Goal: Task Accomplishment & Management: Complete application form

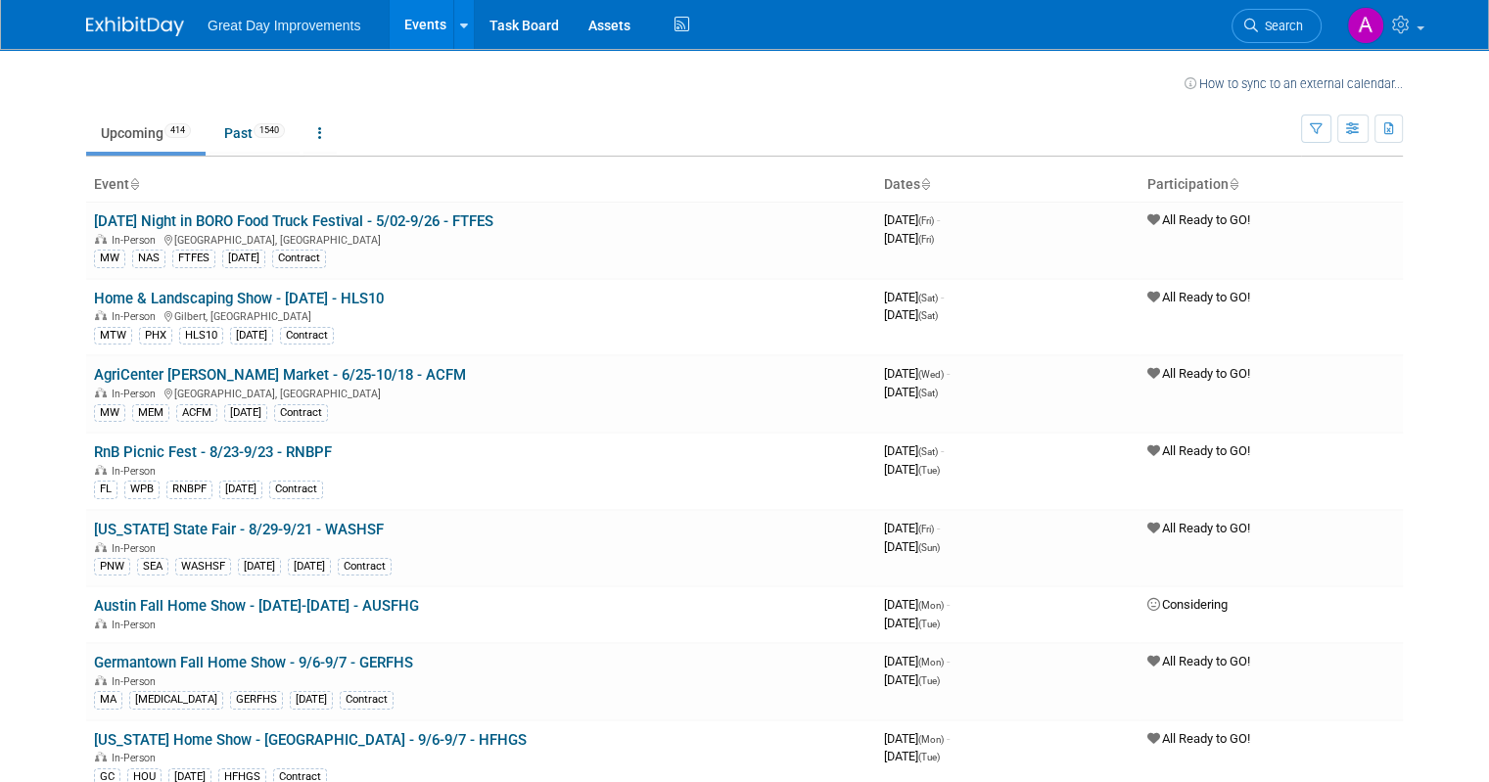
click at [1303, 26] on span "Search" at bounding box center [1280, 26] width 45 height 15
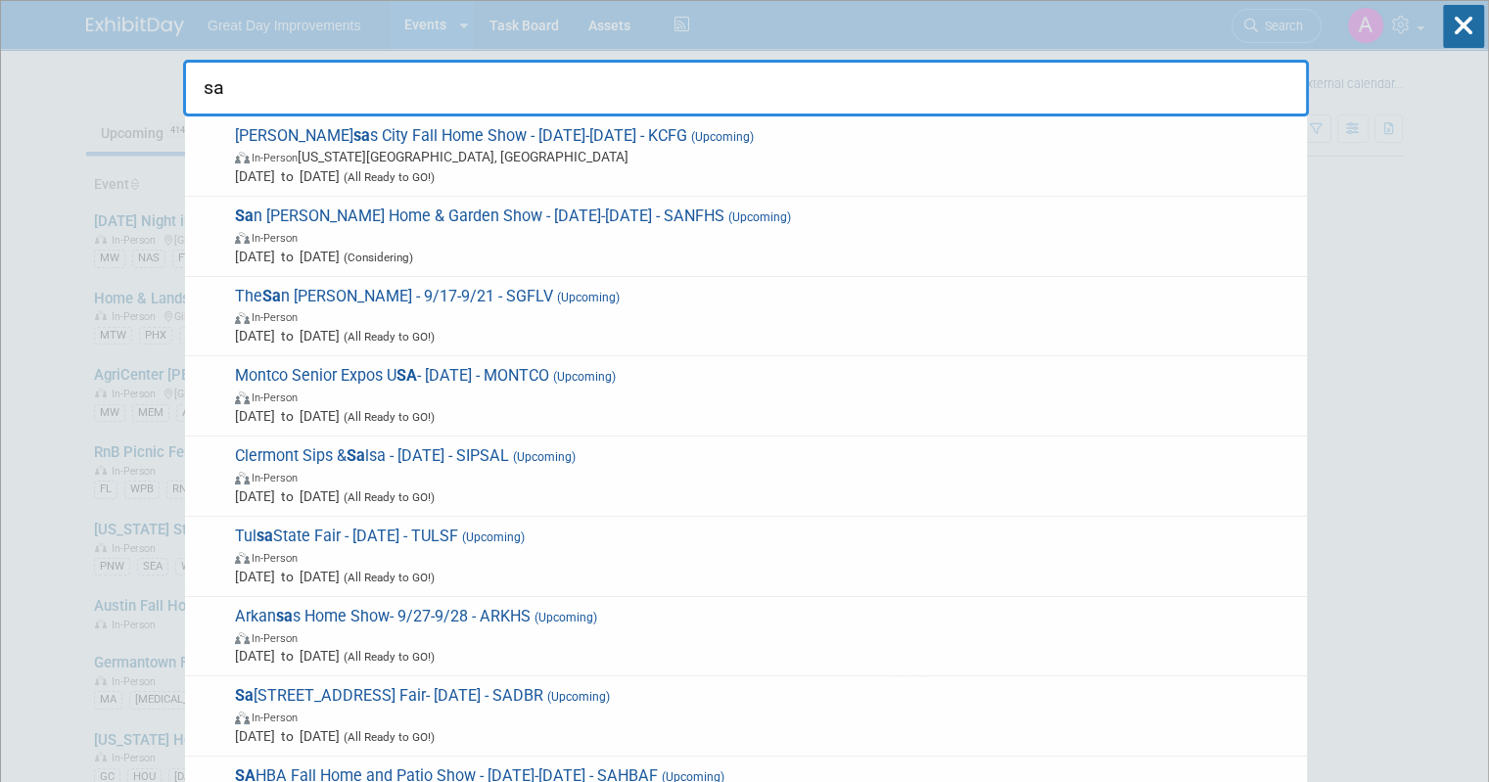
type input "s"
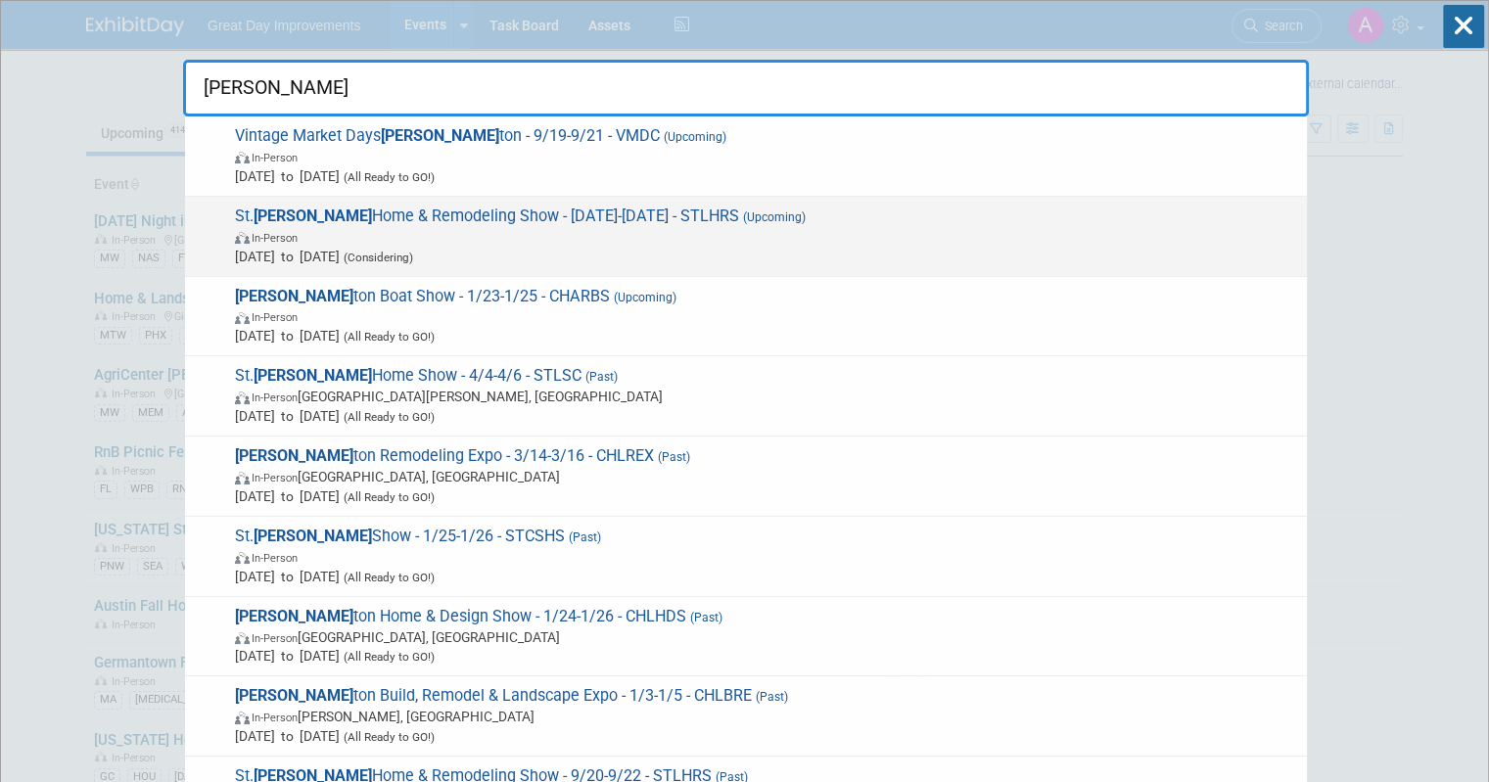
type input "charles"
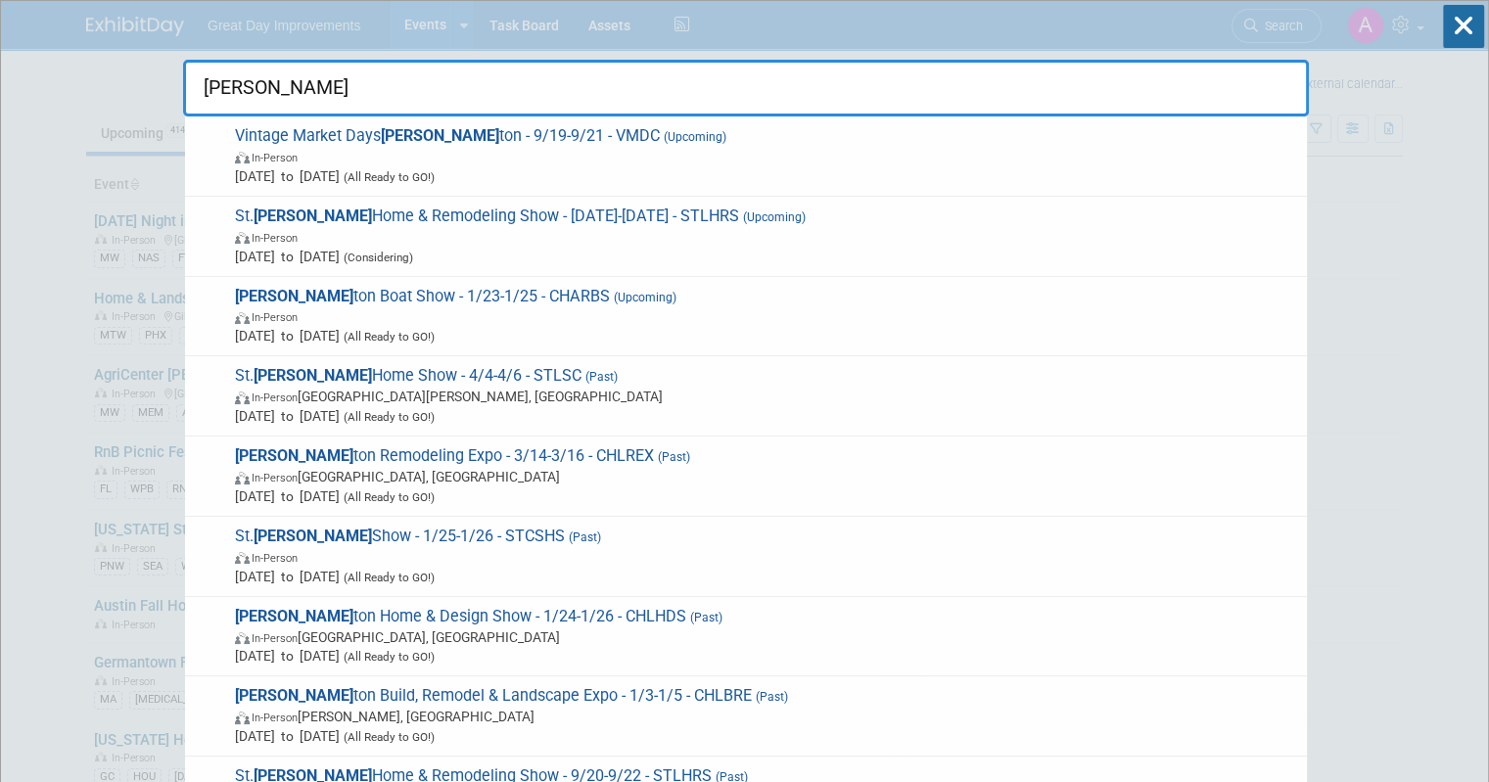
click at [474, 236] on span "In-Person" at bounding box center [766, 237] width 1062 height 20
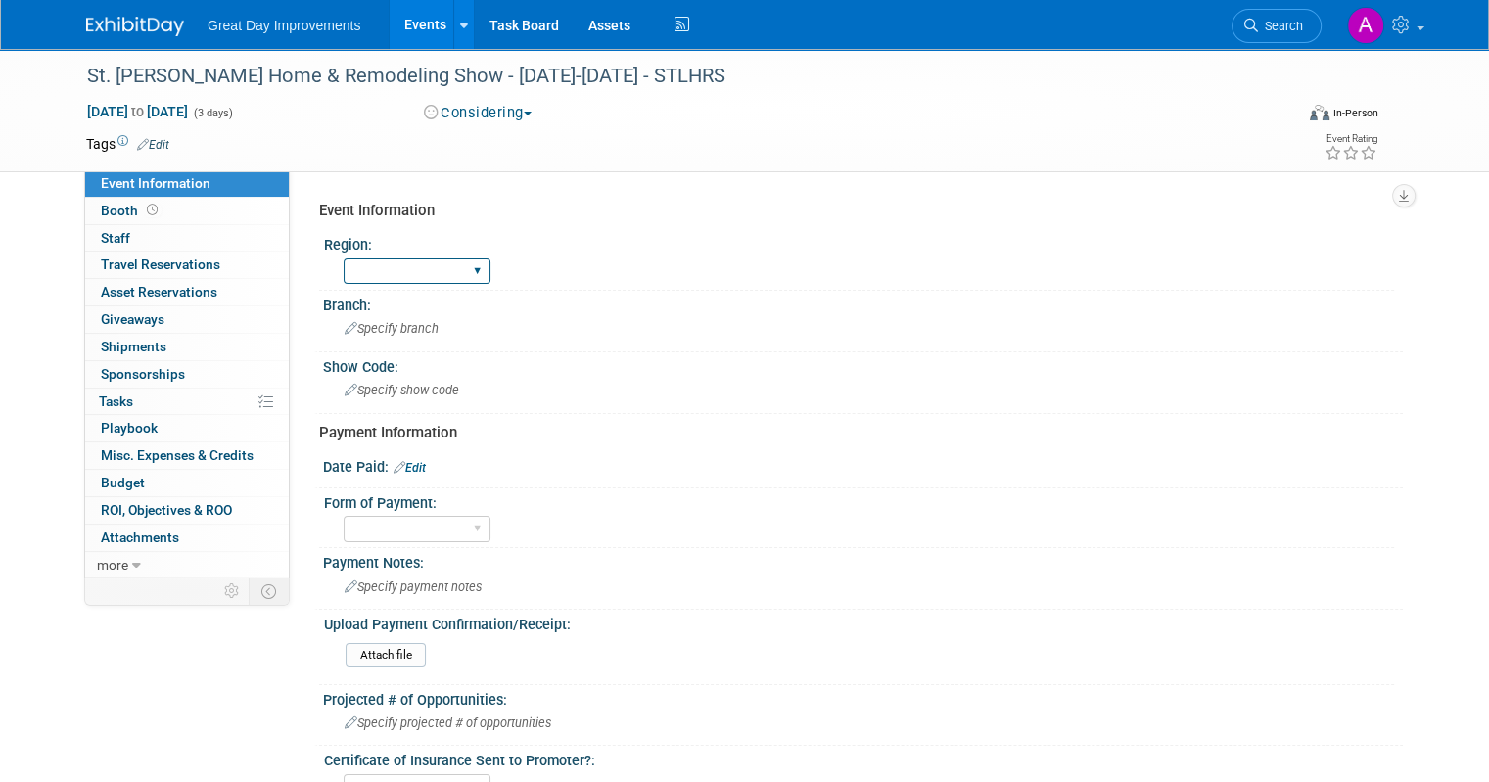
click at [468, 276] on select "GC MA MW MTW NE NEW OV PL PNW SA SE SC UMW FL" at bounding box center [417, 271] width 147 height 26
select select "PL"
click at [344, 258] on select "GC MA MW MTW NE NEW OV PL PNW SA SE SC UMW FL" at bounding box center [417, 271] width 147 height 26
click at [372, 334] on span "Specify branch" at bounding box center [392, 328] width 94 height 15
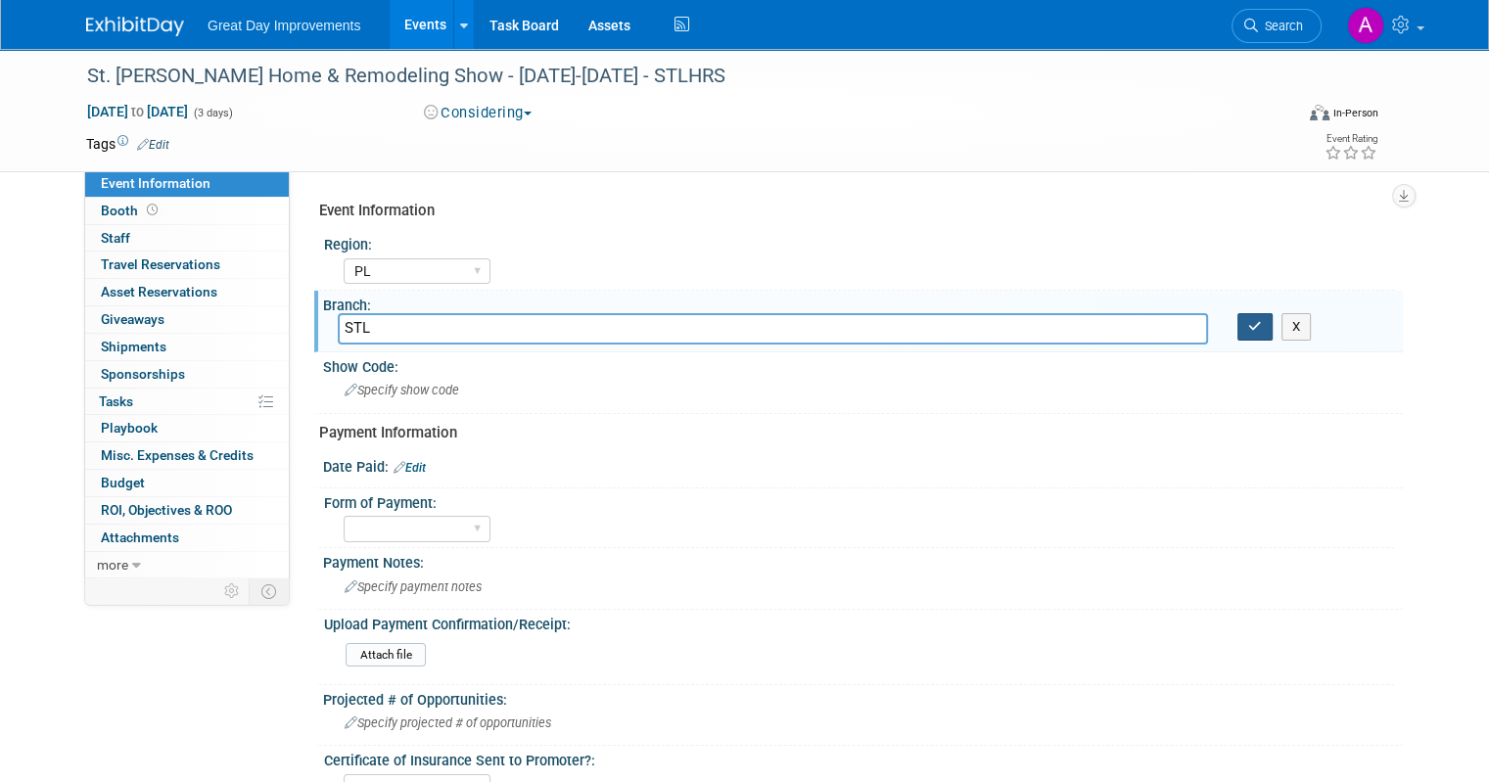
type input "STL"
click at [1262, 322] on icon "button" at bounding box center [1255, 326] width 14 height 13
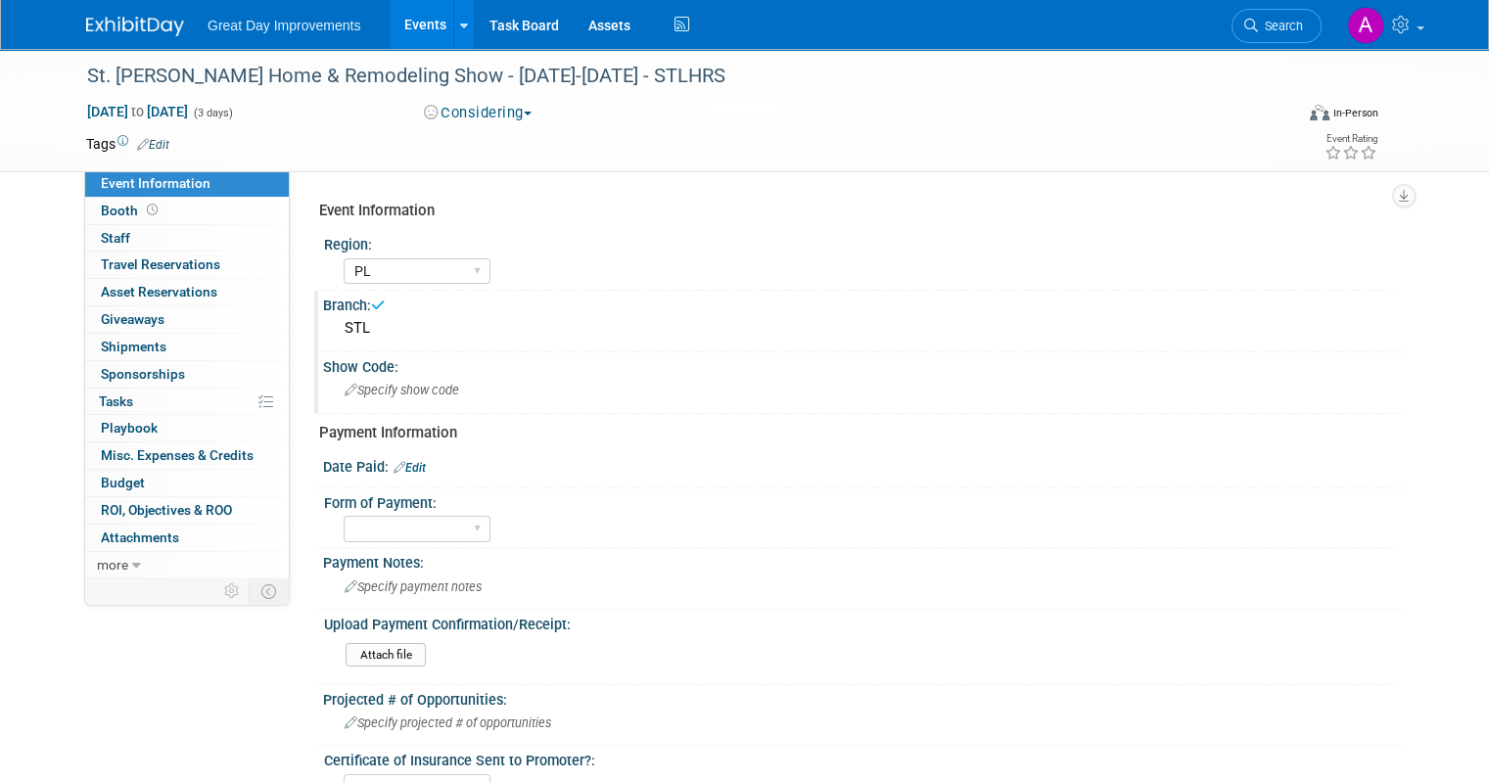
click at [381, 399] on div "Specify show code" at bounding box center [863, 390] width 1051 height 30
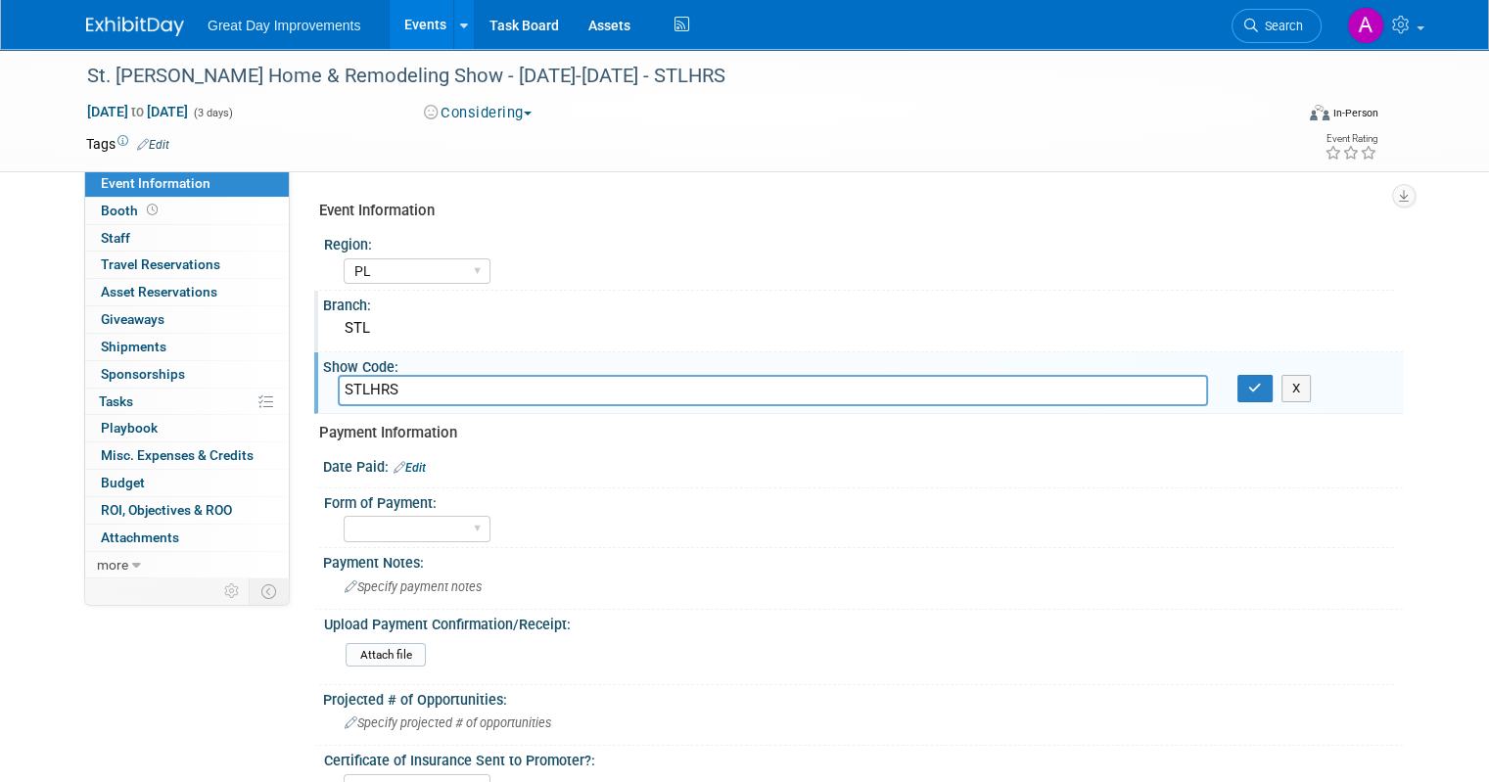
type input "STLHRS"
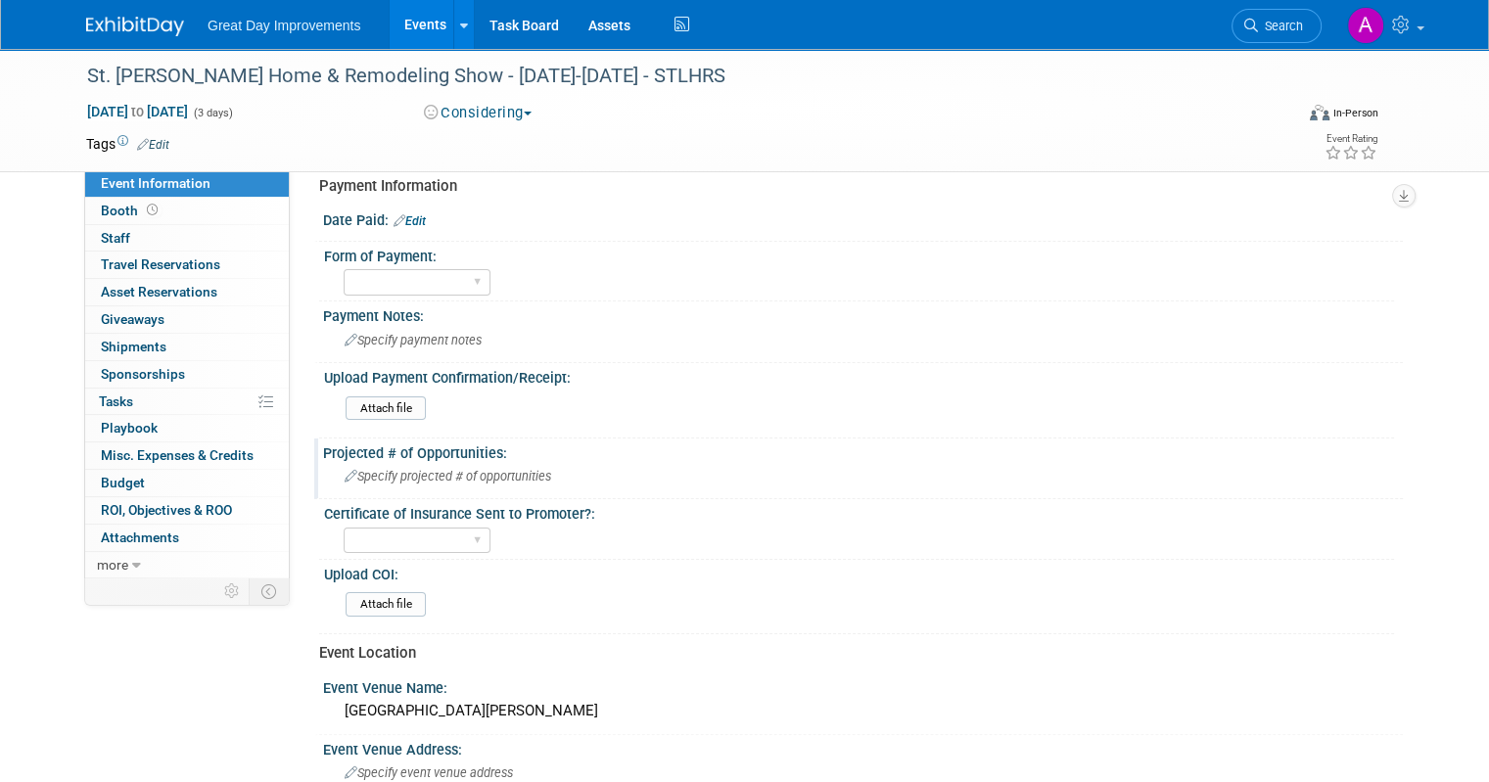
scroll to position [294, 0]
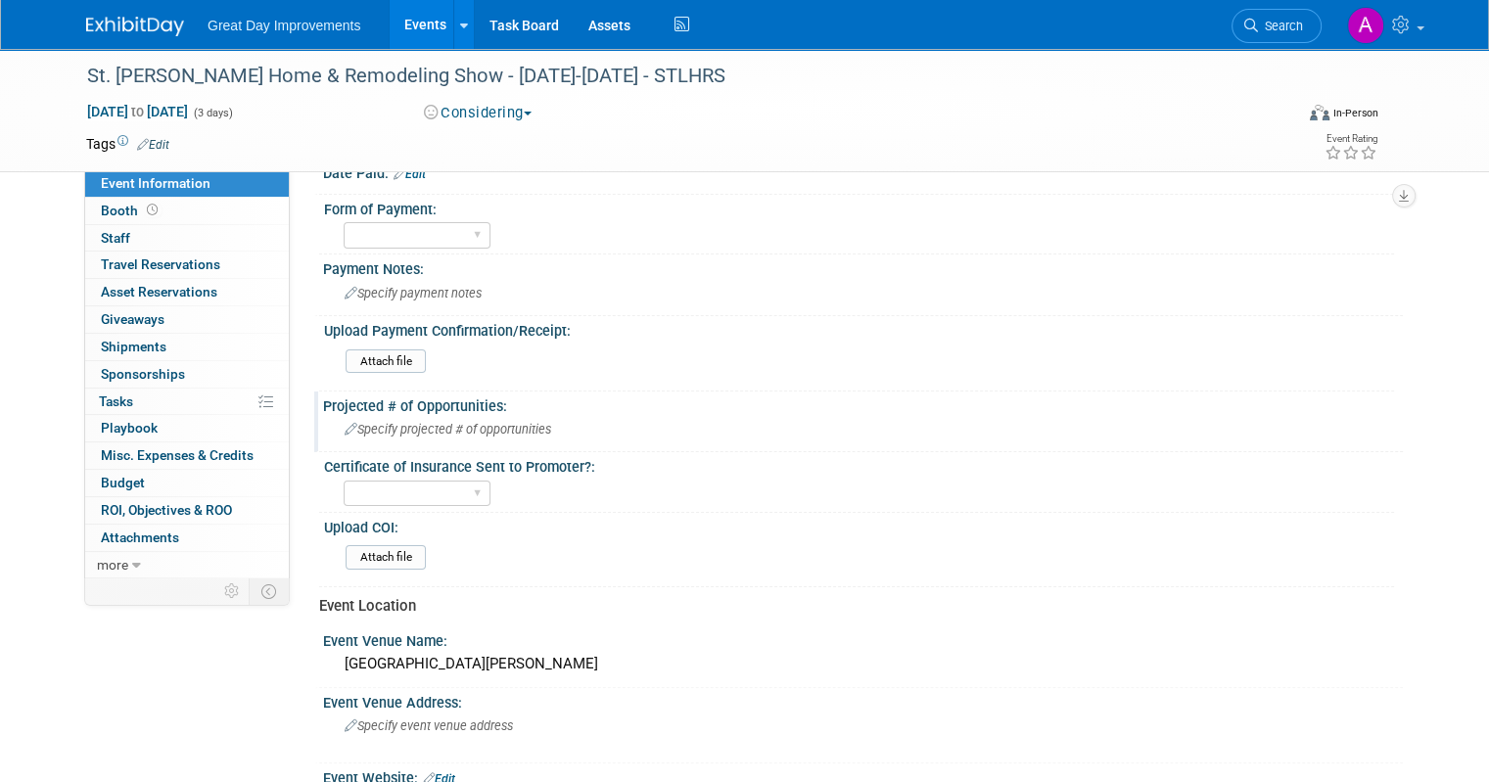
click at [454, 429] on span "Specify projected # of opportunities" at bounding box center [448, 429] width 207 height 15
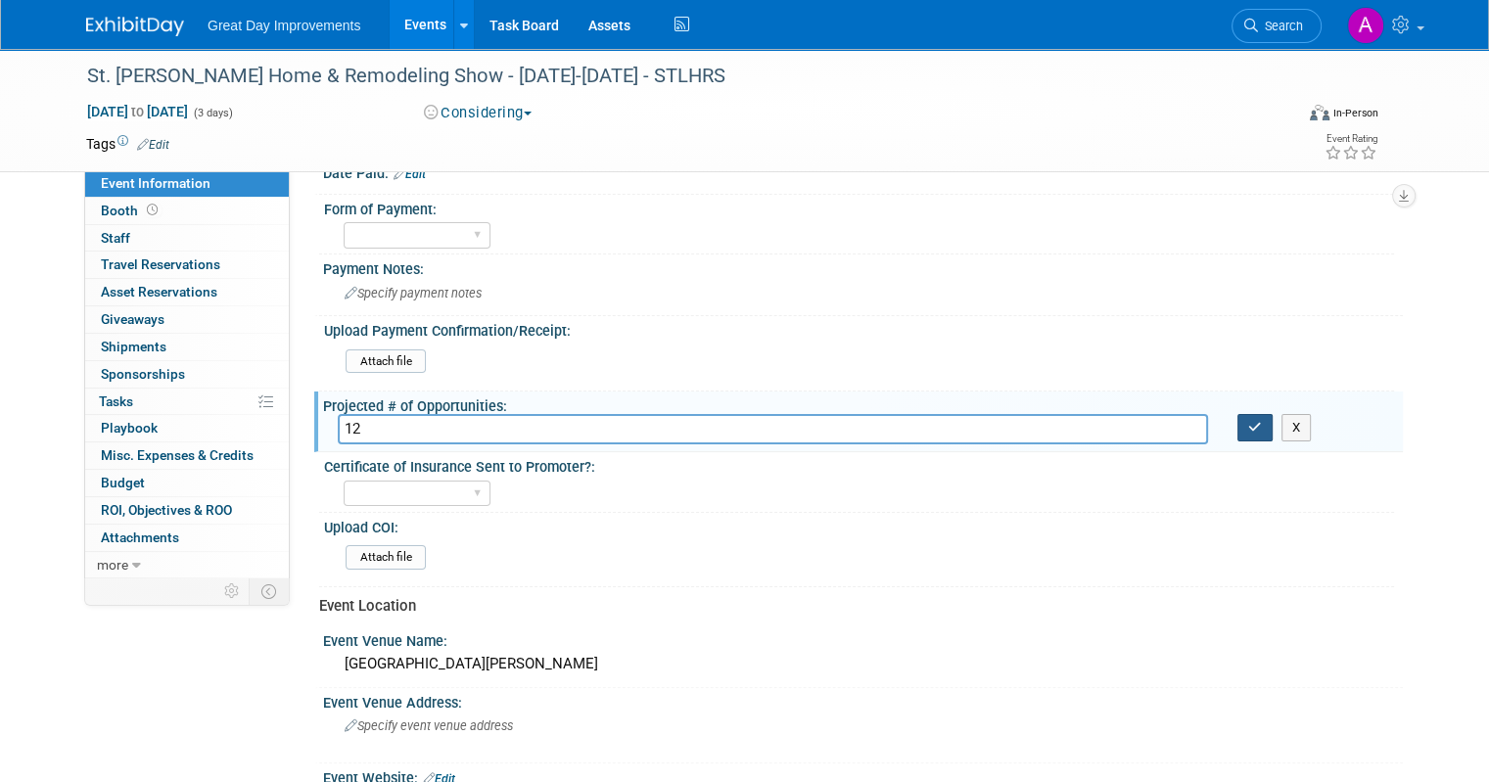
type input "12"
click at [1273, 421] on button "button" at bounding box center [1255, 427] width 35 height 27
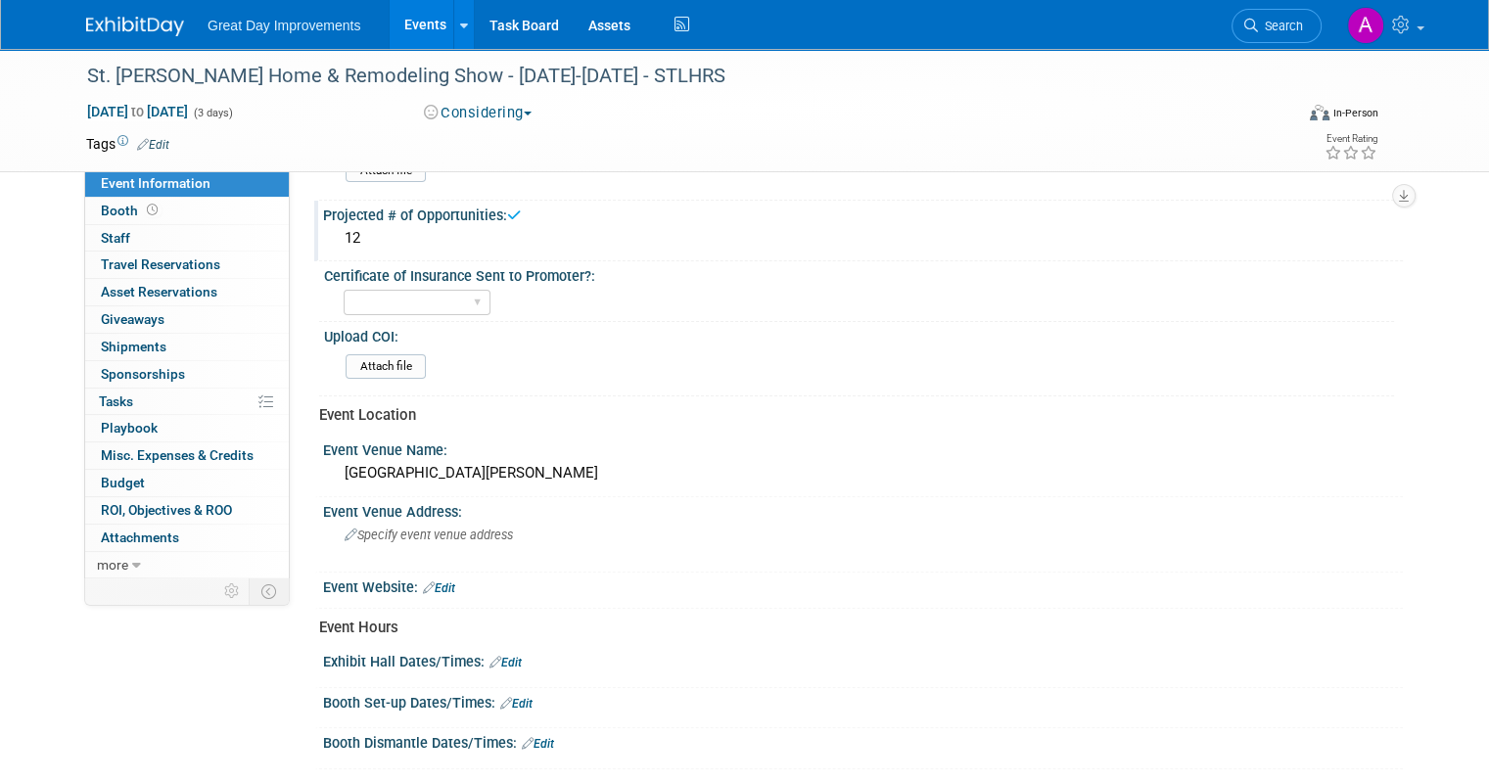
scroll to position [490, 0]
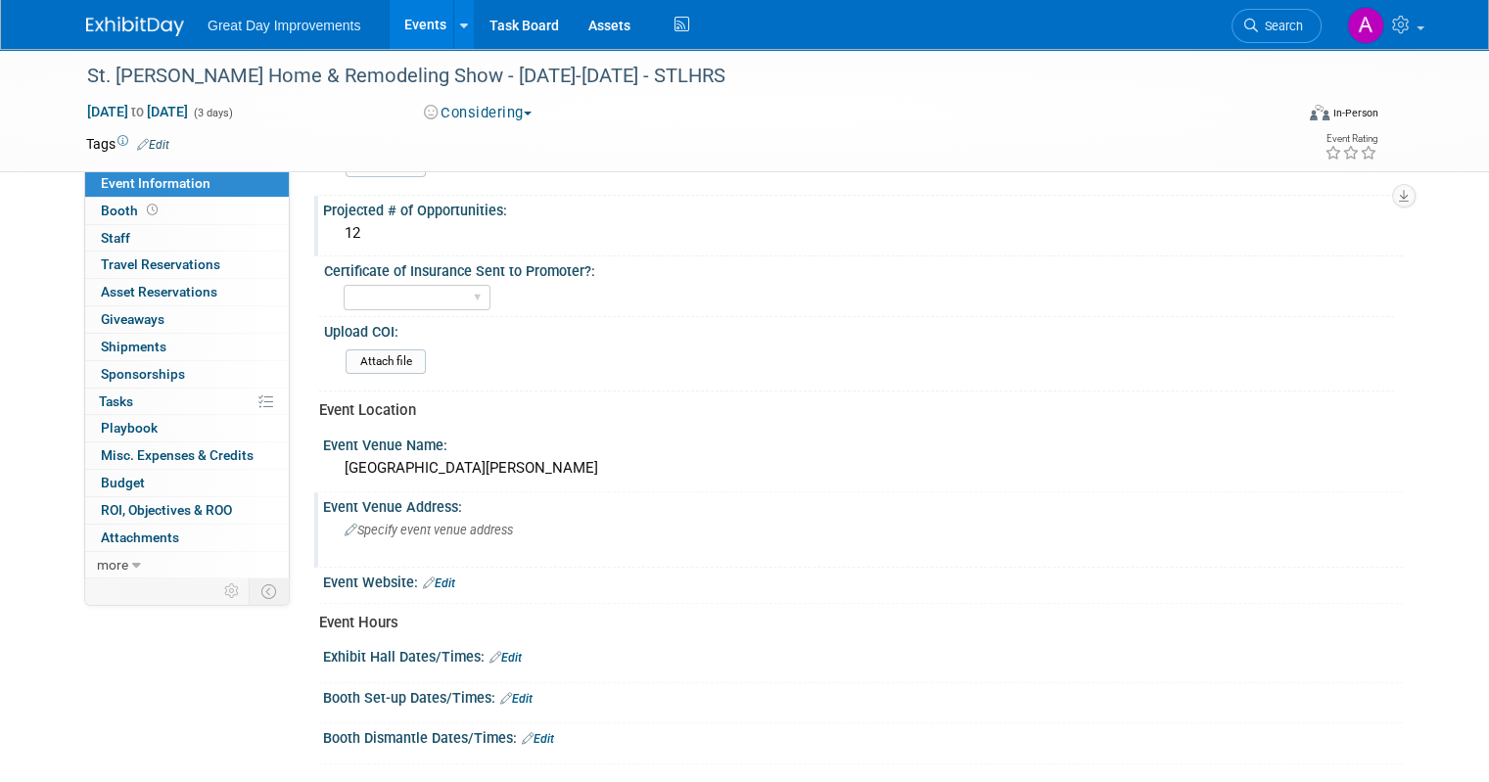
click at [430, 530] on div "Specify event venue address" at bounding box center [548, 537] width 421 height 45
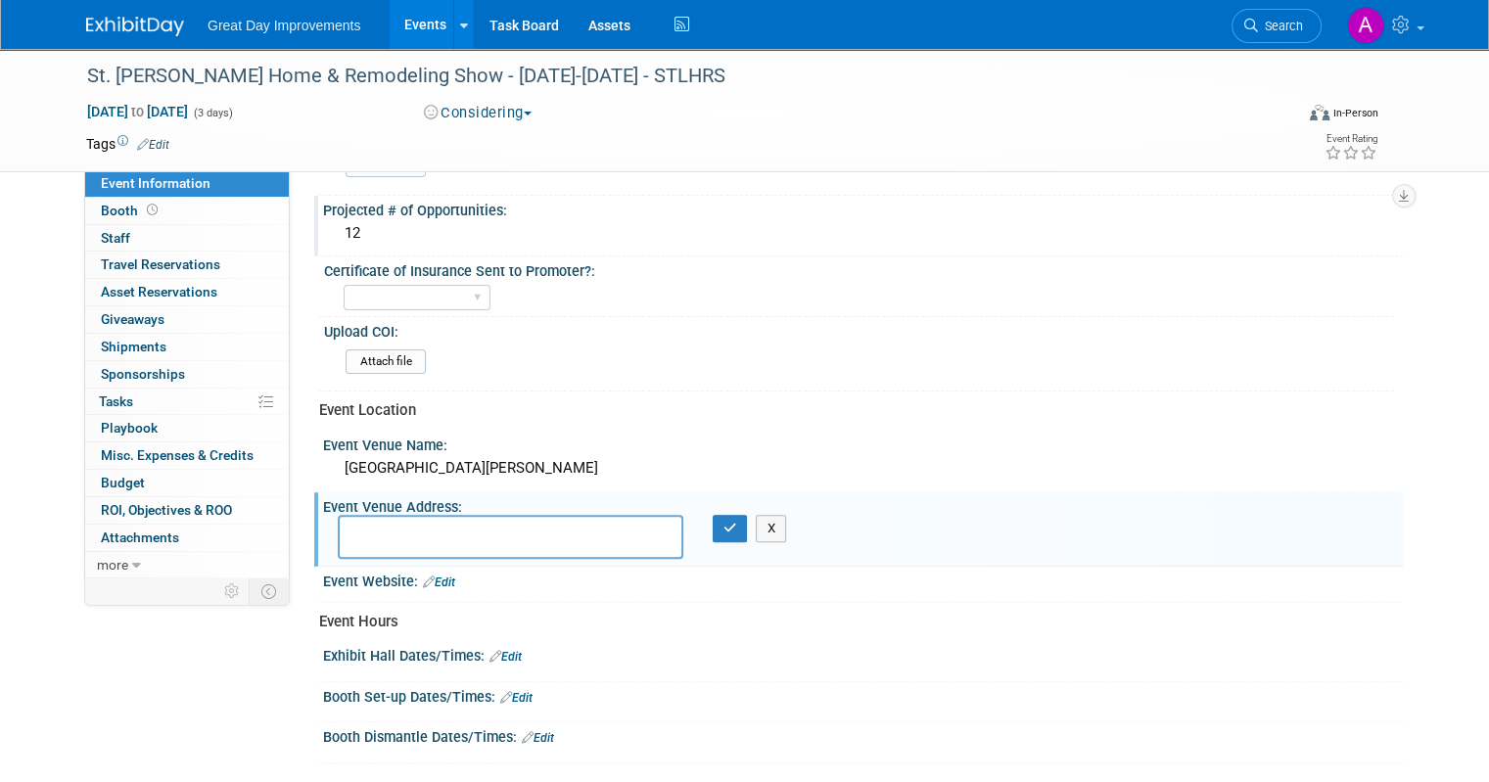
click at [497, 650] on link "Edit" at bounding box center [506, 657] width 32 height 14
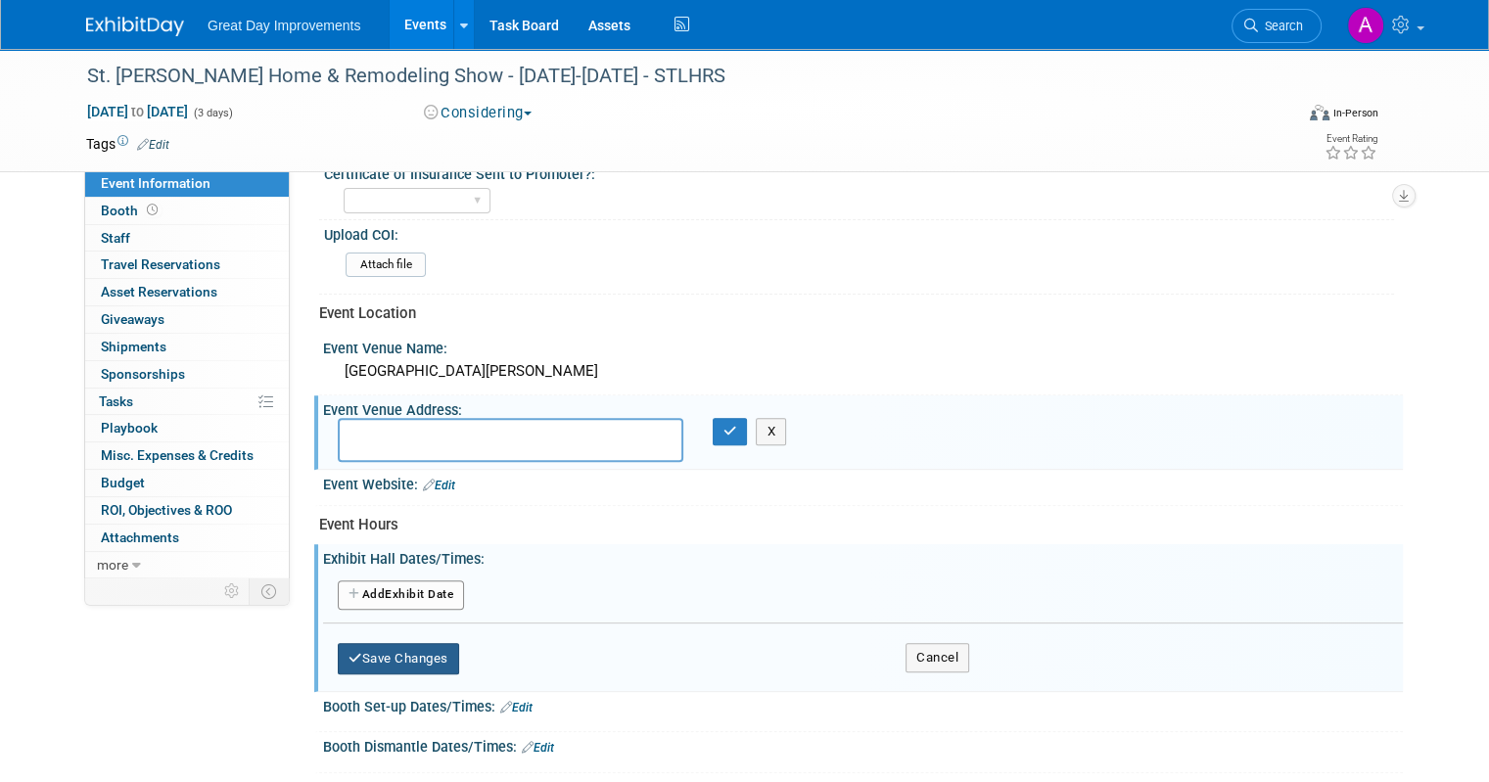
scroll to position [587, 0]
click at [380, 580] on button "Add Another Exhibit Date" at bounding box center [401, 594] width 126 height 29
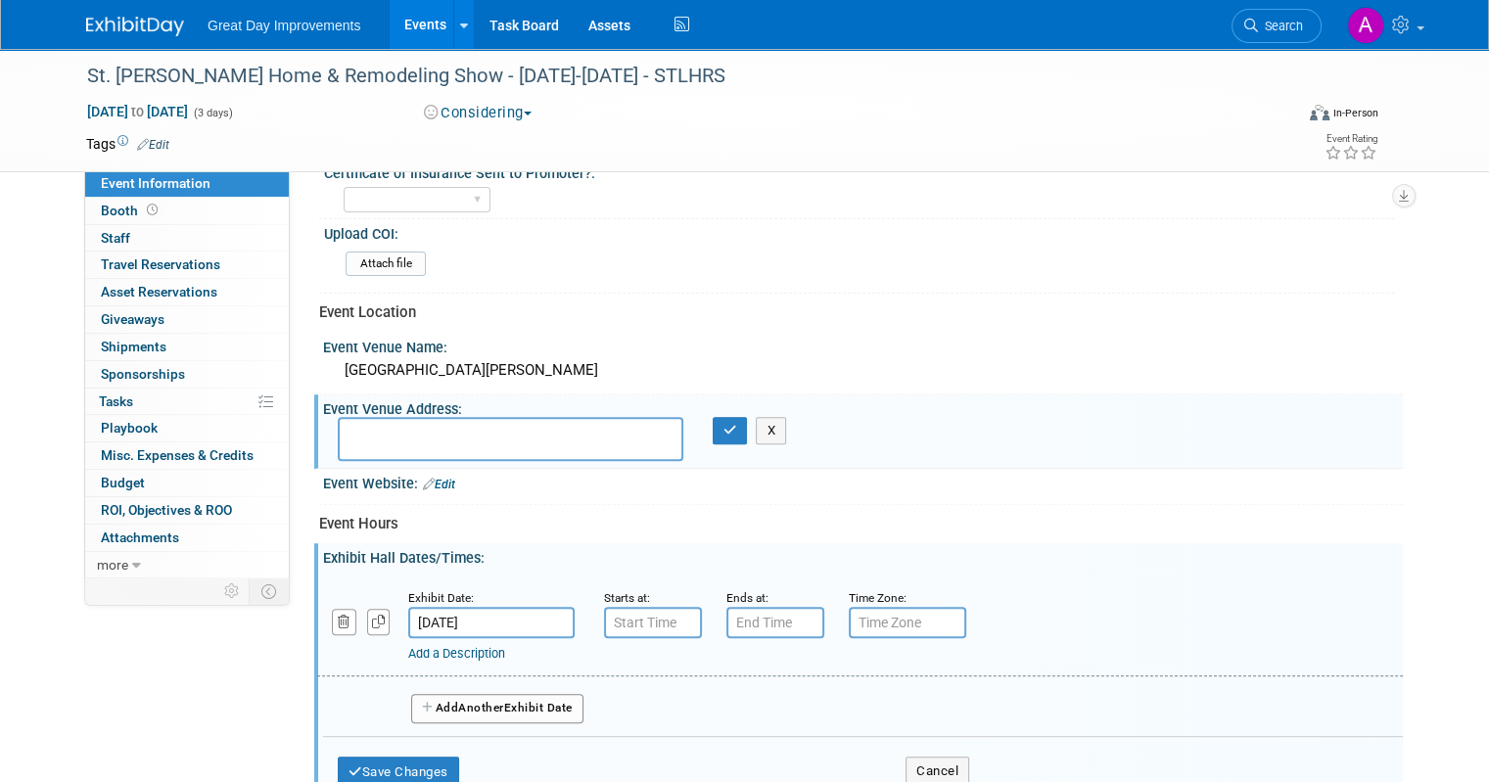
click at [465, 608] on input "Sep 20, 2025" at bounding box center [491, 622] width 166 height 31
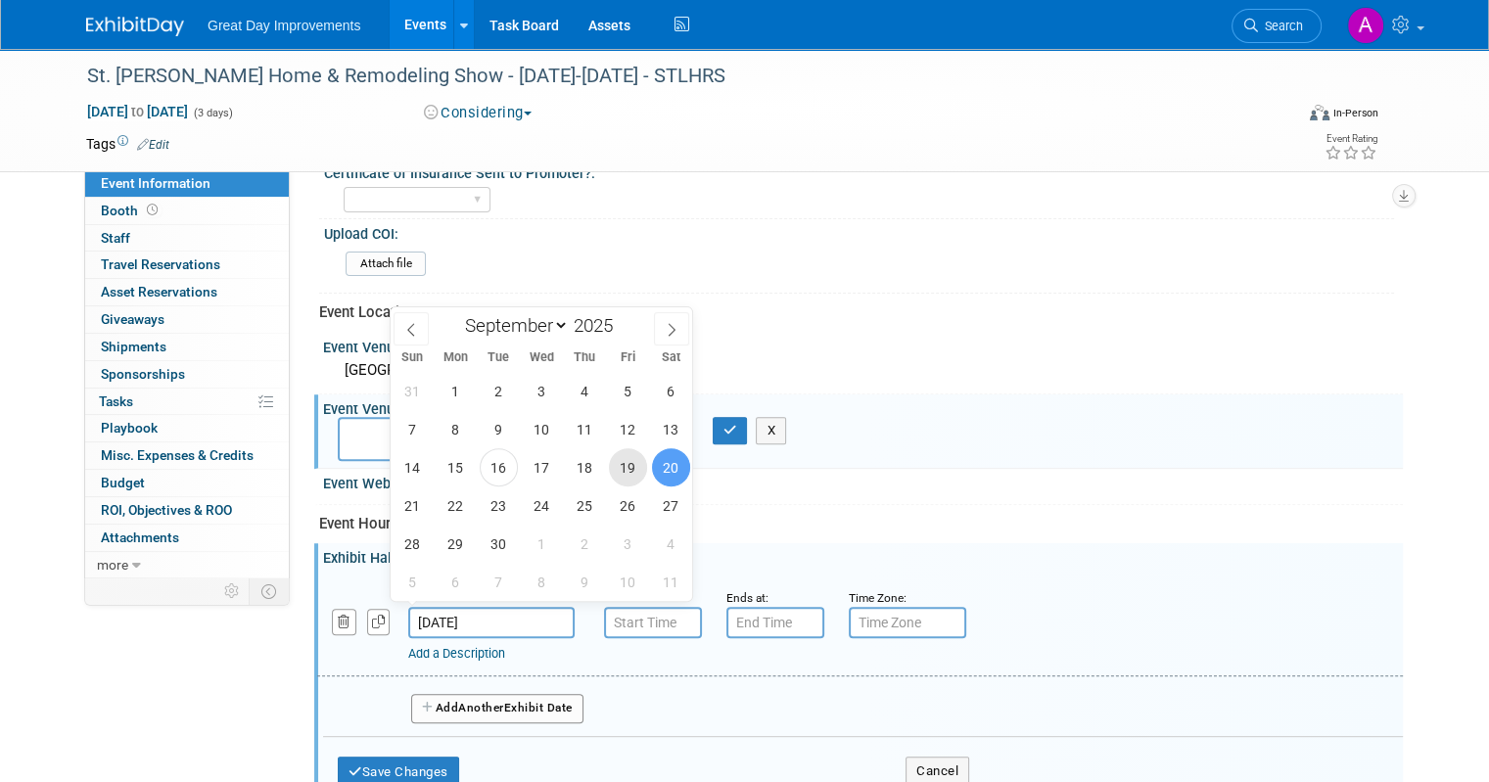
click at [630, 476] on span "19" at bounding box center [628, 467] width 38 height 38
type input "[DATE]"
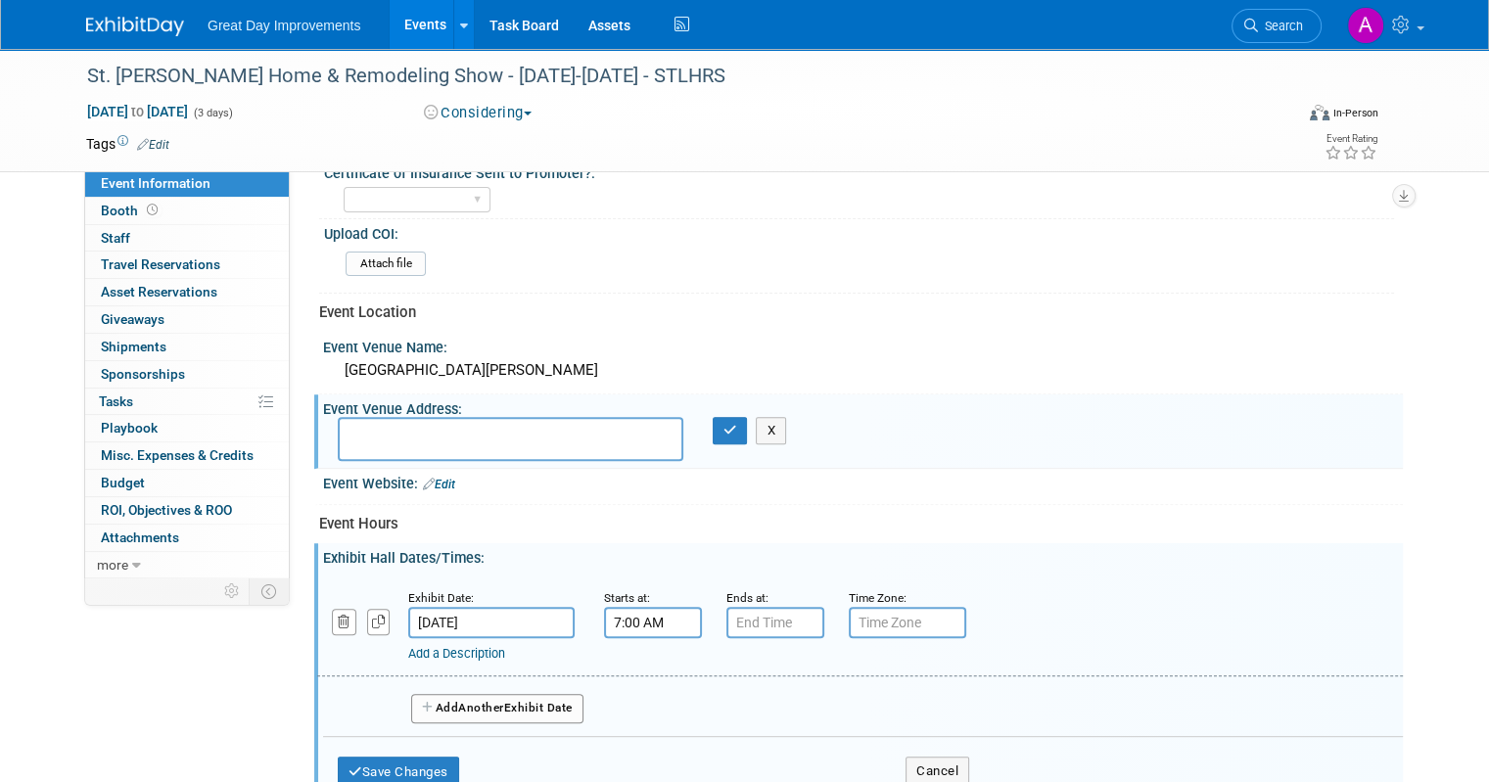
click at [638, 611] on input "7:00 AM" at bounding box center [653, 622] width 98 height 31
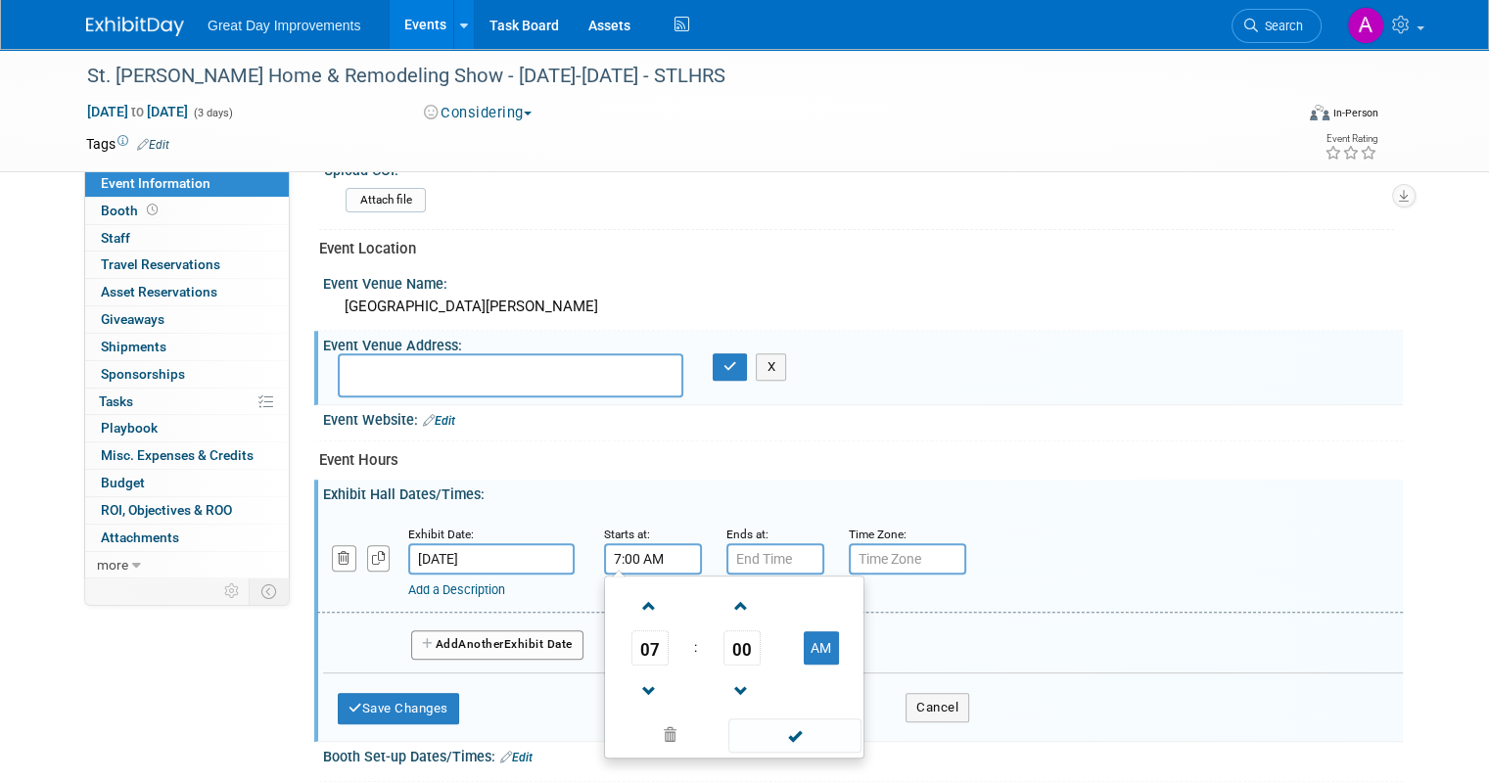
scroll to position [685, 0]
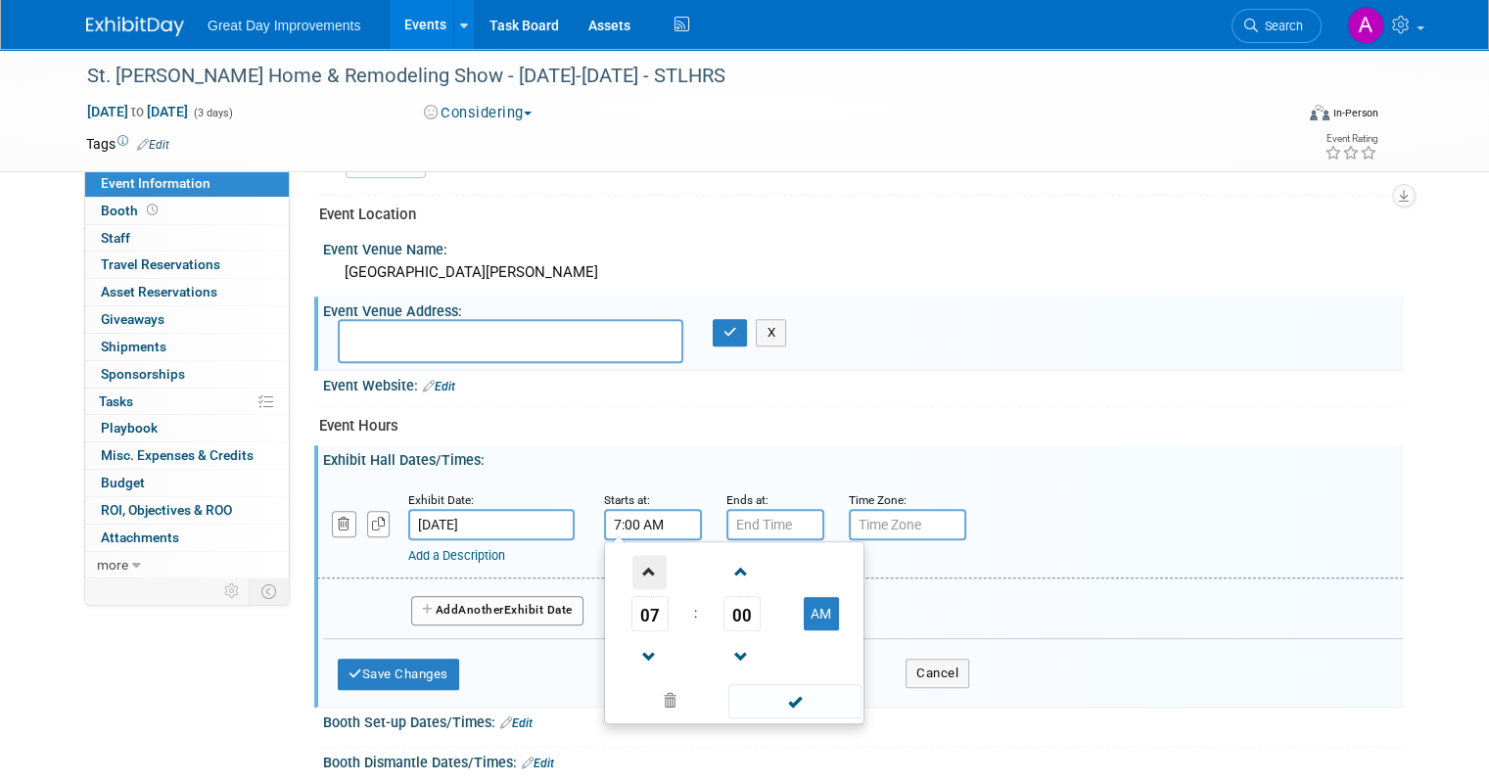
click at [633, 559] on span at bounding box center [650, 572] width 34 height 34
click at [633, 560] on span at bounding box center [650, 572] width 34 height 34
click at [636, 556] on span at bounding box center [650, 572] width 34 height 34
type input "10:00 AM"
click at [795, 690] on span at bounding box center [794, 701] width 132 height 34
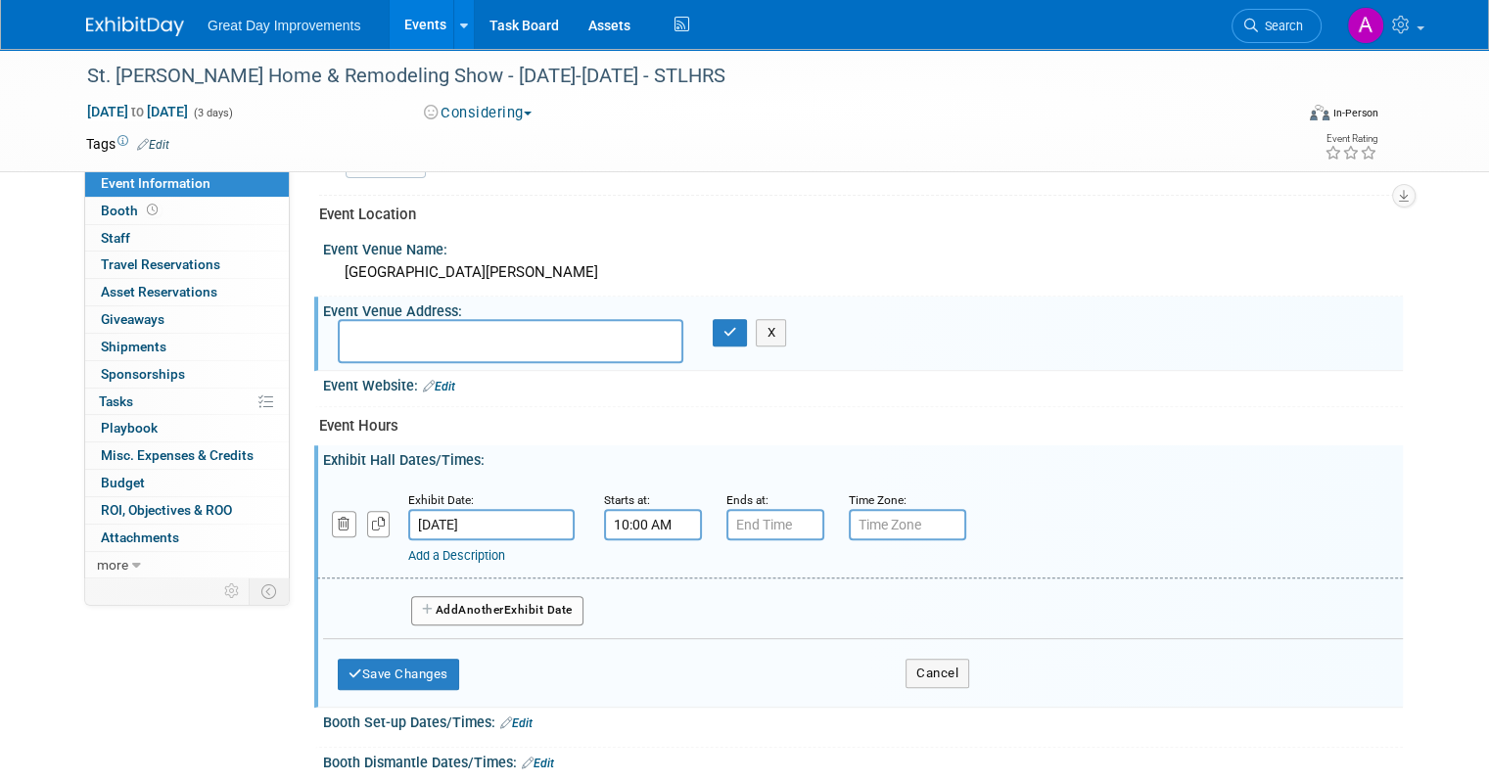
type input "7:00 PM"
click at [765, 514] on input "7:00 PM" at bounding box center [776, 524] width 98 height 31
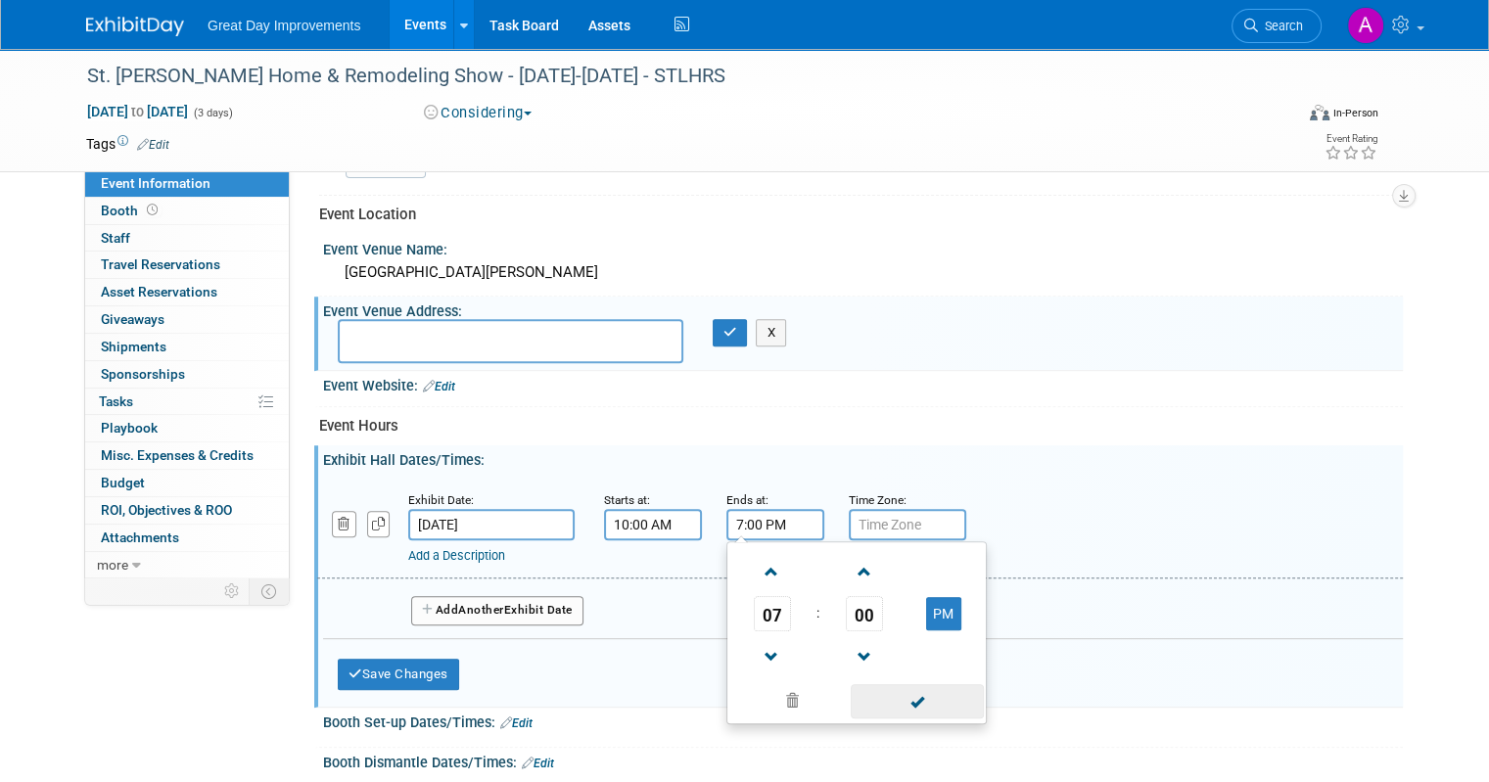
click at [877, 700] on span at bounding box center [917, 701] width 132 height 34
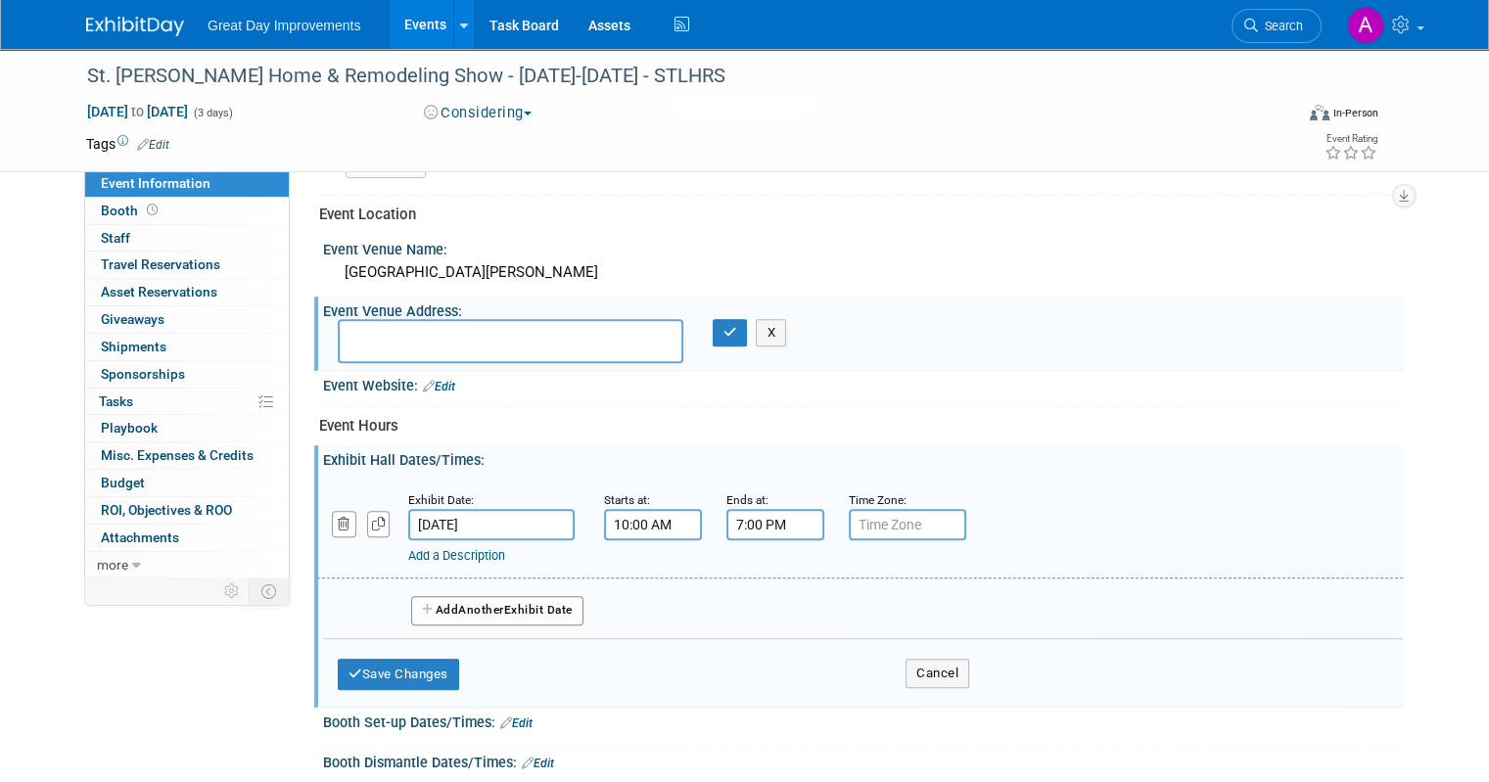
click at [894, 514] on input "text" at bounding box center [907, 524] width 117 height 31
type input "cst"
click at [551, 596] on button "Add Another Exhibit Date" at bounding box center [497, 610] width 172 height 29
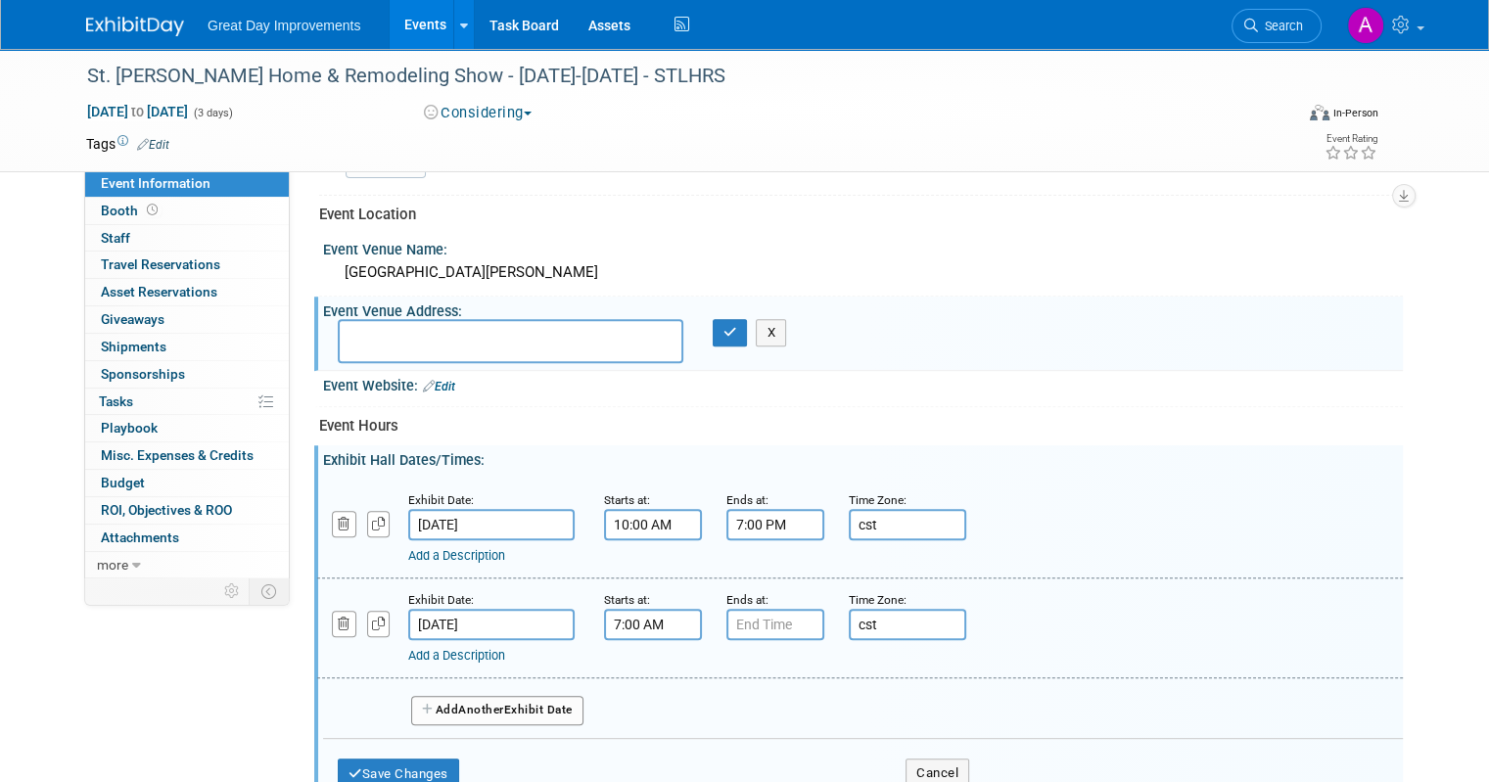
click at [666, 614] on input "7:00 AM" at bounding box center [653, 624] width 98 height 31
click at [643, 665] on span at bounding box center [650, 672] width 34 height 34
click at [643, 664] on span at bounding box center [650, 672] width 34 height 34
click at [643, 663] on span at bounding box center [650, 672] width 34 height 34
type input "10:00 AM"
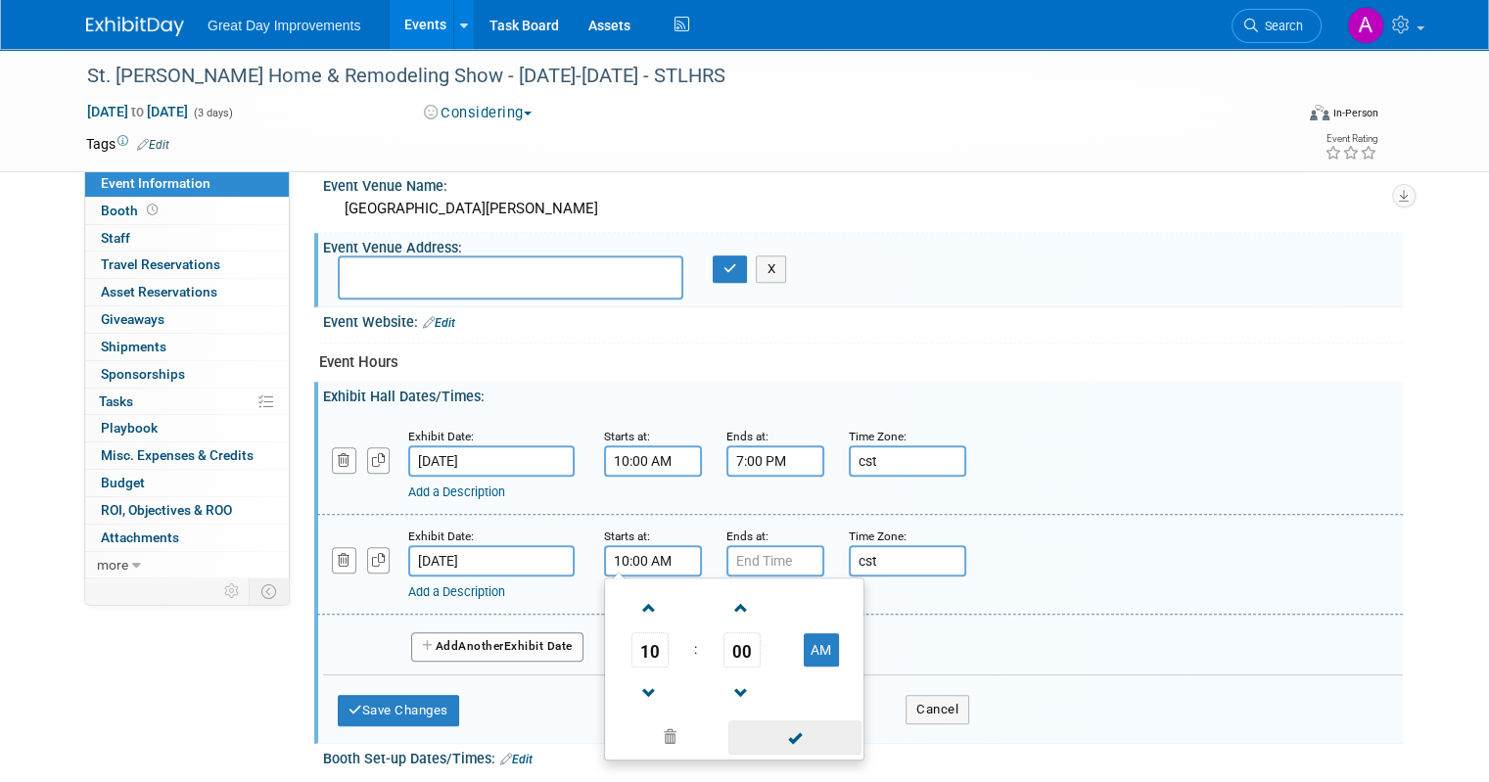
scroll to position [783, 0]
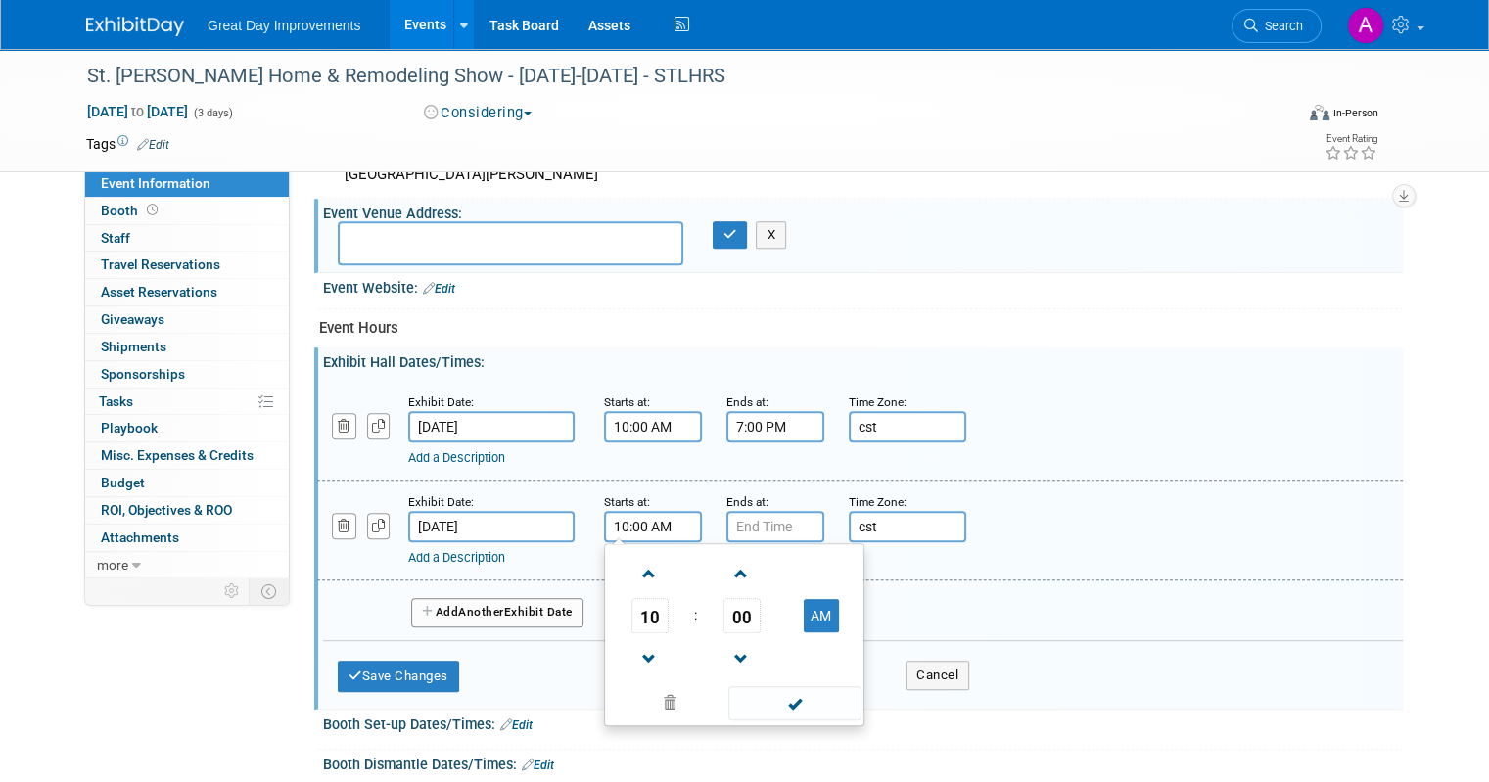
click at [753, 693] on span at bounding box center [794, 703] width 132 height 34
type input "7:00 PM"
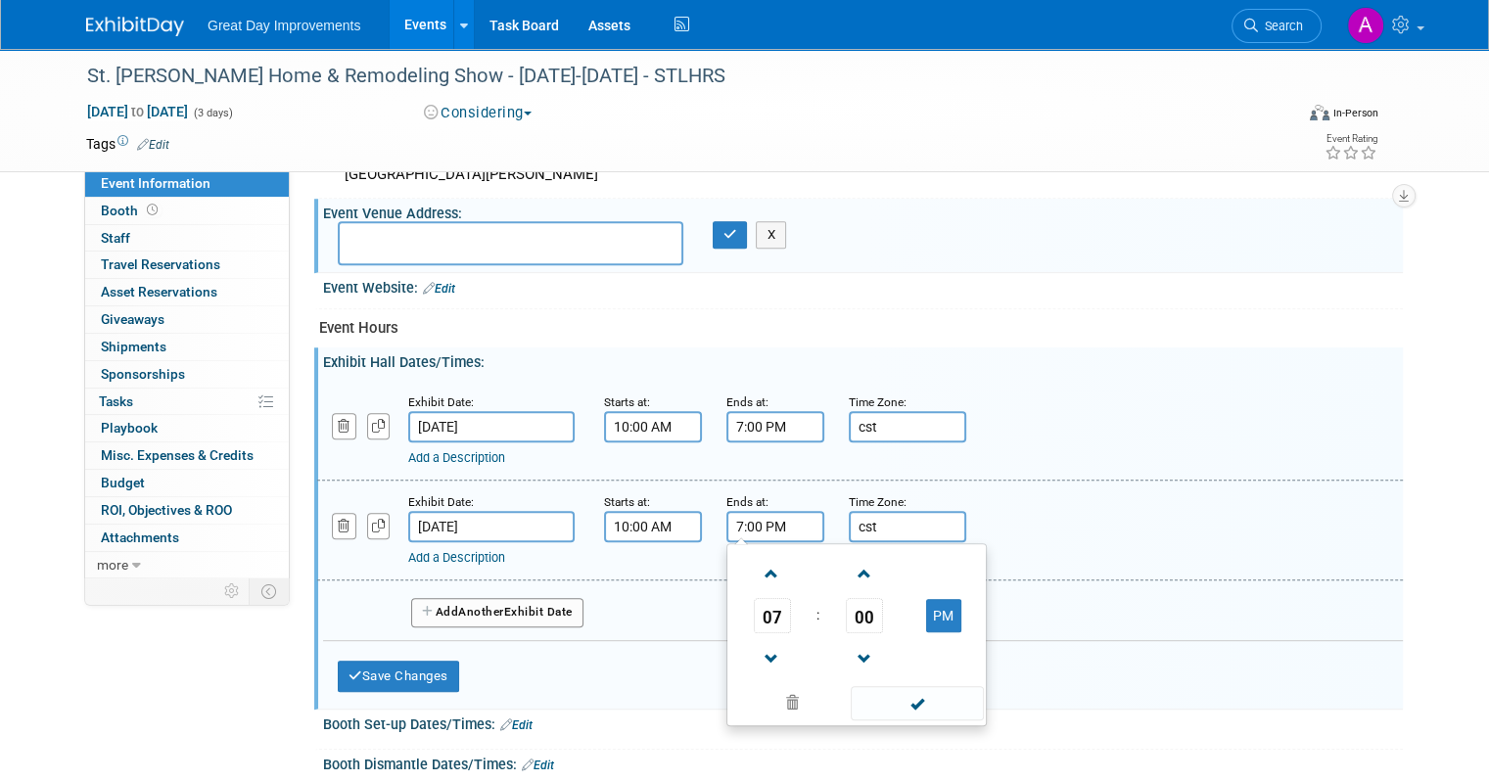
click at [782, 517] on input "7:00 PM" at bounding box center [776, 526] width 98 height 31
click at [889, 686] on span at bounding box center [917, 703] width 132 height 34
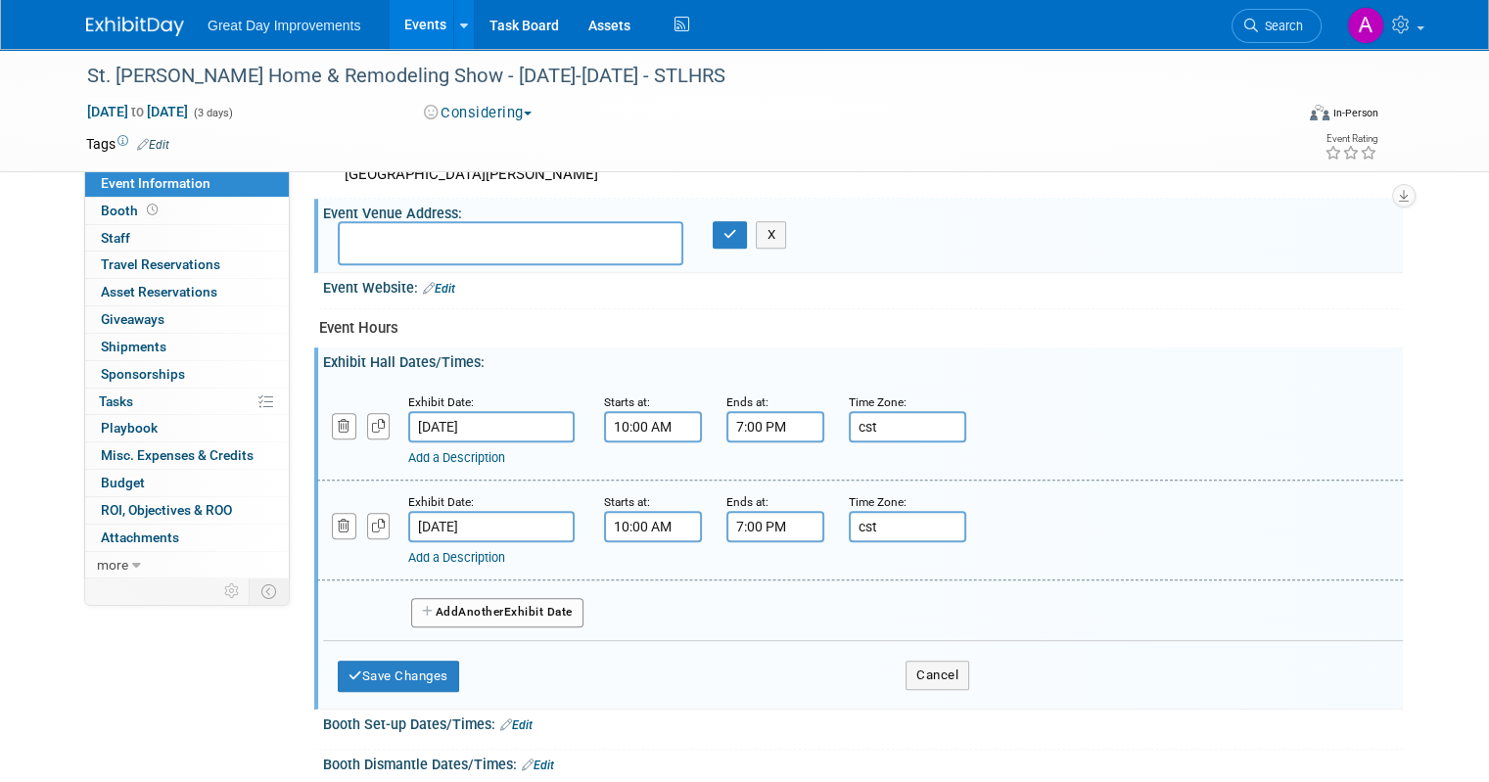
click at [443, 614] on button "Add Another Exhibit Date" at bounding box center [497, 612] width 172 height 29
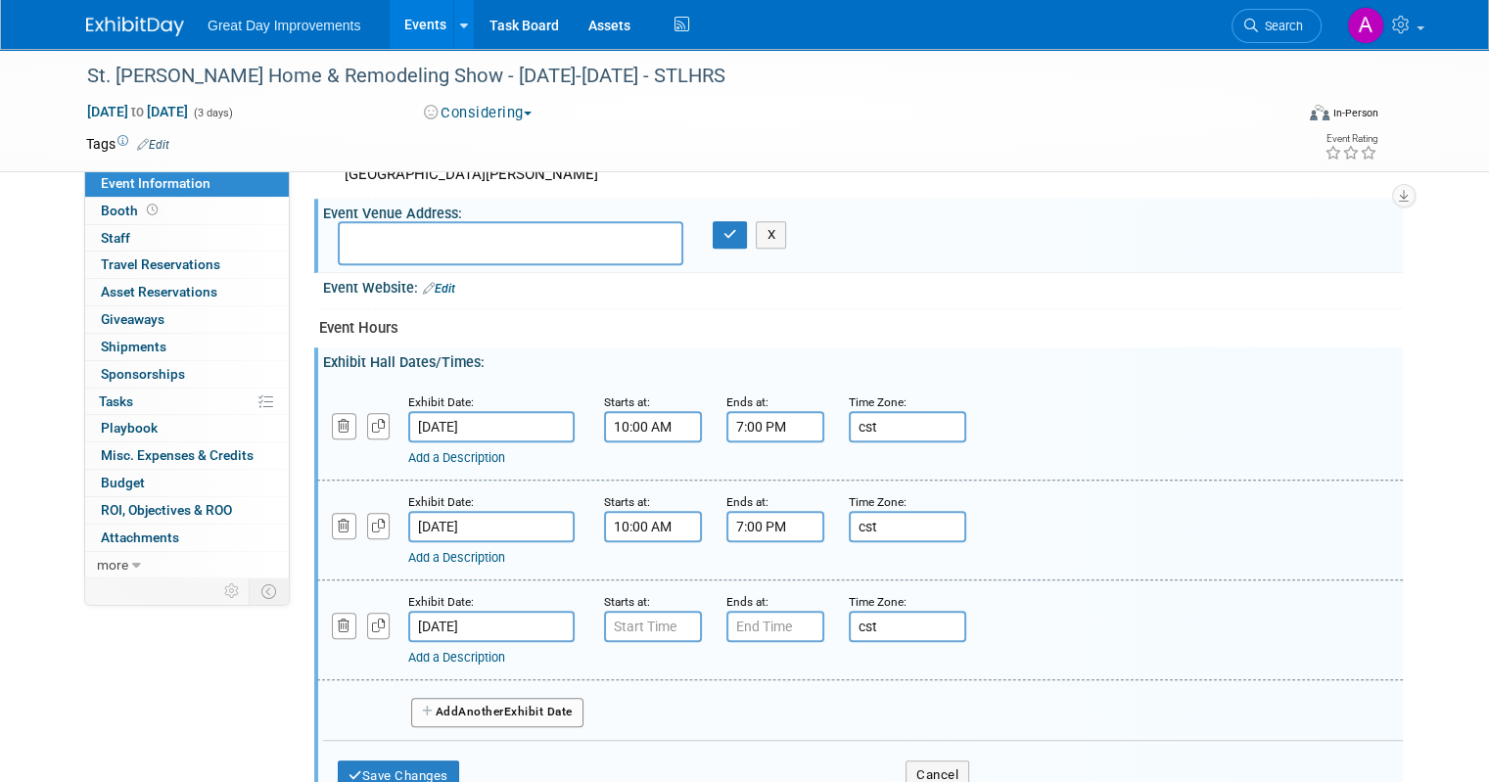
type input "7:00 AM"
click at [620, 618] on input "7:00 AM" at bounding box center [653, 626] width 98 height 31
type input "7:00 PM"
click at [752, 617] on input "7:00 PM" at bounding box center [776, 626] width 98 height 31
click at [639, 616] on input "7:00 AM" at bounding box center [653, 626] width 98 height 31
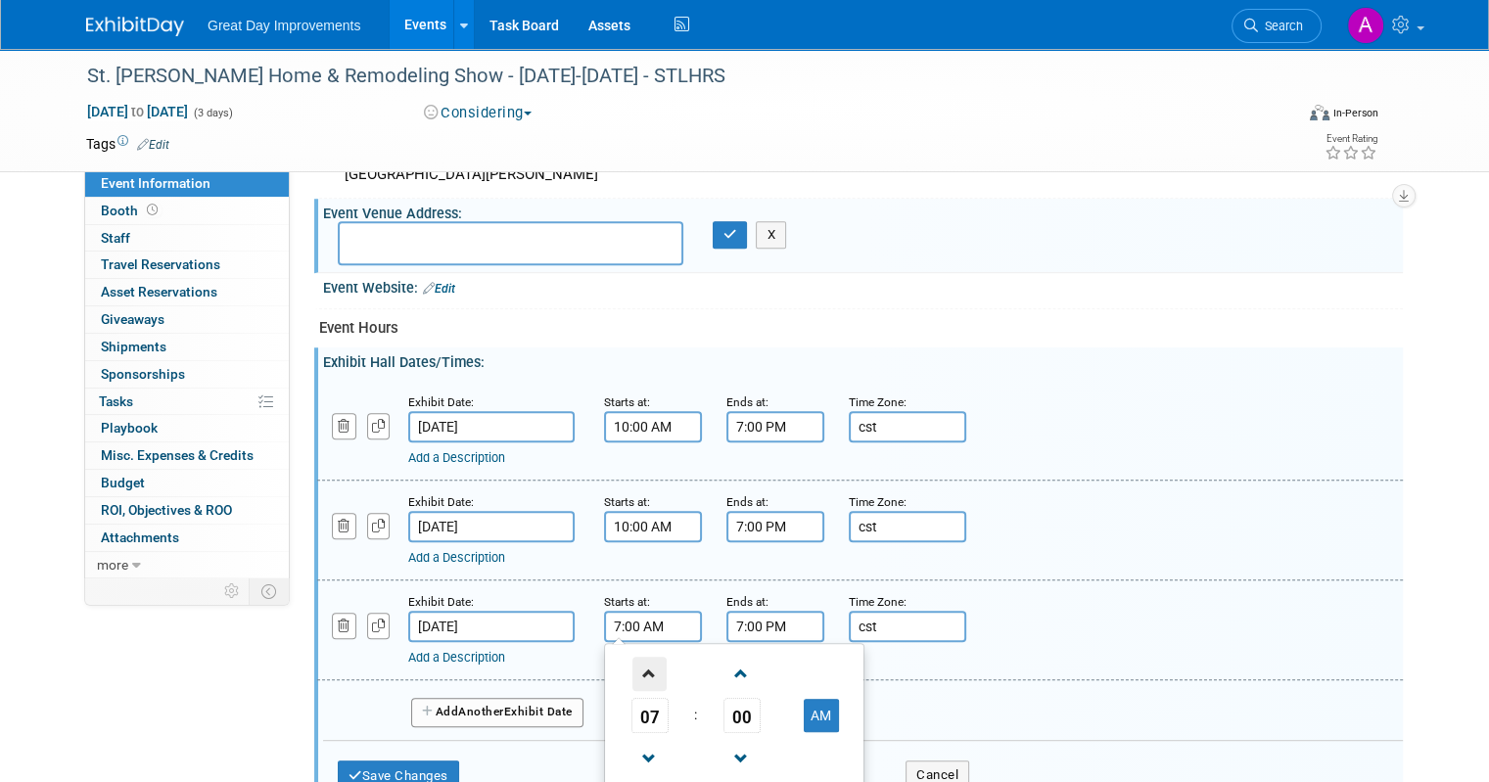
click at [633, 665] on span at bounding box center [650, 674] width 34 height 34
type input "10:00 AM"
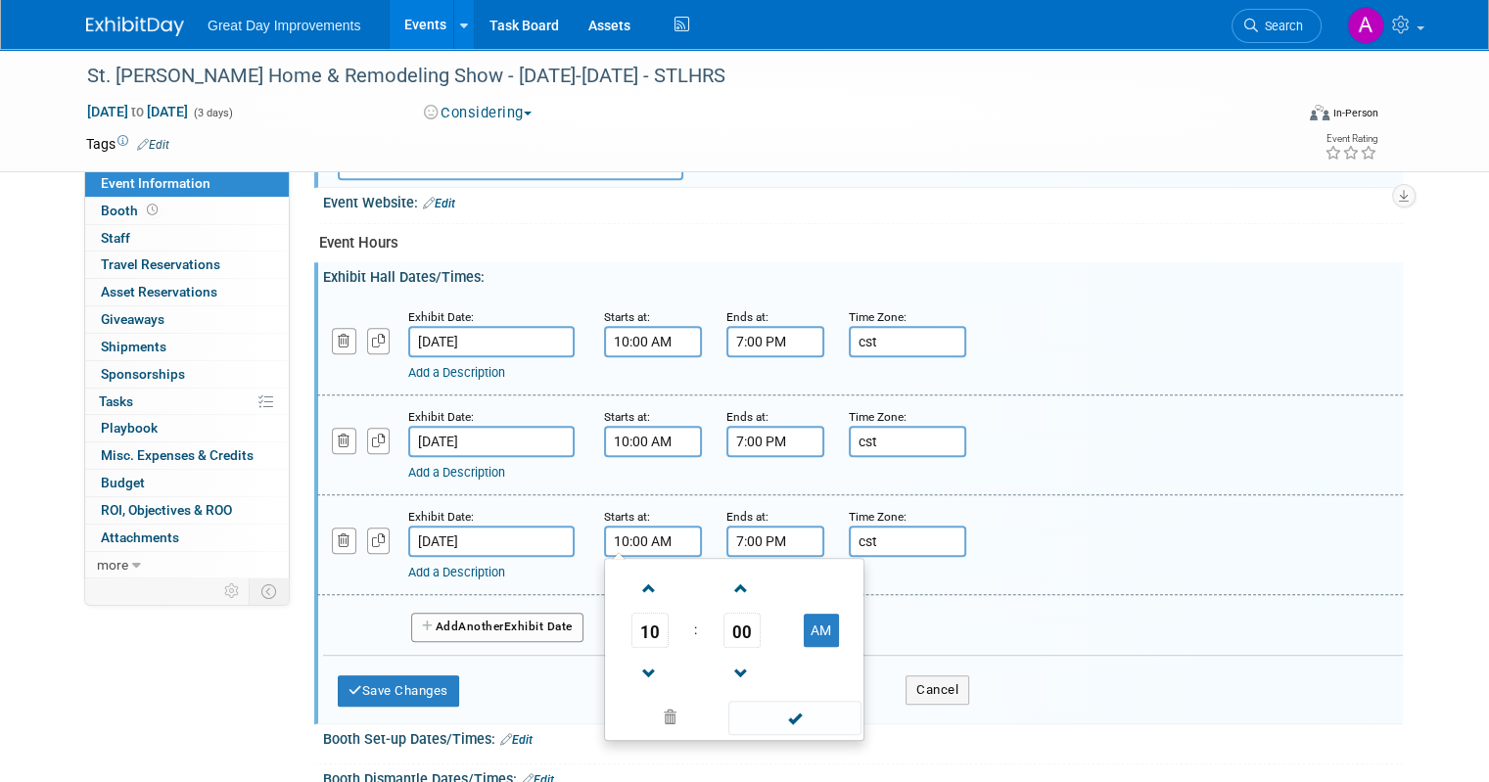
scroll to position [1077, 0]
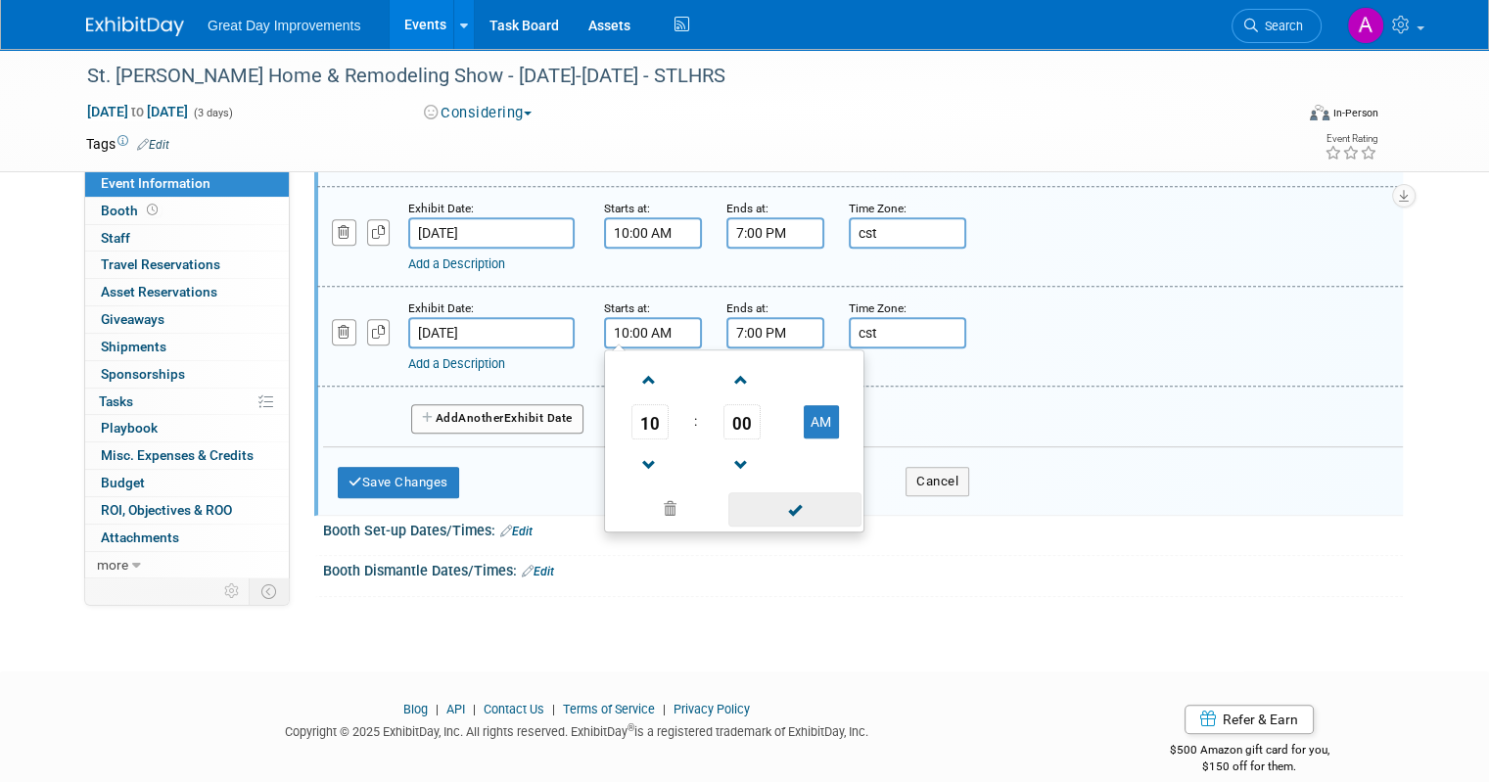
click at [779, 515] on span at bounding box center [794, 510] width 132 height 34
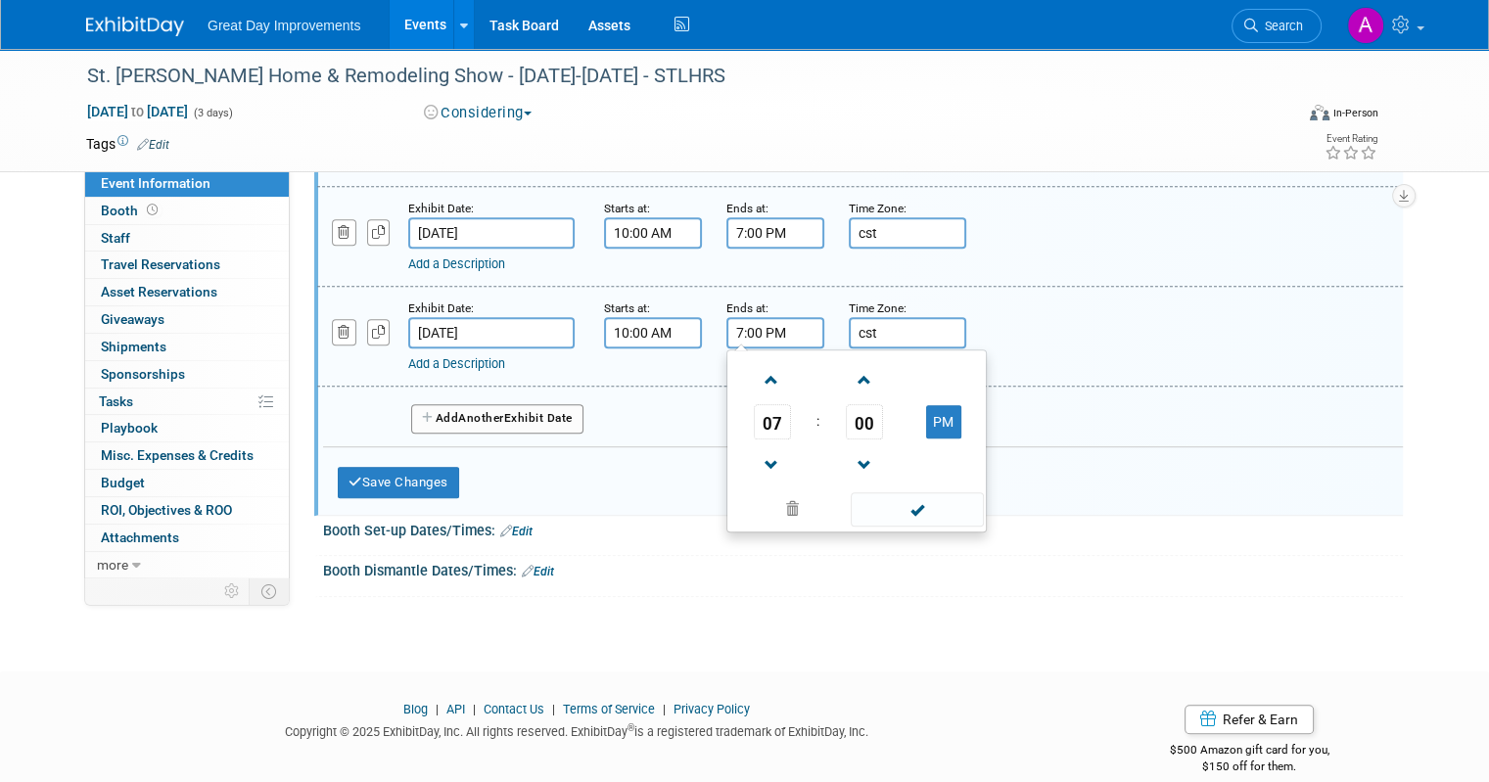
click at [763, 322] on input "7:00 PM" at bounding box center [776, 332] width 98 height 31
click at [756, 458] on span at bounding box center [772, 465] width 34 height 34
click at [756, 462] on span at bounding box center [772, 465] width 34 height 34
type input "5:00 PM"
click at [870, 504] on span at bounding box center [917, 510] width 132 height 34
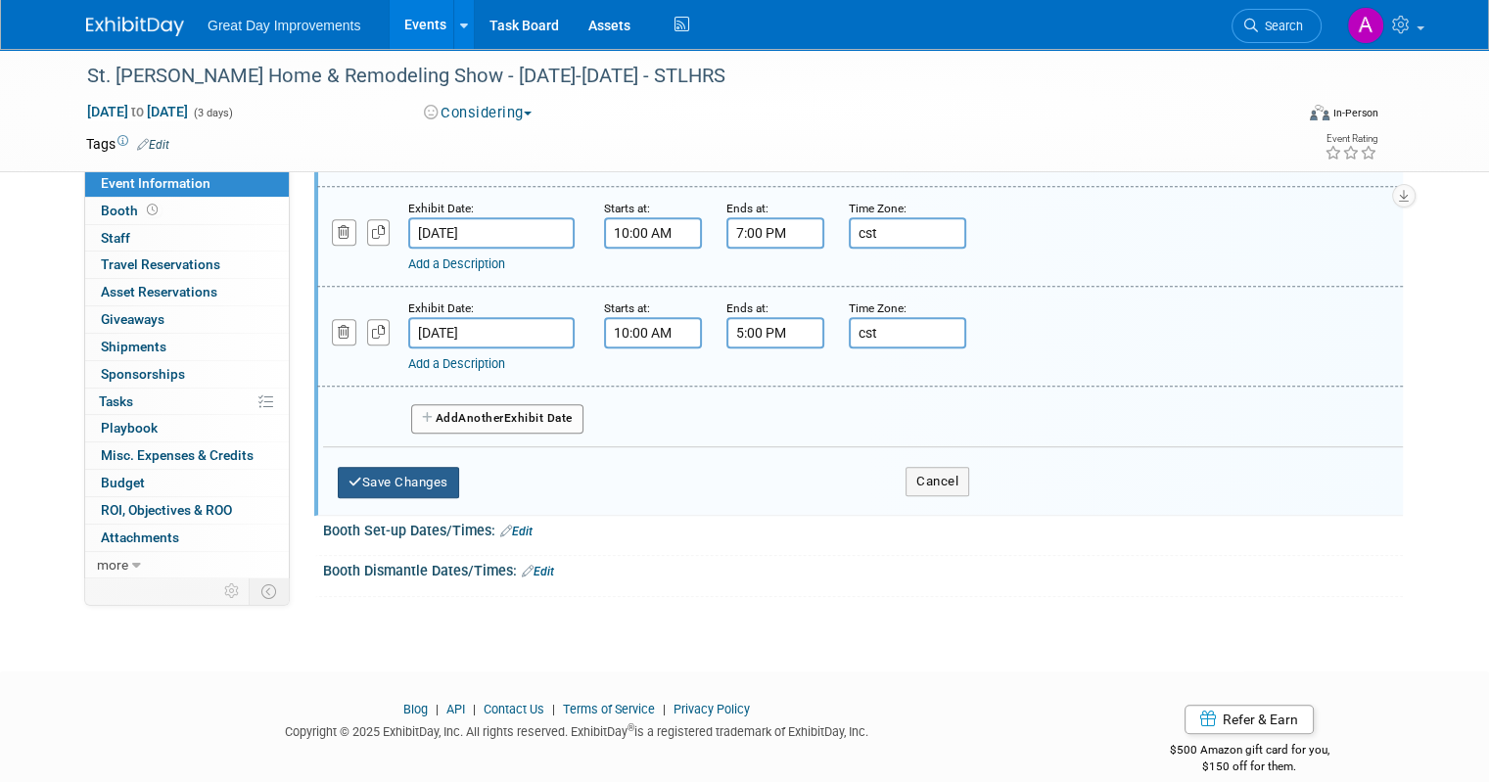
click at [406, 477] on button "Save Changes" at bounding box center [398, 482] width 121 height 31
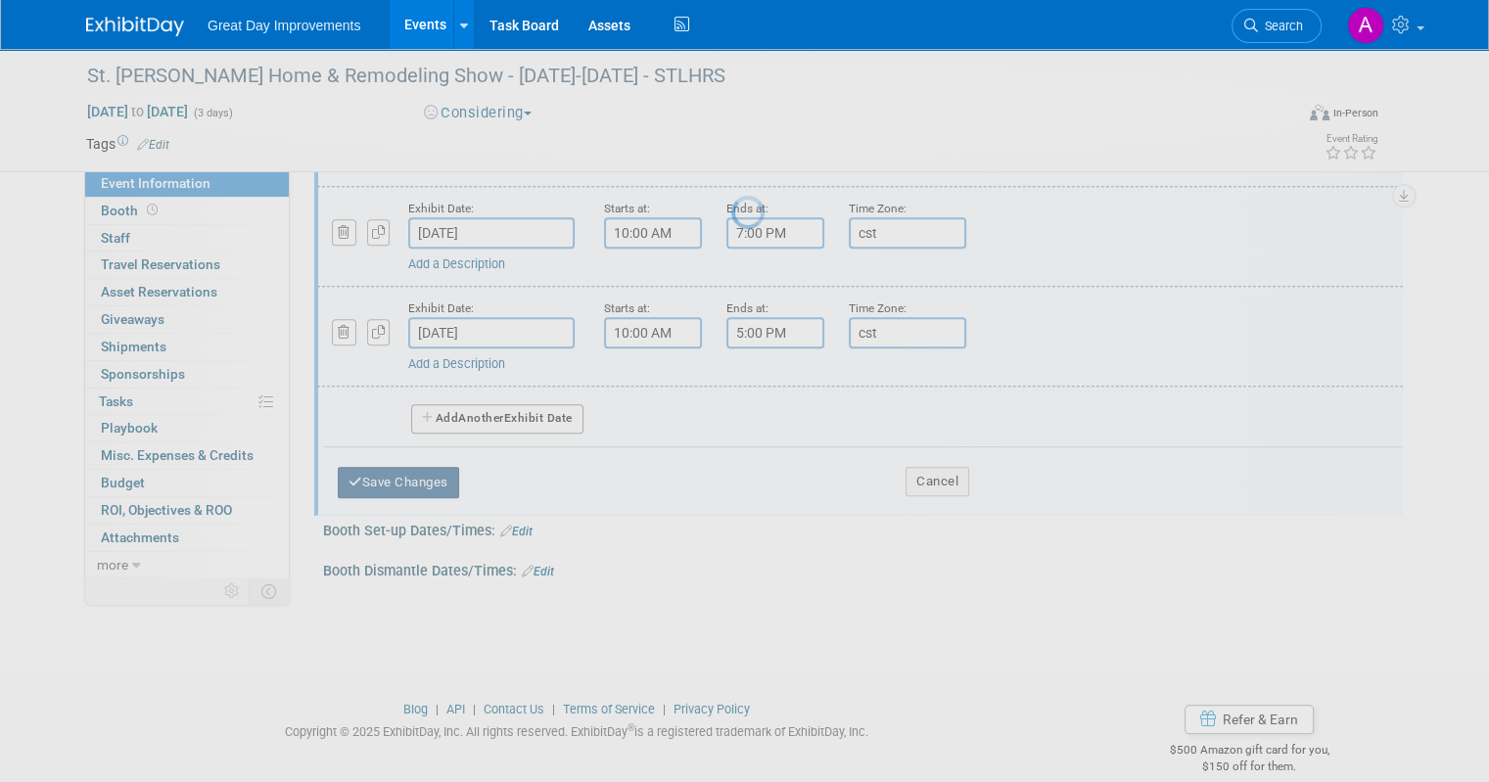
scroll to position [668, 0]
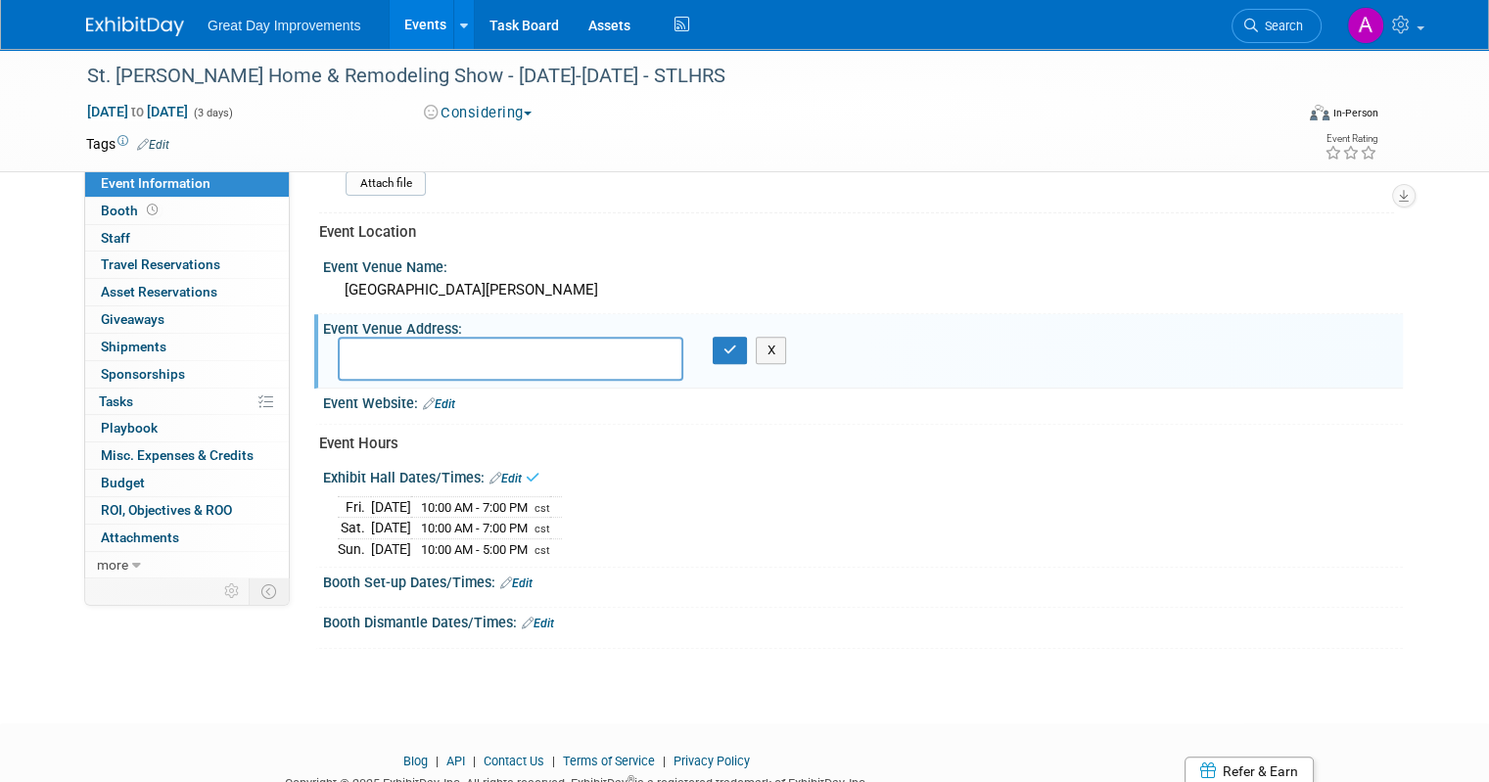
click at [504, 577] on link "Edit" at bounding box center [516, 584] width 32 height 14
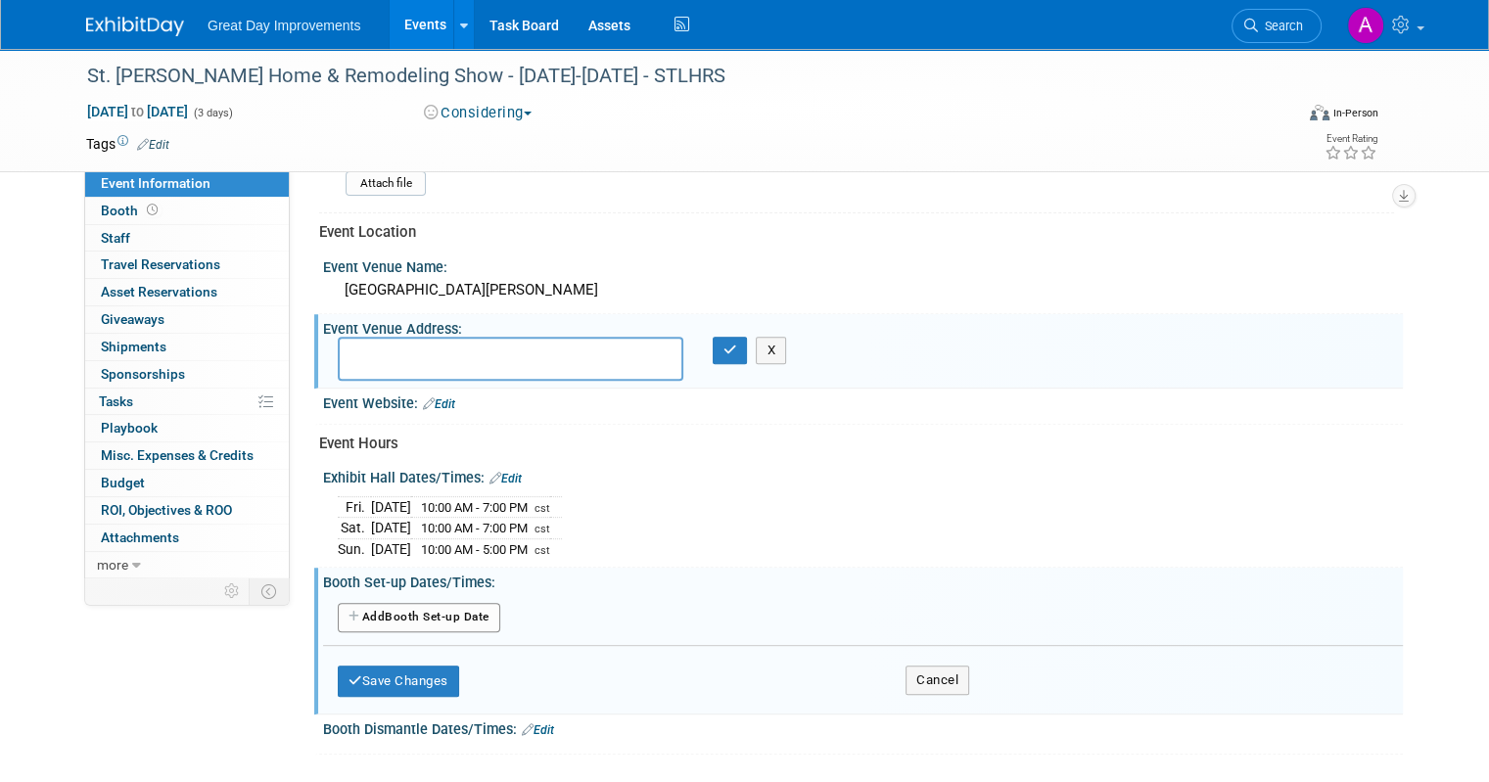
click at [401, 606] on button "Add Another Booth Set-up Date" at bounding box center [419, 617] width 163 height 29
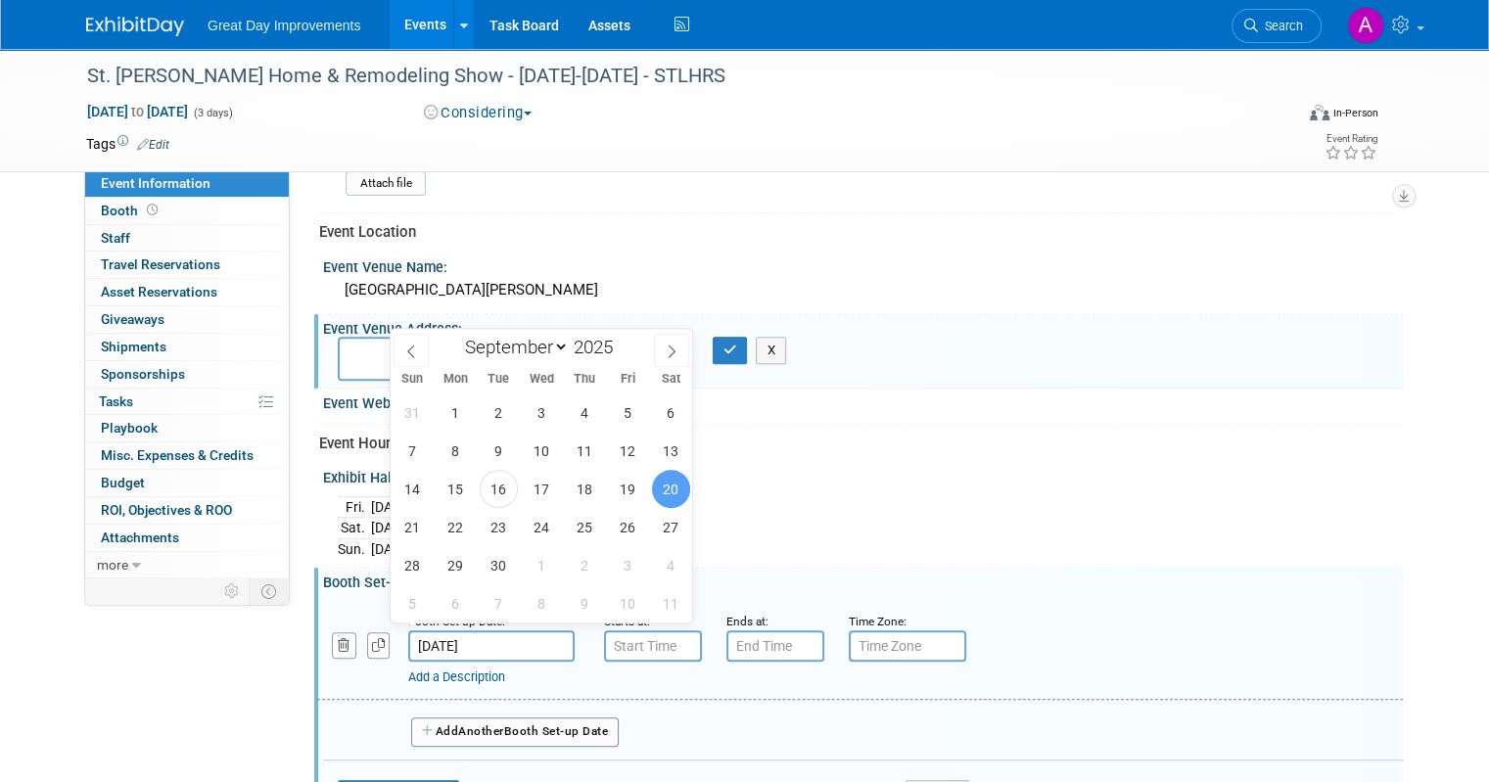
click at [509, 631] on input "Sep 20, 2025" at bounding box center [491, 646] width 166 height 31
drag, startPoint x: 627, startPoint y: 492, endPoint x: 634, endPoint y: 502, distance: 12.8
click at [628, 492] on span "19" at bounding box center [628, 489] width 38 height 38
type input "Sep 19, 2025"
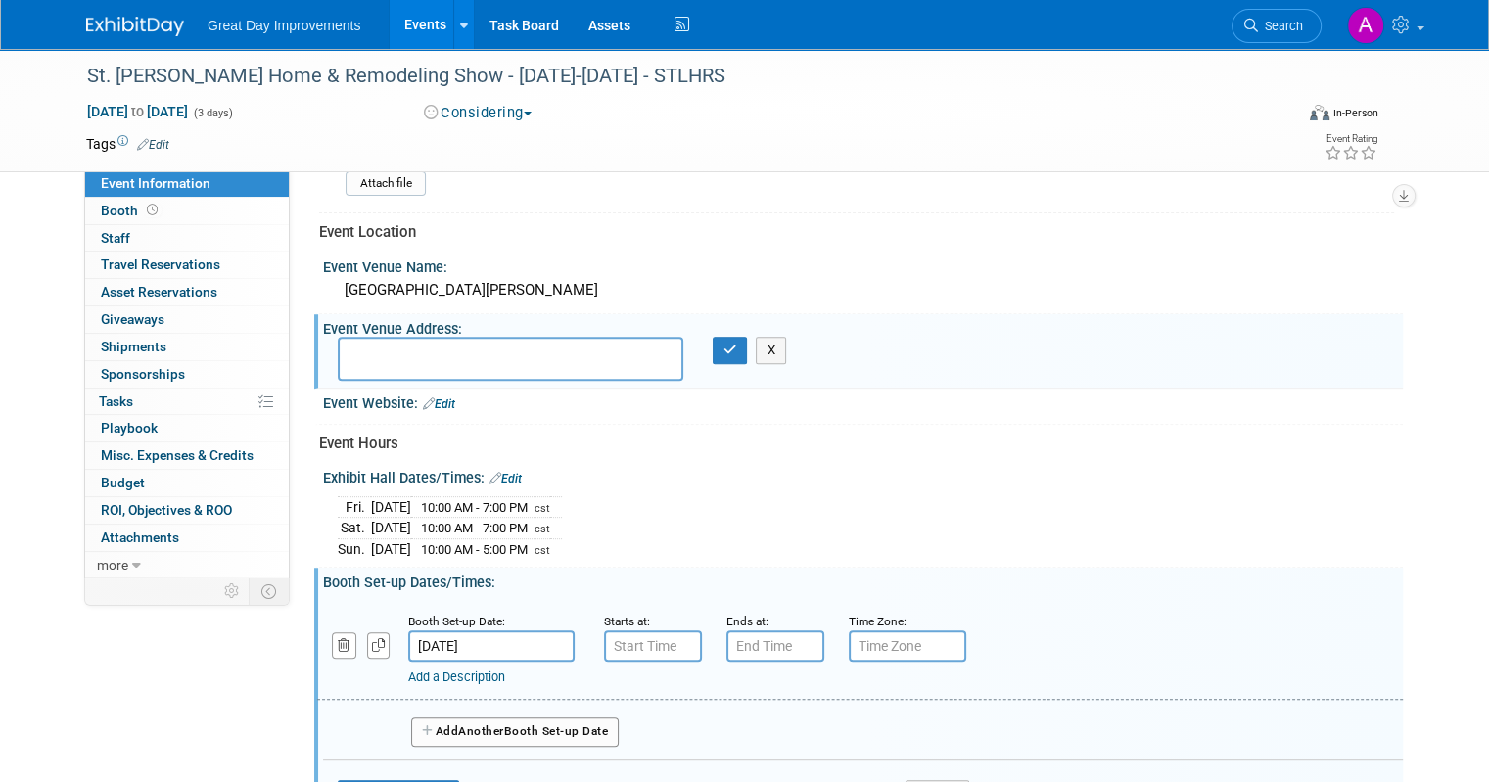
type input "7:00 AM"
click at [676, 634] on input "7:00 AM" at bounding box center [653, 646] width 98 height 31
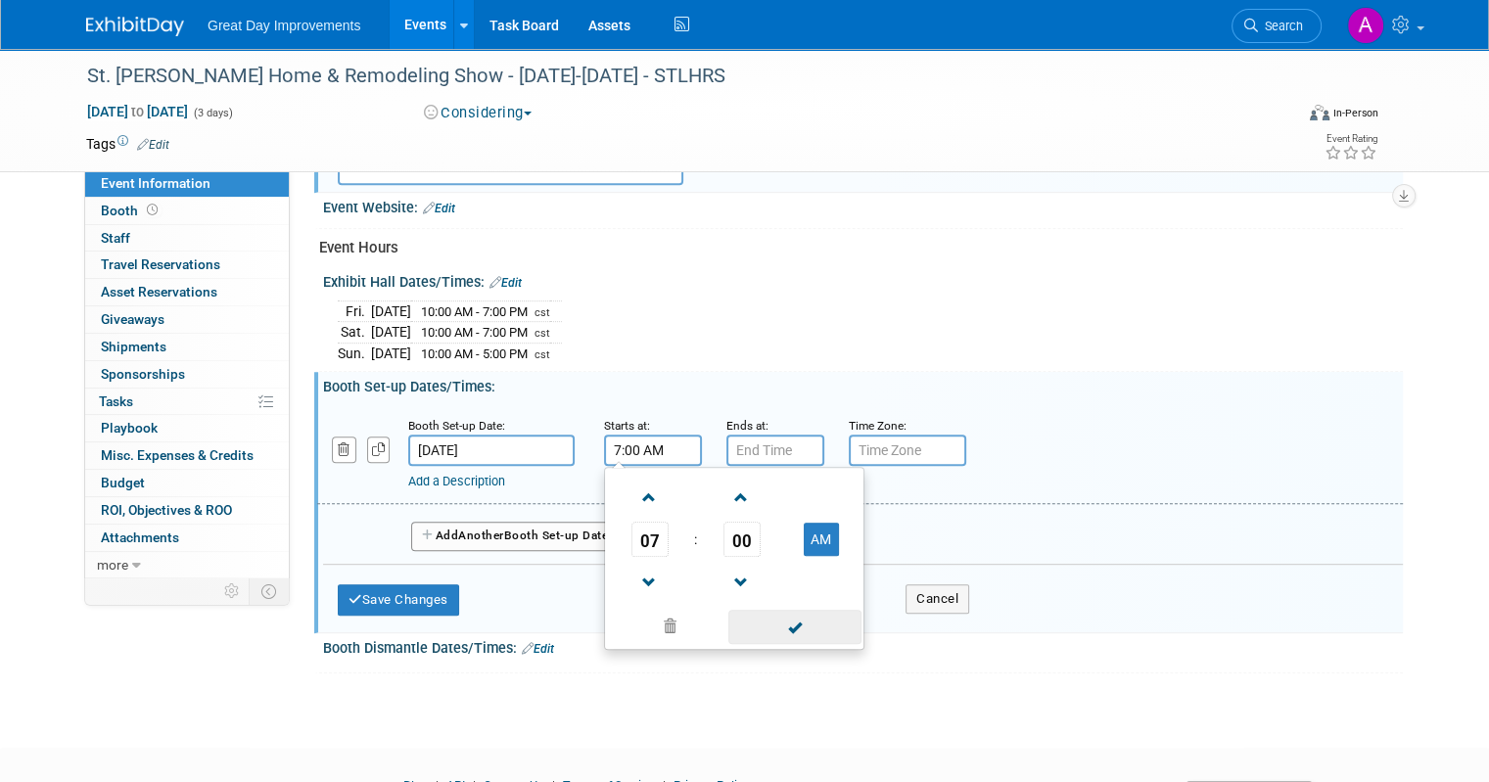
click at [753, 624] on span at bounding box center [794, 627] width 132 height 34
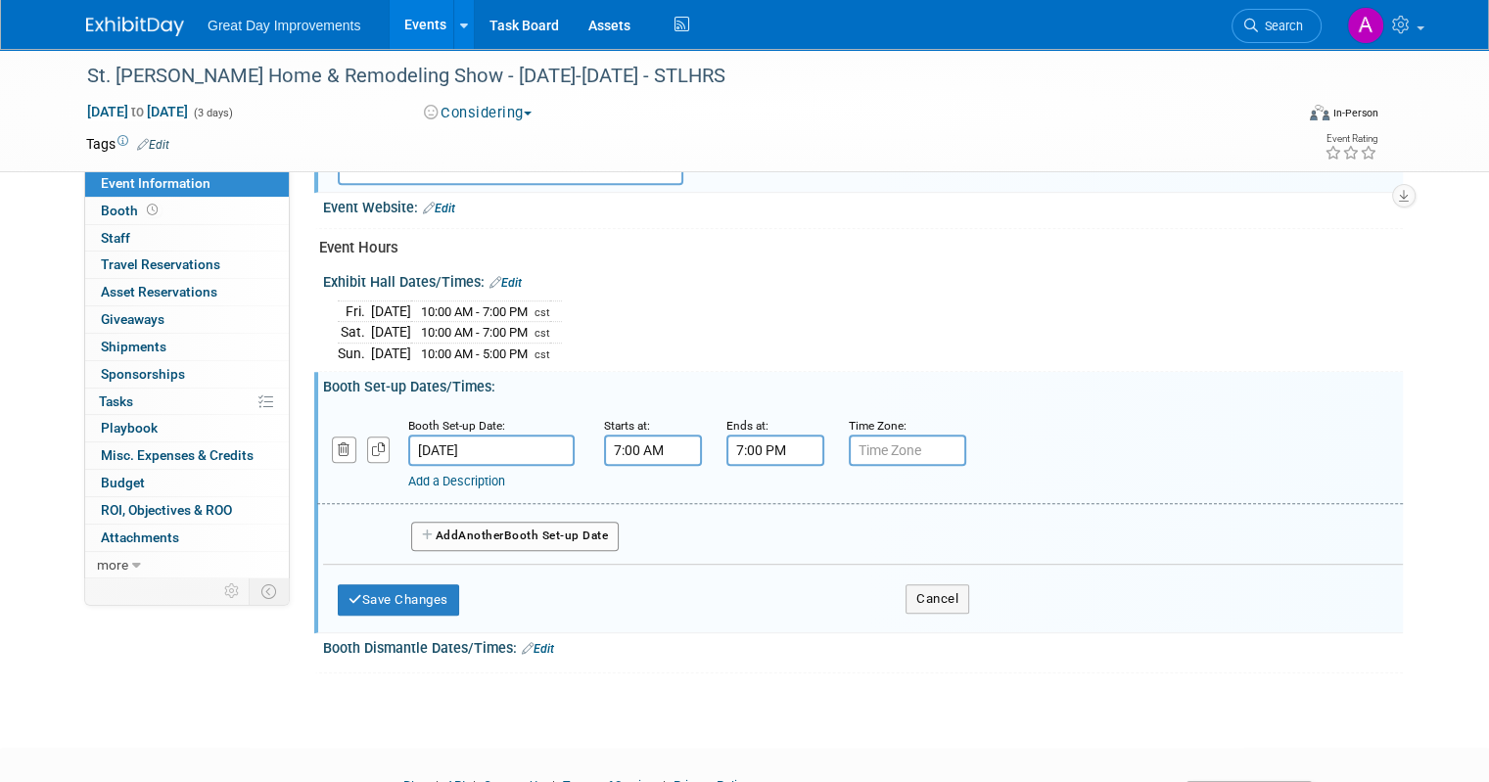
click at [774, 440] on input "7:00 PM" at bounding box center [776, 450] width 98 height 31
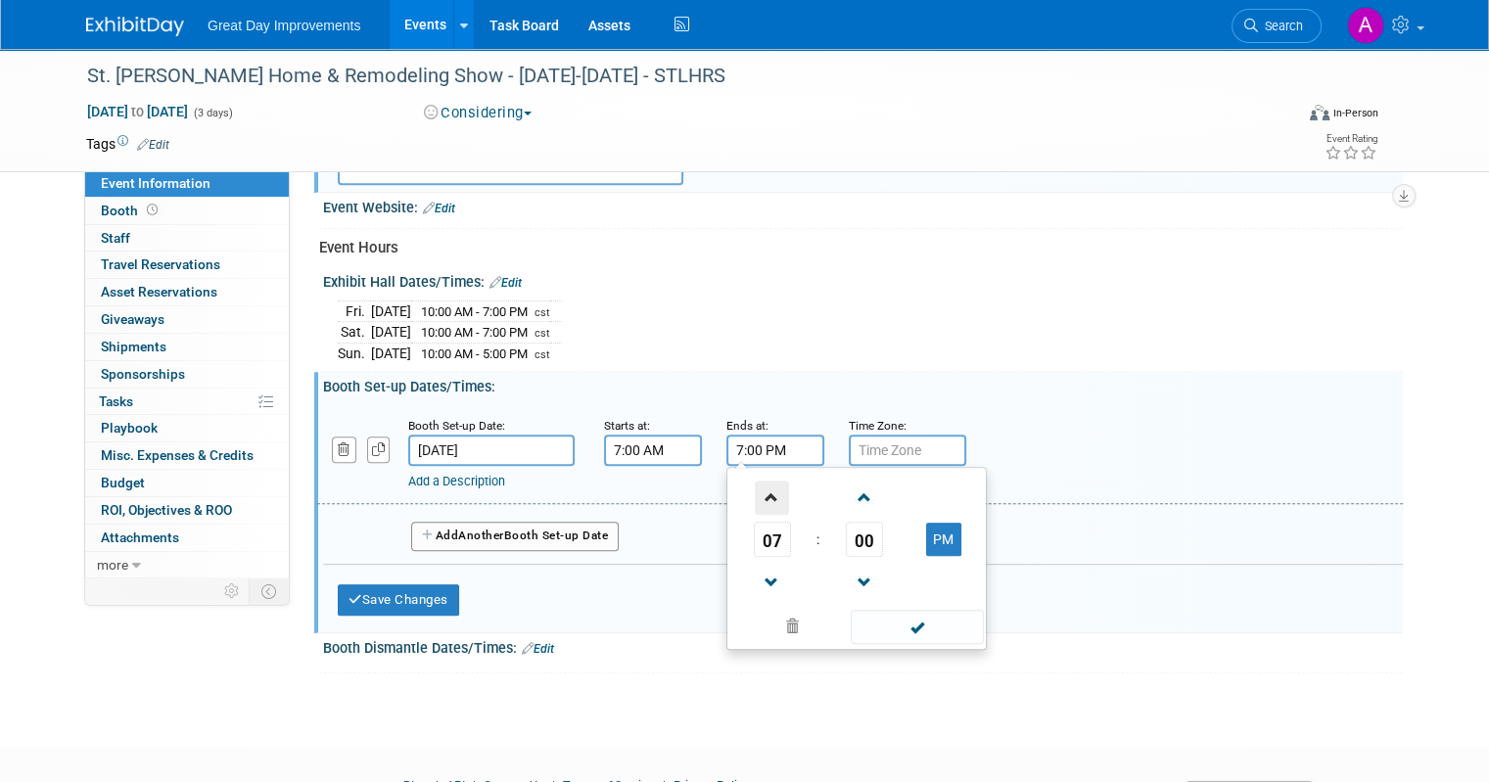
click at [765, 486] on span at bounding box center [772, 498] width 34 height 34
click at [926, 532] on button "PM" at bounding box center [943, 539] width 35 height 33
type input "9:00 AM"
click at [925, 630] on span at bounding box center [917, 627] width 132 height 34
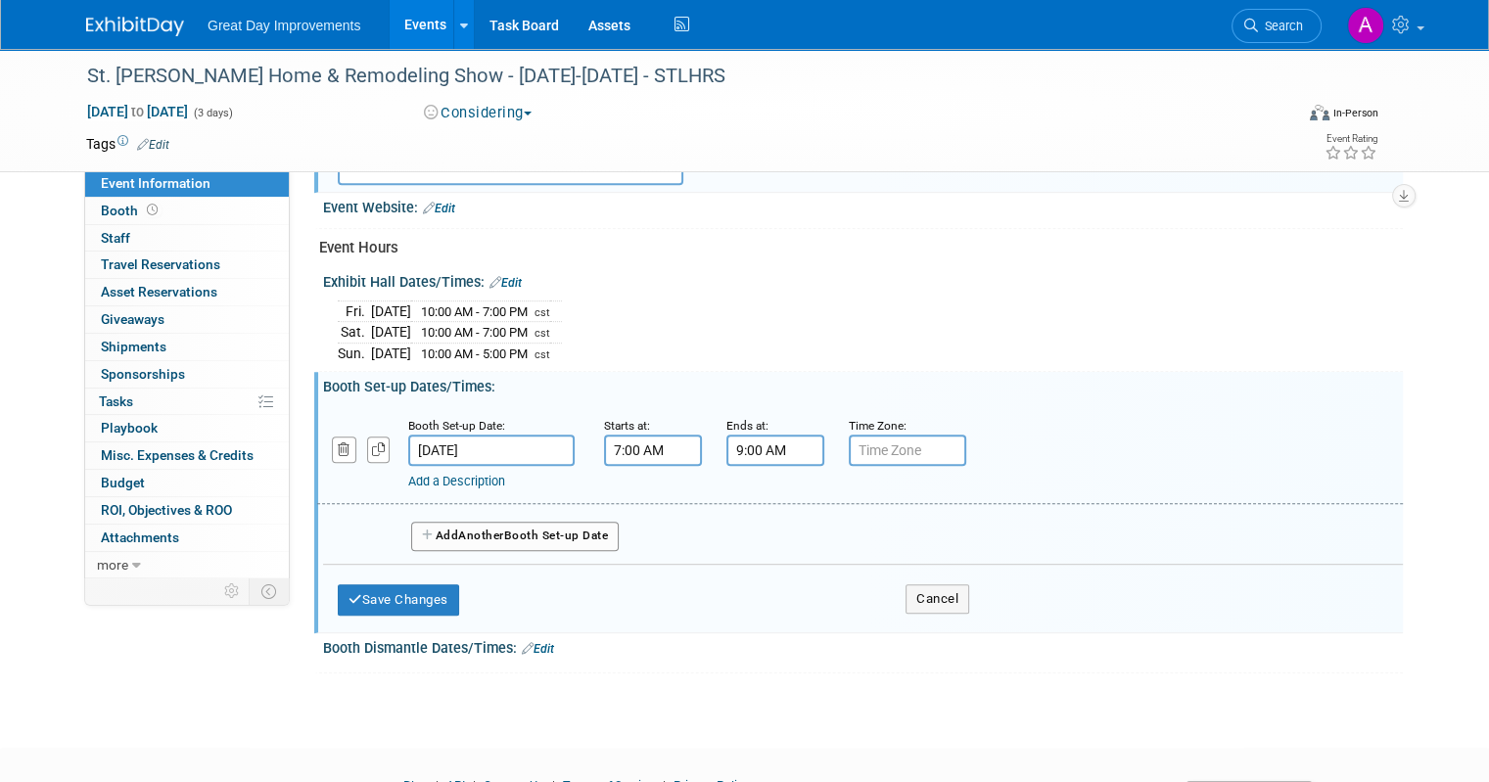
click at [897, 439] on input "text" at bounding box center [907, 450] width 117 height 31
type input "CST"
click at [437, 585] on button "Save Changes" at bounding box center [398, 600] width 121 height 31
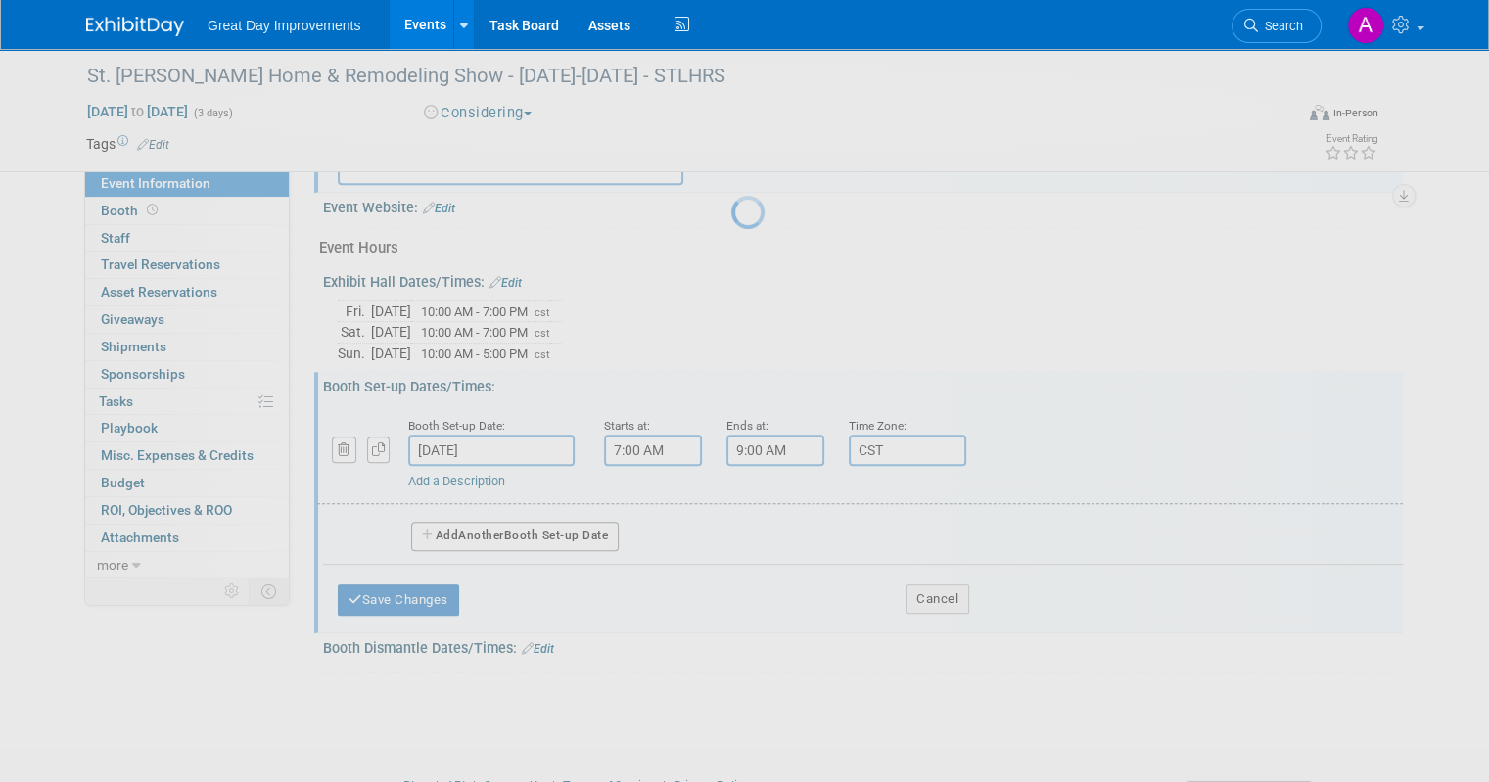
scroll to position [729, 0]
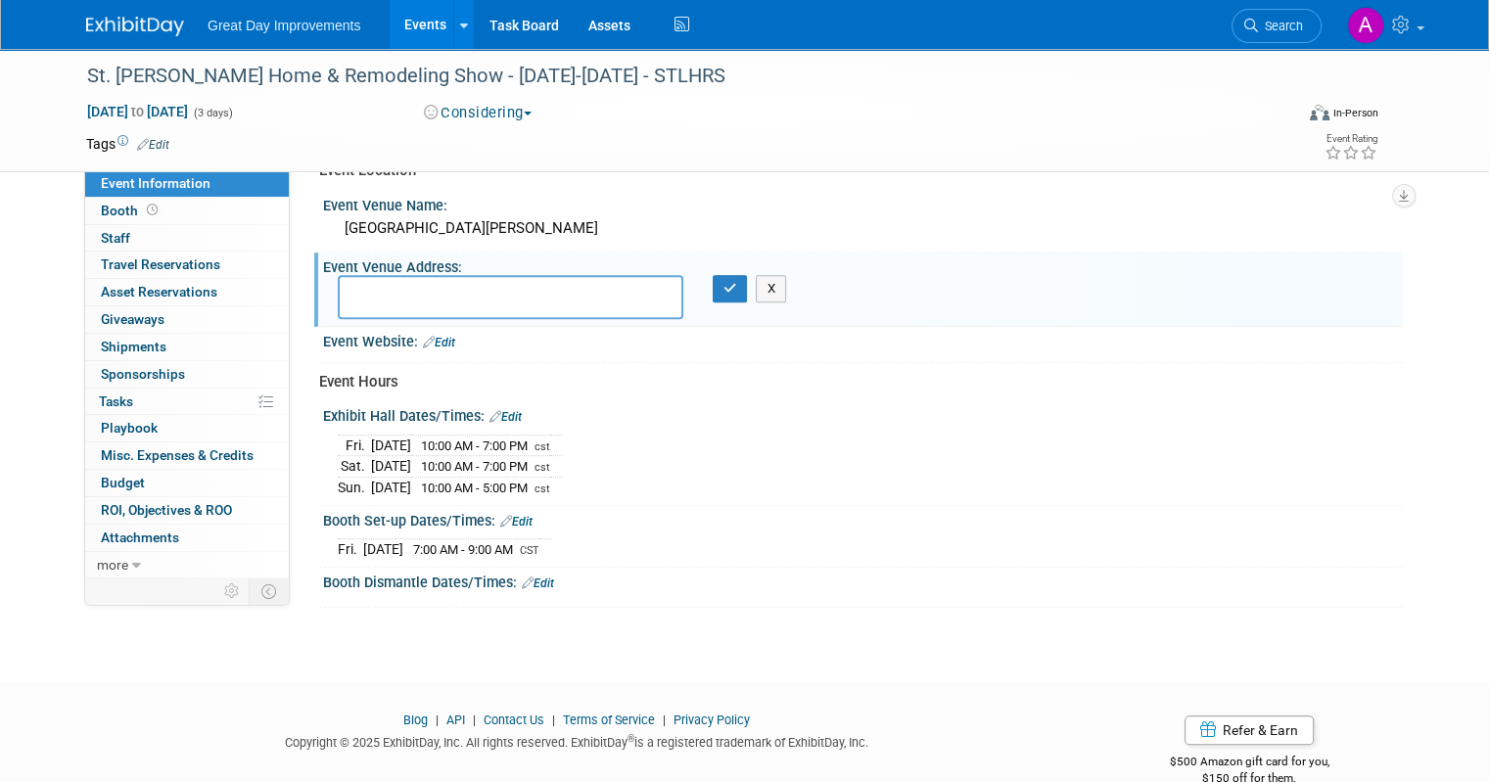
click at [525, 577] on link "Edit" at bounding box center [538, 584] width 32 height 14
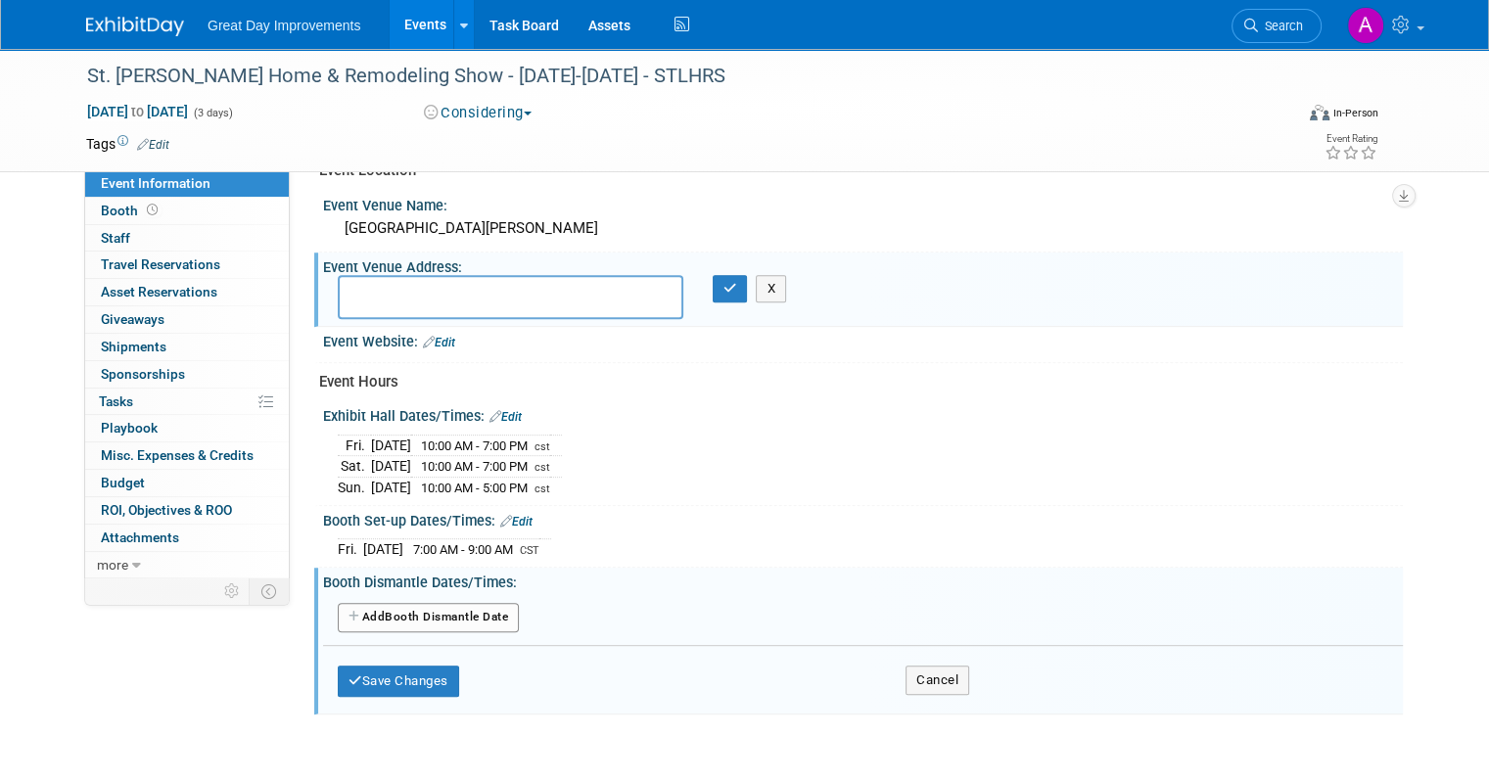
click at [462, 603] on button "Add Another Booth Dismantle Date" at bounding box center [428, 617] width 181 height 29
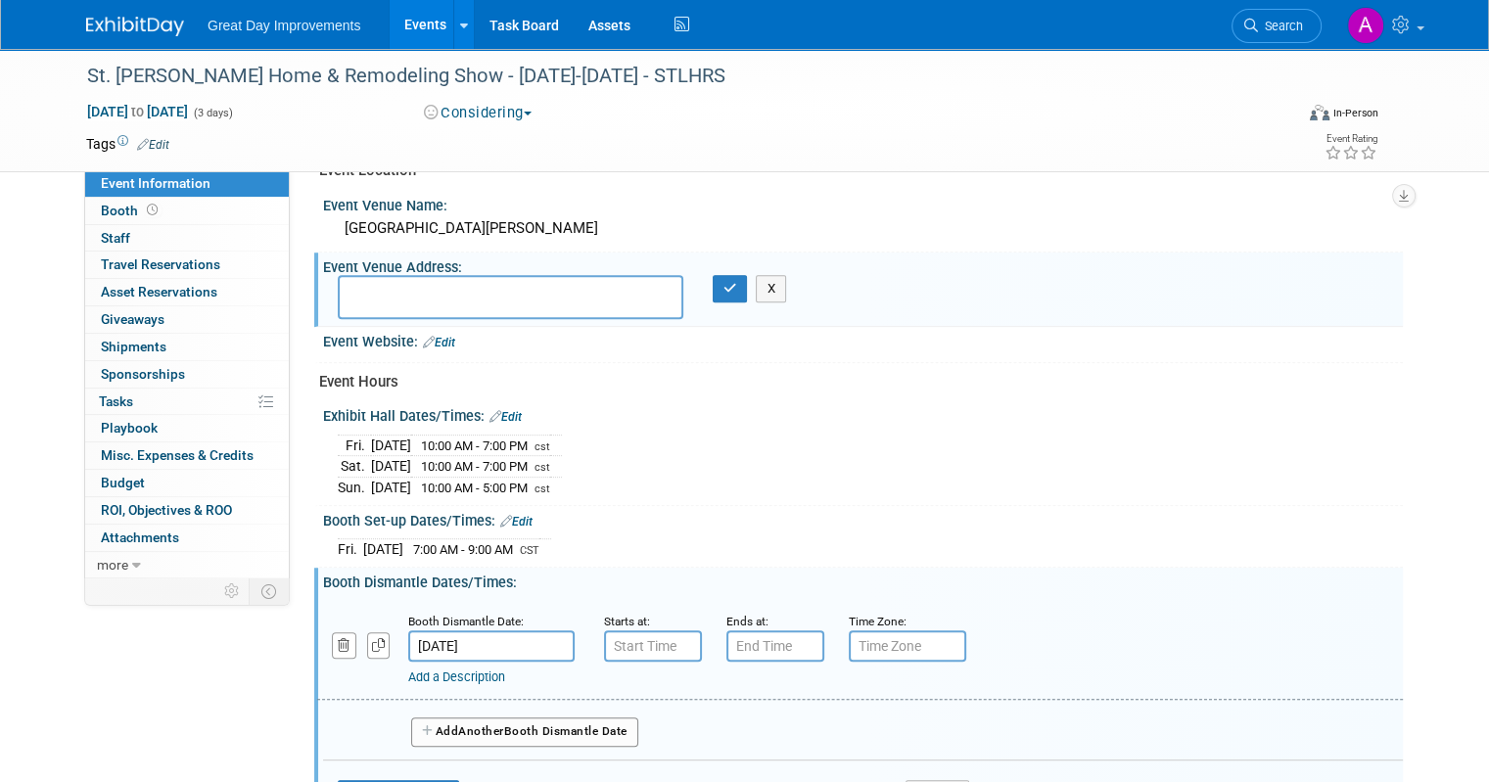
click at [505, 631] on input "Sep 22, 2025" at bounding box center [491, 646] width 166 height 31
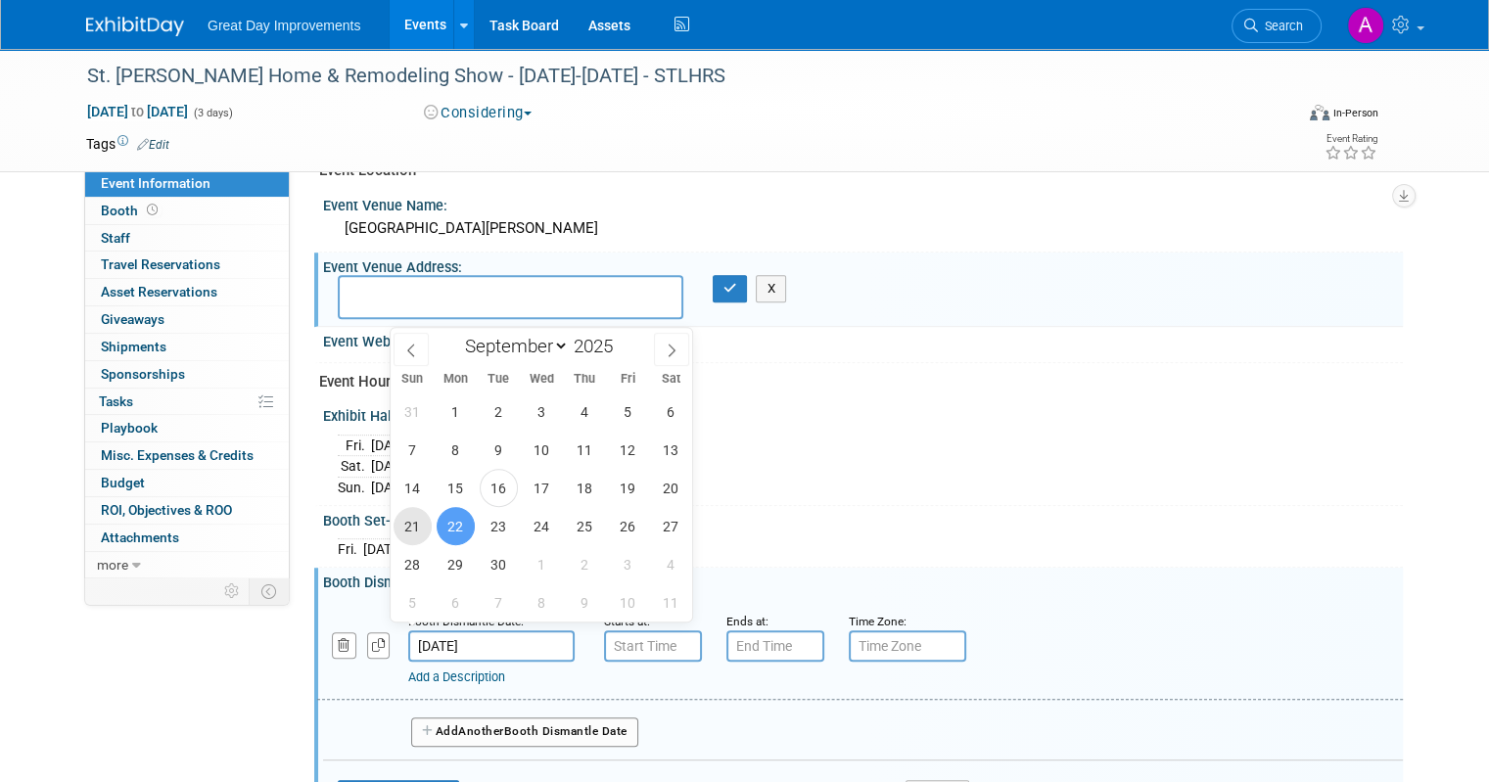
click at [407, 524] on span "21" at bounding box center [413, 526] width 38 height 38
type input "Sep 21, 2025"
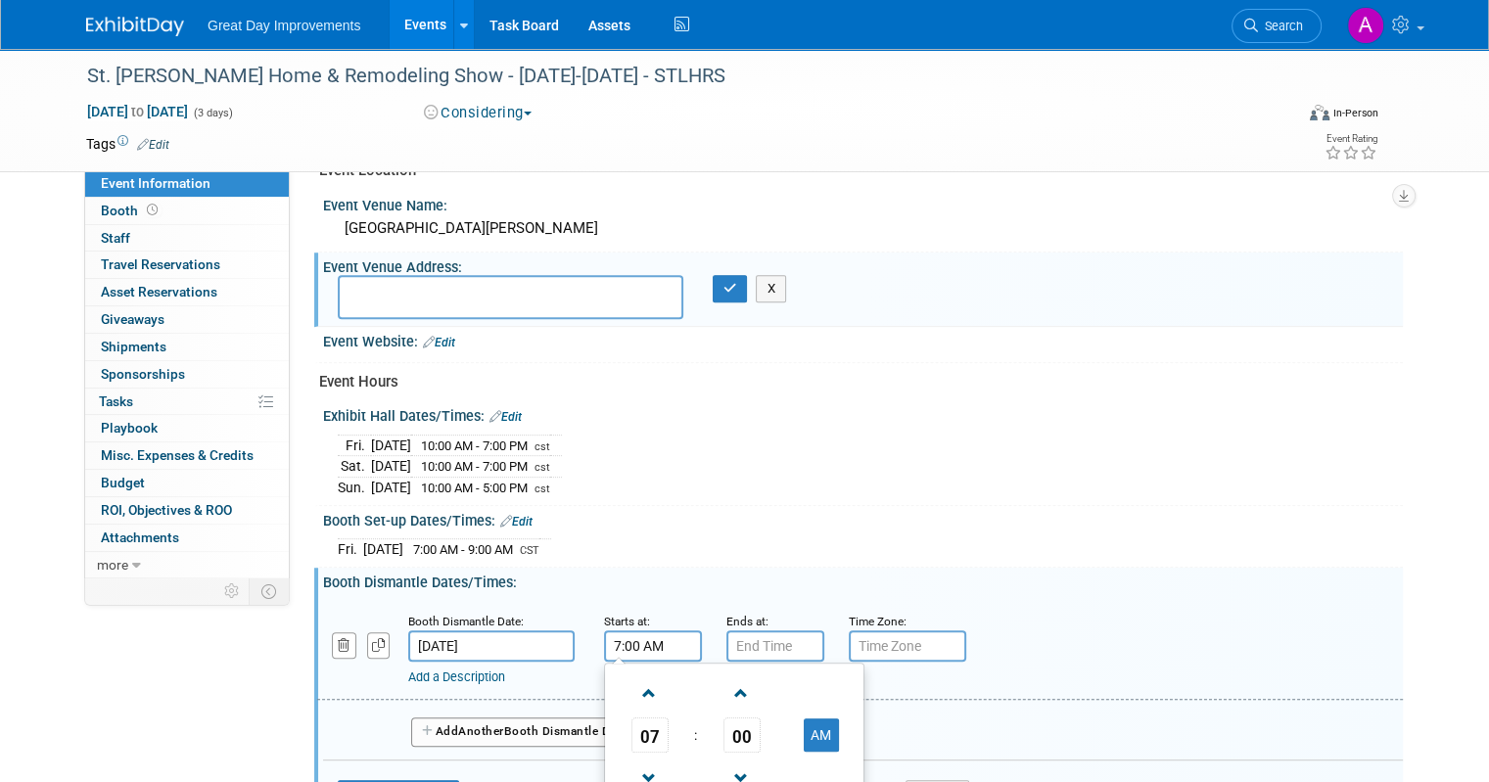
click at [643, 639] on input "7:00 AM" at bounding box center [653, 646] width 98 height 31
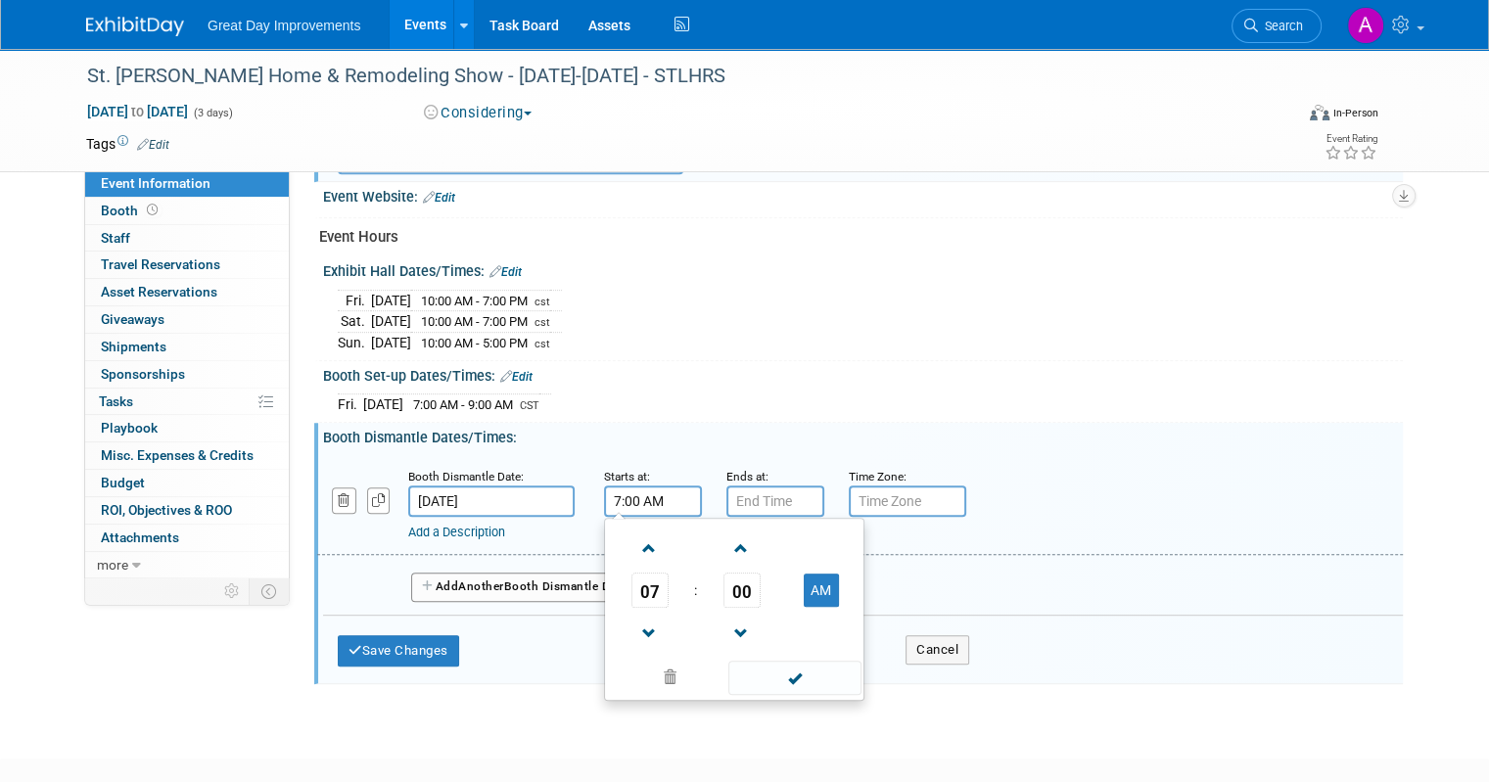
scroll to position [925, 0]
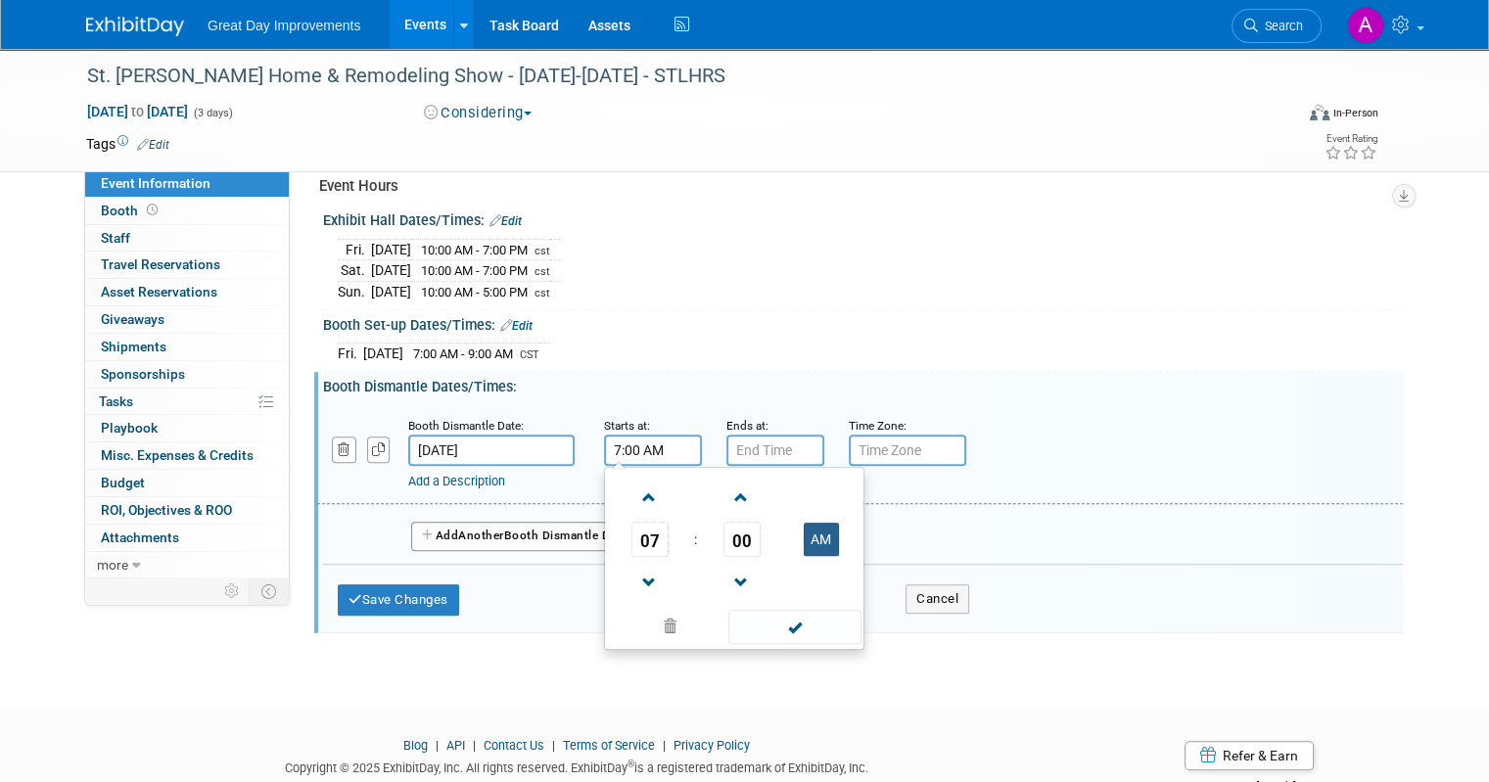
click at [819, 526] on button "AM" at bounding box center [821, 539] width 35 height 33
click at [633, 566] on span at bounding box center [650, 583] width 34 height 34
type input "5:00 PM"
click at [775, 610] on span at bounding box center [794, 627] width 132 height 34
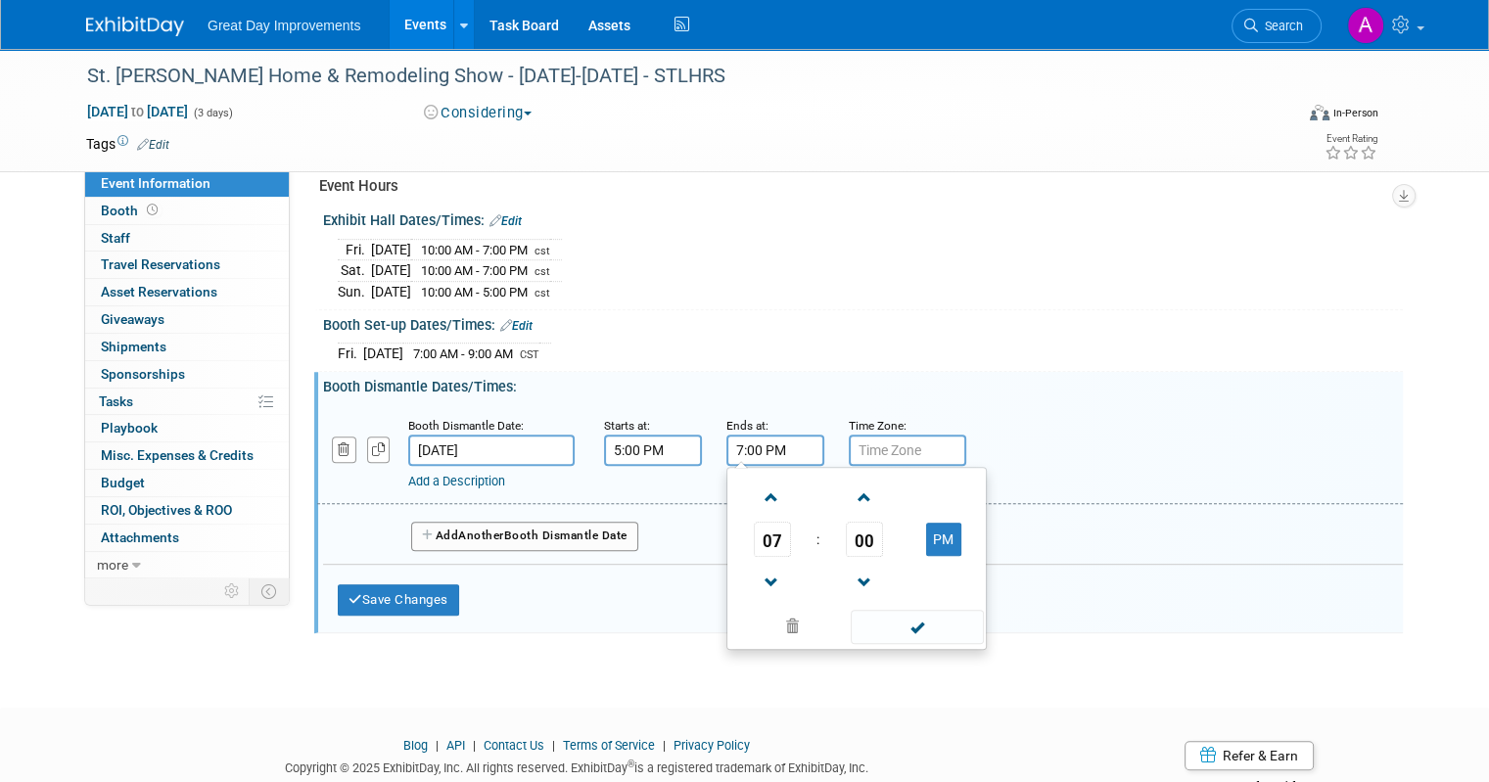
click at [775, 435] on input "7:00 PM" at bounding box center [776, 450] width 98 height 31
click at [755, 566] on span at bounding box center [772, 583] width 34 height 34
type input "6:00 PM"
click at [907, 610] on span at bounding box center [917, 627] width 132 height 34
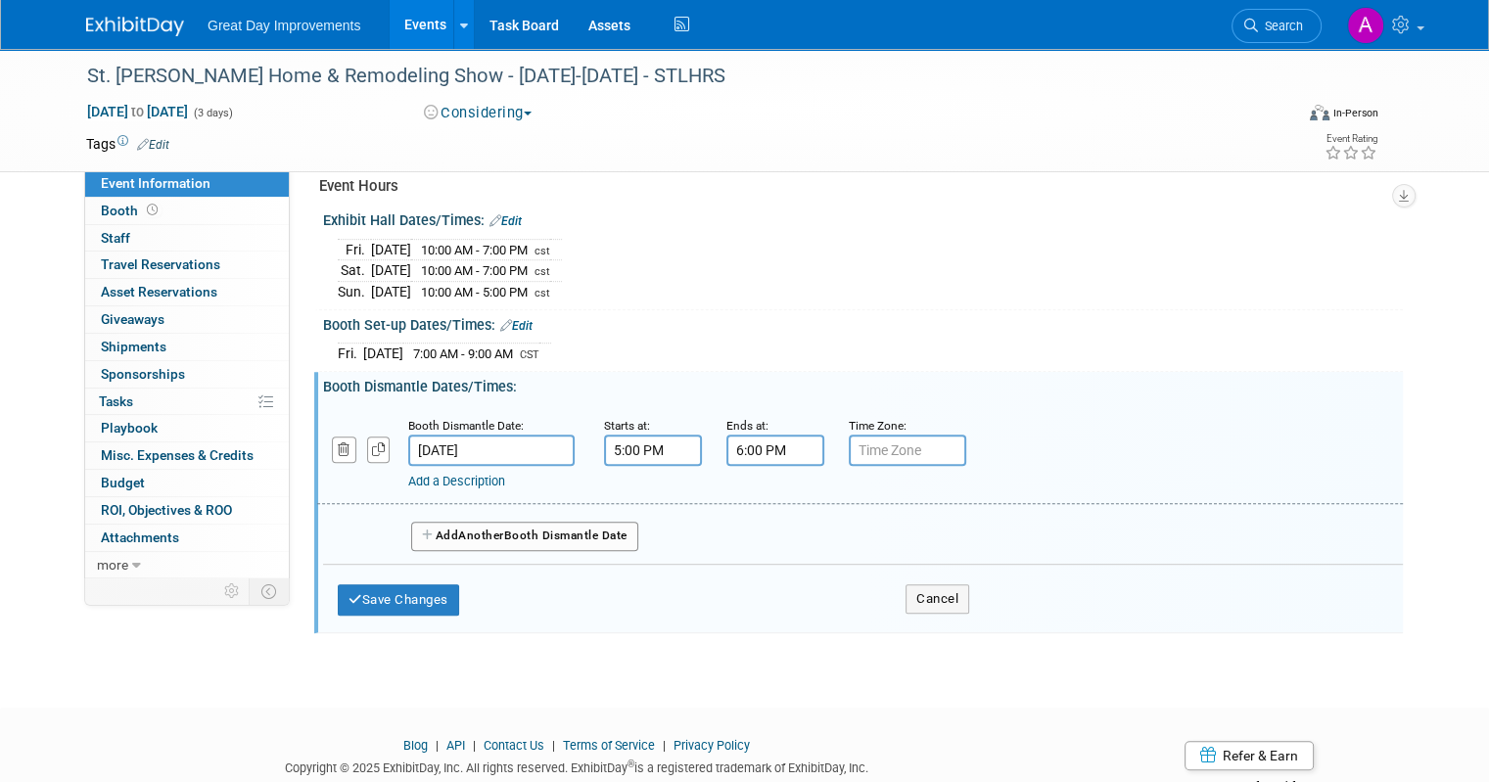
click at [887, 442] on input "text" at bounding box center [907, 450] width 117 height 31
type input "CST"
click at [423, 585] on button "Save Changes" at bounding box center [398, 600] width 121 height 31
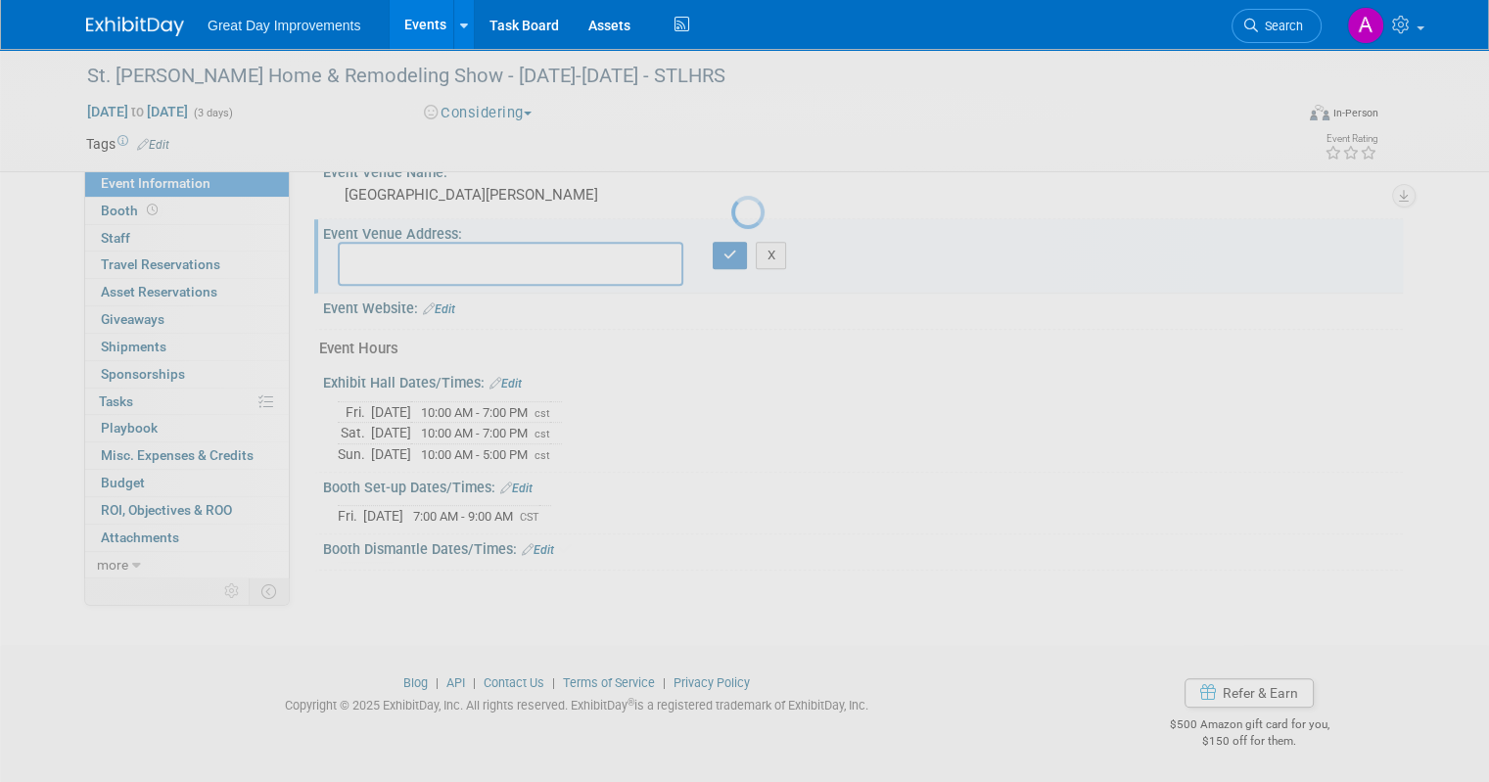
scroll to position [750, 0]
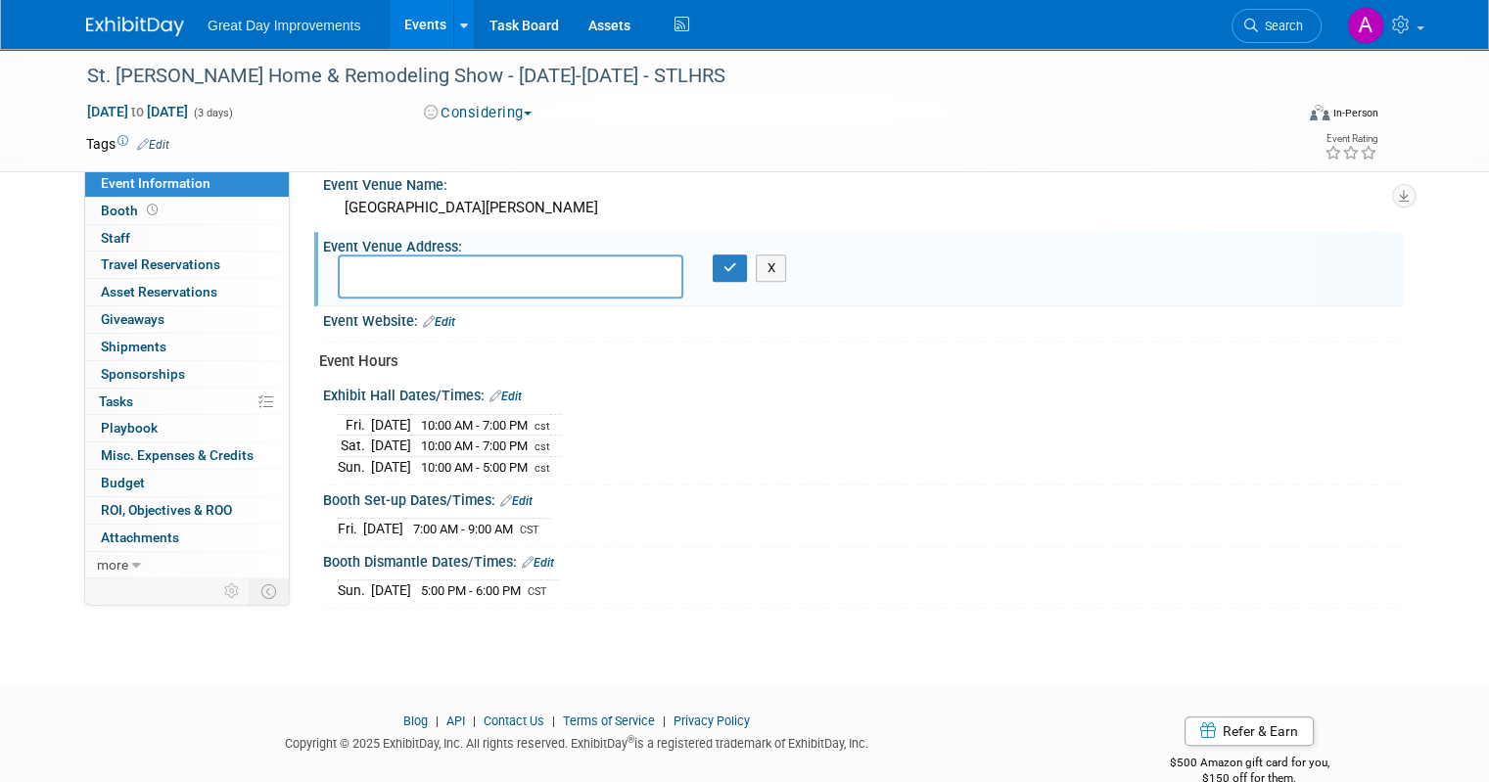
click at [450, 273] on textarea at bounding box center [511, 277] width 346 height 44
type textarea "1 Convention Center Blvd St Charles, MO"
click at [725, 264] on icon "button" at bounding box center [731, 267] width 14 height 13
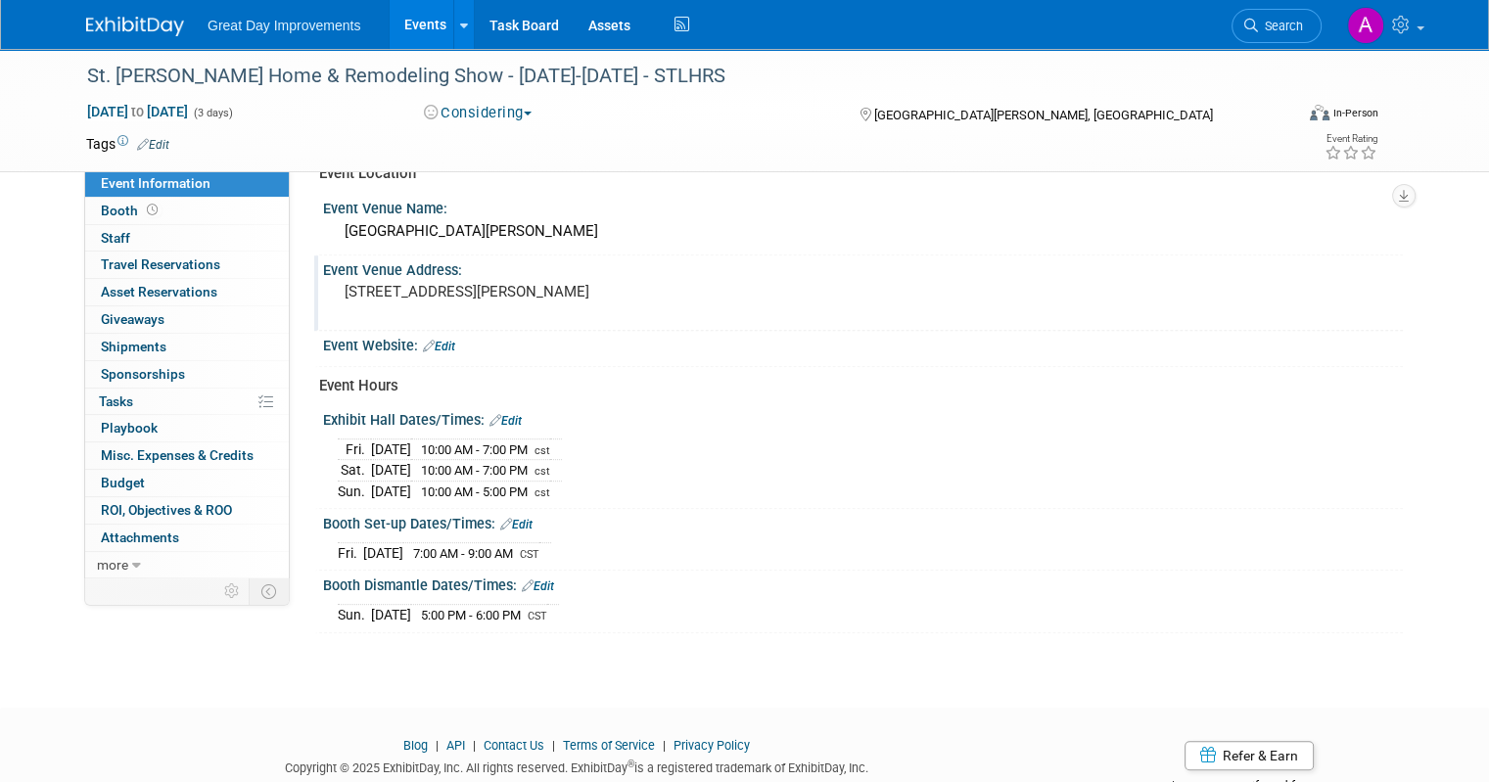
scroll to position [775, 0]
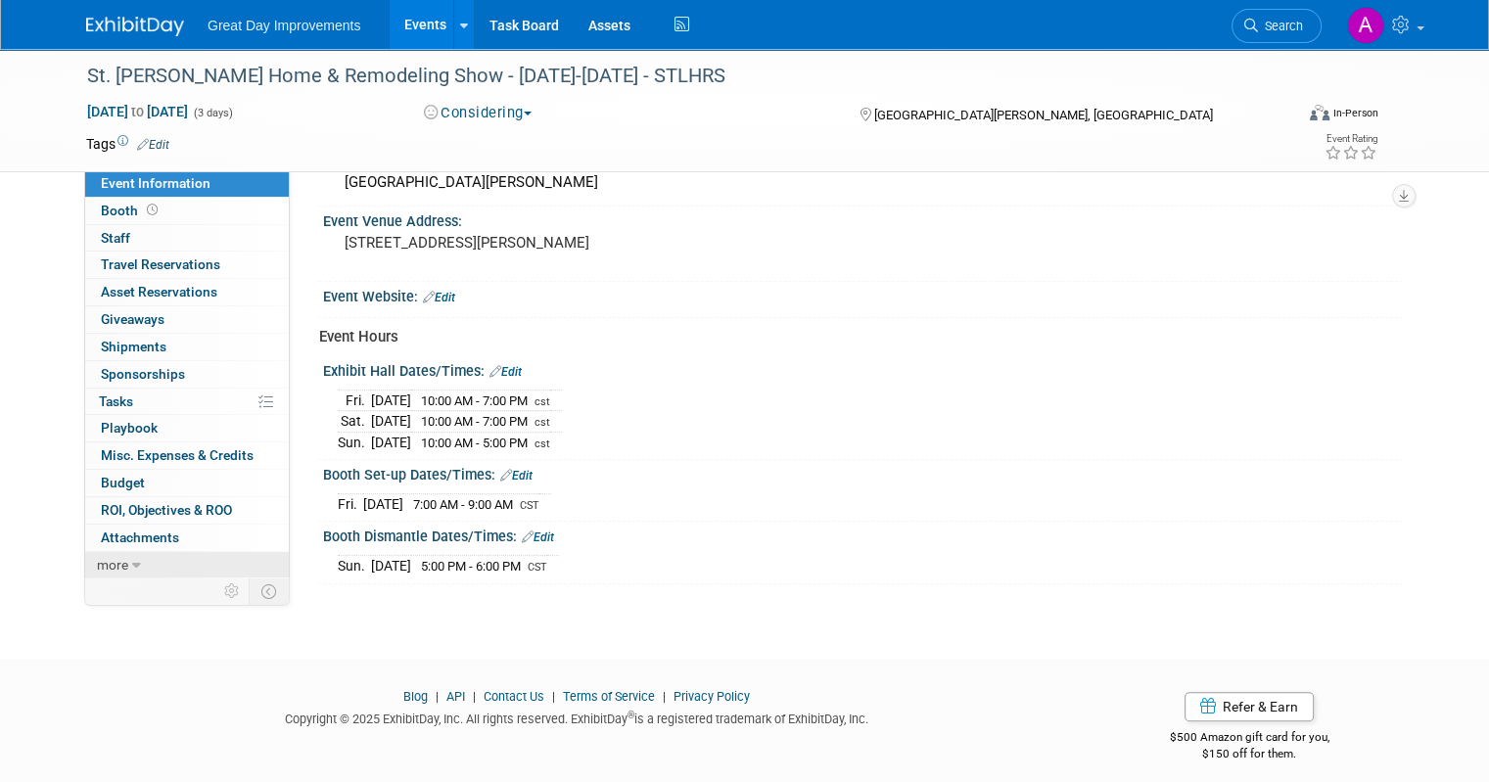
click at [111, 556] on link "more" at bounding box center [187, 565] width 204 height 26
click at [149, 591] on span "Event Binder (.pdf export)" at bounding box center [179, 592] width 157 height 16
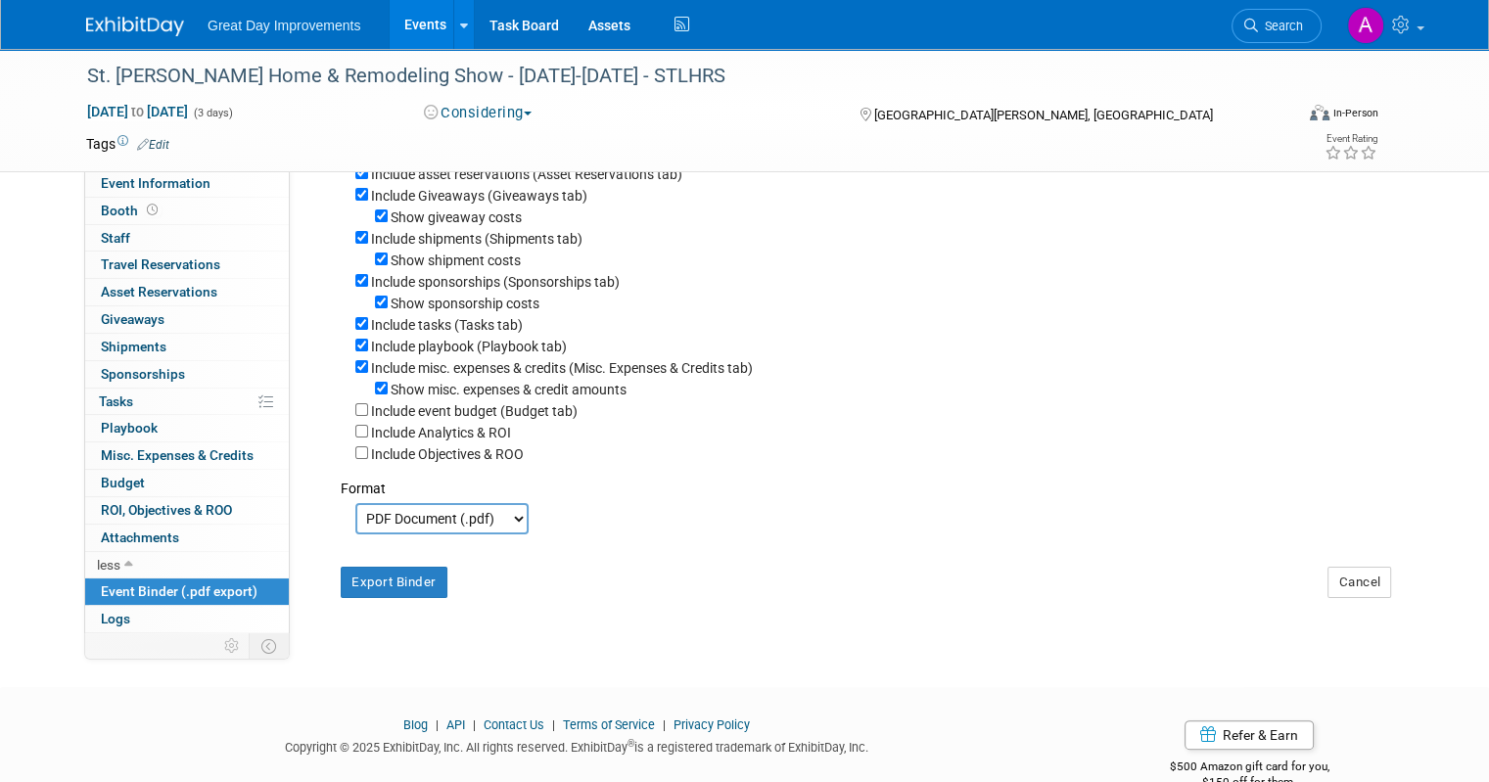
scroll to position [348, 0]
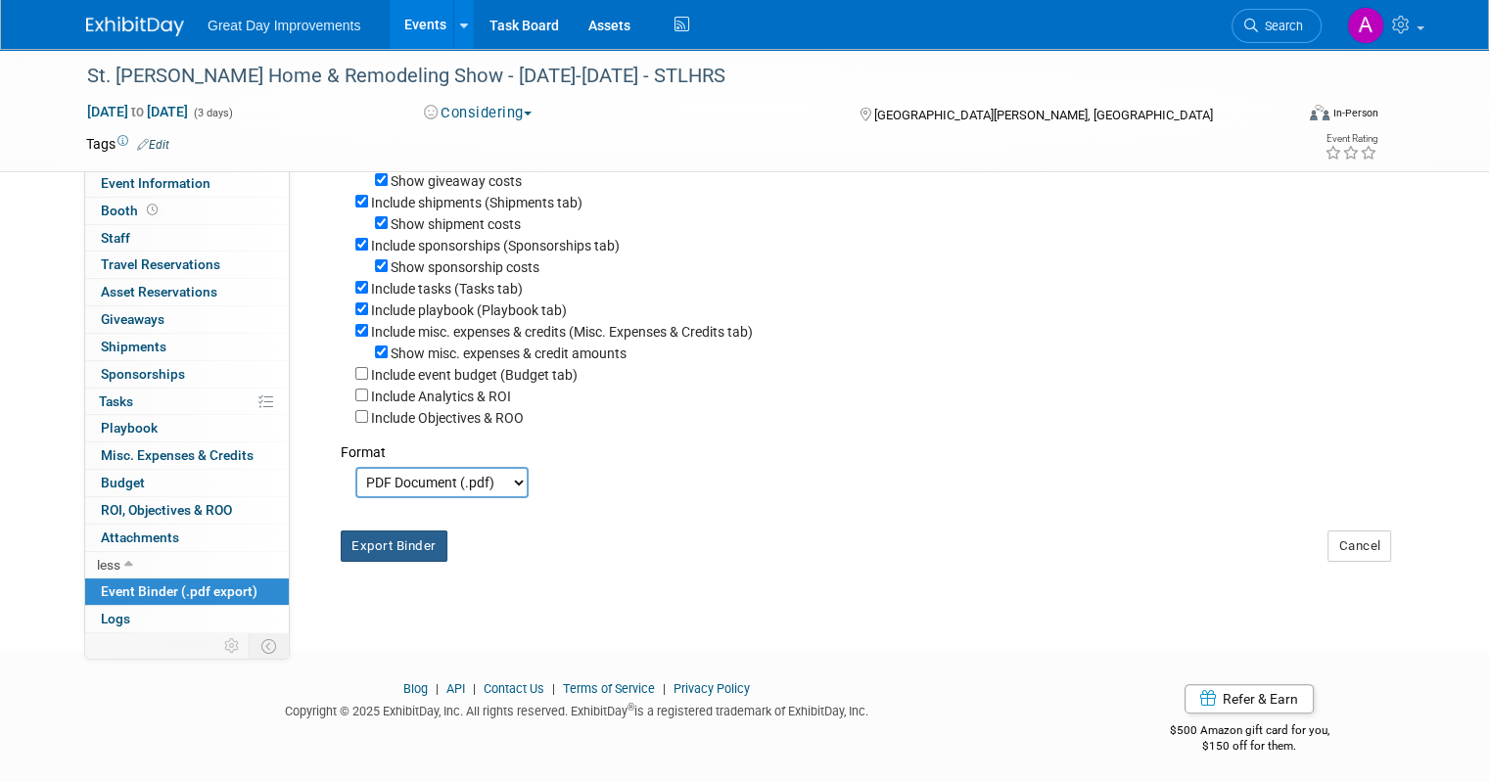
click at [384, 542] on button "Export Binder" at bounding box center [394, 546] width 107 height 31
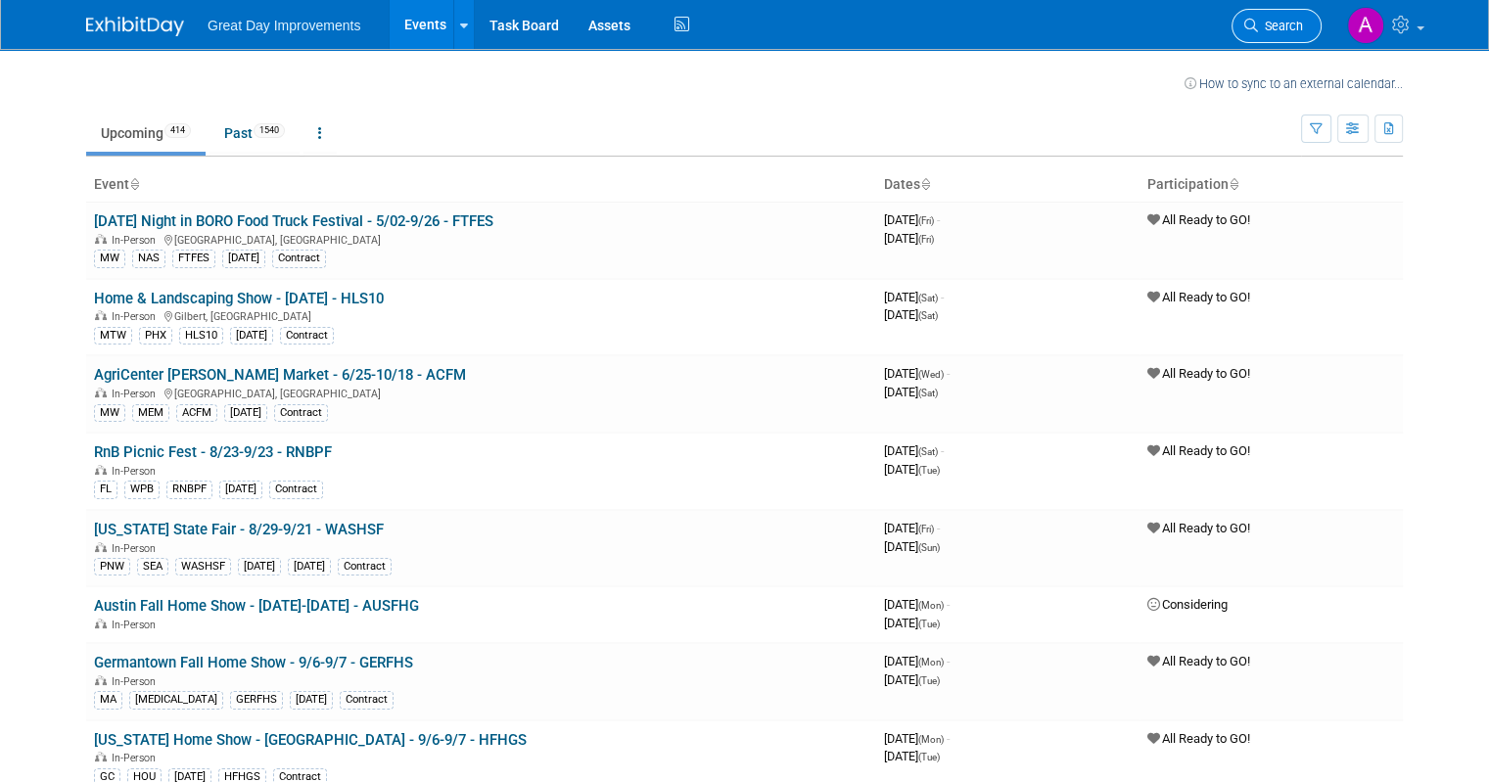
click at [1282, 19] on span "Search" at bounding box center [1280, 26] width 45 height 15
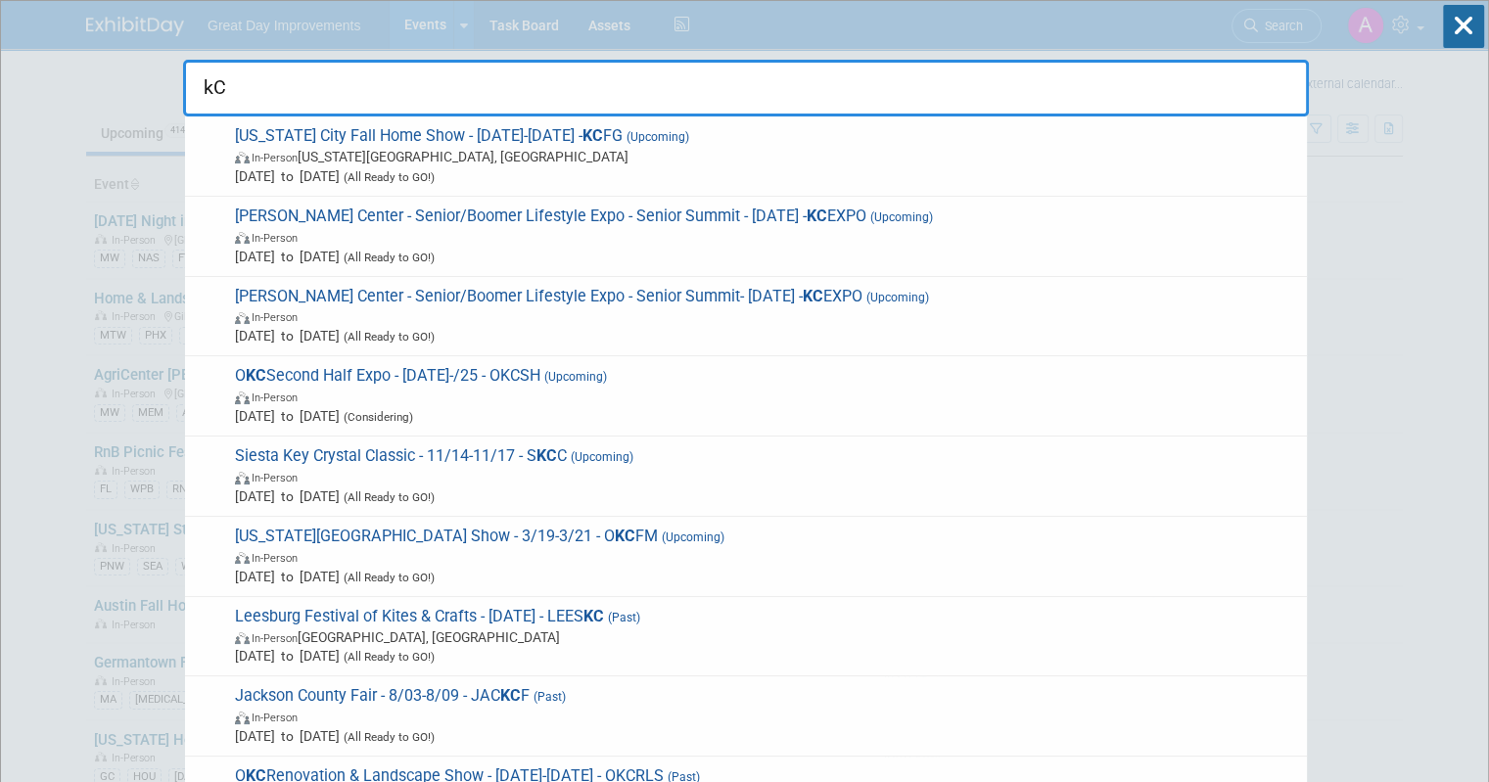
click at [631, 162] on span "In-Person Kansas City, MO" at bounding box center [766, 157] width 1062 height 20
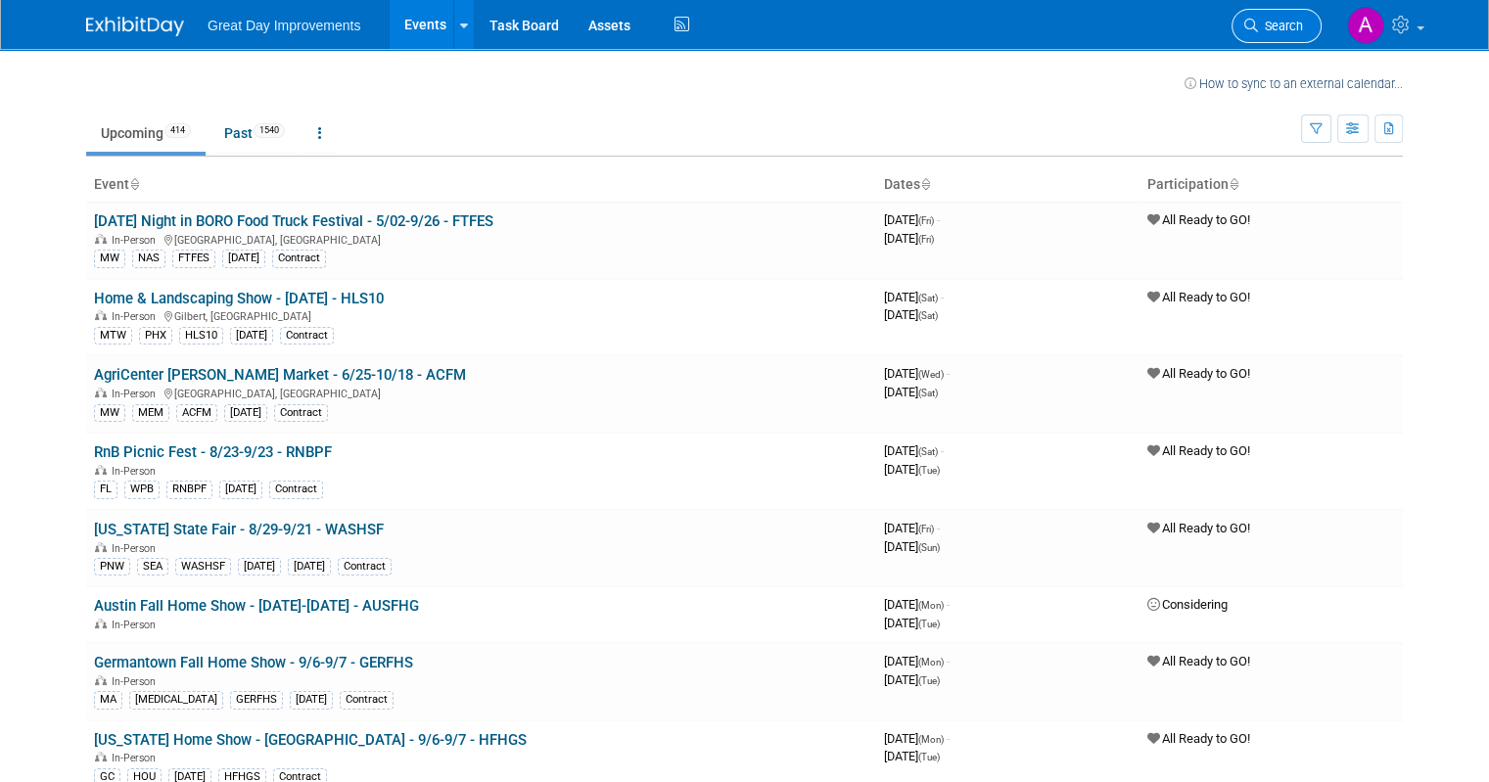
click at [1287, 23] on span "Search" at bounding box center [1280, 26] width 45 height 15
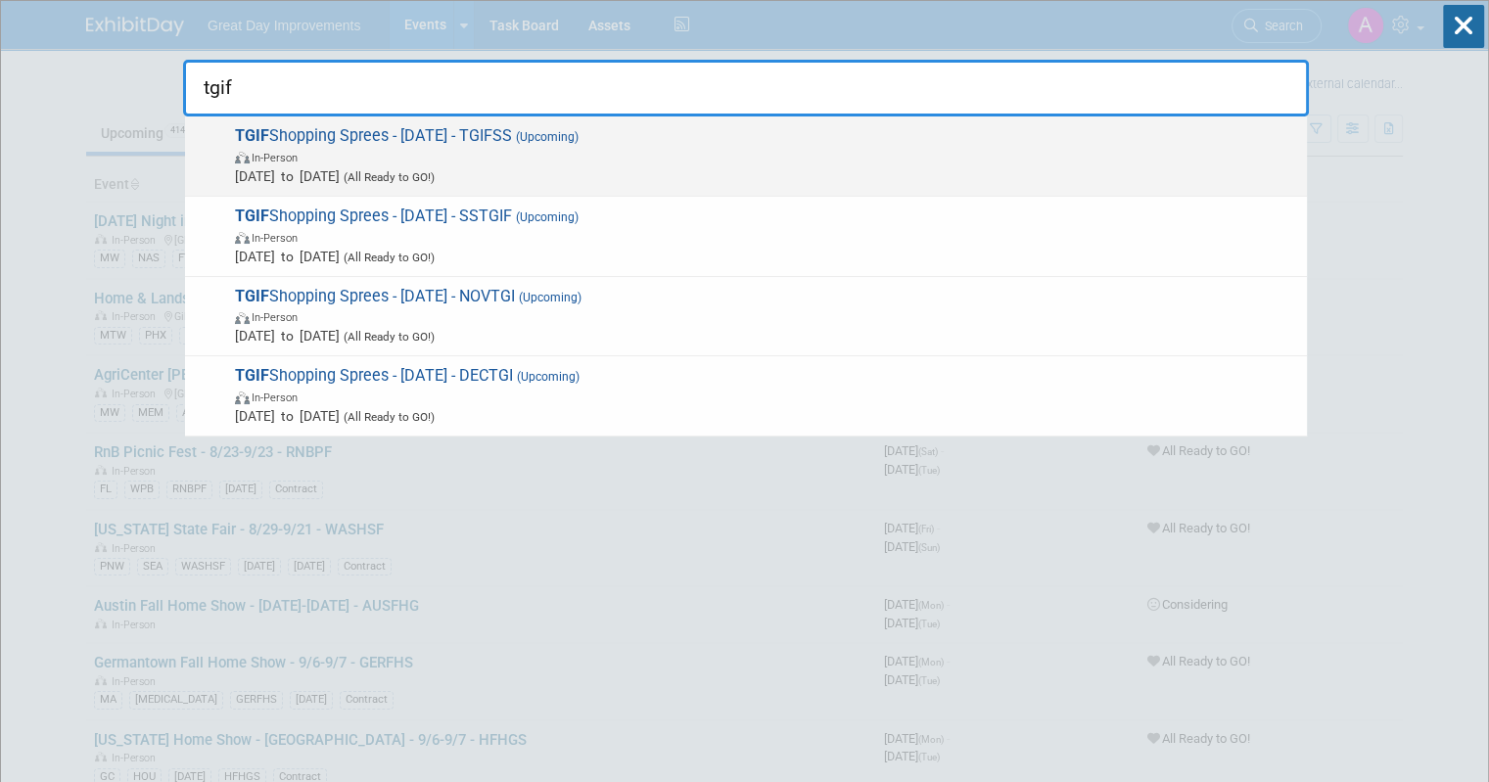
type input "tgif"
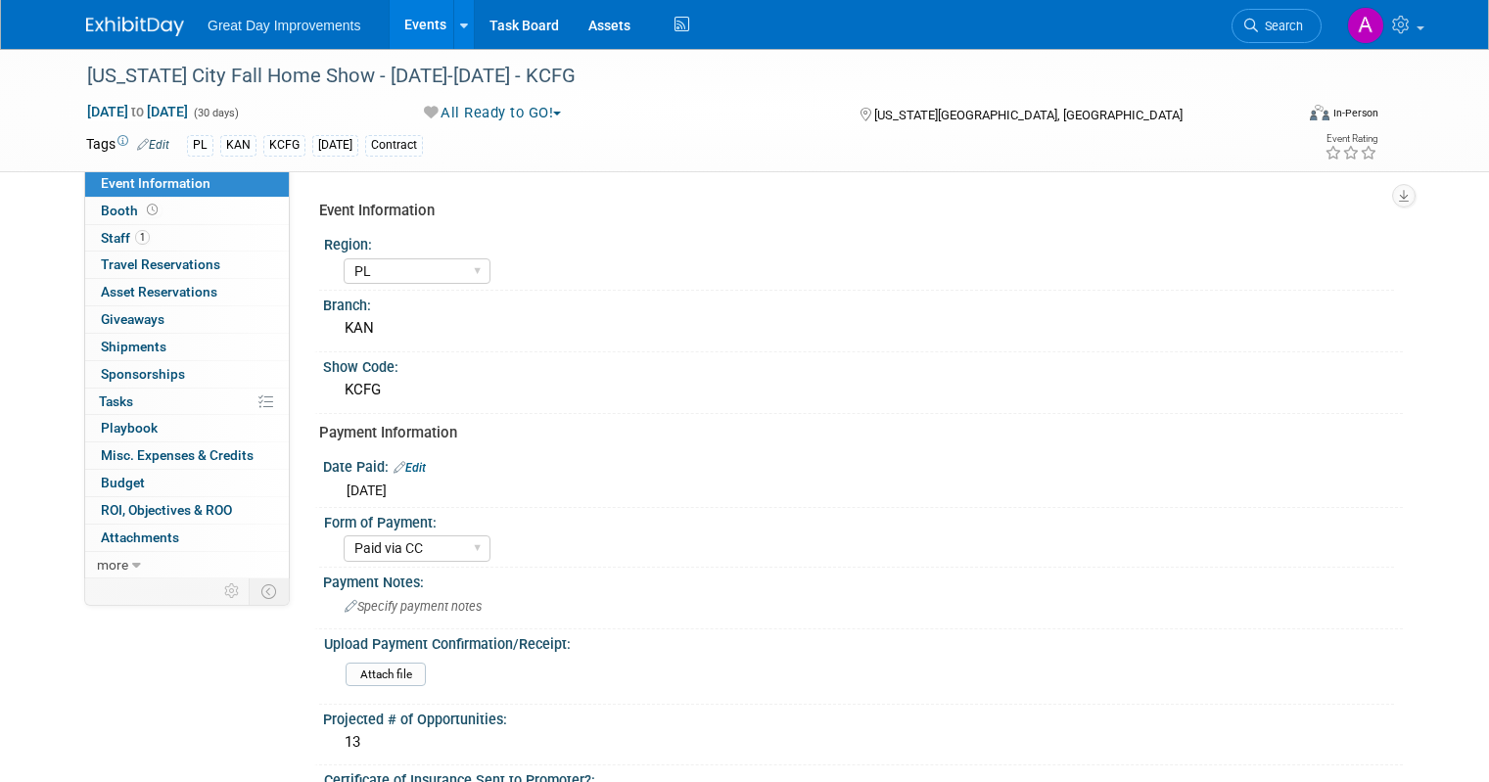
select select "PL"
select select "Paid via CC"
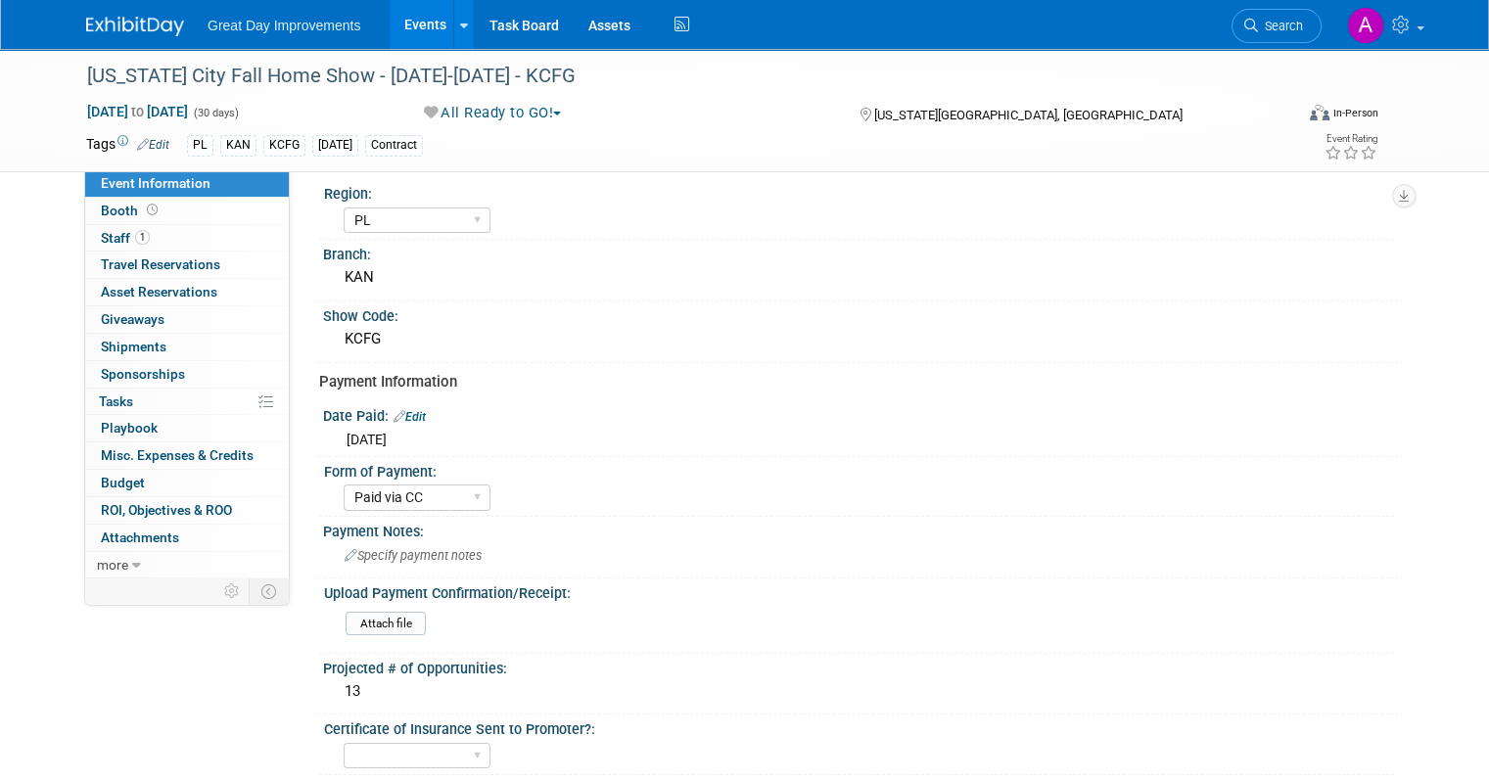
scroll to position [98, 0]
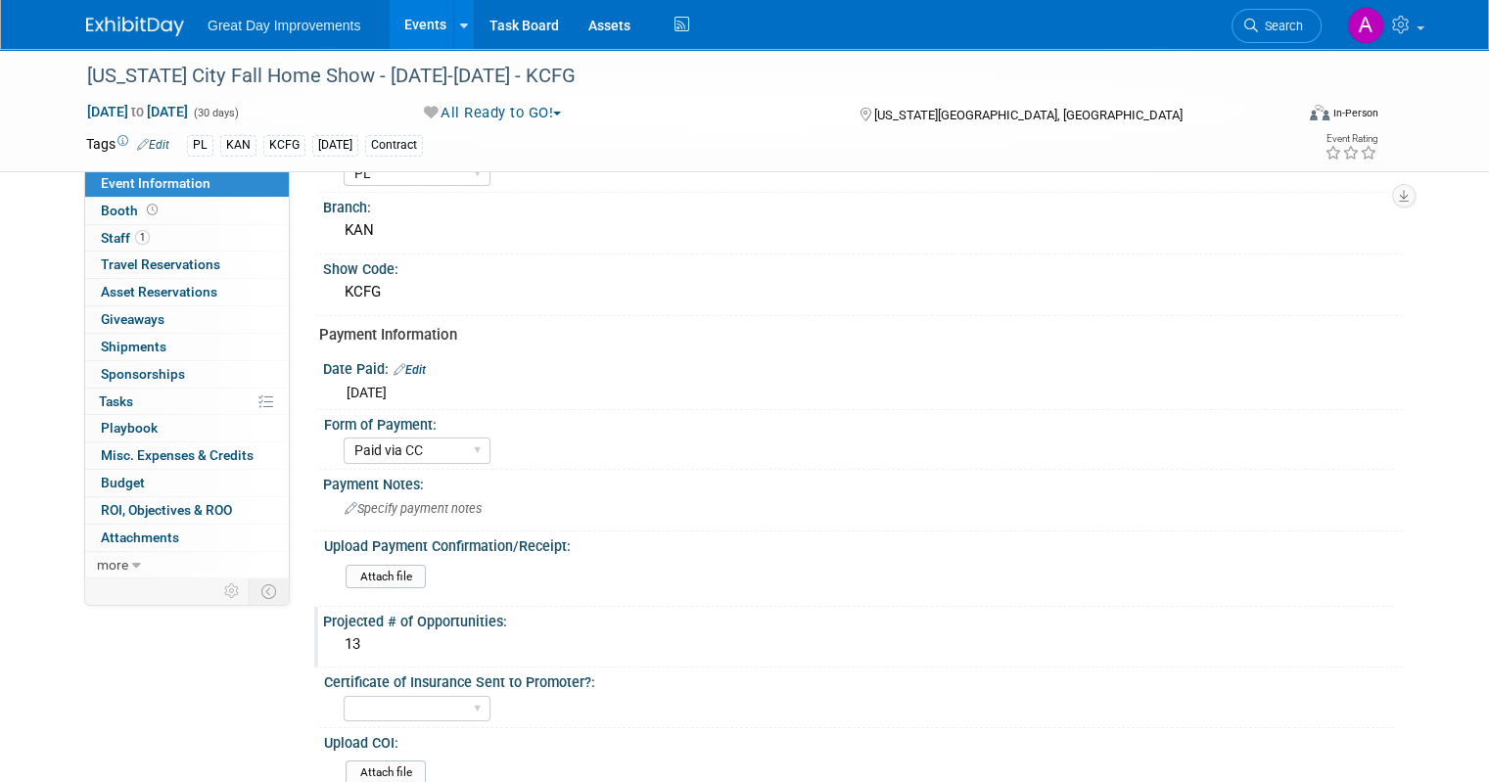
click at [431, 634] on div "13" at bounding box center [863, 645] width 1051 height 30
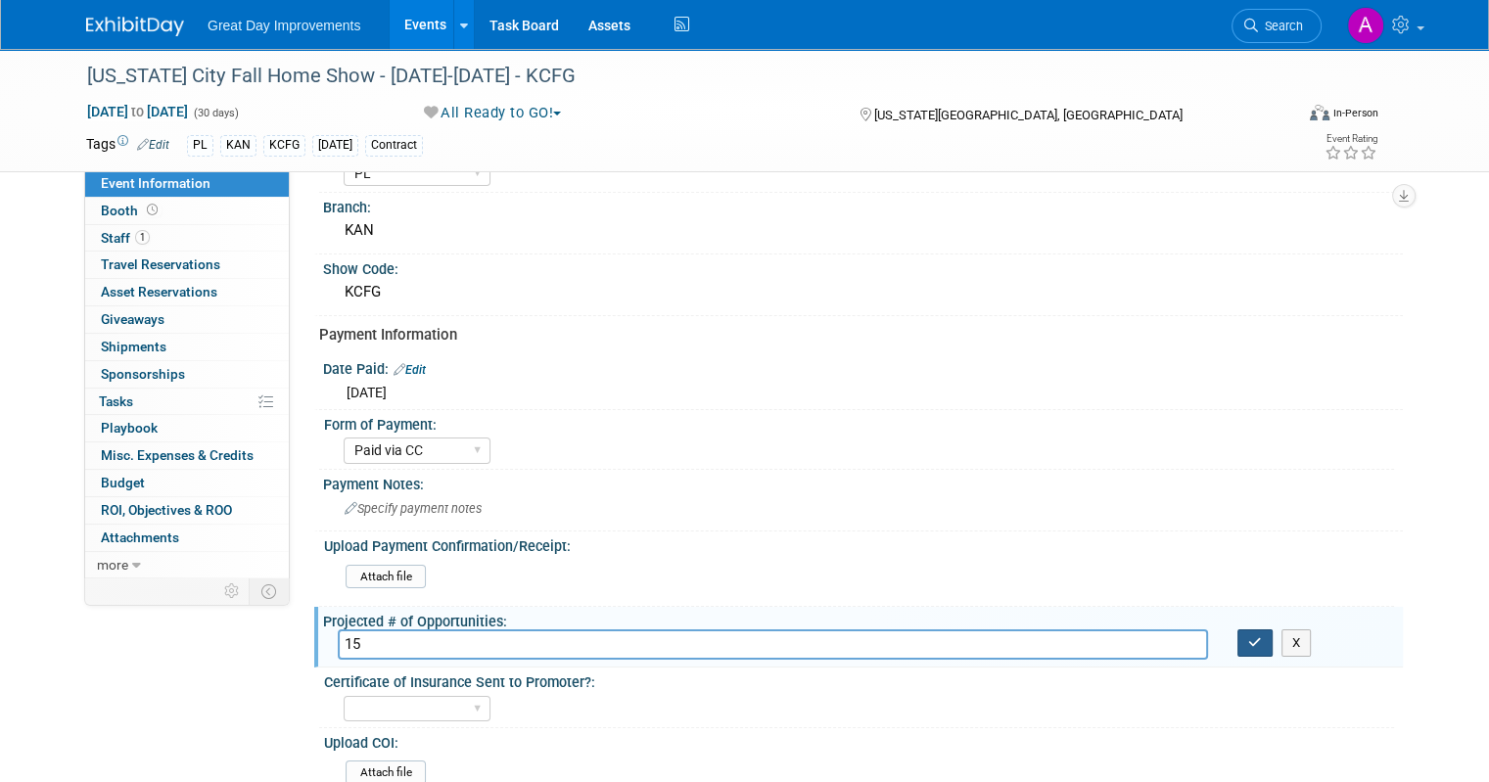
type input "15"
click at [1262, 636] on icon "button" at bounding box center [1255, 642] width 14 height 13
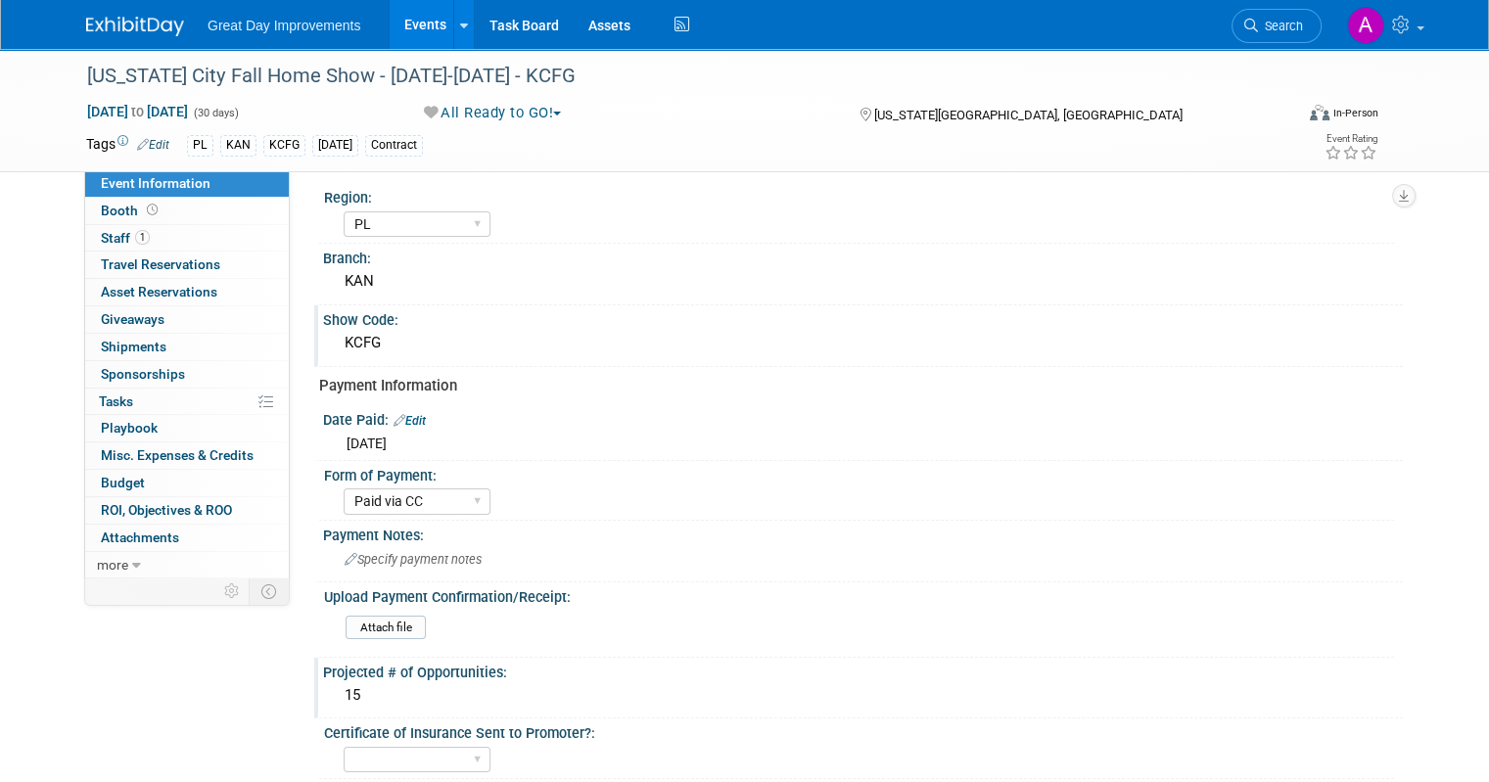
scroll to position [0, 0]
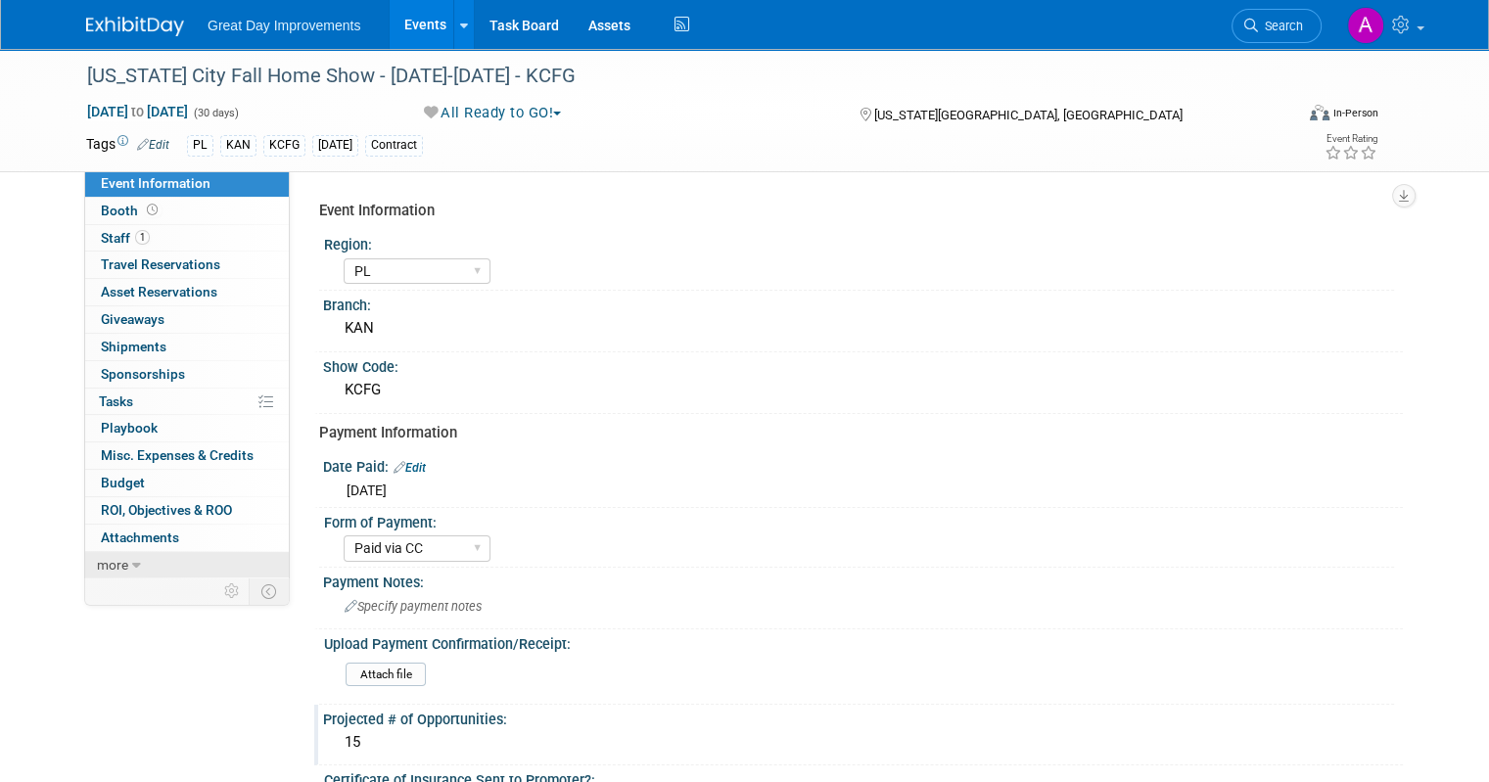
click at [100, 562] on span "more" at bounding box center [112, 565] width 31 height 16
click at [172, 586] on span "Event Binder (.pdf export)" at bounding box center [179, 592] width 157 height 16
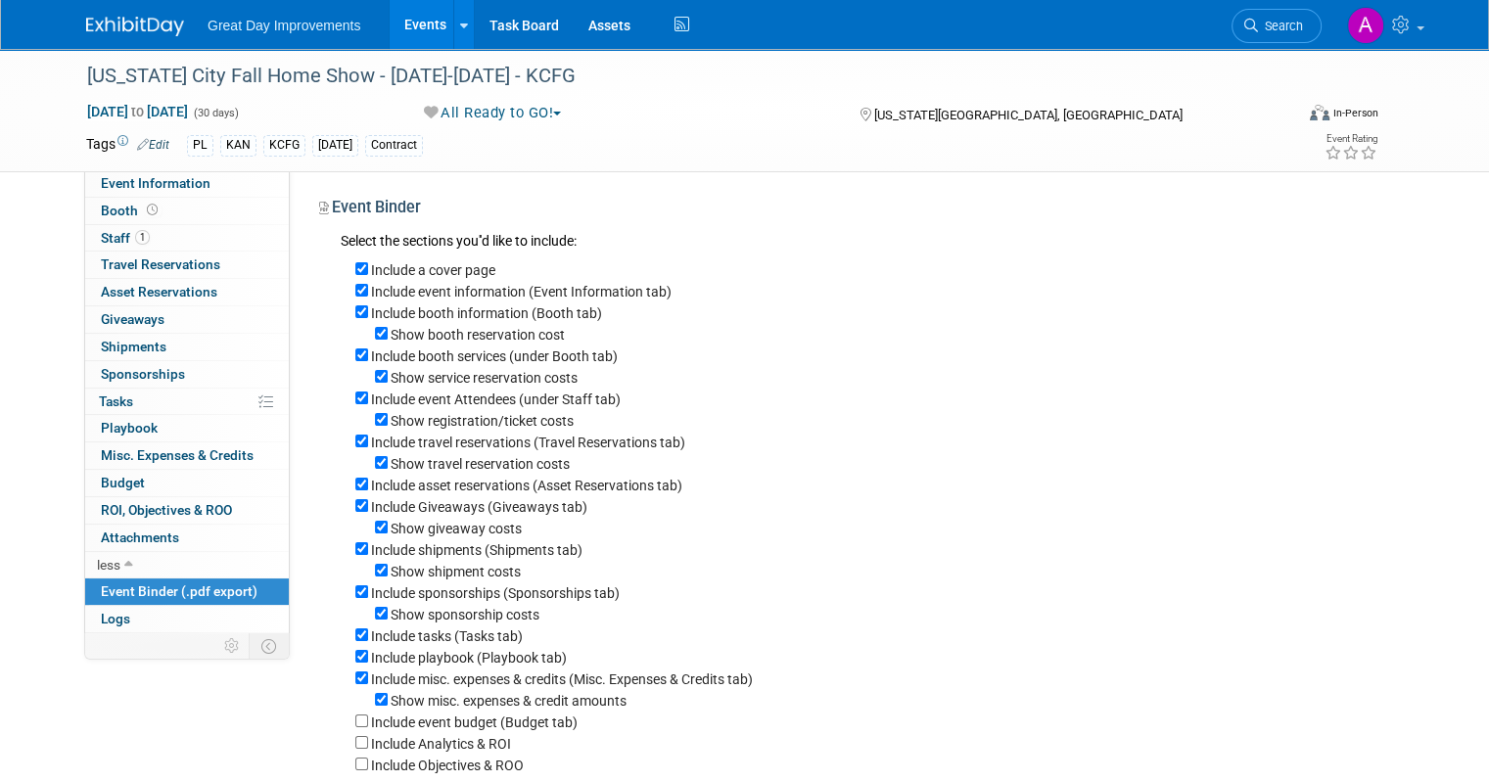
scroll to position [348, 0]
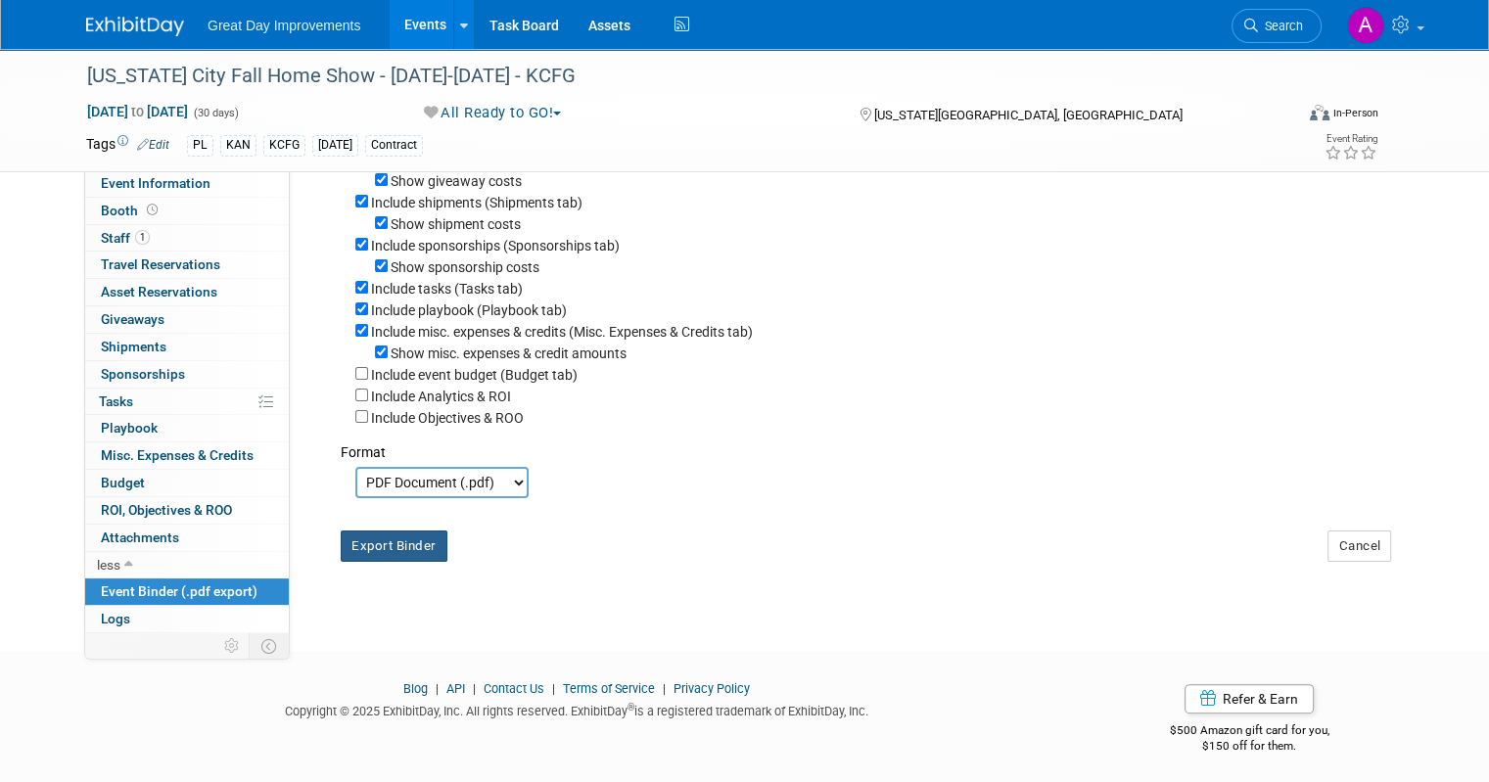
click at [393, 535] on button "Export Binder" at bounding box center [394, 546] width 107 height 31
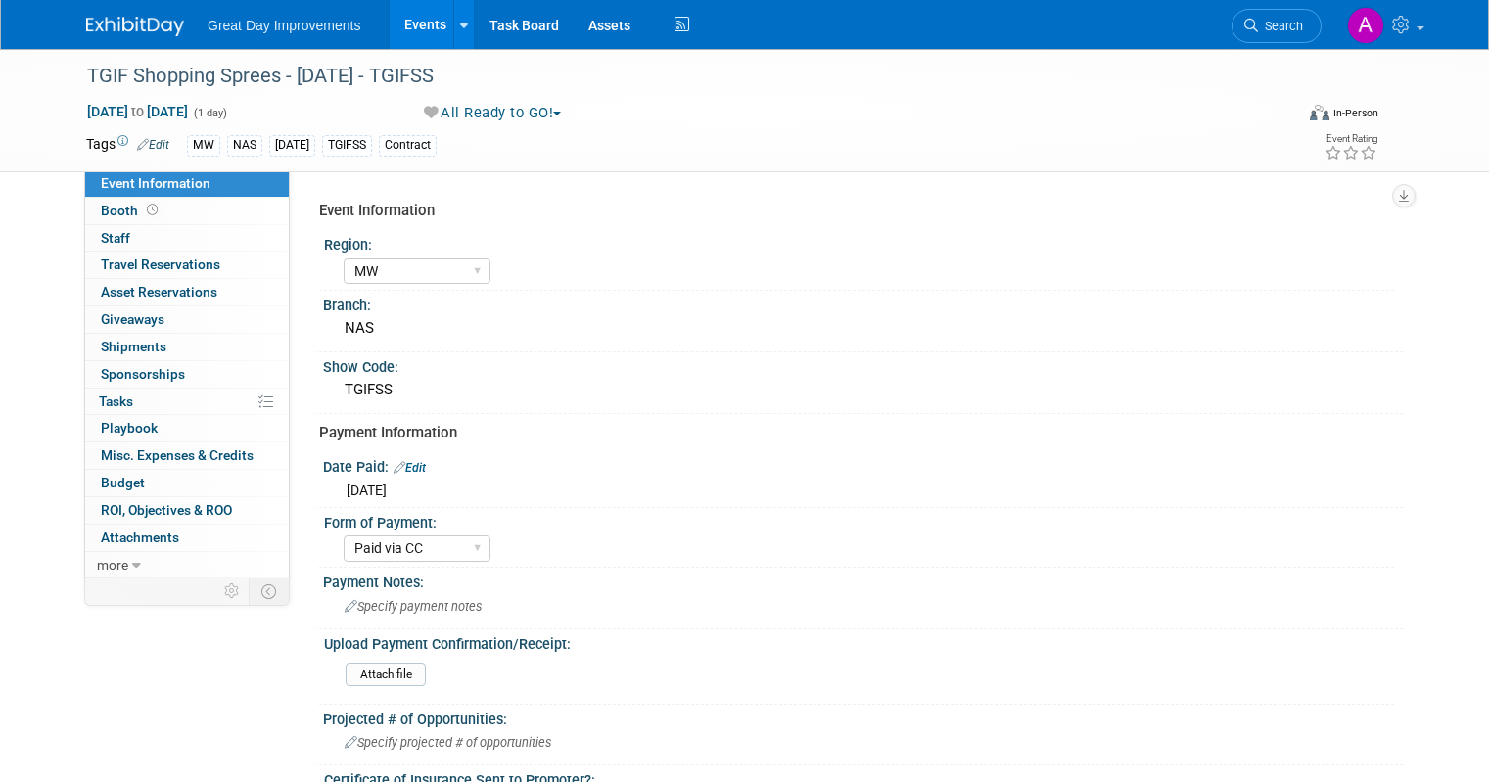
select select "MW"
select select "Paid via CC"
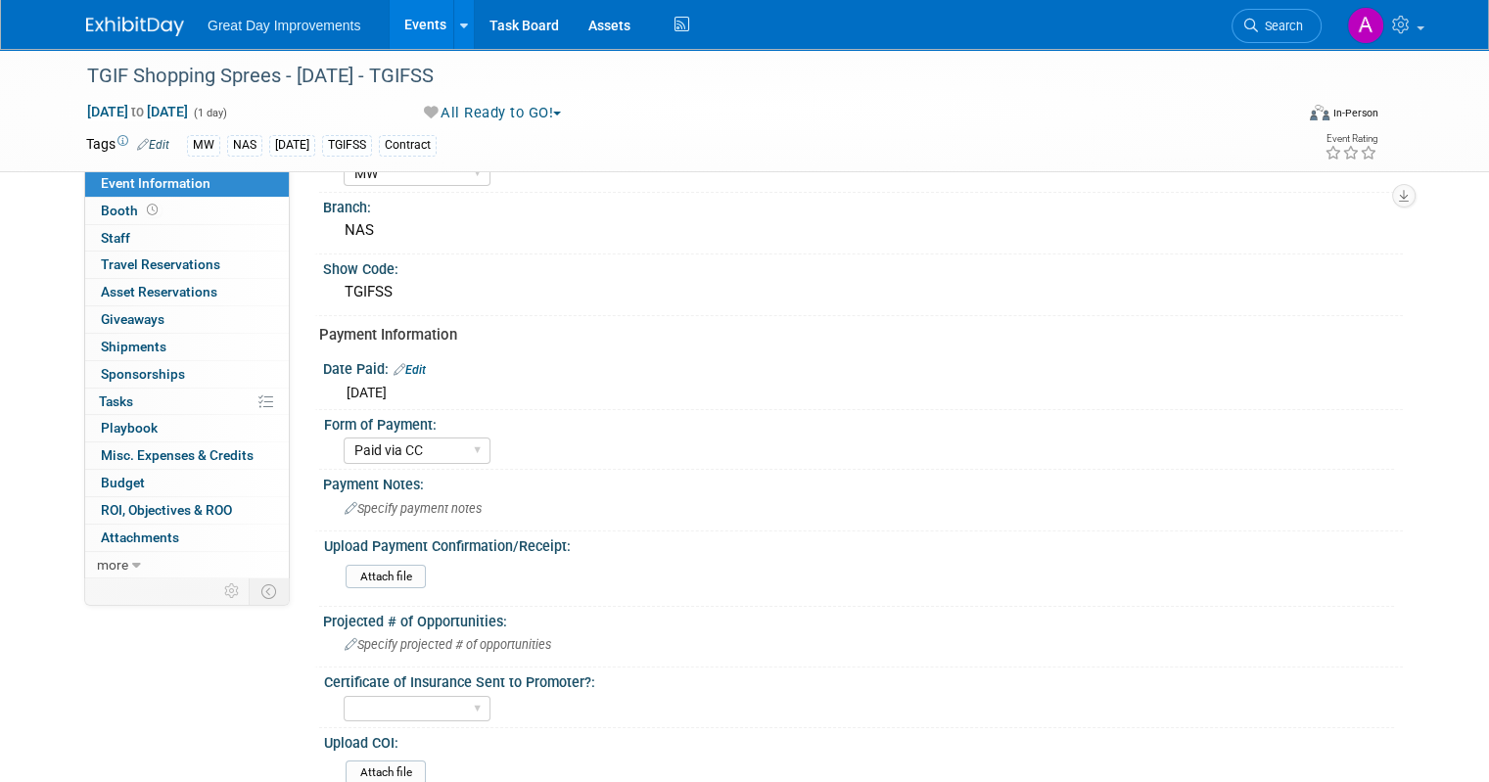
scroll to position [196, 0]
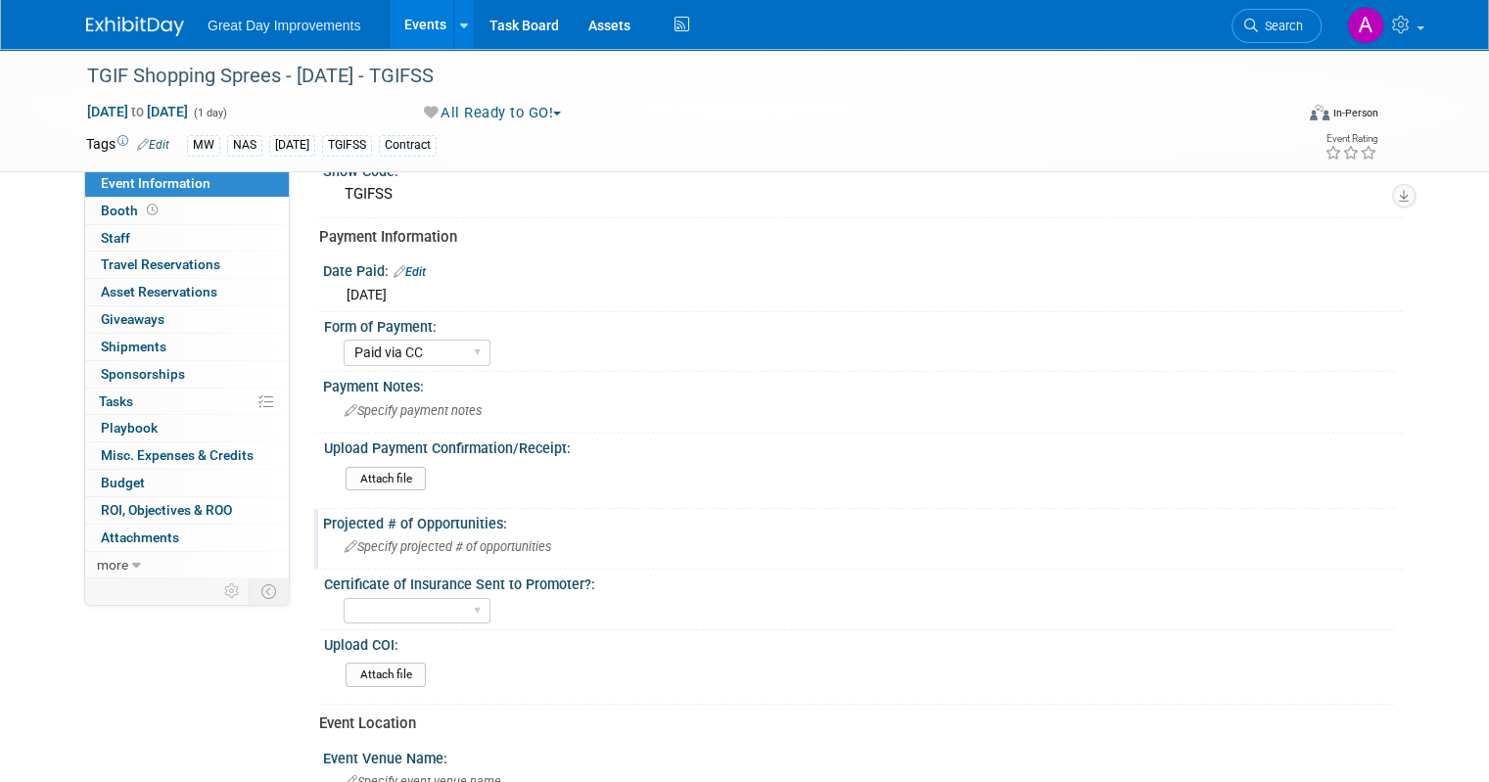
click at [435, 540] on span "Specify projected # of opportunities" at bounding box center [448, 547] width 207 height 15
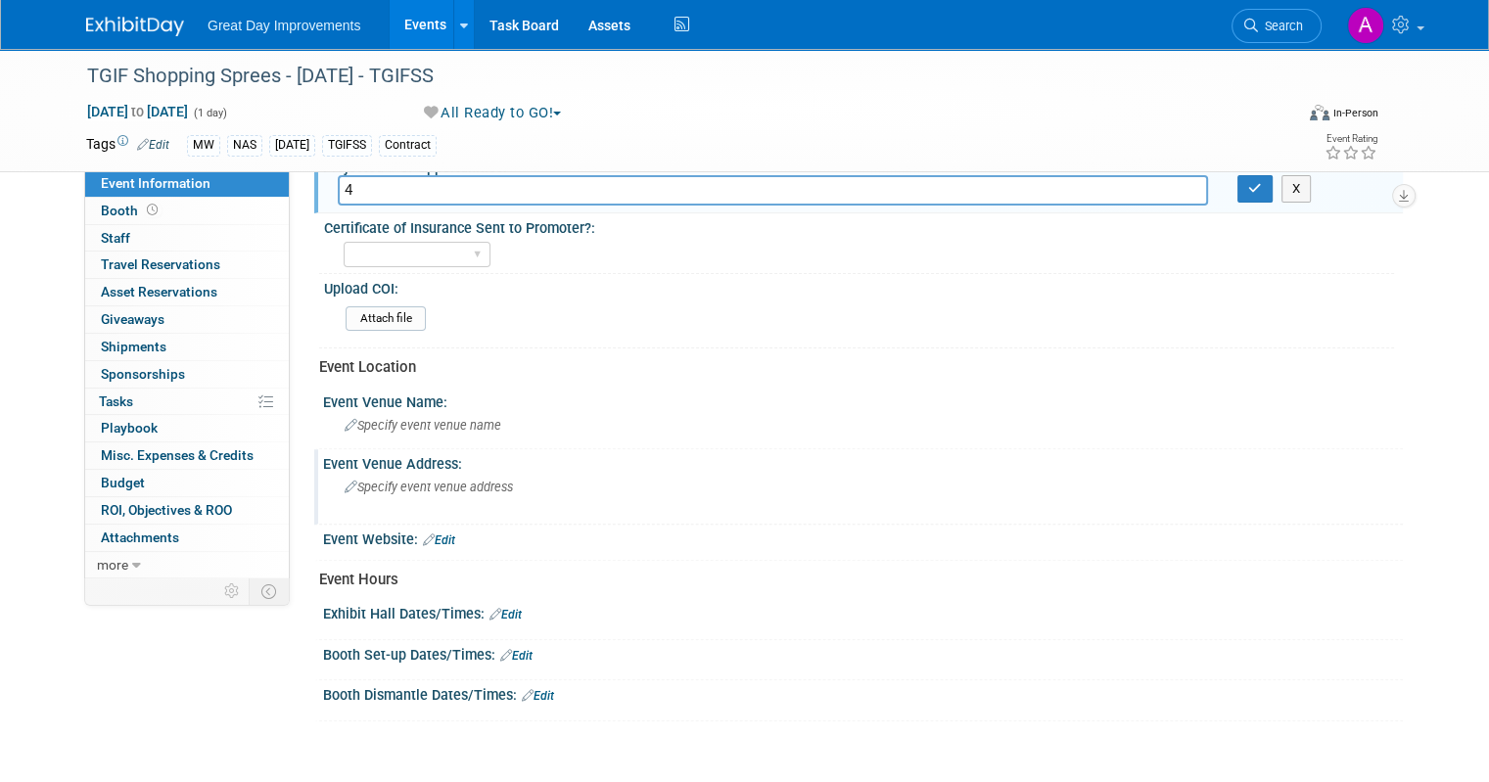
scroll to position [587, 0]
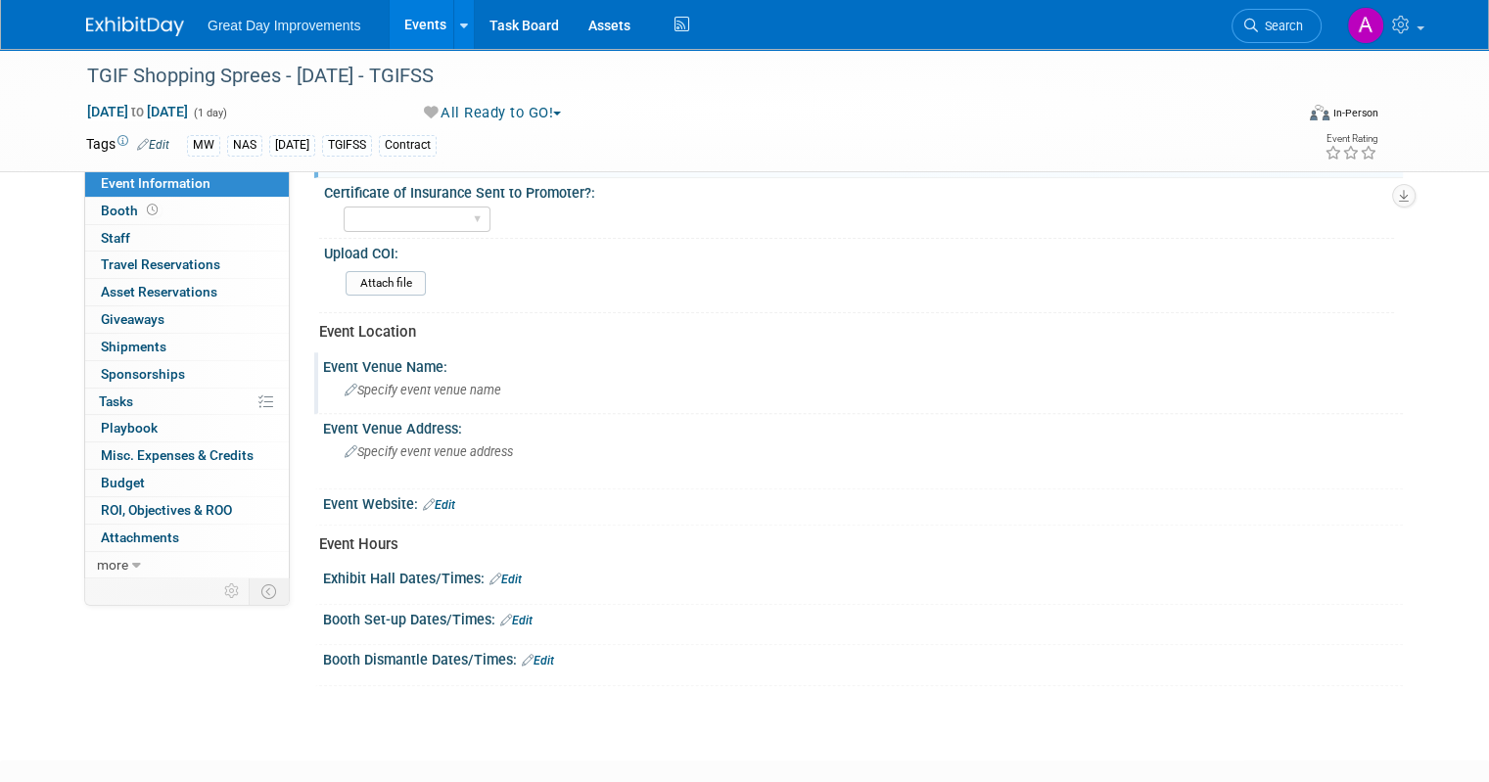
type input "4"
click at [399, 393] on div "Specify event venue name" at bounding box center [863, 390] width 1051 height 30
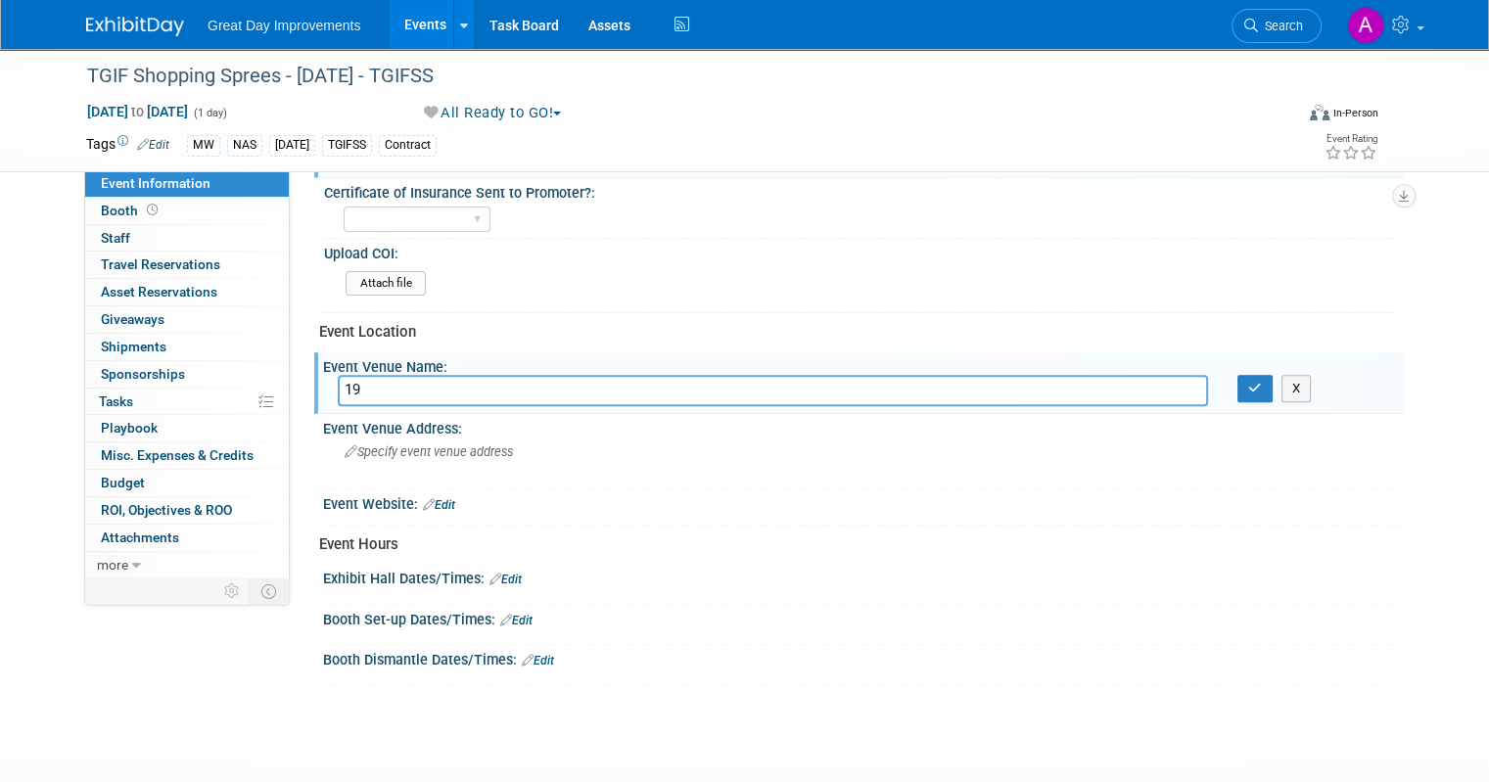
type input "1"
type input "The Event Nook"
click at [1262, 386] on icon "button" at bounding box center [1255, 388] width 14 height 13
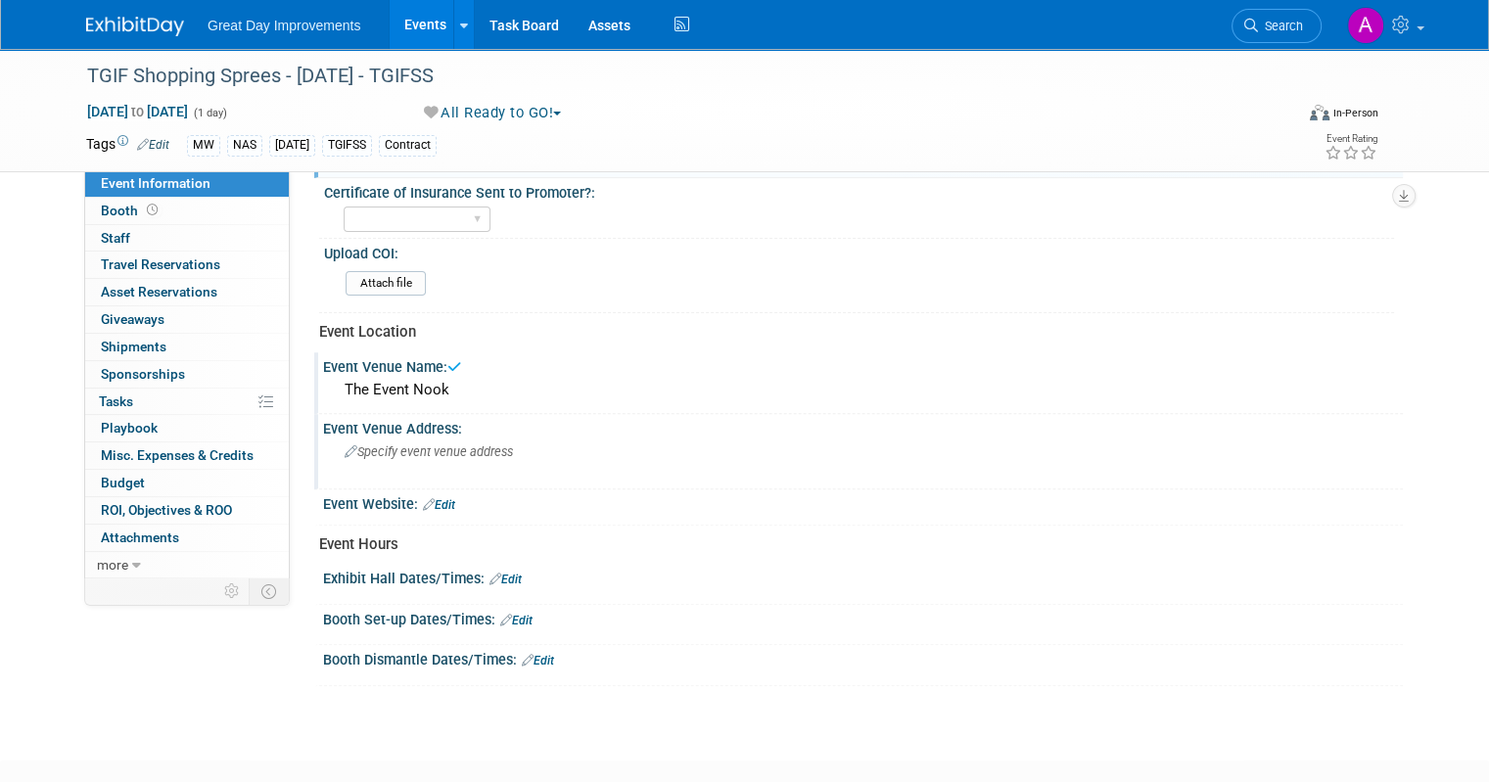
click at [446, 445] on span "Specify event venue address" at bounding box center [429, 452] width 168 height 15
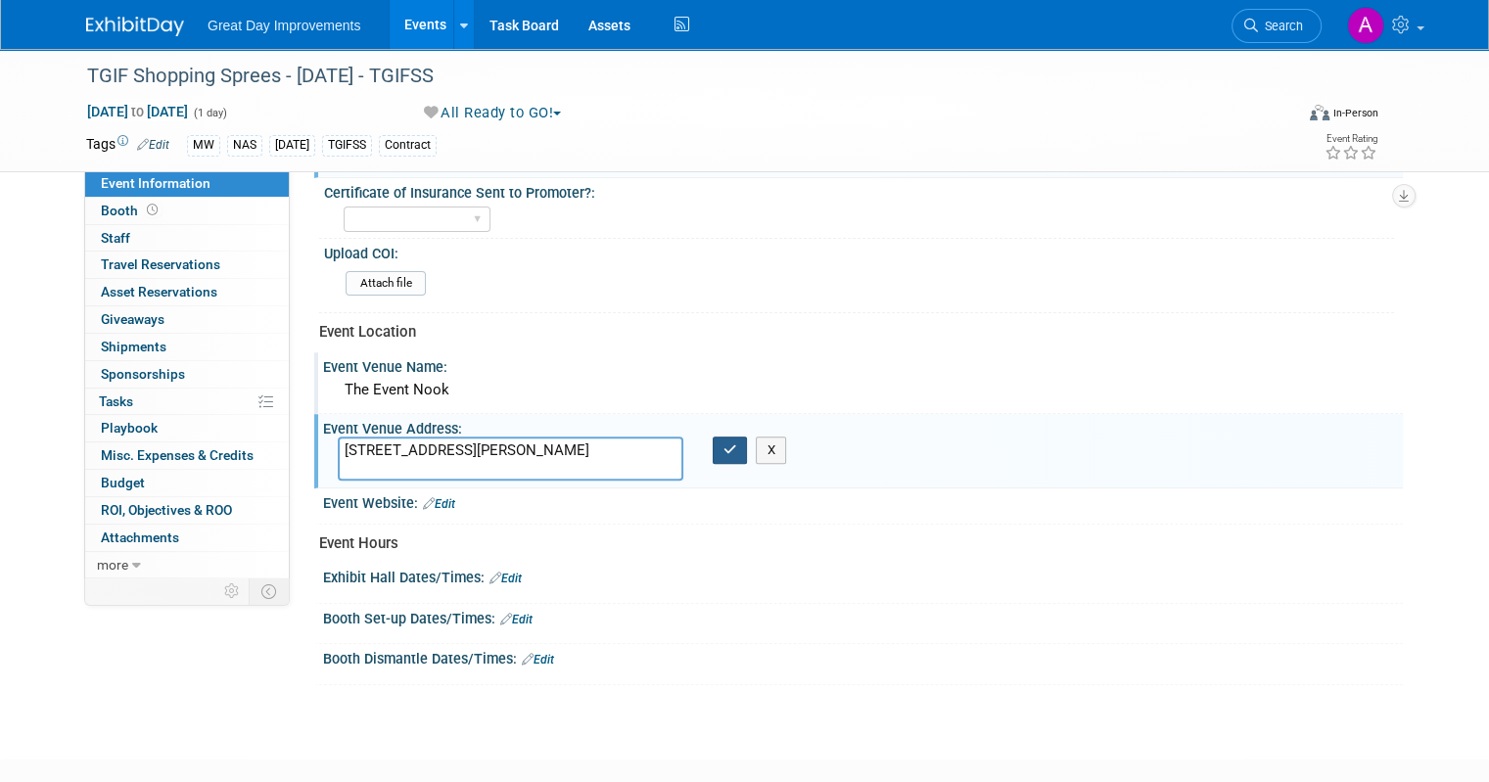
type textarea "1940 N Jackson St #200 Tullahoma, TN 37388"
click at [730, 447] on icon "button" at bounding box center [731, 450] width 14 height 13
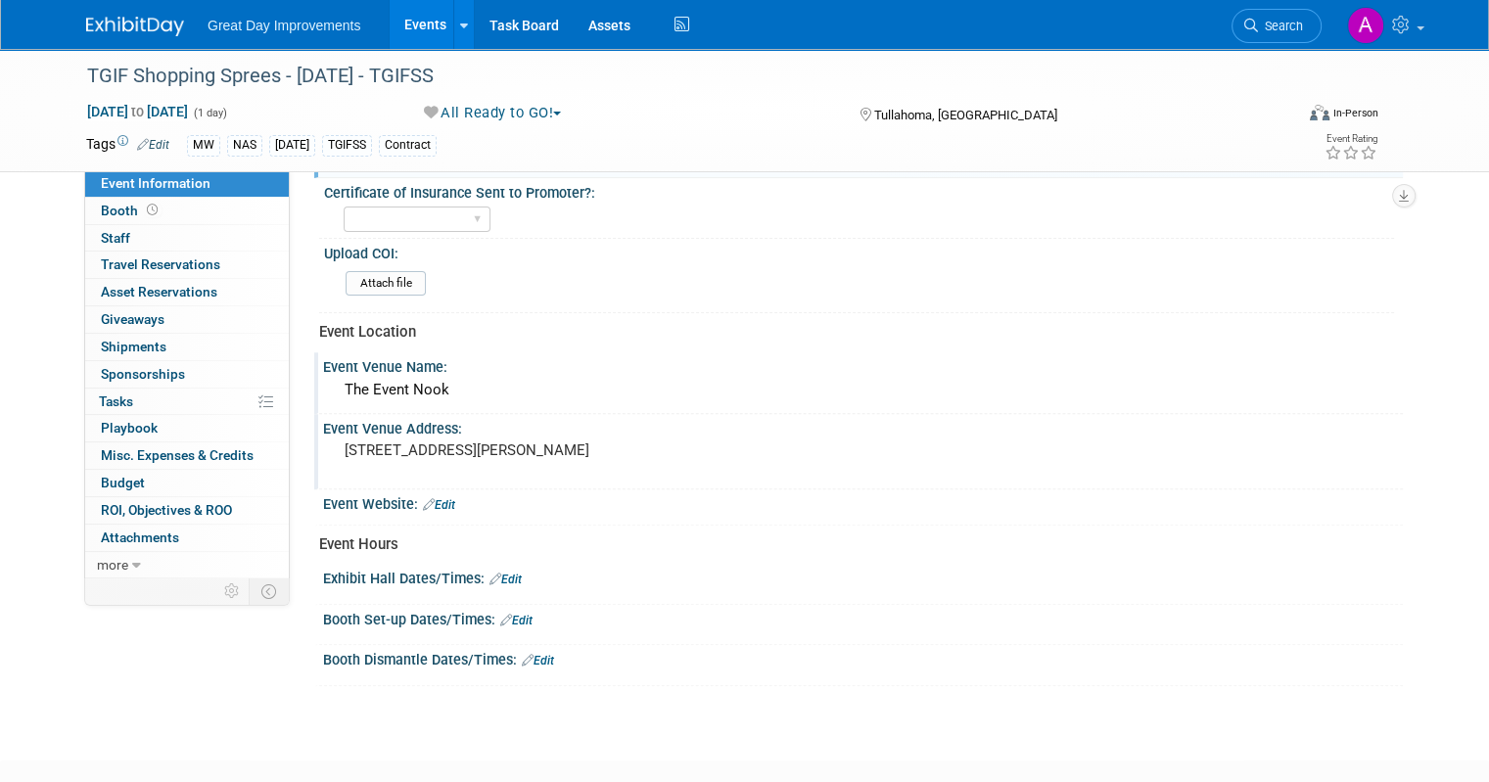
click at [501, 573] on link "Edit" at bounding box center [506, 580] width 32 height 14
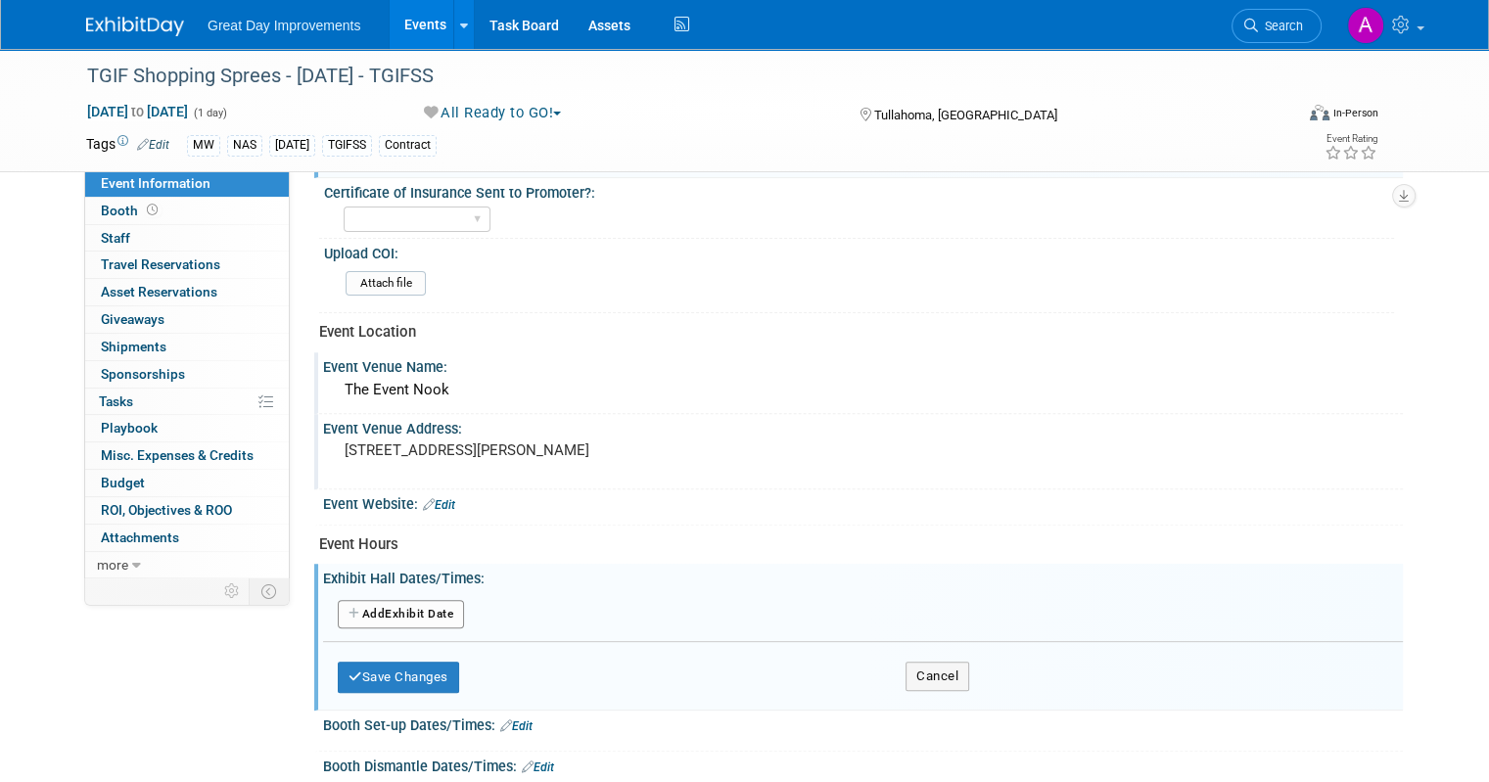
click at [407, 601] on button "Add Another Exhibit Date" at bounding box center [401, 614] width 126 height 29
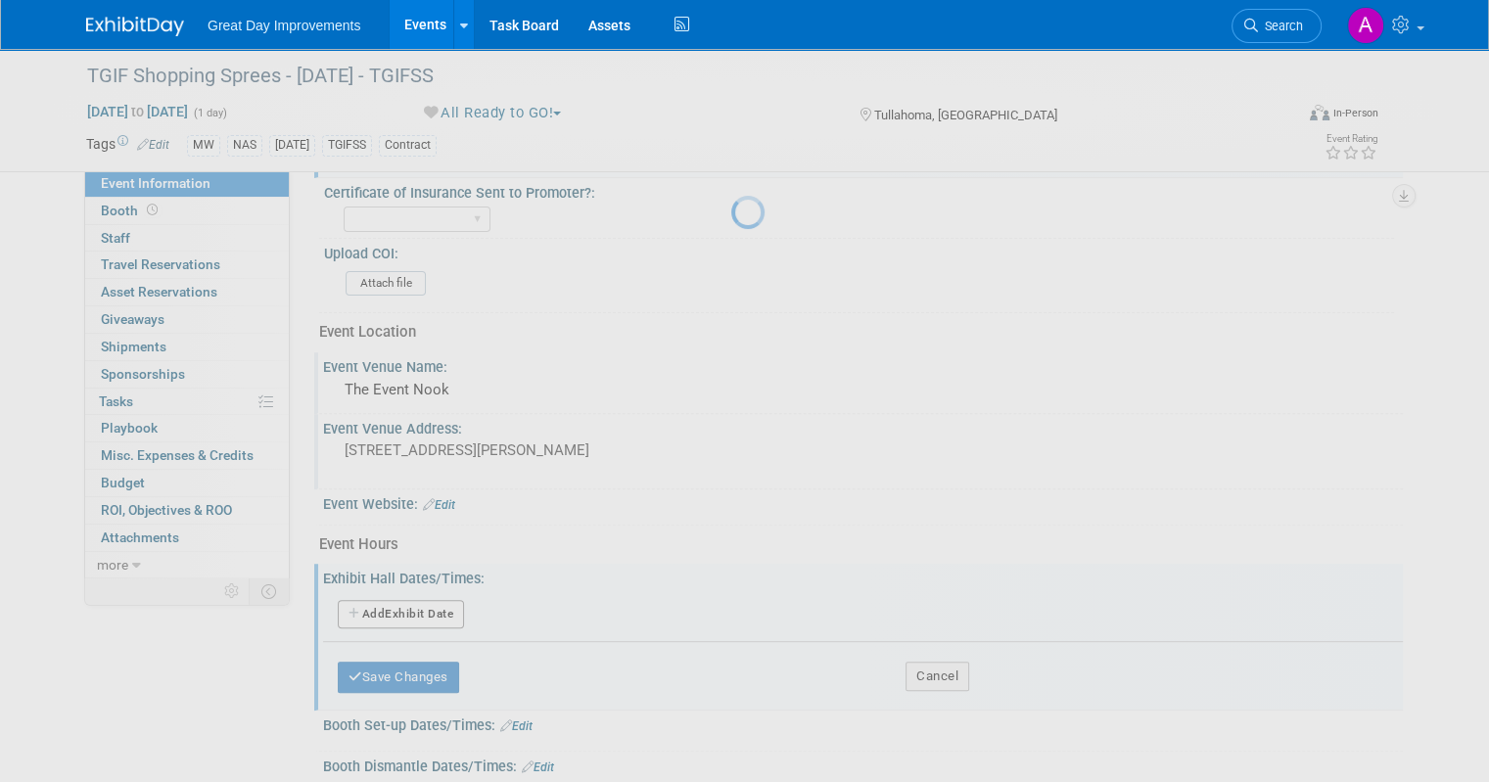
select select "8"
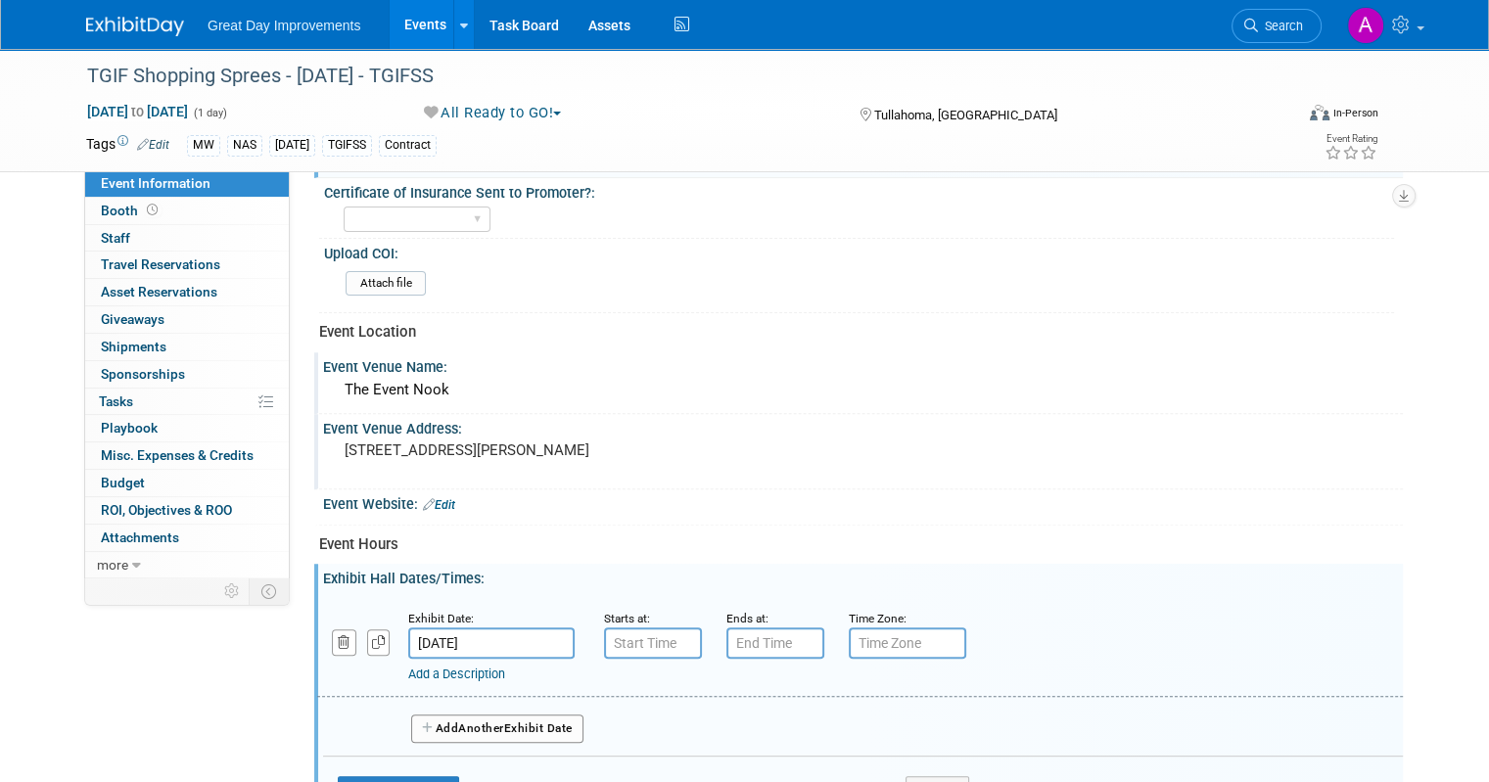
click at [469, 628] on input "Sep 19, 2025" at bounding box center [491, 643] width 166 height 31
click at [747, 571] on div "Exhibit Hall Dates/Times: Edit" at bounding box center [863, 576] width 1080 height 24
click at [634, 634] on input "7:00 AM" at bounding box center [653, 643] width 98 height 31
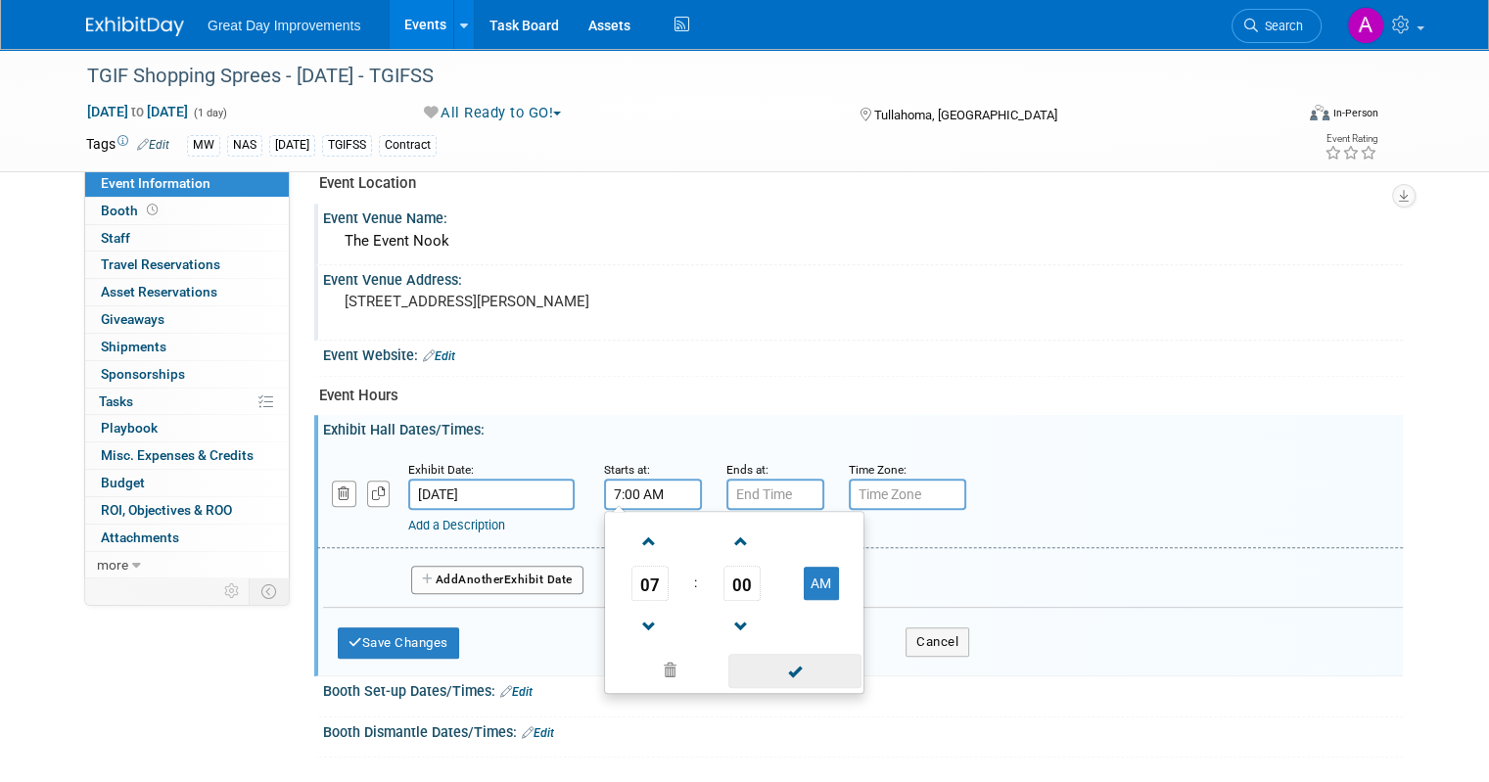
scroll to position [783, 0]
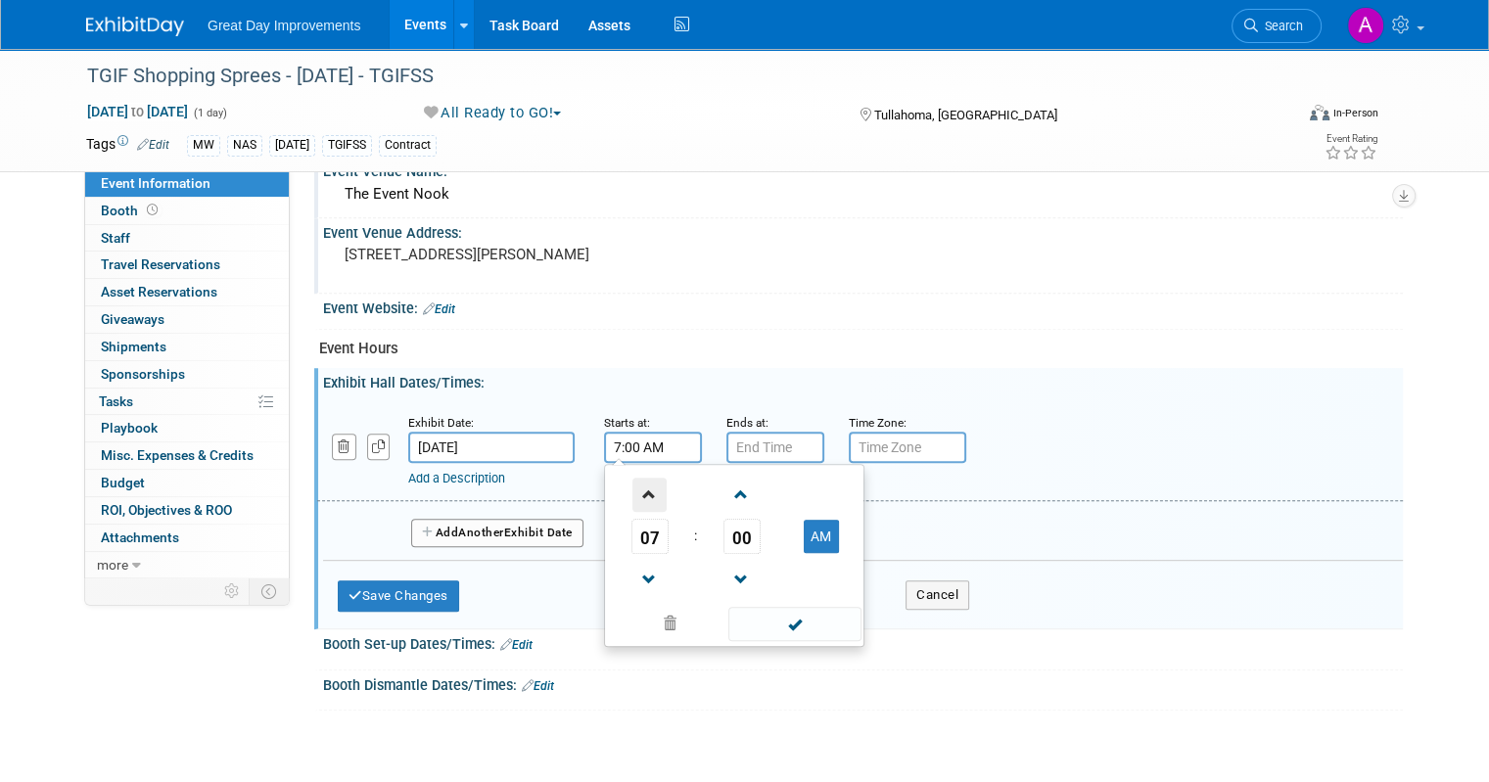
click at [637, 489] on span at bounding box center [650, 495] width 34 height 34
click at [635, 489] on span at bounding box center [650, 495] width 34 height 34
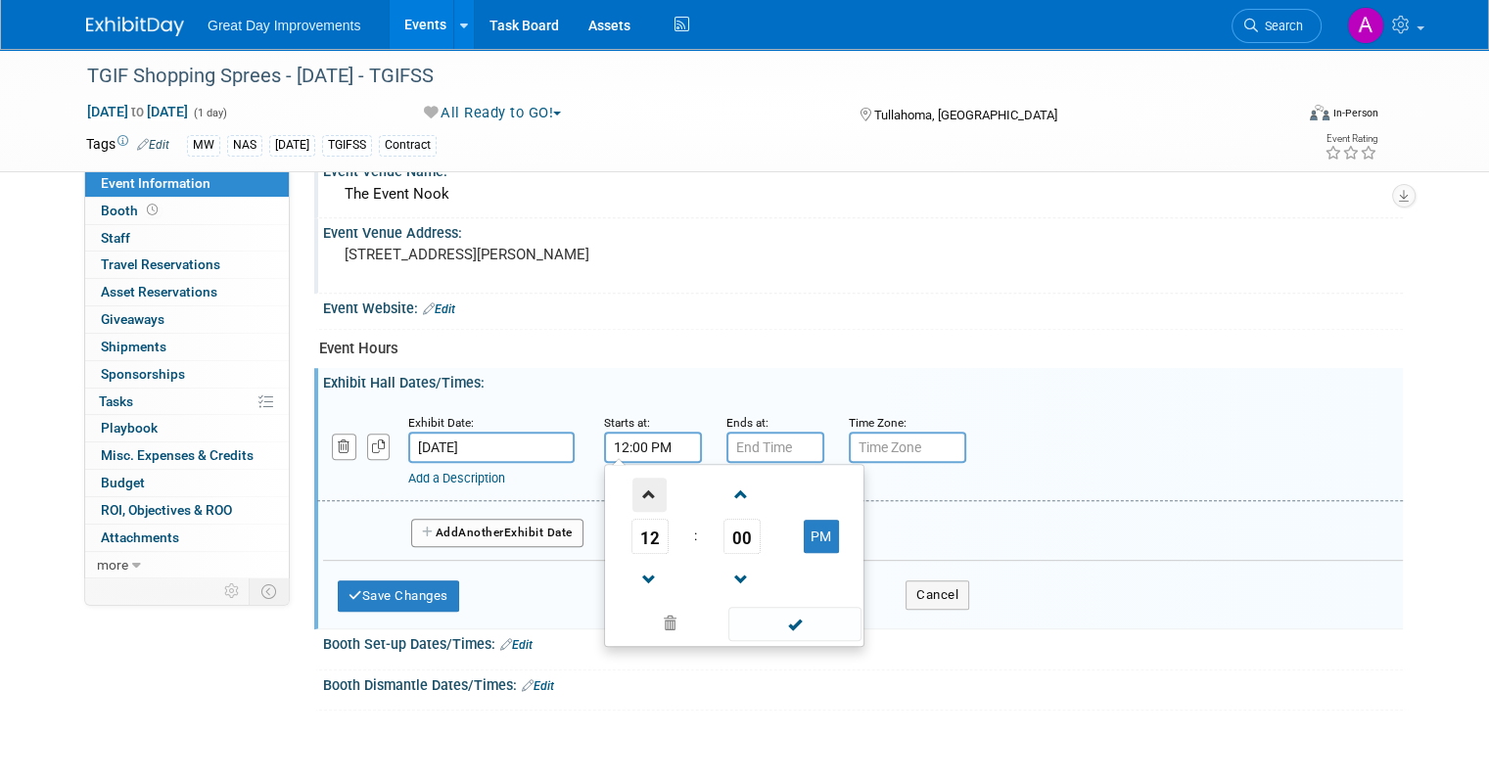
click at [635, 489] on span at bounding box center [650, 495] width 34 height 34
click at [635, 490] on span at bounding box center [650, 495] width 34 height 34
click at [635, 491] on span at bounding box center [650, 495] width 34 height 34
click at [635, 594] on link at bounding box center [650, 579] width 37 height 50
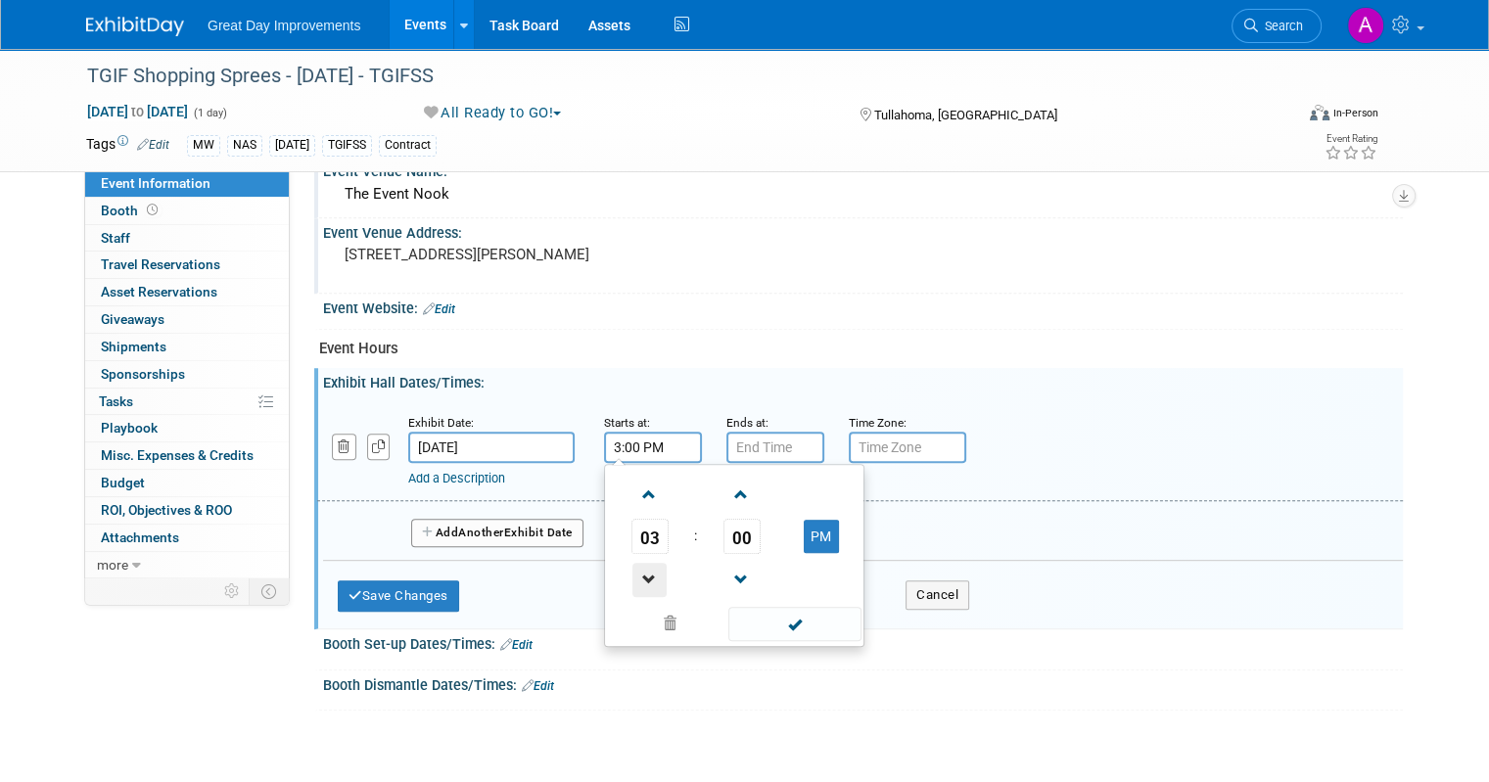
click at [633, 563] on span at bounding box center [650, 580] width 34 height 34
click at [638, 478] on span at bounding box center [650, 495] width 34 height 34
drag, startPoint x: 629, startPoint y: 481, endPoint x: 650, endPoint y: 486, distance: 22.1
click at [633, 482] on span at bounding box center [650, 495] width 34 height 34
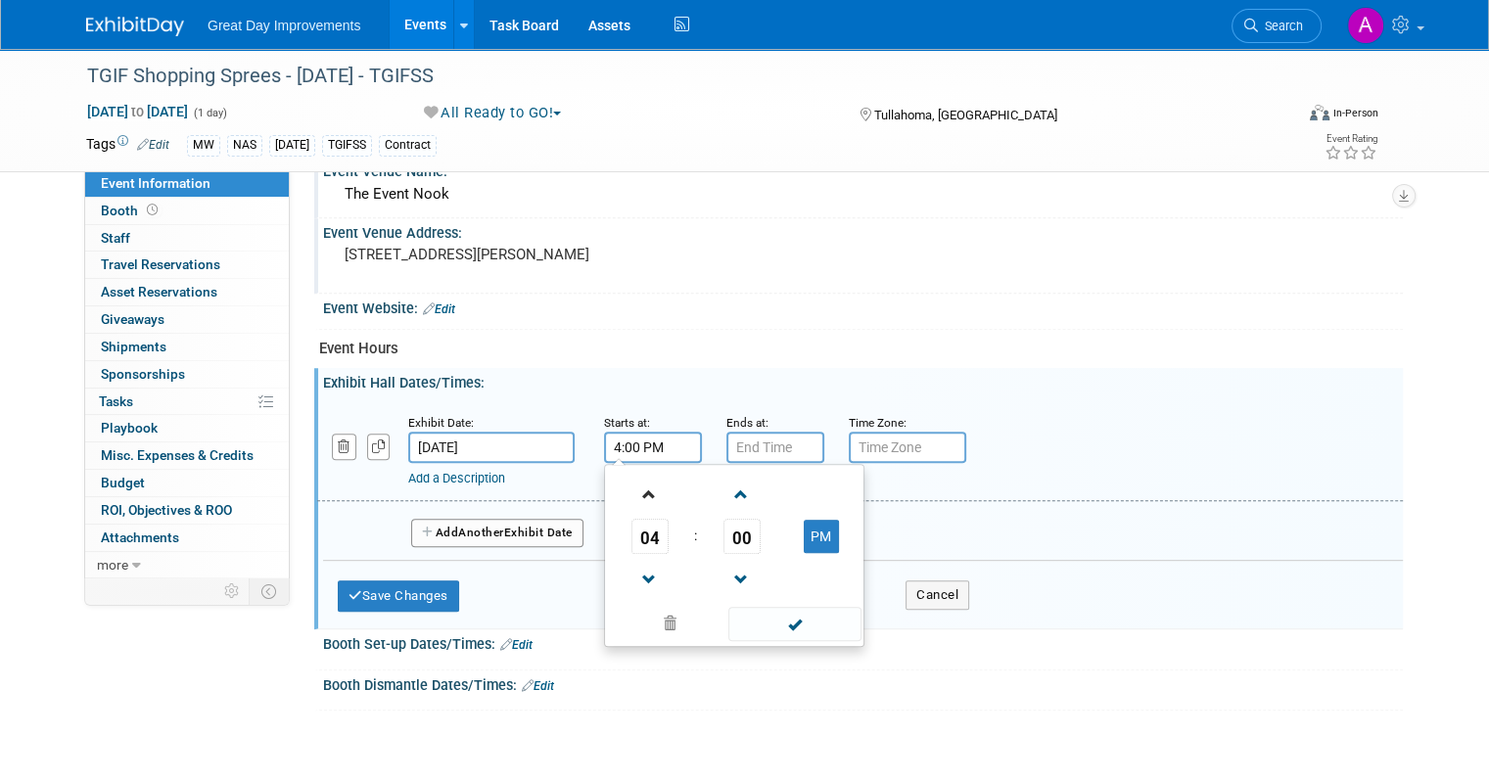
type input "5:00 PM"
drag, startPoint x: 752, startPoint y: 624, endPoint x: 741, endPoint y: 549, distance: 75.2
click at [752, 623] on span at bounding box center [794, 624] width 132 height 34
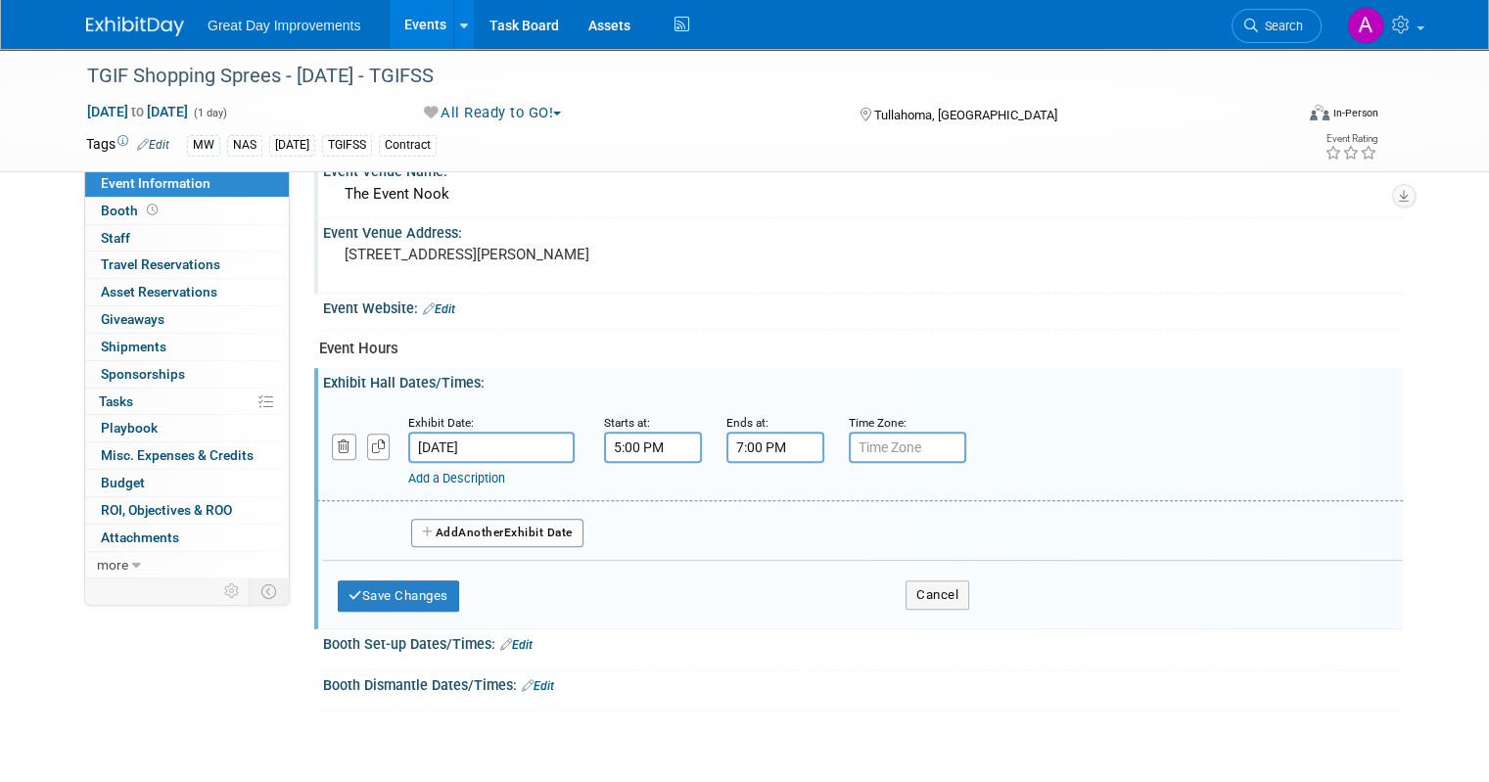
click at [740, 445] on input "7:00 PM" at bounding box center [776, 447] width 98 height 31
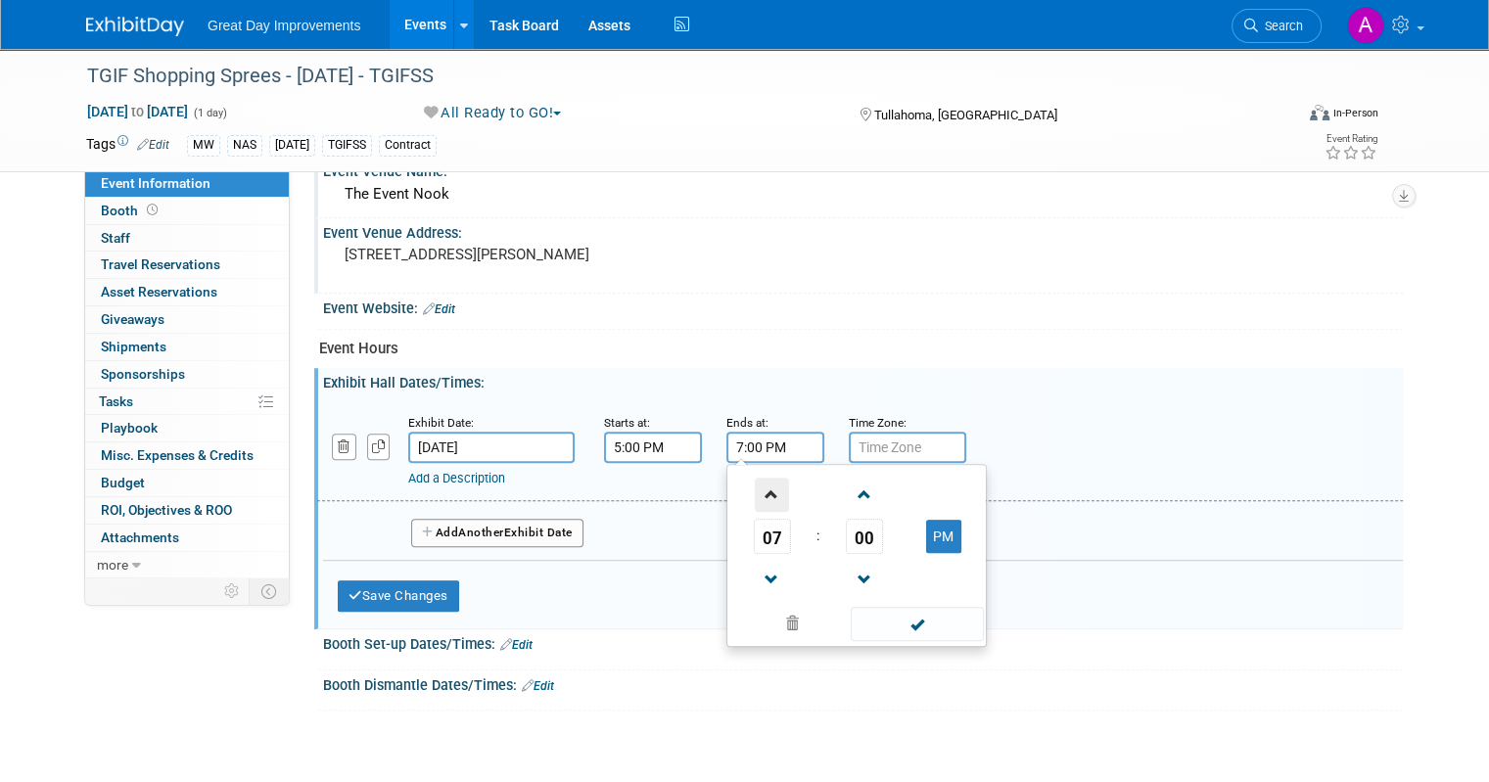
click at [755, 493] on span at bounding box center [772, 495] width 34 height 34
type input "8:00 PM"
click at [872, 613] on span at bounding box center [917, 624] width 132 height 34
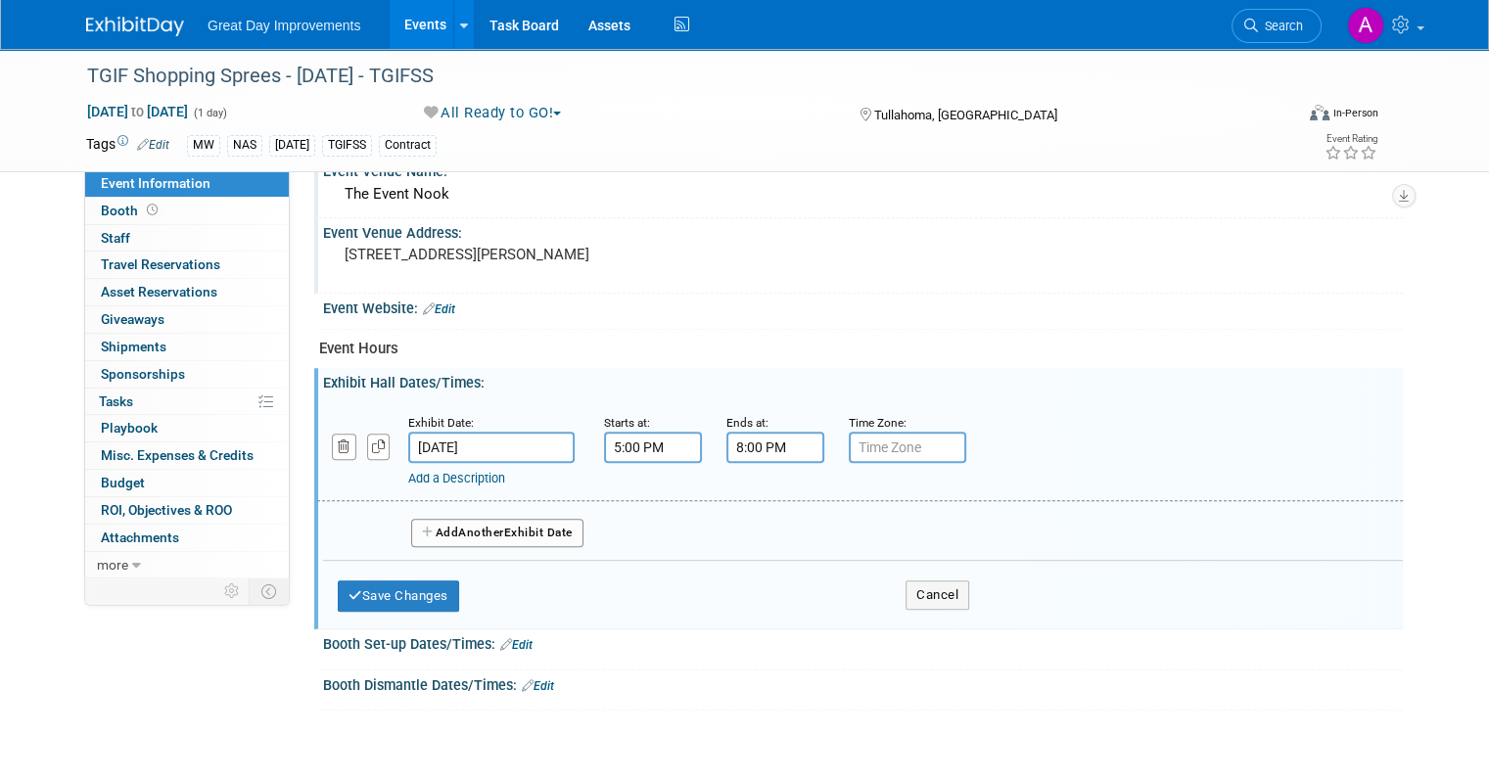
click at [875, 447] on input "text" at bounding box center [907, 447] width 117 height 31
type input "cst"
click at [416, 581] on button "Save Changes" at bounding box center [398, 596] width 121 height 31
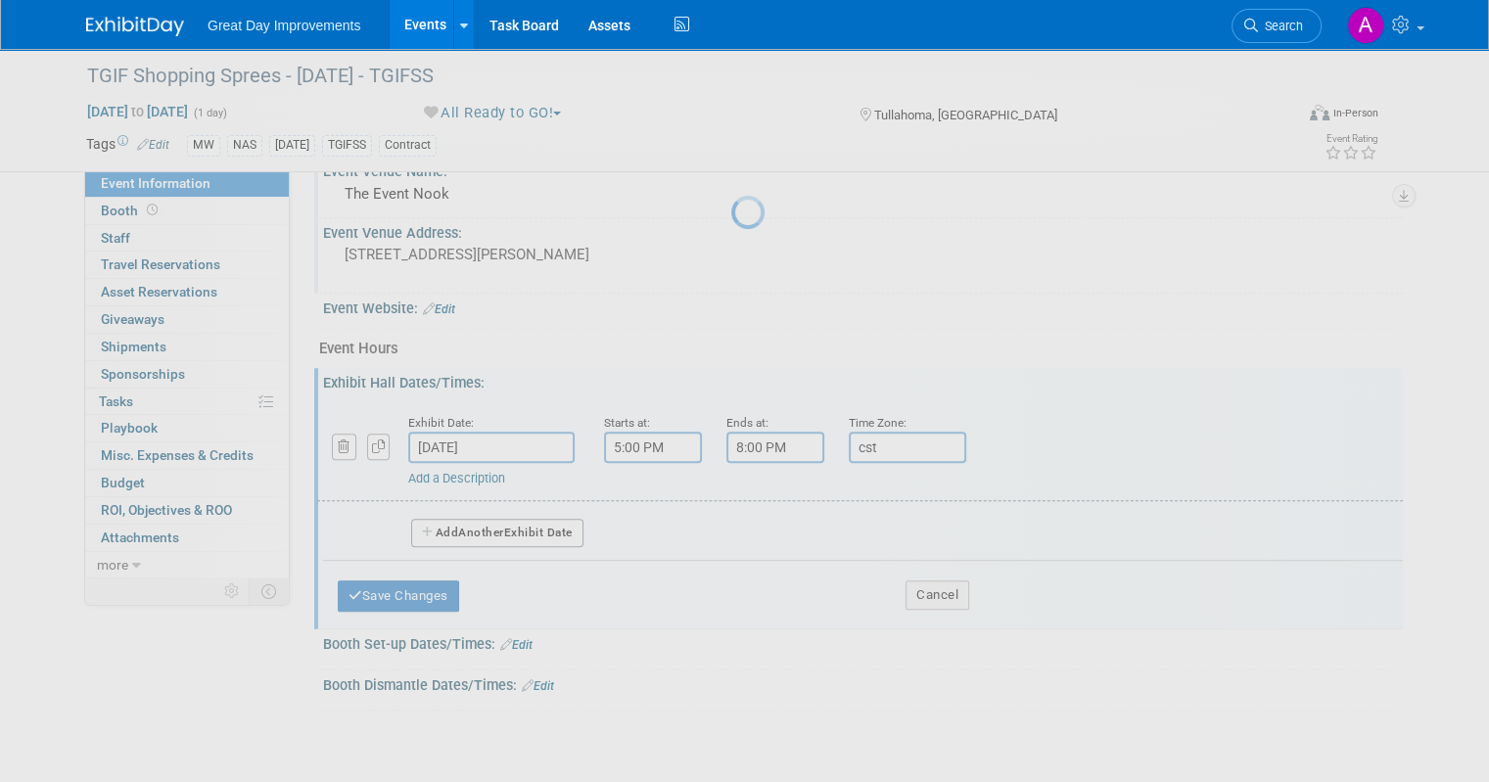
scroll to position [688, 0]
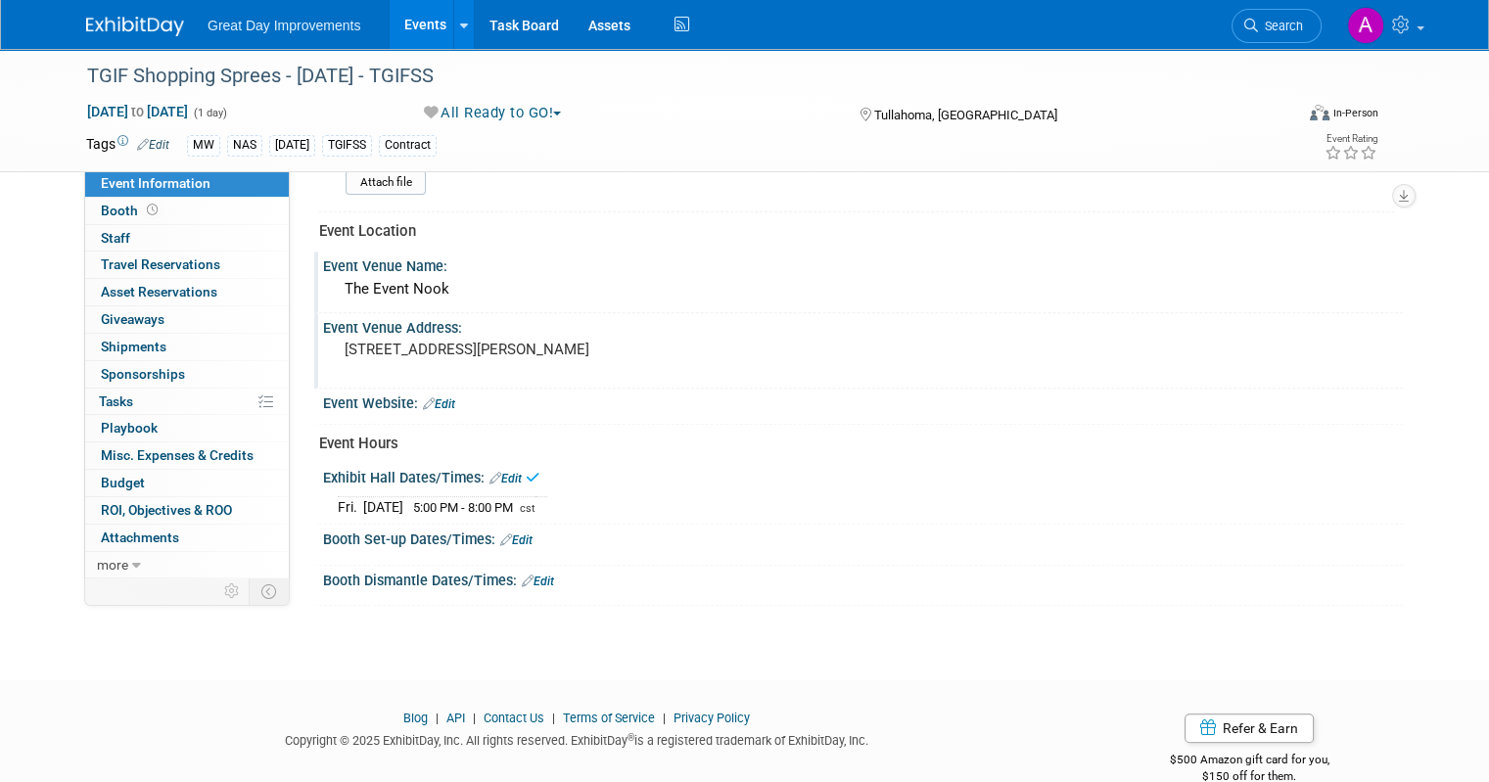
click at [521, 528] on div "Booth Set-up Dates/Times: Edit" at bounding box center [863, 537] width 1080 height 25
click at [508, 534] on link "Edit" at bounding box center [516, 541] width 32 height 14
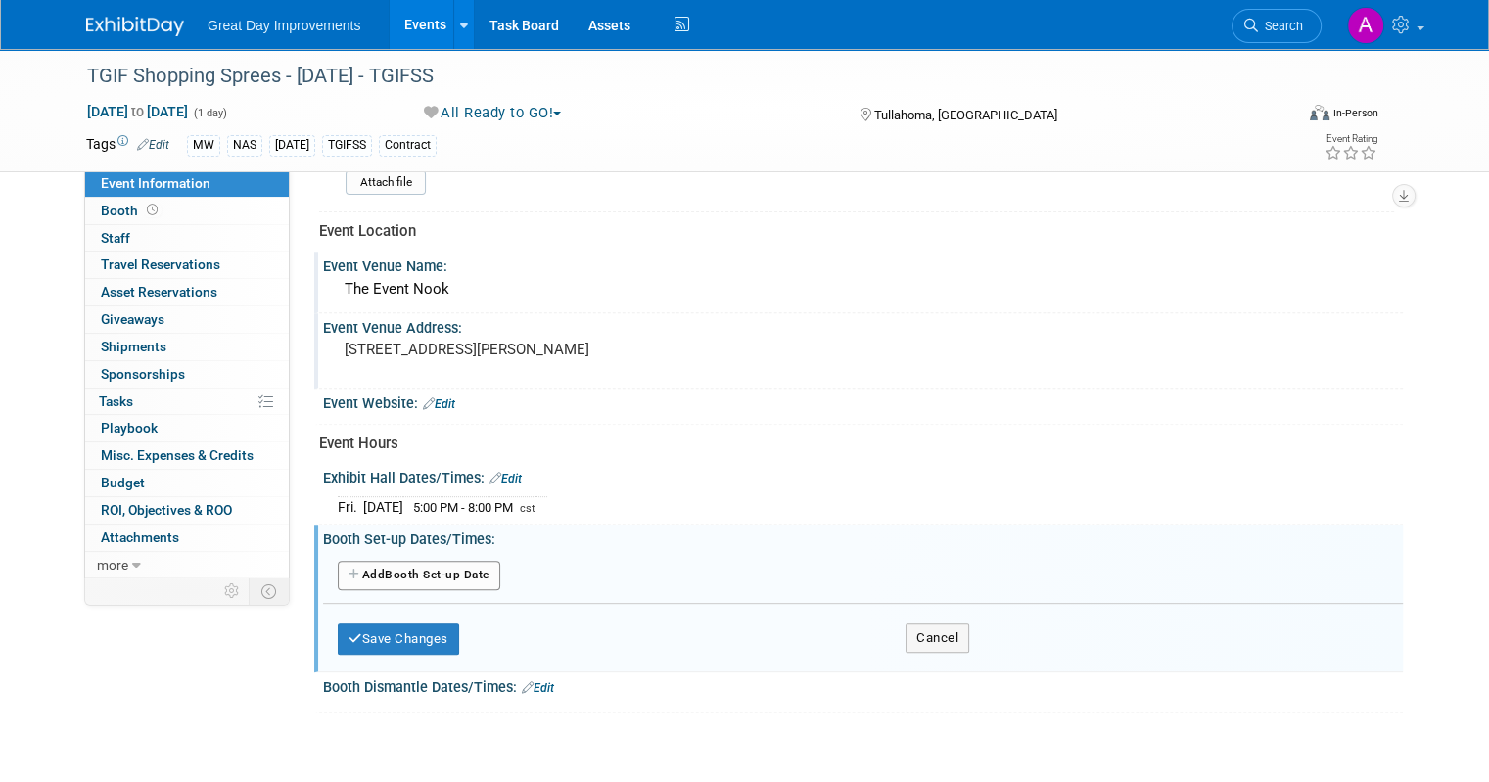
click at [438, 561] on button "Add Another Booth Set-up Date" at bounding box center [419, 575] width 163 height 29
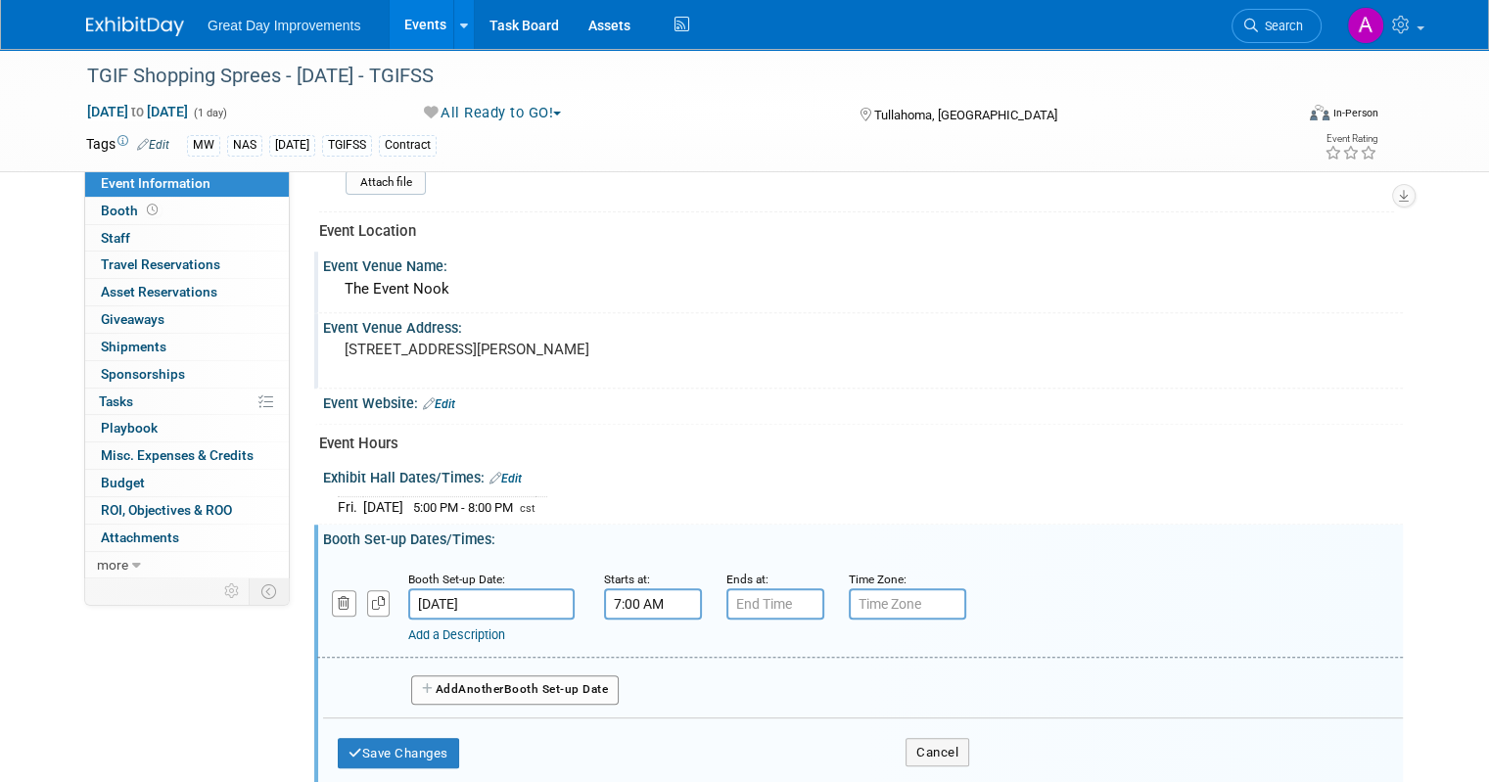
click at [644, 588] on input "7:00 AM" at bounding box center [653, 603] width 98 height 31
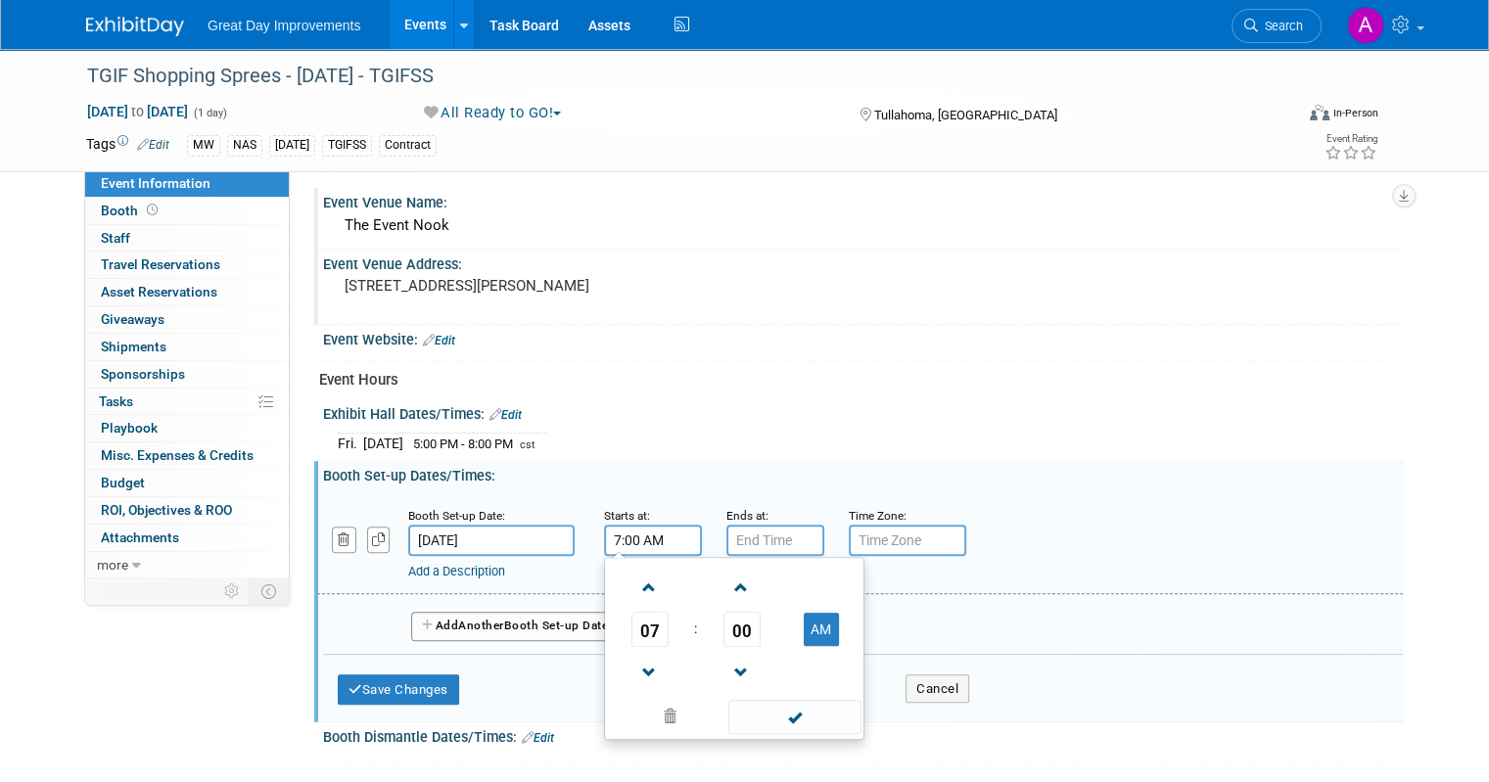
scroll to position [786, 0]
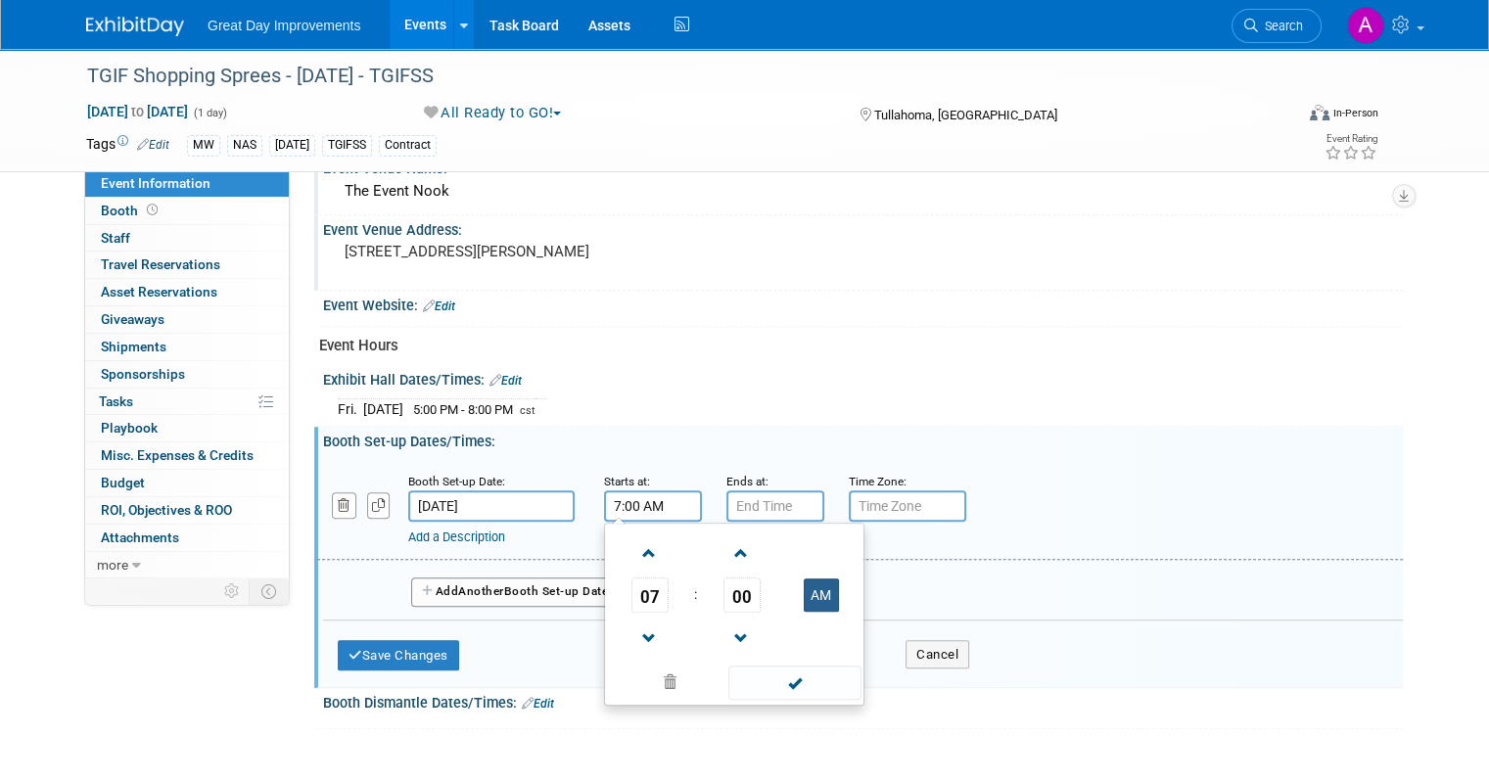
click at [805, 583] on button "AM" at bounding box center [821, 595] width 35 height 33
click at [644, 633] on span at bounding box center [650, 639] width 34 height 34
type input "4:00 PM"
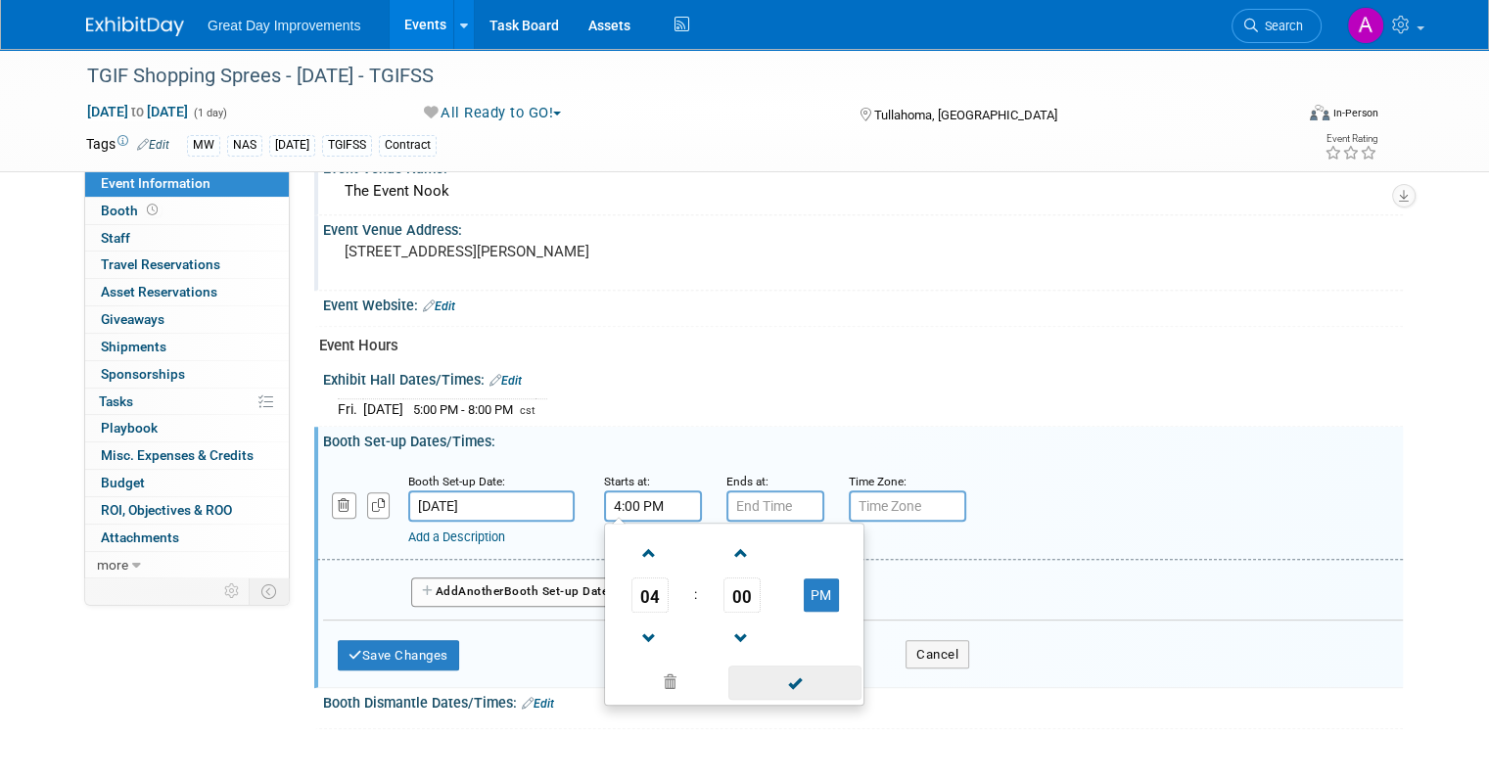
click at [799, 678] on span at bounding box center [794, 683] width 132 height 34
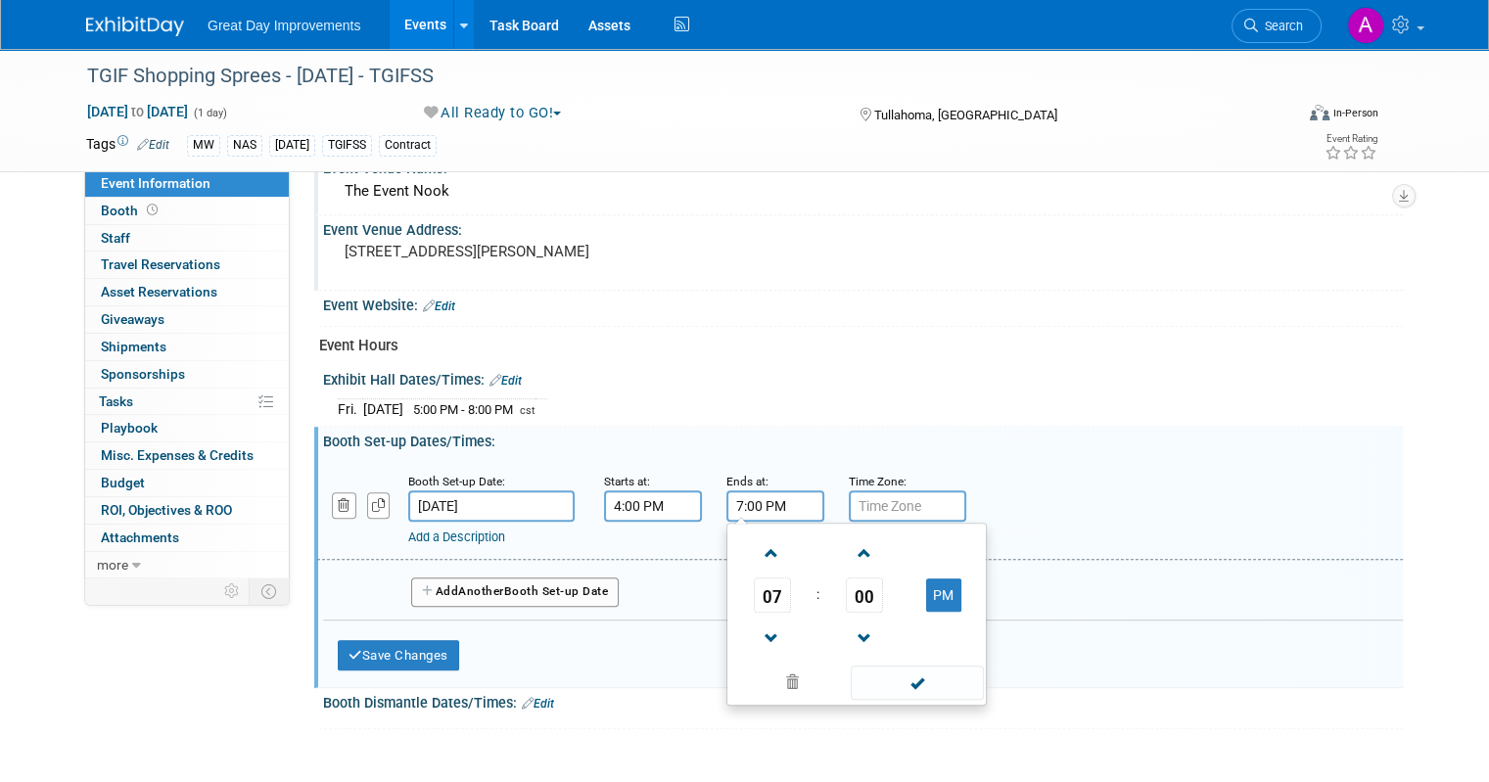
click at [758, 506] on input "7:00 PM" at bounding box center [776, 506] width 98 height 31
click at [755, 622] on span at bounding box center [772, 639] width 34 height 34
click at [755, 633] on span at bounding box center [772, 639] width 34 height 34
click at [848, 537] on span at bounding box center [864, 554] width 34 height 34
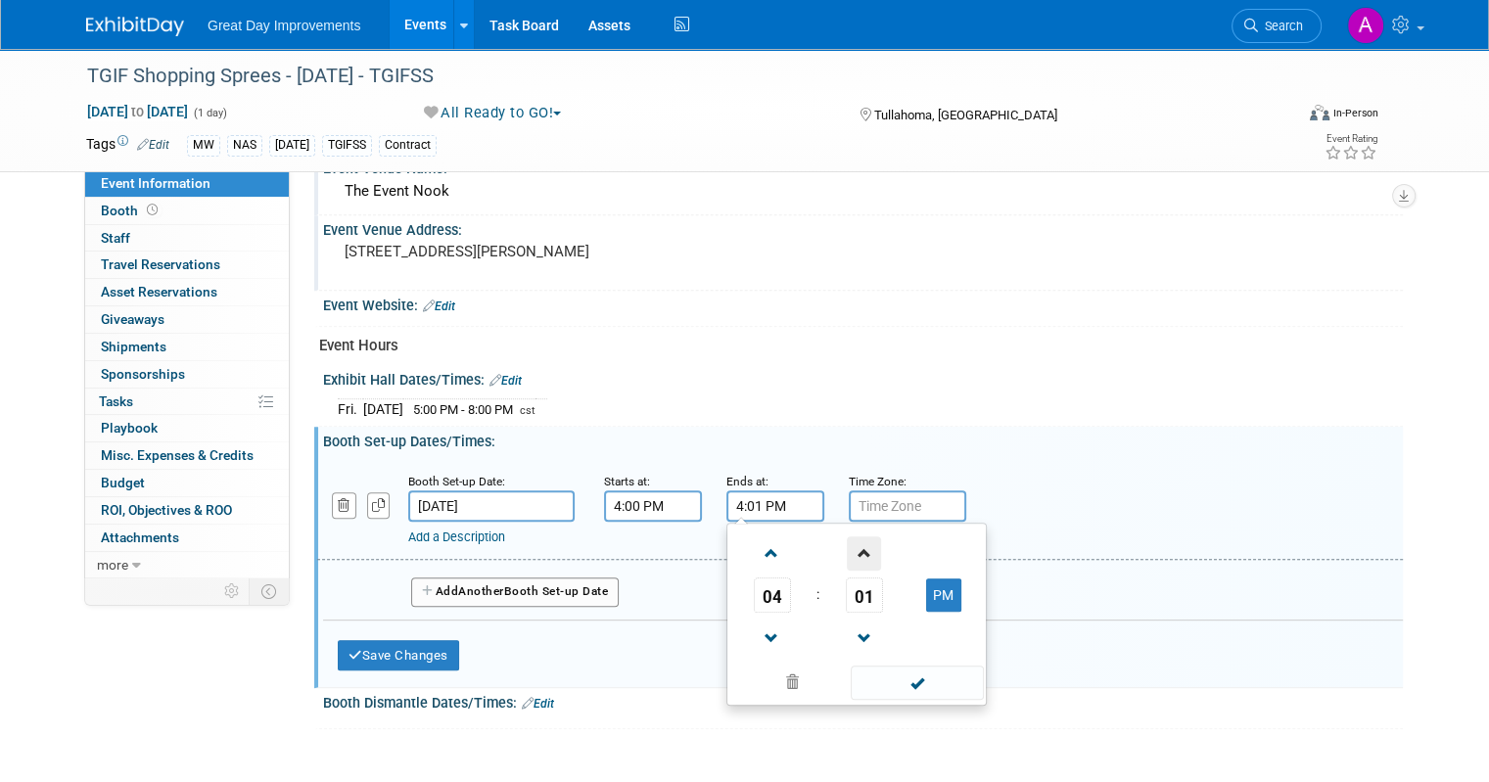
click at [847, 537] on span at bounding box center [864, 554] width 34 height 34
click at [848, 537] on span at bounding box center [864, 554] width 34 height 34
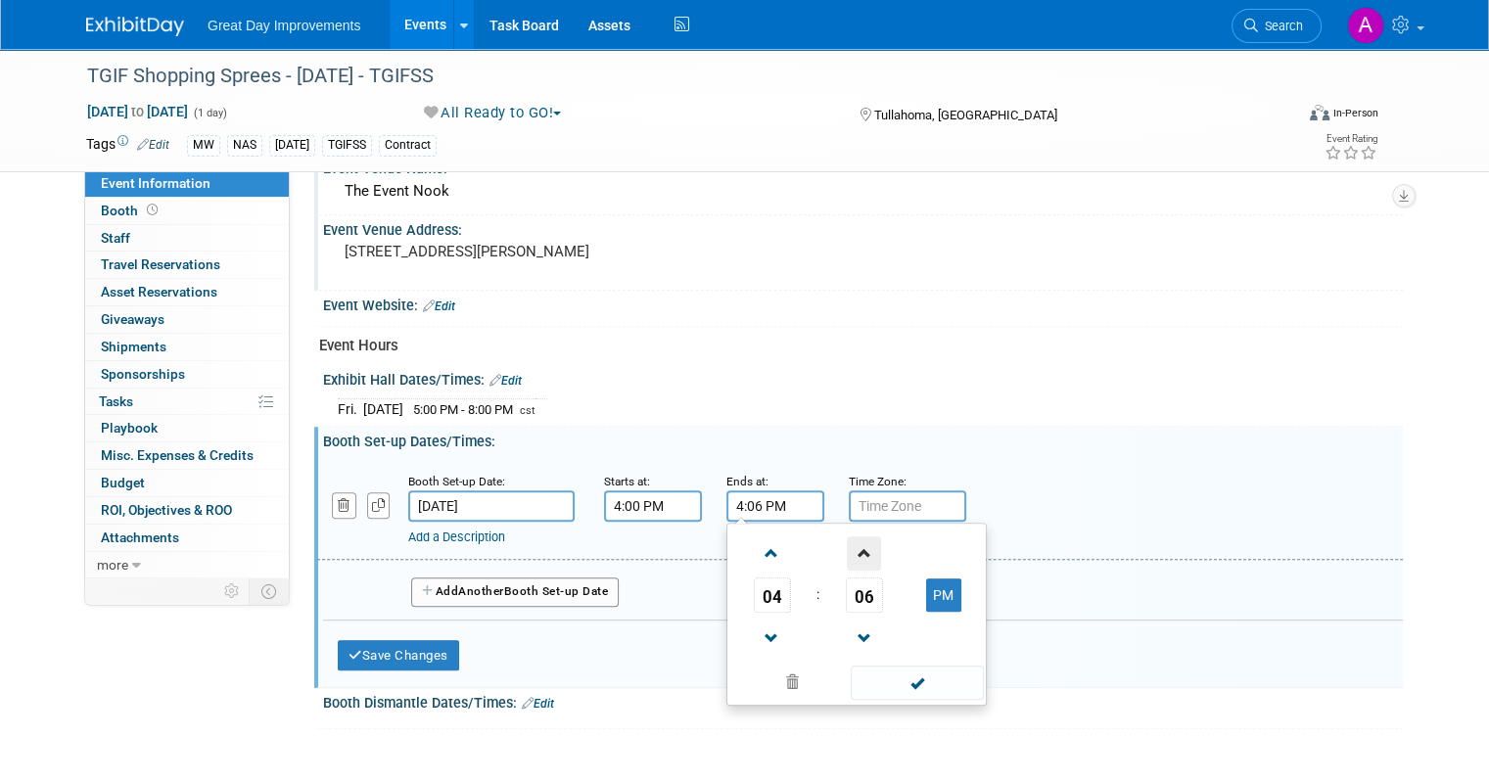
click at [847, 537] on span at bounding box center [864, 554] width 34 height 34
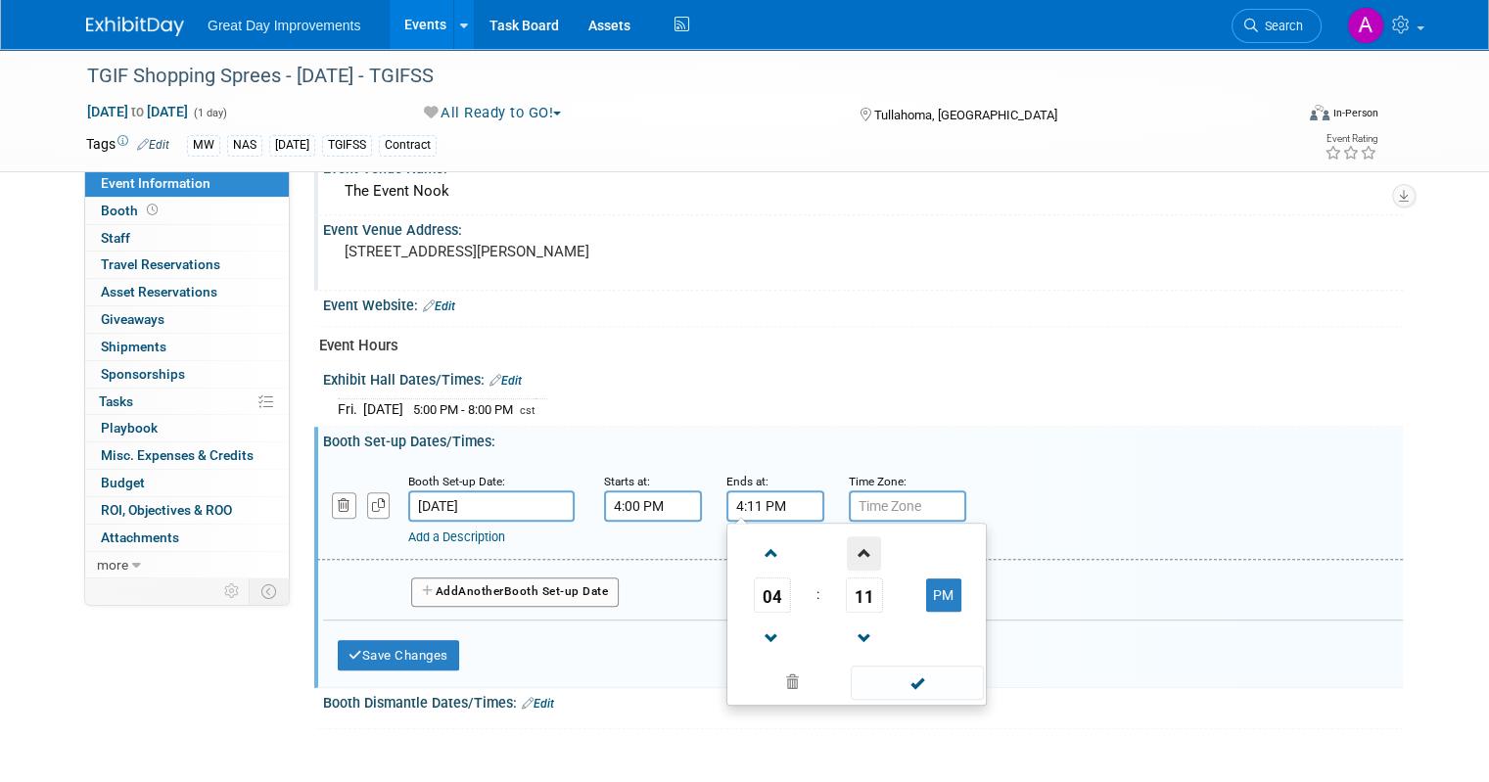
click at [847, 537] on span at bounding box center [864, 554] width 34 height 34
click at [847, 538] on span at bounding box center [864, 554] width 34 height 34
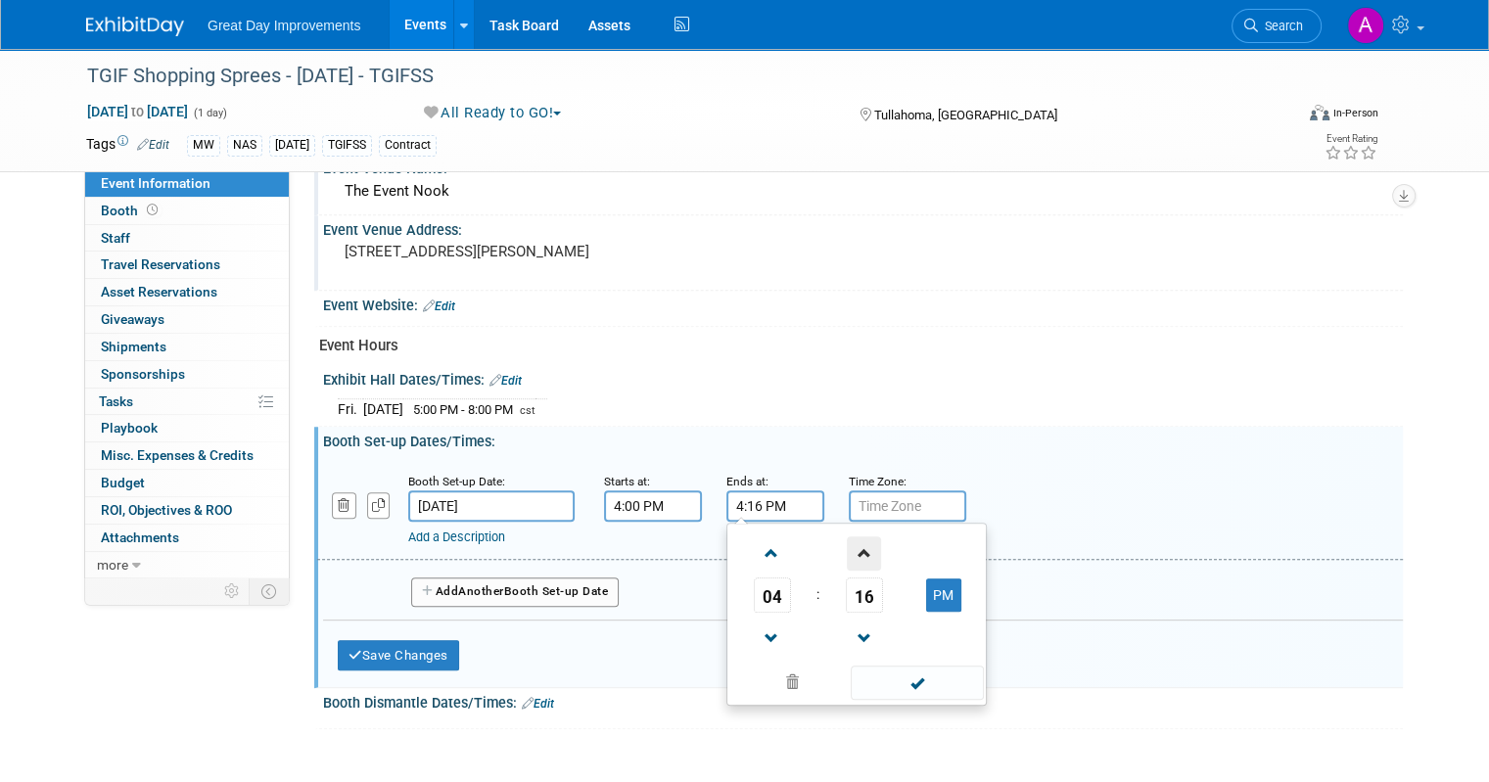
click at [847, 537] on span at bounding box center [864, 554] width 34 height 34
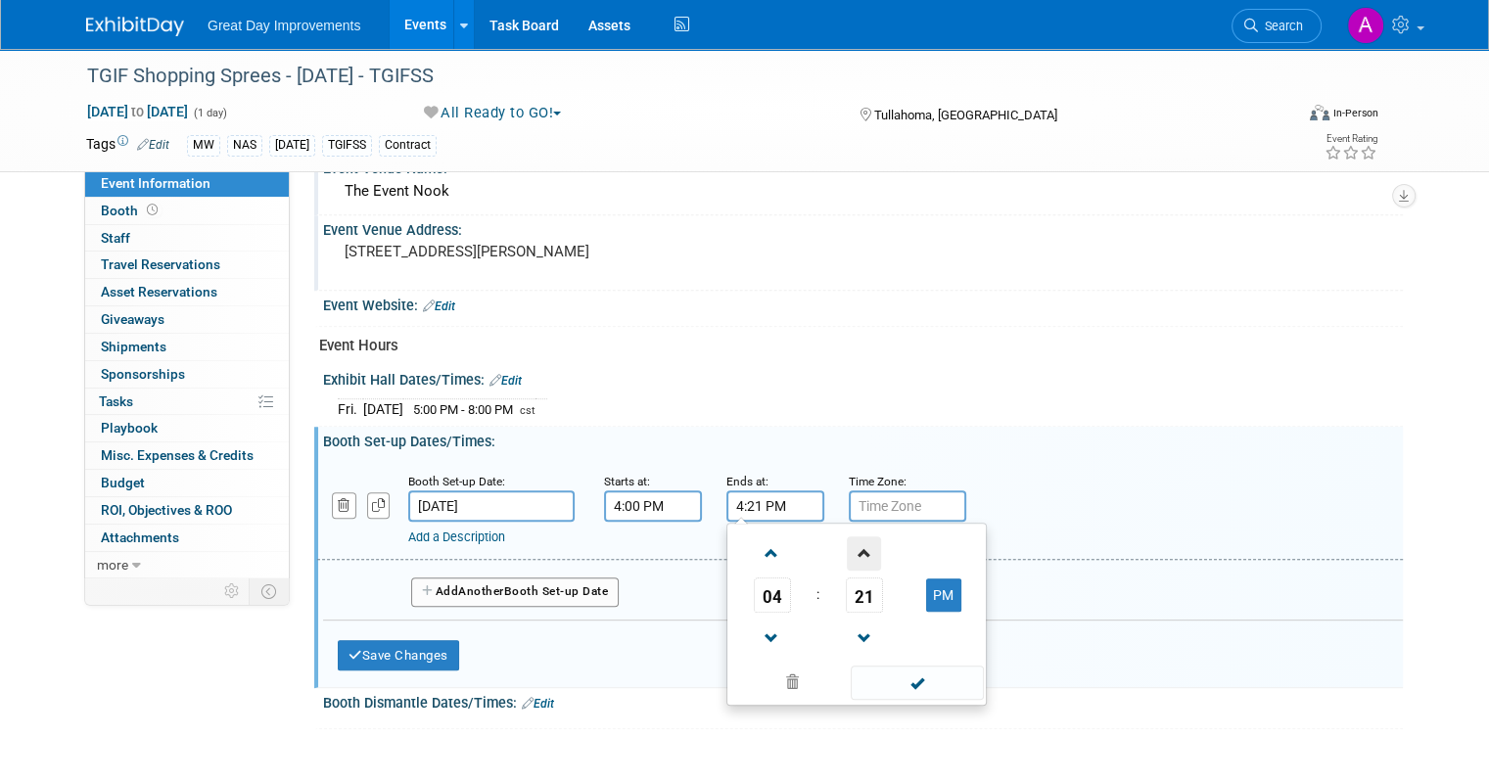
click at [847, 537] on span at bounding box center [864, 554] width 34 height 34
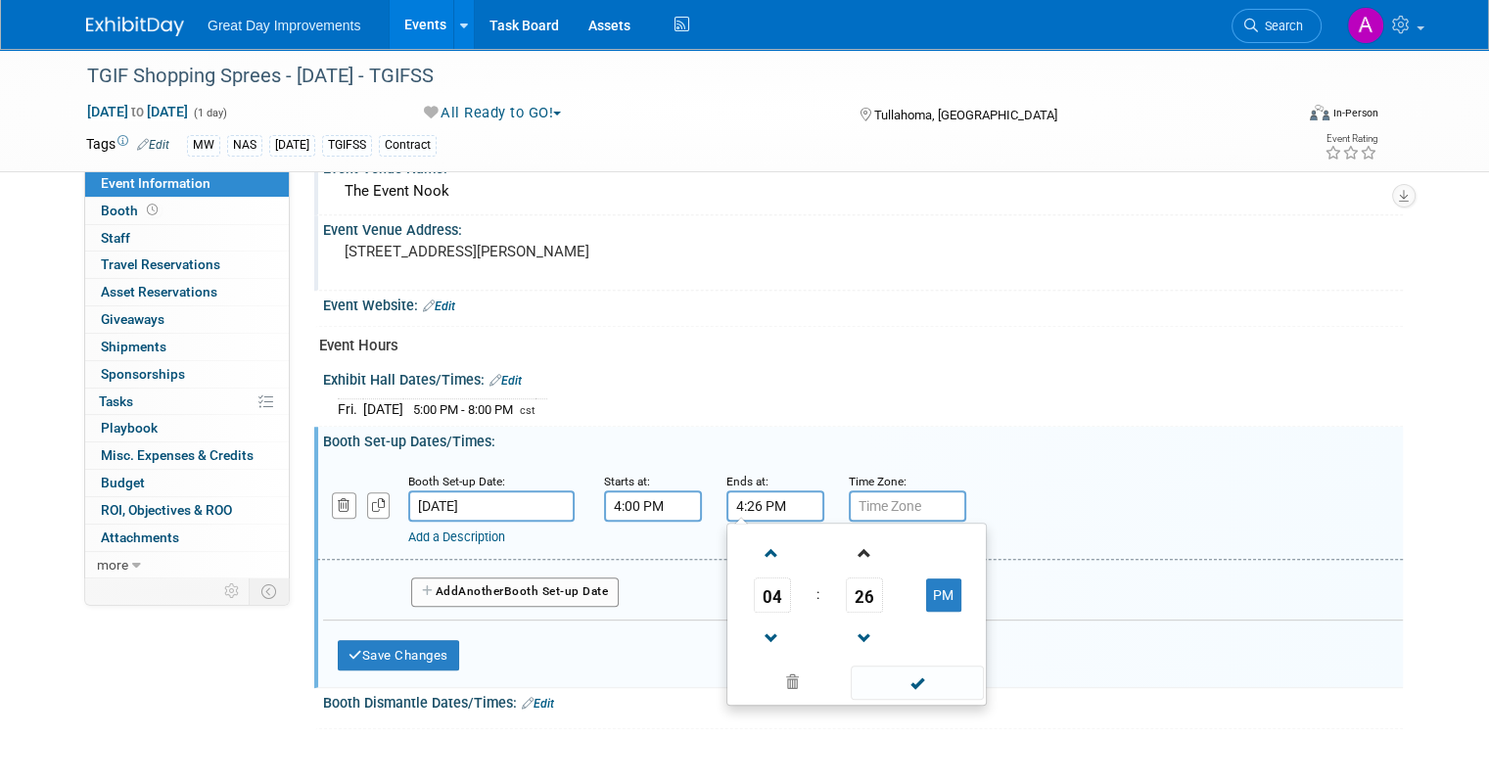
click at [846, 528] on link at bounding box center [864, 553] width 37 height 50
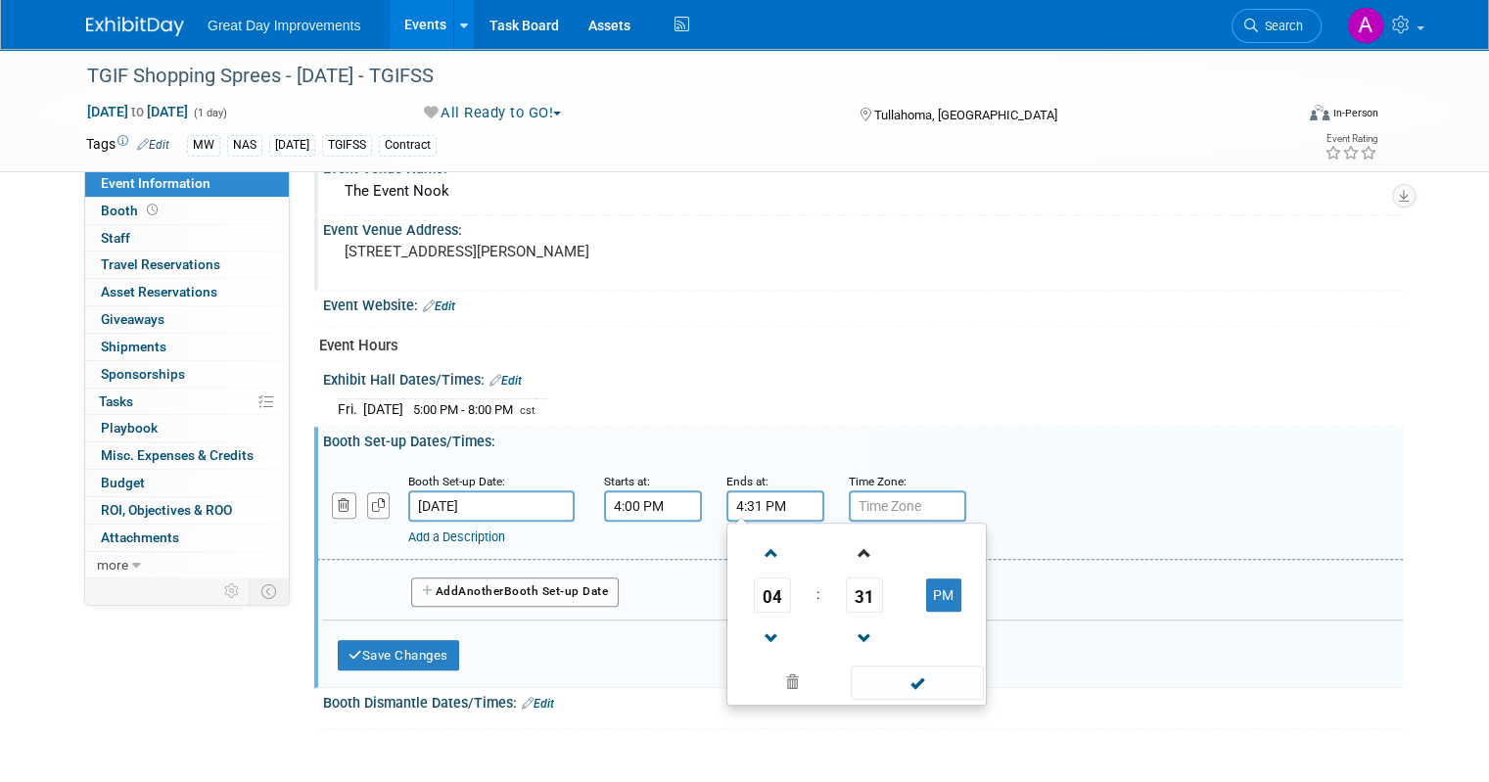
click at [846, 528] on link at bounding box center [864, 553] width 37 height 50
click at [847, 634] on span at bounding box center [864, 639] width 34 height 34
click at [847, 630] on span at bounding box center [864, 639] width 34 height 34
type input "4:30 PM"
click at [897, 681] on span at bounding box center [917, 683] width 132 height 34
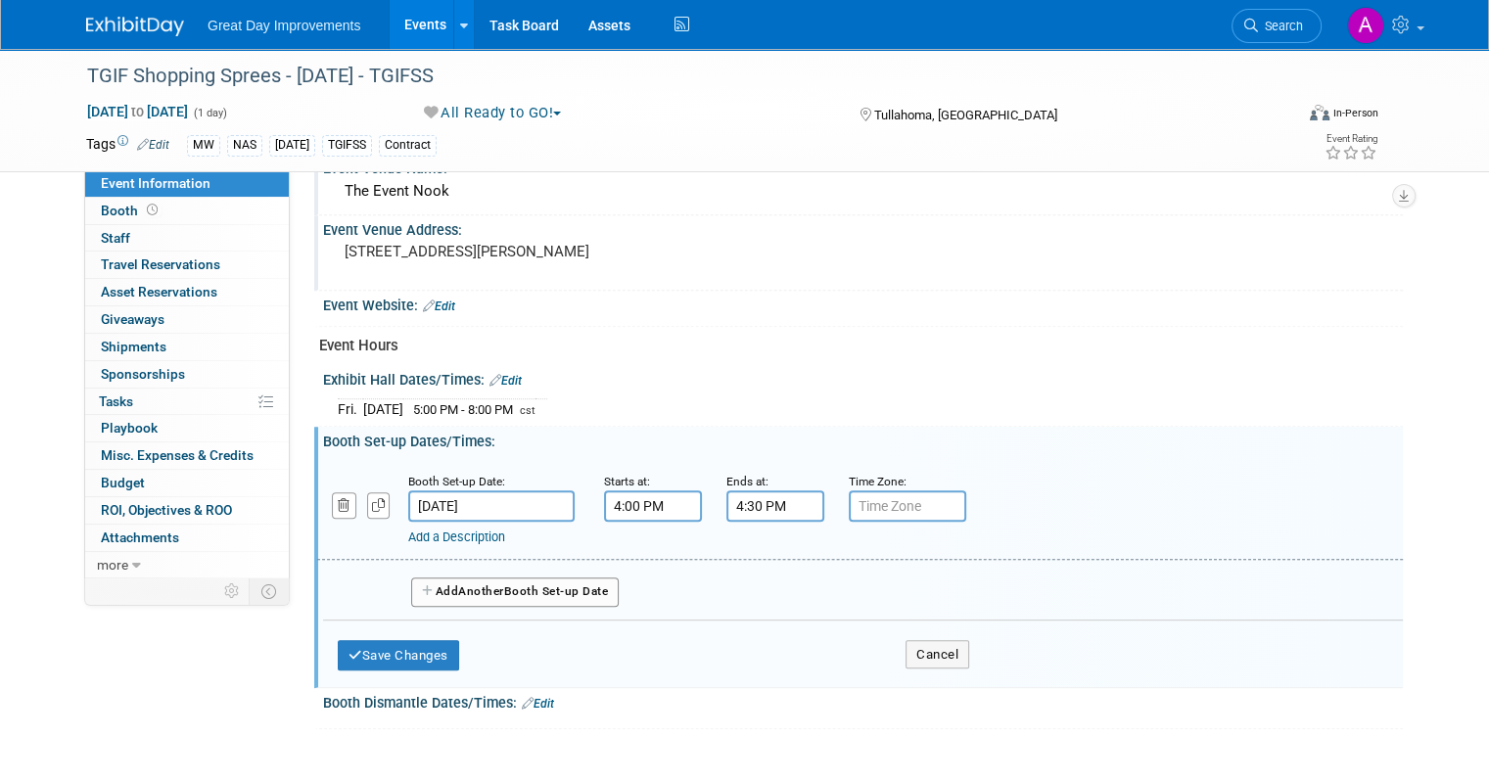
click at [609, 503] on input "4:00 PM" at bounding box center [653, 506] width 98 height 31
click at [633, 625] on span at bounding box center [650, 639] width 34 height 34
click at [725, 547] on span at bounding box center [742, 554] width 34 height 34
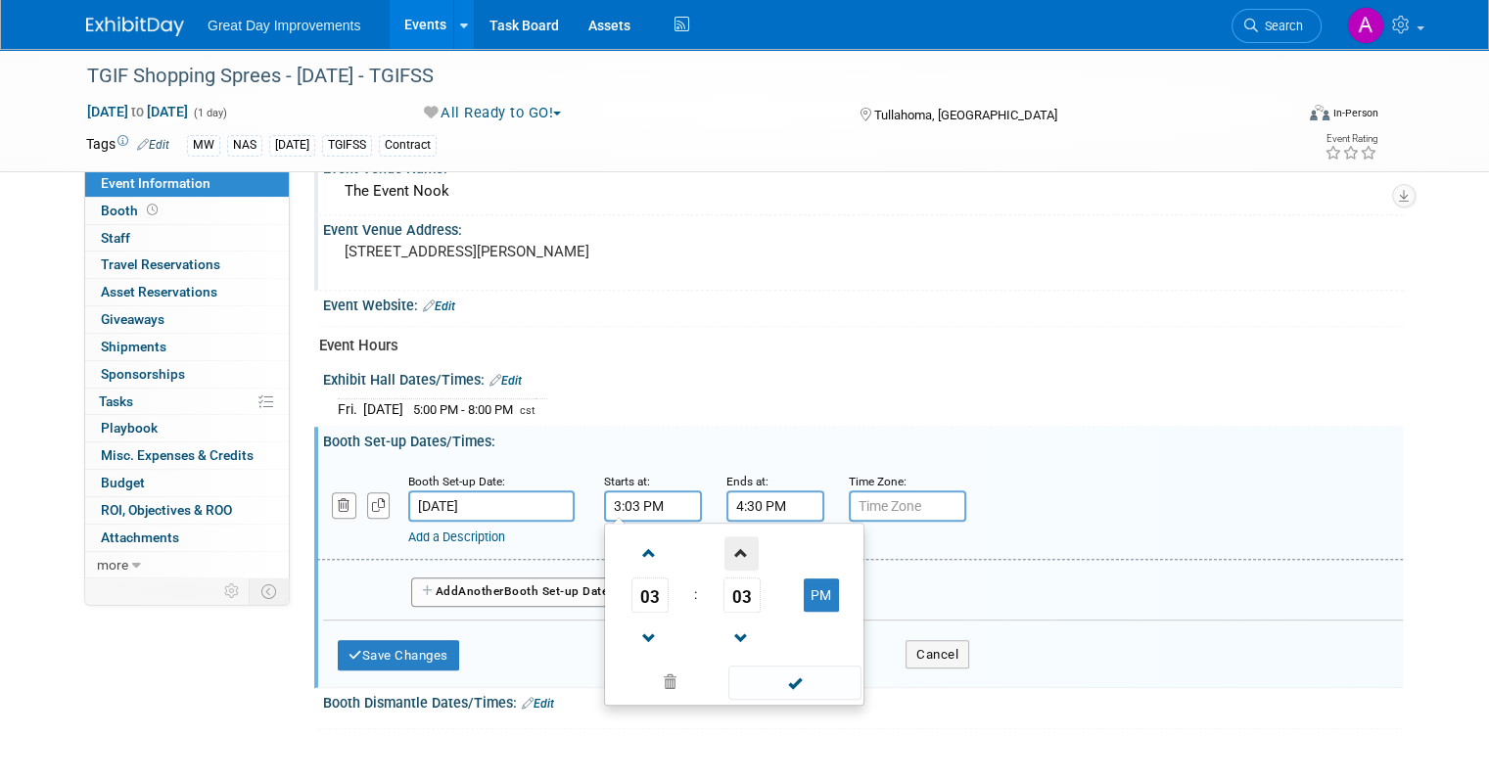
click at [725, 547] on span at bounding box center [742, 554] width 34 height 34
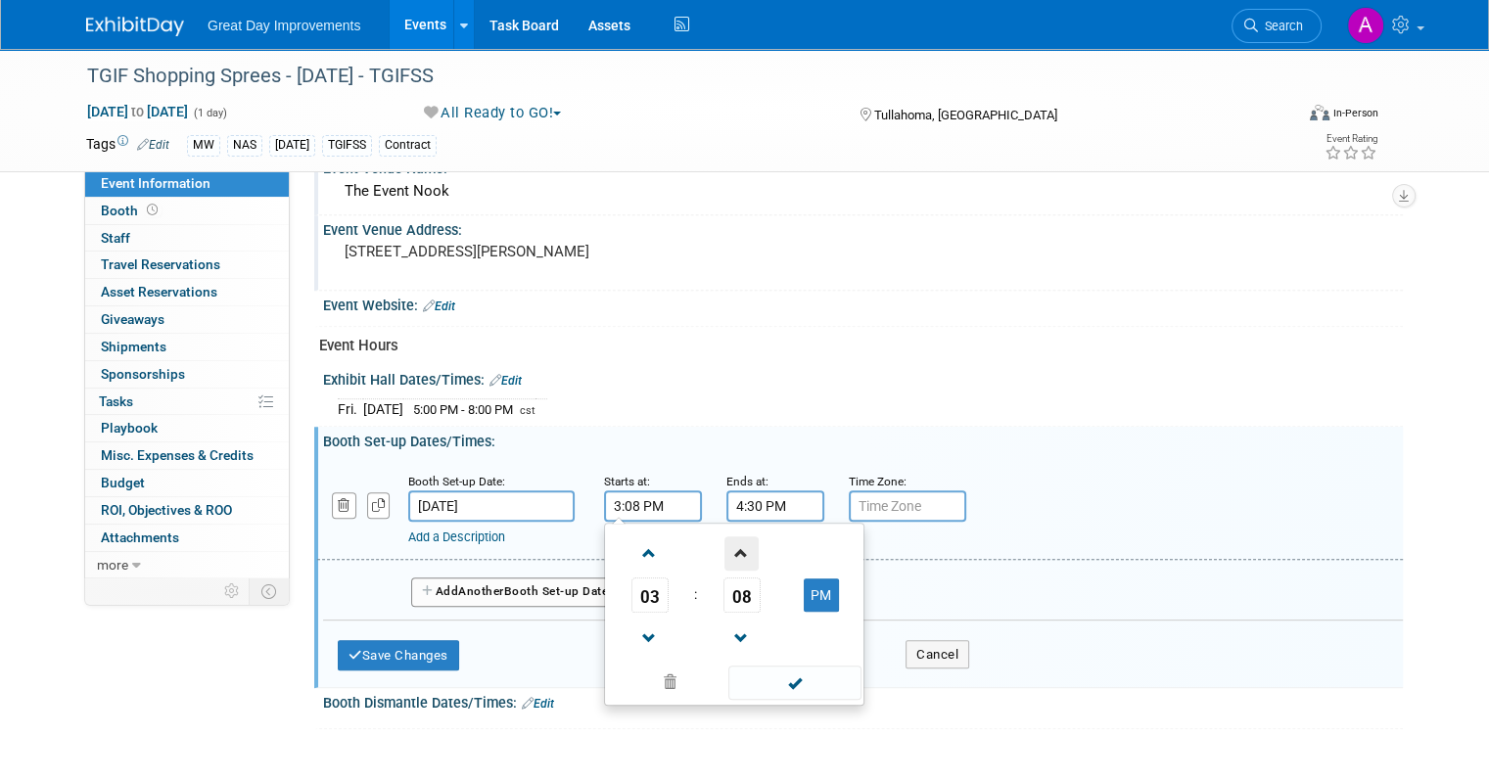
click at [725, 547] on span at bounding box center [742, 554] width 34 height 34
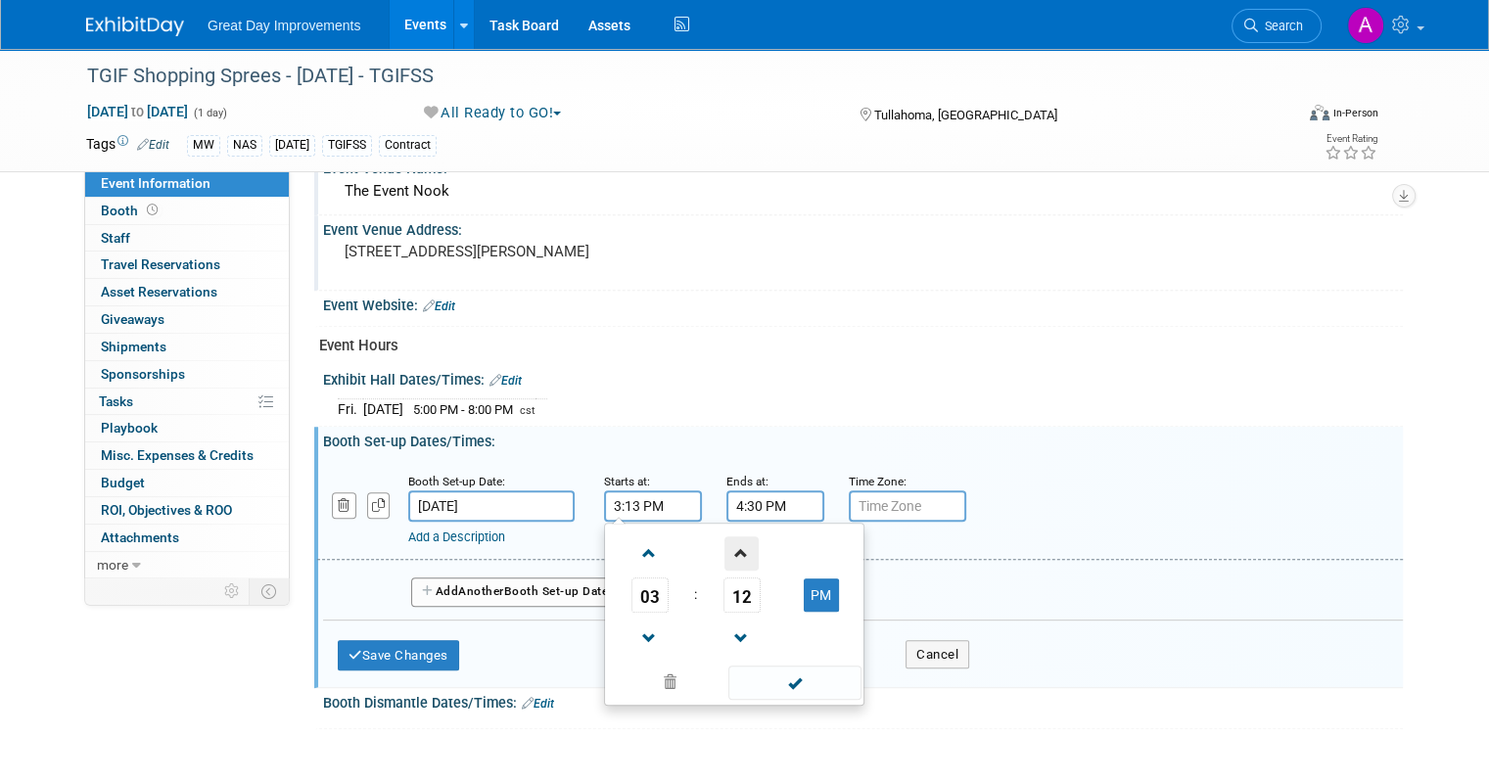
click at [725, 547] on span at bounding box center [742, 554] width 34 height 34
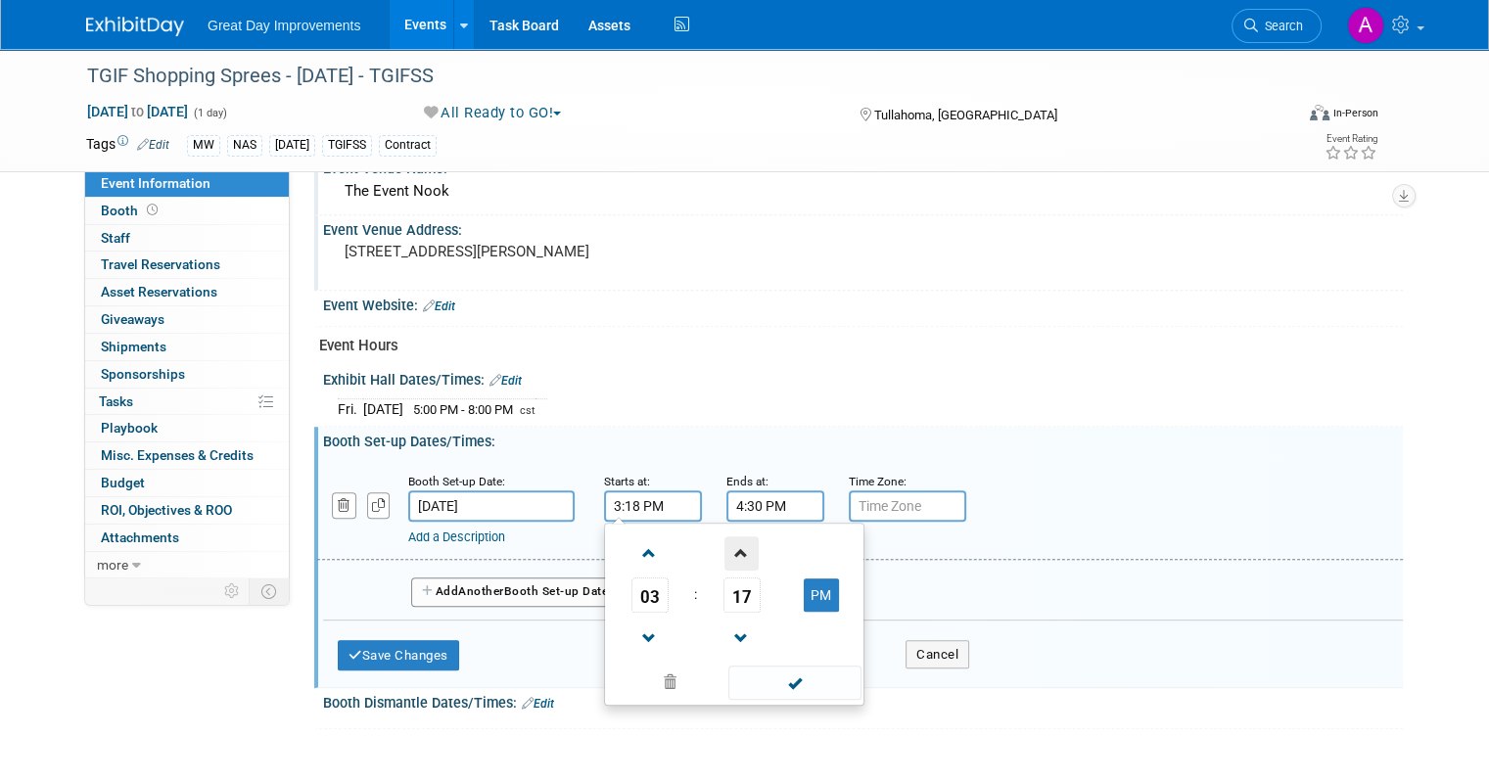
click at [725, 547] on span at bounding box center [742, 554] width 34 height 34
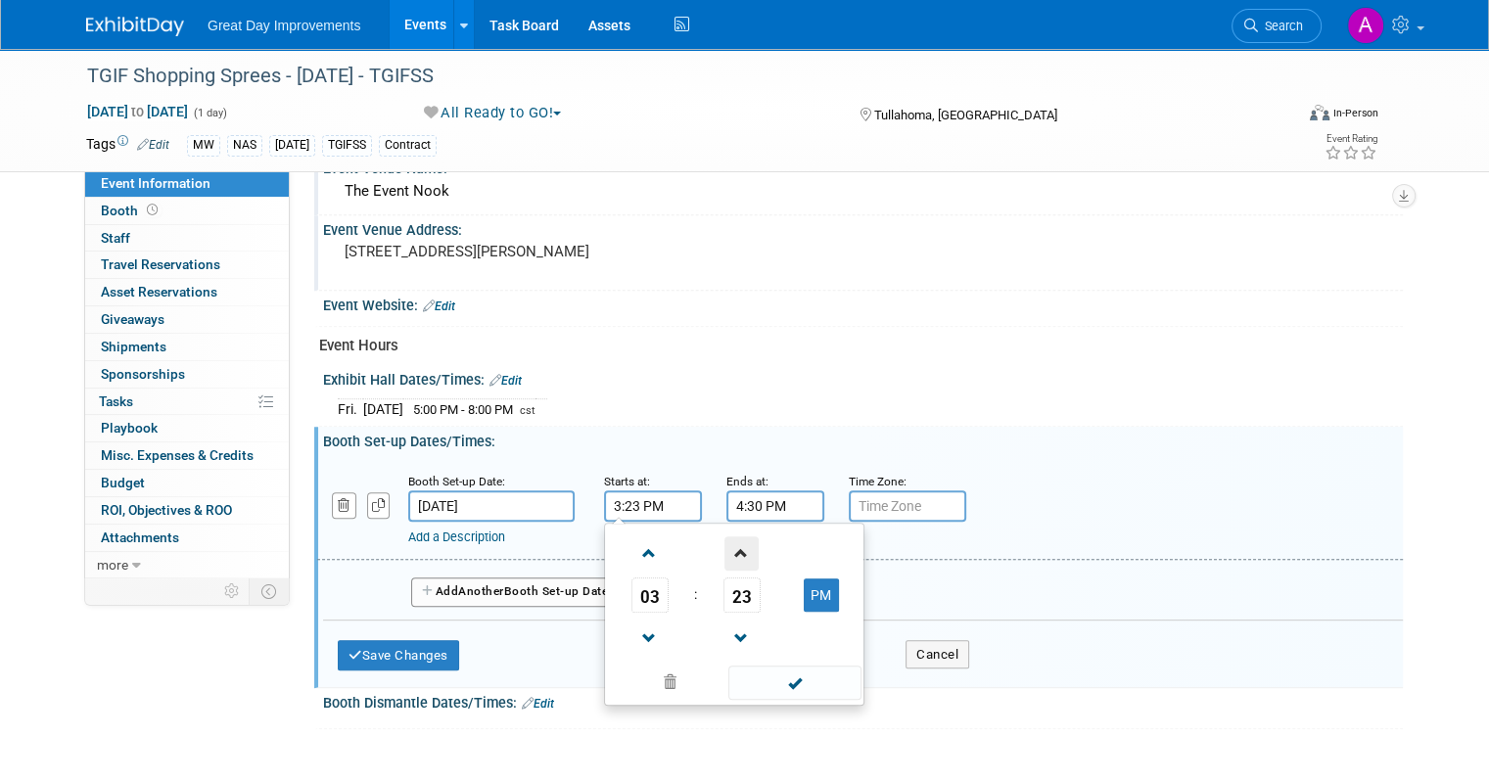
click at [725, 547] on span at bounding box center [742, 554] width 34 height 34
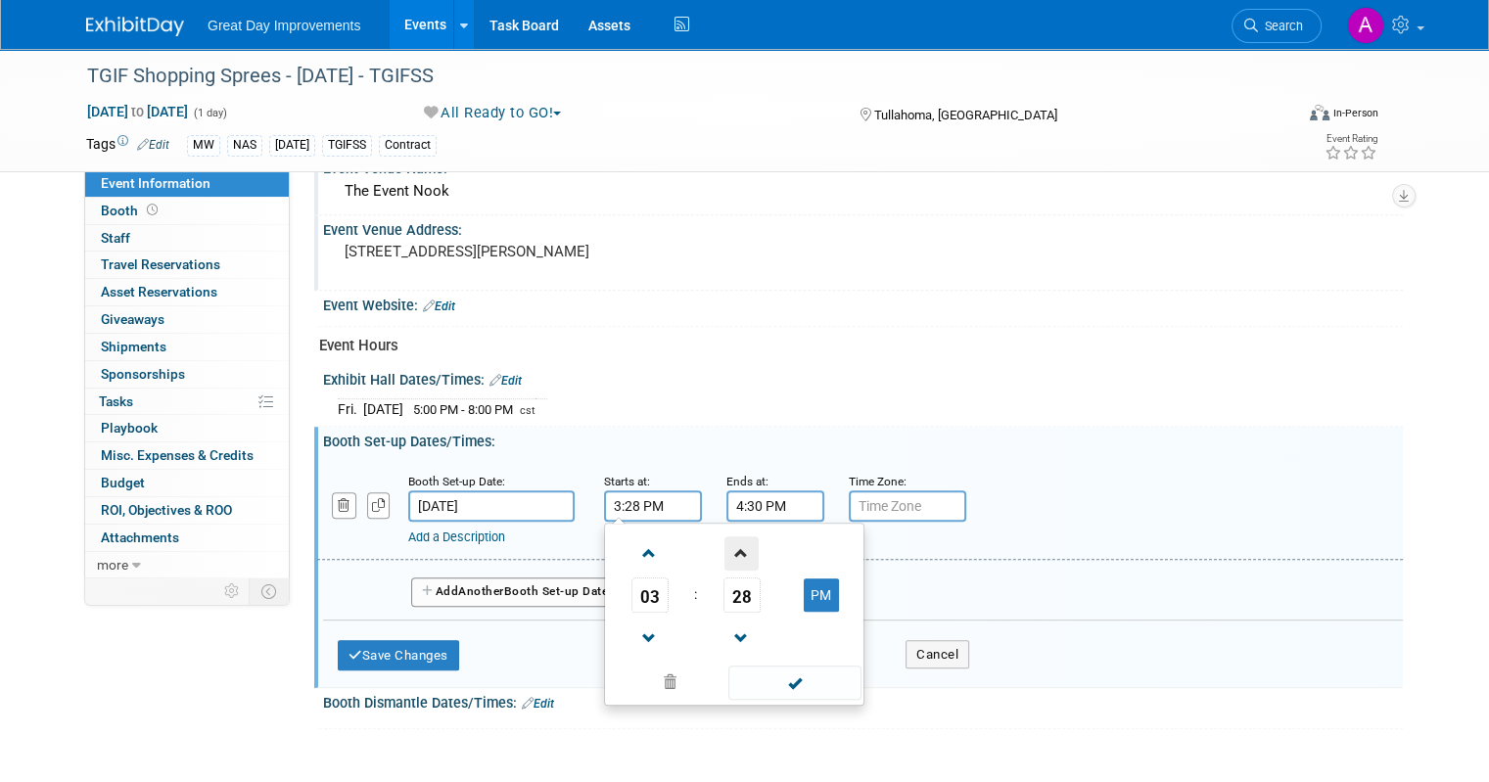
click at [725, 547] on span at bounding box center [742, 554] width 34 height 34
click at [724, 613] on link at bounding box center [742, 638] width 37 height 50
type input "3:30 PM"
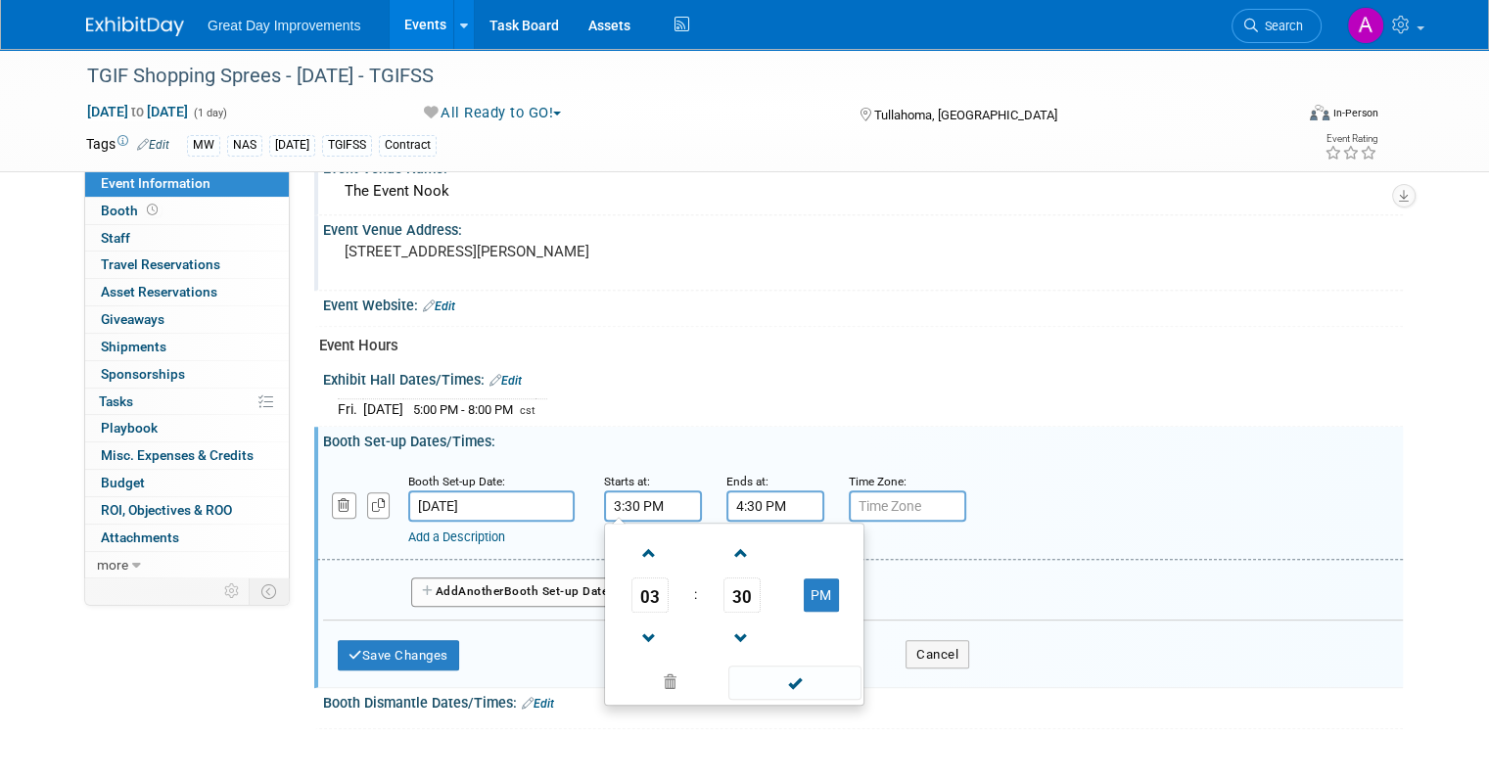
click at [775, 666] on span at bounding box center [794, 683] width 132 height 34
drag, startPoint x: 869, startPoint y: 421, endPoint x: 892, endPoint y: 493, distance: 74.9
click at [868, 430] on div "Booth Set-up Dates/Times: Edit" at bounding box center [863, 439] width 1080 height 24
click at [891, 509] on input "text" at bounding box center [907, 506] width 117 height 31
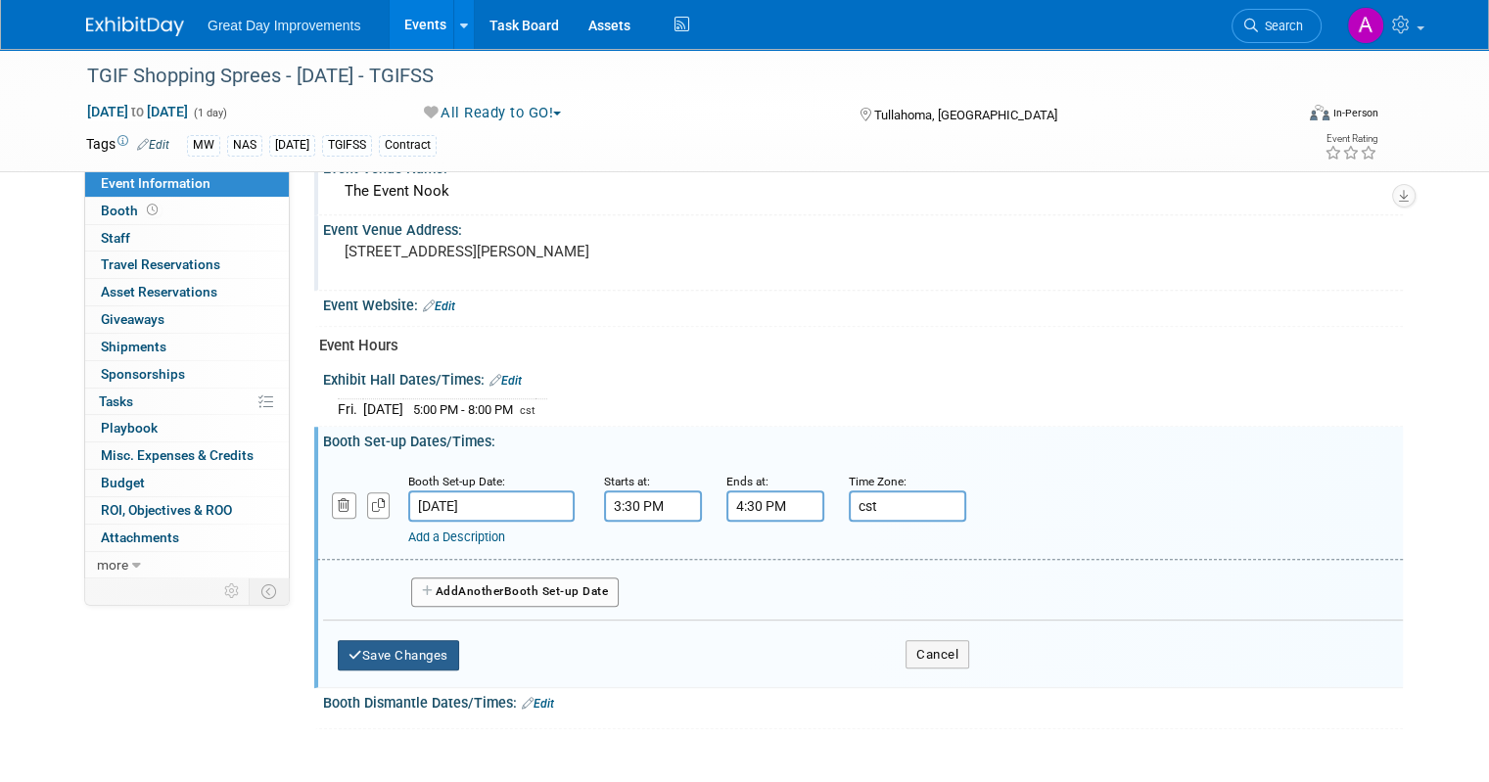
type input "cst"
click at [415, 644] on button "Save Changes" at bounding box center [398, 655] width 121 height 31
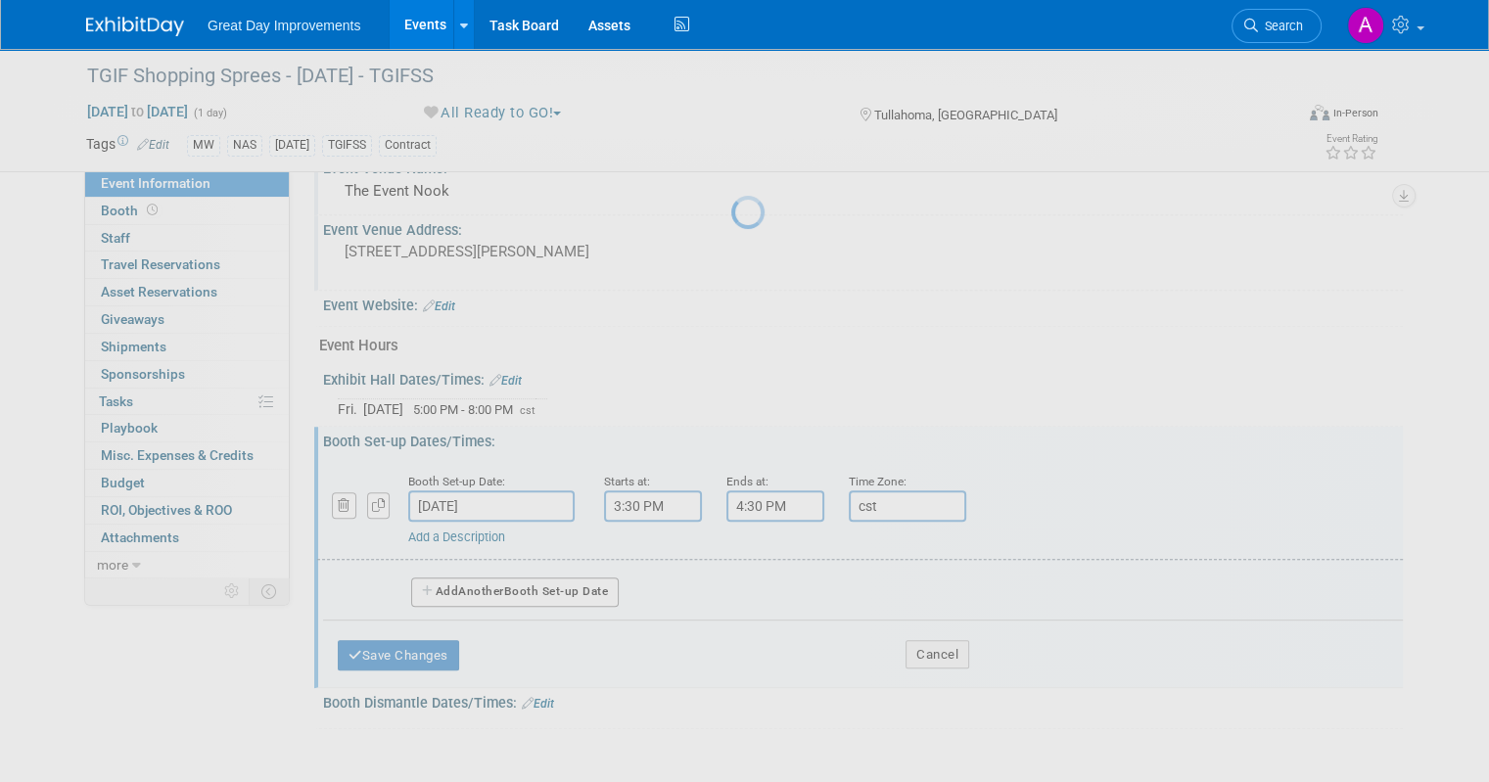
scroll to position [709, 0]
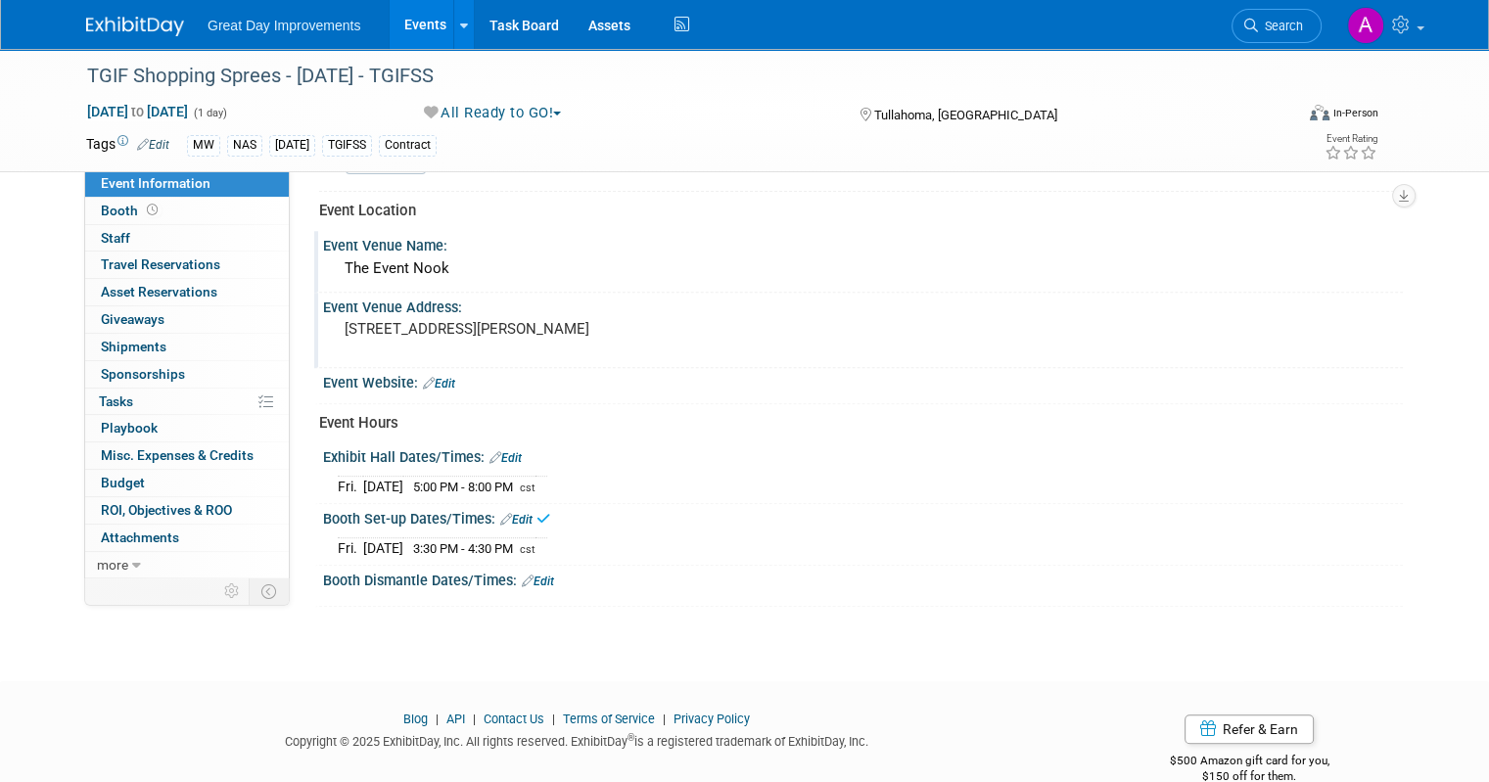
click at [522, 575] on link "Edit" at bounding box center [538, 582] width 32 height 14
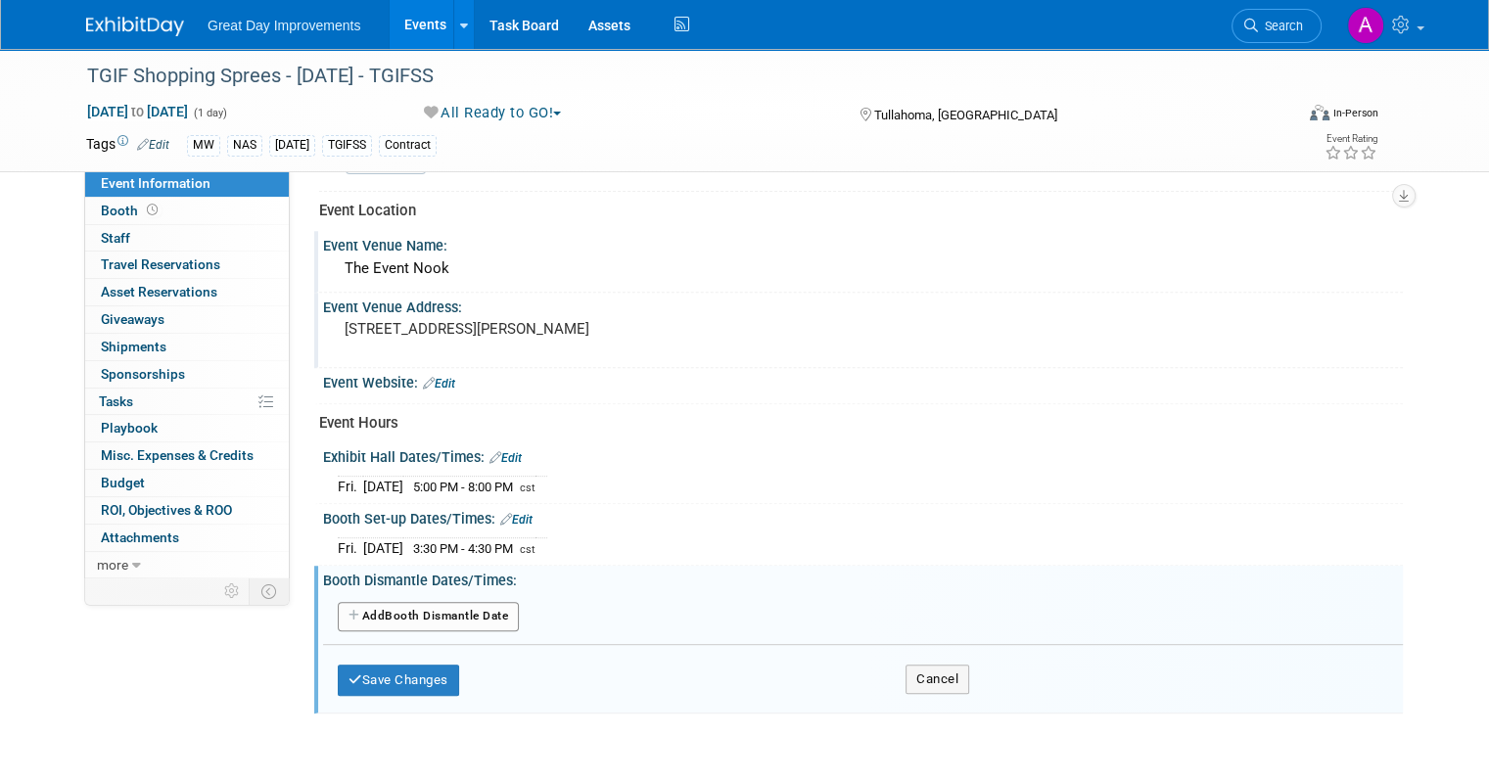
click at [474, 602] on button "Add Another Booth Dismantle Date" at bounding box center [428, 616] width 181 height 29
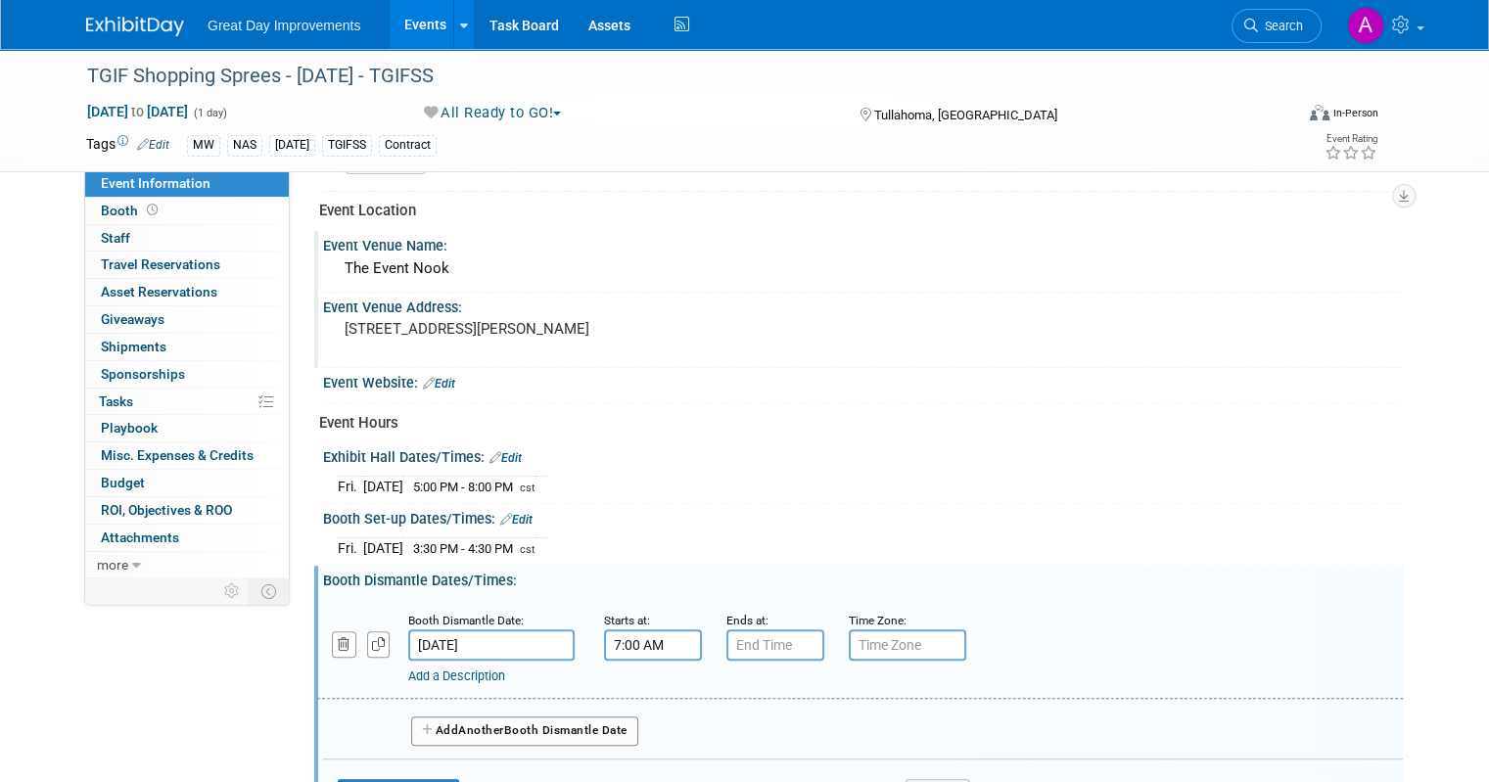
click at [623, 630] on input "7:00 AM" at bounding box center [653, 645] width 98 height 31
click at [642, 681] on span at bounding box center [650, 693] width 34 height 34
click at [806, 720] on button "AM" at bounding box center [821, 734] width 35 height 33
type input "8:00 PM"
click at [766, 630] on input "7:00 PM" at bounding box center [776, 645] width 98 height 31
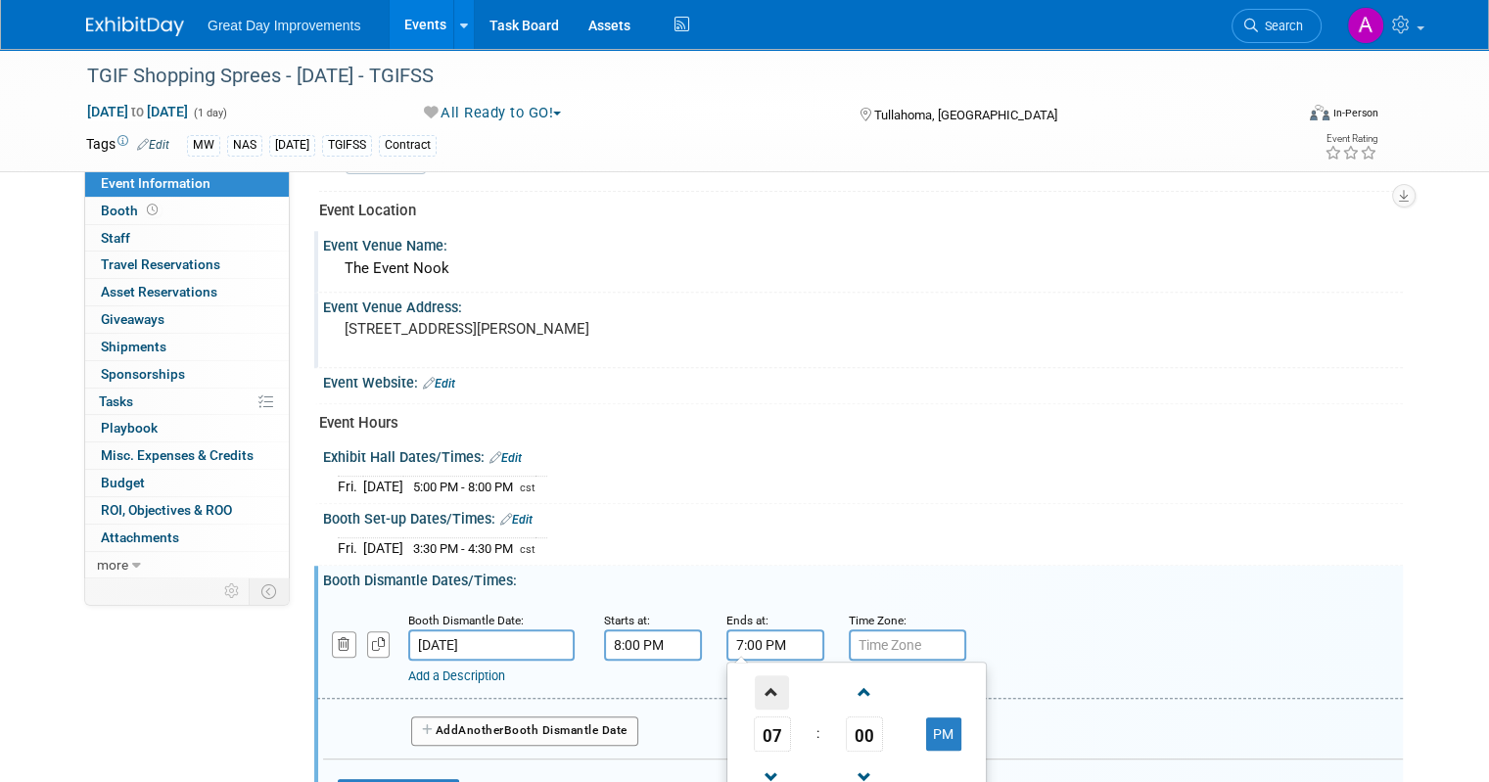
click at [755, 681] on span at bounding box center [772, 693] width 34 height 34
type input "9:00 PM"
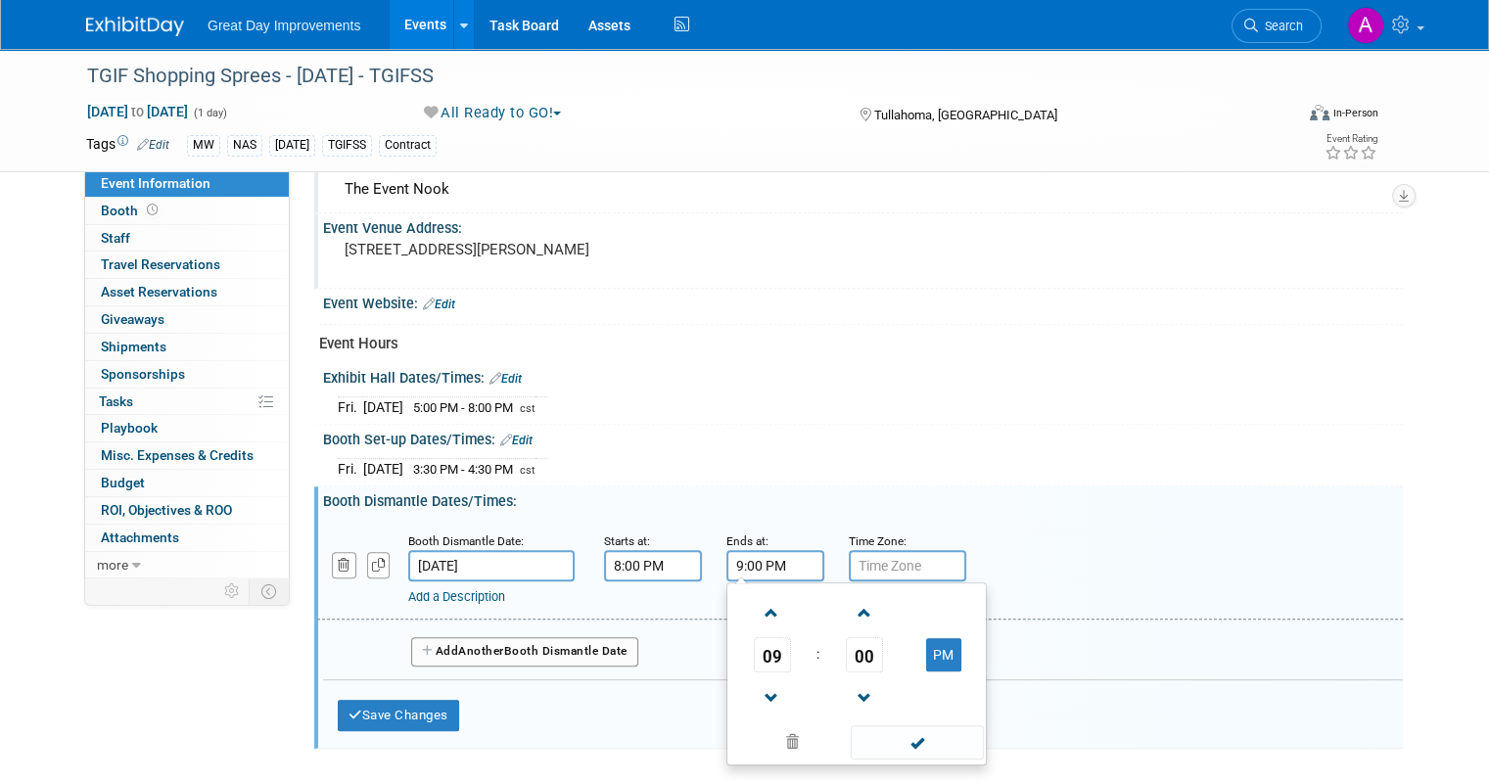
scroll to position [905, 0]
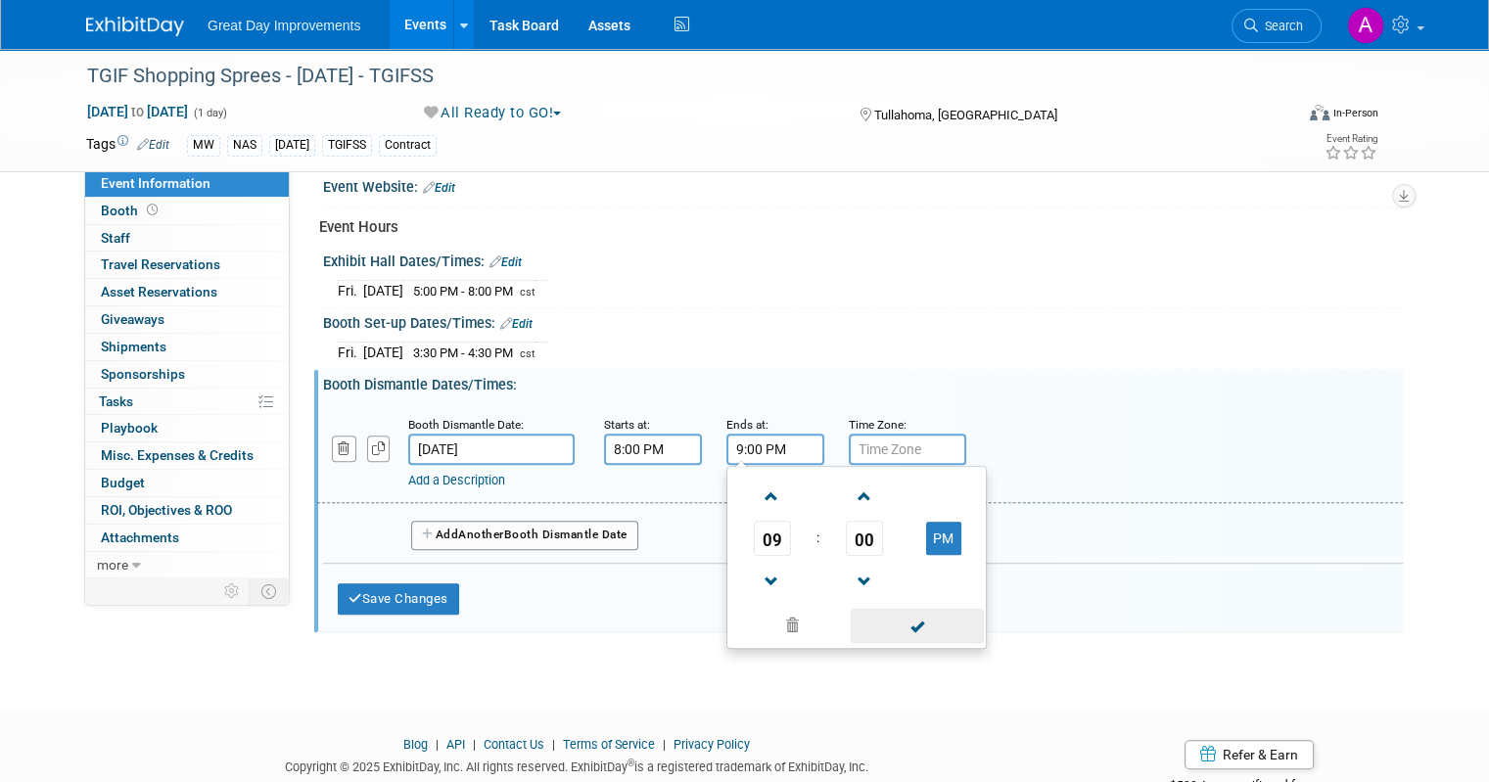
click at [887, 623] on span at bounding box center [917, 626] width 132 height 34
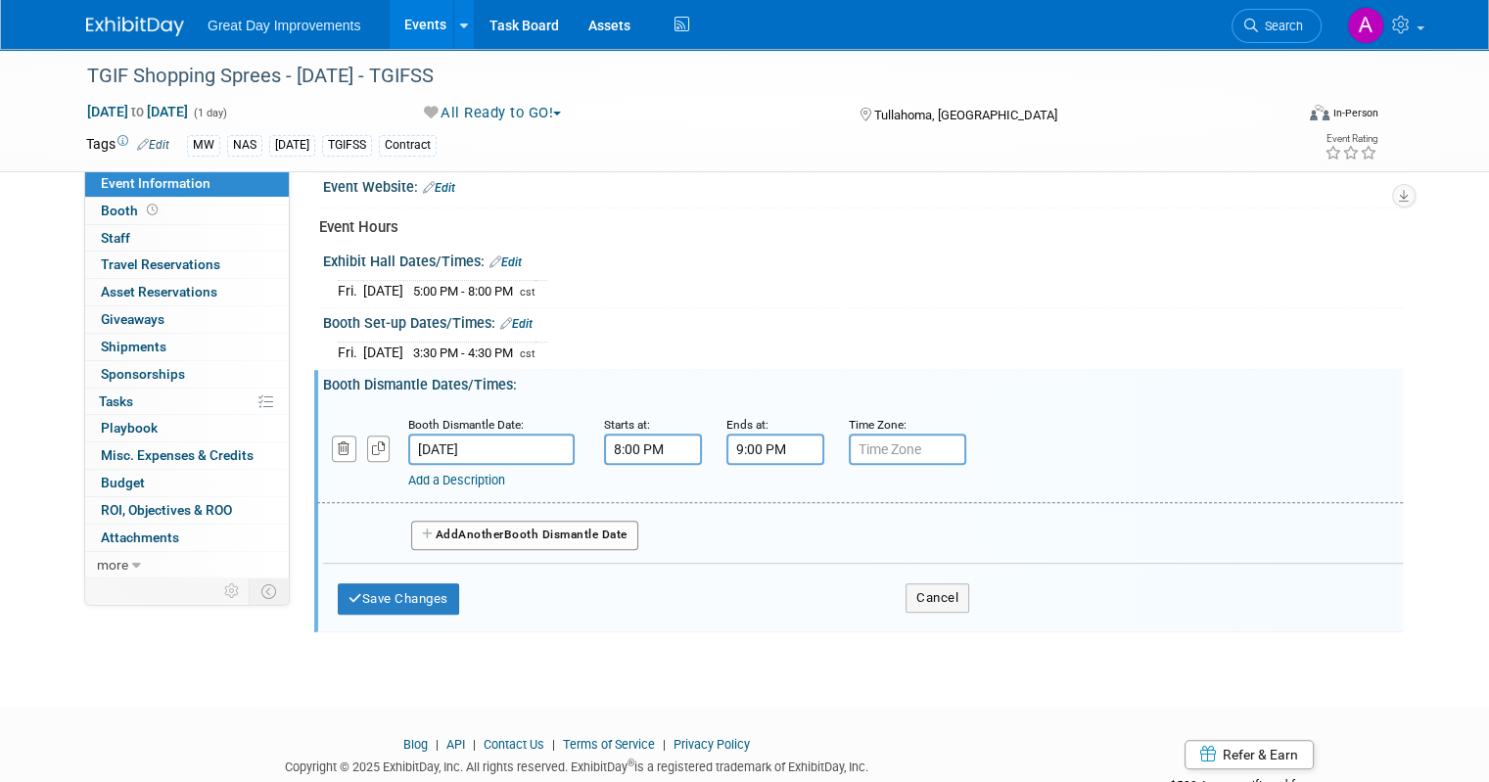
drag, startPoint x: 872, startPoint y: 431, endPoint x: 871, endPoint y: 455, distance: 24.5
click at [872, 434] on input "text" at bounding box center [907, 449] width 117 height 31
type input "cst"
click at [412, 587] on button "Save Changes" at bounding box center [398, 599] width 121 height 31
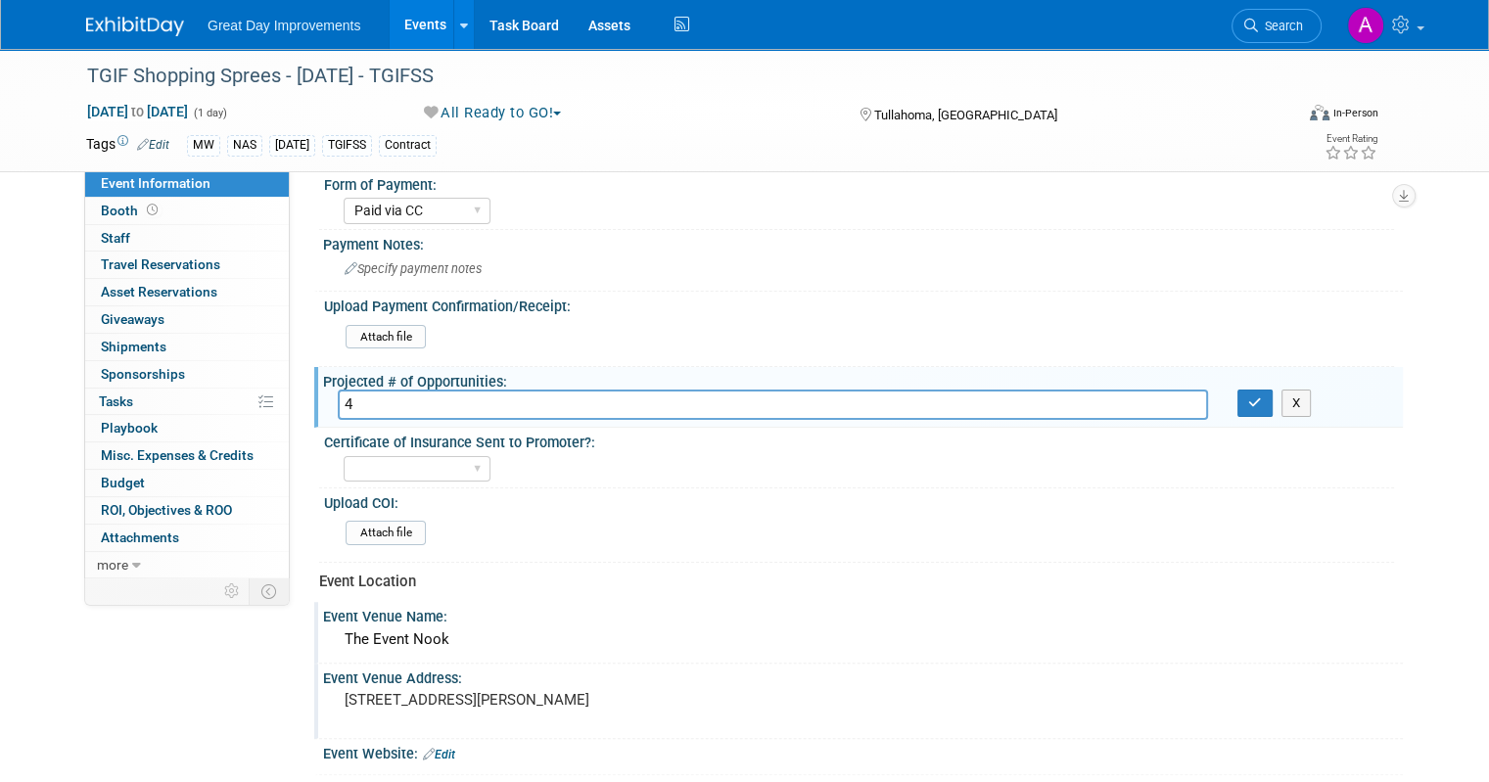
scroll to position [240, 0]
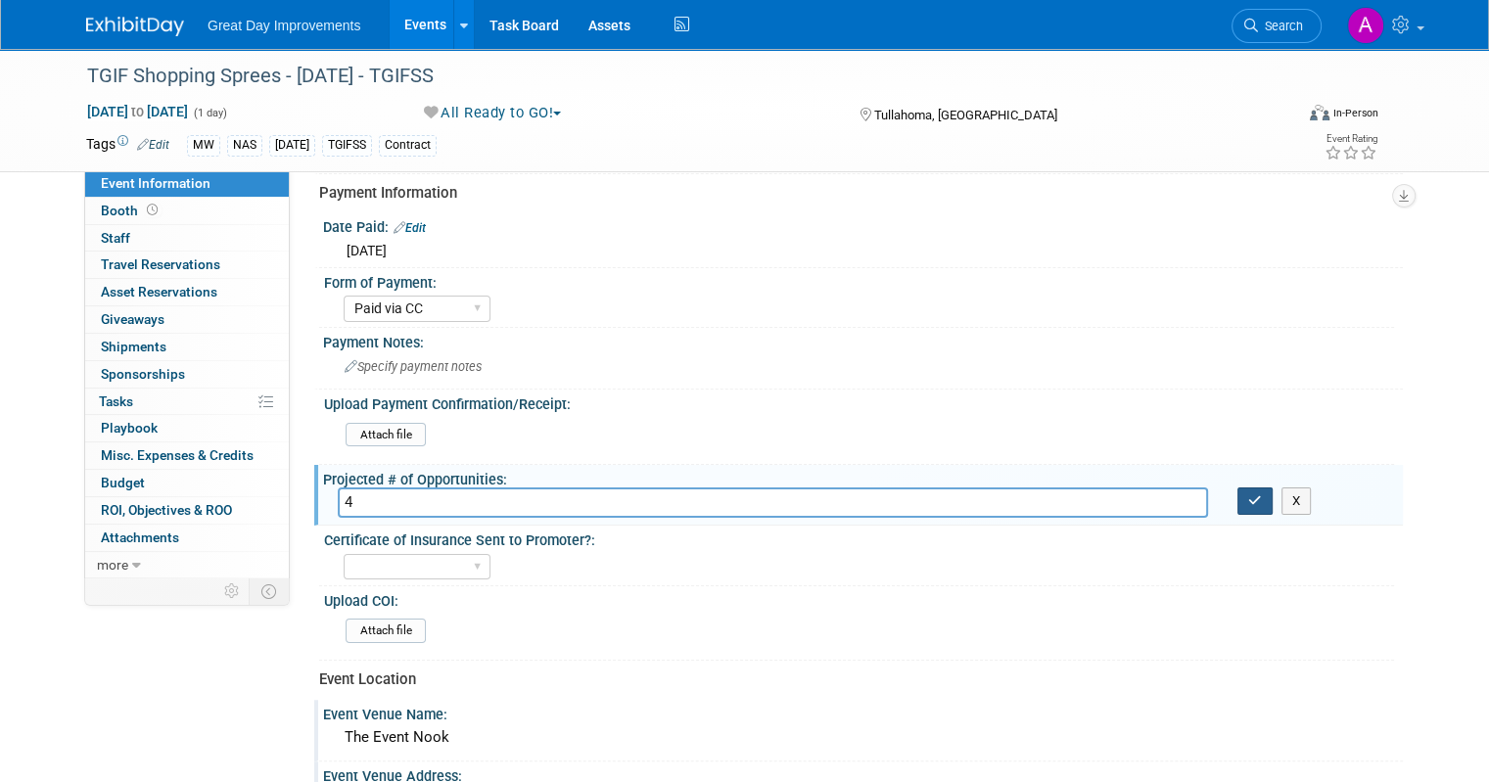
click at [1260, 494] on icon "button" at bounding box center [1255, 500] width 14 height 13
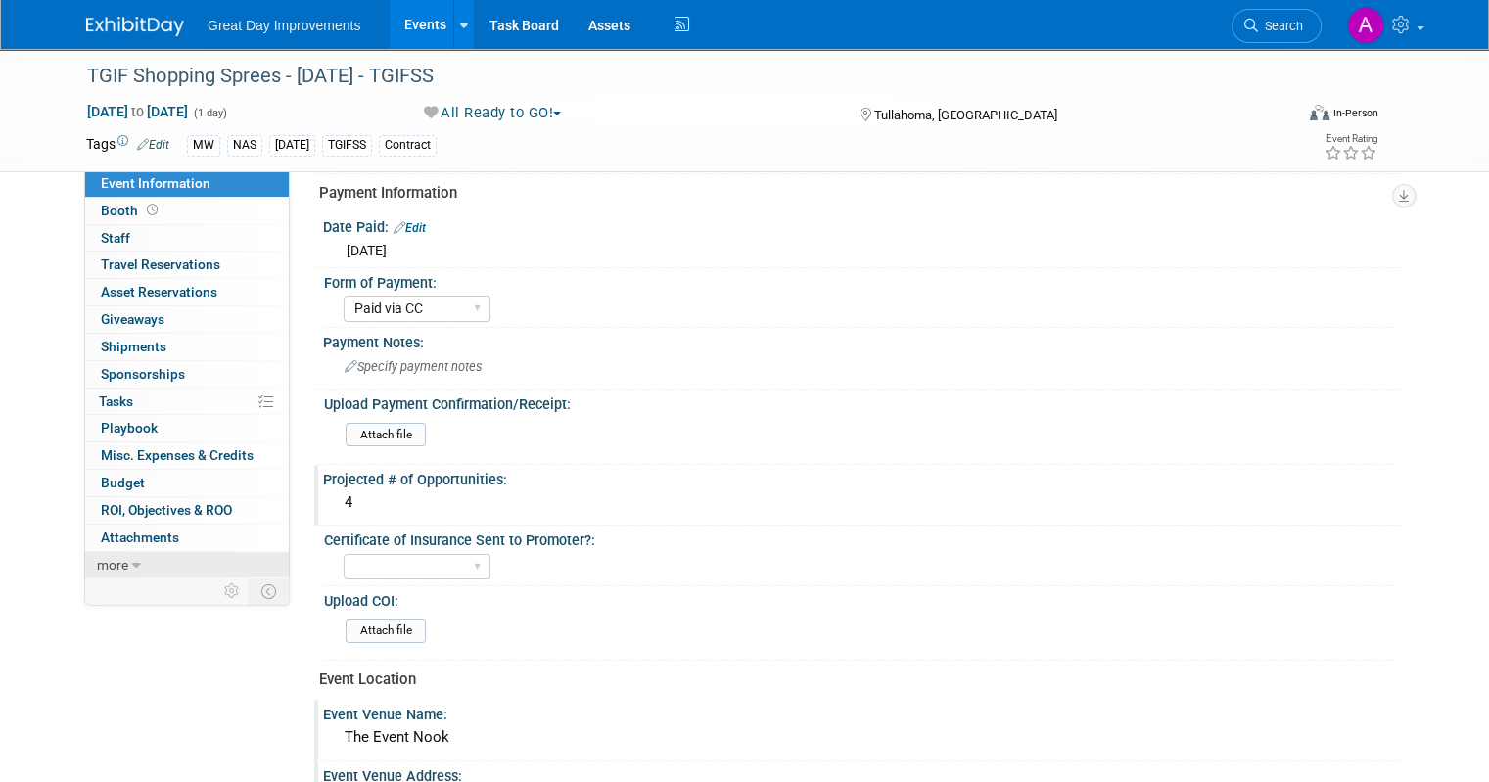
click at [132, 559] on icon at bounding box center [136, 566] width 9 height 14
click at [157, 594] on span "Event Binder (.pdf export)" at bounding box center [179, 592] width 157 height 16
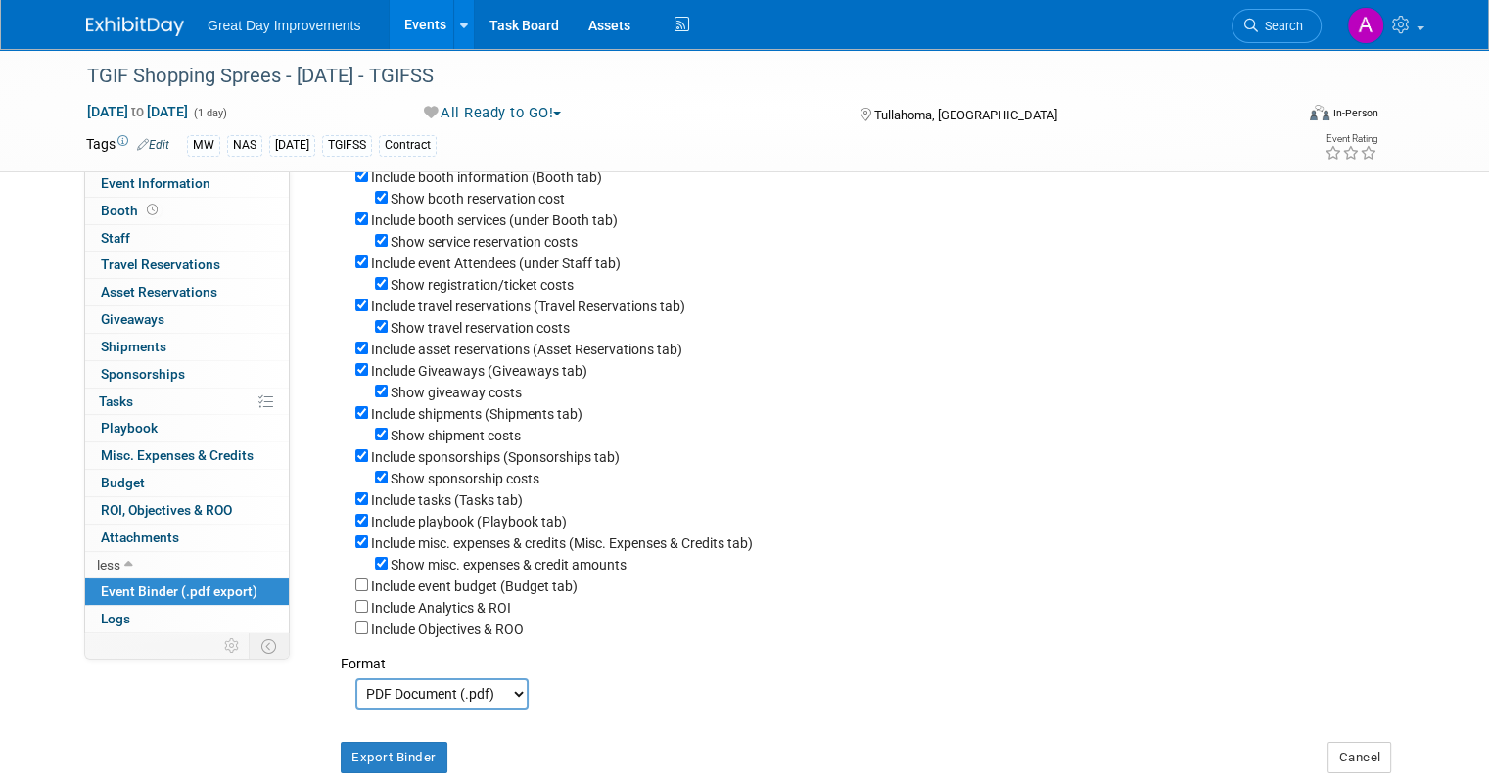
scroll to position [348, 0]
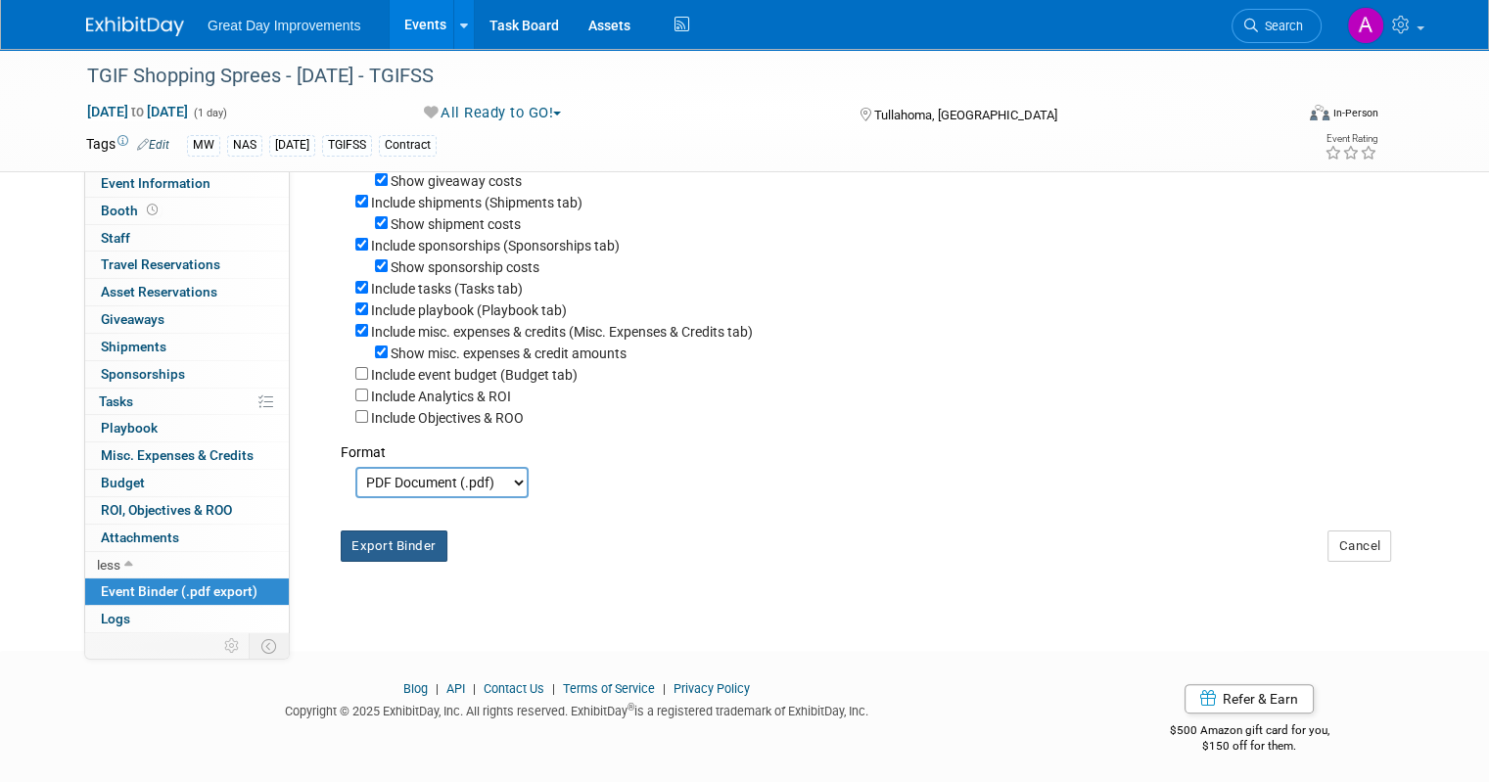
click at [399, 540] on button "Export Binder" at bounding box center [394, 546] width 107 height 31
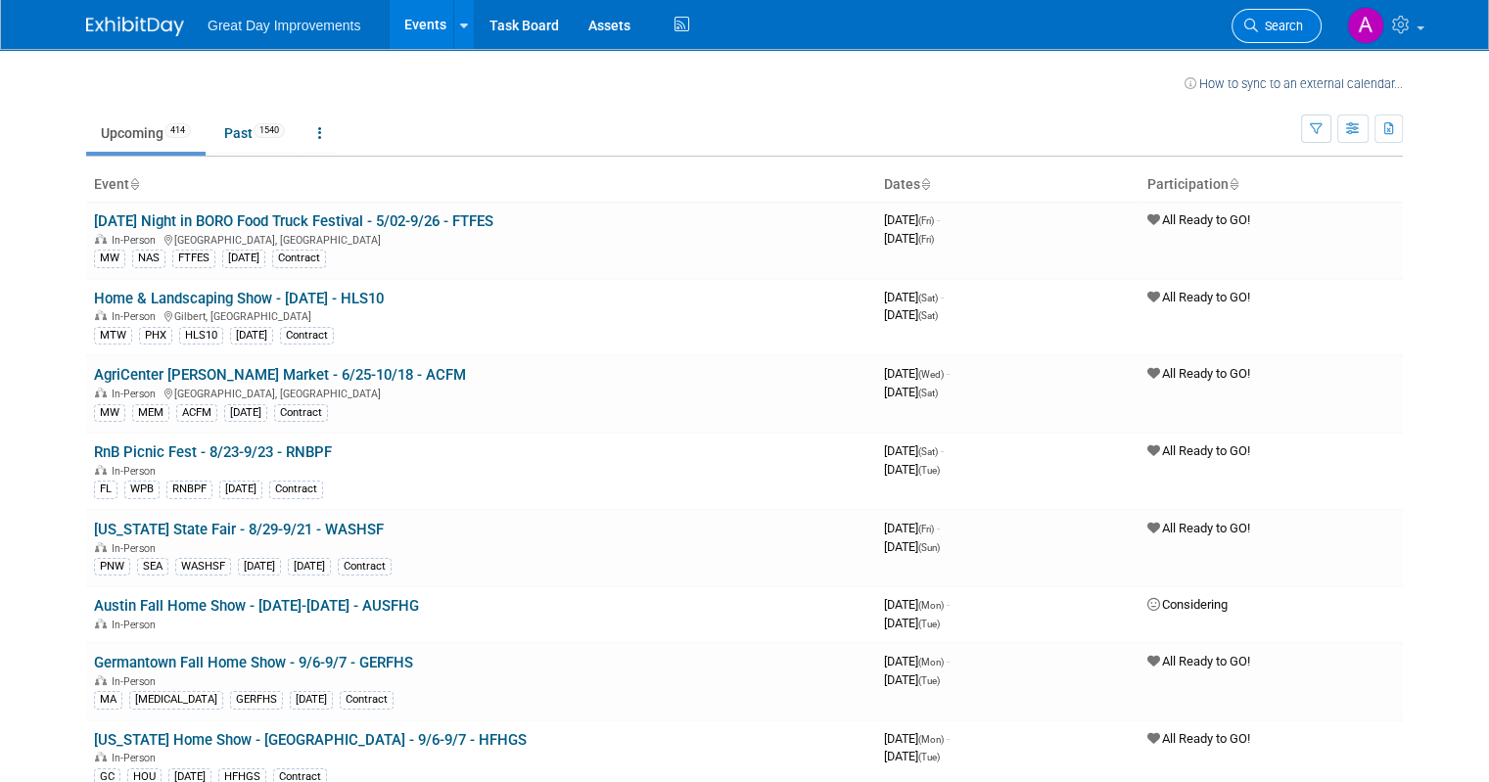
click at [1258, 20] on icon at bounding box center [1251, 26] width 14 height 14
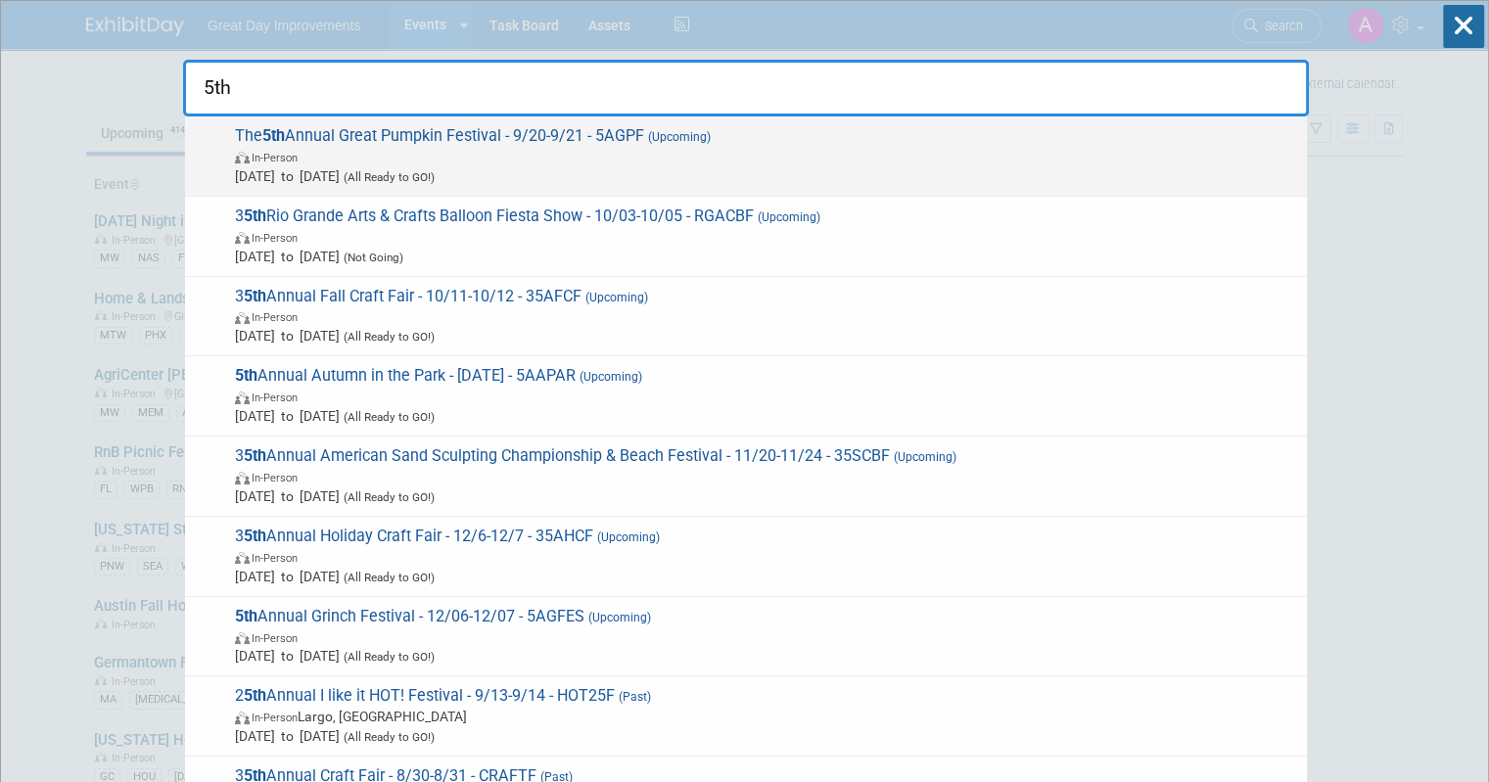
type input "5th"
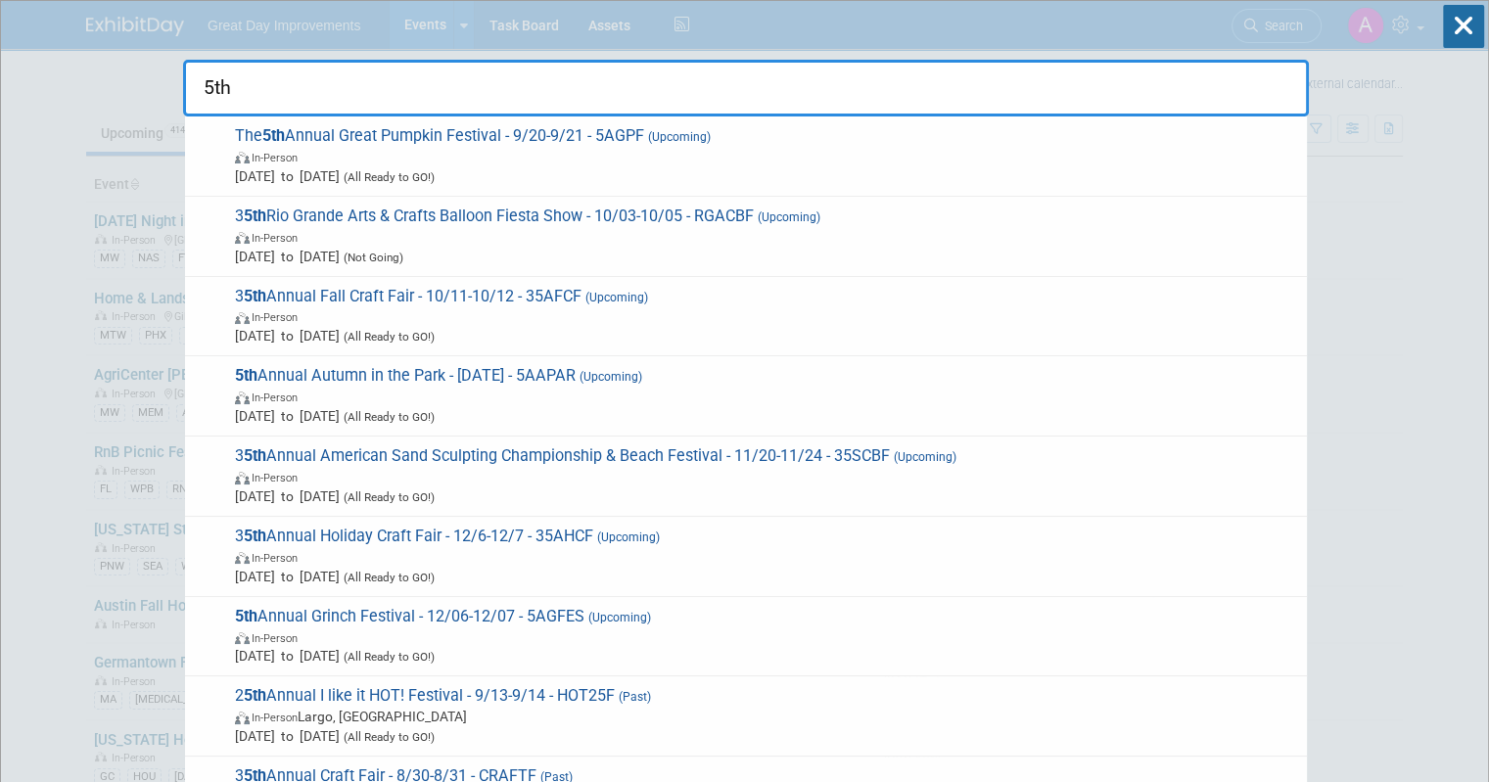
click at [435, 175] on span "(All Ready to GO!)" at bounding box center [387, 177] width 95 height 14
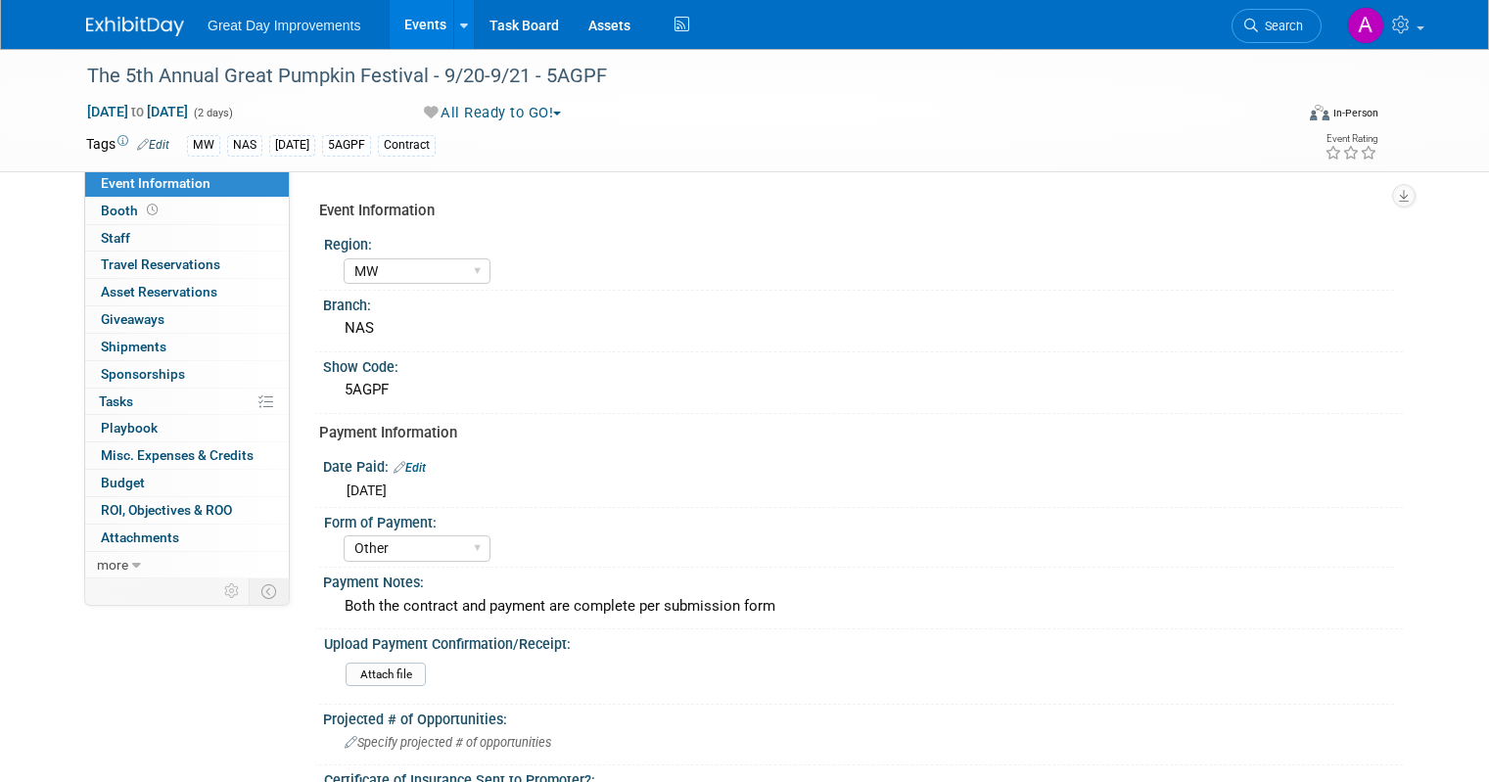
select select "MW"
select select "Other"
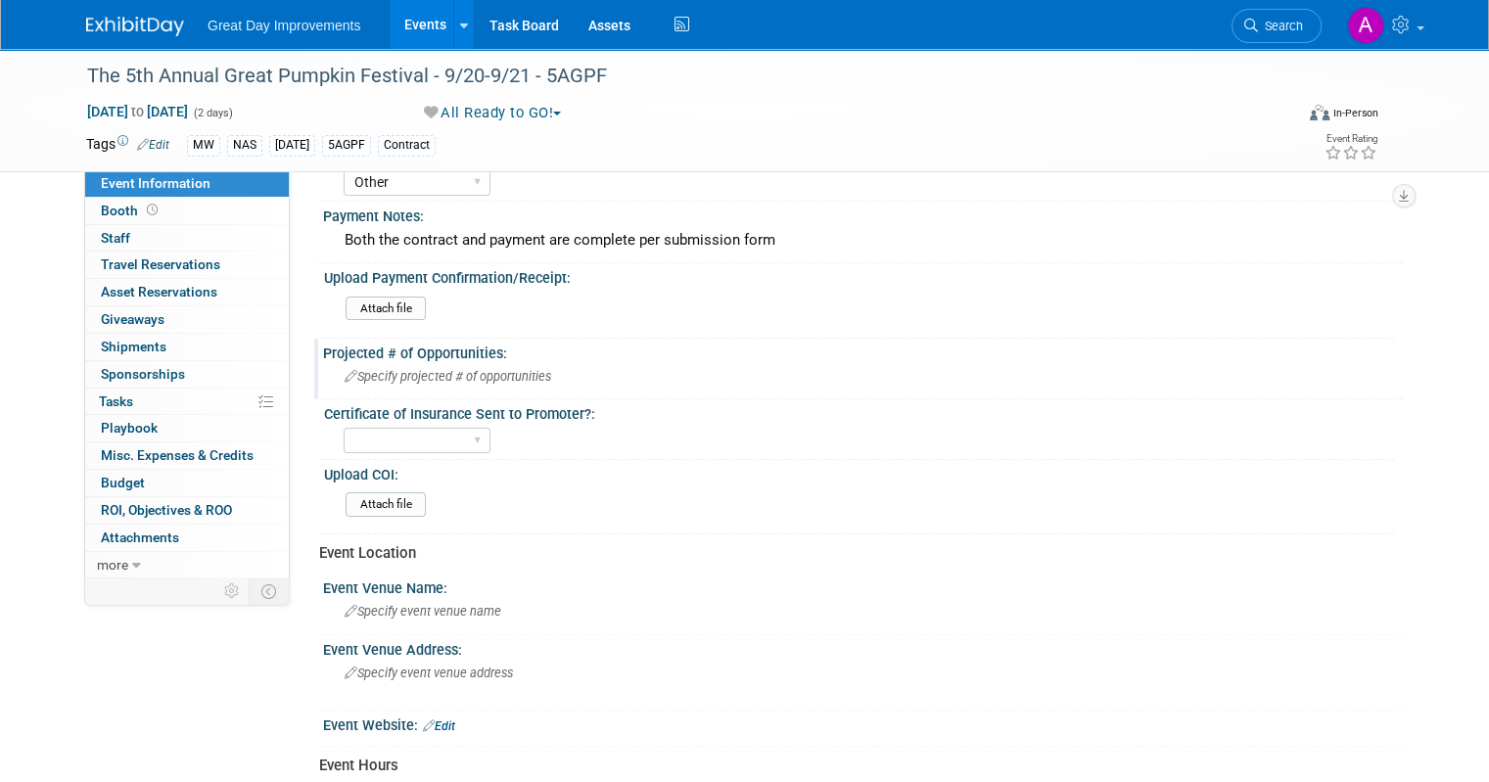
scroll to position [587, 0]
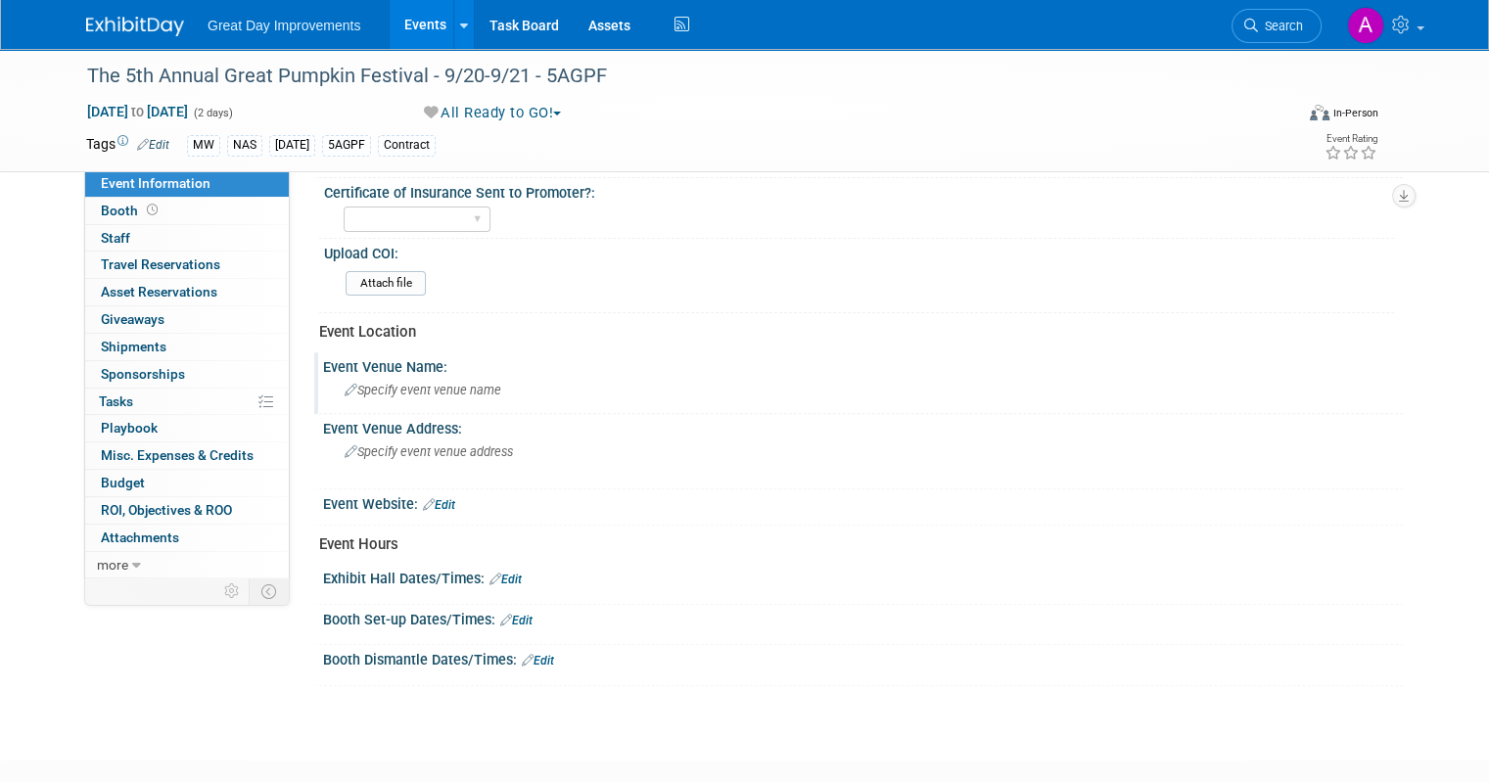
click at [462, 383] on span "Specify event venue name" at bounding box center [423, 390] width 157 height 15
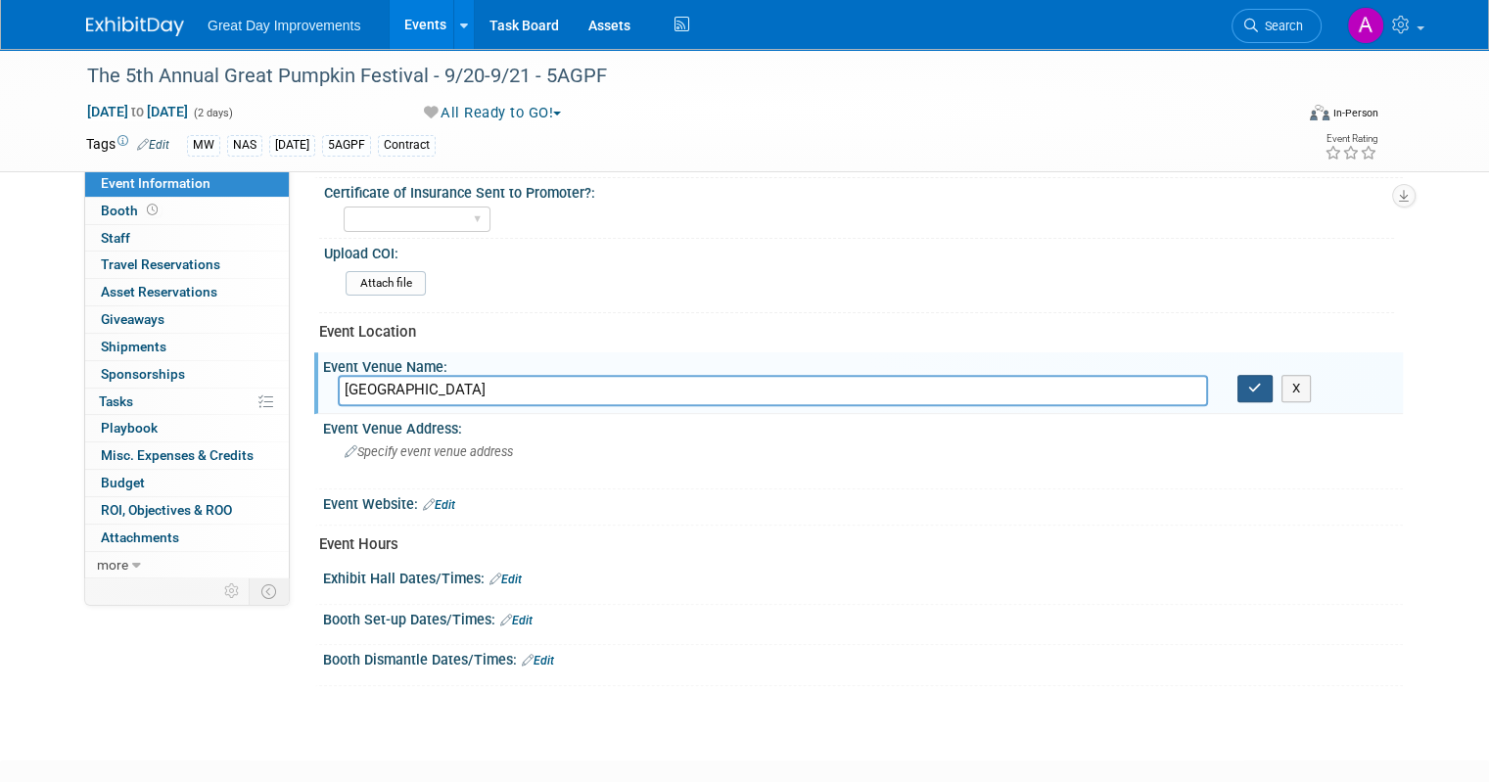
type input "[GEOGRAPHIC_DATA]"
click at [1262, 386] on icon "button" at bounding box center [1255, 388] width 14 height 13
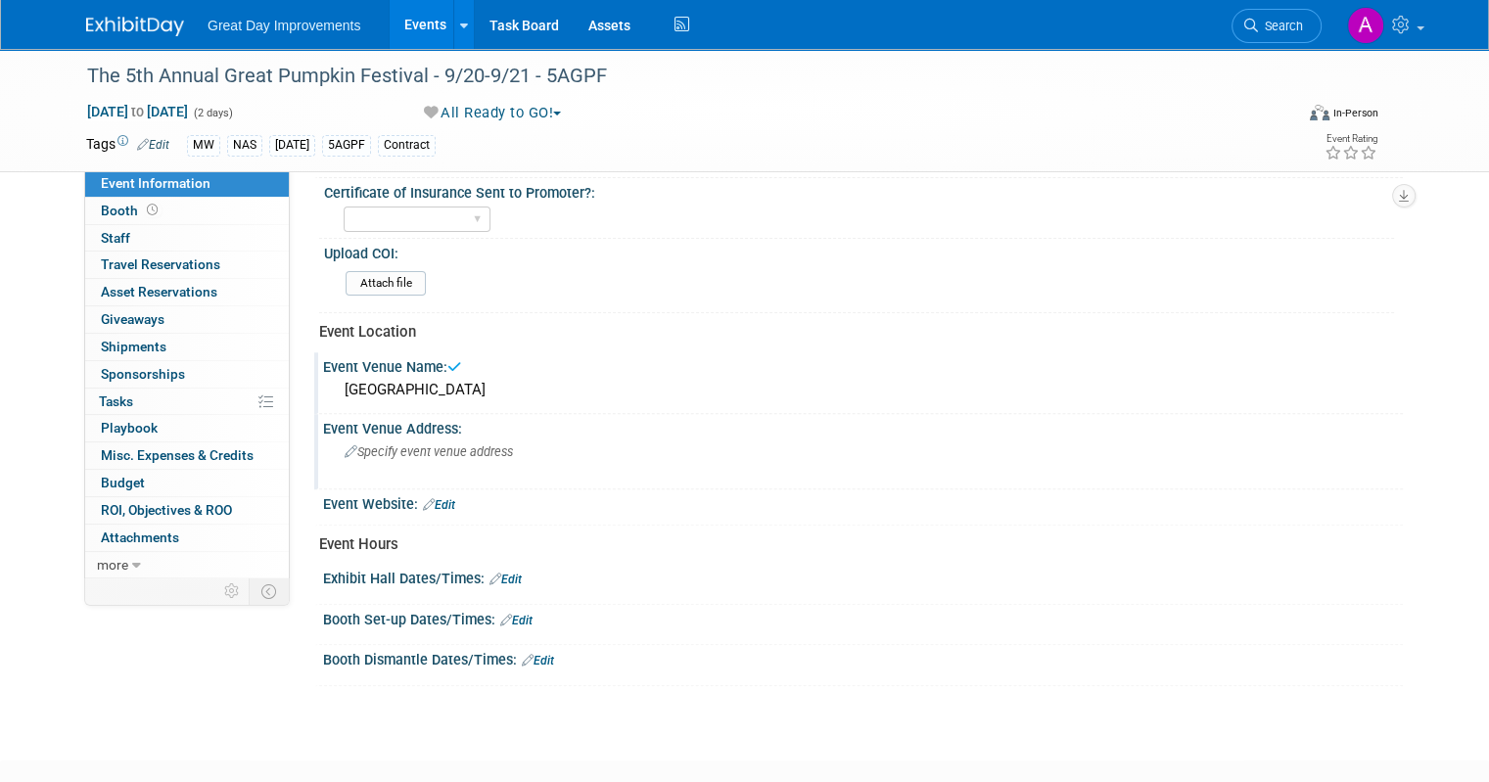
click at [423, 450] on span "Specify event venue address" at bounding box center [429, 452] width 168 height 15
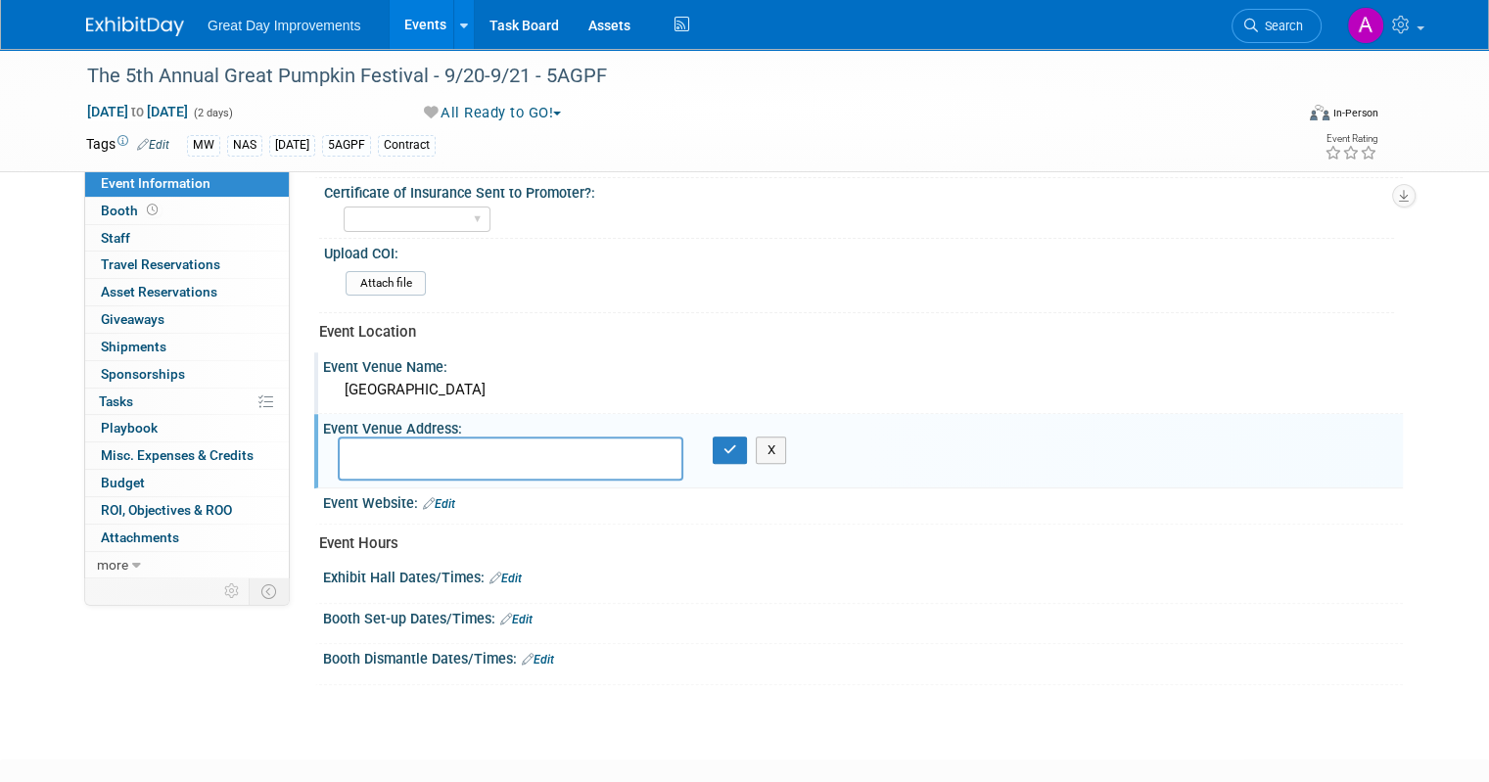
click at [501, 575] on link "Edit" at bounding box center [506, 579] width 32 height 14
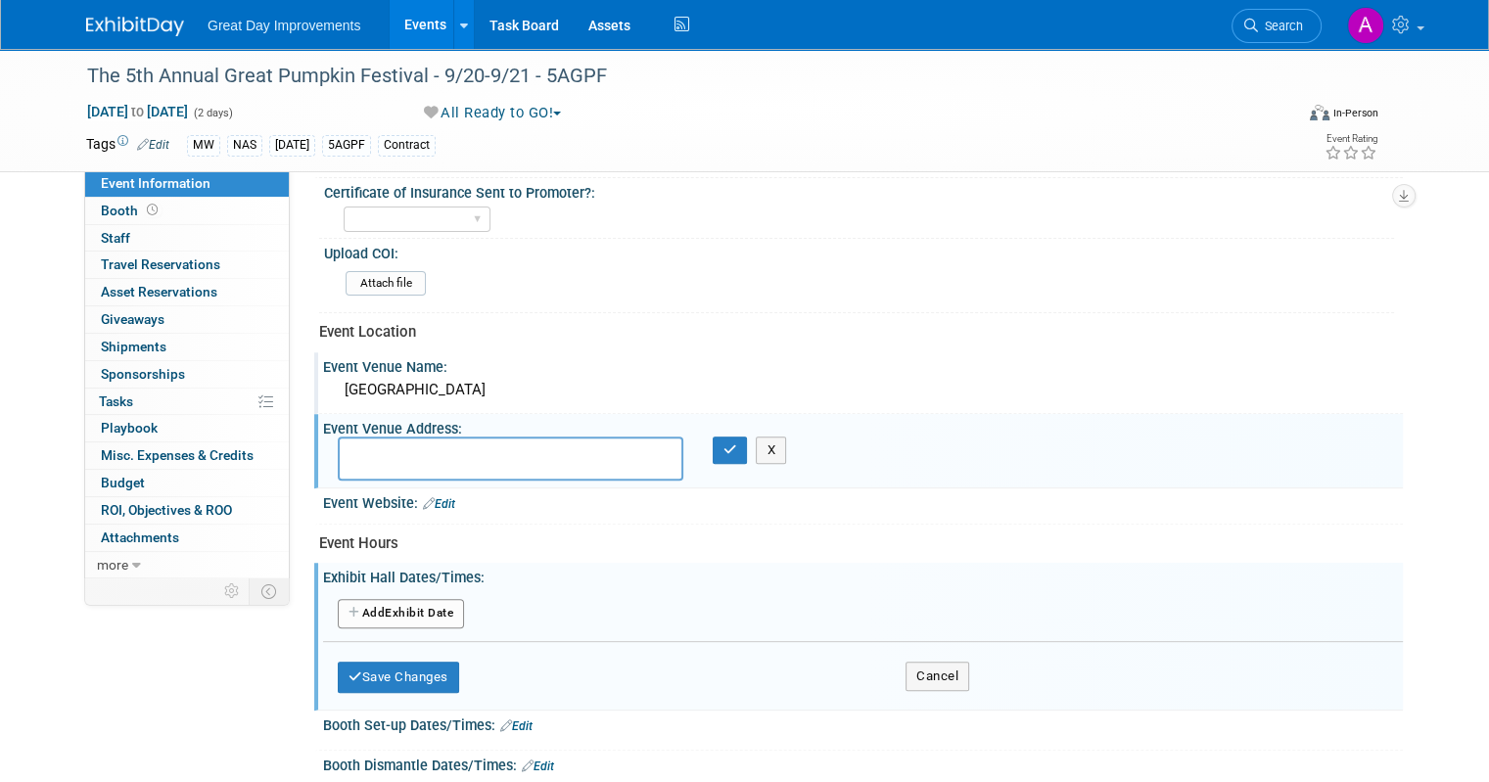
click at [445, 599] on button "Add Another Exhibit Date" at bounding box center [401, 613] width 126 height 29
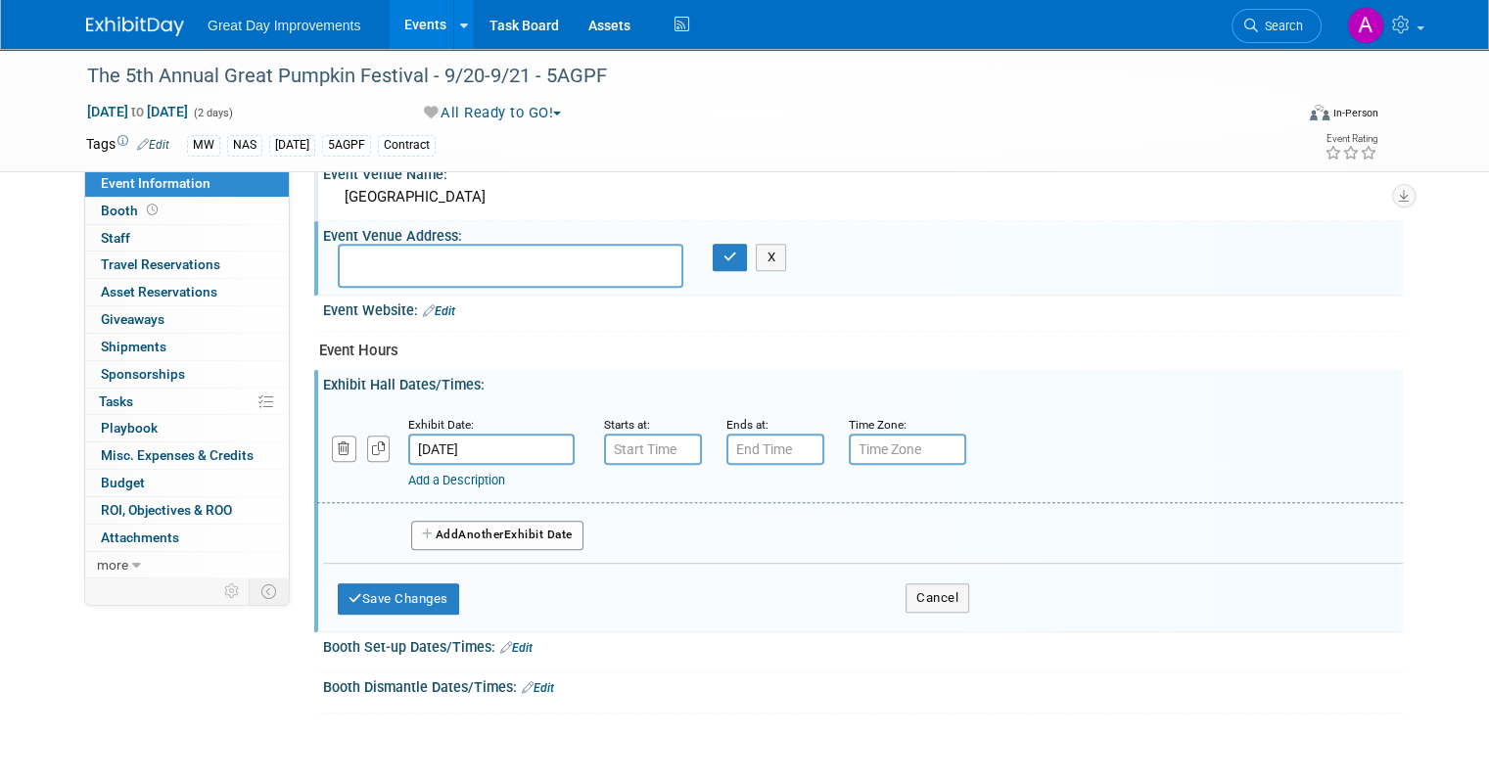
scroll to position [783, 0]
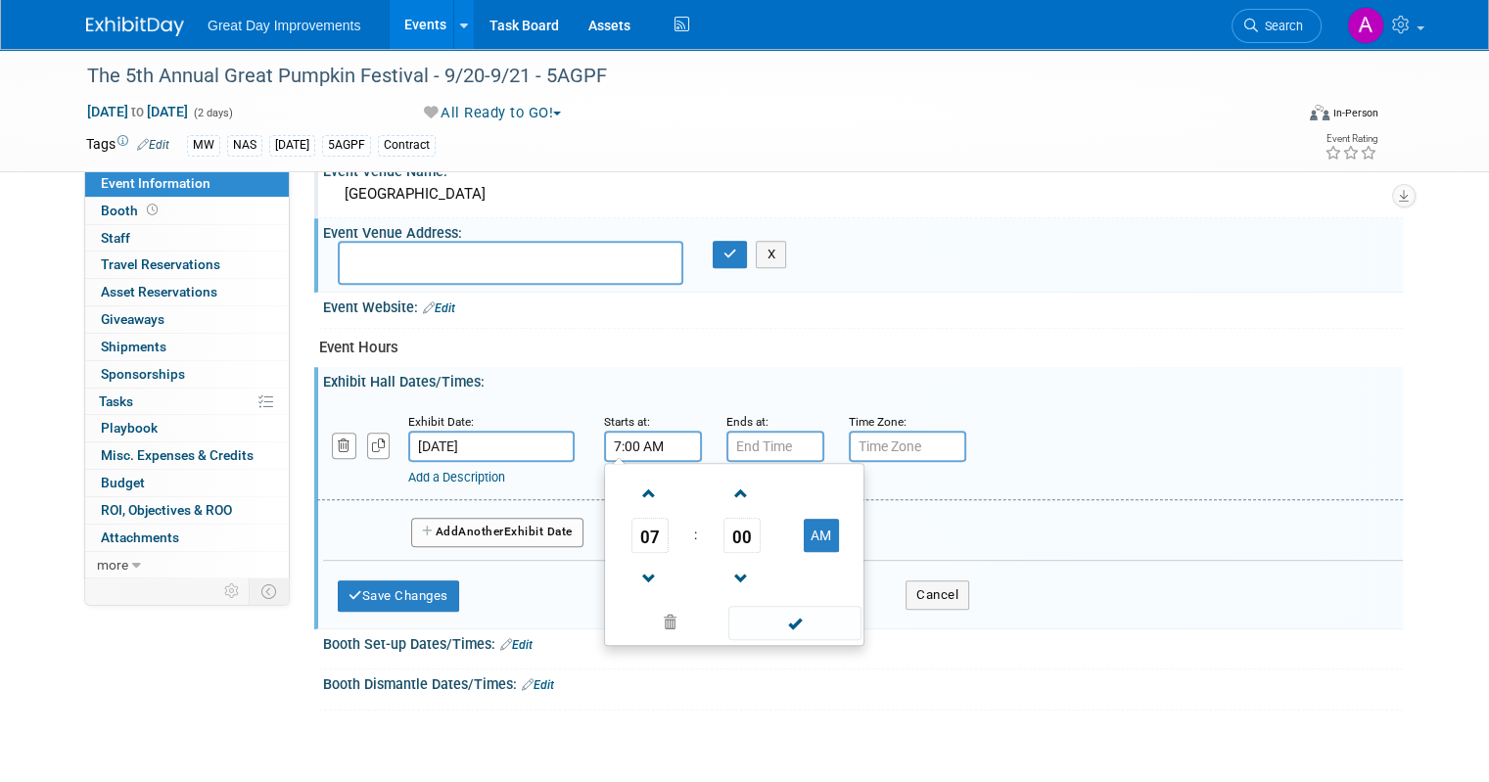
click at [629, 436] on input "7:00 AM" at bounding box center [653, 446] width 98 height 31
click at [633, 489] on span at bounding box center [650, 494] width 34 height 34
click at [634, 489] on span at bounding box center [650, 494] width 34 height 34
click at [728, 592] on link at bounding box center [742, 578] width 37 height 50
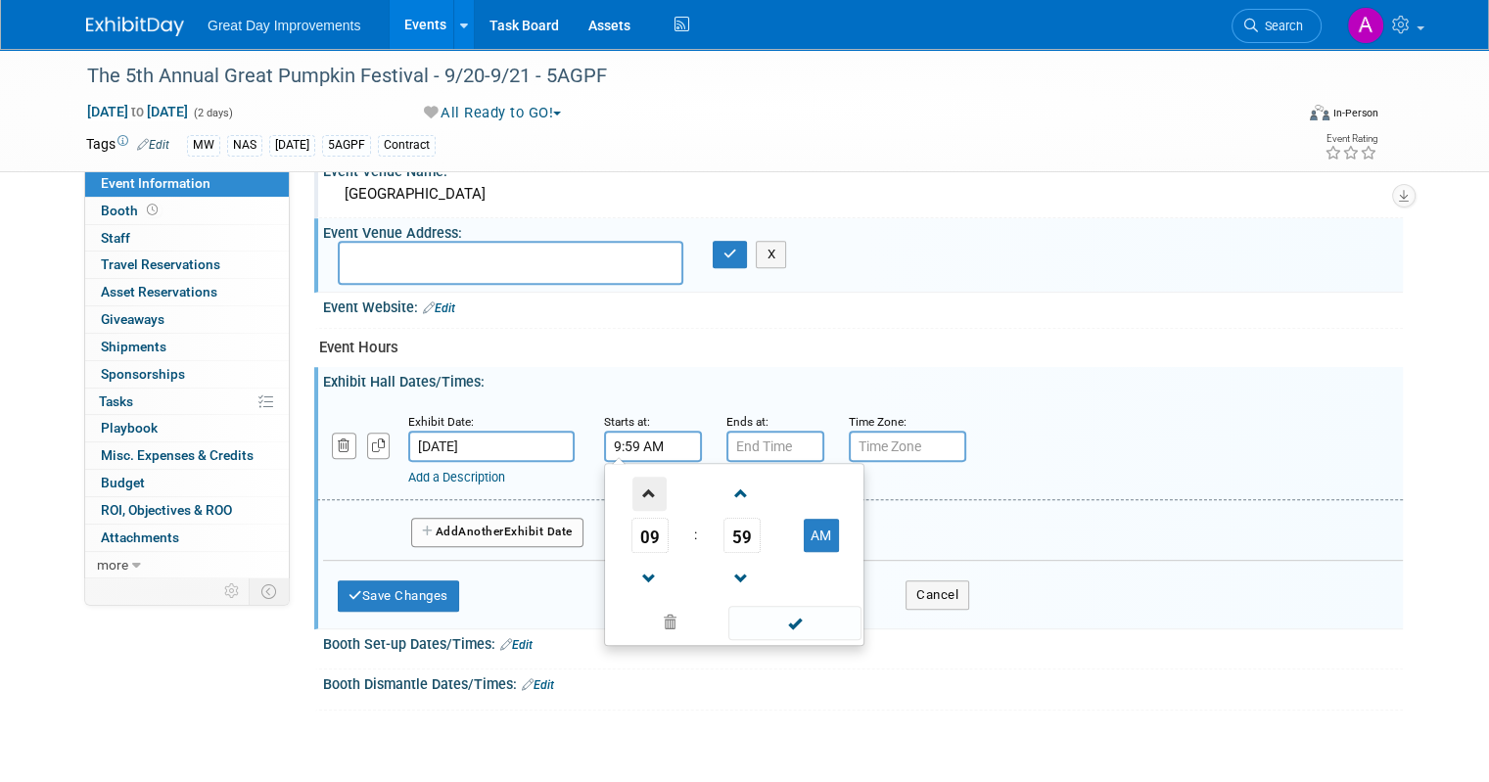
click at [634, 481] on span at bounding box center [650, 494] width 34 height 34
click at [728, 481] on span at bounding box center [742, 494] width 34 height 34
click at [639, 562] on span at bounding box center [650, 579] width 34 height 34
type input "10:00 AM"
click at [766, 611] on span at bounding box center [794, 623] width 132 height 34
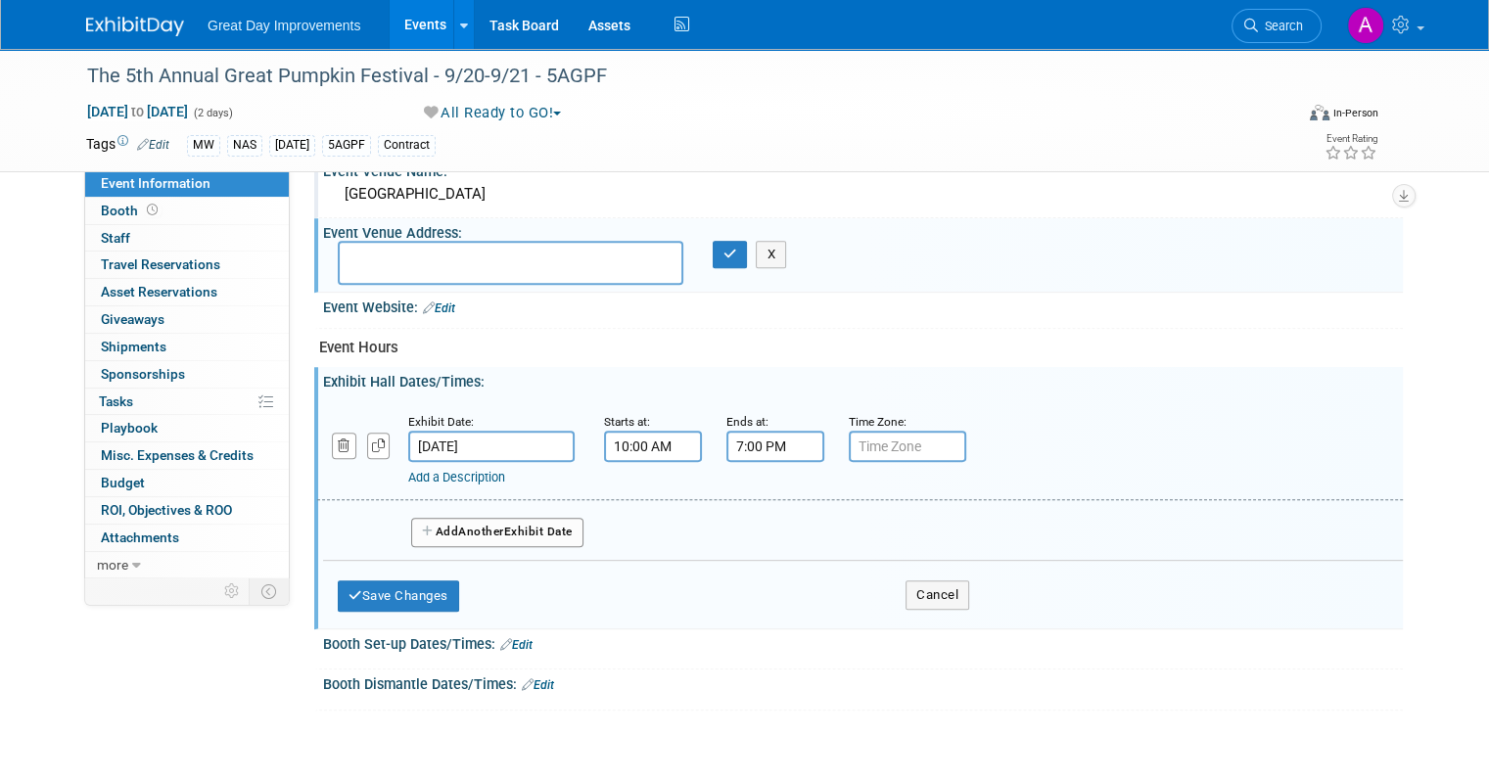
click at [759, 434] on input "7:00 PM" at bounding box center [776, 446] width 98 height 31
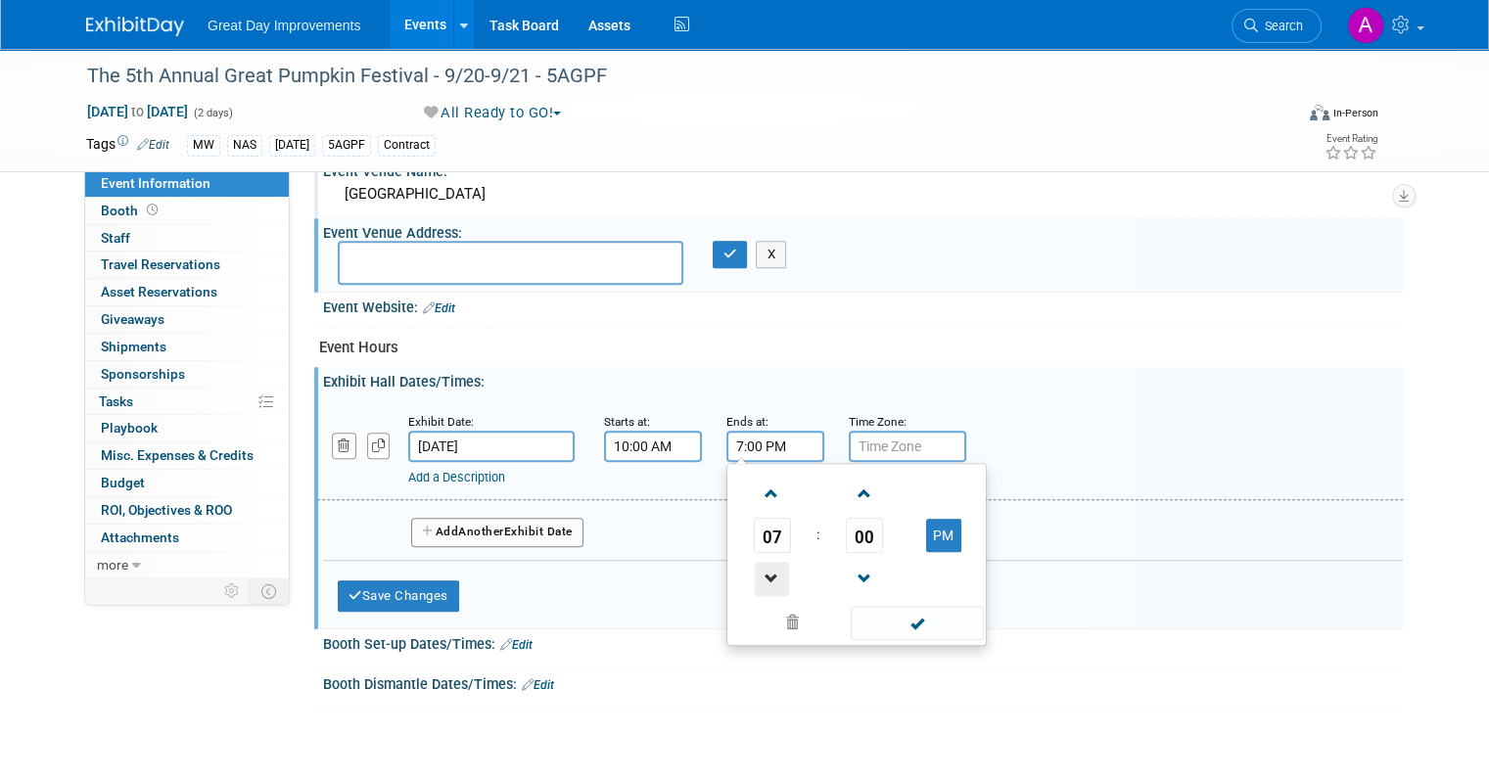
click at [760, 575] on span at bounding box center [772, 579] width 34 height 34
type input "4:00 PM"
click at [862, 603] on td at bounding box center [916, 622] width 132 height 38
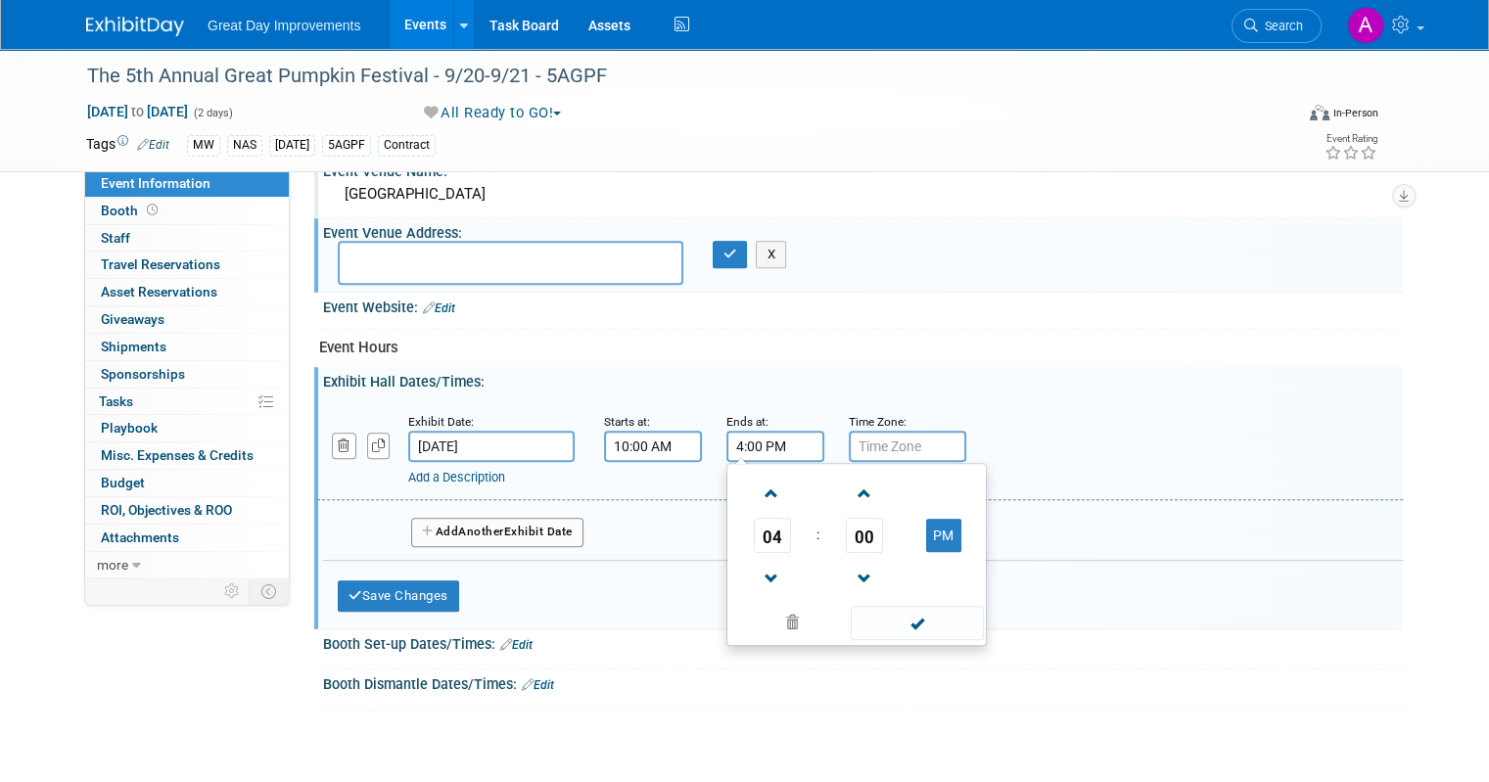
click at [947, 631] on span at bounding box center [917, 623] width 132 height 34
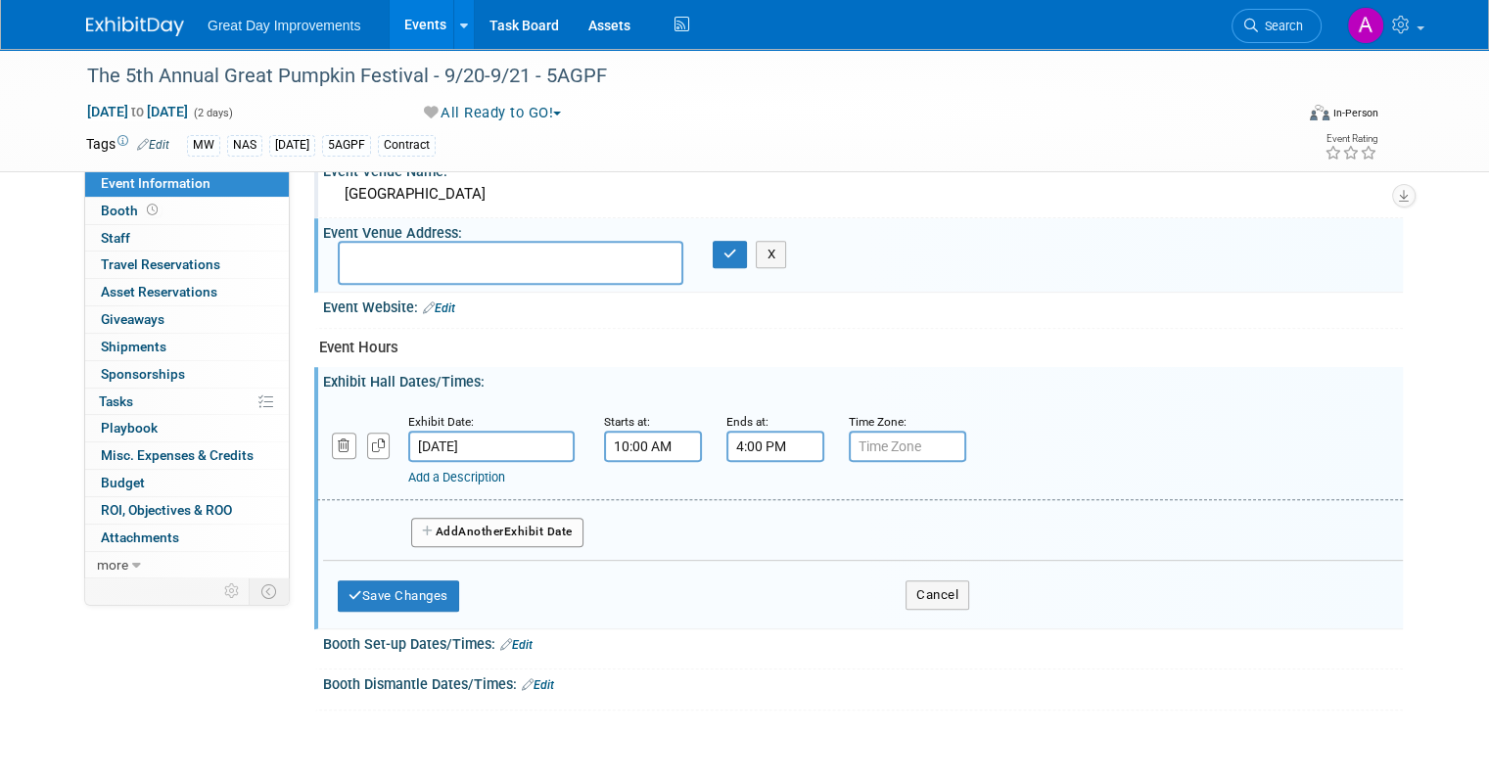
click at [887, 431] on input "text" at bounding box center [907, 446] width 117 height 31
type input "cst"
click at [551, 527] on button "Add Another Exhibit Date" at bounding box center [497, 532] width 172 height 29
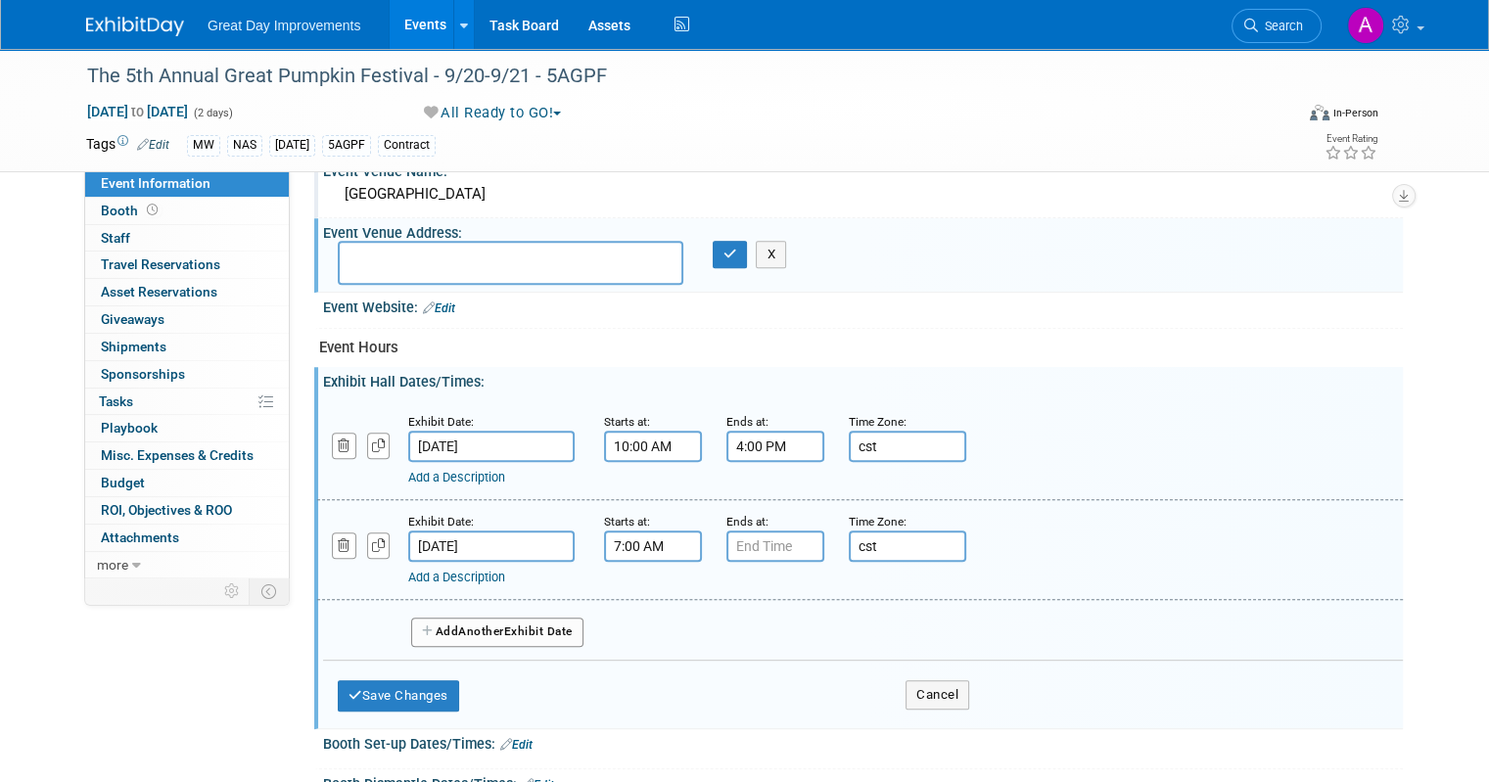
click at [616, 531] on input "7:00 AM" at bounding box center [653, 546] width 98 height 31
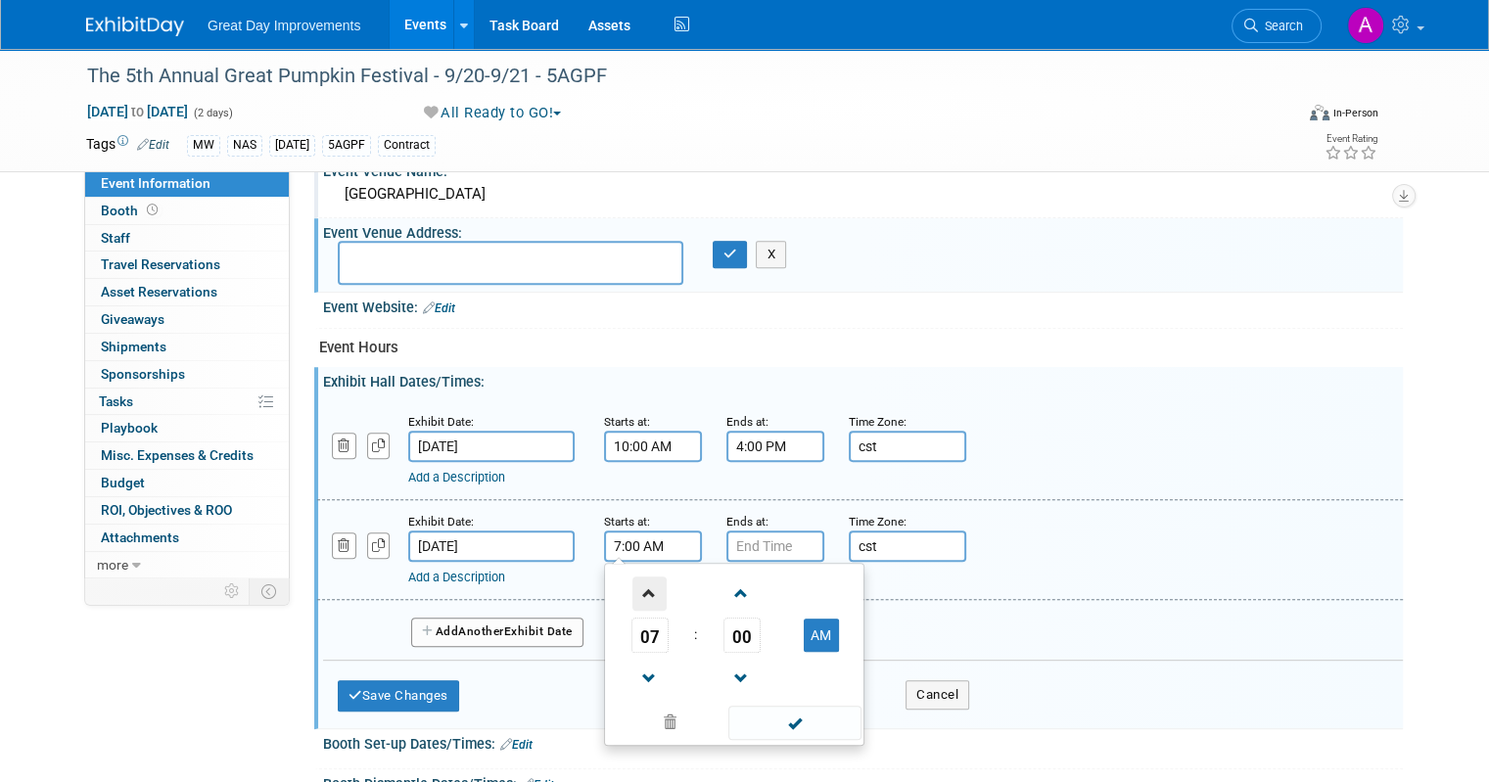
click at [633, 580] on span at bounding box center [650, 594] width 34 height 34
type input "10:00 AM"
click at [803, 724] on span at bounding box center [794, 723] width 132 height 34
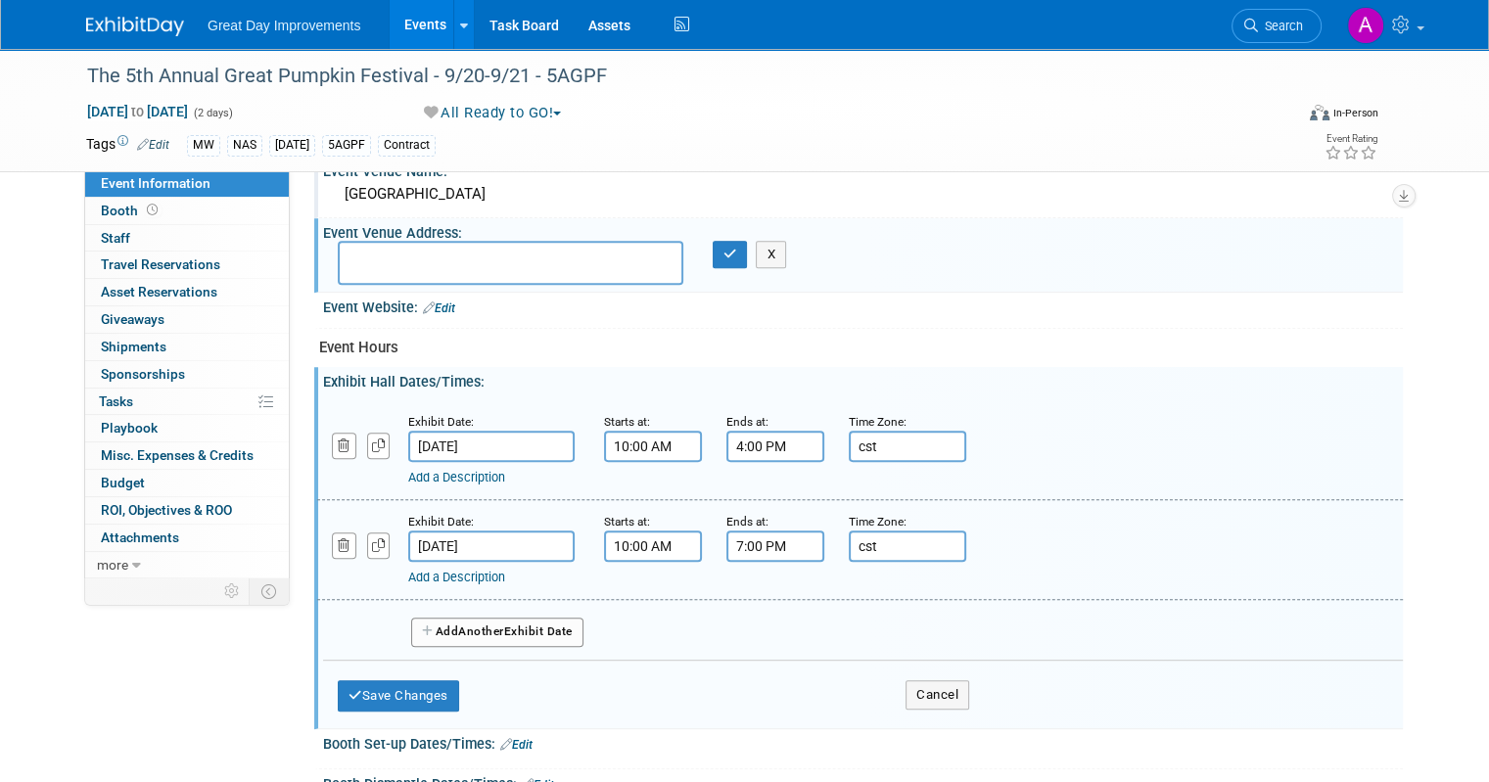
click at [753, 543] on input "7:00 PM" at bounding box center [776, 546] width 98 height 31
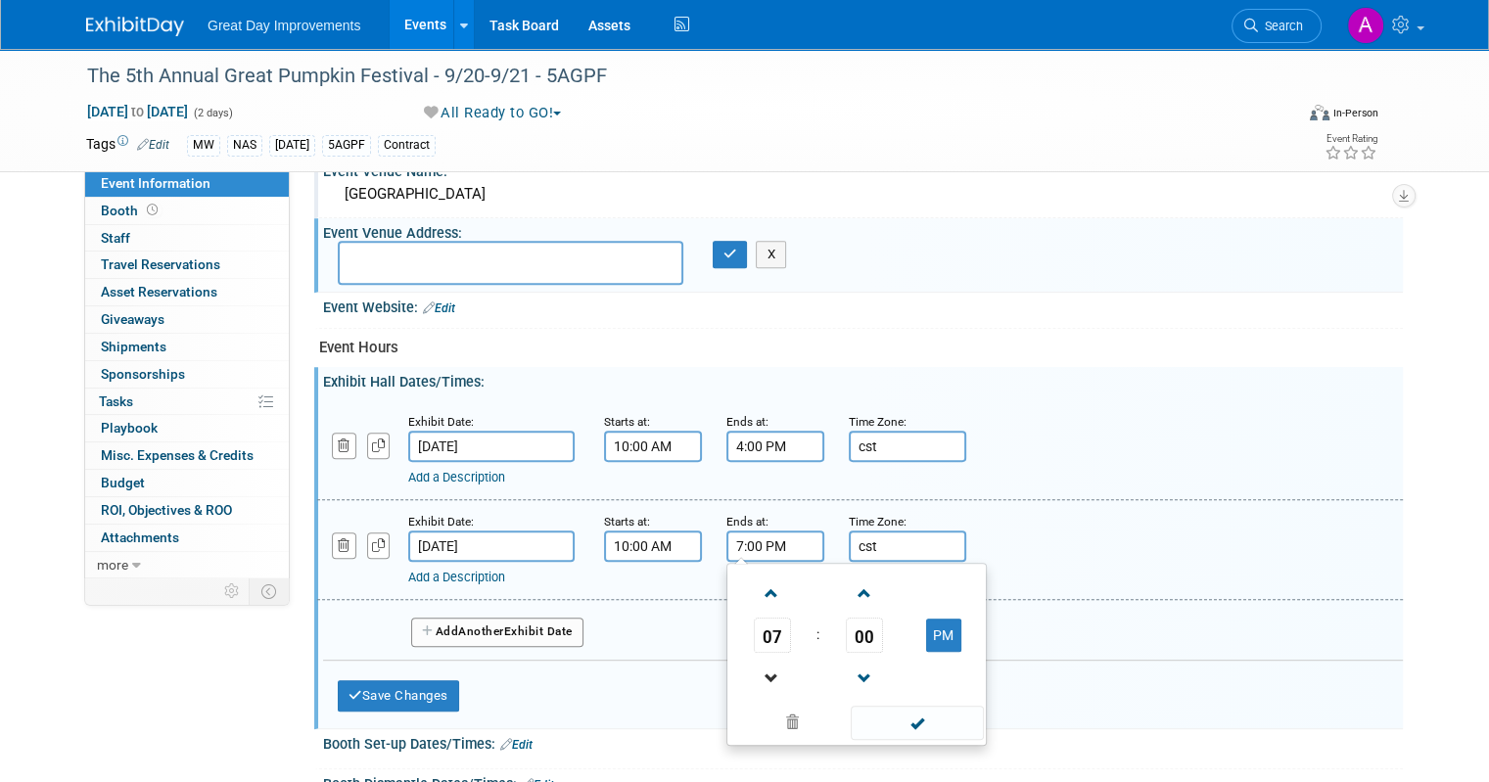
click at [764, 653] on link at bounding box center [772, 678] width 37 height 50
click at [761, 665] on span at bounding box center [772, 679] width 34 height 34
click at [762, 662] on span at bounding box center [772, 679] width 34 height 34
type input "4:00 PM"
click at [897, 724] on span at bounding box center [917, 723] width 132 height 34
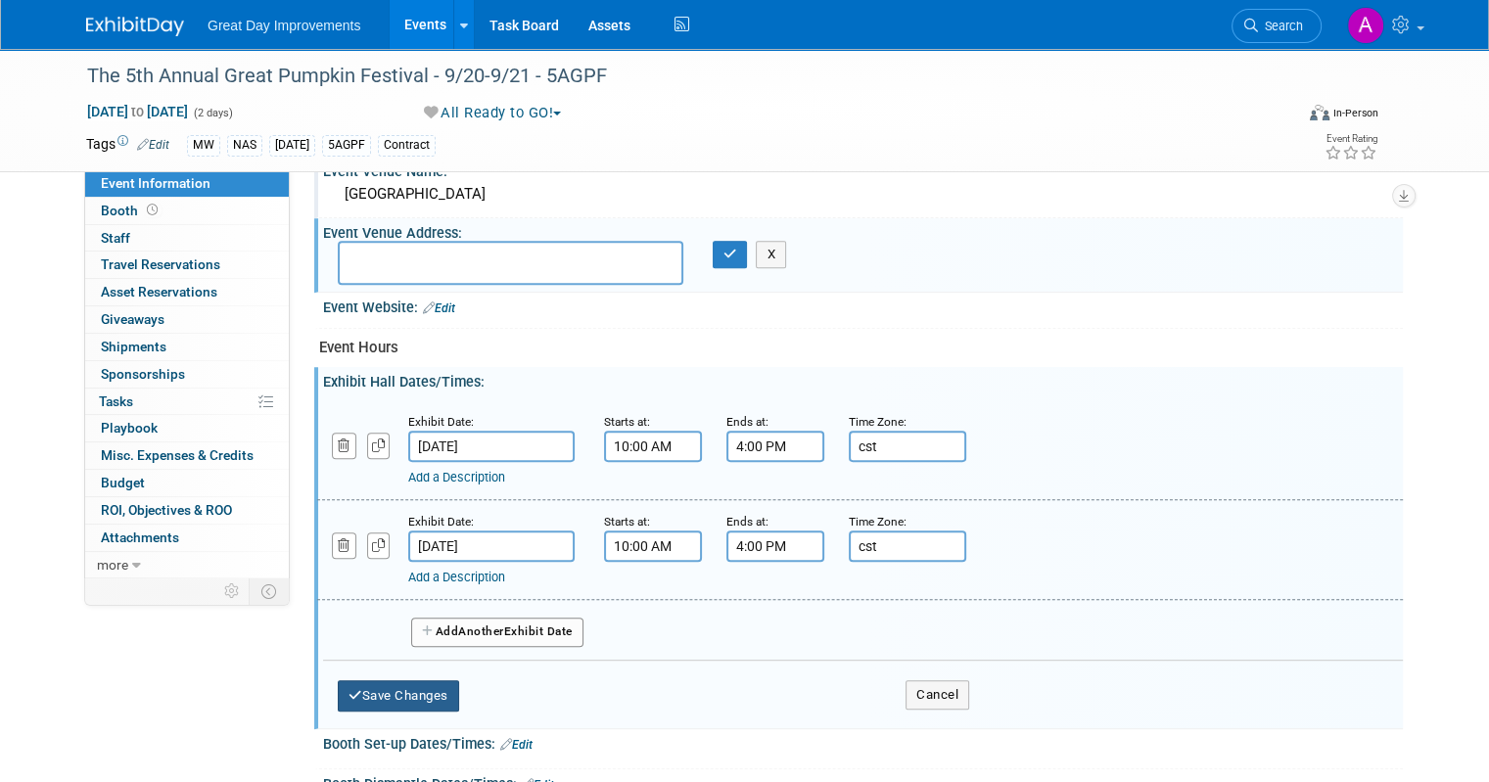
click at [411, 681] on button "Save Changes" at bounding box center [398, 696] width 121 height 31
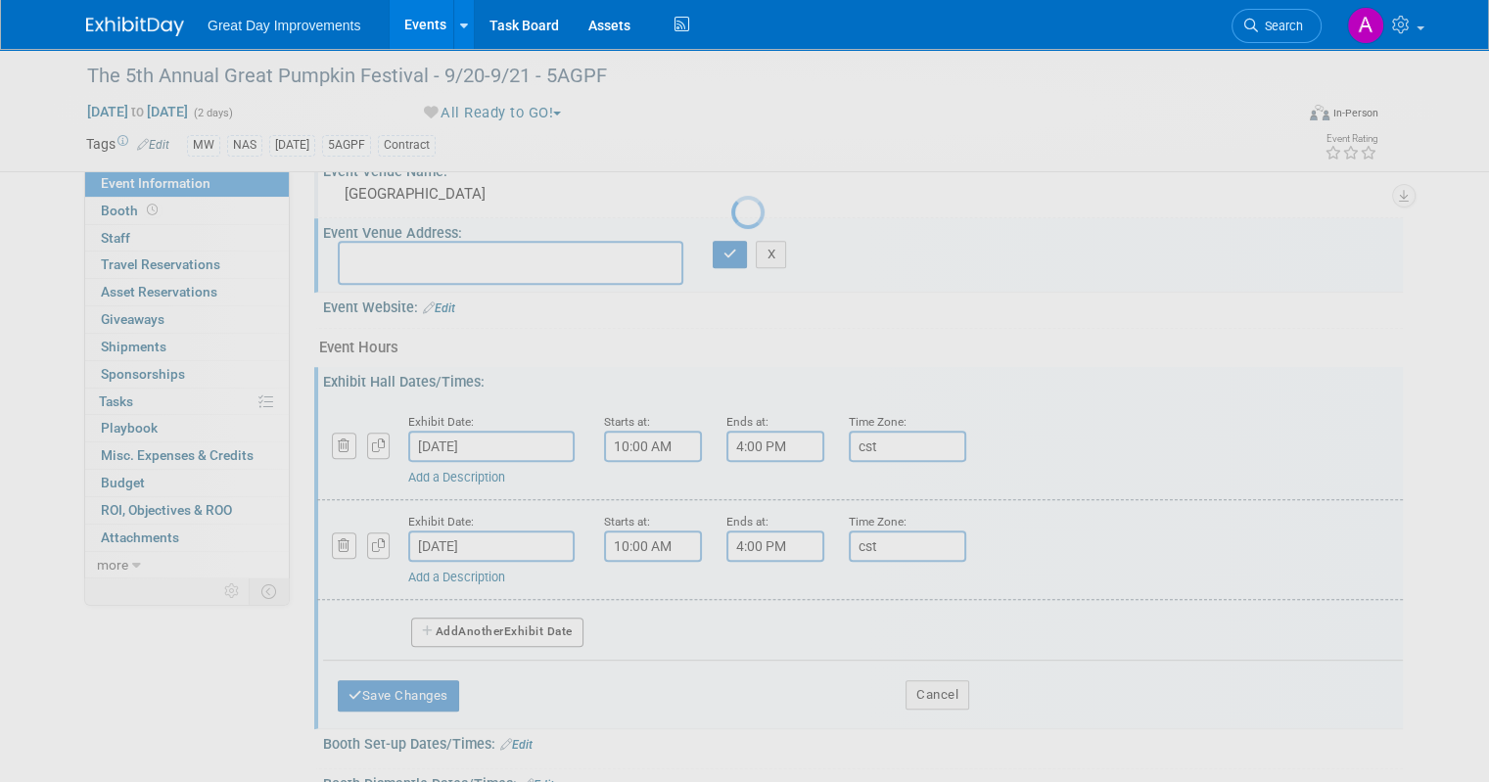
scroll to position [687, 0]
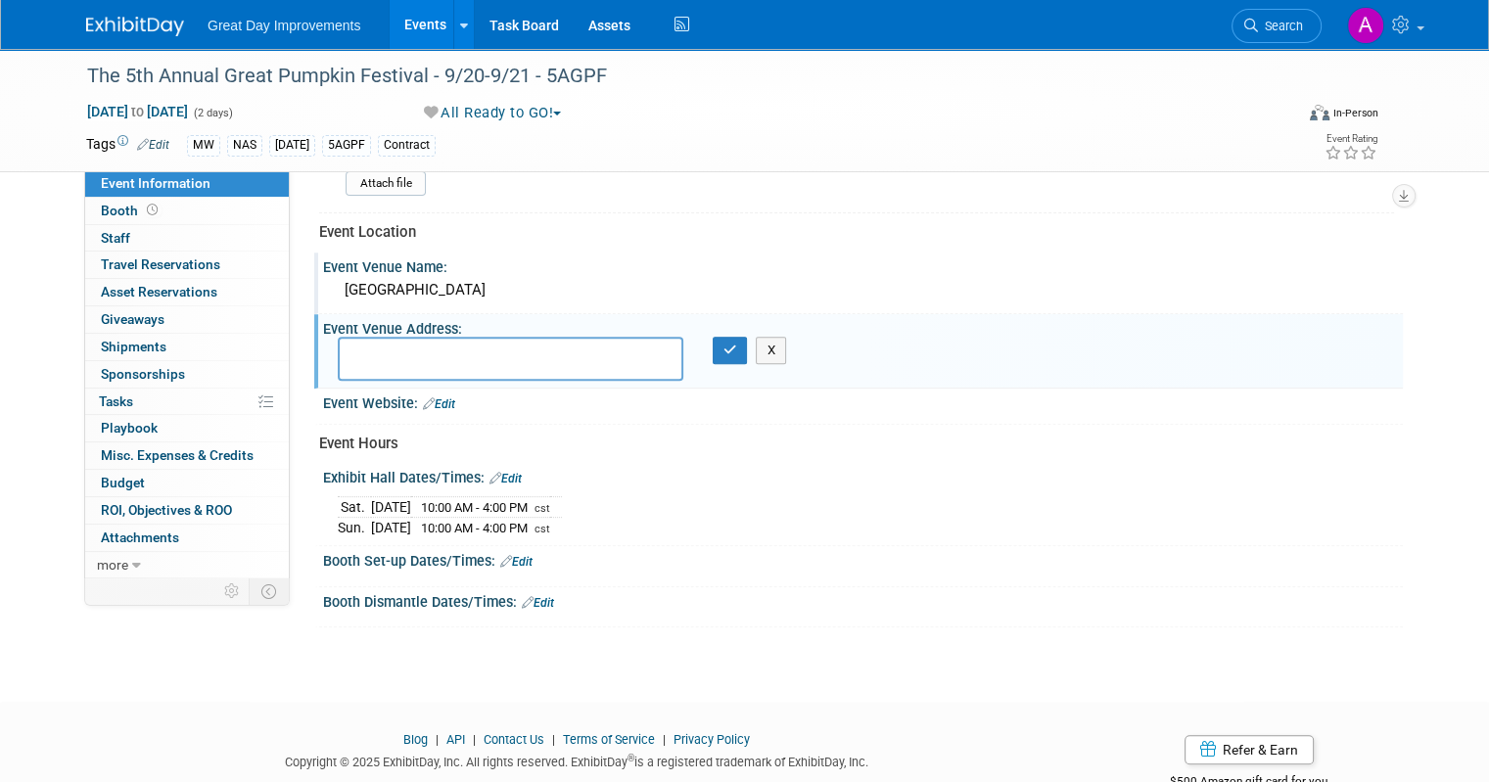
click at [508, 557] on link "Edit" at bounding box center [516, 562] width 32 height 14
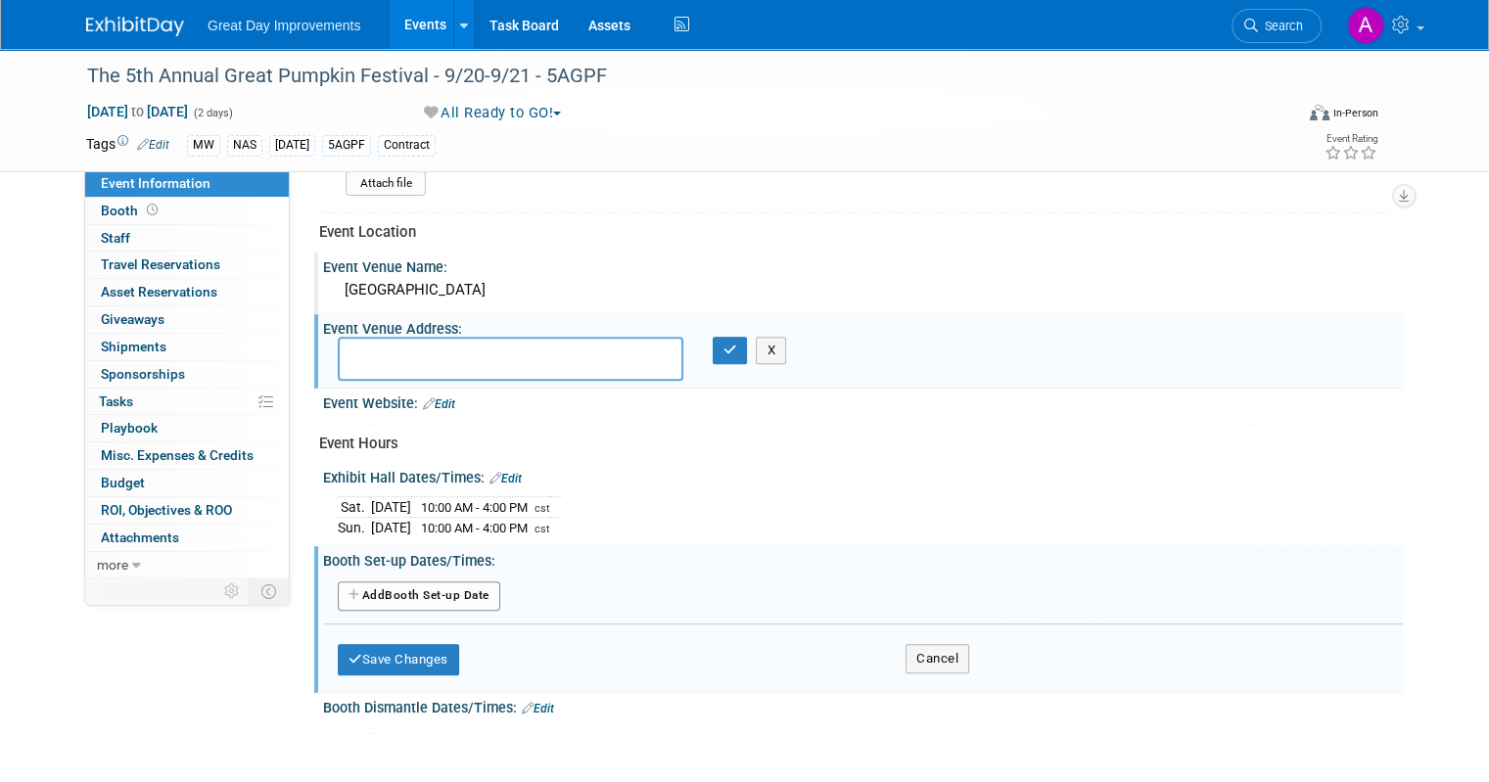
click at [431, 582] on button "Add Another Booth Set-up Date" at bounding box center [419, 596] width 163 height 29
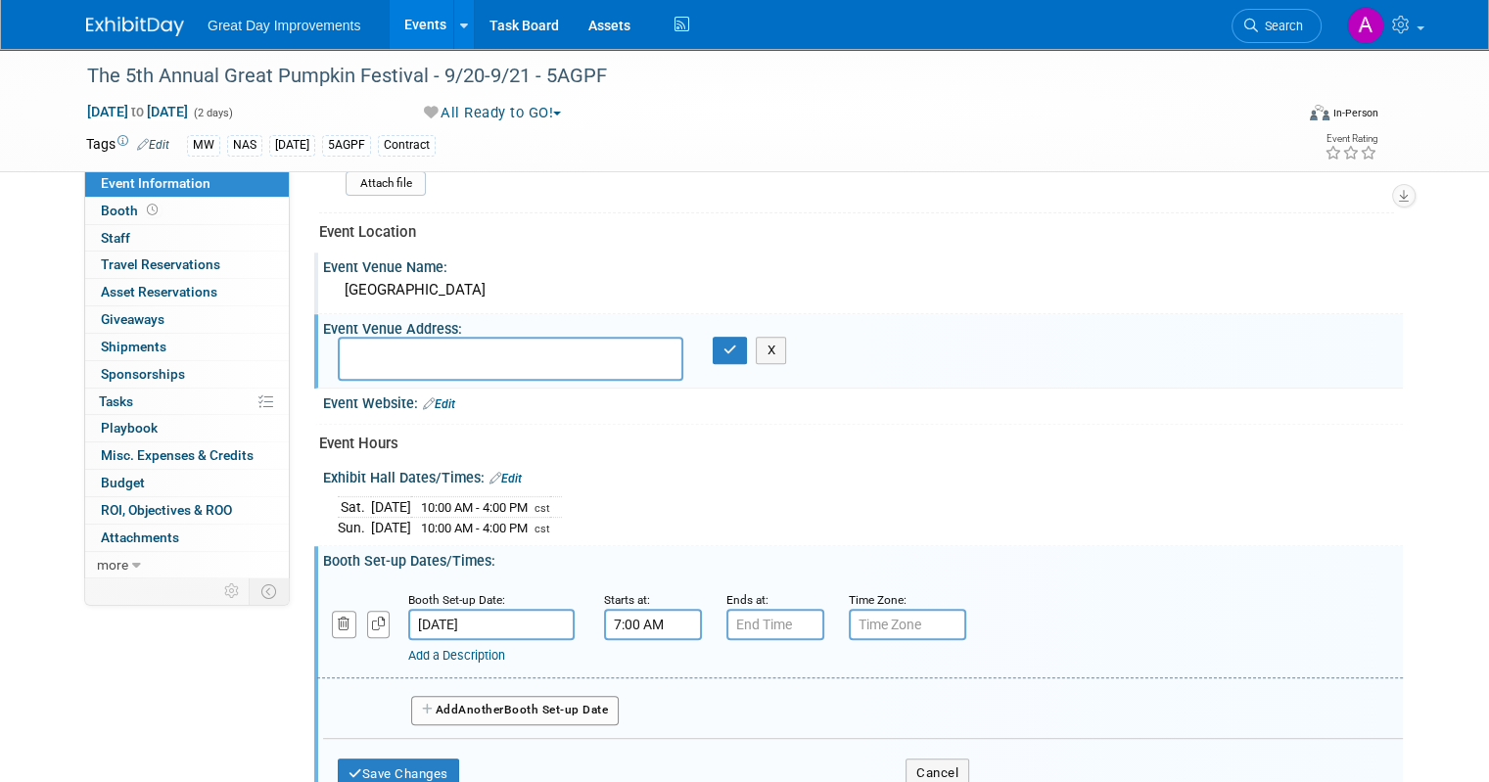
click at [616, 609] on input "7:00 AM" at bounding box center [653, 624] width 98 height 31
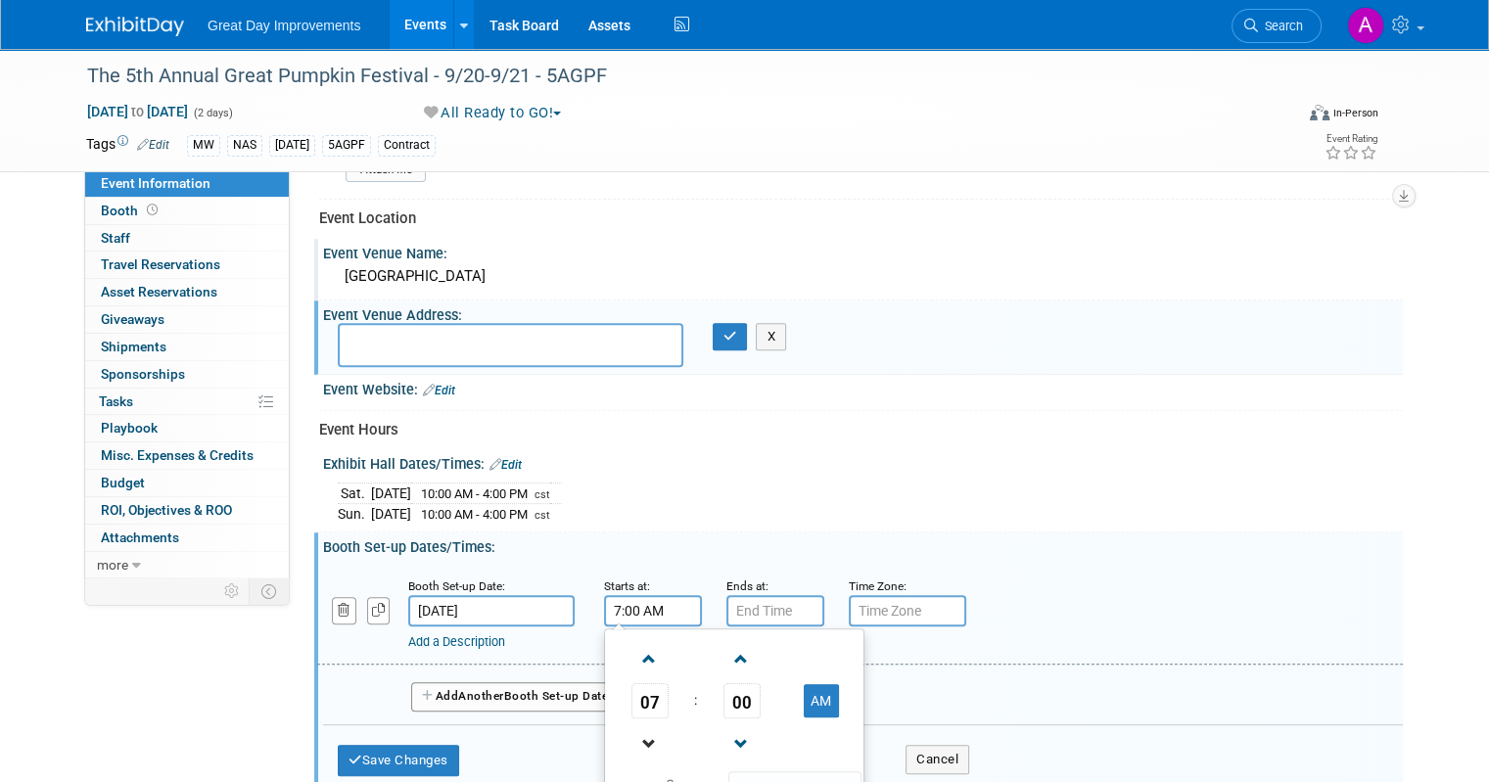
scroll to position [785, 0]
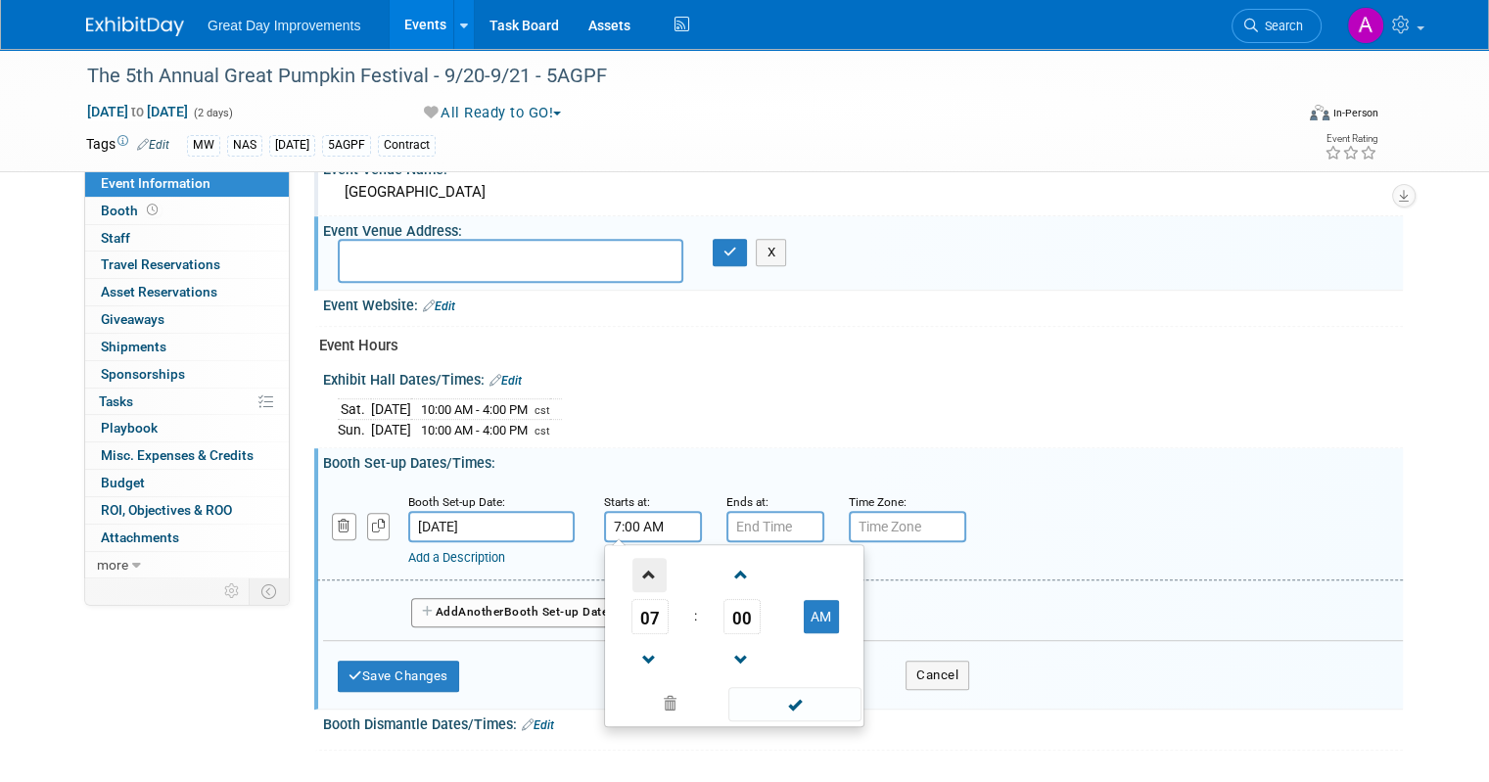
click at [637, 576] on span at bounding box center [650, 575] width 34 height 34
type input "8:00 AM"
drag, startPoint x: 780, startPoint y: 688, endPoint x: 772, endPoint y: 675, distance: 16.3
click at [779, 688] on span at bounding box center [794, 704] width 132 height 34
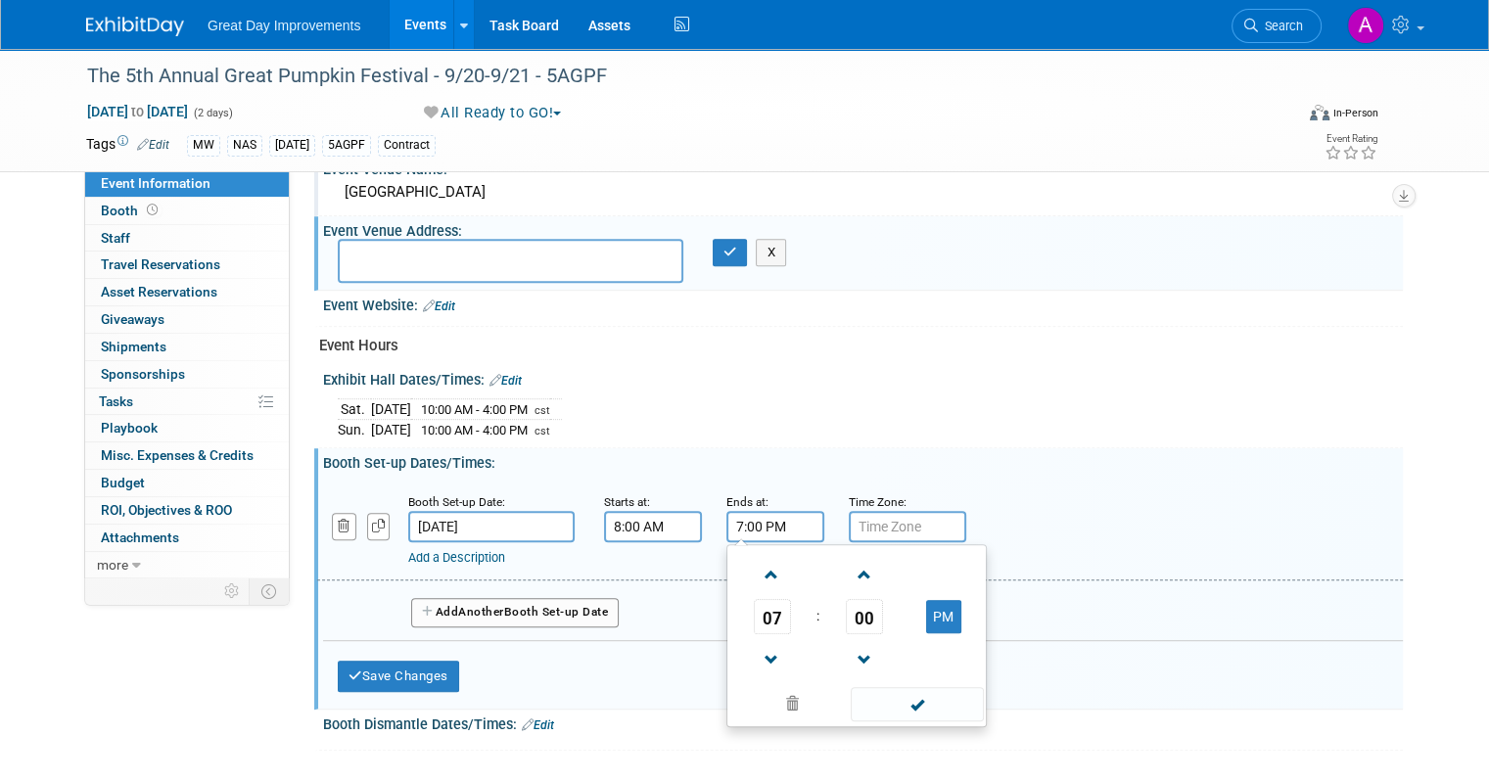
click at [765, 527] on input "7:00 PM" at bounding box center [776, 526] width 98 height 31
click at [763, 563] on span at bounding box center [772, 575] width 34 height 34
click at [764, 563] on span at bounding box center [772, 575] width 34 height 34
click at [931, 600] on button "PM" at bounding box center [943, 616] width 35 height 33
type input "9:00 AM"
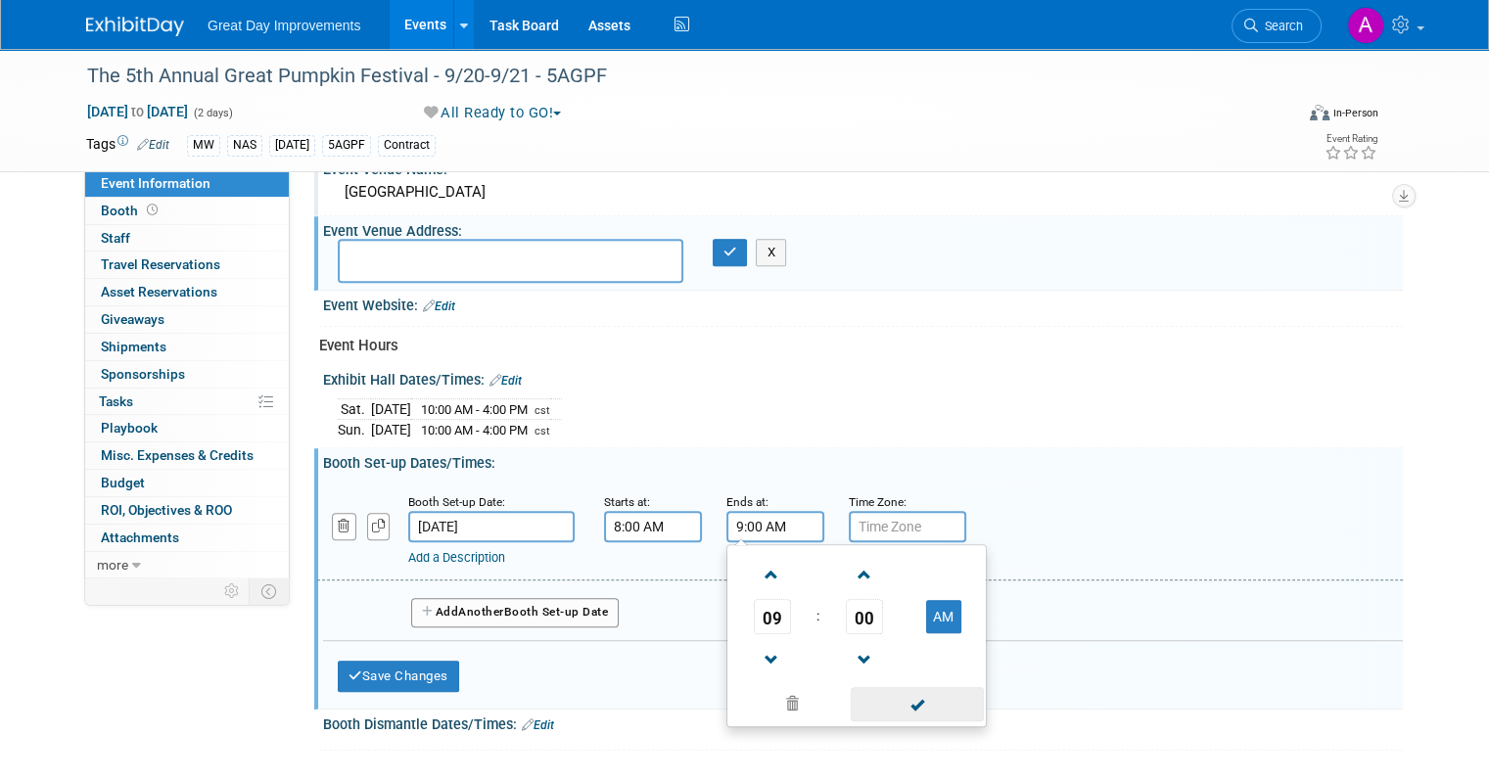
click at [913, 708] on span at bounding box center [917, 704] width 132 height 34
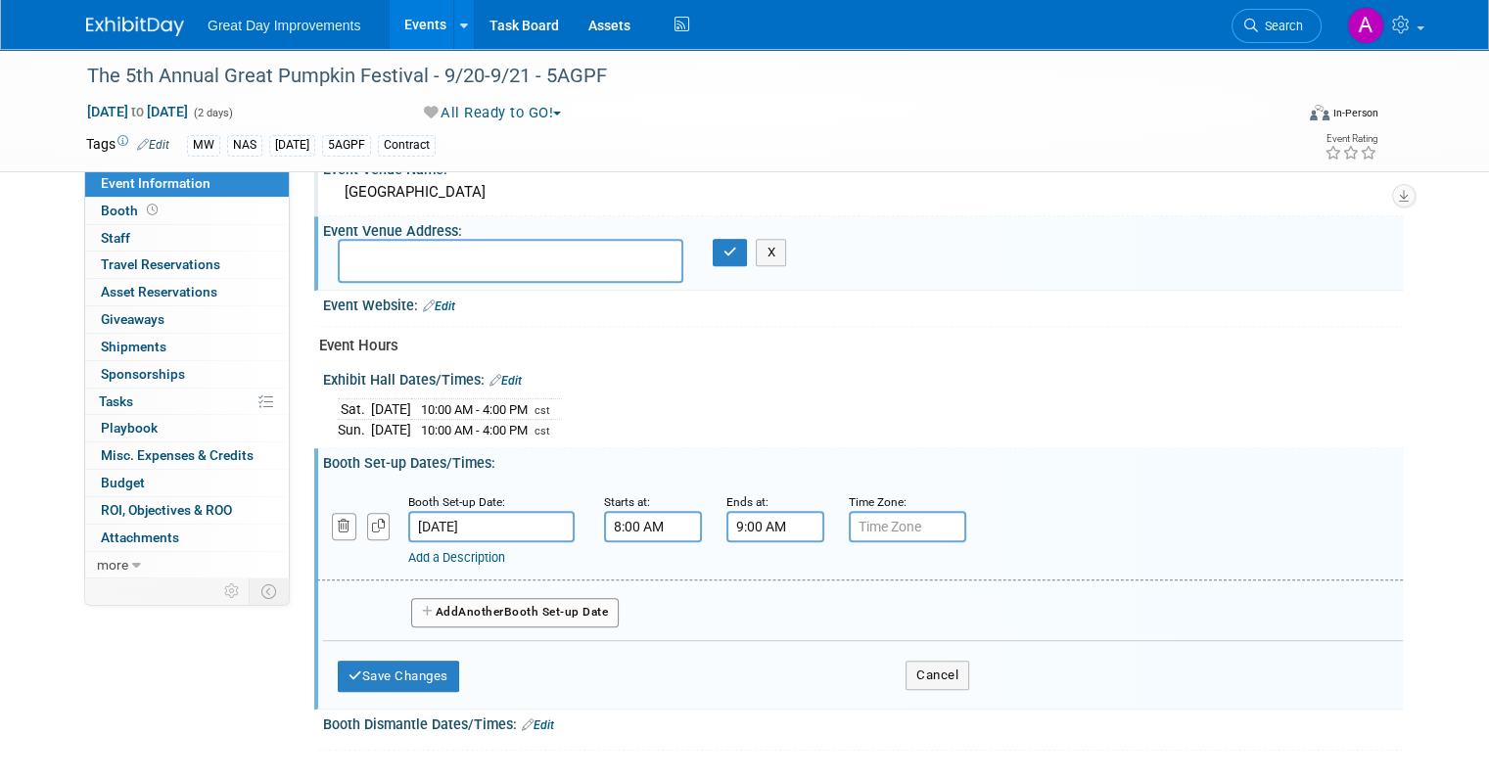
click at [868, 511] on input "text" at bounding box center [907, 526] width 117 height 31
type input "cst"
click at [380, 665] on button "Save Changes" at bounding box center [398, 676] width 121 height 31
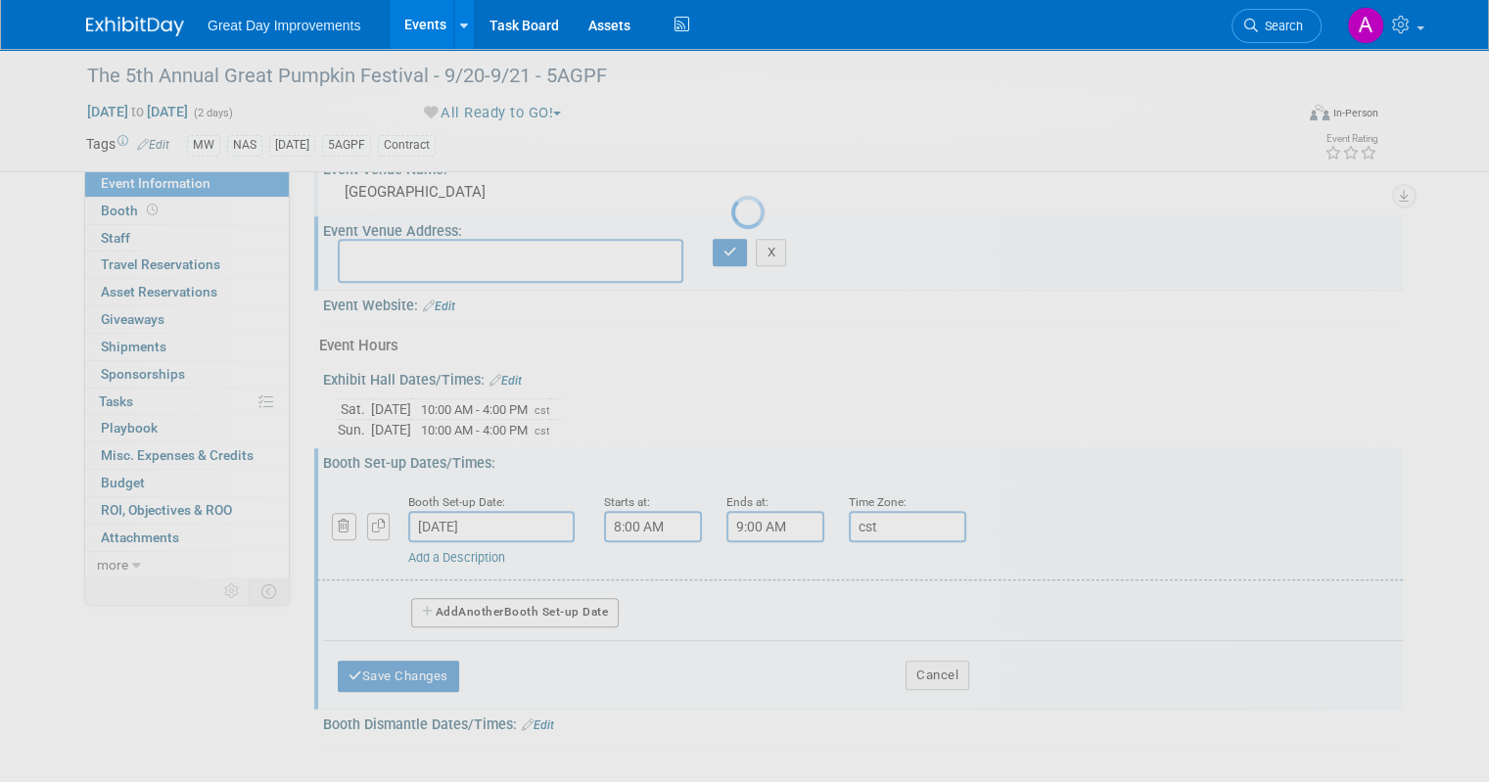
scroll to position [728, 0]
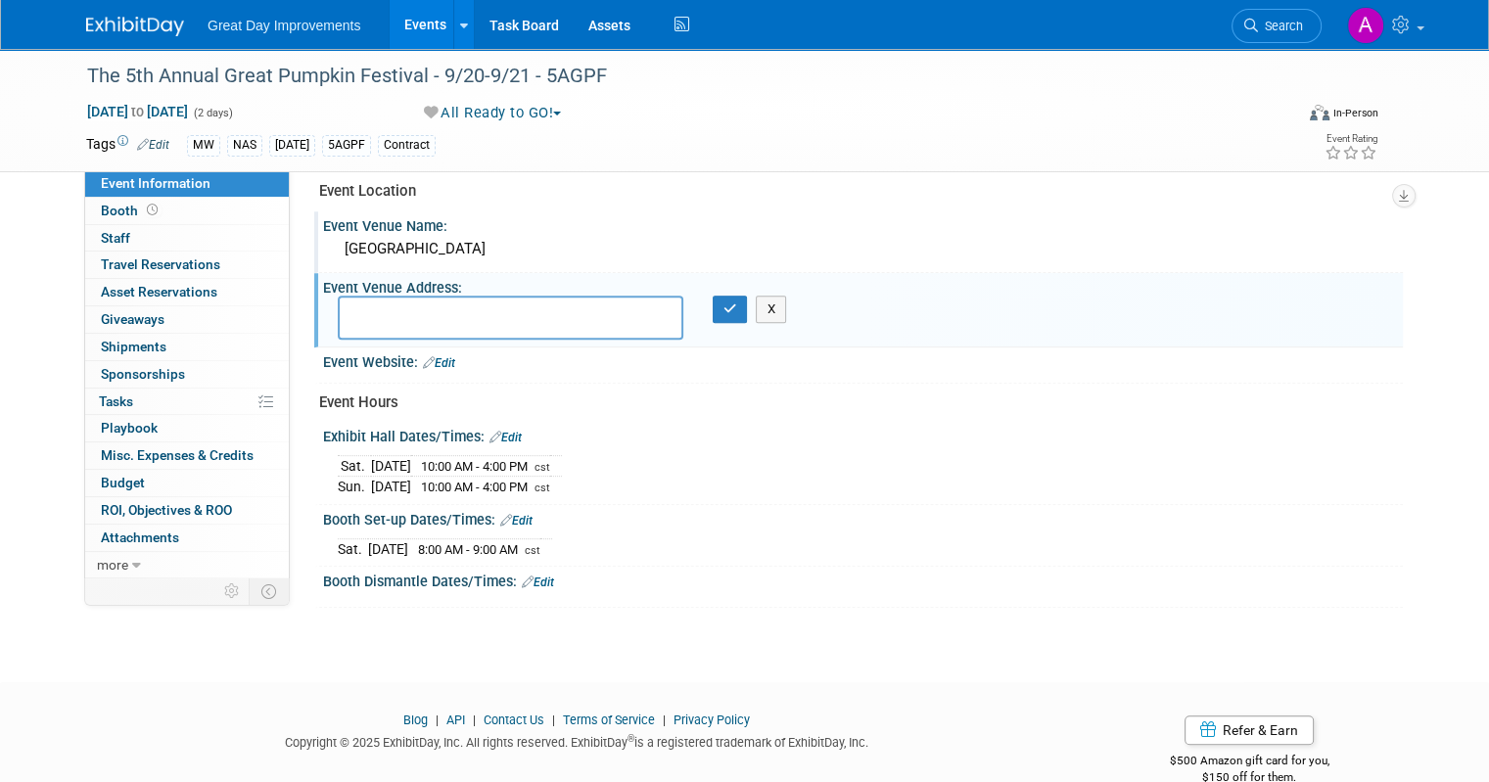
click at [526, 576] on link "Edit" at bounding box center [538, 583] width 32 height 14
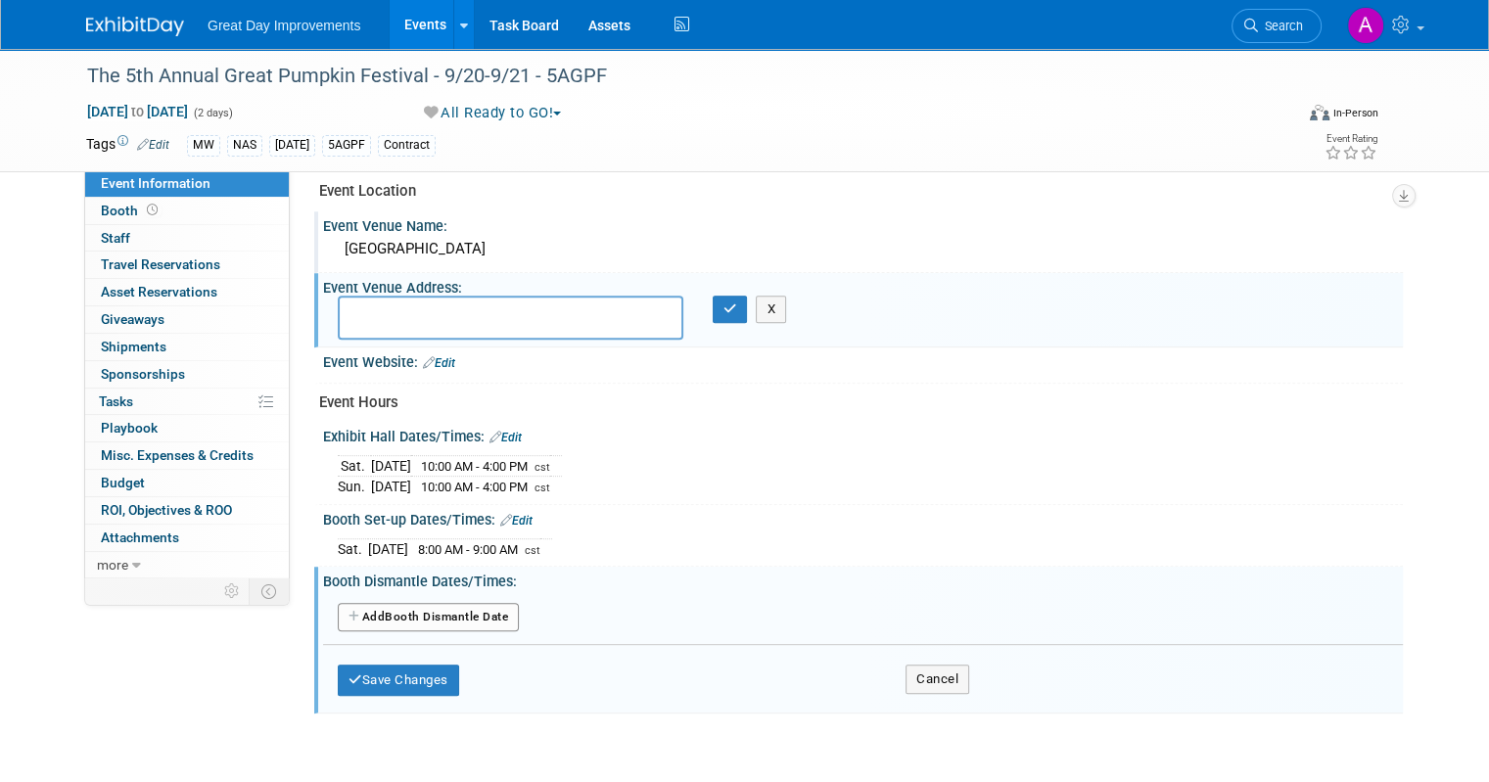
click at [431, 609] on button "Add Another Booth Dismantle Date" at bounding box center [428, 617] width 181 height 29
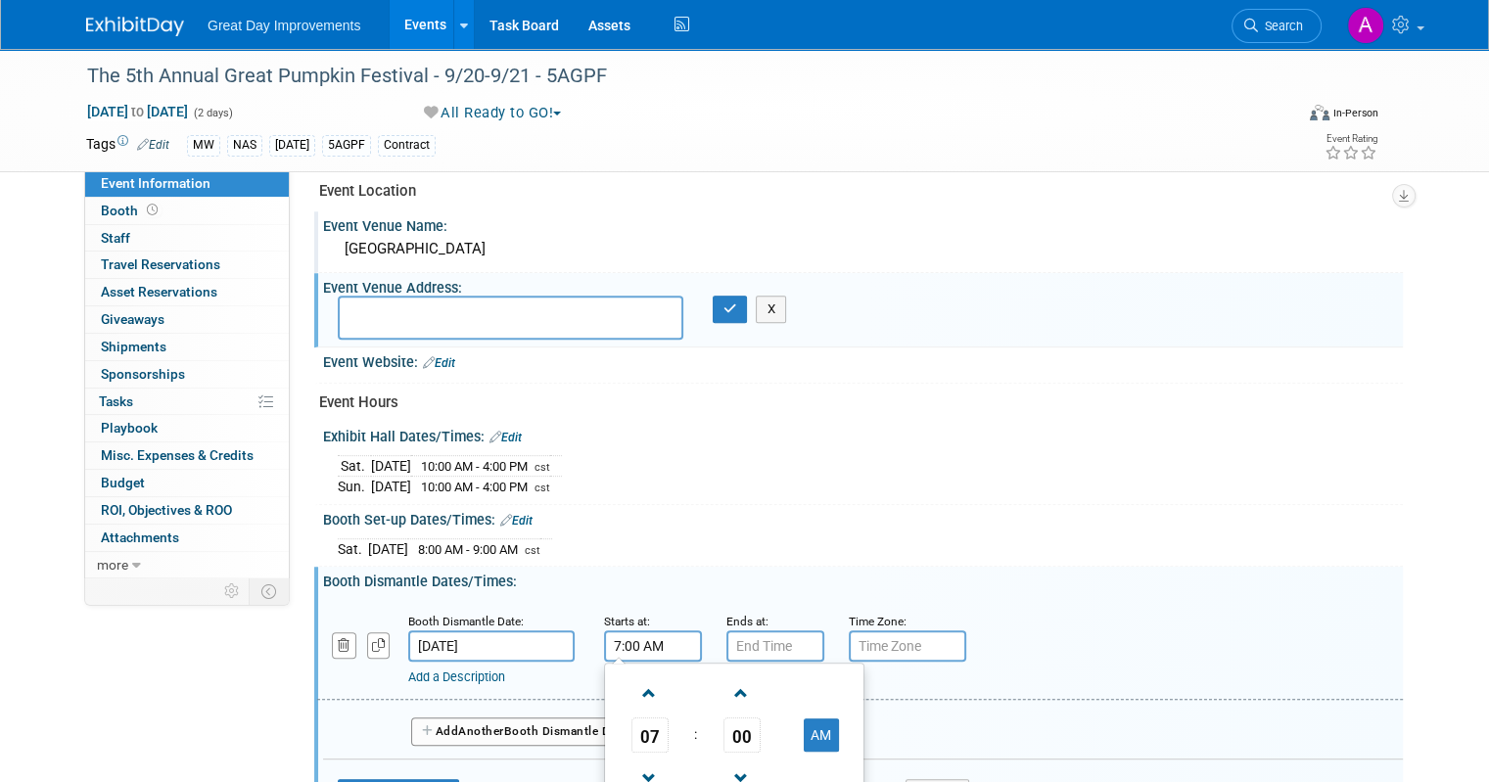
click at [618, 631] on input "7:00 AM" at bounding box center [653, 646] width 98 height 31
click at [807, 725] on button "AM" at bounding box center [821, 735] width 35 height 33
click at [633, 764] on span at bounding box center [650, 779] width 34 height 34
click at [634, 763] on span at bounding box center [650, 779] width 34 height 34
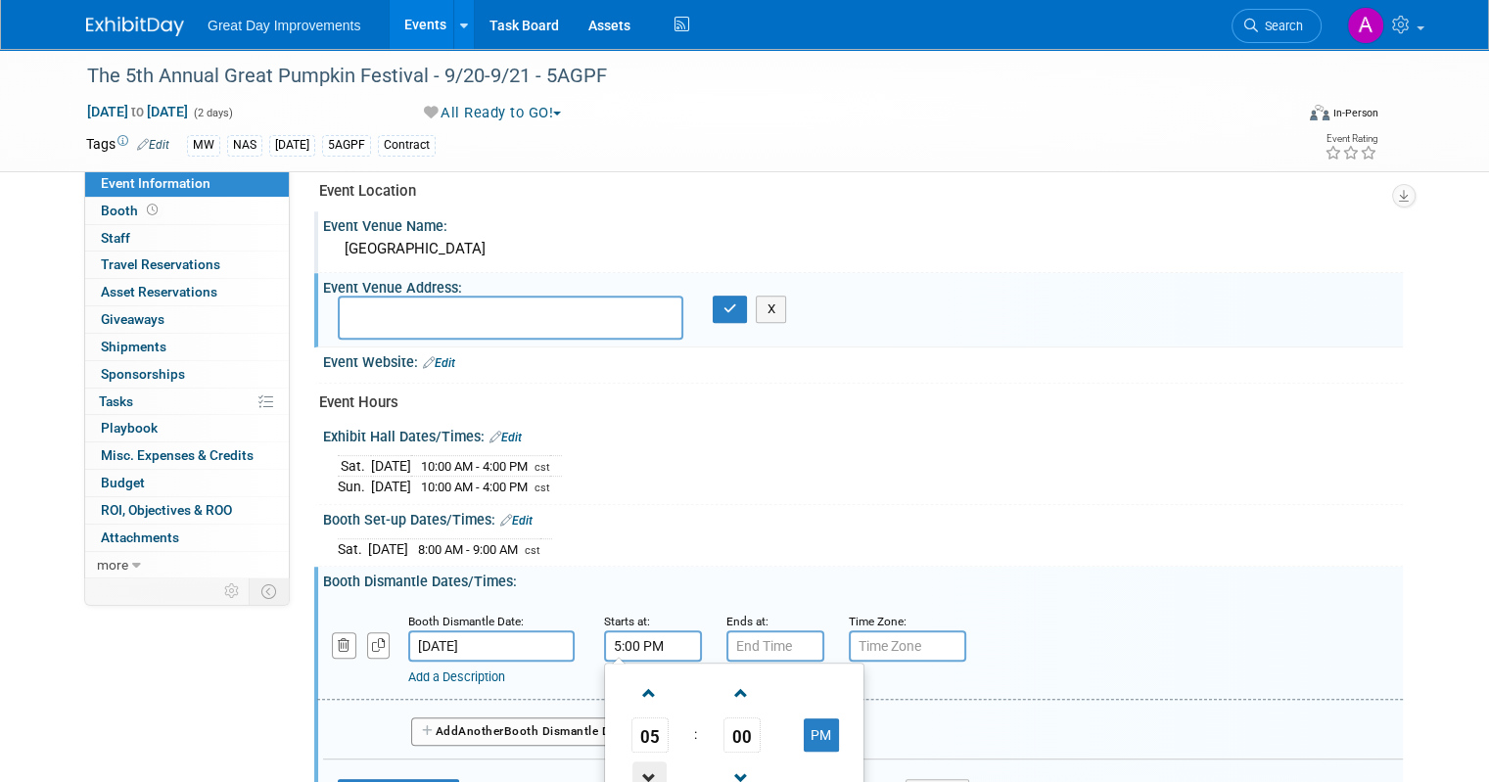
type input "4:00 PM"
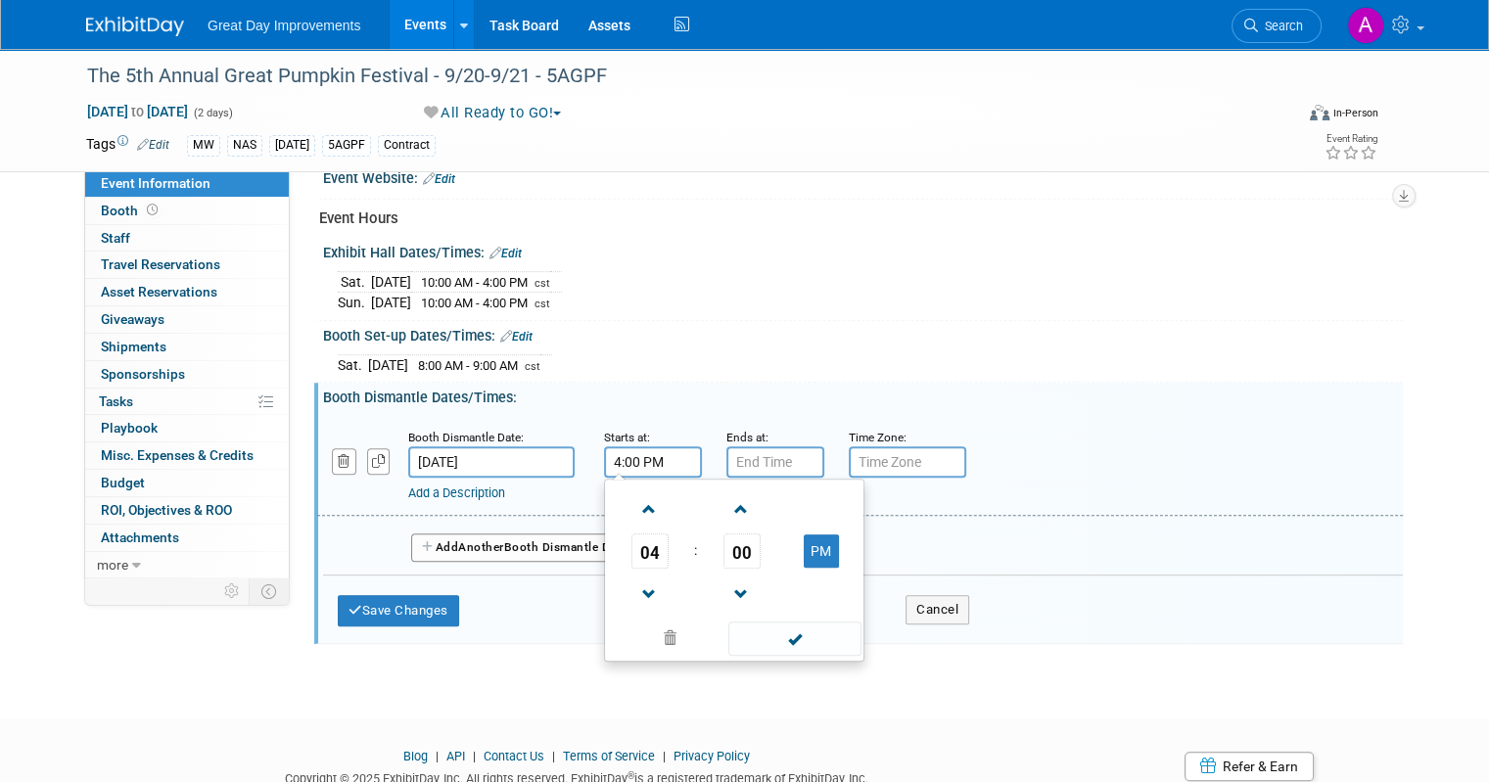
scroll to position [924, 0]
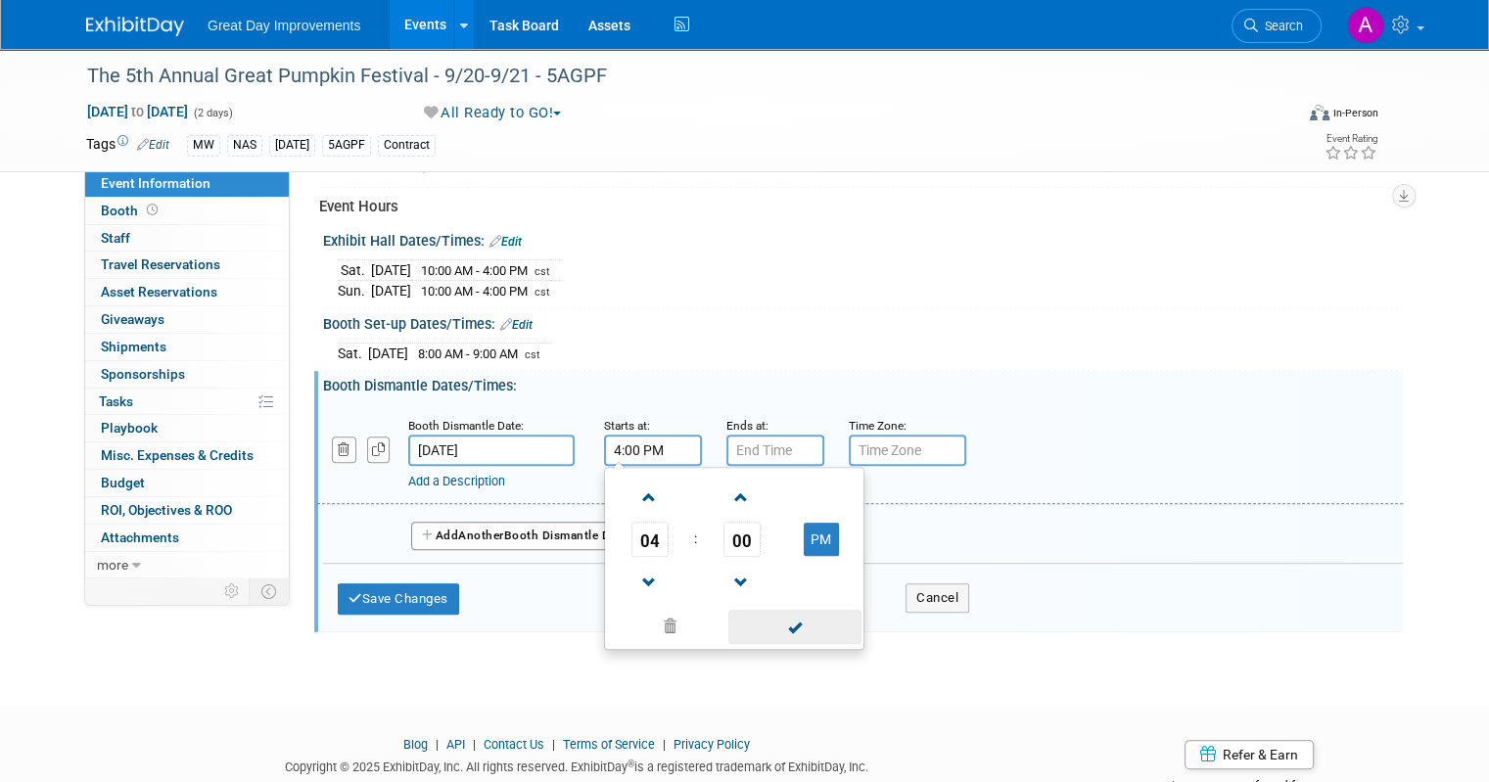
click at [781, 614] on span at bounding box center [794, 627] width 132 height 34
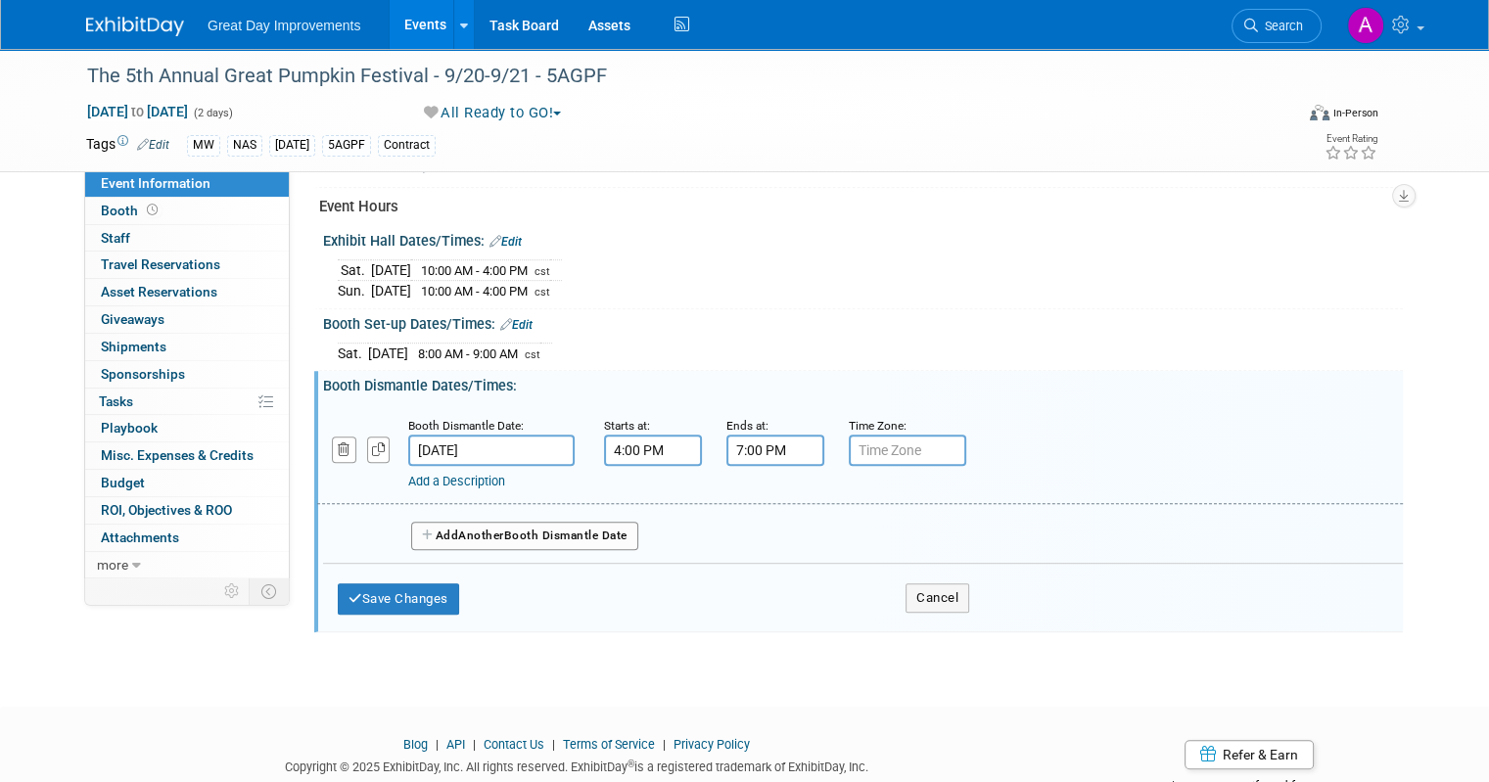
click at [728, 446] on input "7:00 PM" at bounding box center [776, 450] width 98 height 31
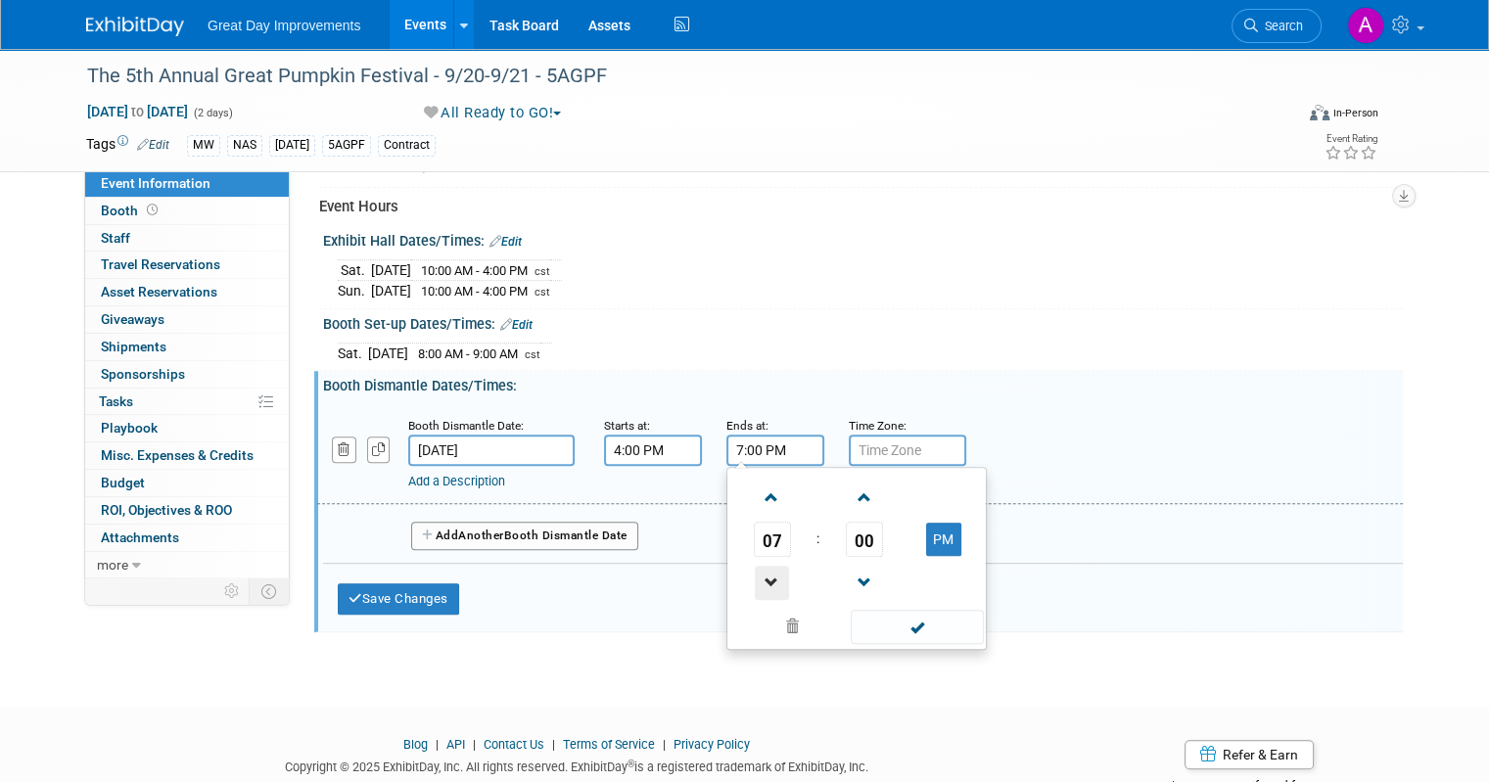
click at [757, 571] on span at bounding box center [772, 583] width 34 height 34
click at [757, 567] on span at bounding box center [772, 583] width 34 height 34
type input "5:00 PM"
click at [908, 610] on span at bounding box center [917, 627] width 132 height 34
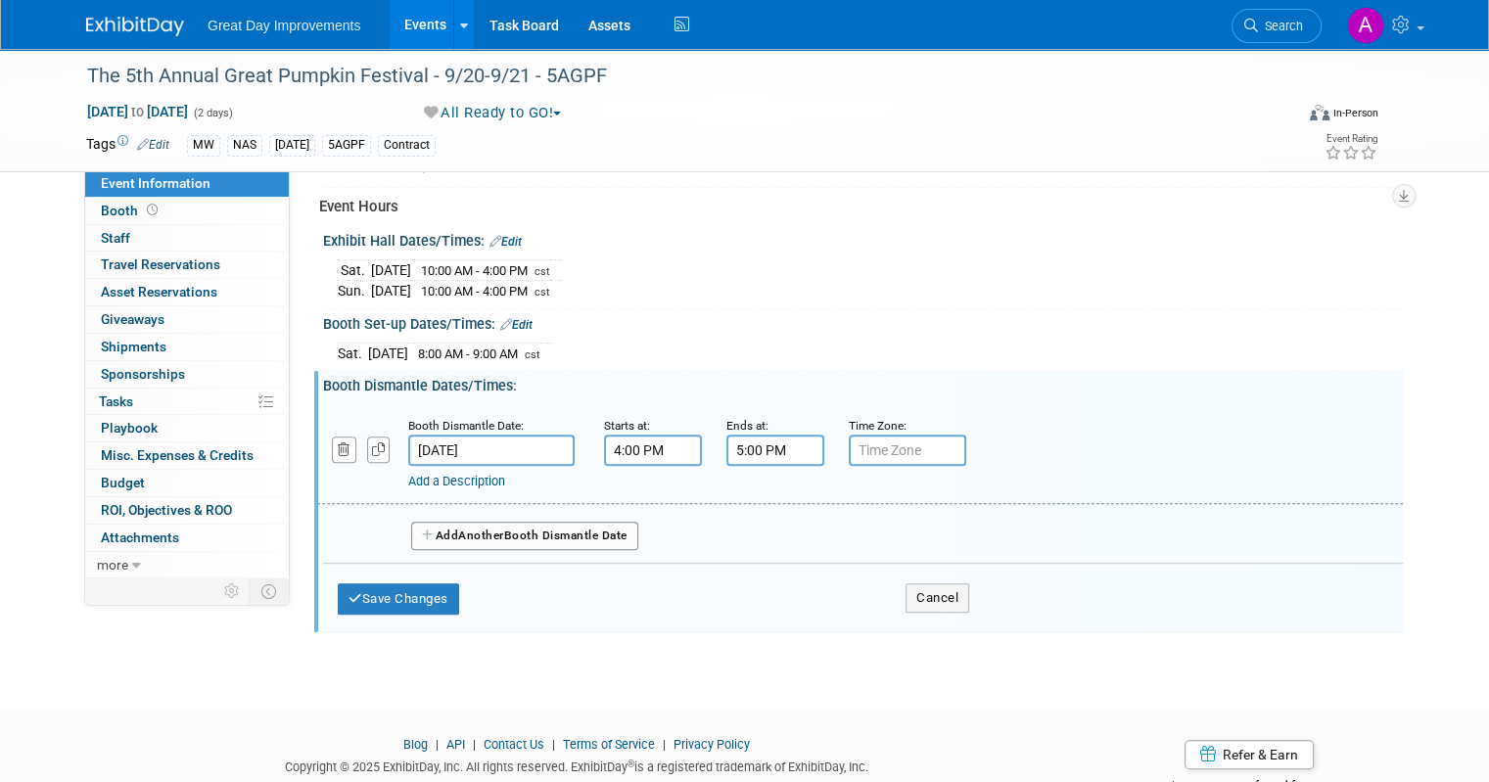
click at [863, 439] on input "text" at bounding box center [907, 450] width 117 height 31
type input "cst"
click at [403, 584] on button "Save Changes" at bounding box center [398, 599] width 121 height 31
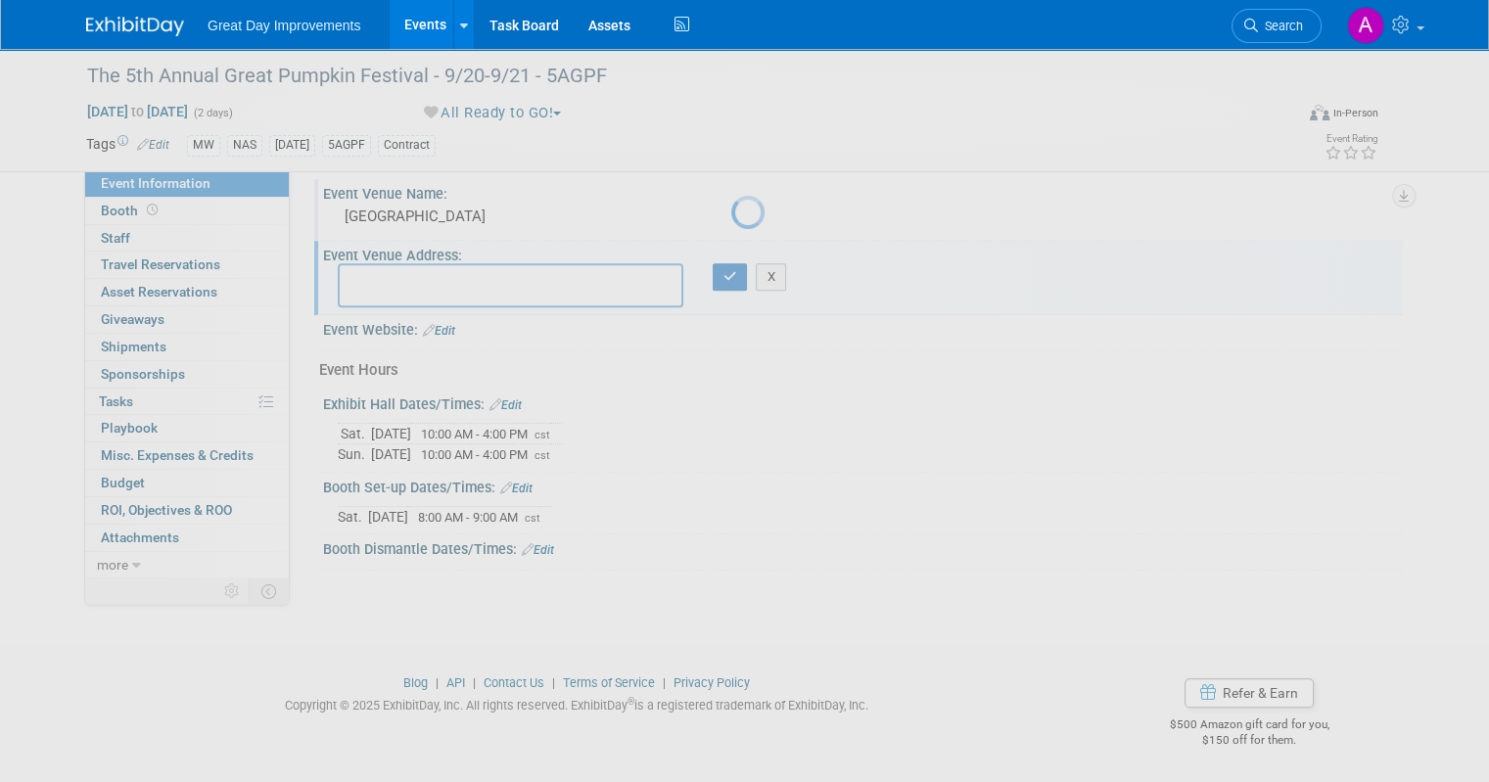
scroll to position [749, 0]
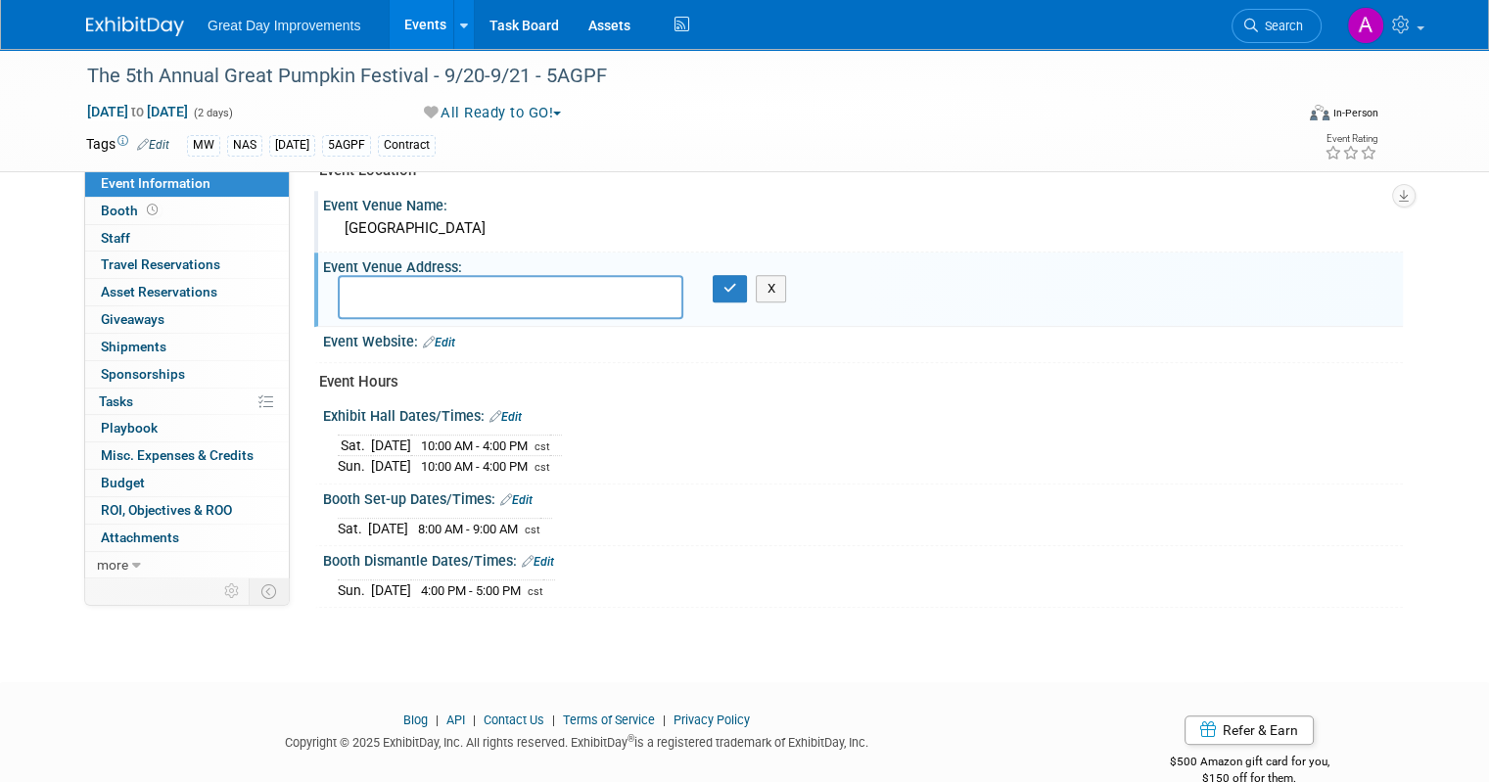
click at [556, 297] on textarea at bounding box center [511, 297] width 346 height 44
type textarea "155 Fairground St Cookeville, TN 38501"
click at [725, 289] on button "button" at bounding box center [730, 288] width 35 height 27
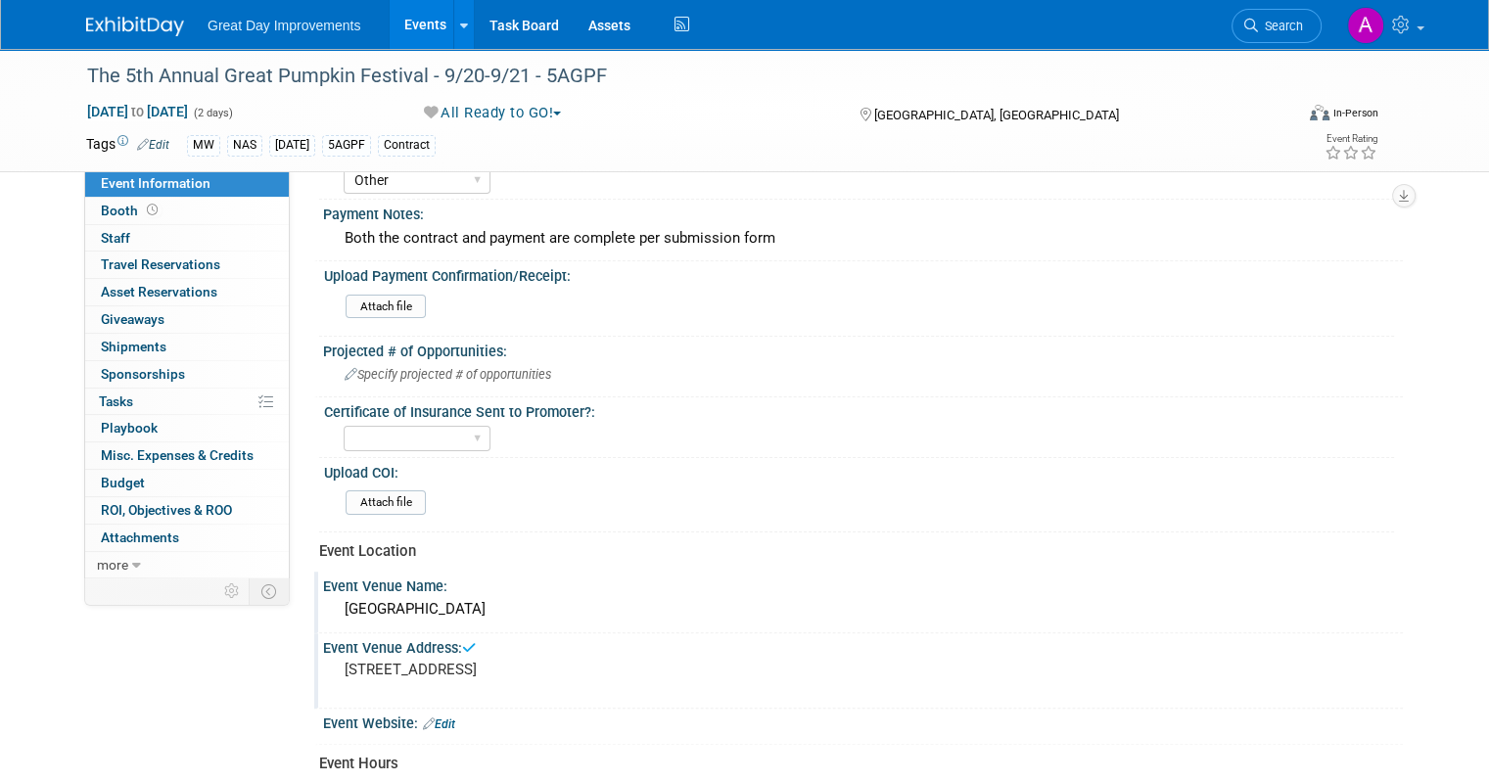
scroll to position [357, 0]
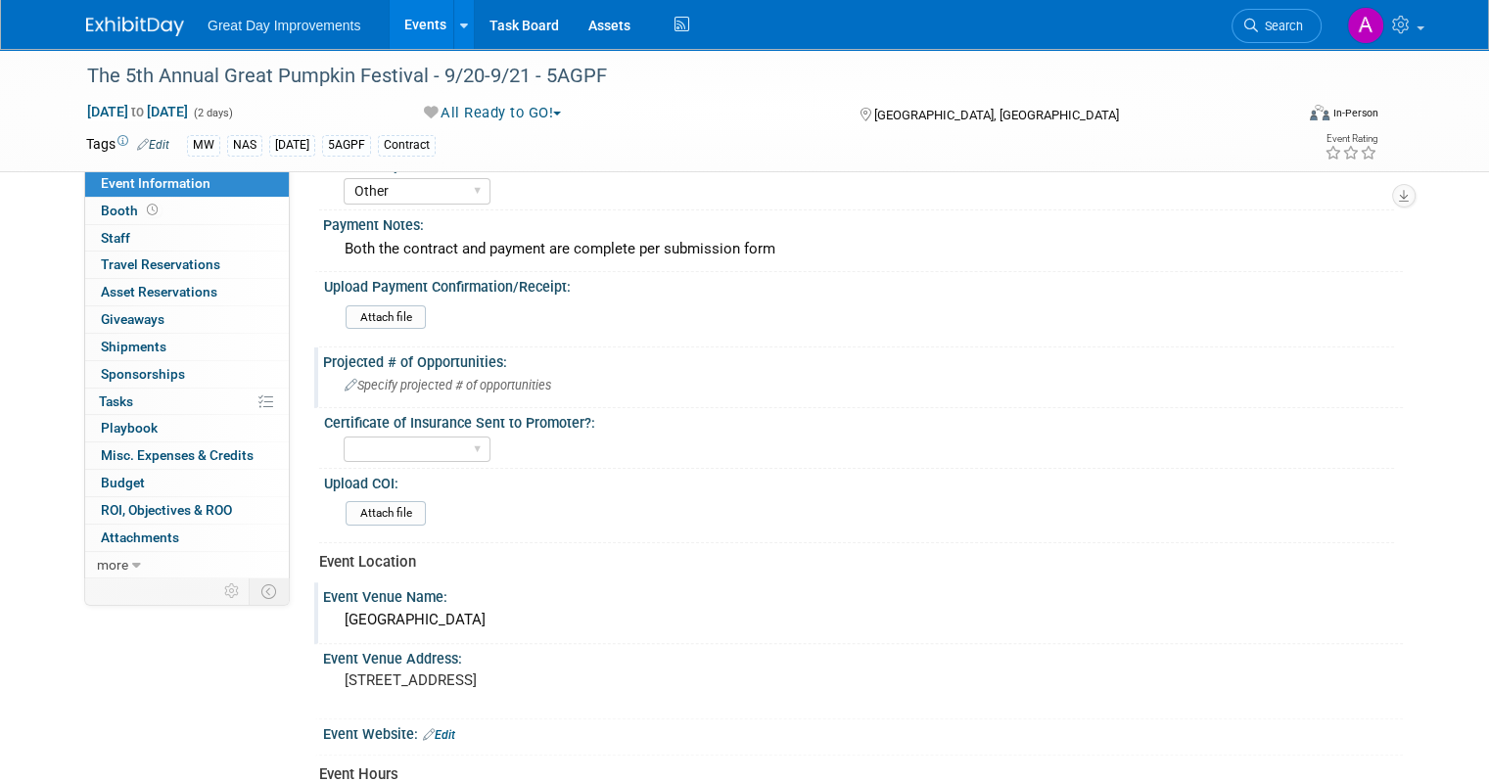
click at [505, 378] on span "Specify projected # of opportunities" at bounding box center [448, 385] width 207 height 15
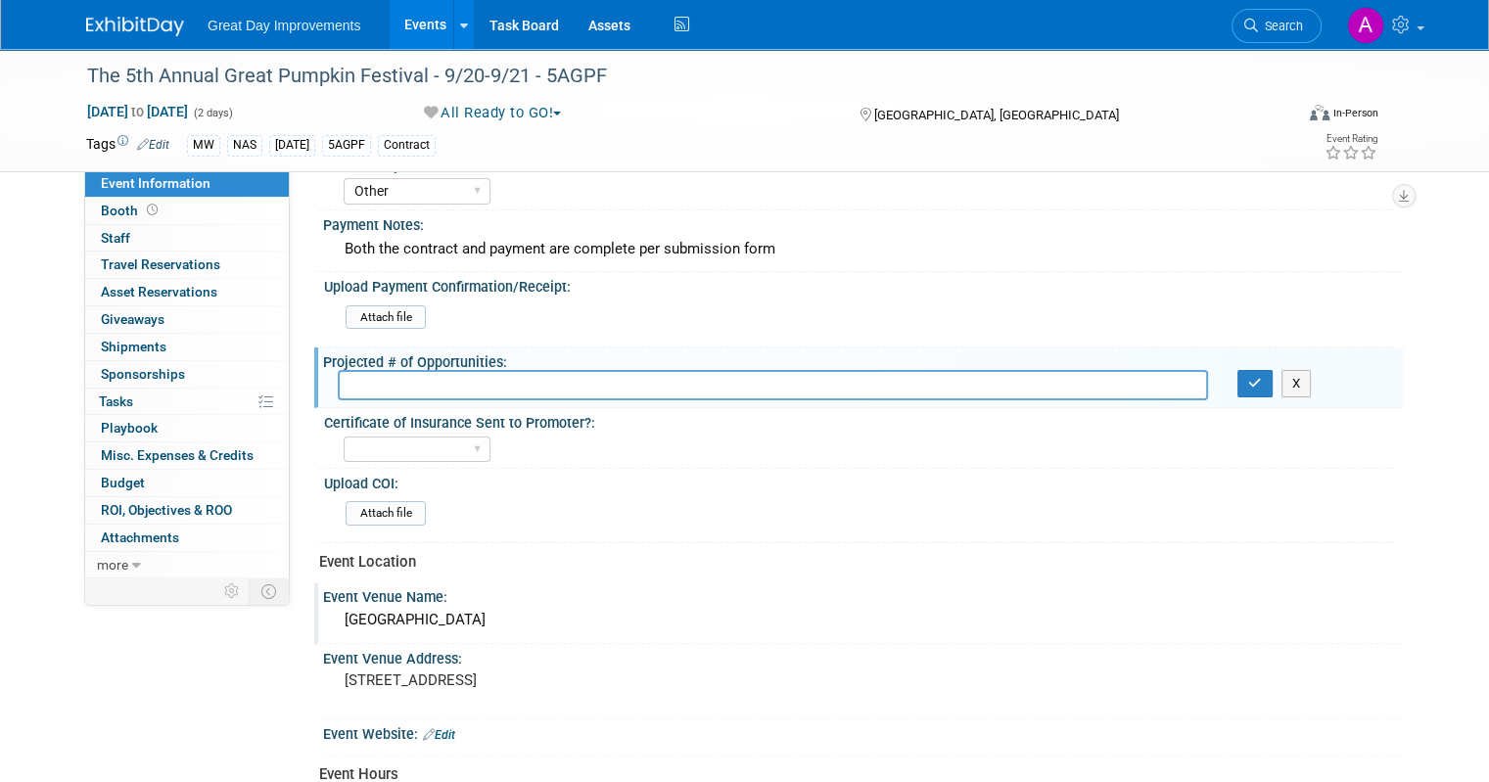
type input "5"
type input "6"
click at [1273, 377] on button "button" at bounding box center [1255, 383] width 35 height 27
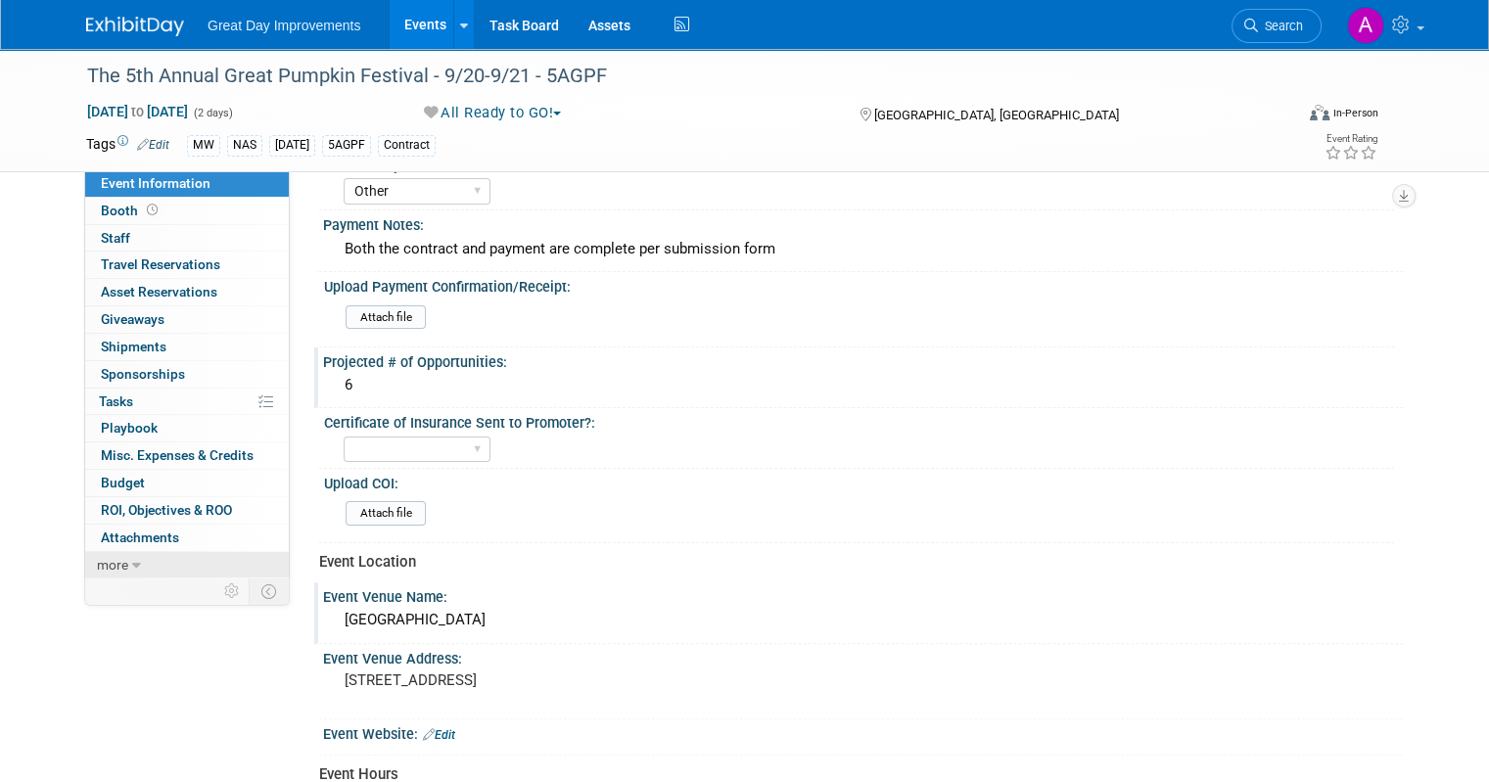
click at [102, 552] on link "more" at bounding box center [187, 565] width 204 height 26
click at [162, 588] on span "Event Binder (.pdf export)" at bounding box center [179, 592] width 157 height 16
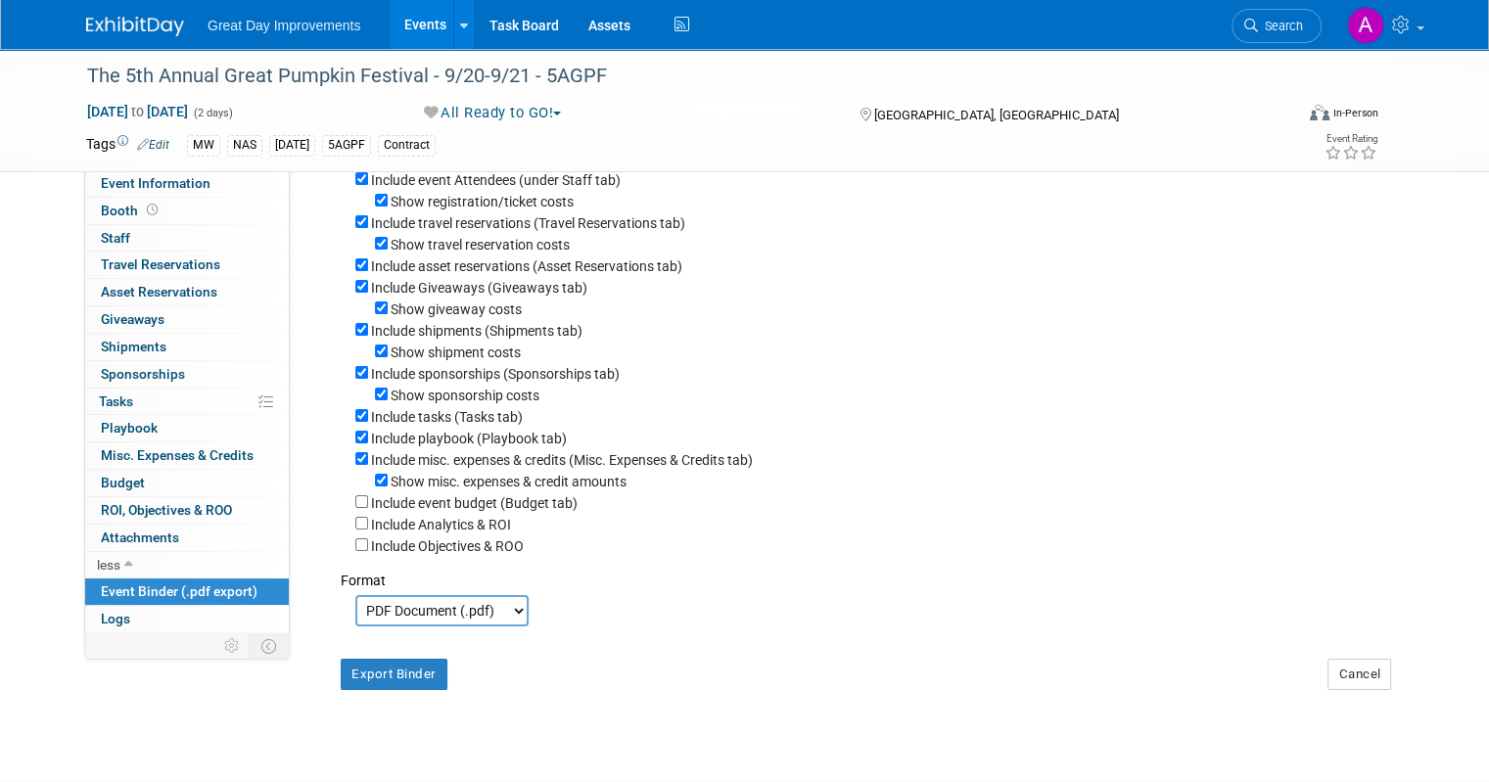
scroll to position [348, 0]
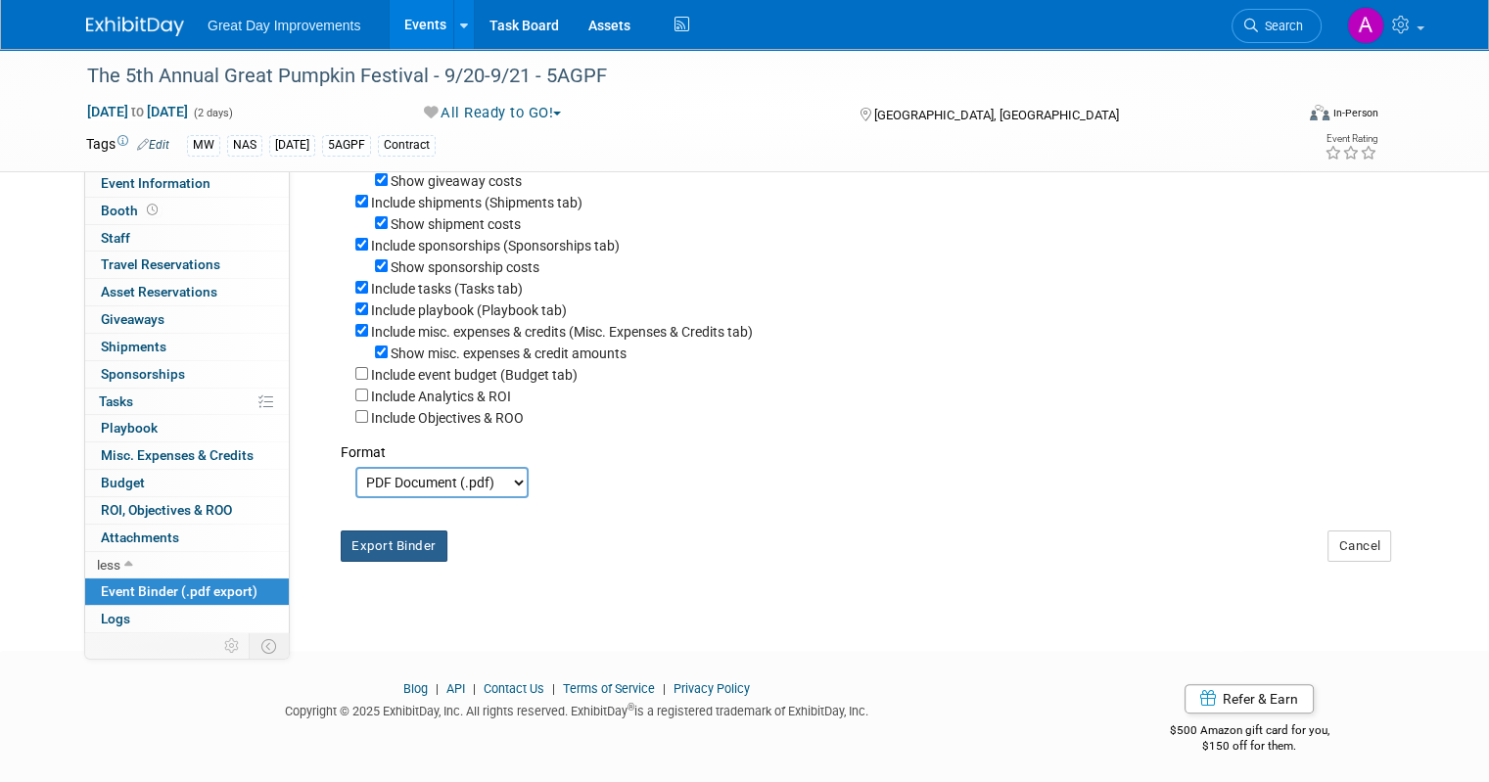
click at [379, 533] on button "Export Binder" at bounding box center [394, 546] width 107 height 31
click at [371, 540] on button "Export Binder" at bounding box center [394, 546] width 107 height 31
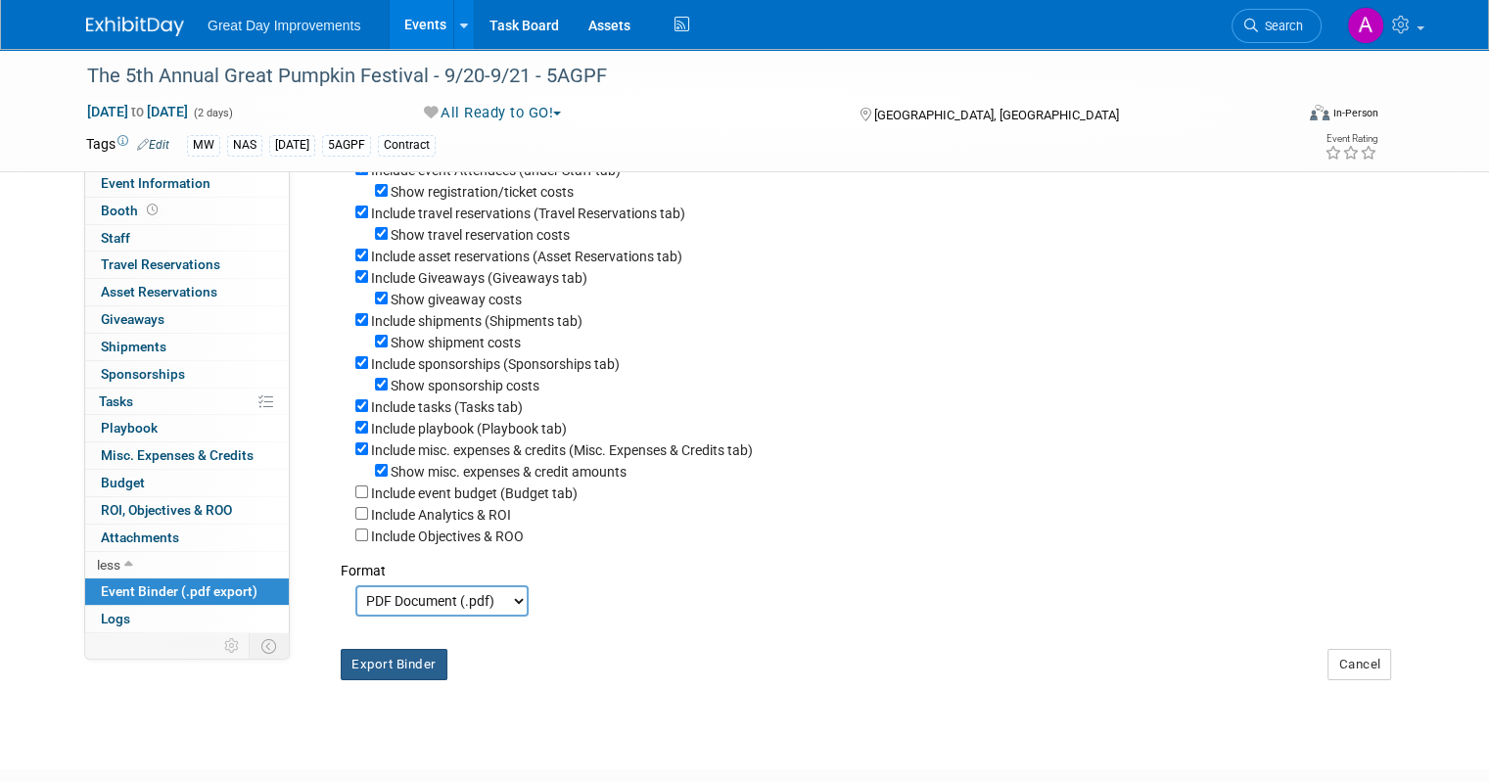
scroll to position [196, 0]
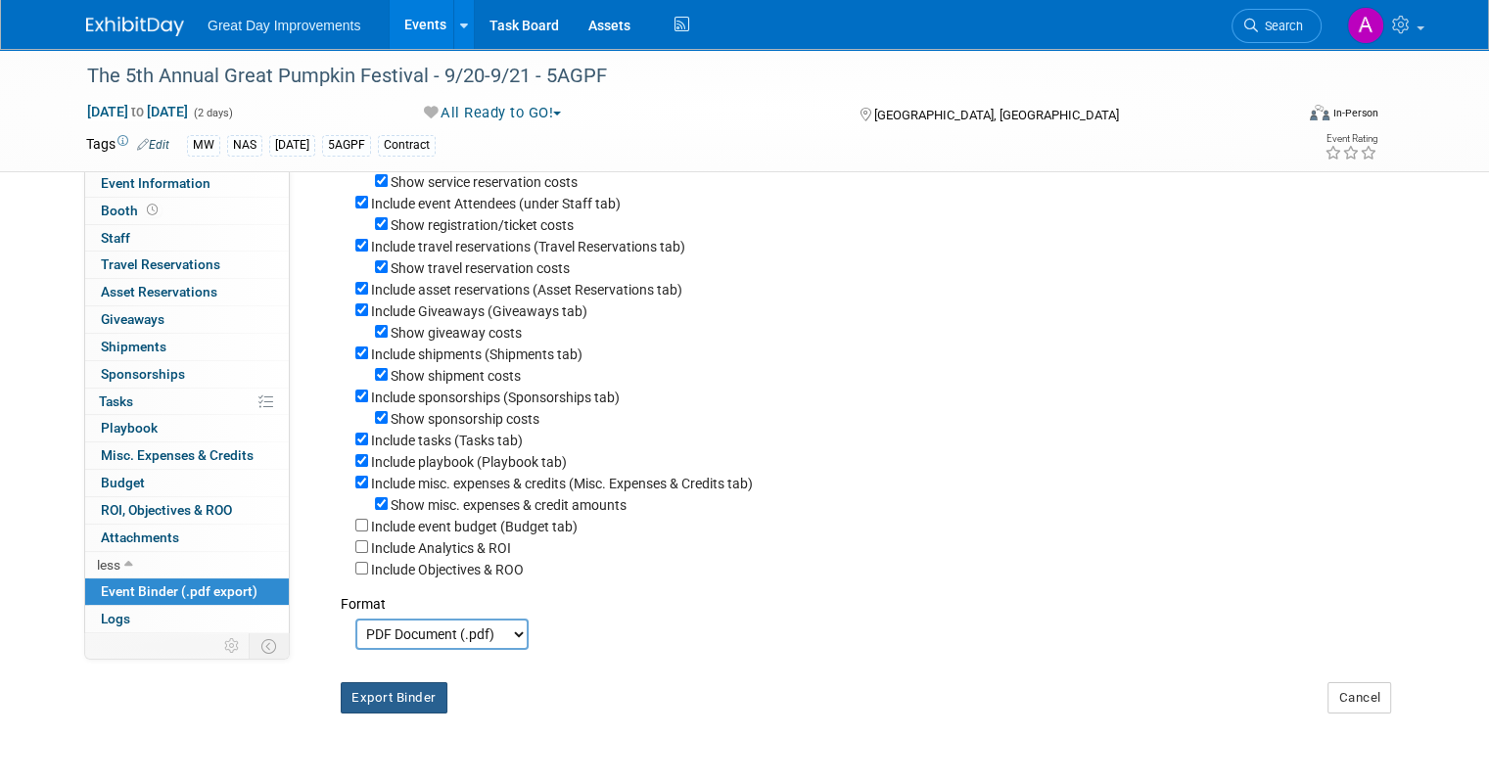
click at [370, 688] on button "Export Binder" at bounding box center [394, 697] width 107 height 31
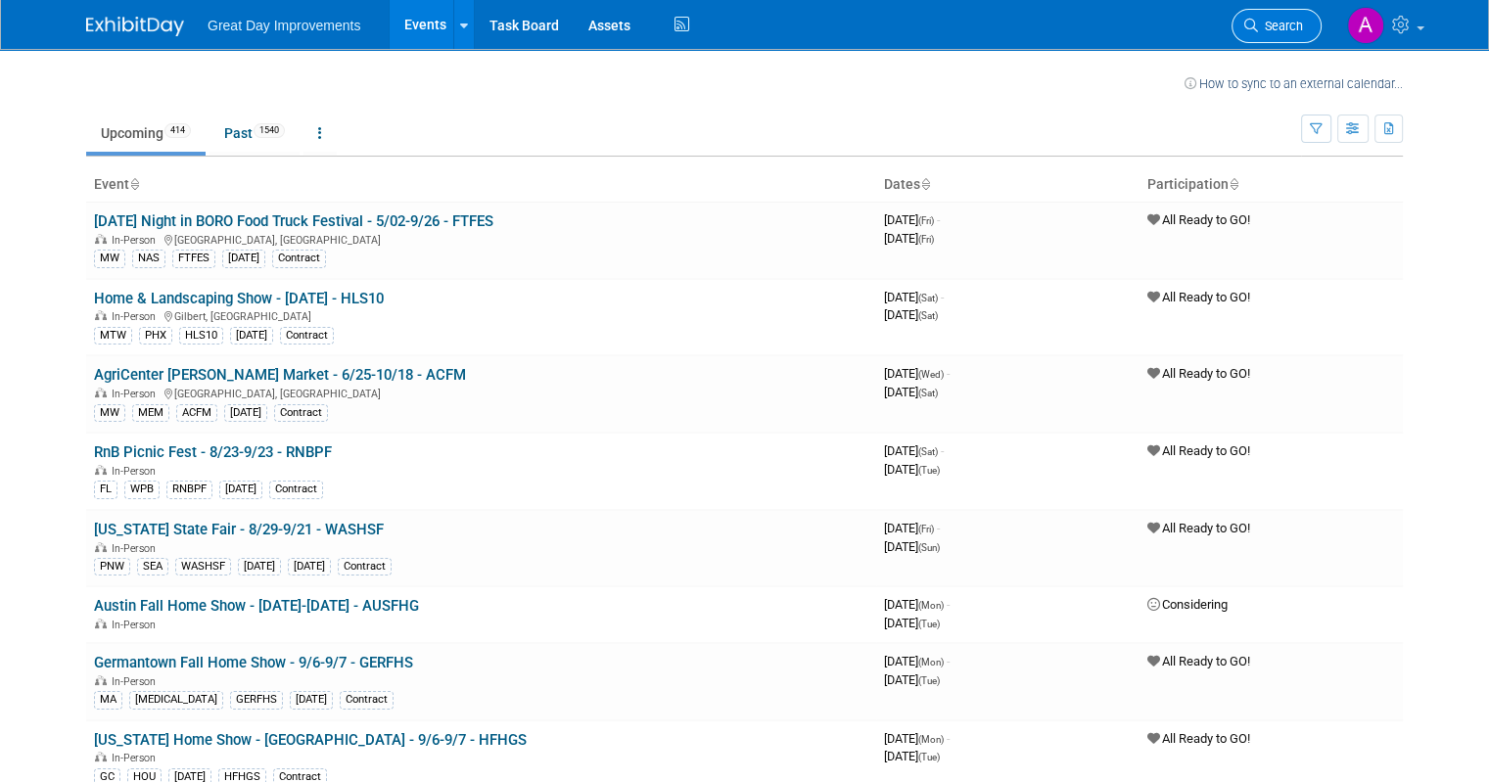
click at [1299, 28] on span "Search" at bounding box center [1280, 26] width 45 height 15
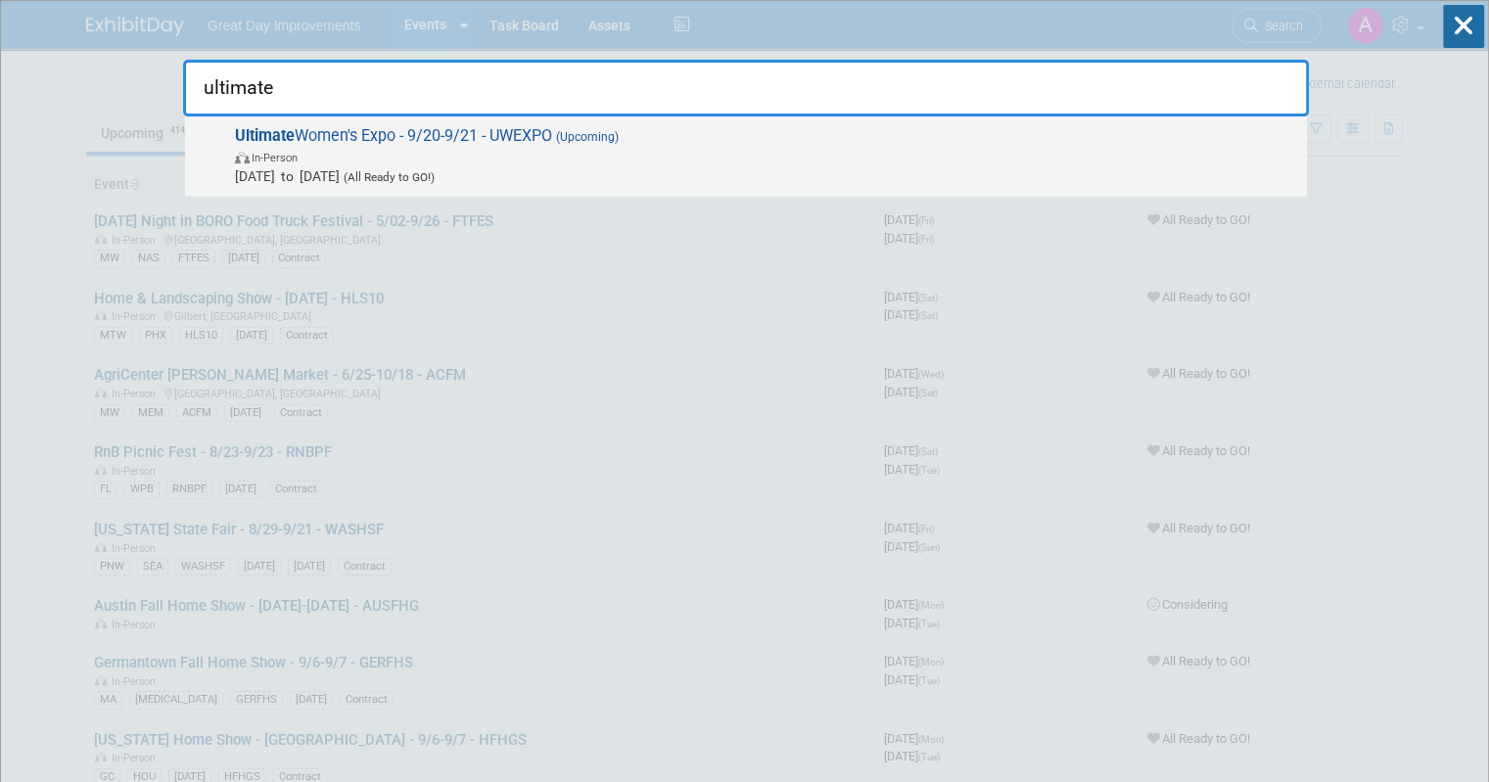
type input "ultimate"
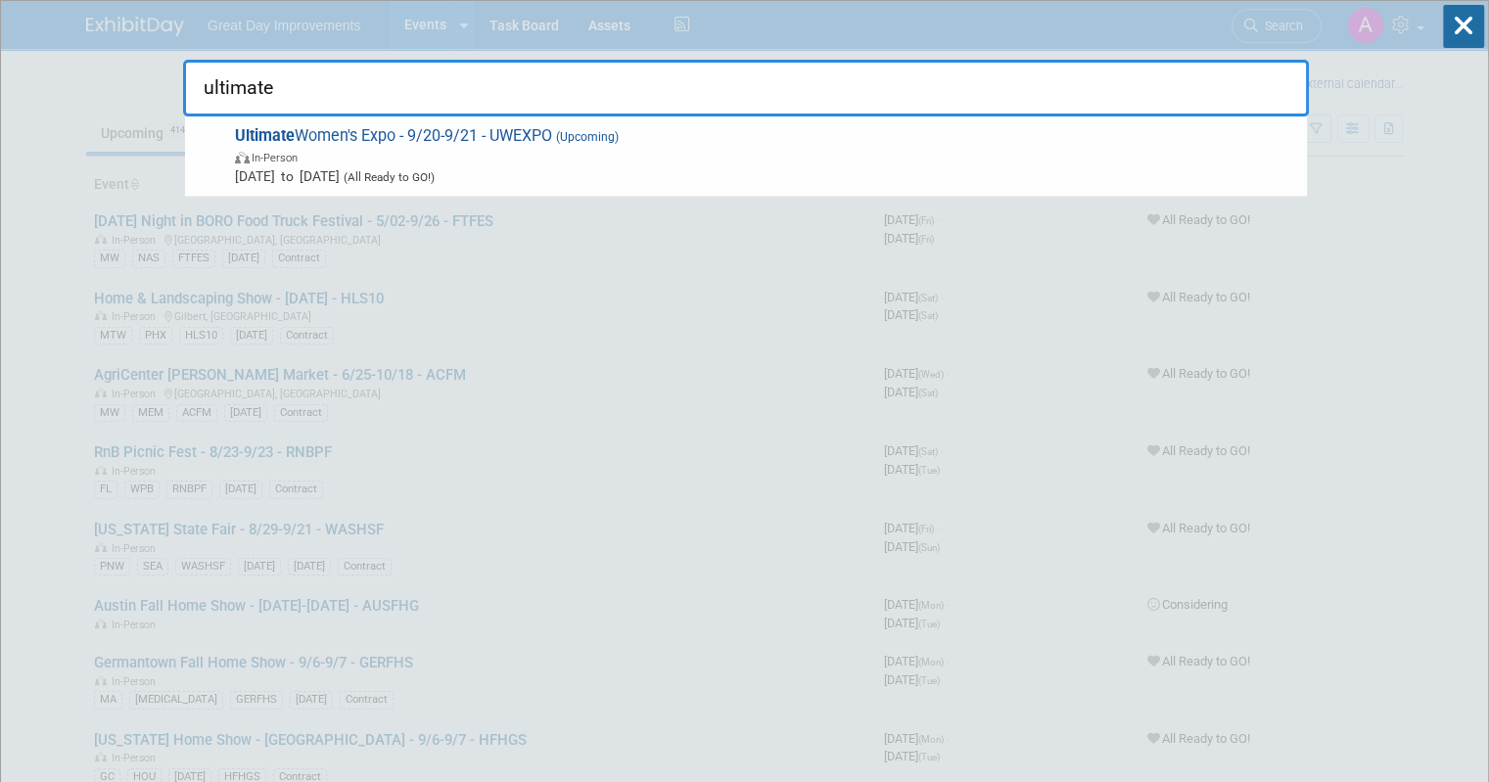
click at [611, 142] on span "(Upcoming)" at bounding box center [585, 137] width 67 height 14
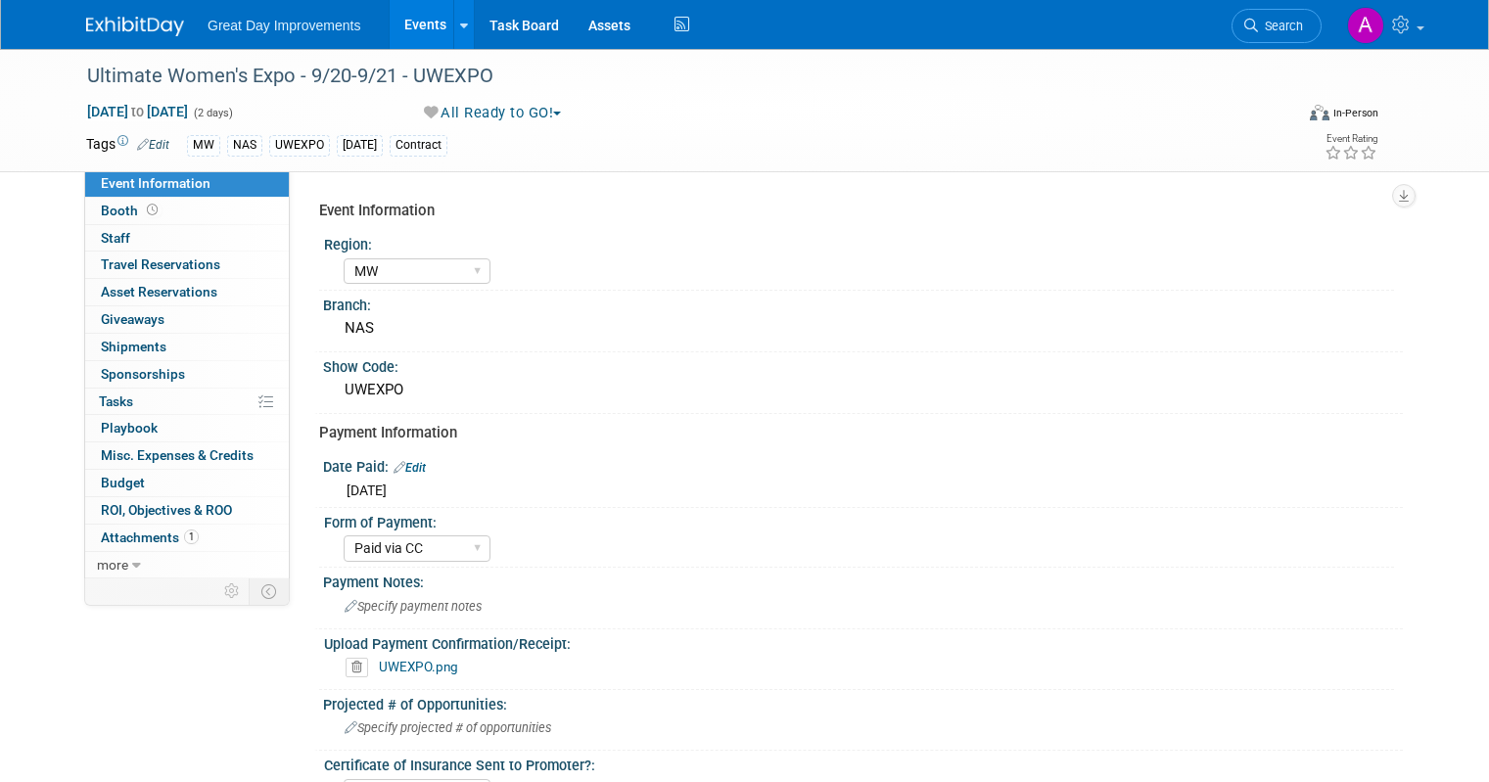
select select "MW"
select select "Paid via CC"
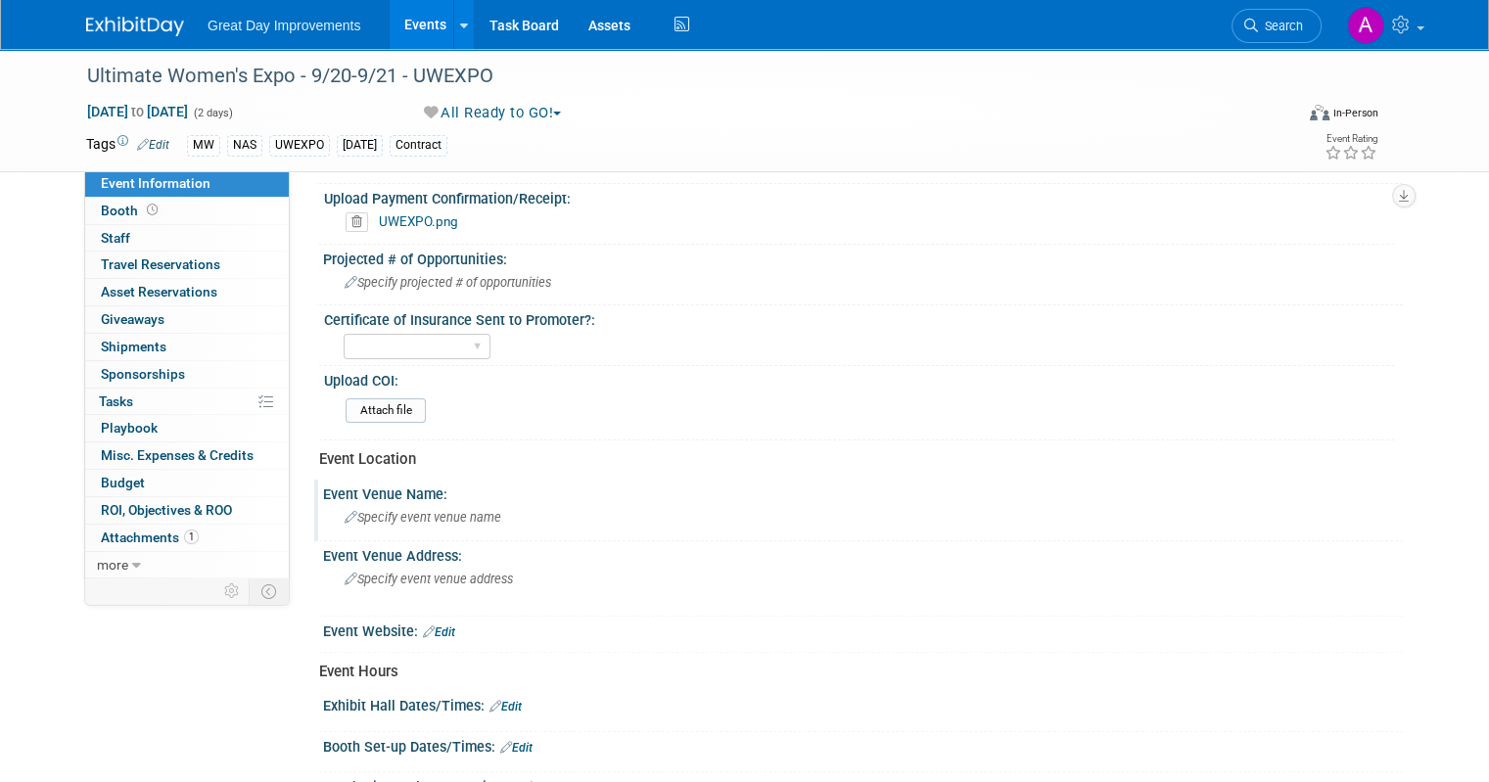
scroll to position [490, 0]
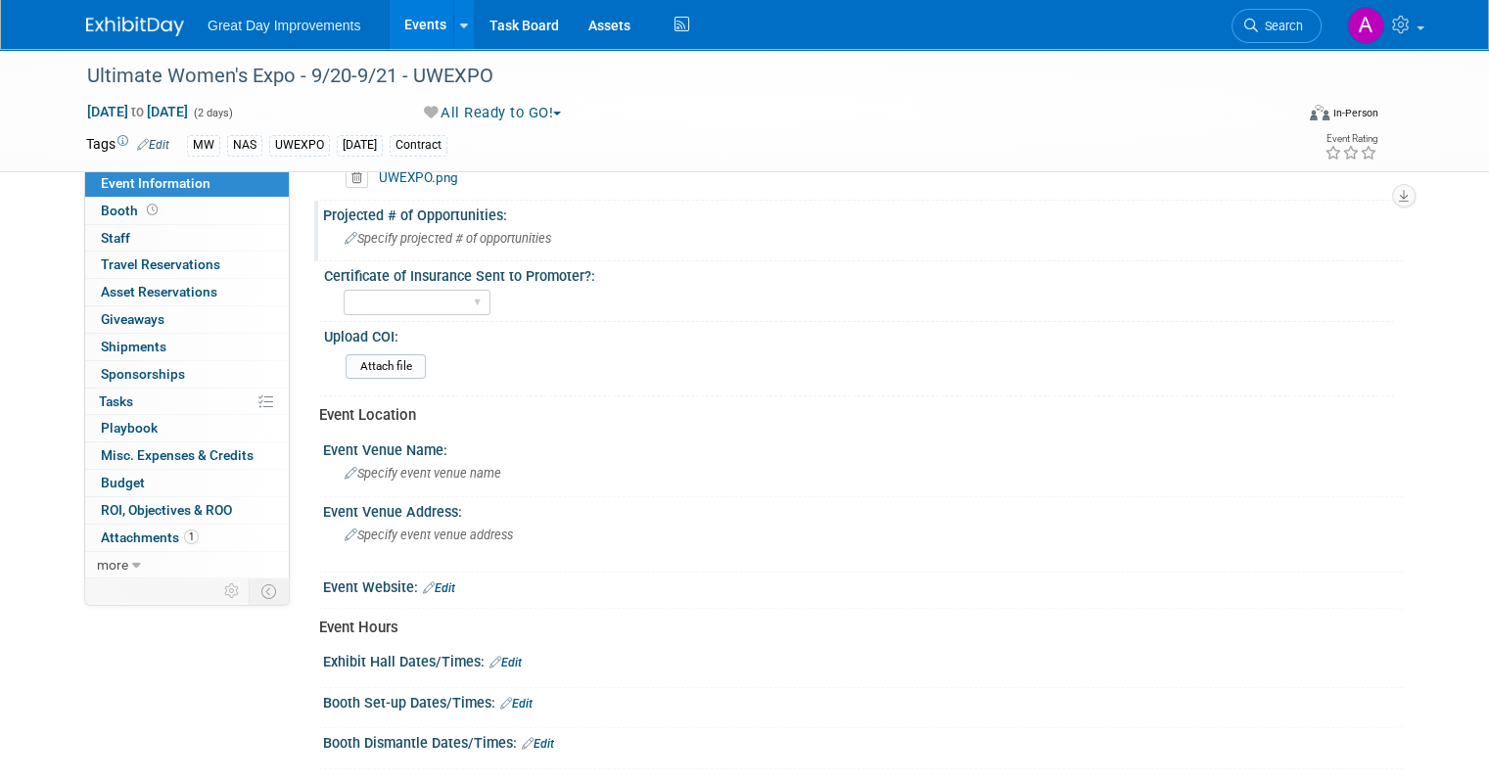
click at [454, 226] on div "Specify projected # of opportunities" at bounding box center [863, 238] width 1051 height 30
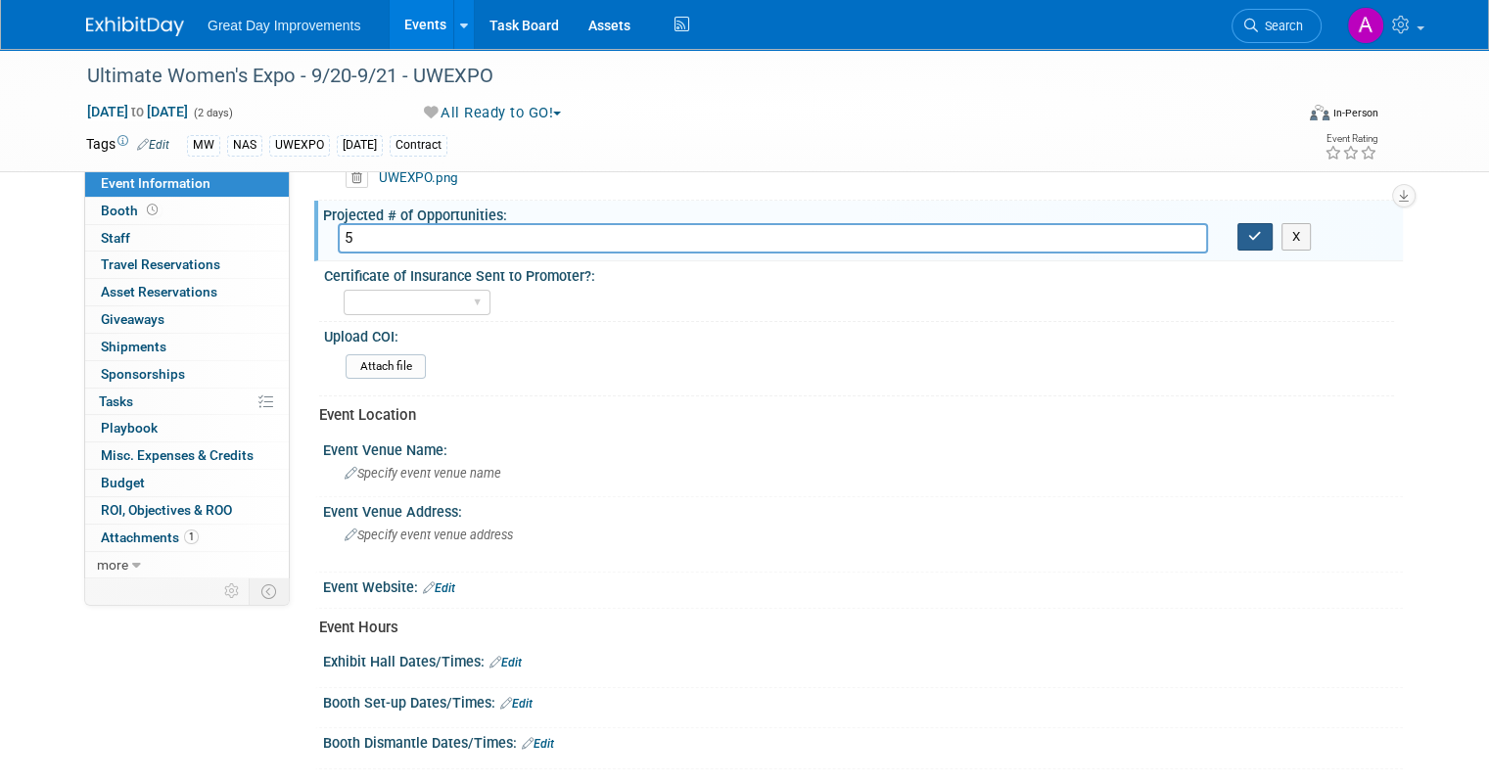
type input "5"
click at [1251, 230] on button "button" at bounding box center [1255, 236] width 35 height 27
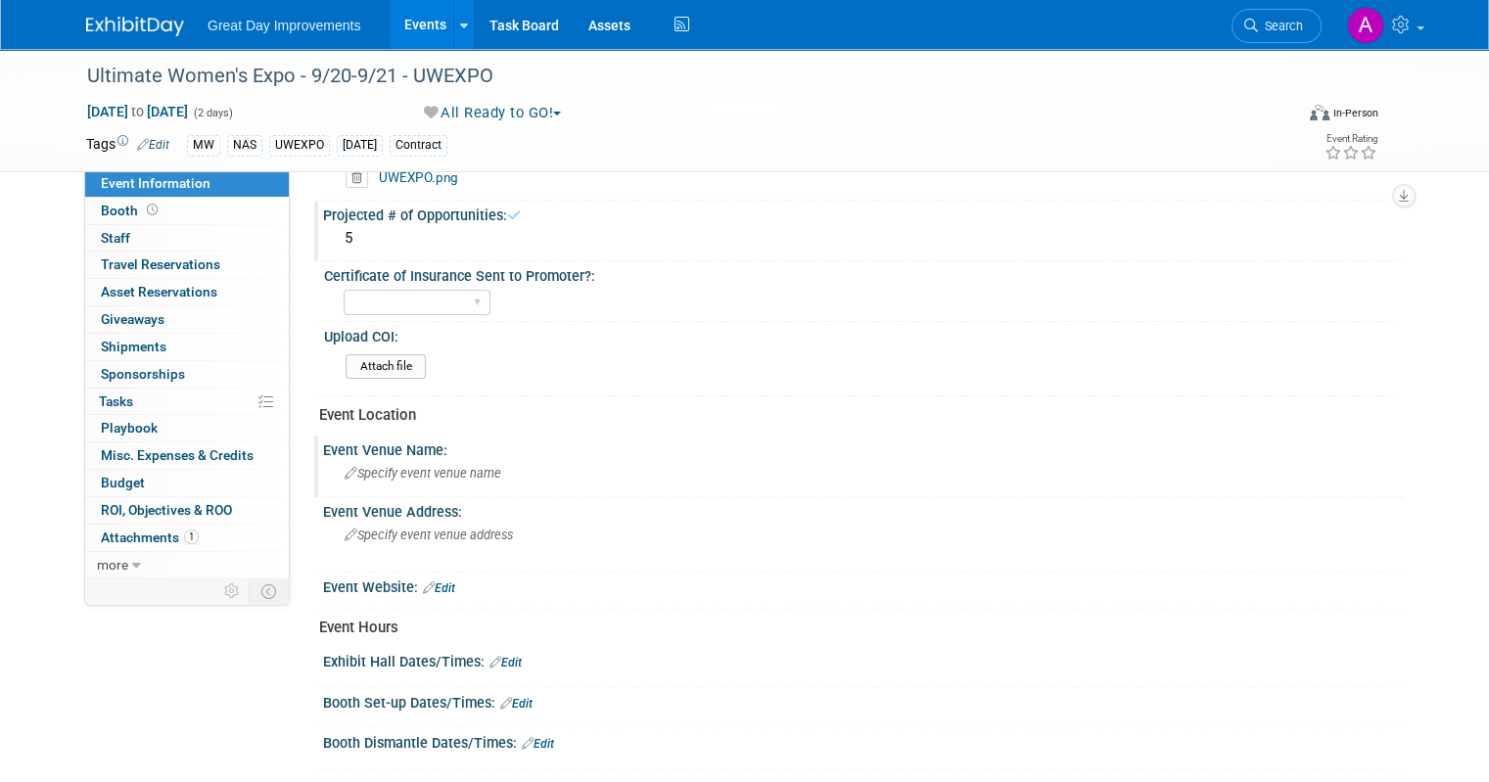
click at [430, 473] on span "Specify event venue name" at bounding box center [423, 473] width 157 height 15
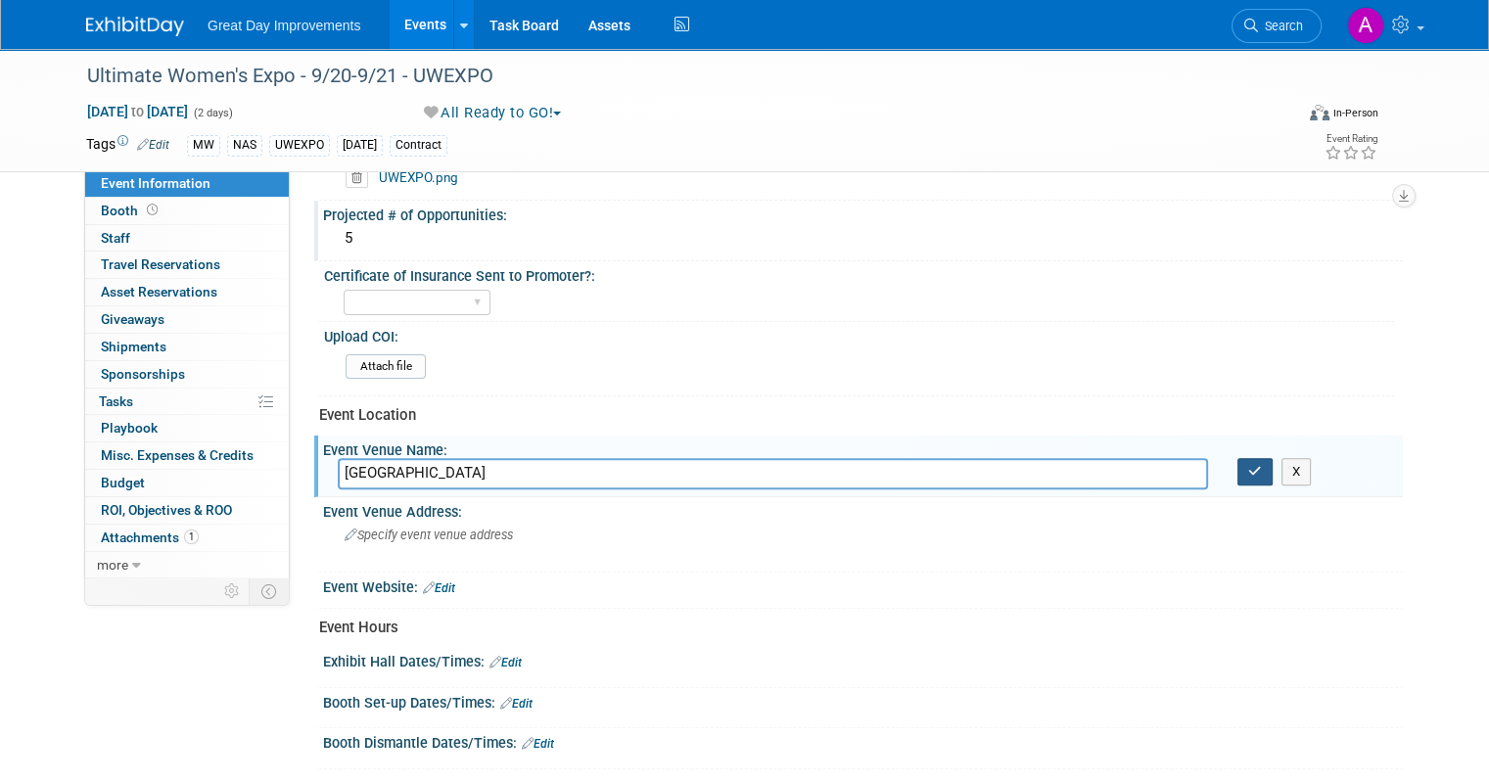
type input "[GEOGRAPHIC_DATA]"
click at [1262, 465] on icon "button" at bounding box center [1255, 471] width 14 height 13
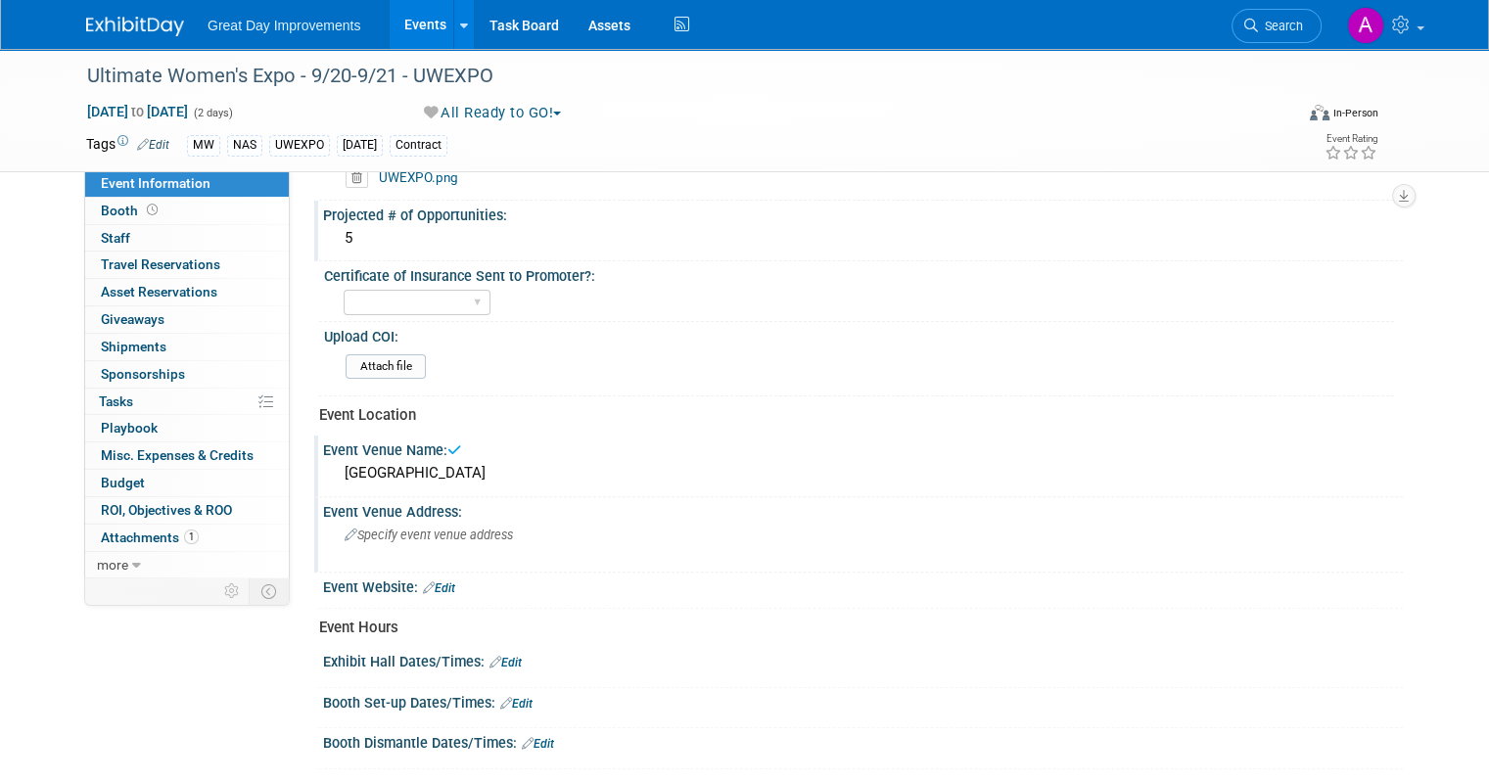
click at [481, 506] on div "Event Venue Address:" at bounding box center [863, 509] width 1080 height 24
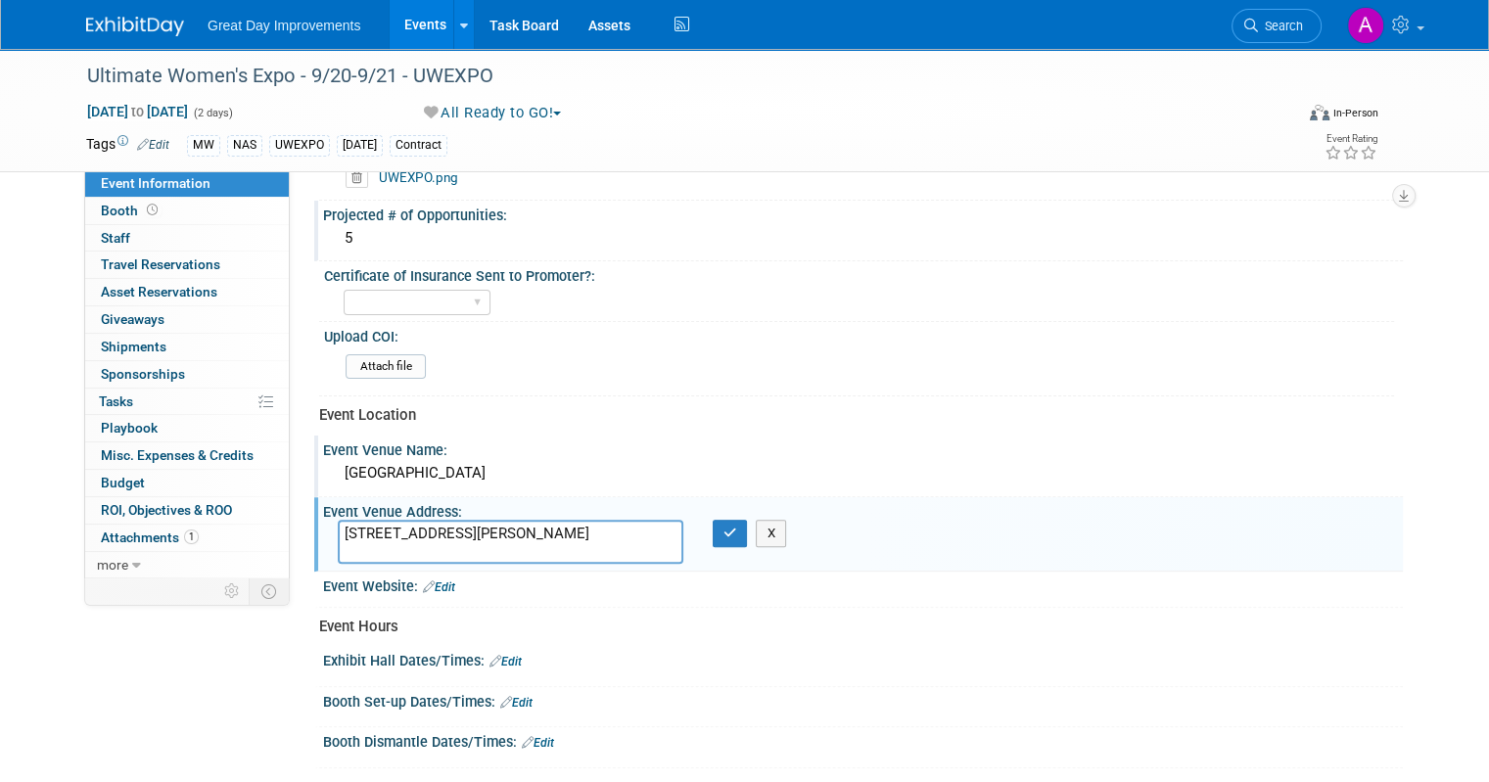
type textarea "[STREET_ADDRESS][PERSON_NAME]"
click at [750, 526] on div "X" at bounding box center [736, 533] width 46 height 27
click at [713, 520] on button "button" at bounding box center [730, 533] width 35 height 27
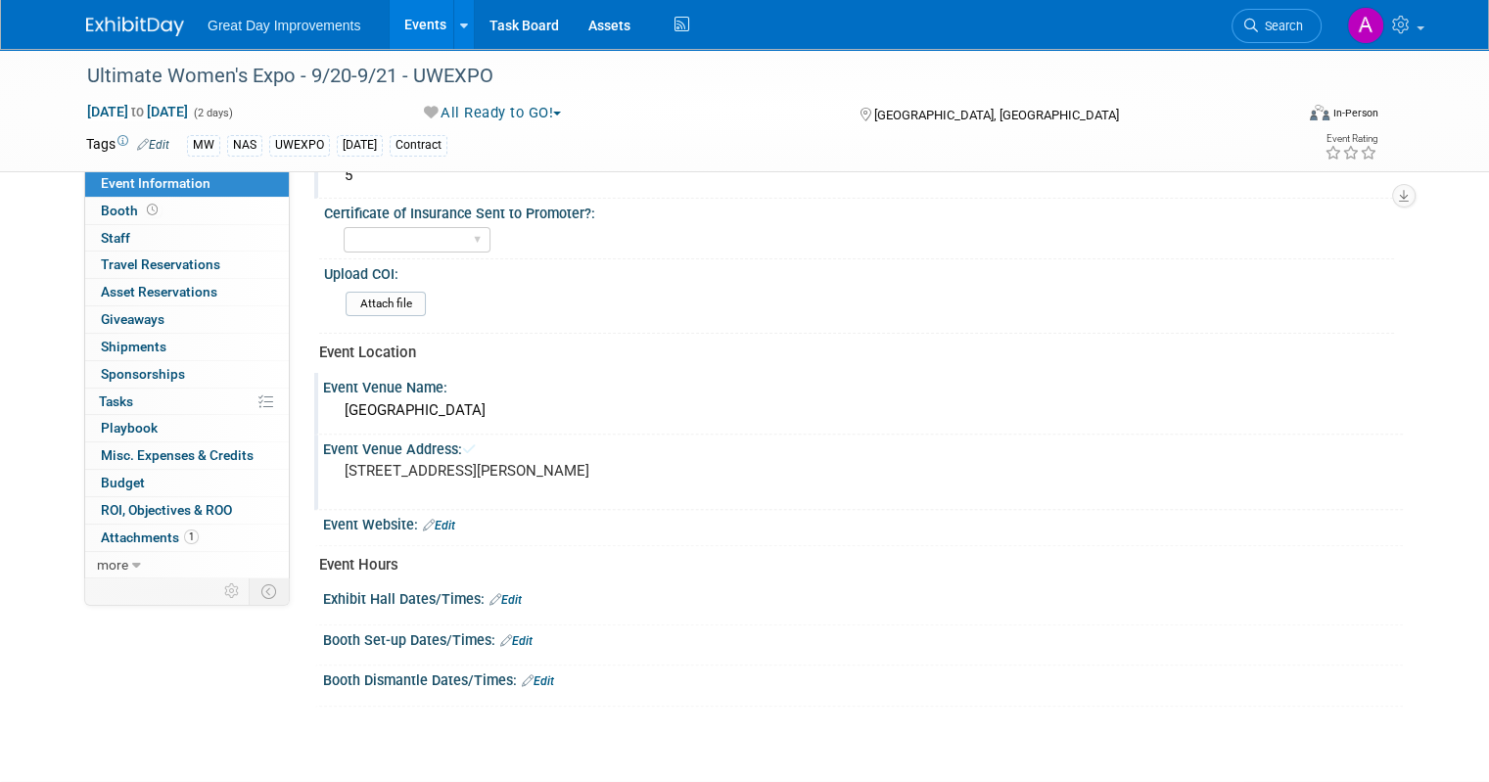
scroll to position [587, 0]
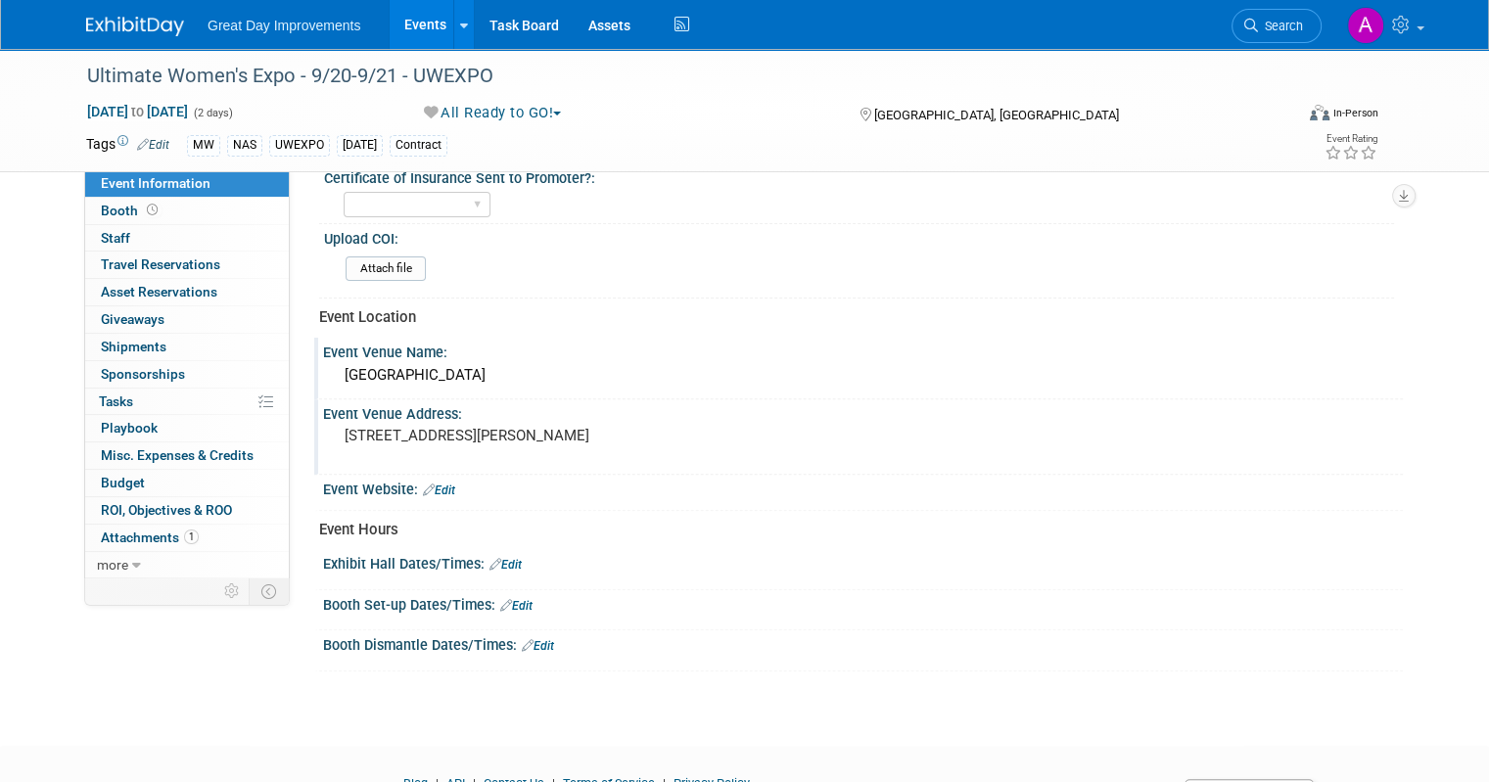
click at [502, 558] on link "Edit" at bounding box center [506, 565] width 32 height 14
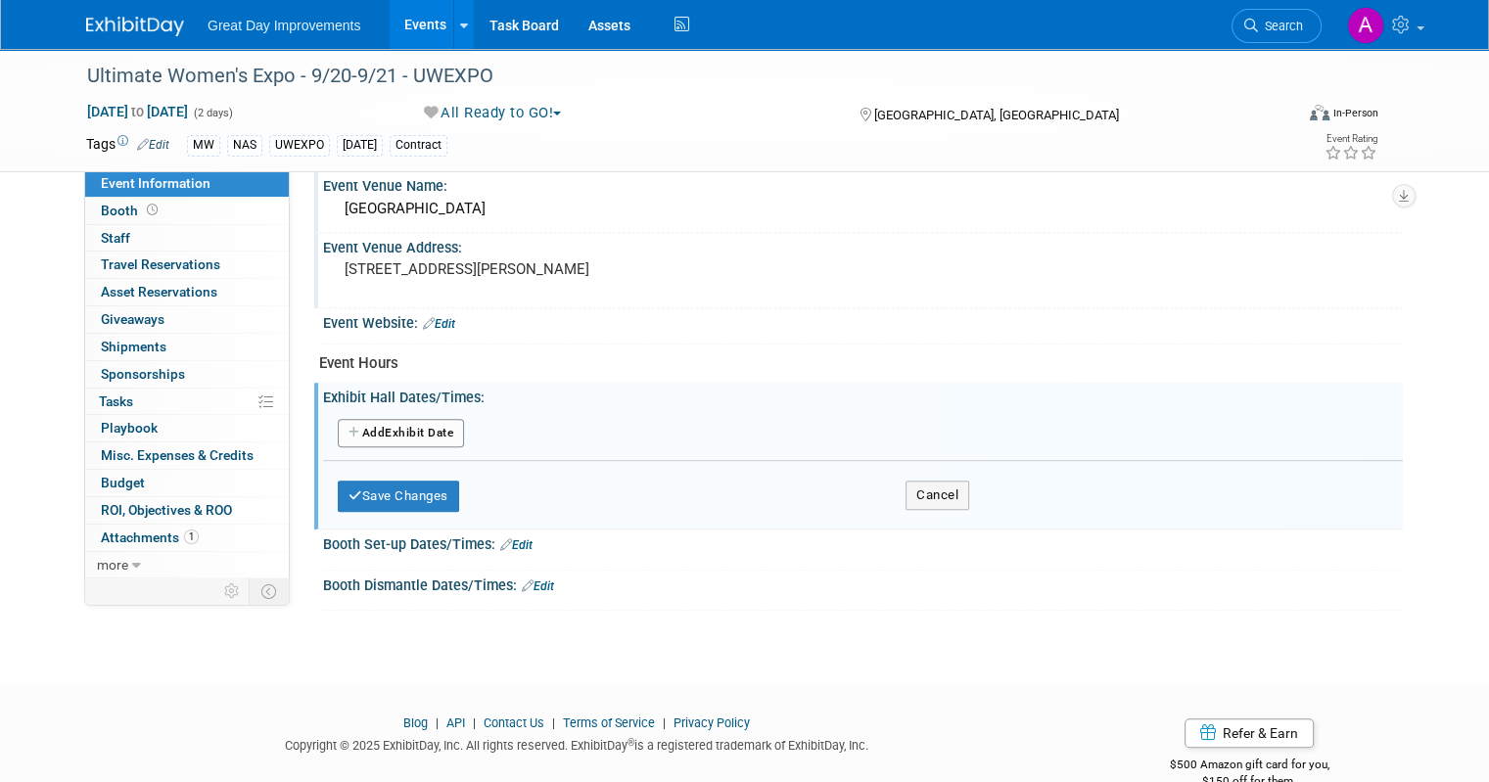
scroll to position [783, 0]
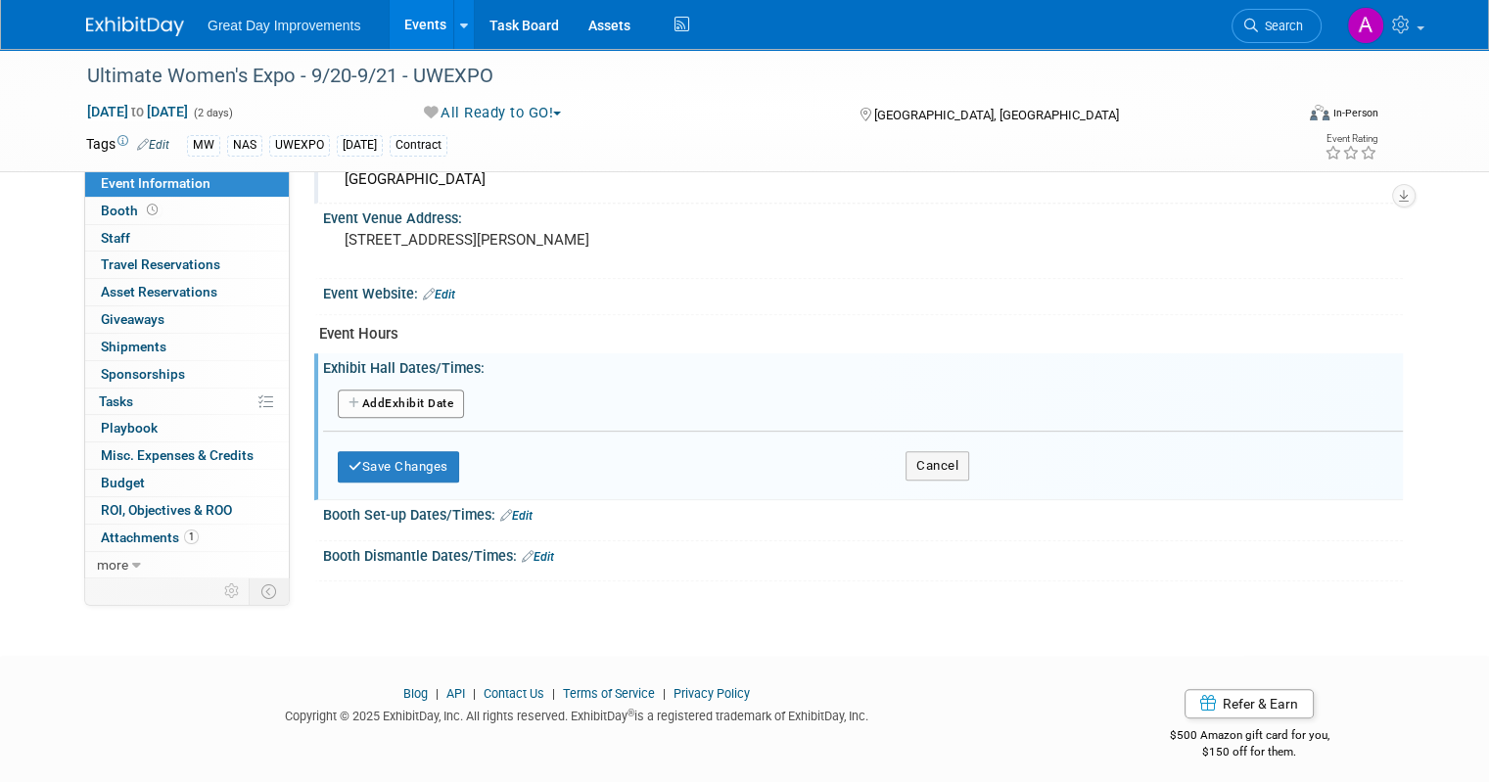
click at [407, 395] on button "Add Another Exhibit Date" at bounding box center [401, 404] width 126 height 29
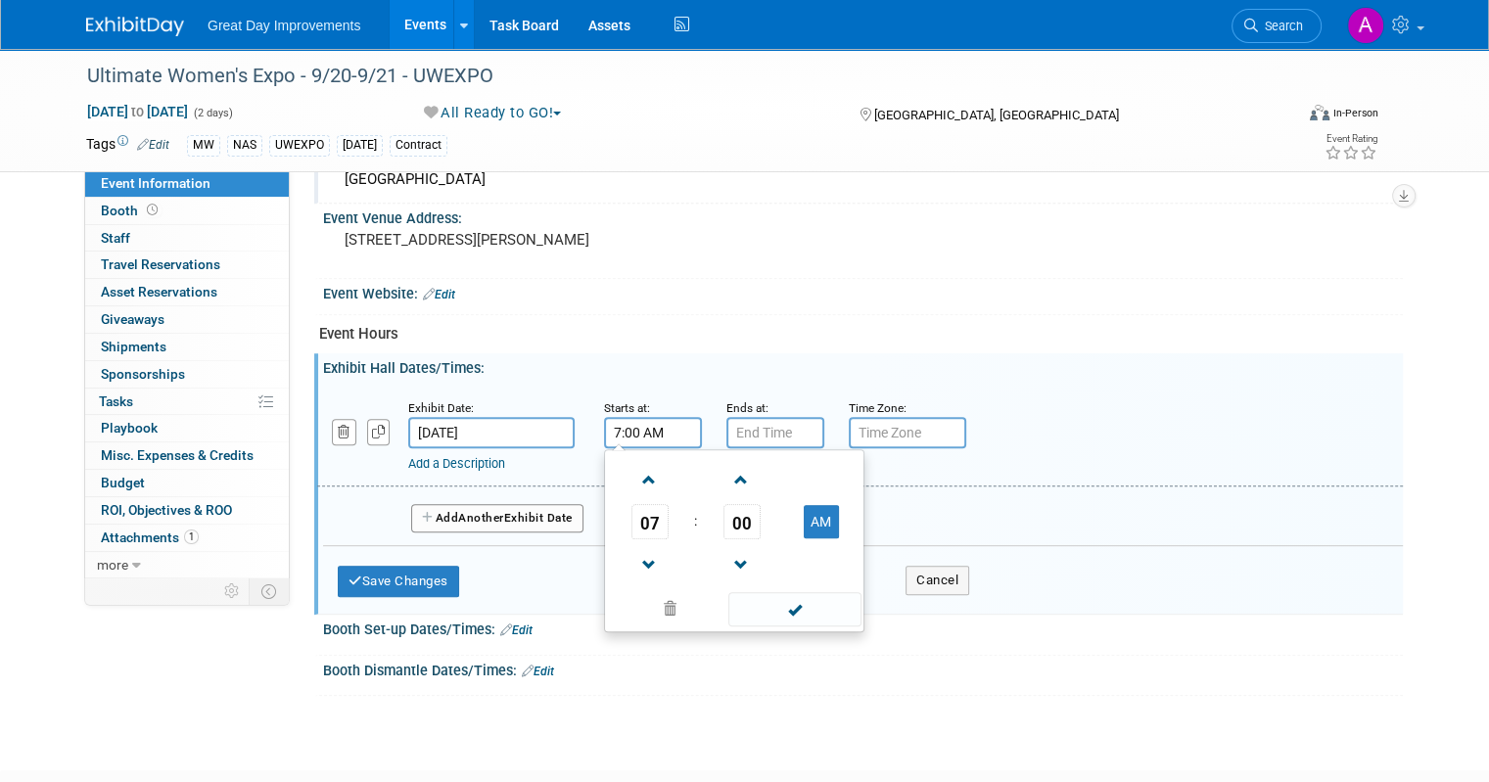
click at [607, 430] on input "7:00 AM" at bounding box center [653, 432] width 98 height 31
click at [633, 474] on span at bounding box center [650, 480] width 34 height 34
click at [633, 476] on span at bounding box center [650, 480] width 34 height 34
type input "10:00 AM"
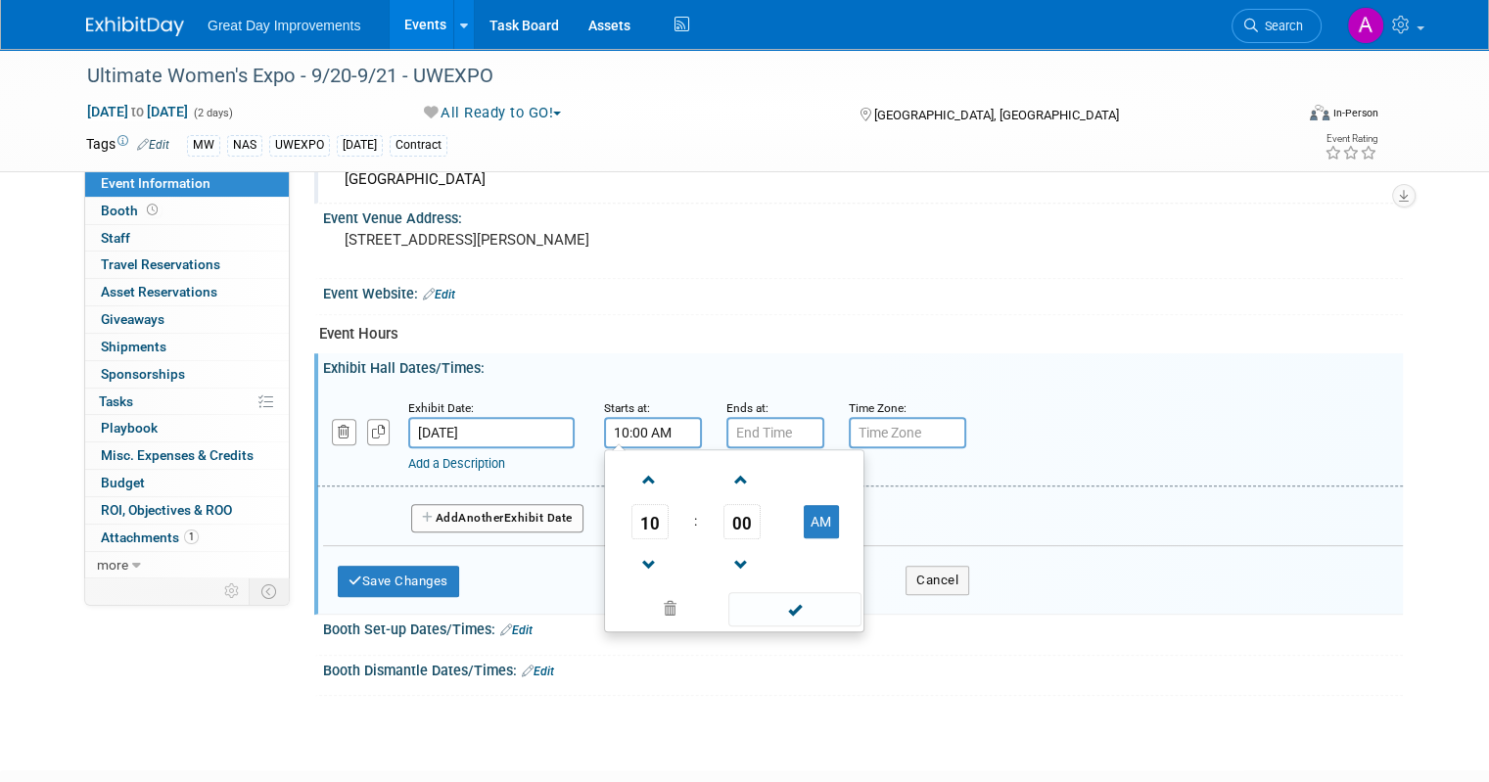
drag, startPoint x: 795, startPoint y: 590, endPoint x: 783, endPoint y: 551, distance: 40.9
click at [793, 592] on span at bounding box center [794, 609] width 132 height 34
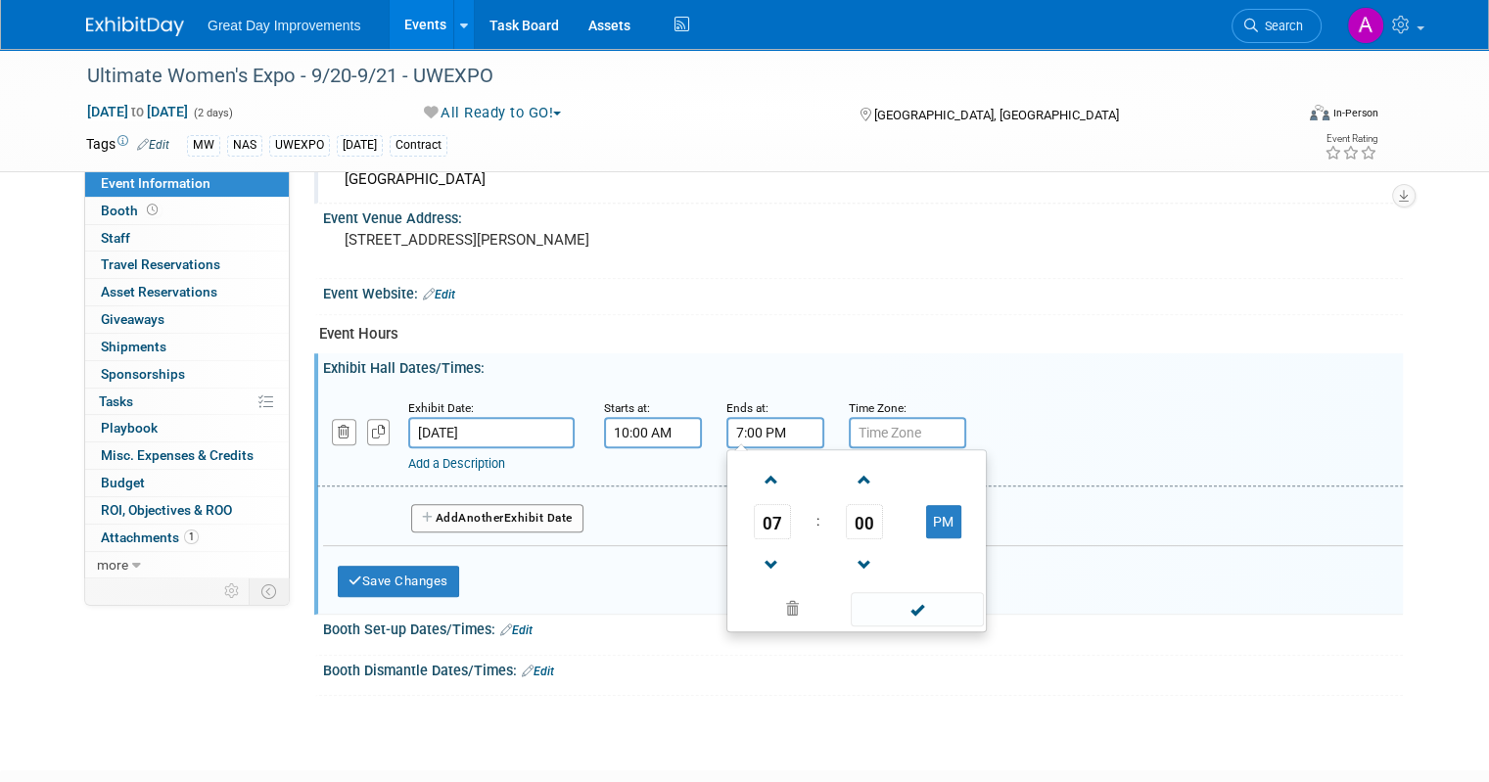
click at [747, 429] on input "7:00 PM" at bounding box center [776, 432] width 98 height 31
click at [756, 555] on span at bounding box center [772, 565] width 34 height 34
click at [756, 554] on span at bounding box center [772, 565] width 34 height 34
type input "5:00 PM"
drag, startPoint x: 943, startPoint y: 612, endPoint x: 924, endPoint y: 593, distance: 26.3
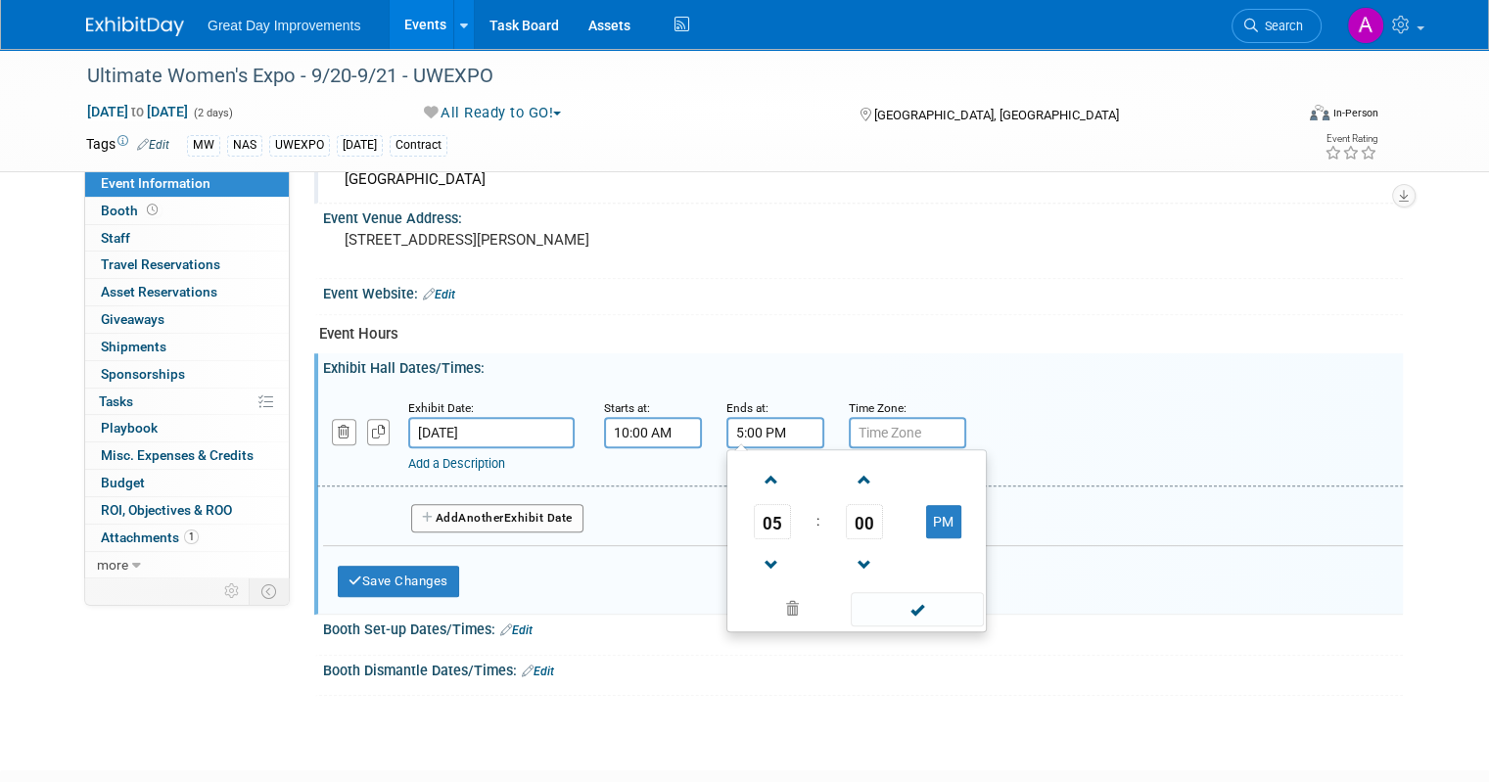
click at [939, 609] on span at bounding box center [917, 609] width 132 height 34
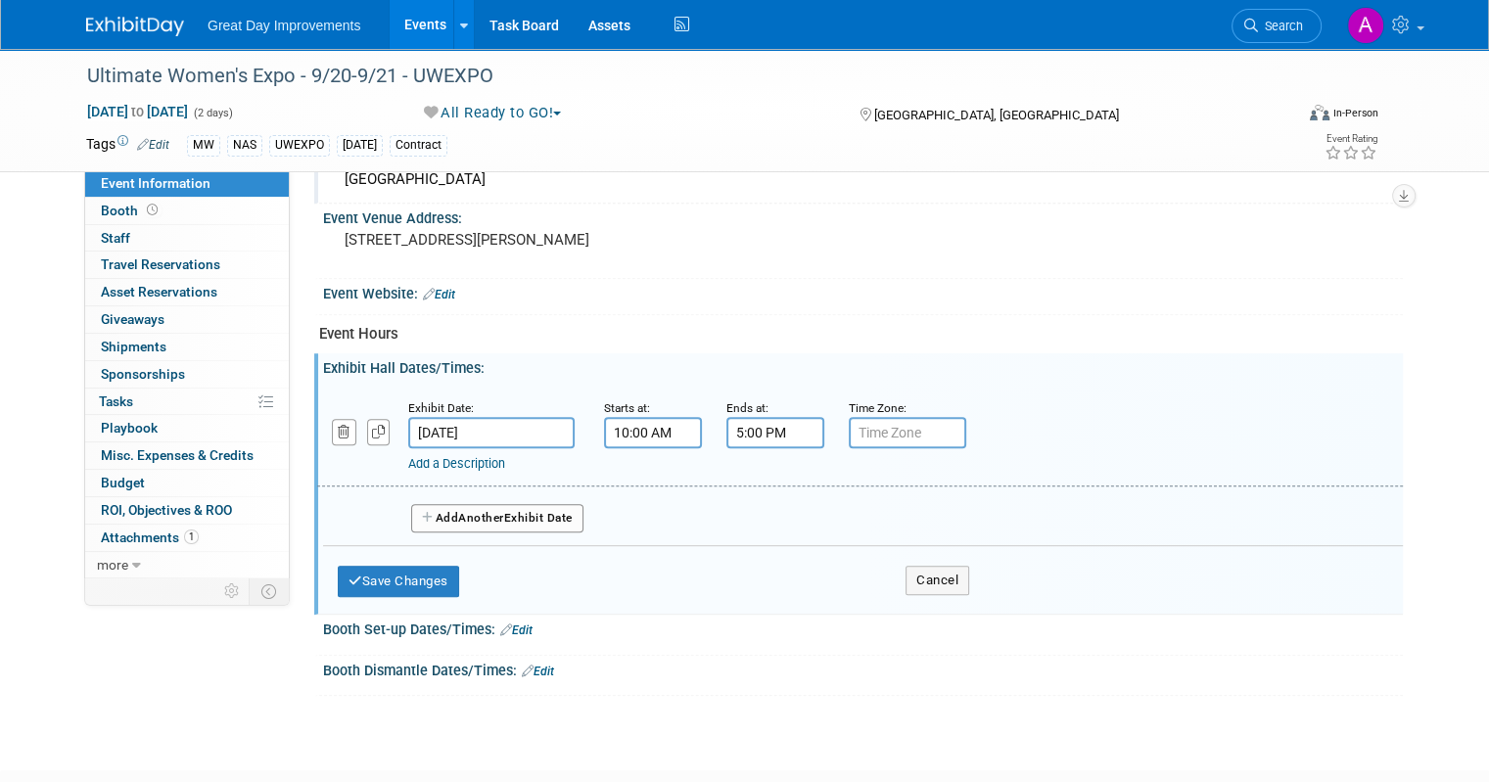
click at [885, 427] on input "text" at bounding box center [907, 432] width 117 height 31
type input "cst"
click at [473, 511] on span "Another" at bounding box center [481, 518] width 46 height 14
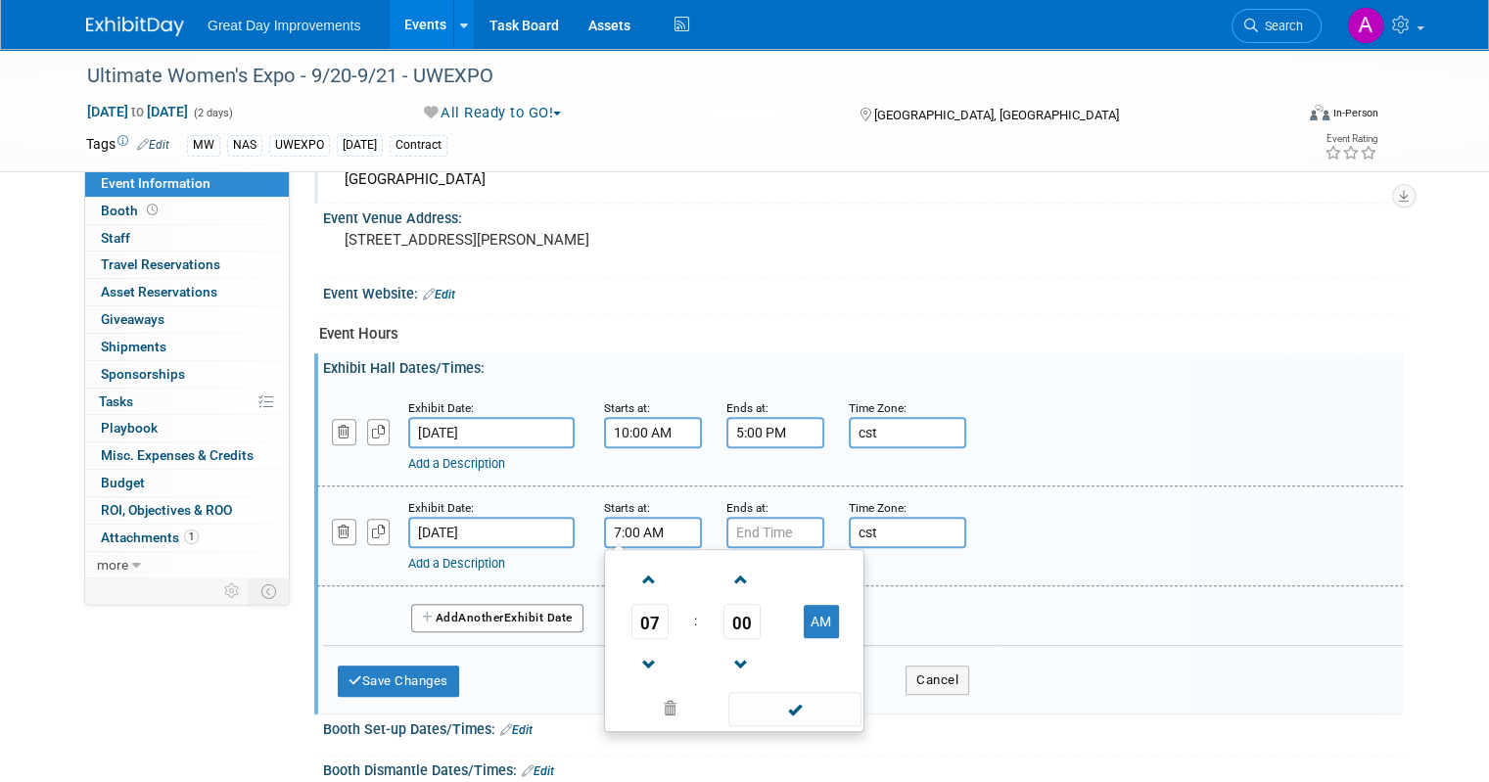
click at [631, 520] on input "7:00 AM" at bounding box center [653, 532] width 98 height 31
click at [609, 571] on td at bounding box center [649, 579] width 81 height 50
click at [633, 572] on span at bounding box center [650, 580] width 34 height 34
click at [633, 573] on span at bounding box center [650, 580] width 34 height 34
click at [634, 575] on span at bounding box center [650, 580] width 34 height 34
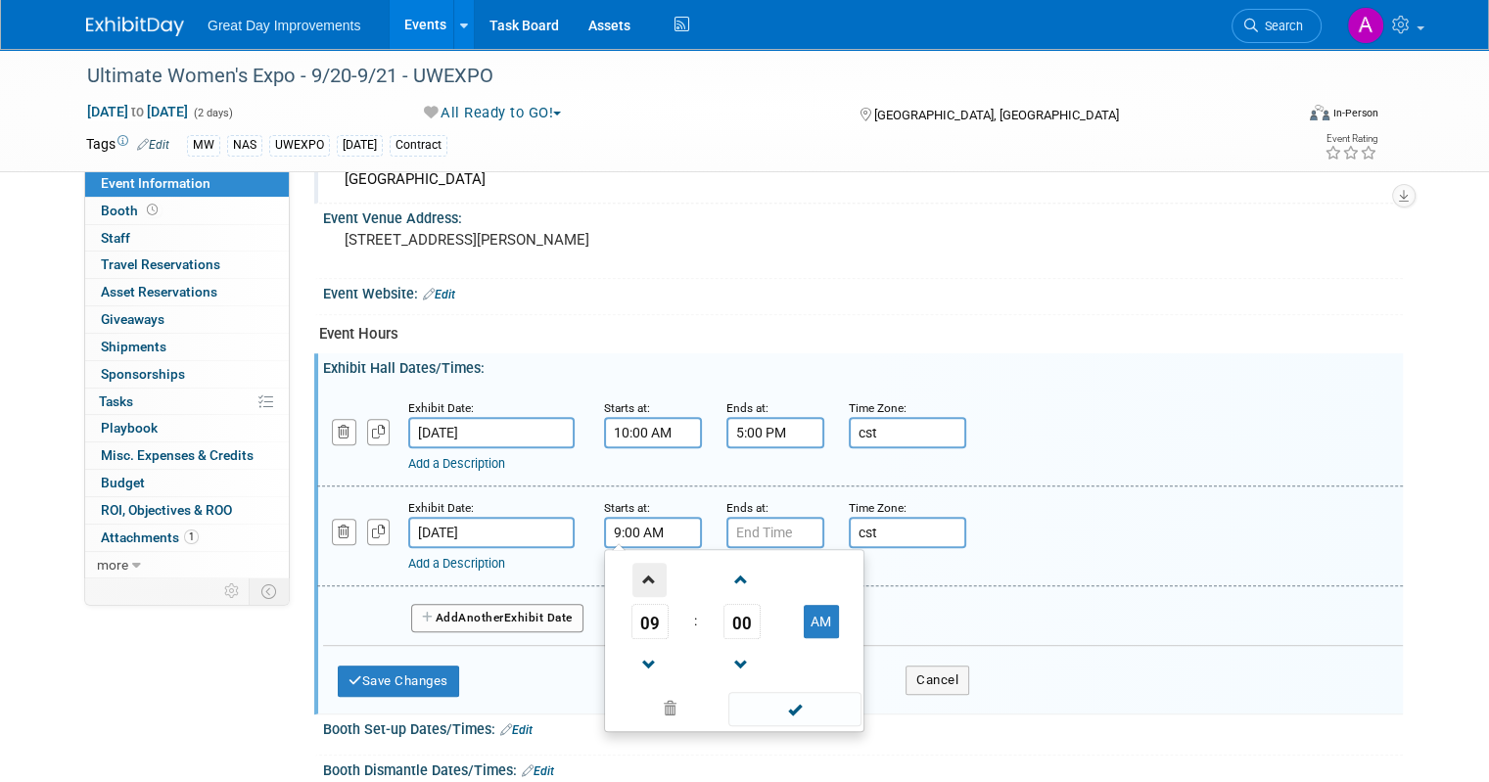
type input "10:00 AM"
click at [811, 706] on span at bounding box center [794, 709] width 132 height 34
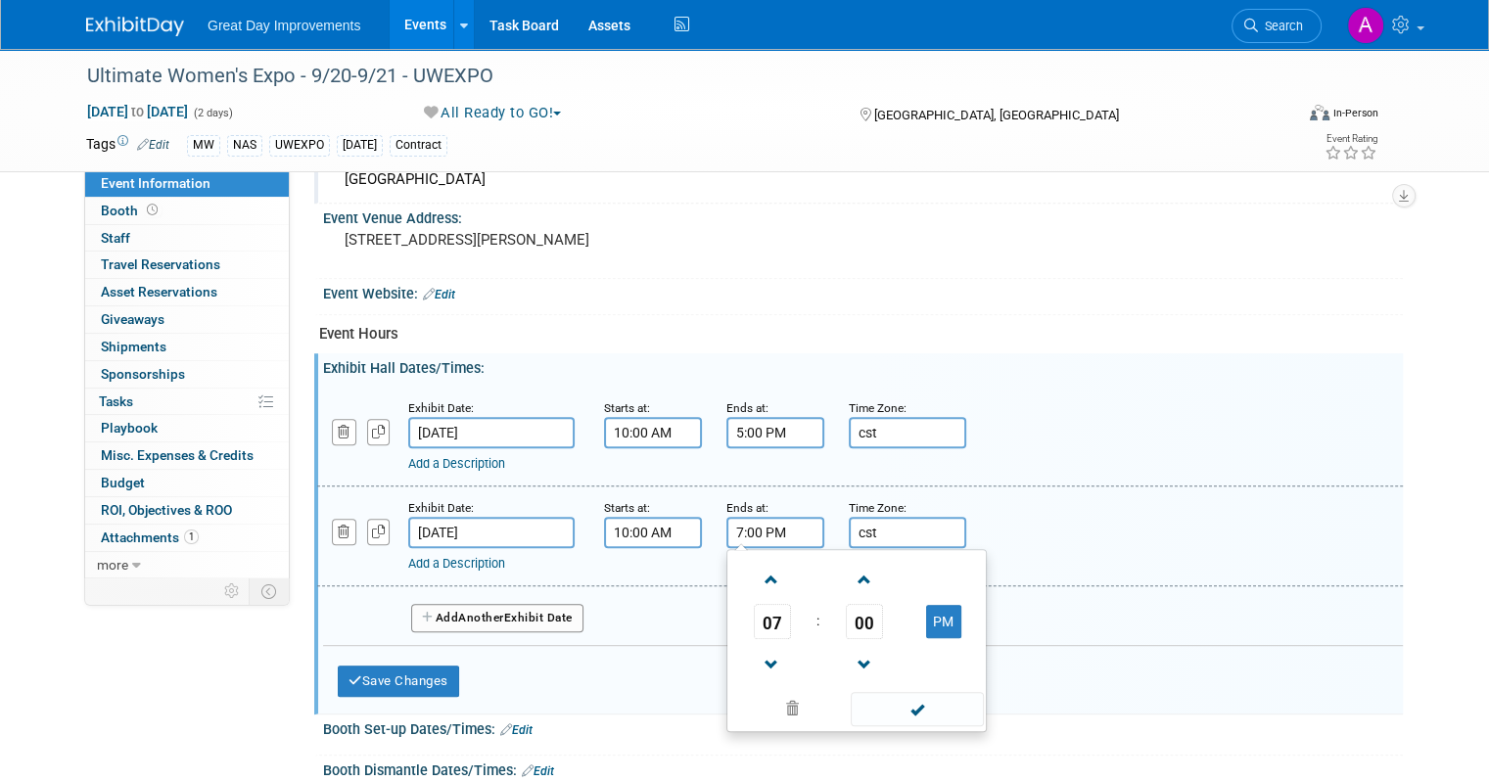
click at [763, 517] on input "7:00 PM" at bounding box center [776, 532] width 98 height 31
click at [755, 653] on span at bounding box center [772, 665] width 34 height 34
click at [755, 651] on span at bounding box center [772, 665] width 34 height 34
type input "5:00 PM"
drag, startPoint x: 899, startPoint y: 689, endPoint x: 899, endPoint y: 676, distance: 13.7
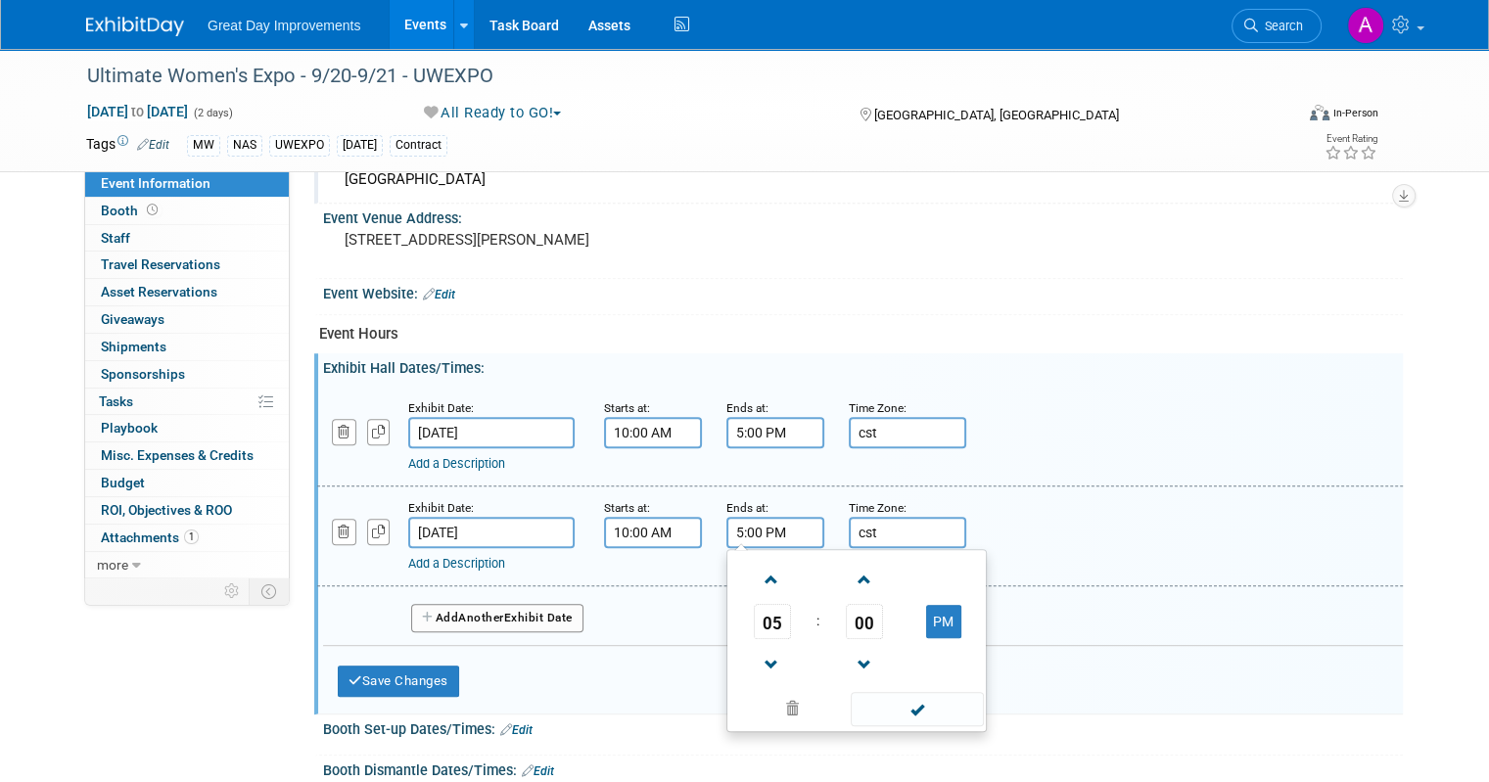
click at [899, 692] on span at bounding box center [917, 709] width 132 height 34
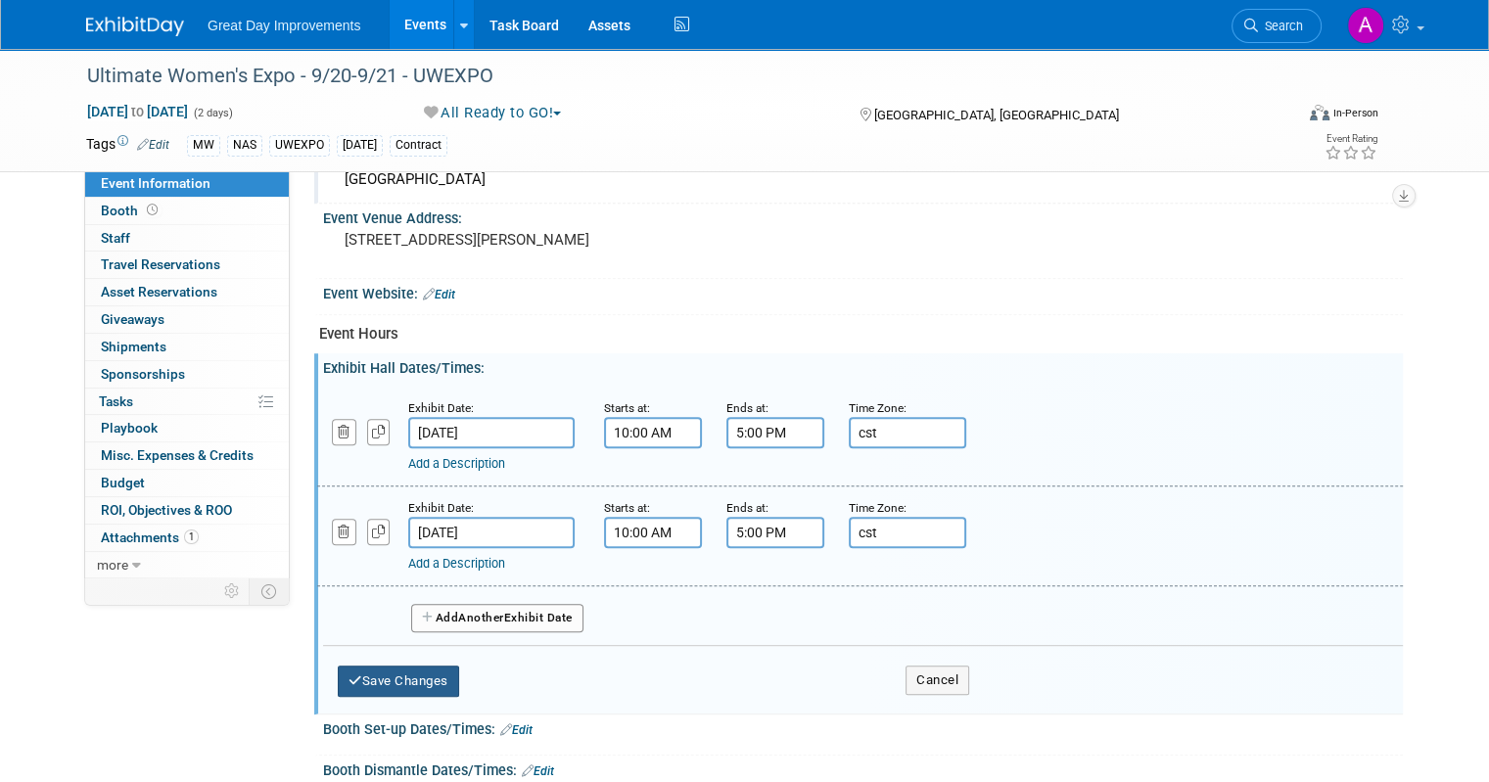
click at [427, 666] on button "Save Changes" at bounding box center [398, 681] width 121 height 31
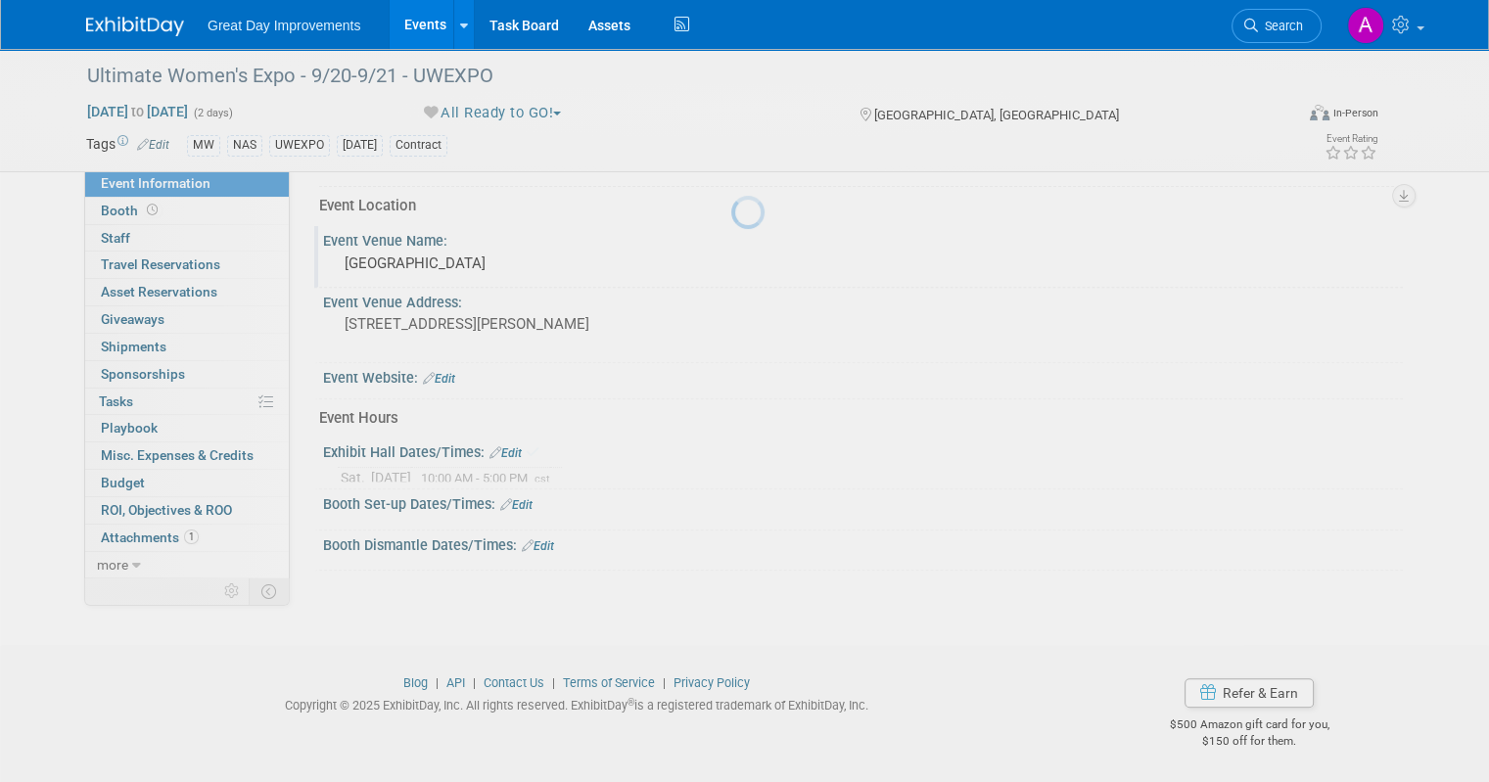
scroll to position [674, 0]
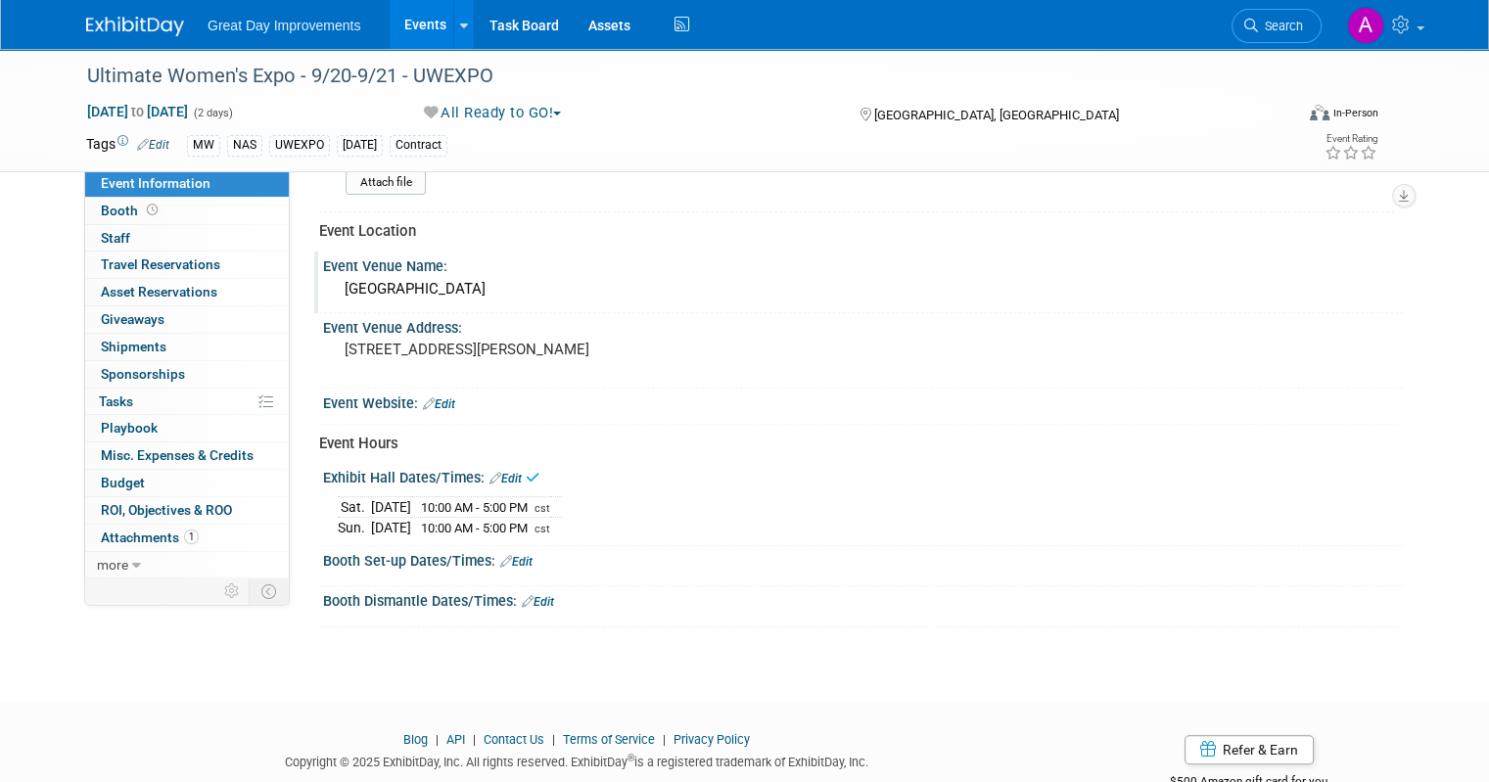
click at [507, 555] on link "Edit" at bounding box center [516, 562] width 32 height 14
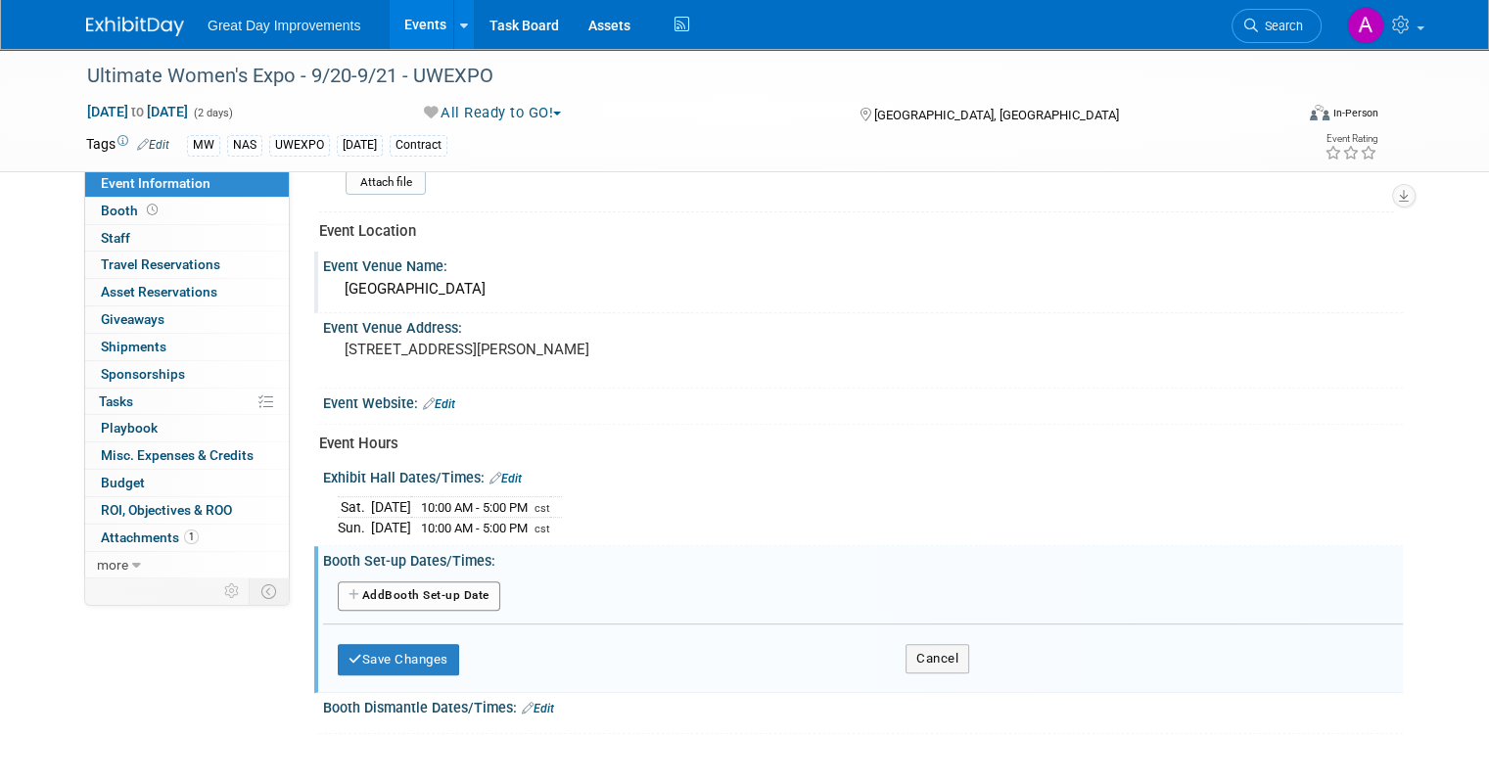
click at [431, 587] on button "Add Another Booth Set-up Date" at bounding box center [419, 596] width 163 height 29
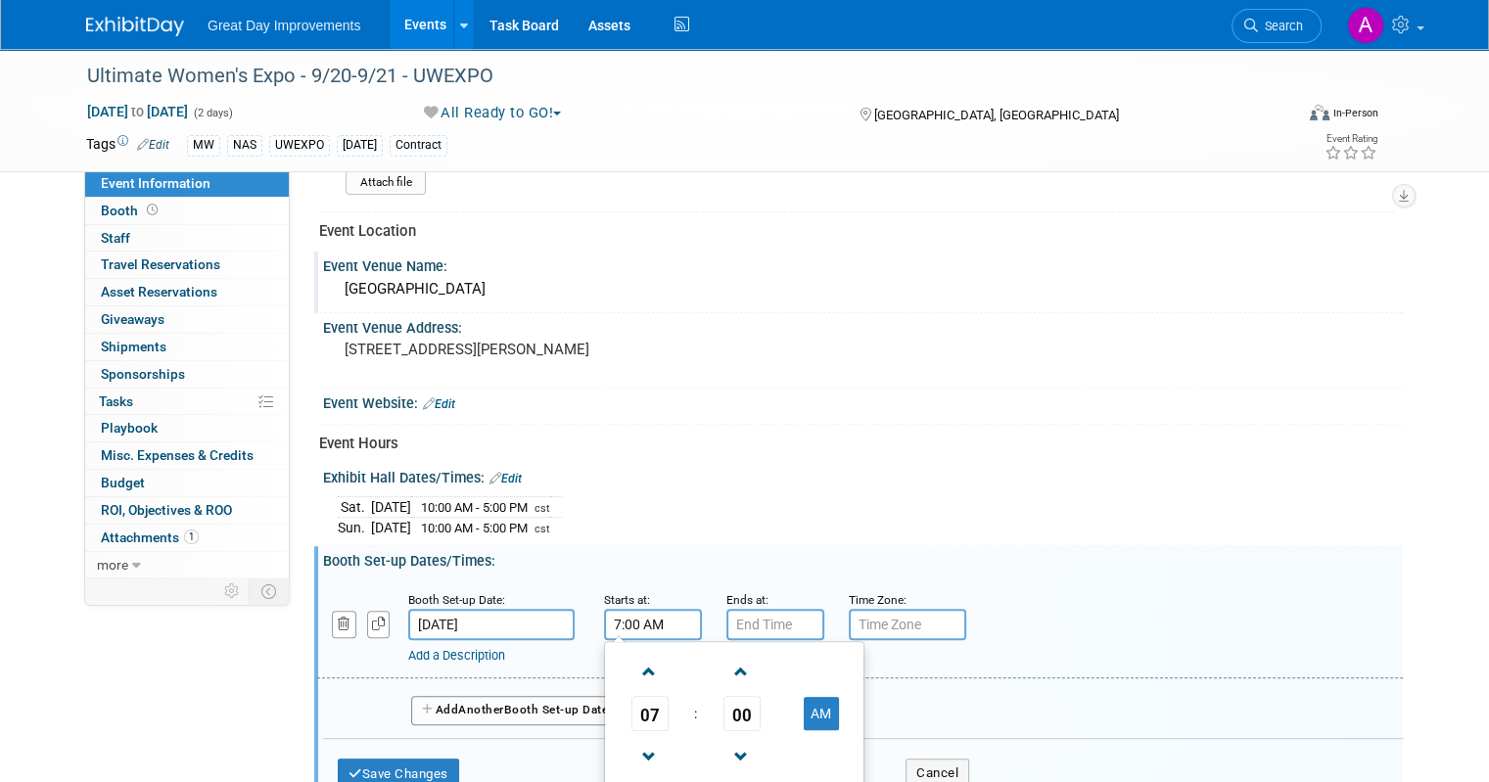
click at [625, 609] on input "7:00 AM" at bounding box center [653, 624] width 98 height 31
click at [633, 673] on span at bounding box center [650, 672] width 34 height 34
type input "8:00 AM"
click at [749, 619] on input "7:00 PM" at bounding box center [776, 624] width 98 height 31
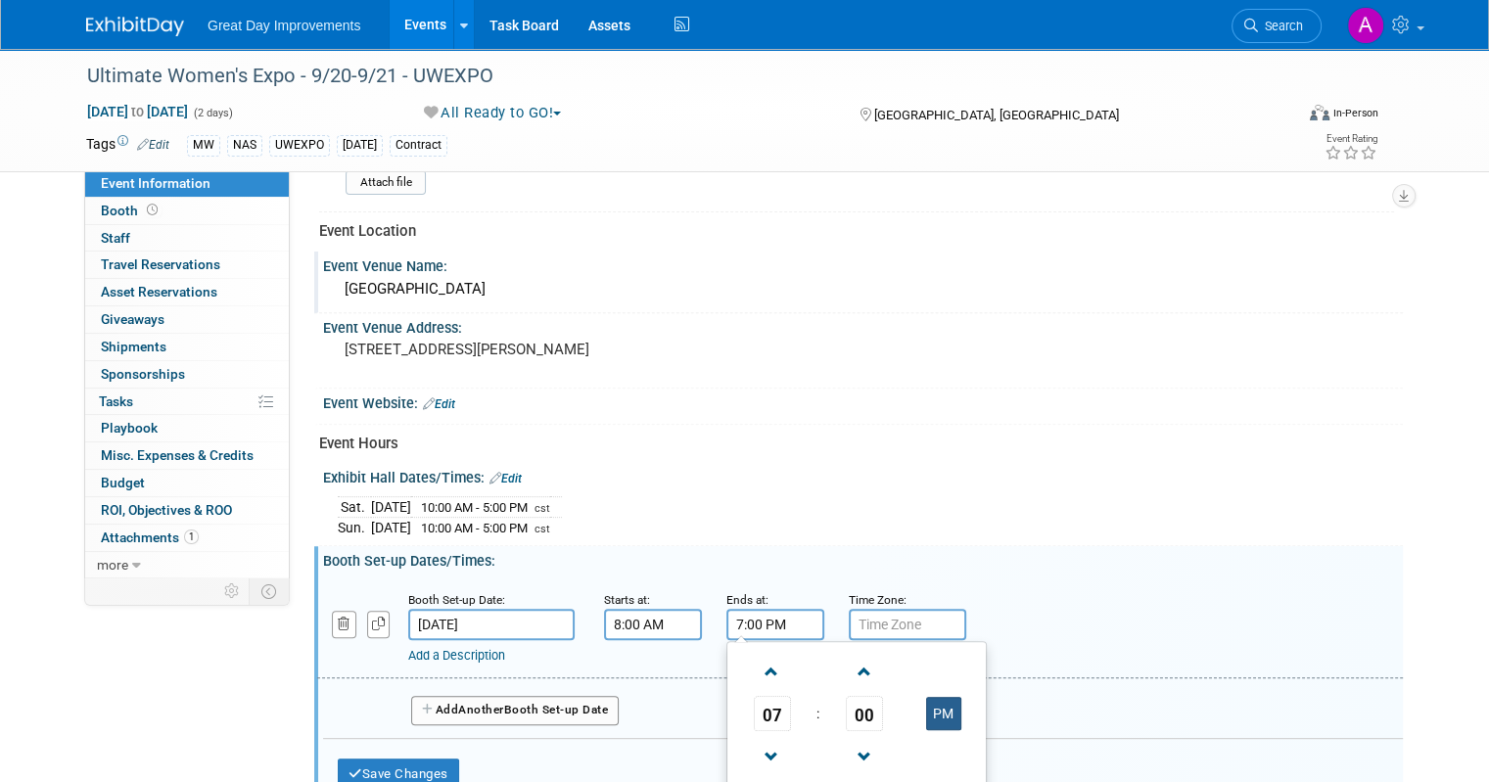
click at [926, 700] on button "PM" at bounding box center [943, 713] width 35 height 33
click at [755, 657] on span at bounding box center [772, 672] width 34 height 34
type input "8:00 AM"
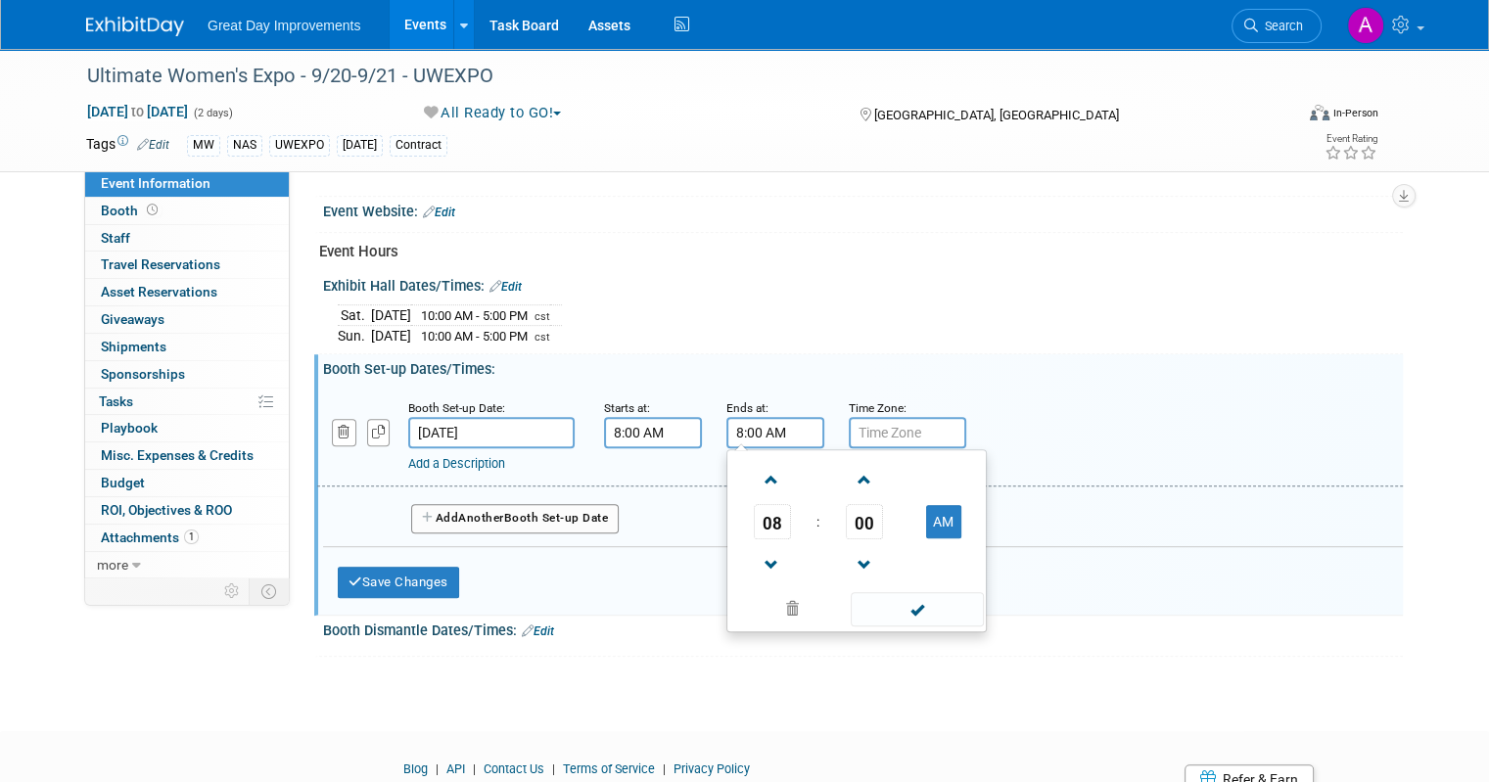
scroll to position [869, 0]
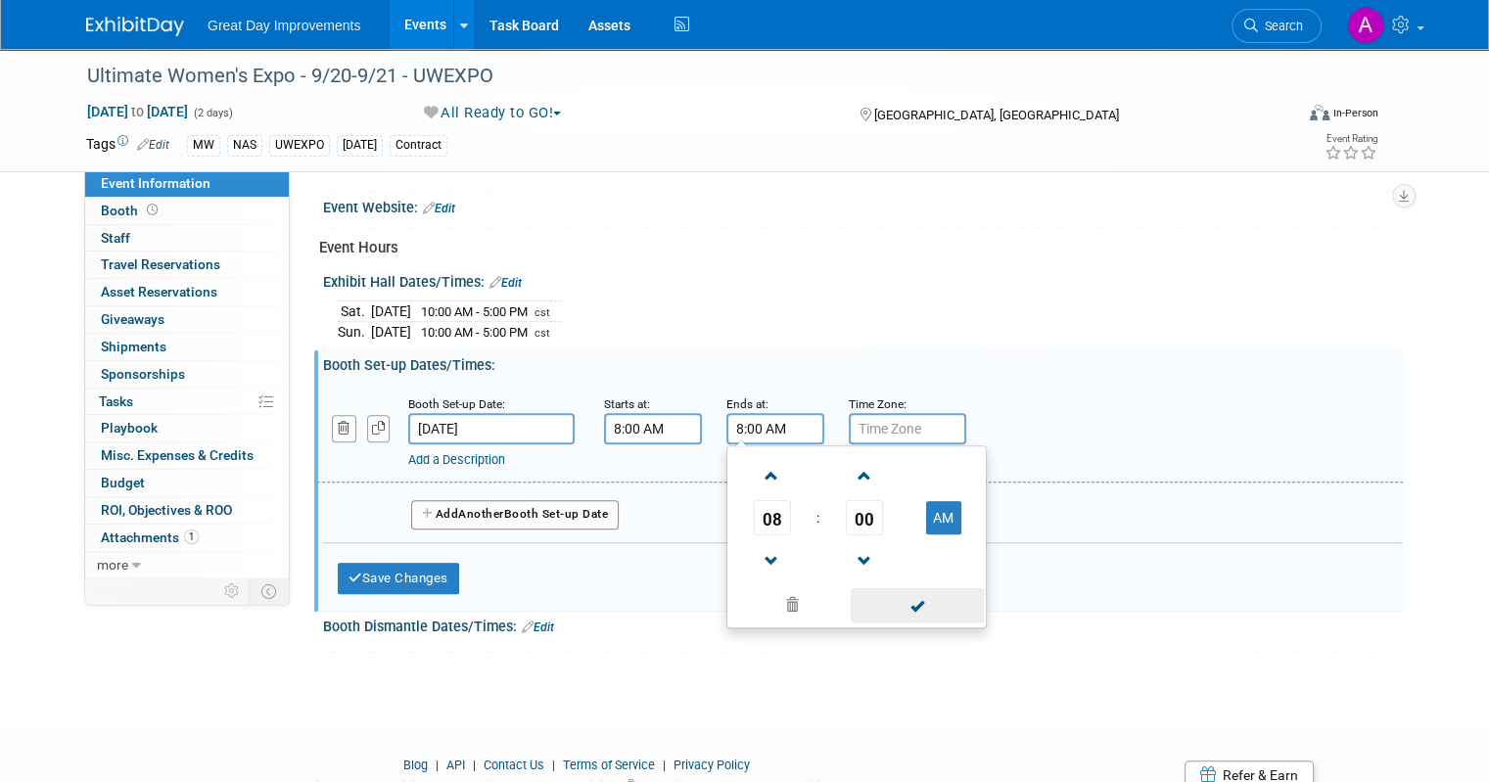
click at [896, 606] on span at bounding box center [917, 605] width 132 height 34
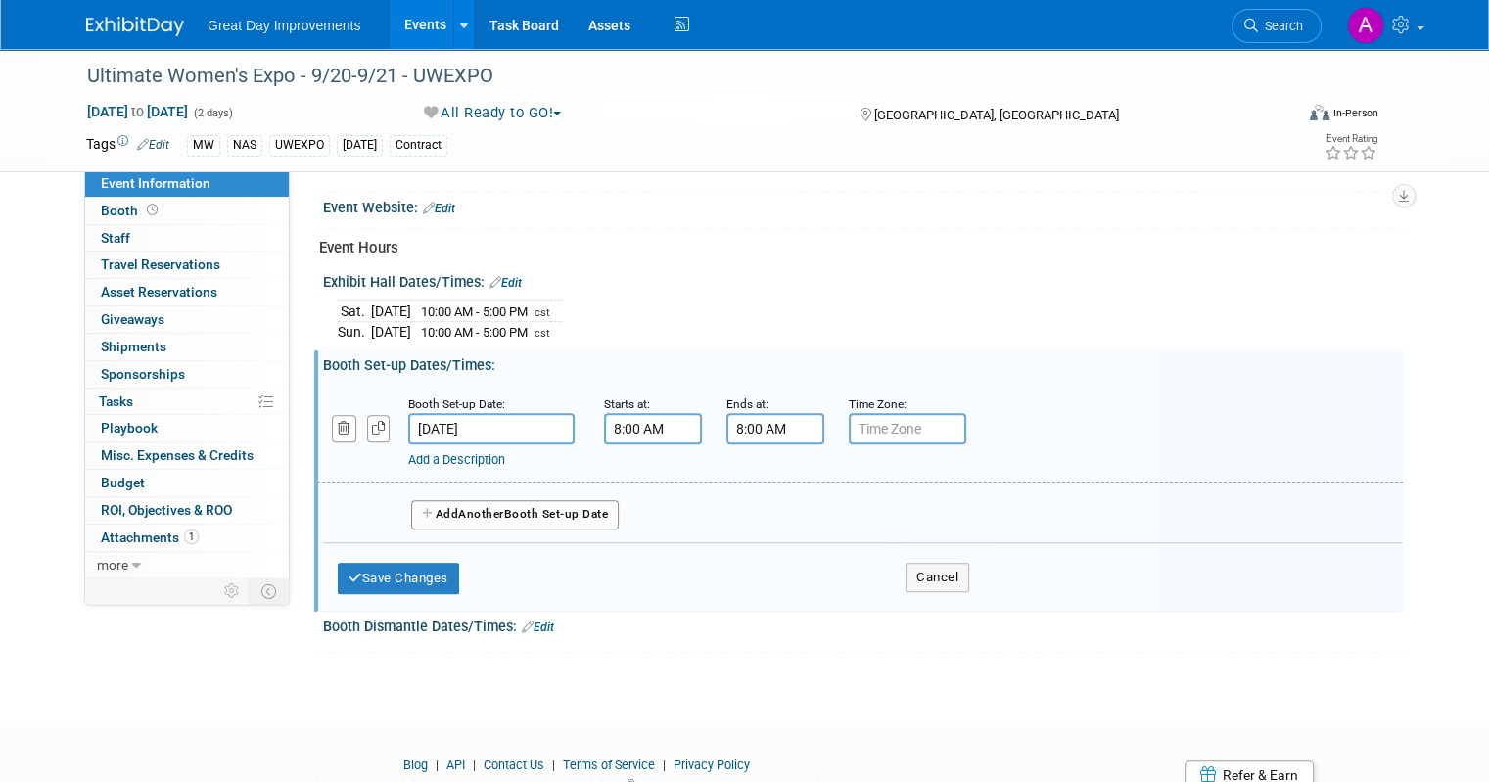
click at [900, 428] on input "text" at bounding box center [907, 428] width 117 height 31
type input "cst"
click at [375, 563] on button "Save Changes" at bounding box center [398, 578] width 121 height 31
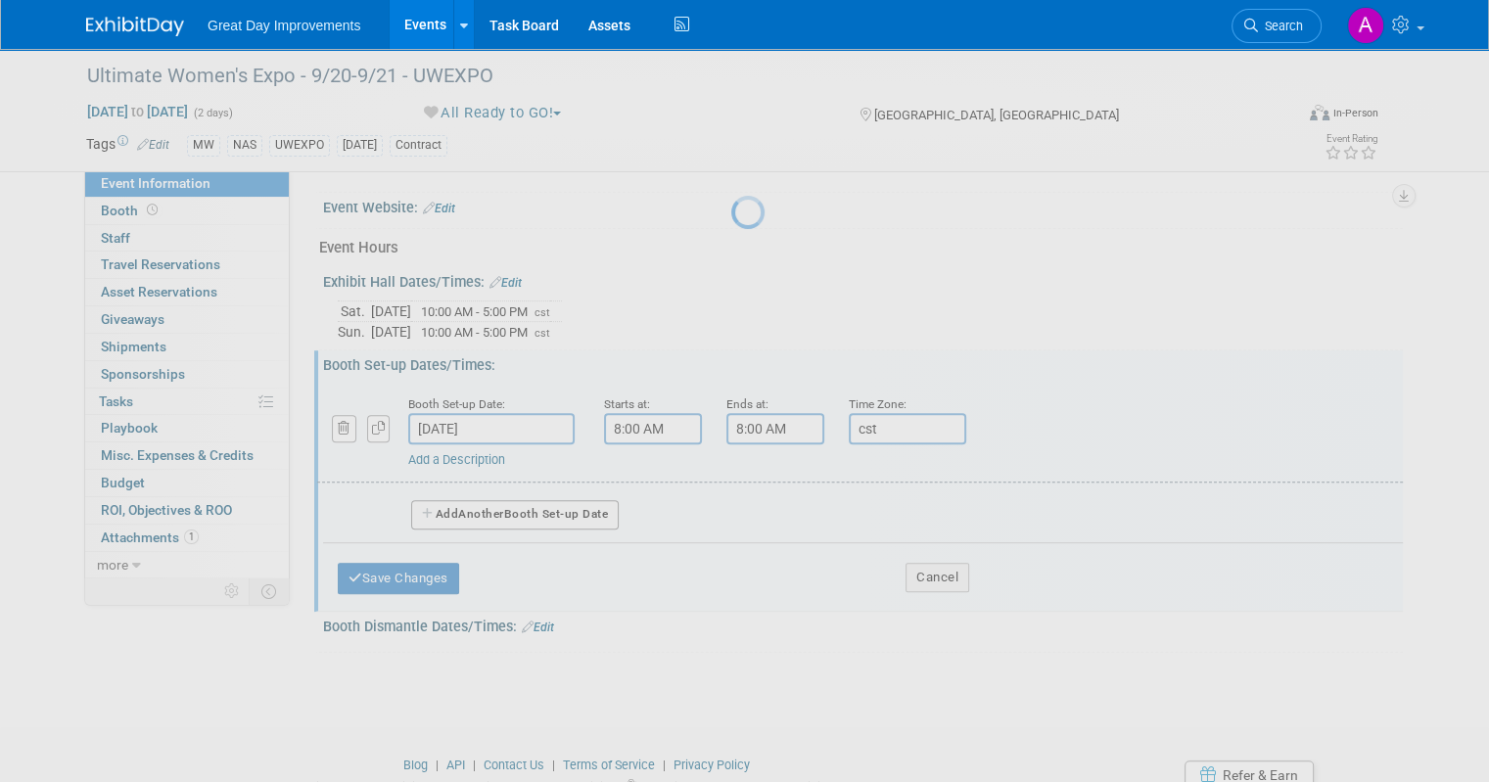
scroll to position [716, 0]
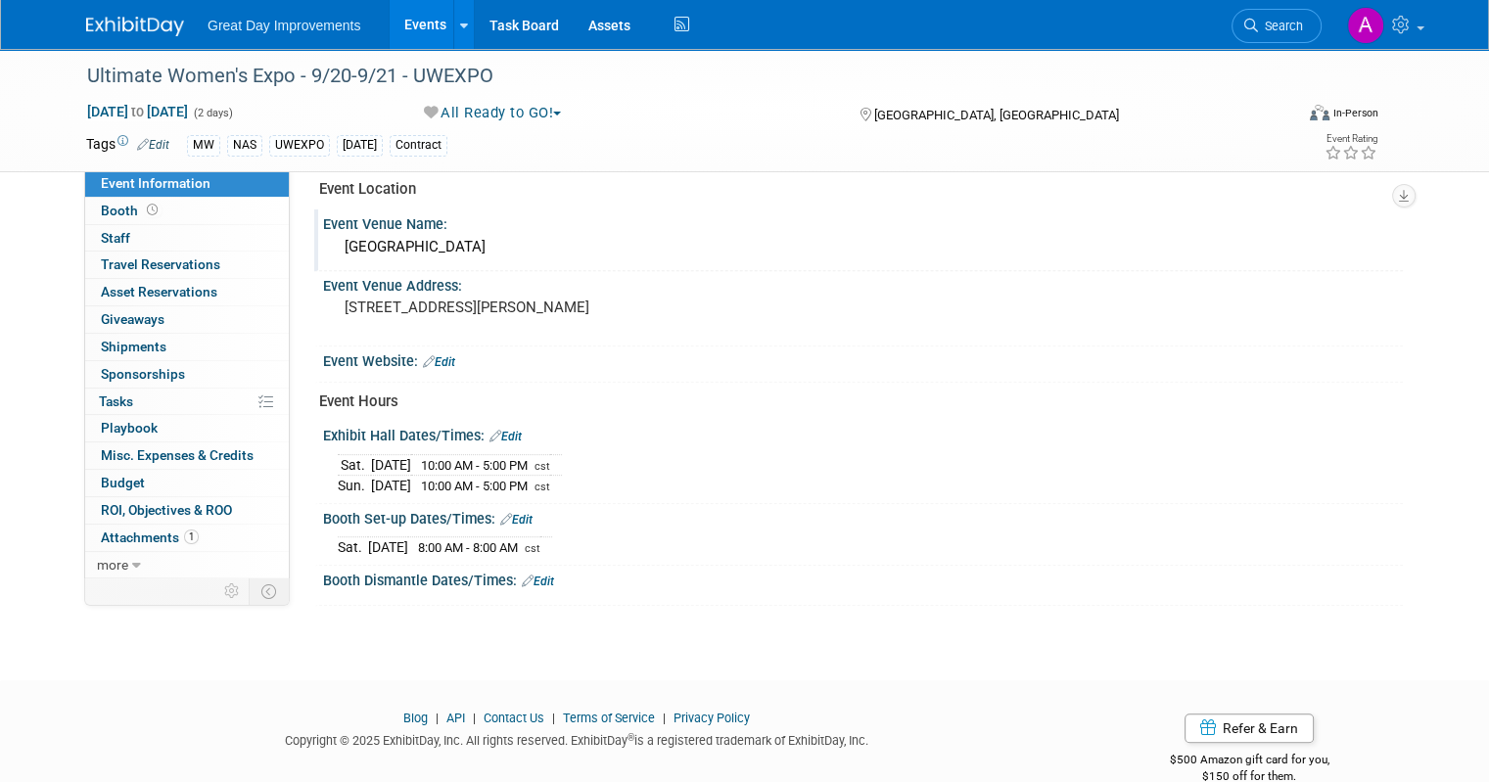
click at [504, 513] on link "Edit" at bounding box center [516, 520] width 32 height 14
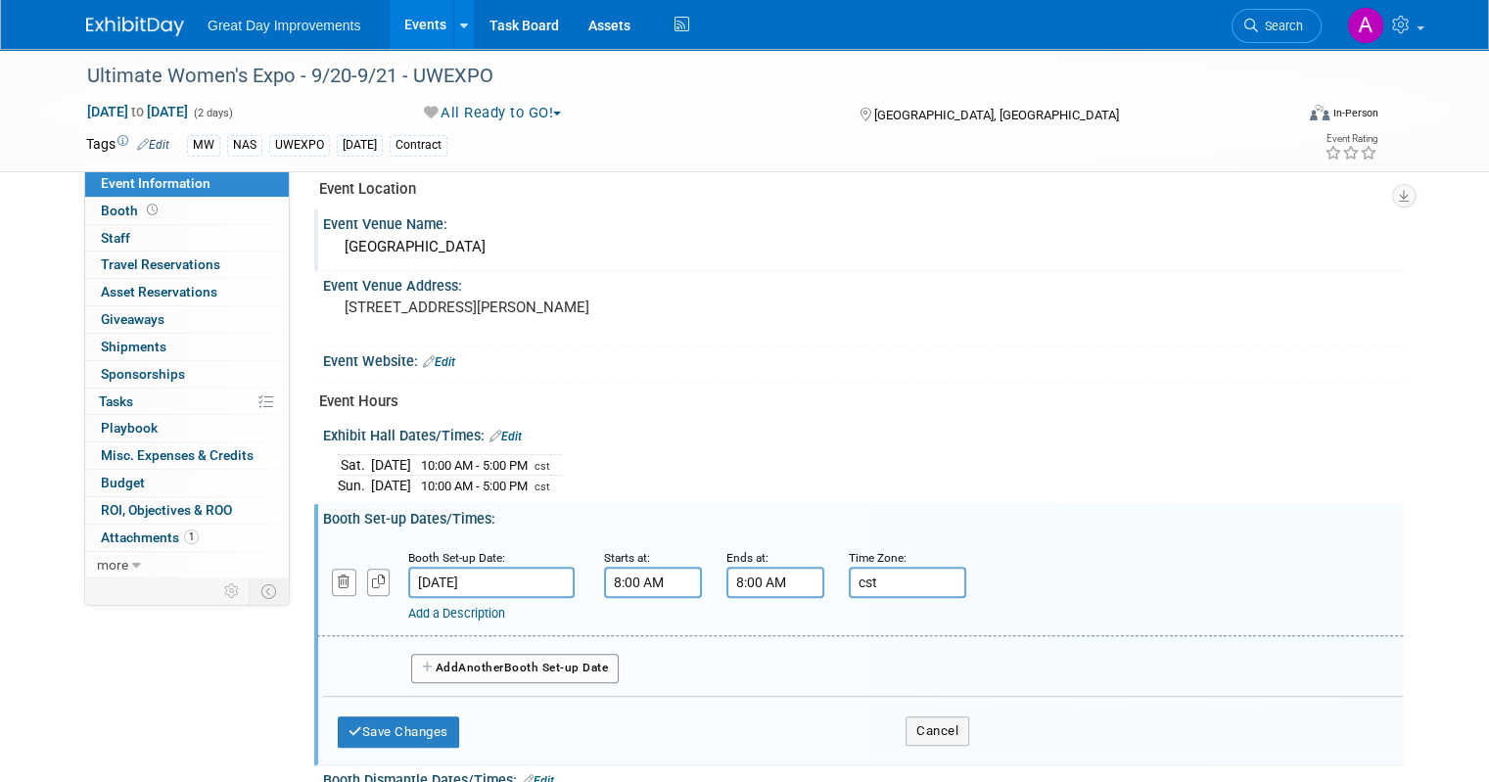
click at [764, 567] on input "8:00 AM" at bounding box center [776, 582] width 98 height 31
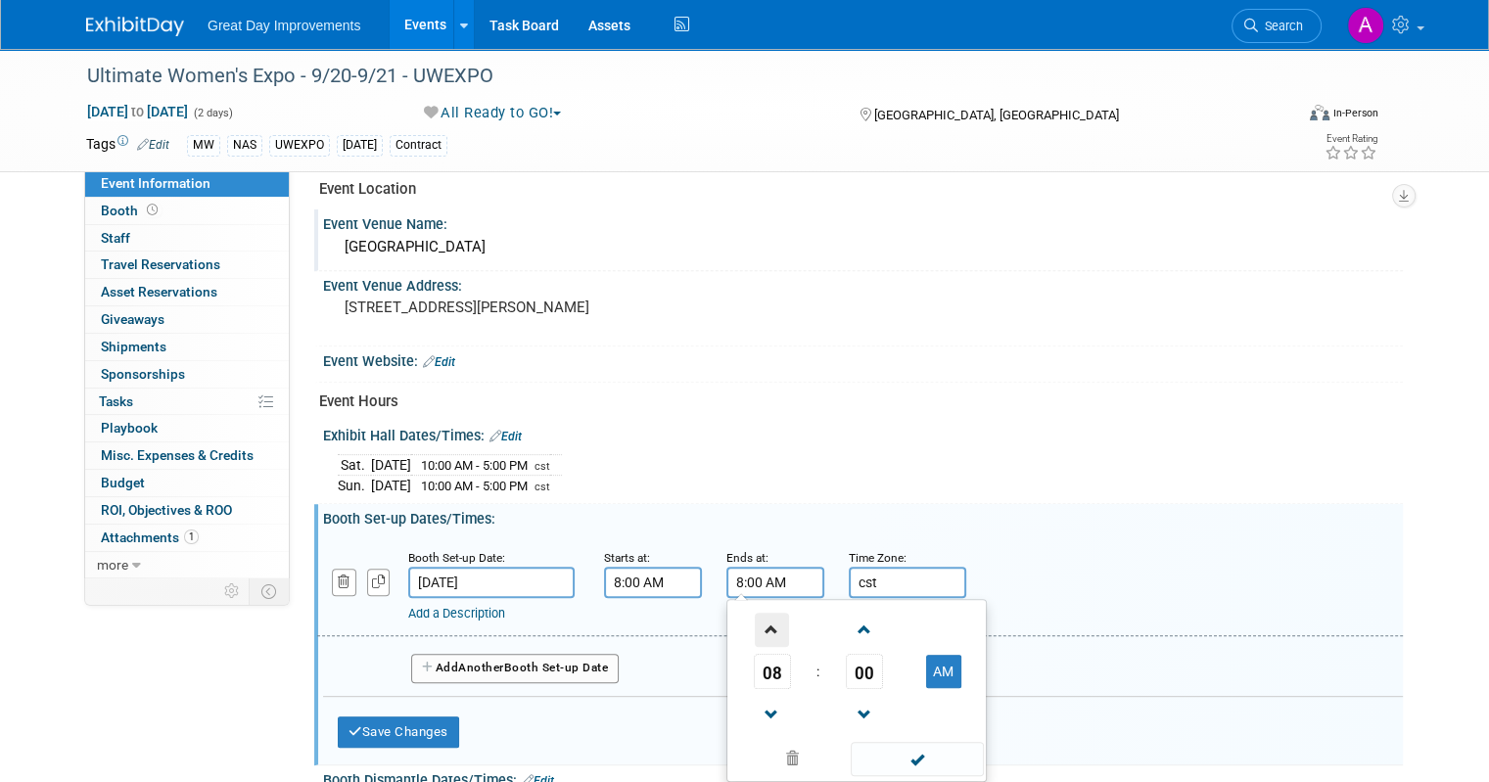
click at [755, 621] on span at bounding box center [772, 630] width 34 height 34
type input "9:00 AM"
click at [862, 731] on ul "09 : 00 AM 12 01 02 03 04 05 06 07 08 09 10 11 00 05 10 15 20 25 30 35 40 45 50…" at bounding box center [856, 690] width 251 height 173
click at [869, 742] on span at bounding box center [917, 759] width 132 height 34
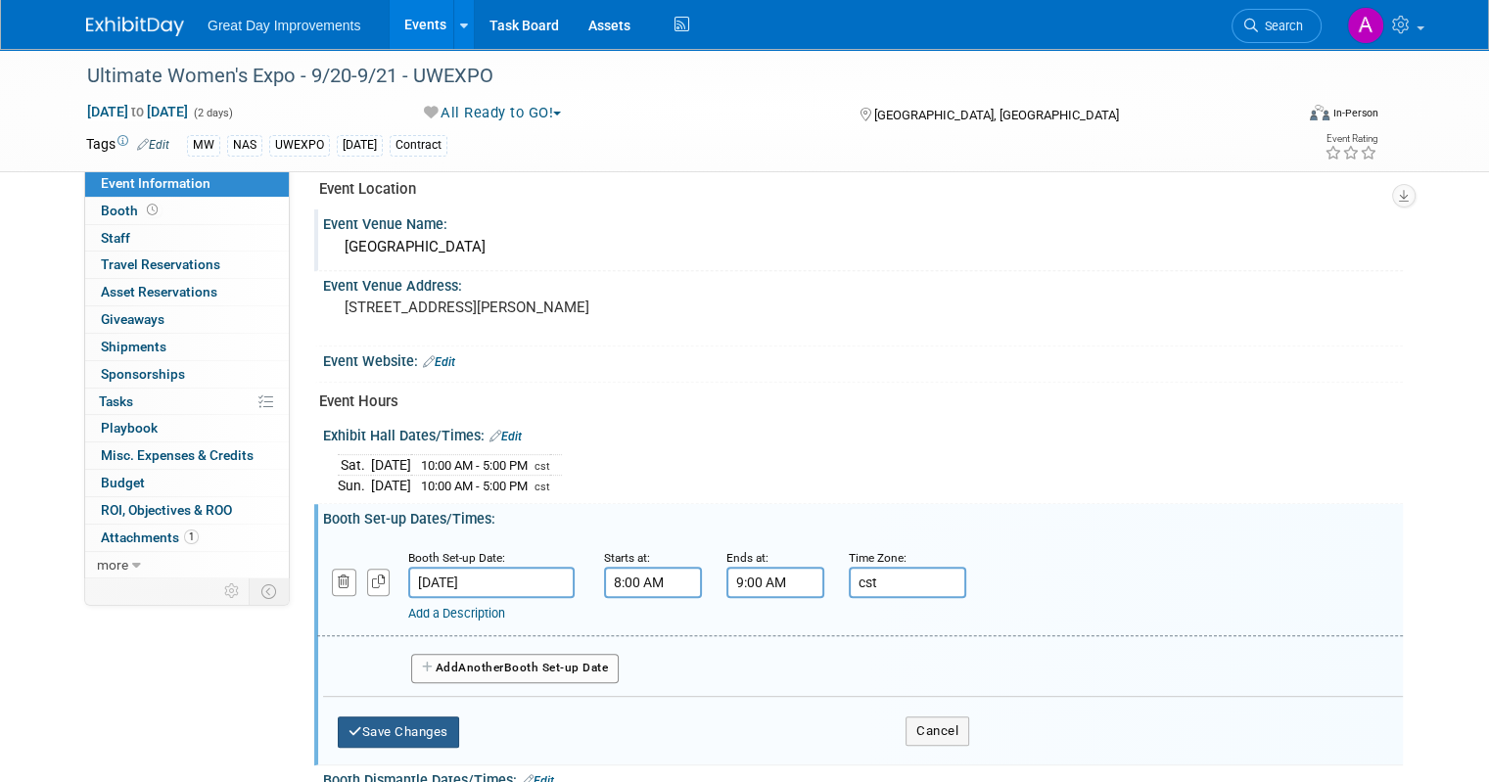
click at [378, 719] on button "Save Changes" at bounding box center [398, 732] width 121 height 31
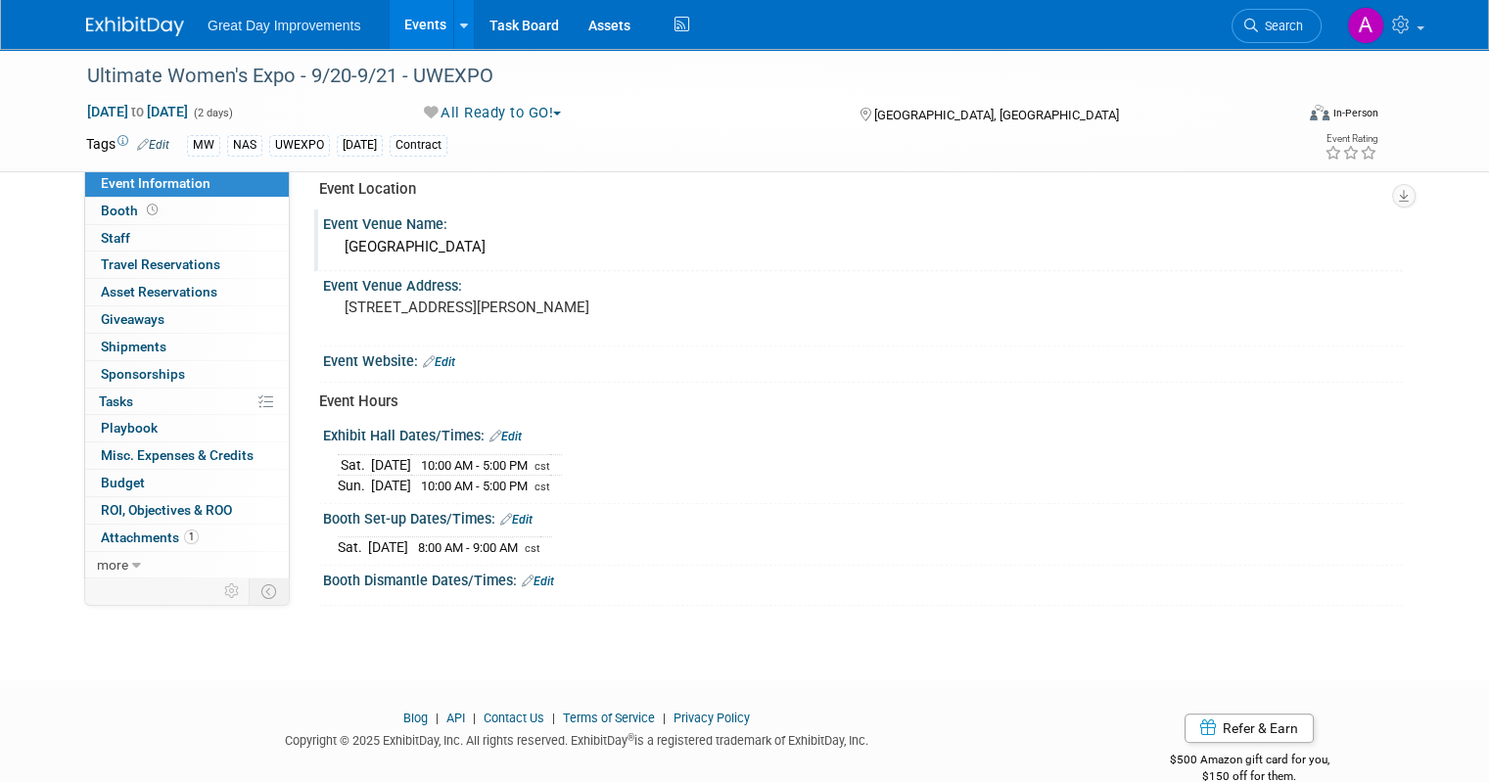
click at [525, 575] on link "Edit" at bounding box center [538, 582] width 32 height 14
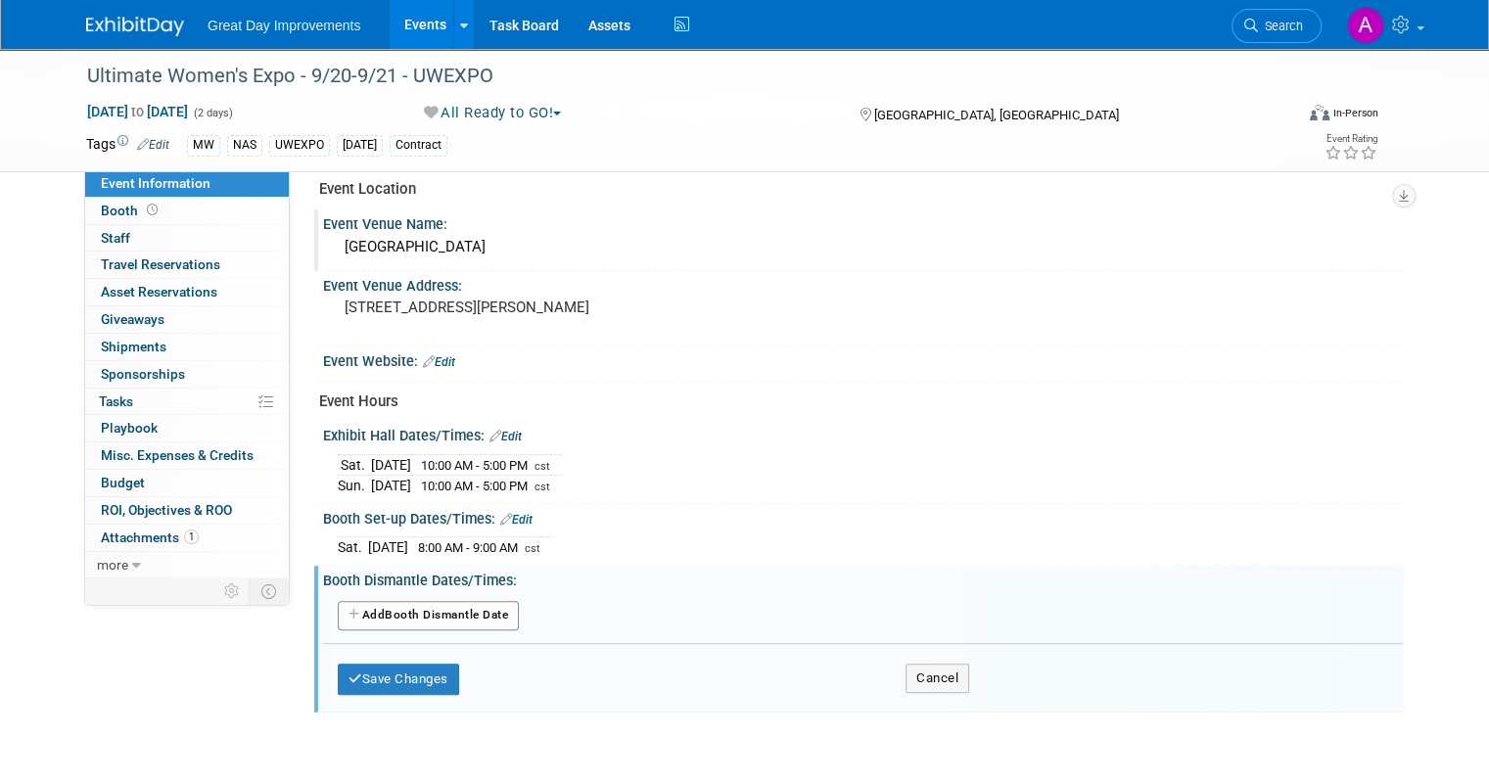
click at [433, 614] on button "Add Another Booth Dismantle Date" at bounding box center [428, 615] width 181 height 29
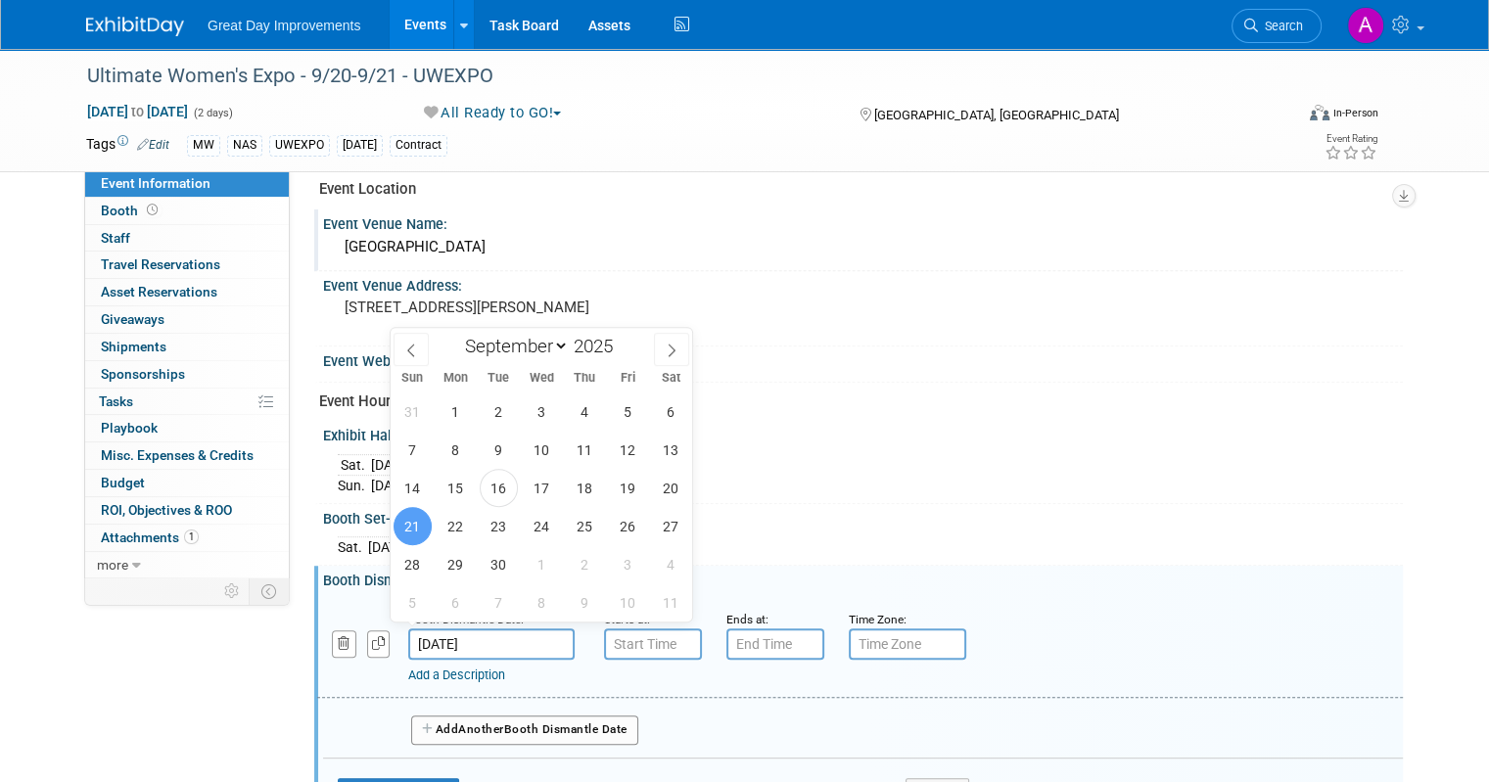
click at [509, 636] on input "Sep 21, 2025" at bounding box center [491, 644] width 166 height 31
click at [405, 532] on span "21" at bounding box center [413, 526] width 38 height 38
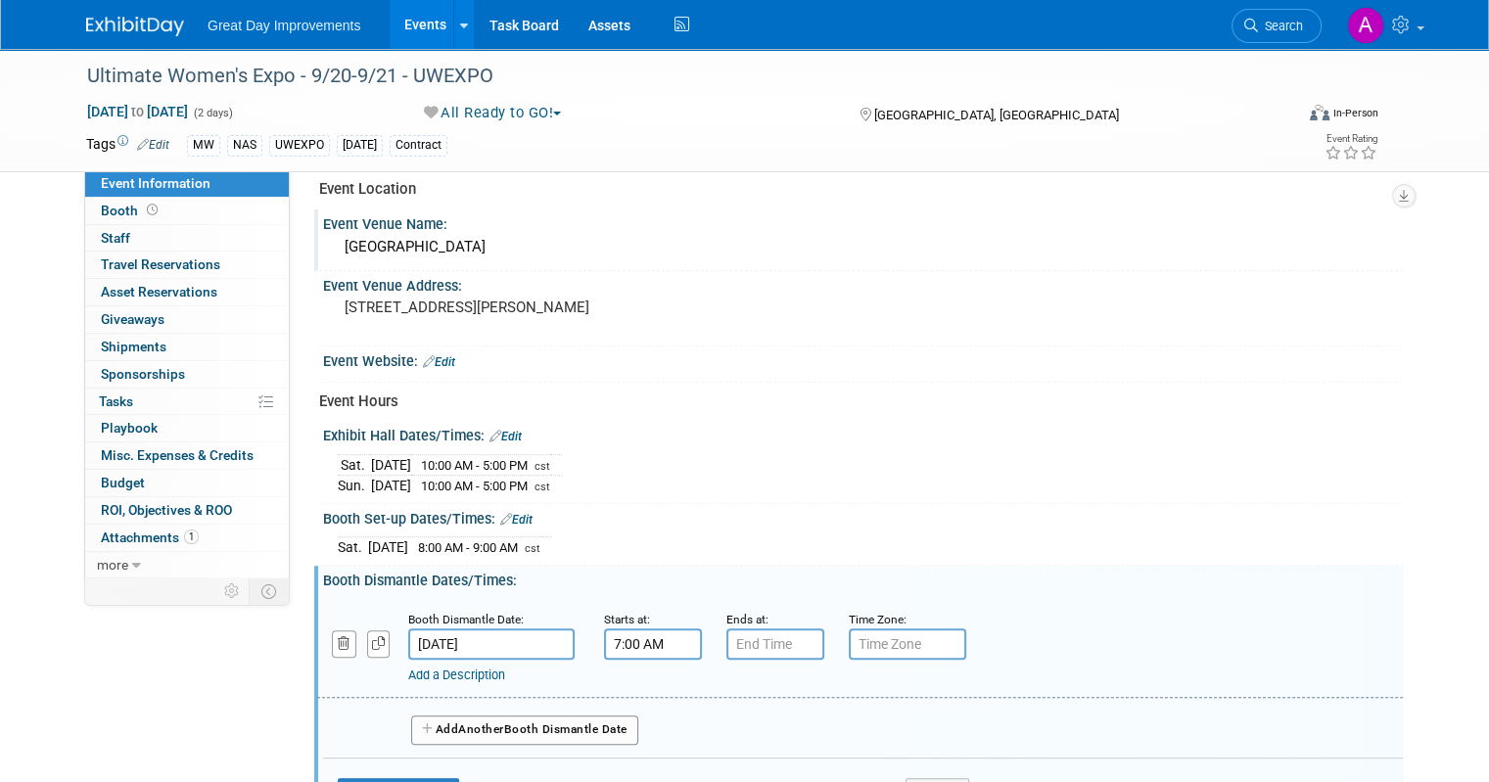
click at [634, 629] on input "7:00 AM" at bounding box center [653, 644] width 98 height 31
click at [633, 761] on span at bounding box center [650, 778] width 34 height 34
click at [783, 732] on td "AM" at bounding box center [820, 734] width 77 height 35
click at [818, 728] on button "AM" at bounding box center [821, 734] width 35 height 33
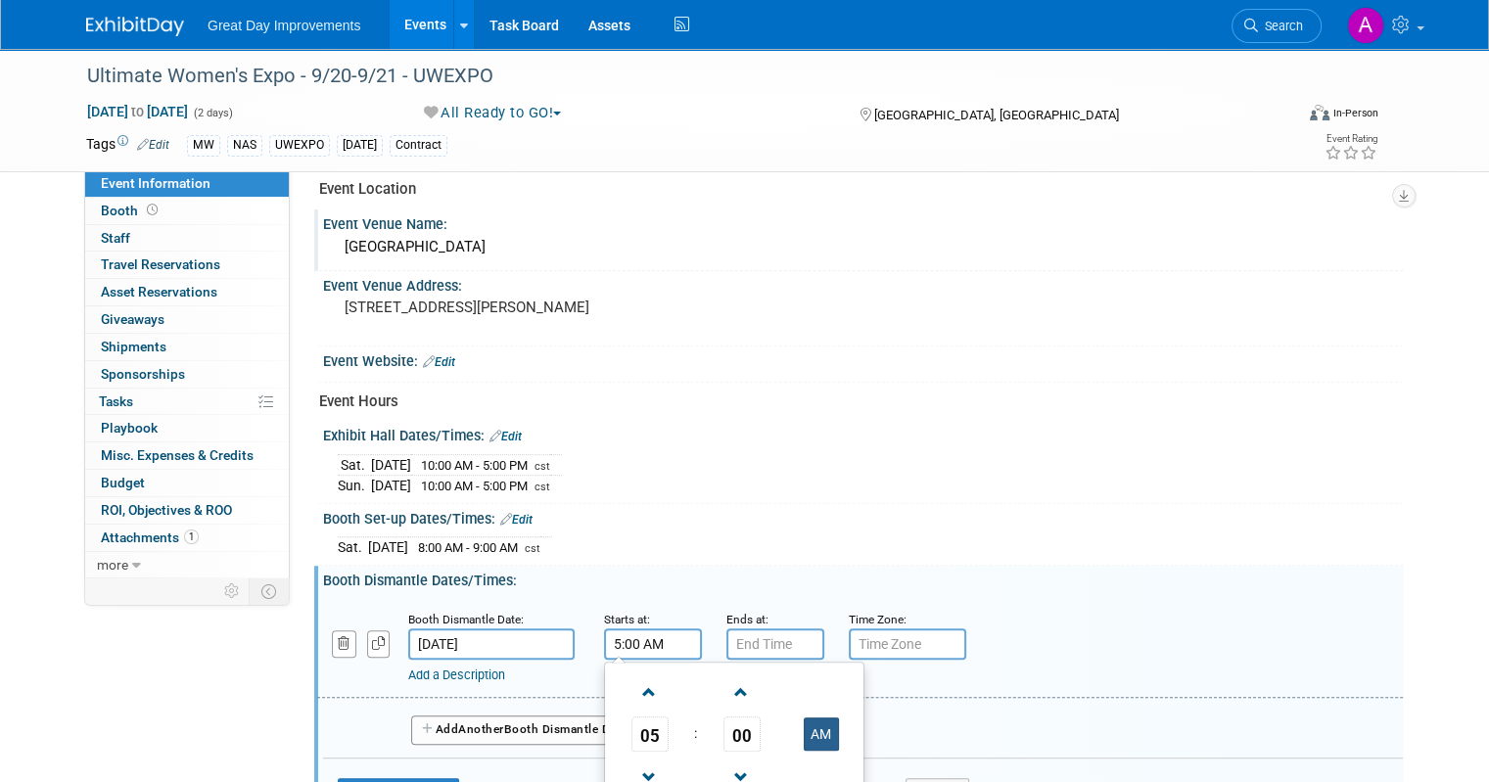
type input "5:00 PM"
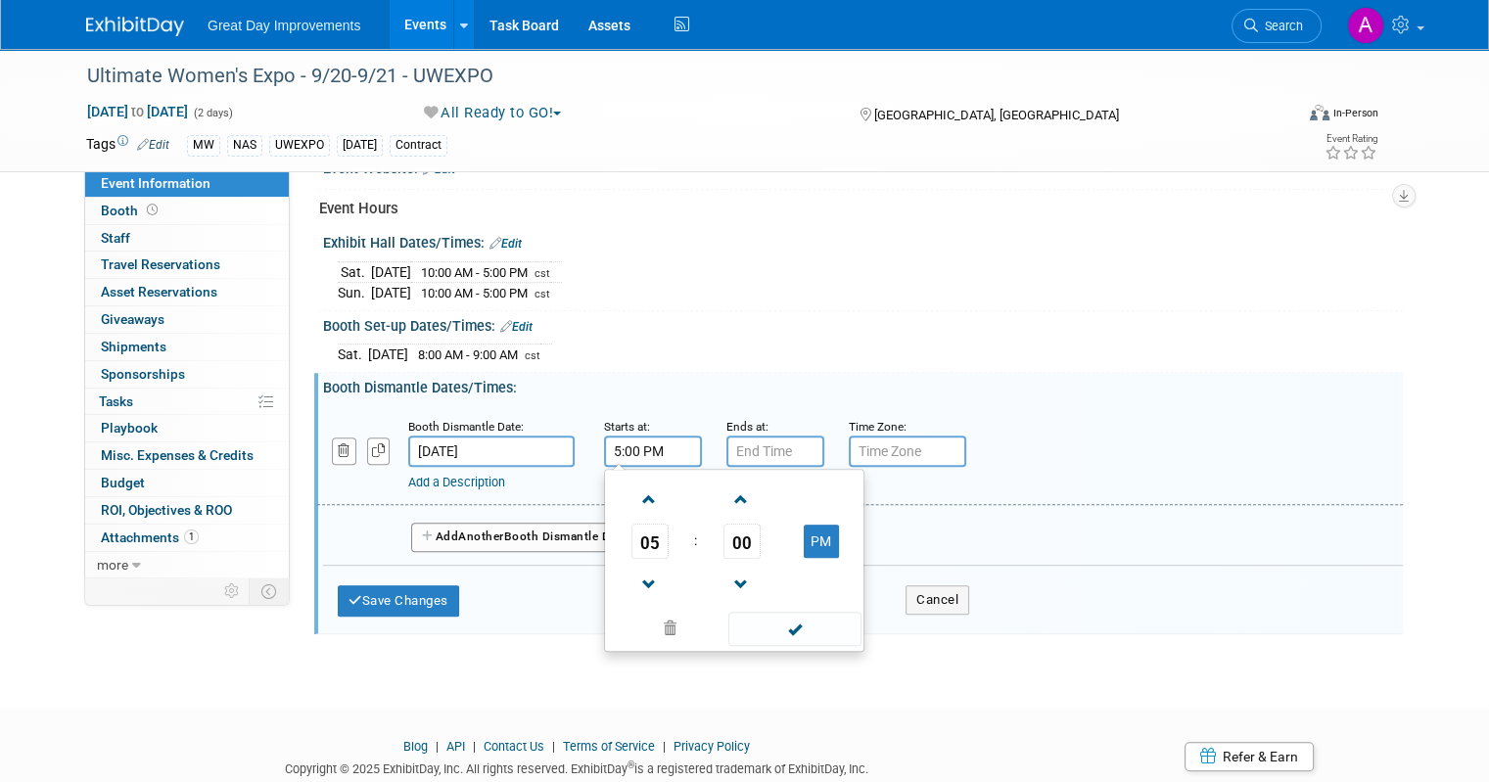
scroll to position [912, 0]
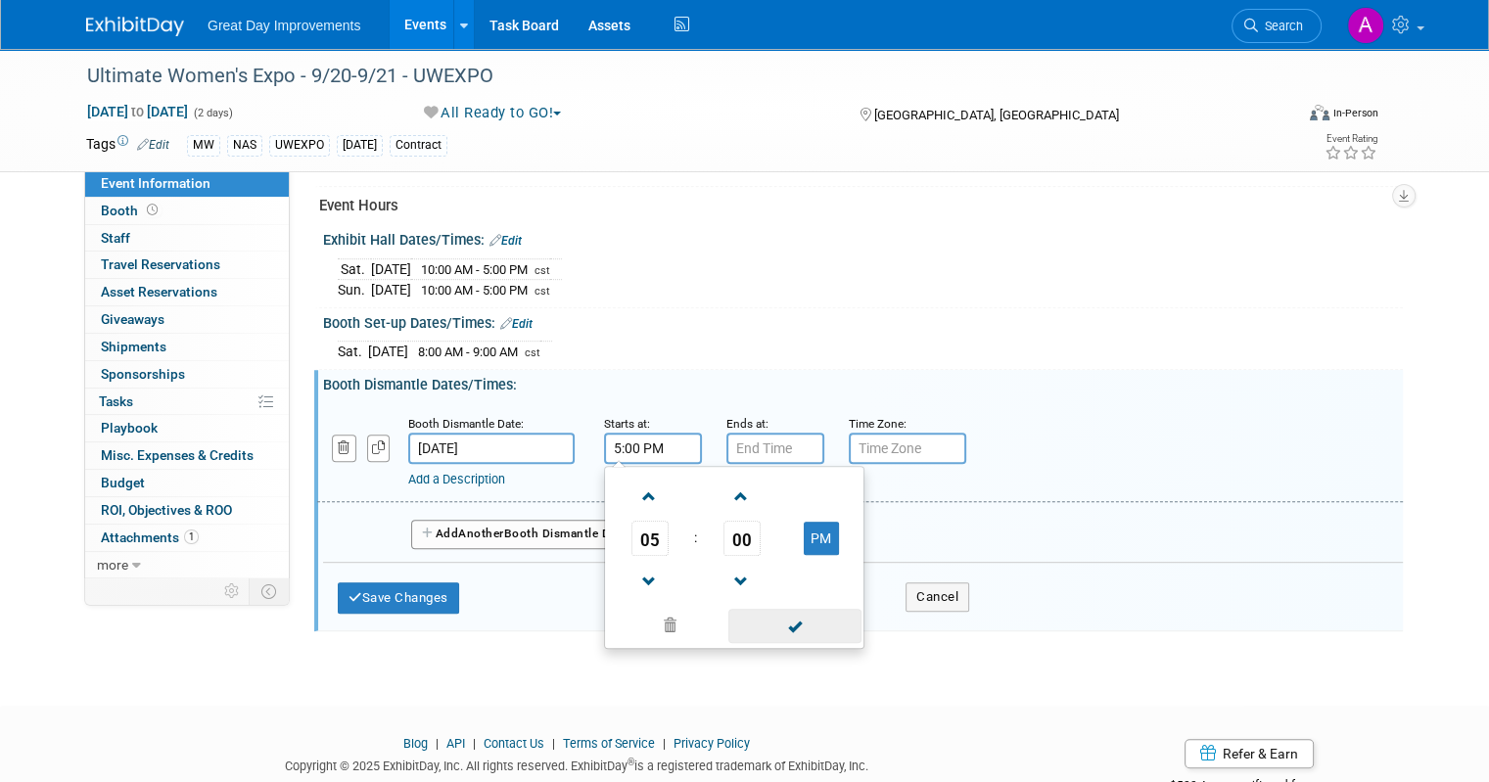
click at [795, 623] on span at bounding box center [794, 626] width 132 height 34
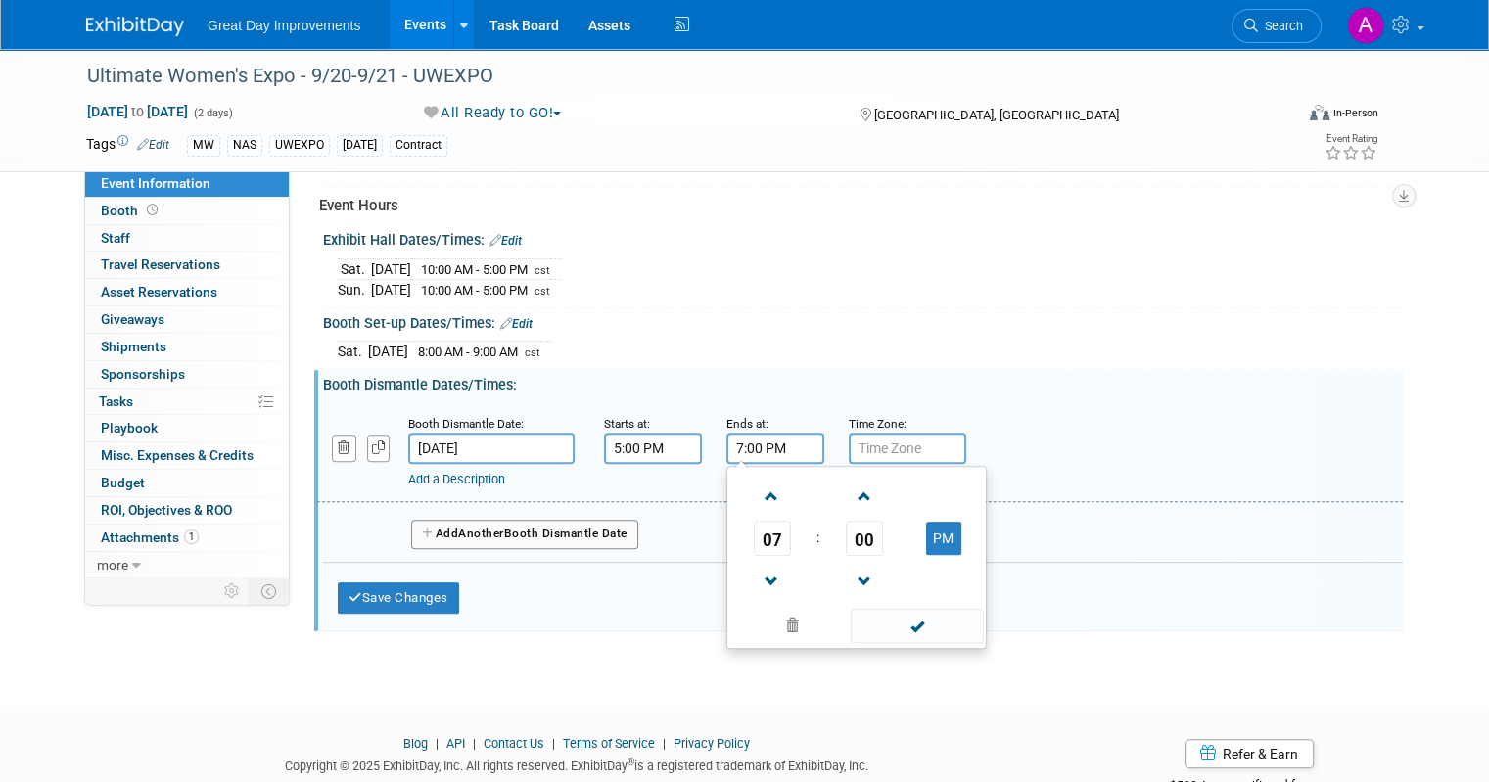
click at [753, 433] on input "7:00 PM" at bounding box center [776, 448] width 98 height 31
click at [756, 565] on span at bounding box center [772, 582] width 34 height 34
type input "6:00 PM"
click at [903, 620] on span at bounding box center [917, 626] width 132 height 34
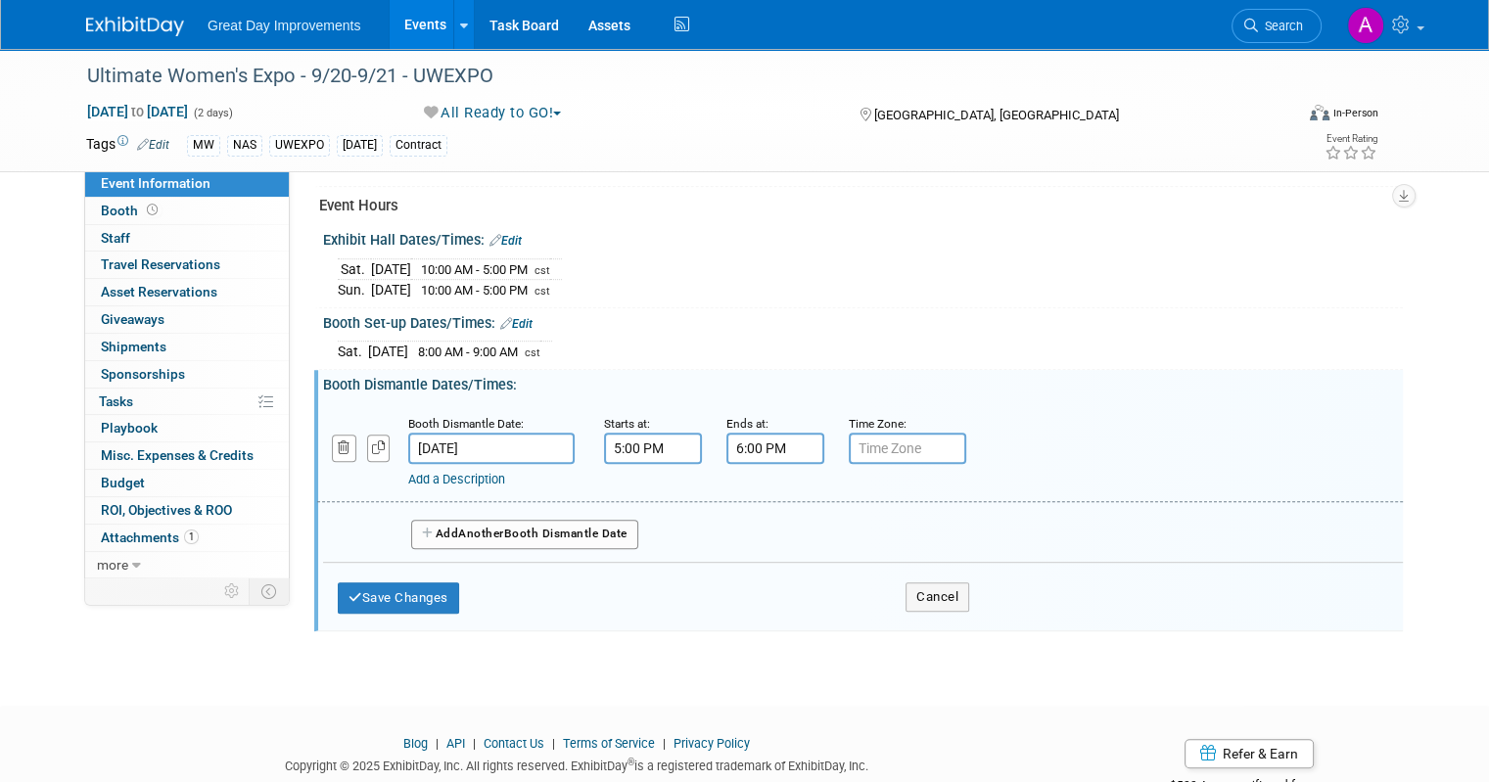
click at [889, 442] on input "text" at bounding box center [907, 448] width 117 height 31
type input "cst"
click at [385, 590] on button "Save Changes" at bounding box center [398, 598] width 121 height 31
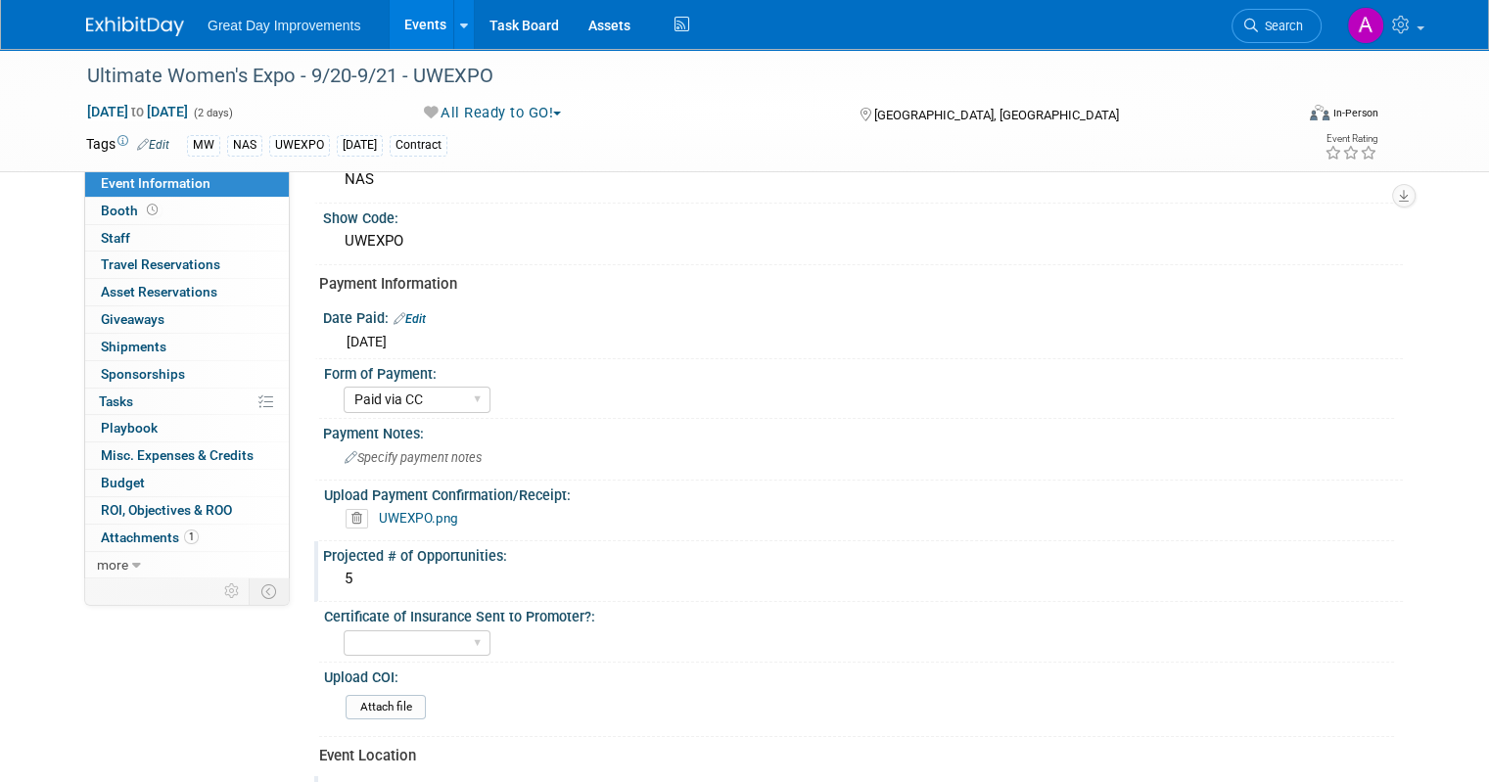
scroll to position [51, 0]
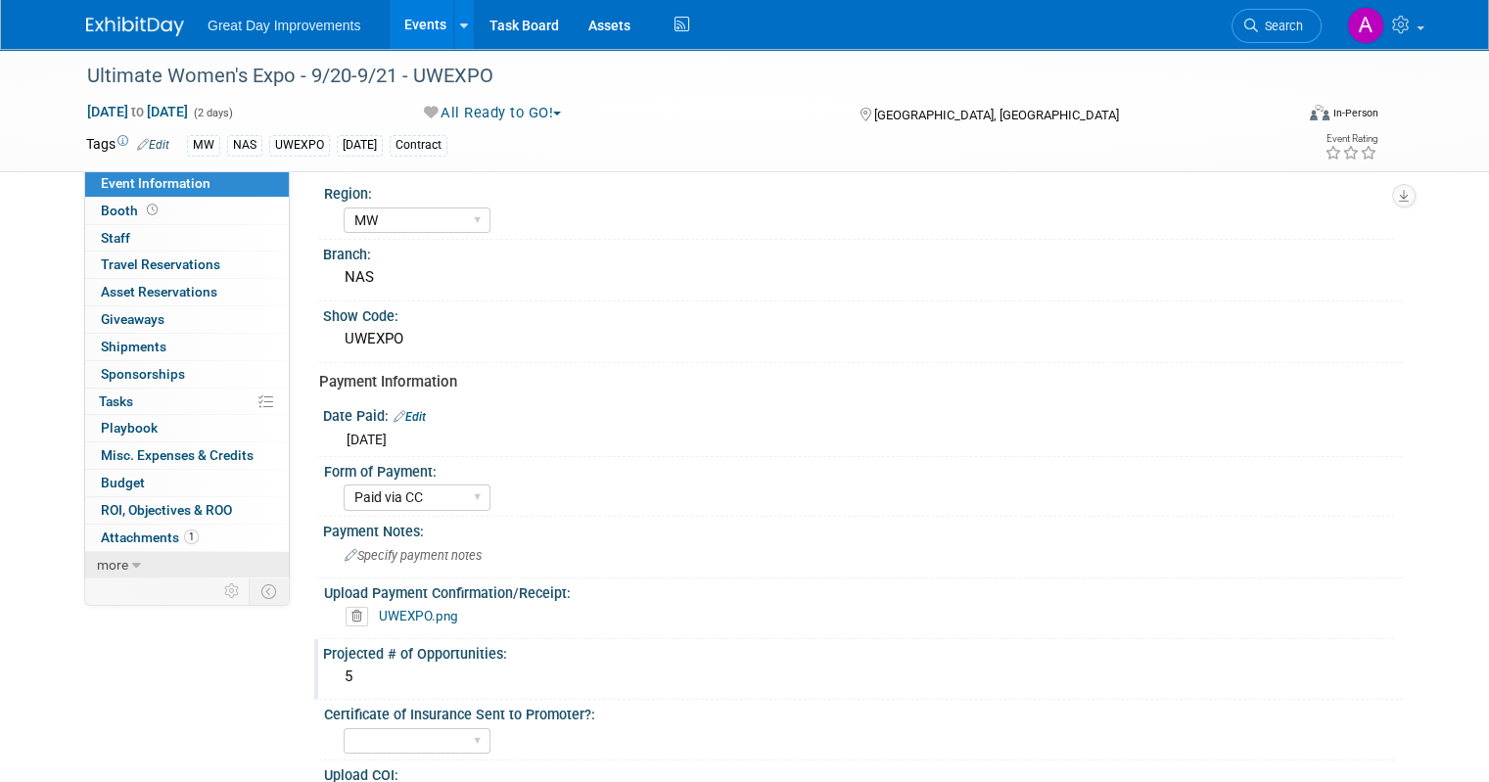
click at [132, 559] on icon at bounding box center [136, 566] width 9 height 14
click at [152, 585] on span "Event Binder (.pdf export)" at bounding box center [179, 592] width 157 height 16
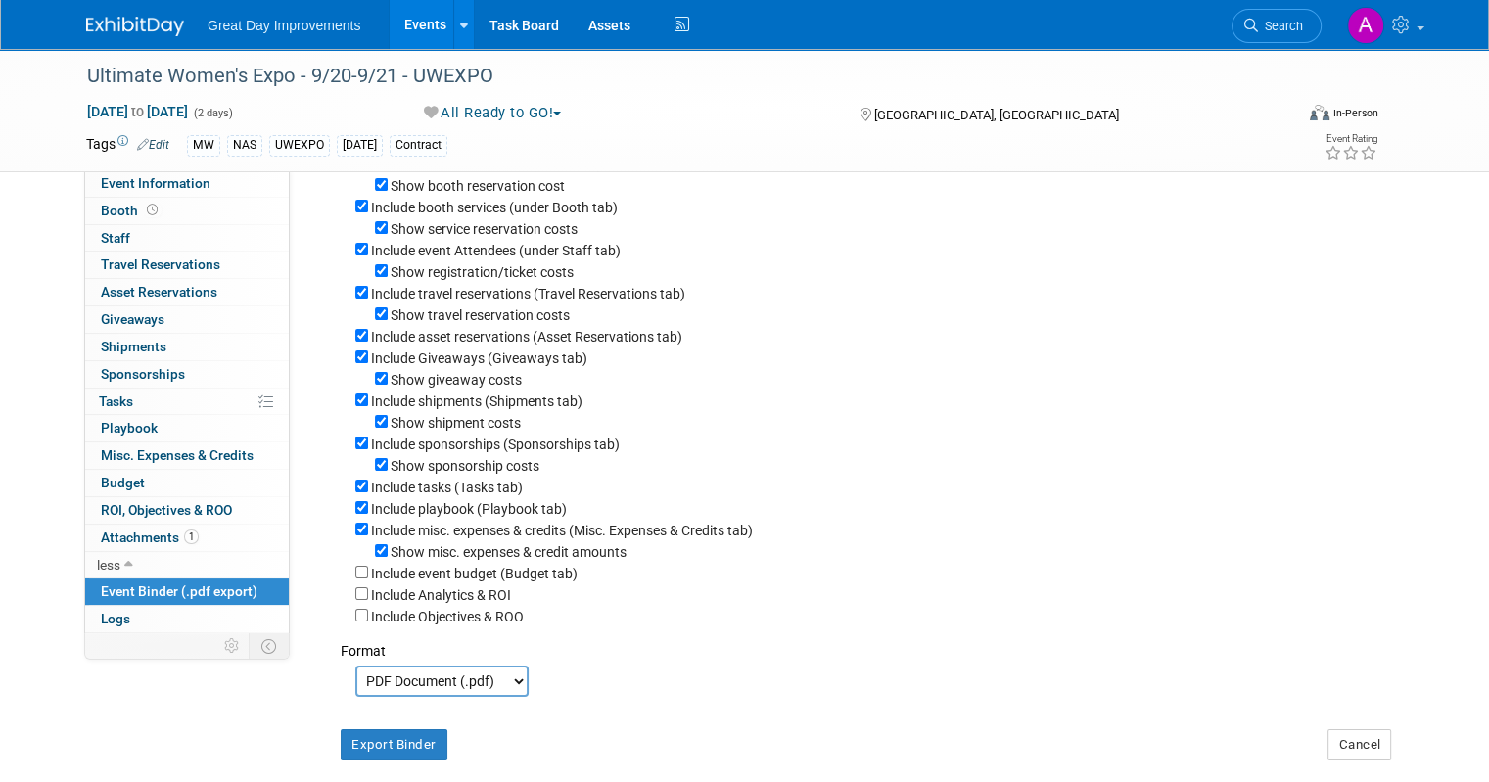
scroll to position [348, 0]
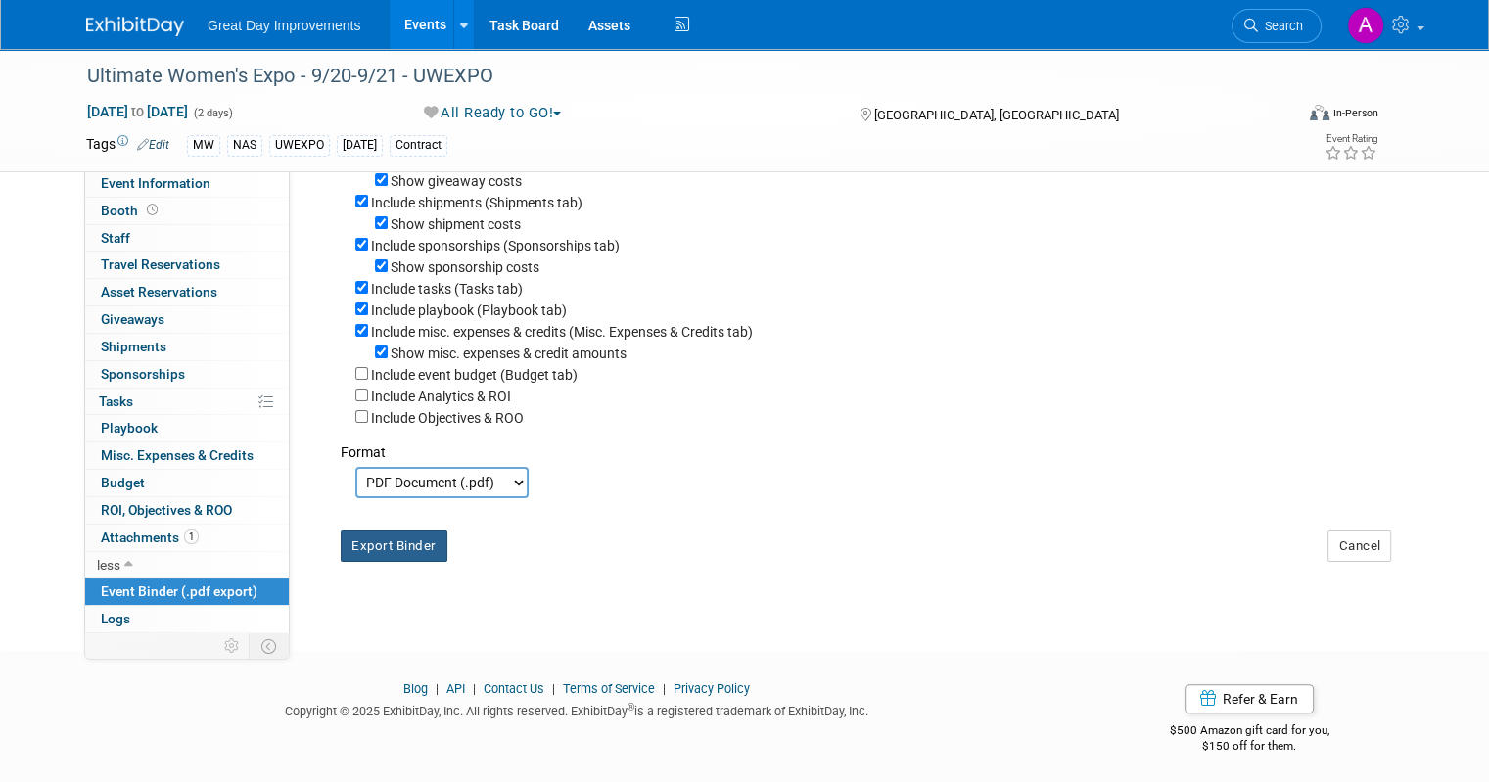
click at [412, 543] on button "Export Binder" at bounding box center [394, 546] width 107 height 31
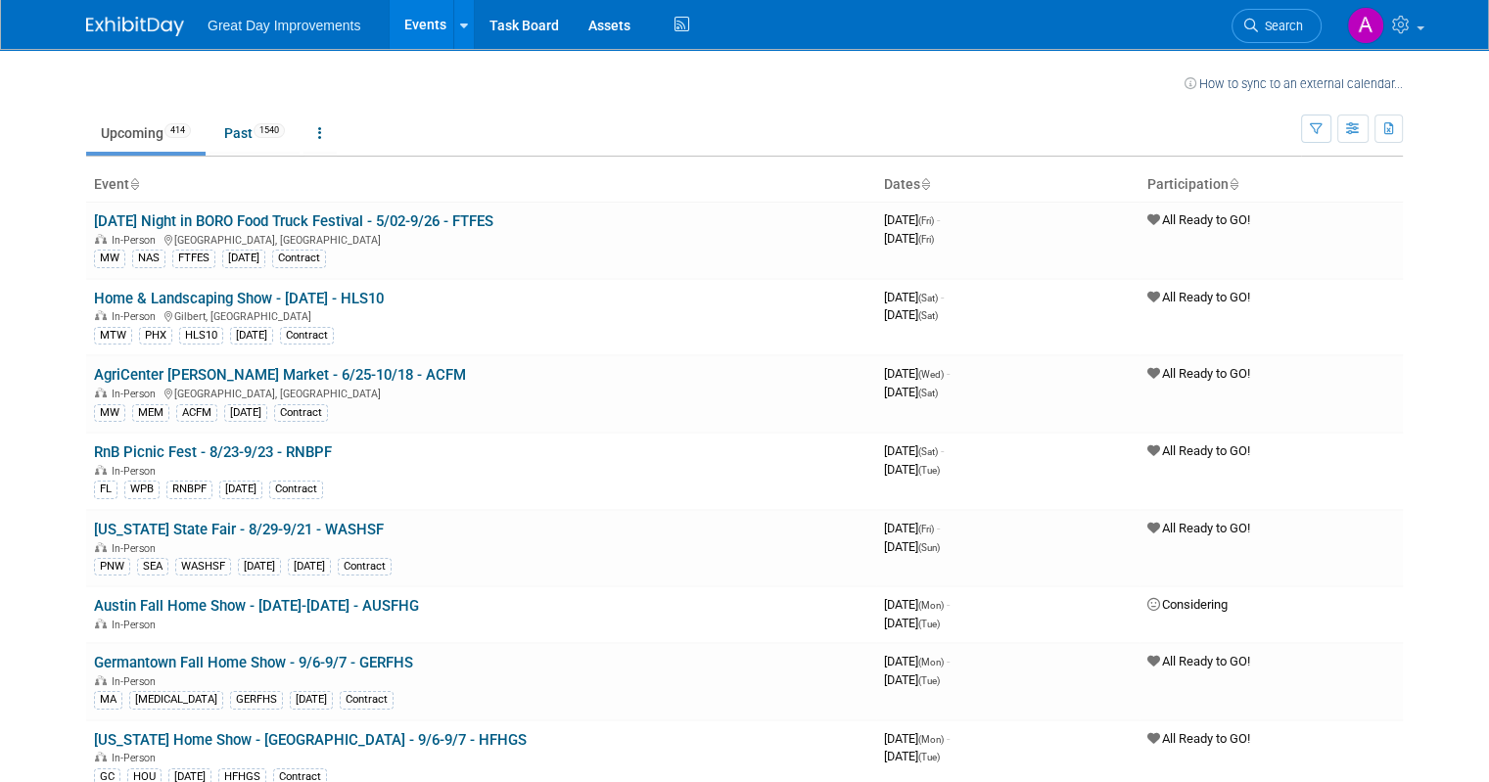
click at [1297, 24] on span "Search" at bounding box center [1280, 26] width 45 height 15
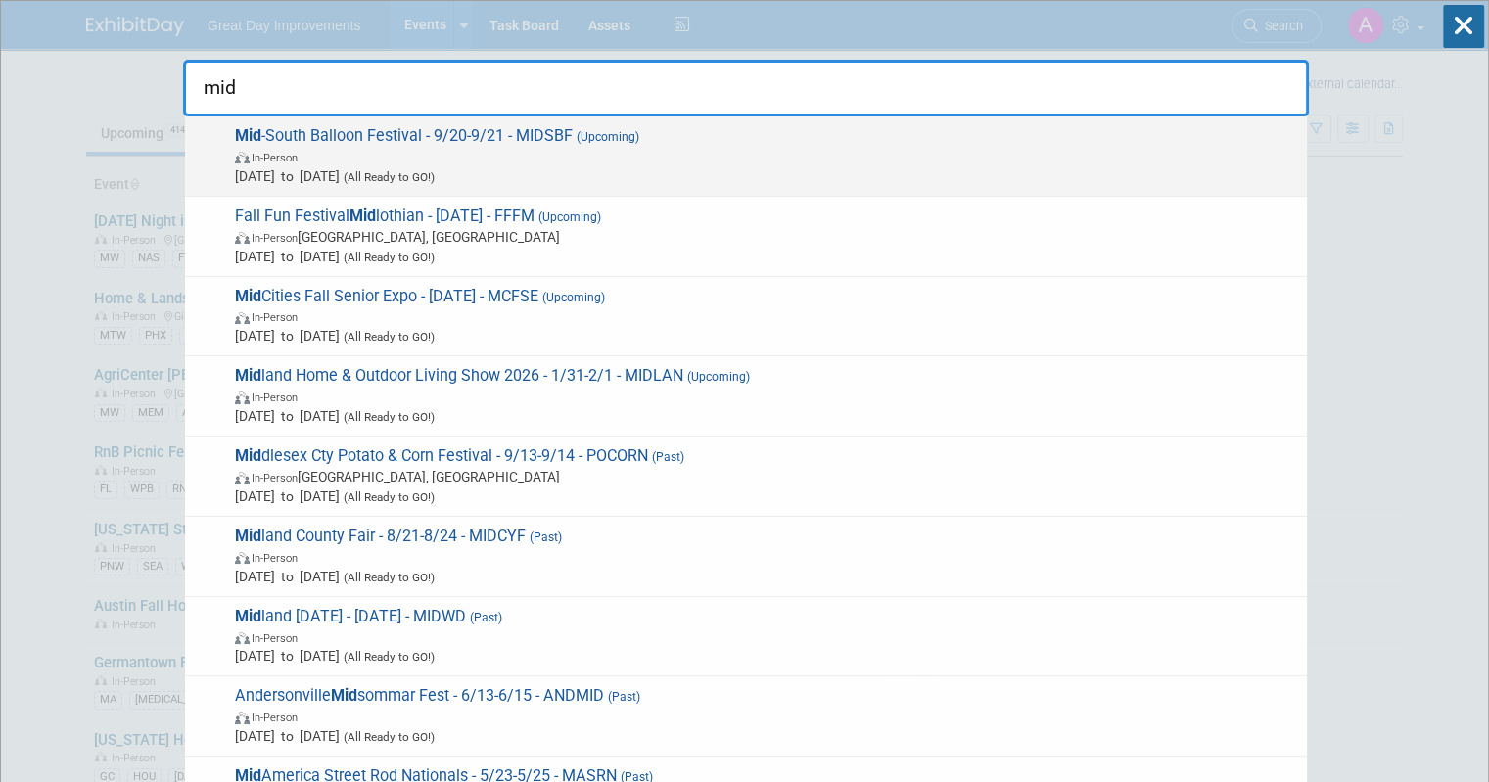
type input "mid"
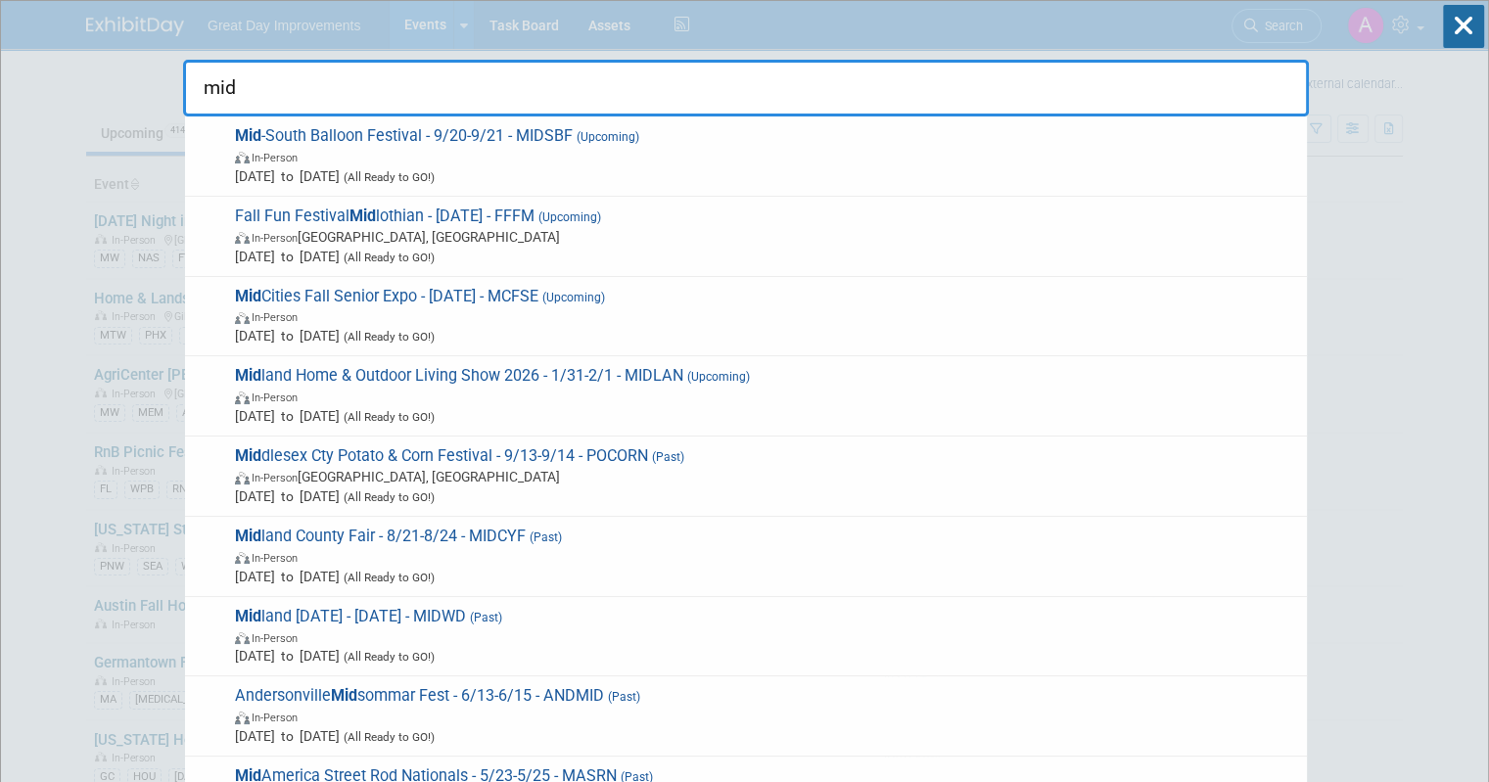
drag, startPoint x: 434, startPoint y: 143, endPoint x: 450, endPoint y: 135, distance: 18.4
click at [434, 142] on span "Mid -South Balloon Festival - 9/20-9/21 - MIDSBF (Upcoming) In-Person Sep 20, 2…" at bounding box center [763, 156] width 1068 height 60
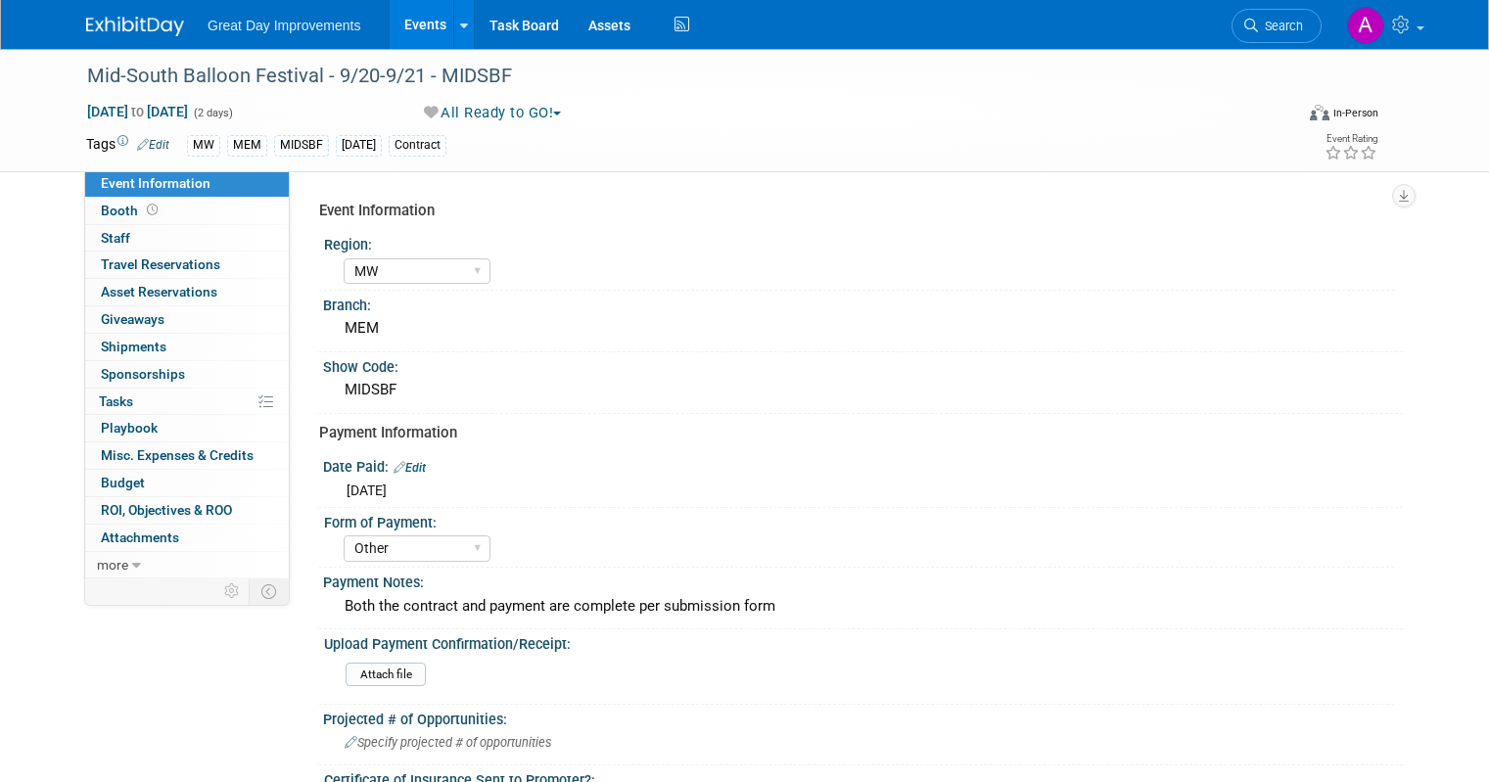
select select "MW"
select select "Other"
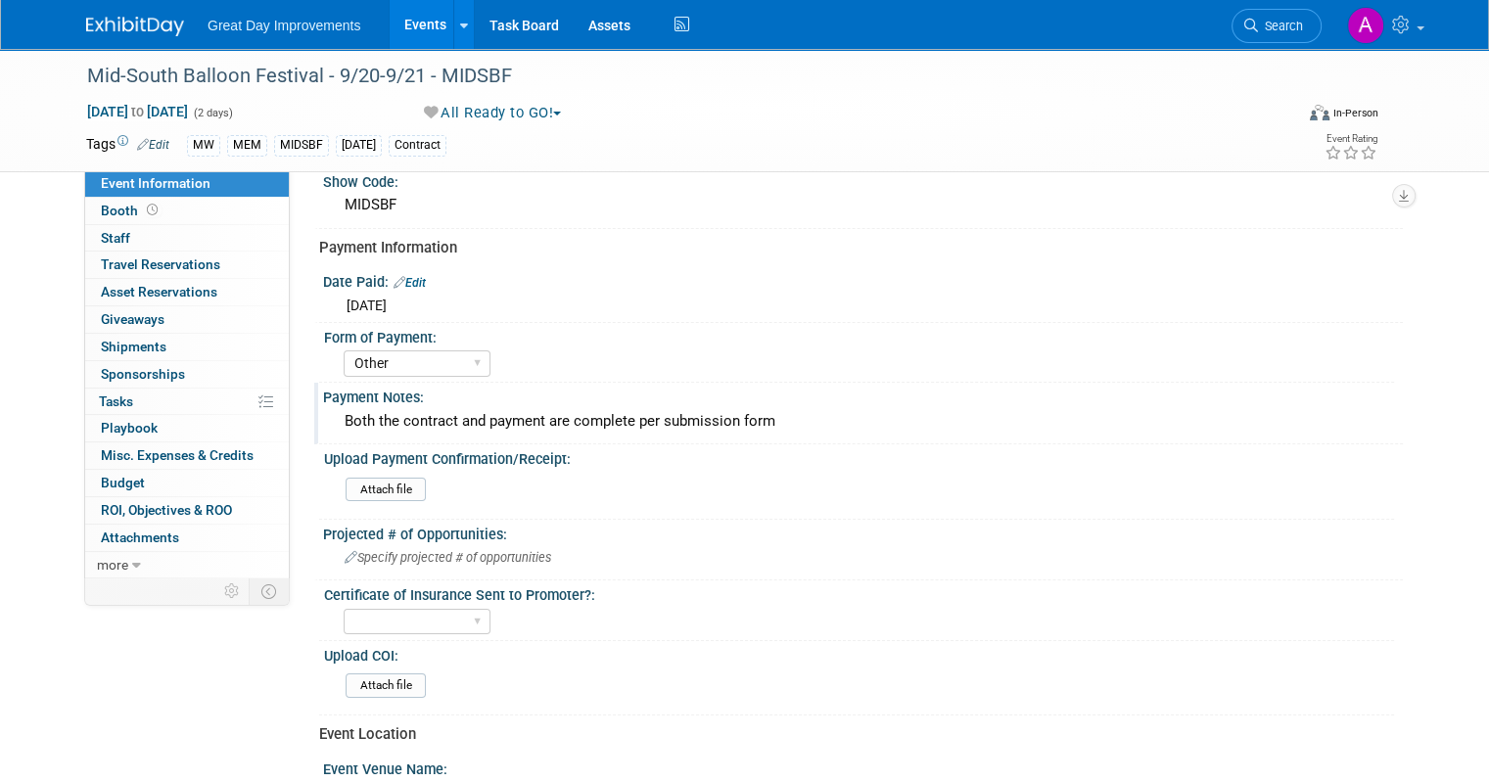
scroll to position [196, 0]
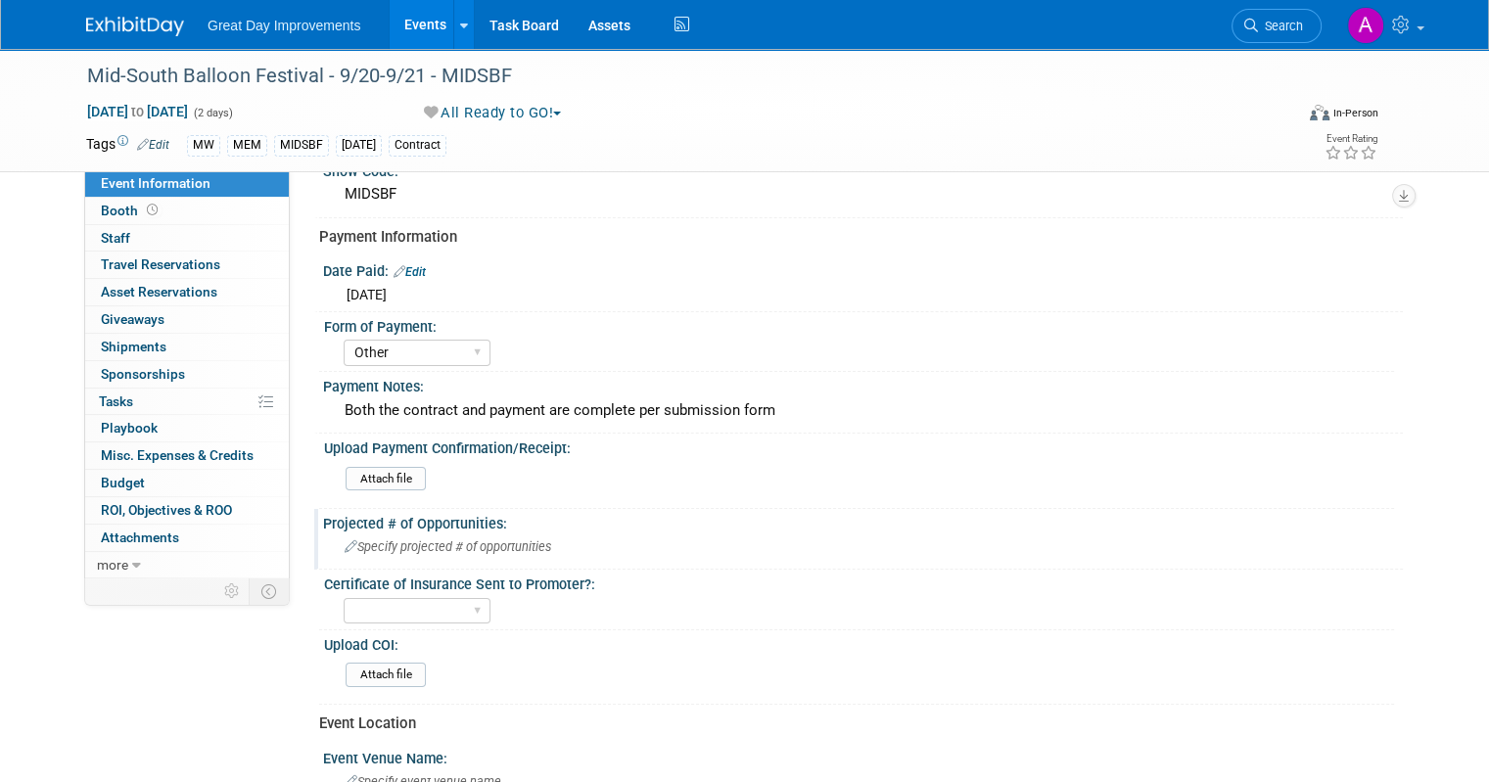
click at [390, 540] on span "Specify projected # of opportunities" at bounding box center [448, 547] width 207 height 15
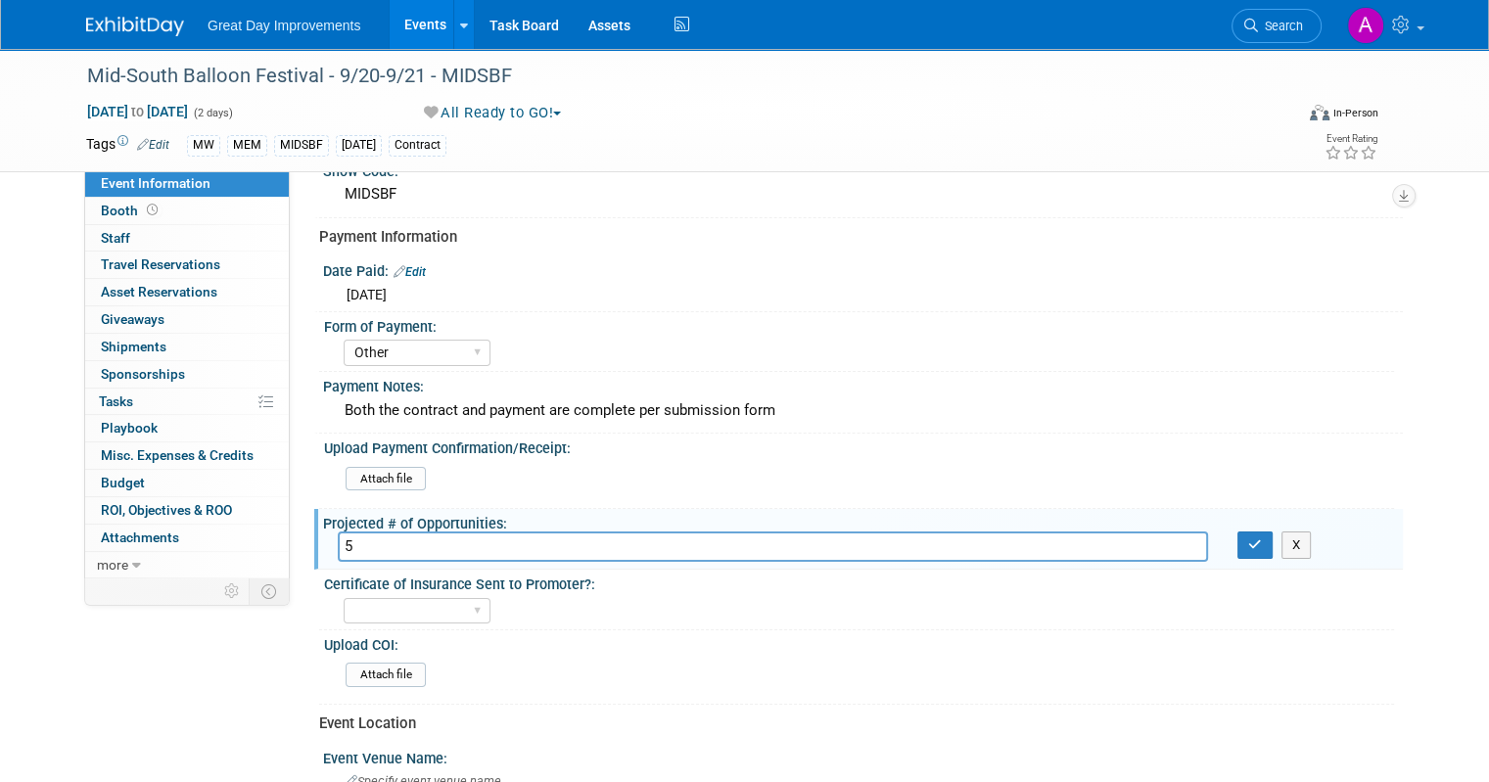
type input "5"
click at [1251, 521] on div "Projected # of Opportunities:" at bounding box center [863, 521] width 1080 height 24
click at [1262, 539] on icon "button" at bounding box center [1255, 545] width 14 height 13
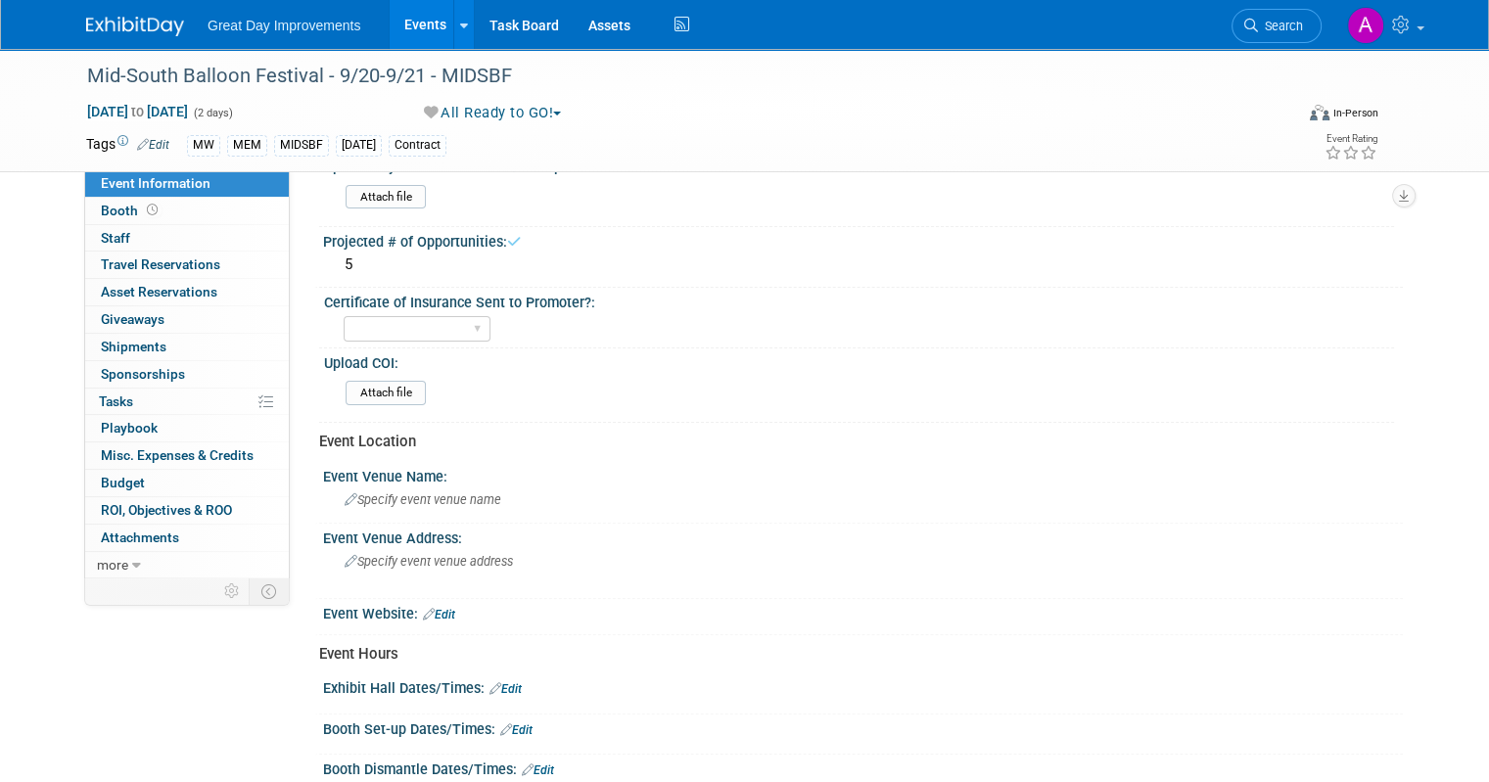
scroll to position [490, 0]
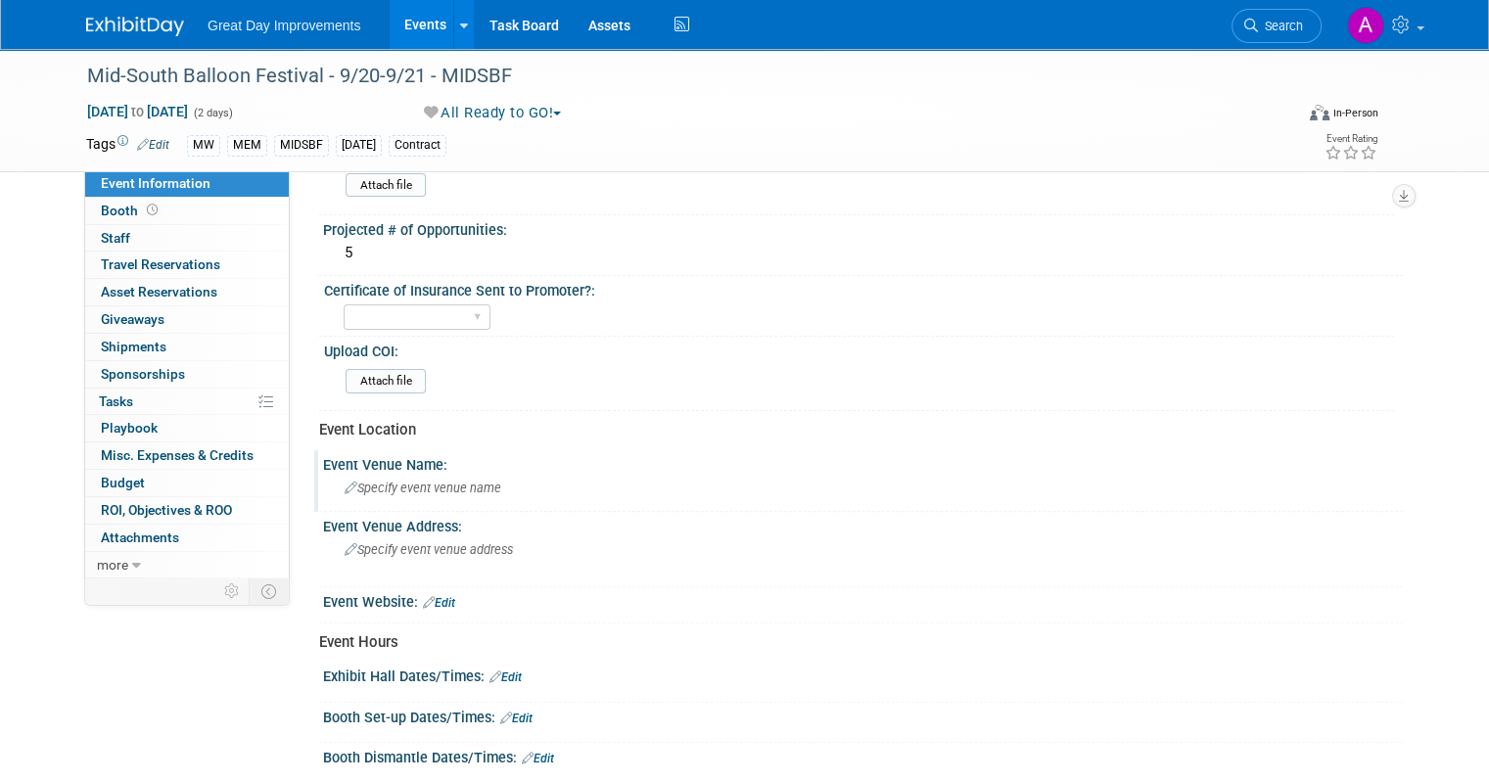
click at [466, 485] on span "Specify event venue name" at bounding box center [423, 488] width 157 height 15
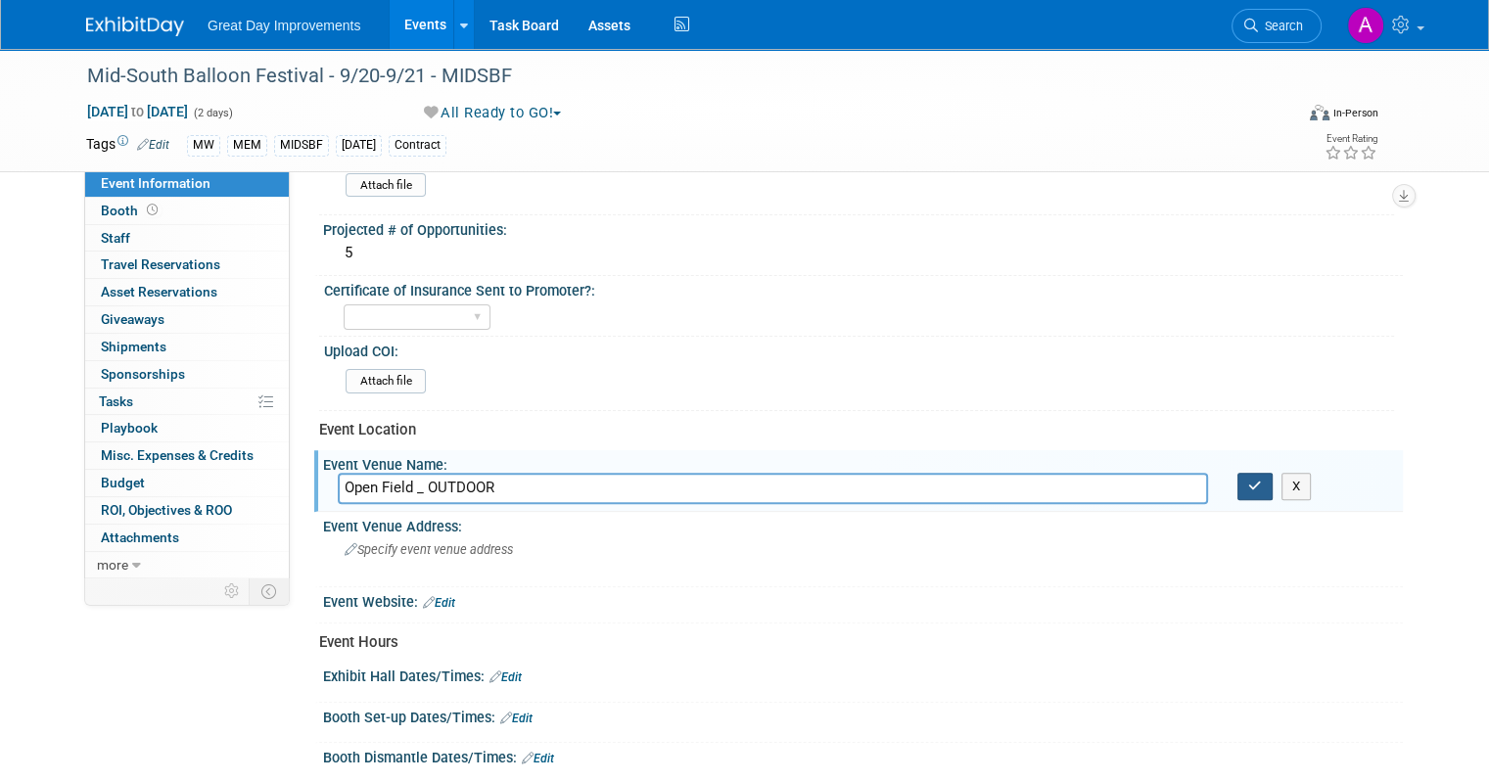
type input "Open Field _ OUTDOOR"
click at [1273, 473] on button "button" at bounding box center [1255, 486] width 35 height 27
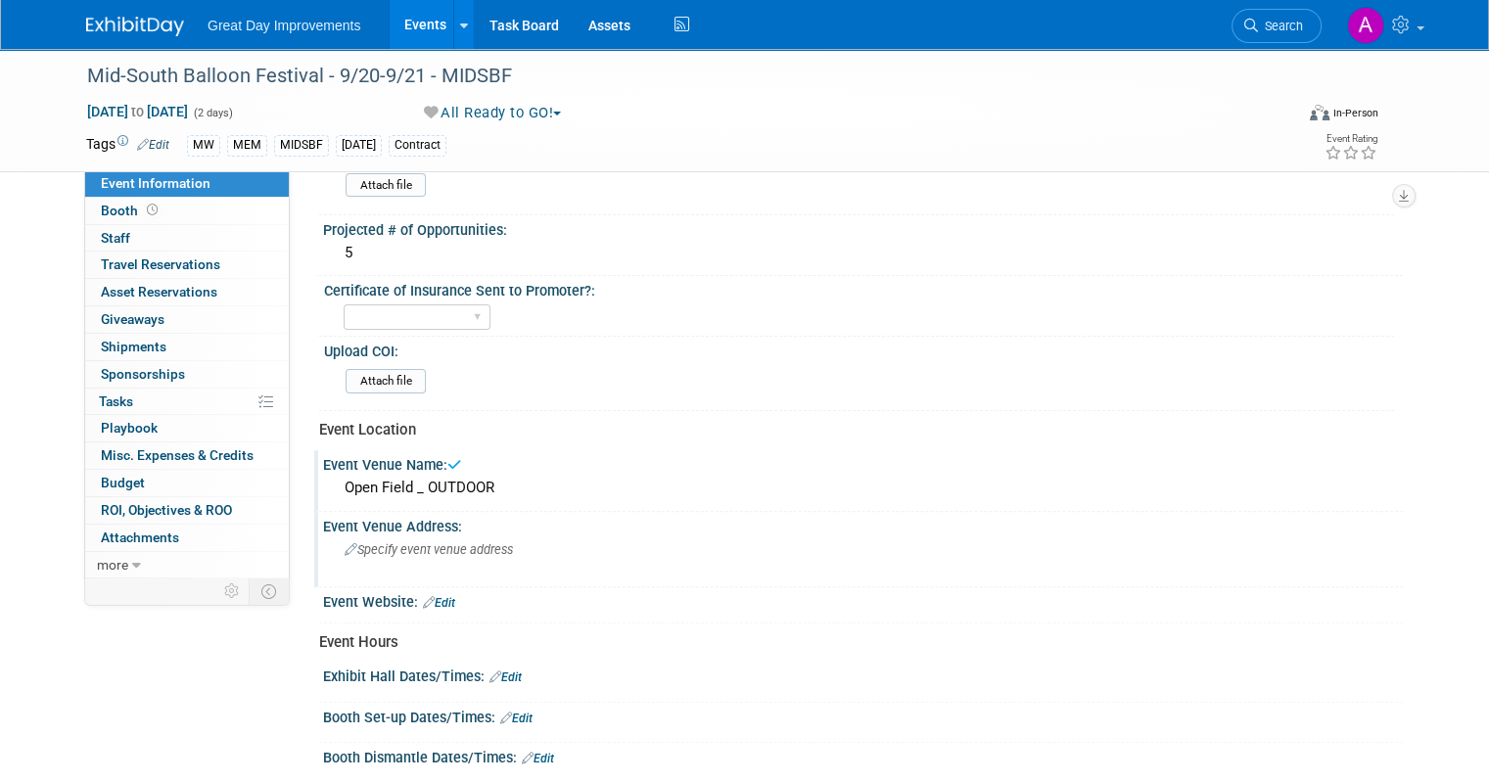
click at [439, 551] on div "Specify event venue address" at bounding box center [548, 557] width 421 height 45
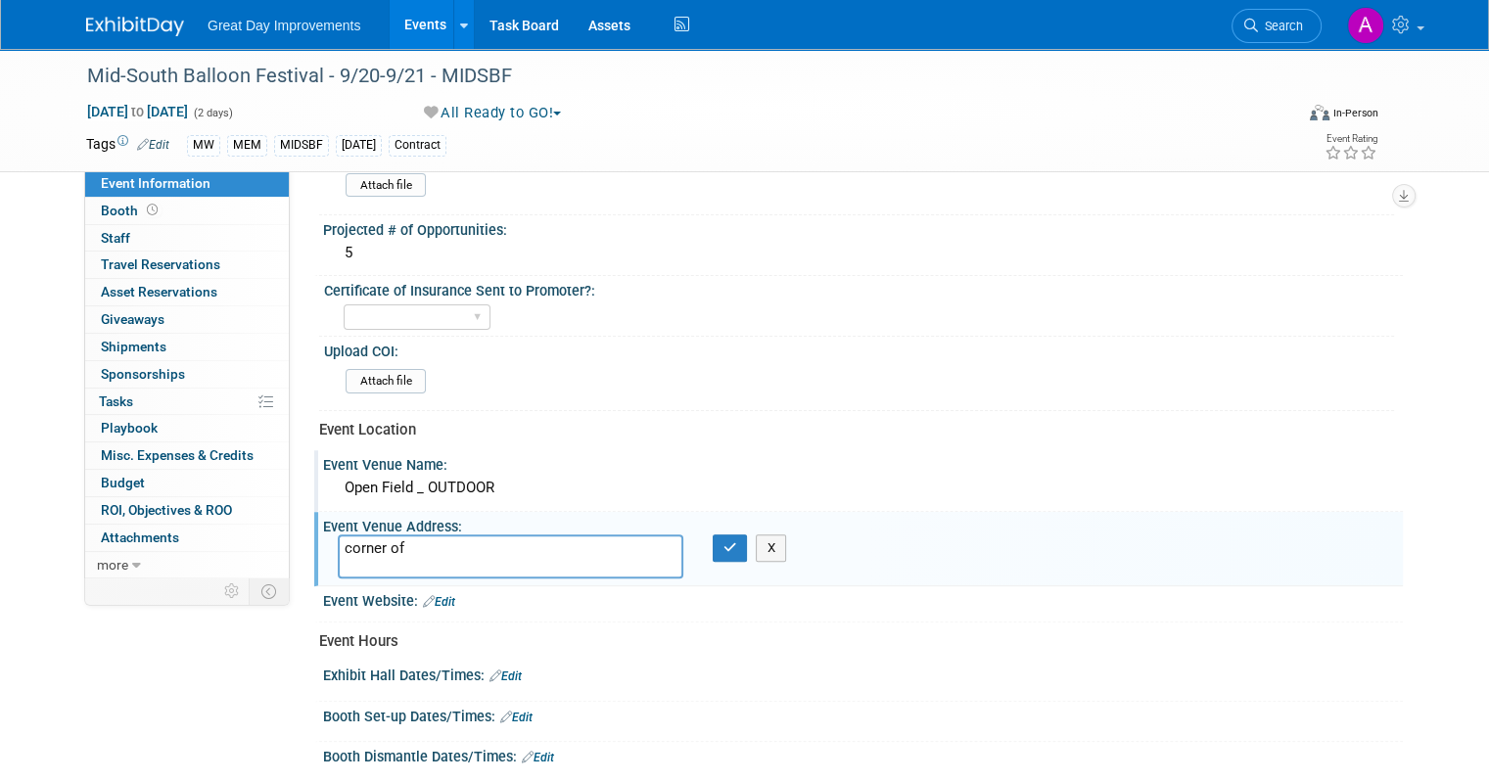
type textarea "corner of"
drag, startPoint x: 433, startPoint y: 459, endPoint x: 447, endPoint y: 464, distance: 15.5
click at [435, 459] on div "Event Venue Name:" at bounding box center [863, 462] width 1080 height 24
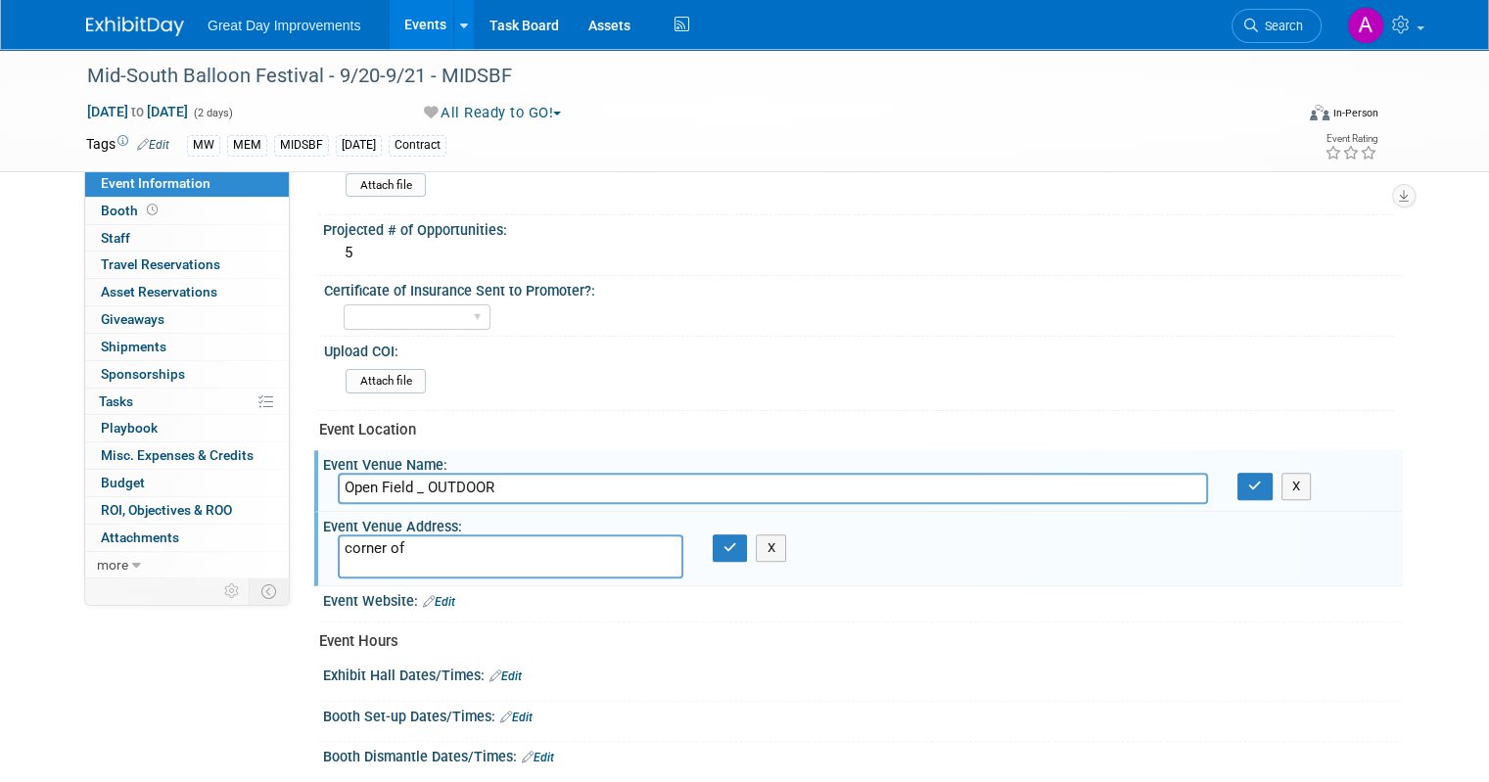
click at [399, 473] on input "Open Field _ OUTDOOR" at bounding box center [773, 488] width 870 height 30
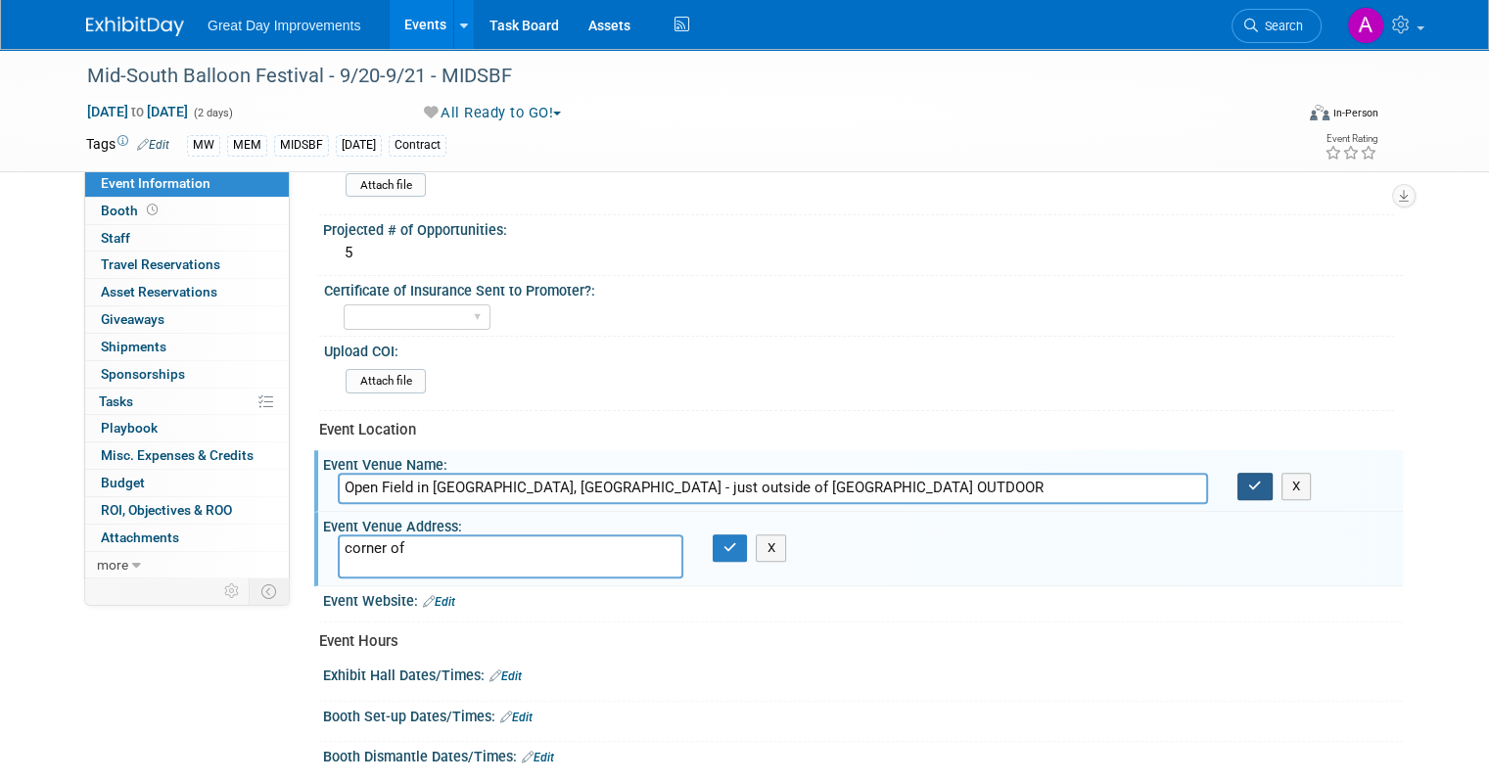
type input "Open Field in Rossville, TN - just outside of Memphis OUTDOOR"
click at [1273, 485] on button "button" at bounding box center [1255, 486] width 35 height 27
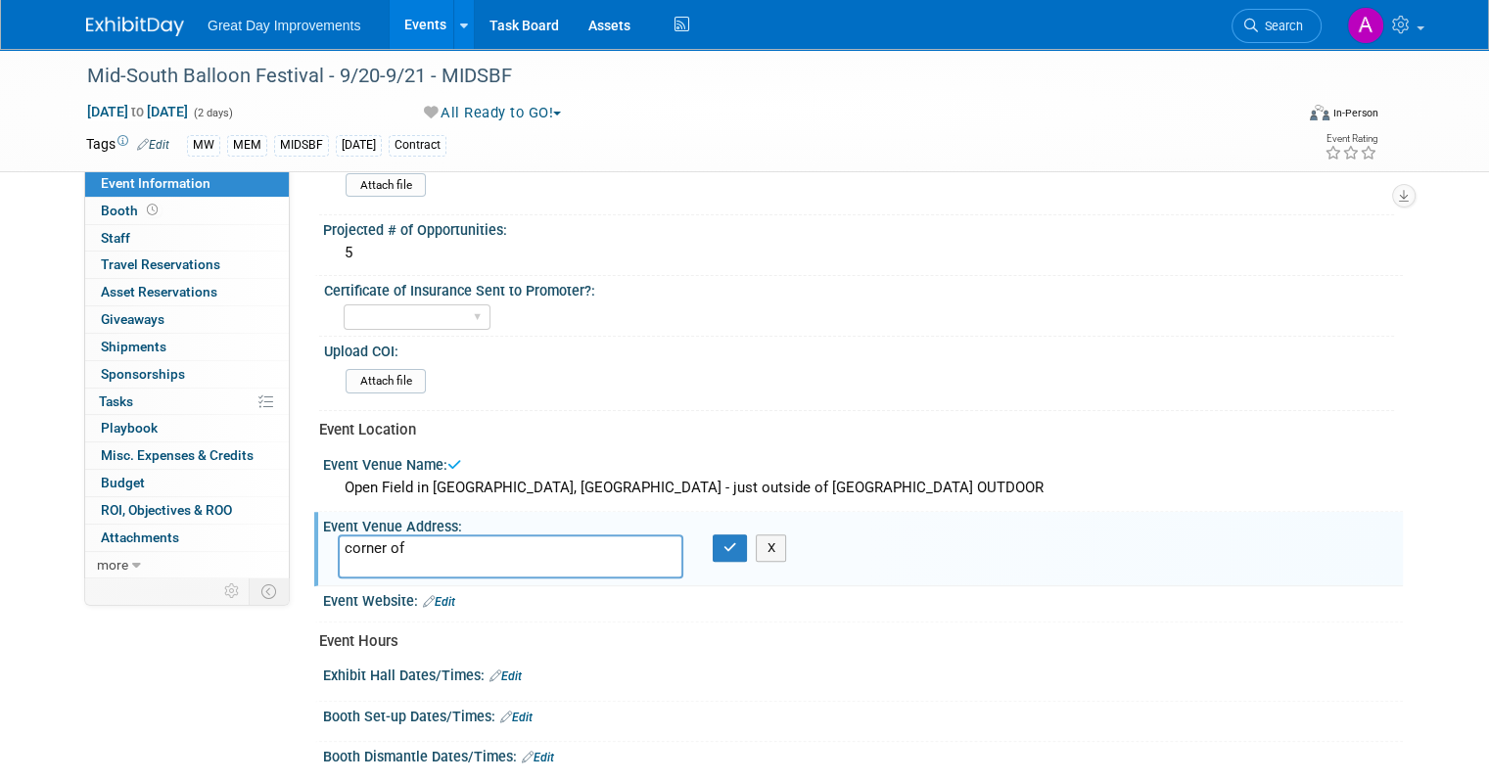
click at [413, 543] on textarea "corner of" at bounding box center [511, 557] width 346 height 44
type textarea "corner of TN-57 and Frazier Road"
click at [719, 543] on button "button" at bounding box center [730, 548] width 35 height 27
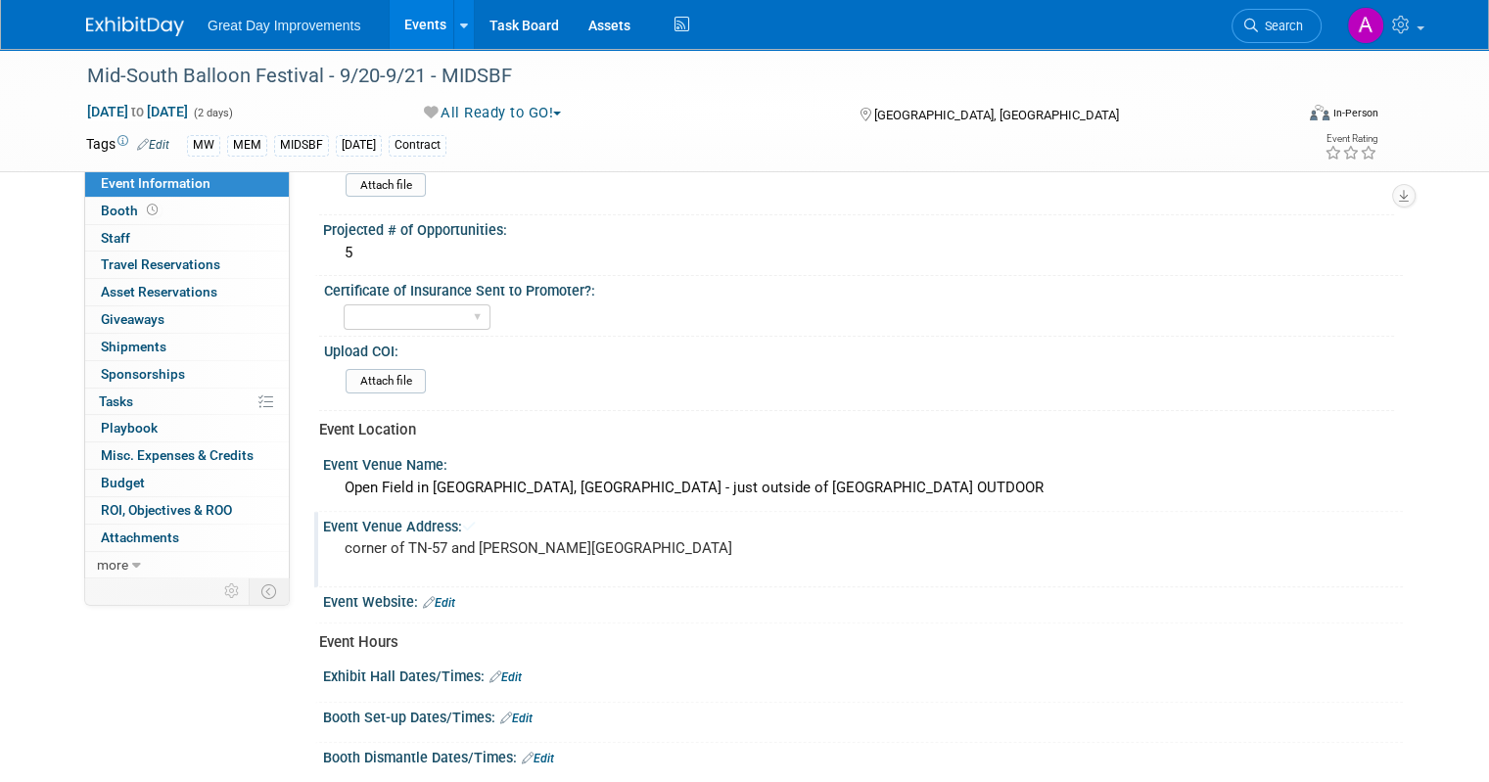
click at [731, 540] on pre "corner of TN-57 and Frazier Road" at bounding box center [548, 549] width 407 height 18
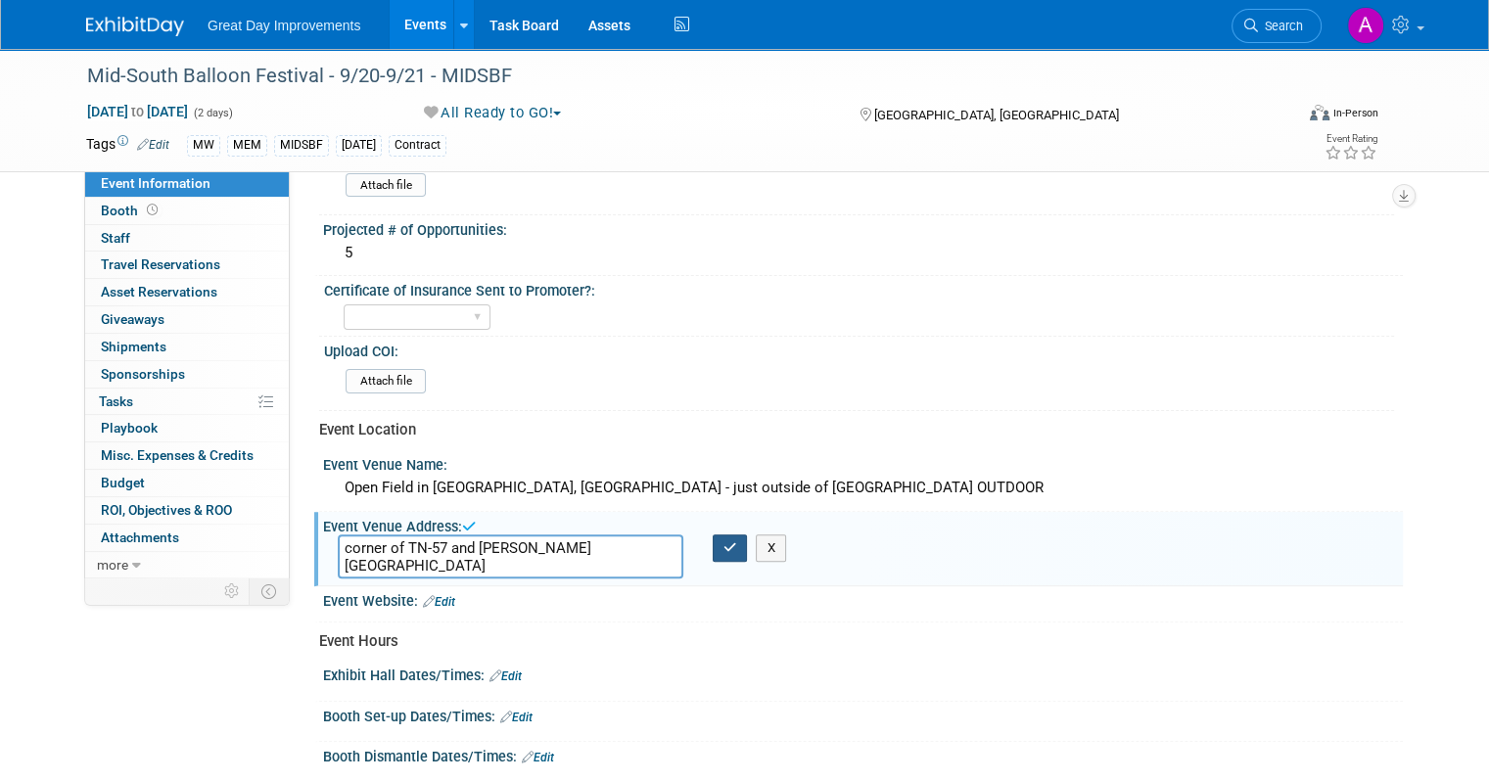
click at [724, 541] on icon "button" at bounding box center [731, 547] width 14 height 13
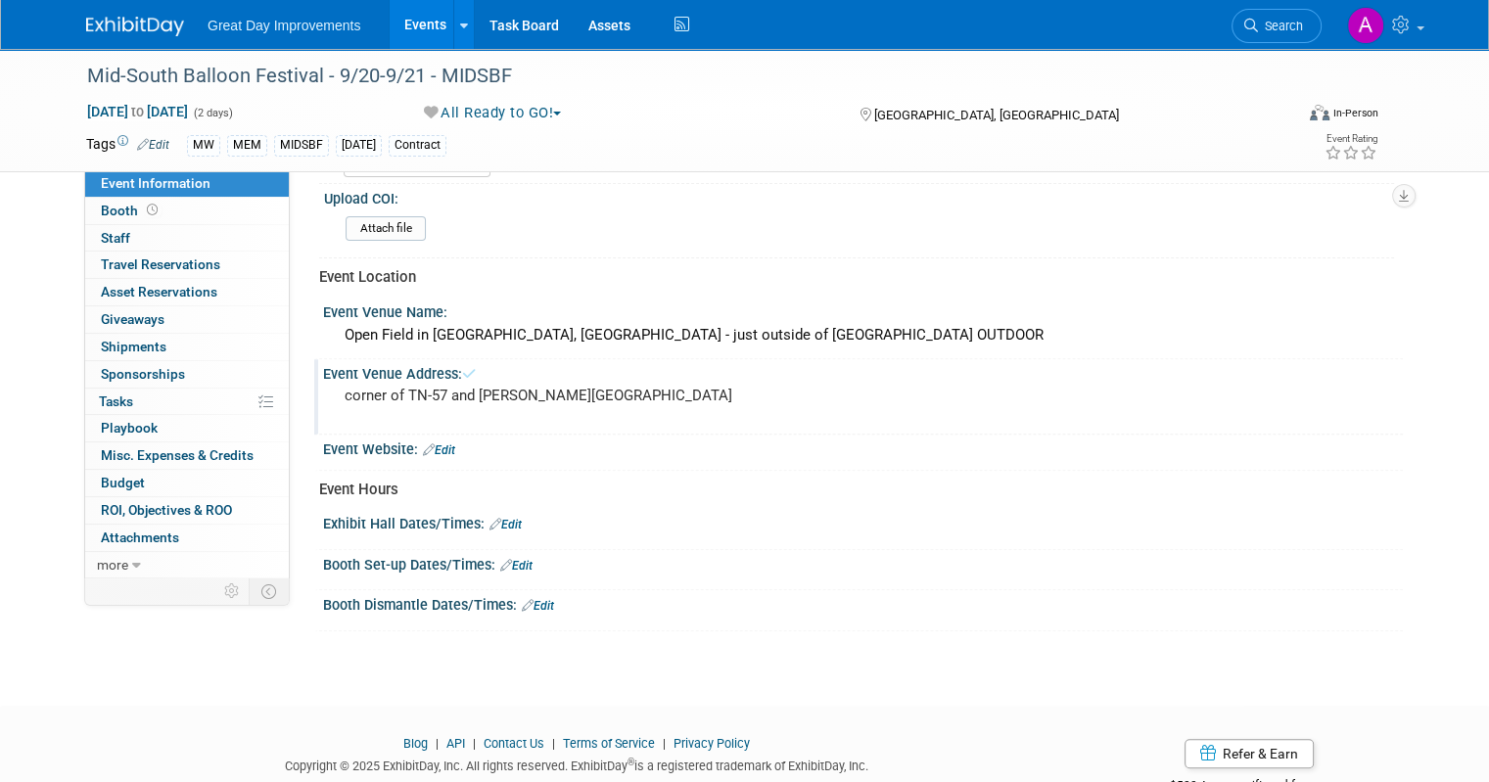
scroll to position [685, 0]
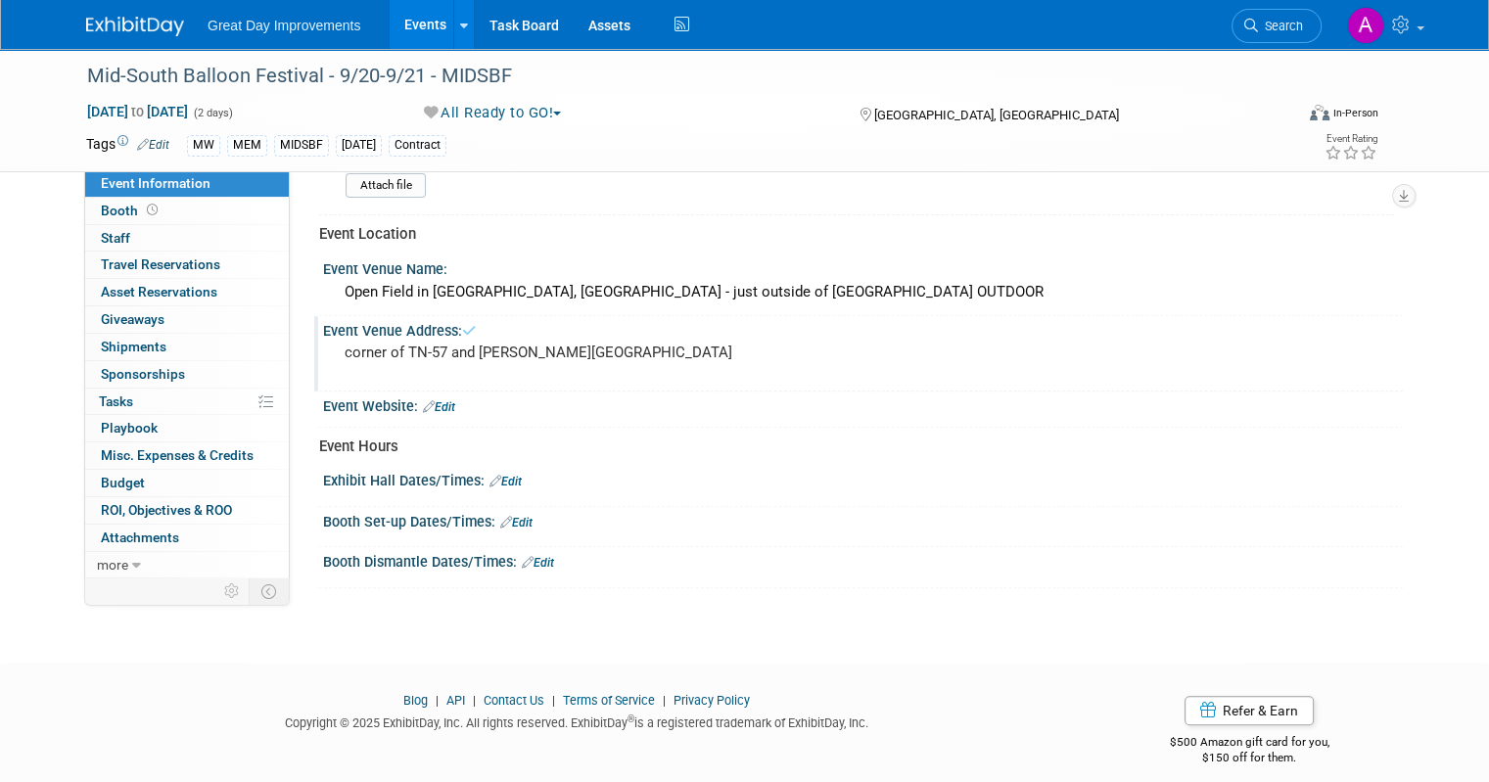
click at [434, 400] on link "Edit" at bounding box center [439, 407] width 32 height 14
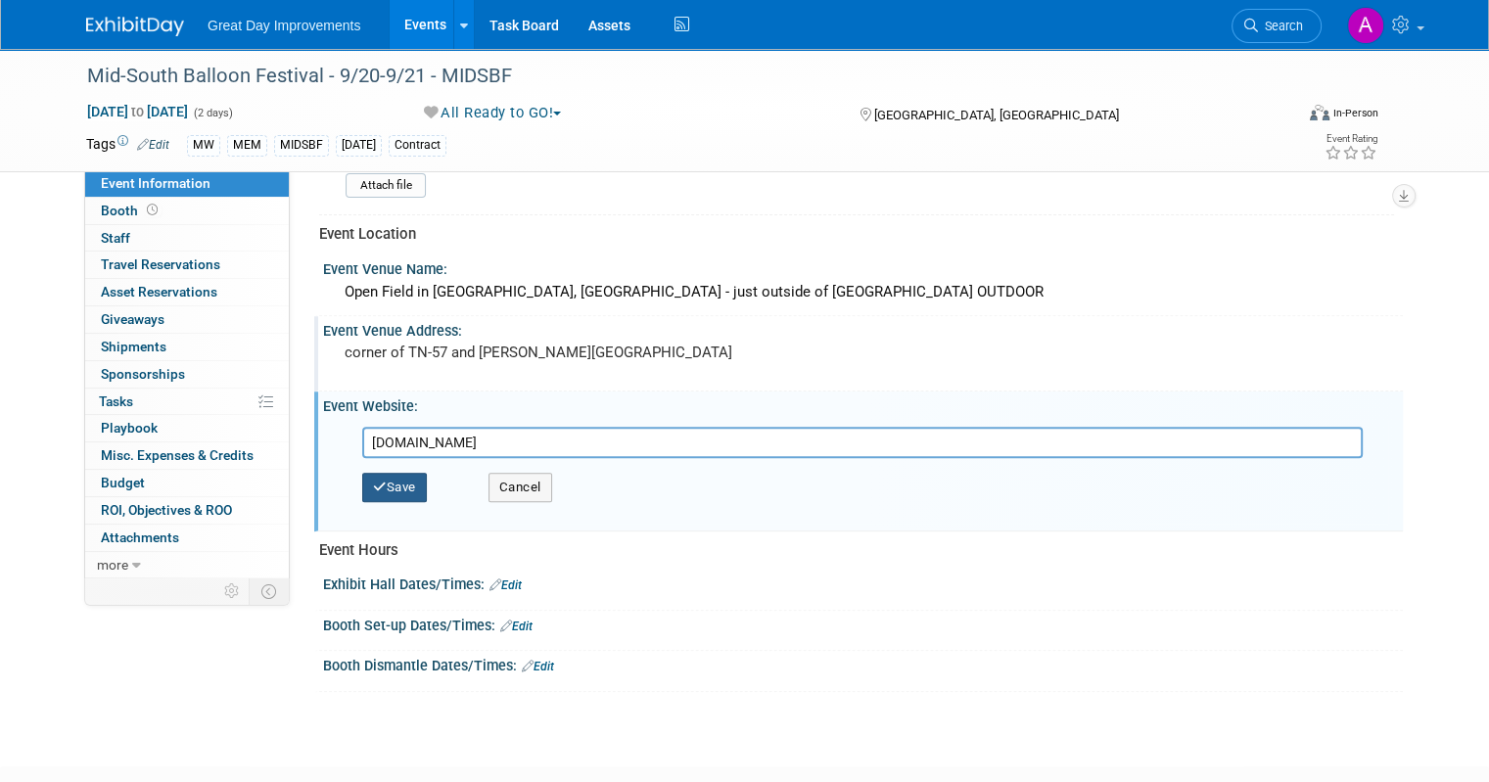
type input "www.midsouthballoonfest.com"
click at [373, 481] on icon "button" at bounding box center [380, 487] width 14 height 13
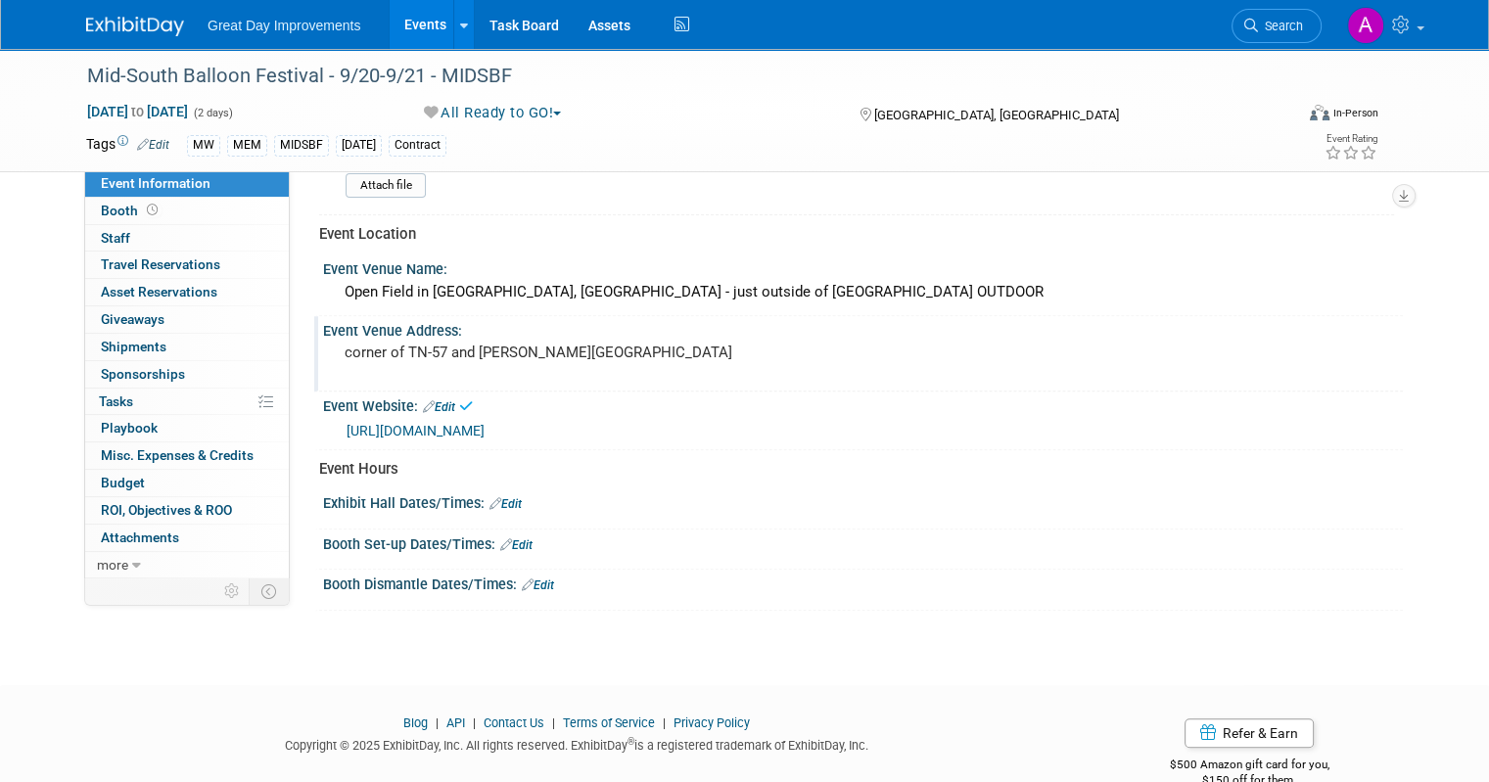
click at [493, 497] on link "Edit" at bounding box center [506, 504] width 32 height 14
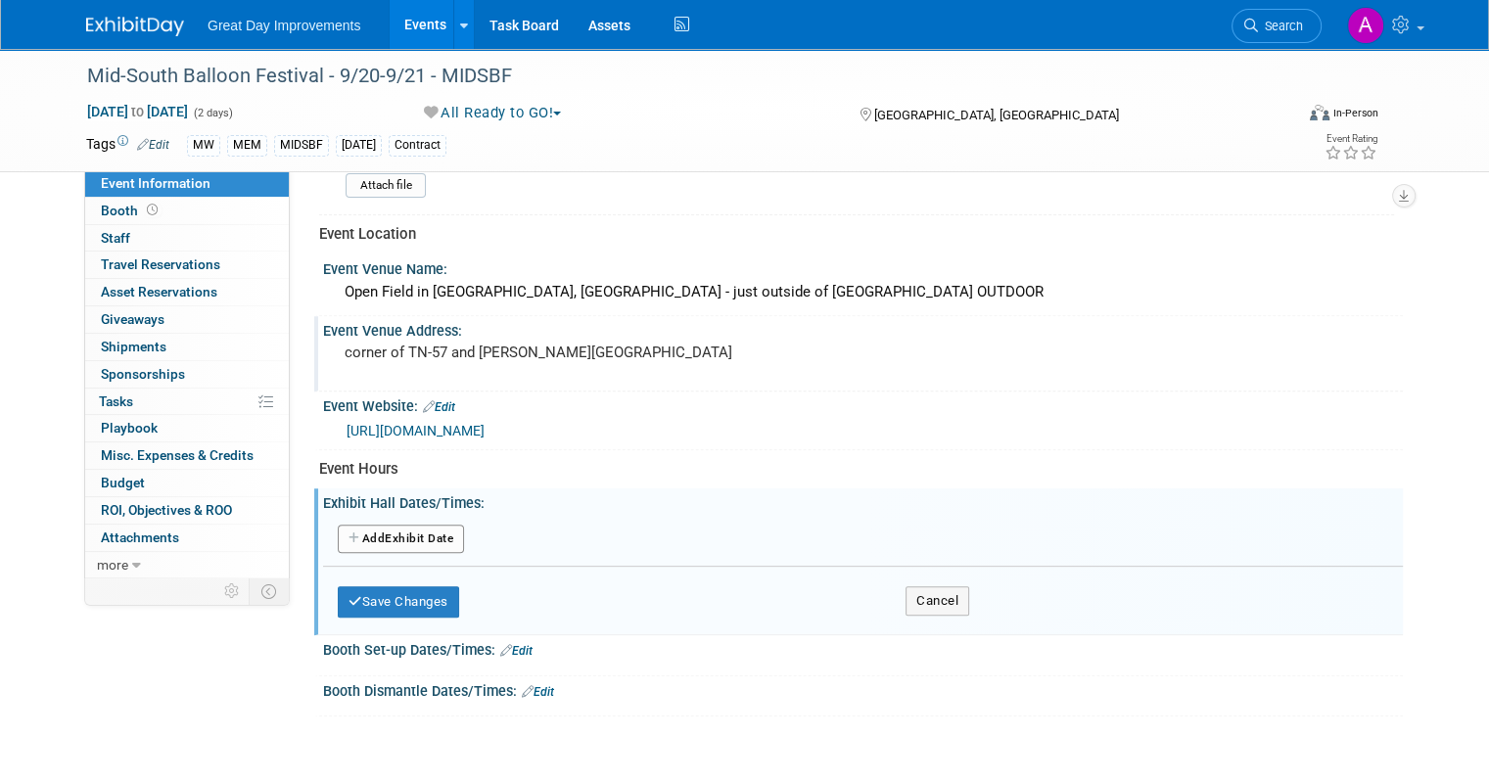
click at [370, 525] on button "Add Another Exhibit Date" at bounding box center [401, 539] width 126 height 29
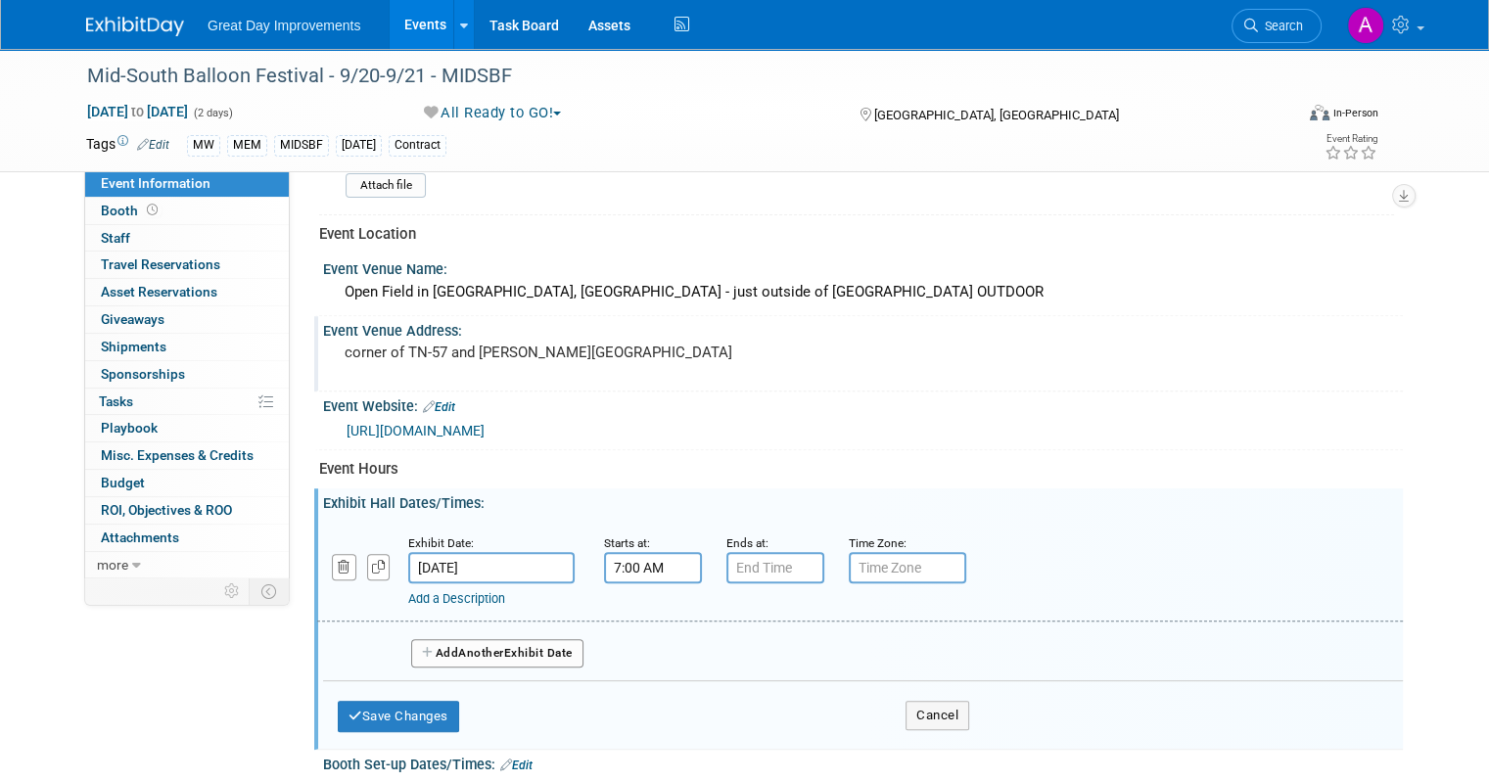
click at [632, 559] on input "7:00 AM" at bounding box center [653, 567] width 98 height 31
click at [633, 687] on span at bounding box center [650, 700] width 34 height 34
click at [634, 685] on span at bounding box center [650, 700] width 34 height 34
click at [823, 645] on td "AM" at bounding box center [820, 656] width 77 height 35
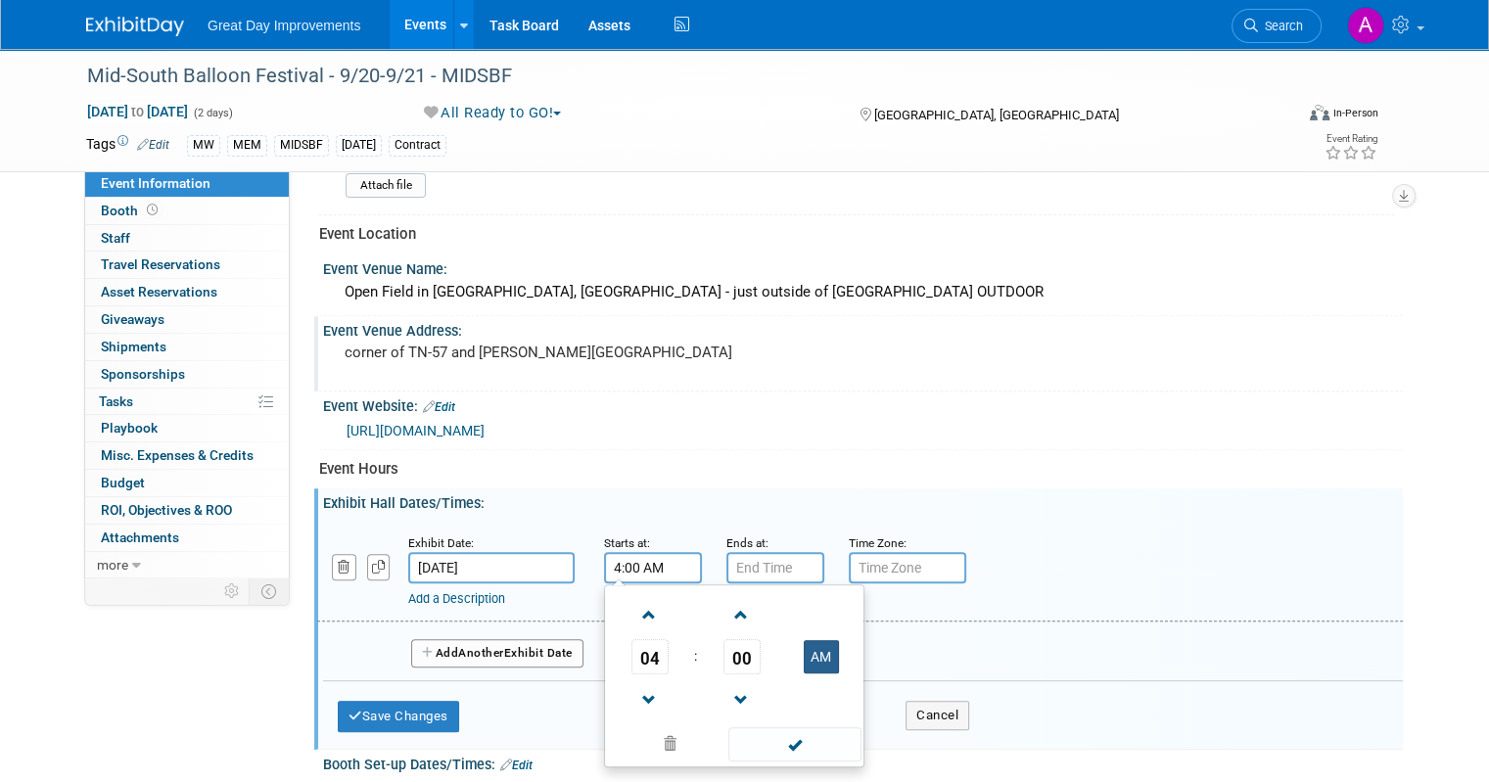
click at [814, 649] on button "AM" at bounding box center [821, 656] width 35 height 33
click at [633, 690] on span at bounding box center [650, 700] width 34 height 34
type input "3:00 PM"
click at [780, 728] on span at bounding box center [794, 745] width 132 height 34
click at [775, 552] on input "7:00 PM" at bounding box center [776, 567] width 98 height 31
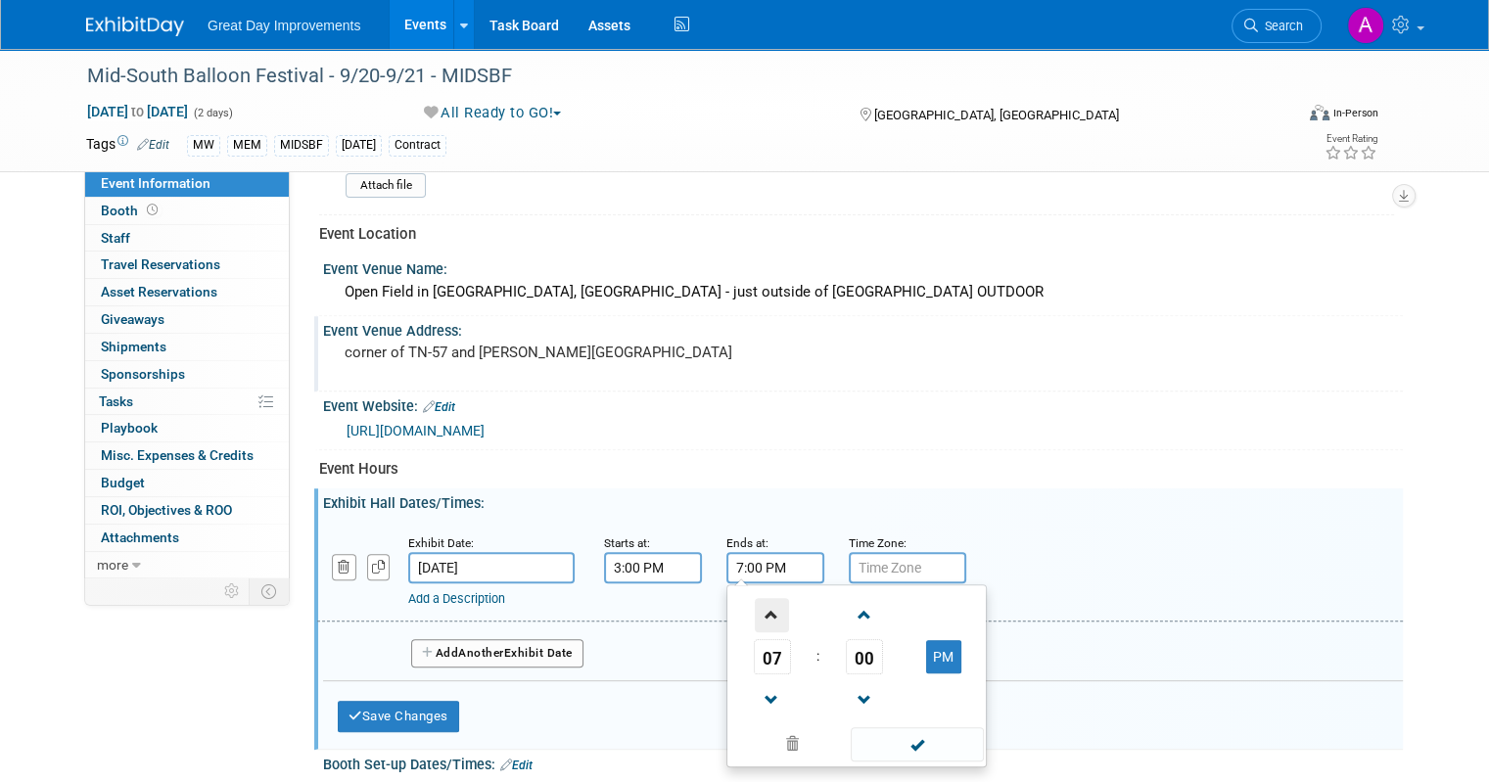
click at [755, 608] on span at bounding box center [772, 615] width 34 height 34
click at [755, 605] on span at bounding box center [772, 615] width 34 height 34
type input "10:00 PM"
drag, startPoint x: 884, startPoint y: 742, endPoint x: 873, endPoint y: 671, distance: 72.3
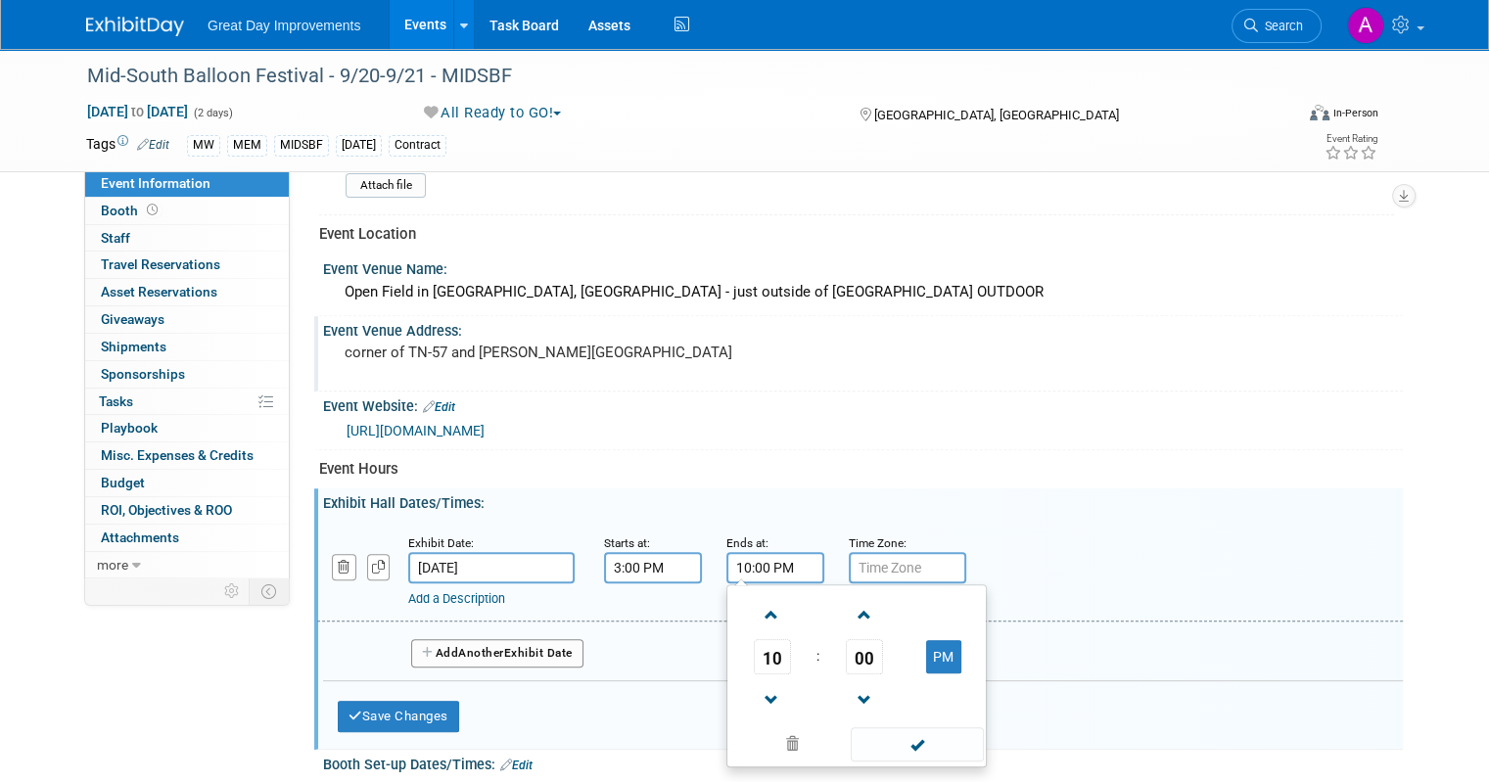
click at [884, 739] on span at bounding box center [917, 745] width 132 height 34
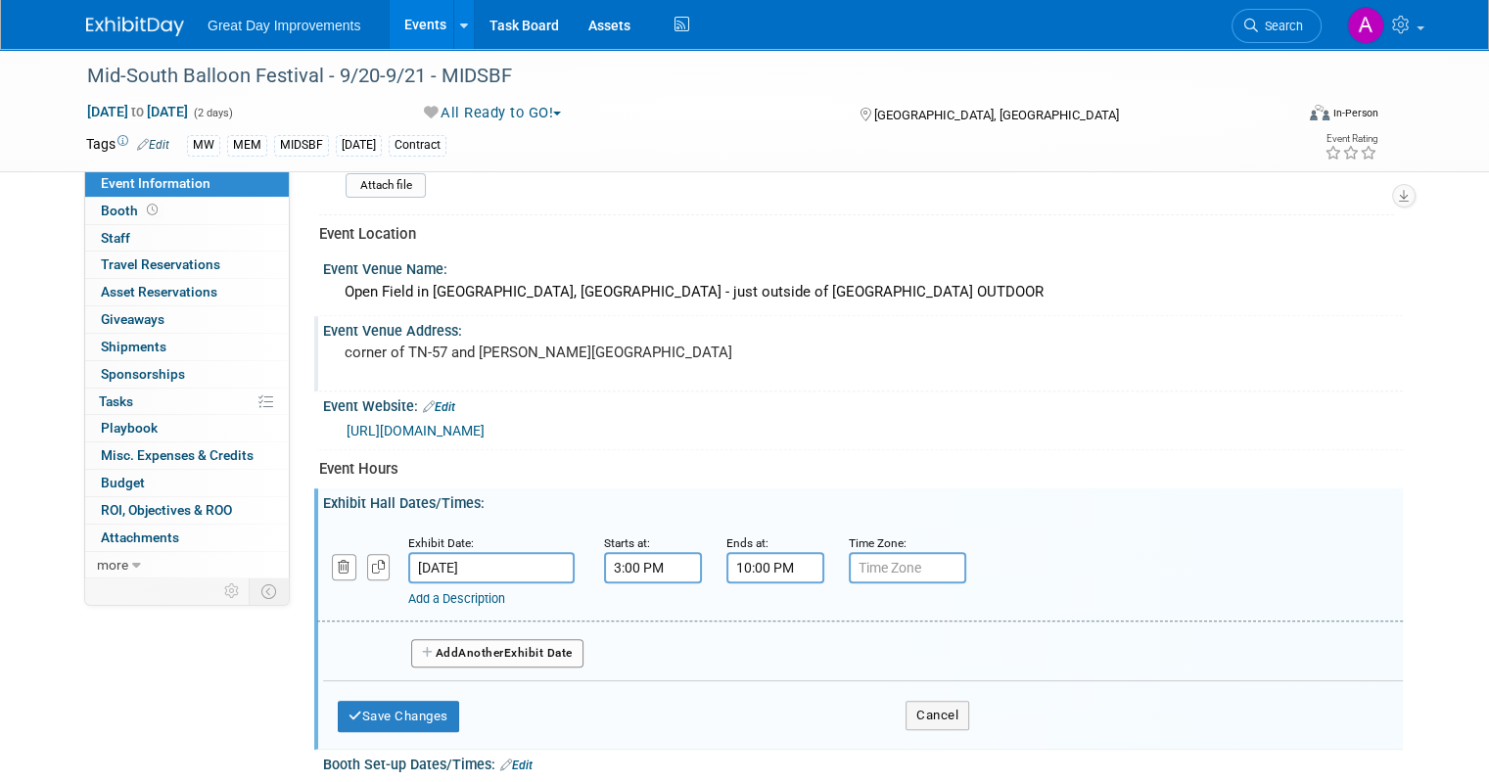
click at [862, 571] on input "text" at bounding box center [907, 567] width 117 height 31
type input "cst"
click at [546, 647] on button "Add Another Exhibit Date" at bounding box center [497, 653] width 172 height 29
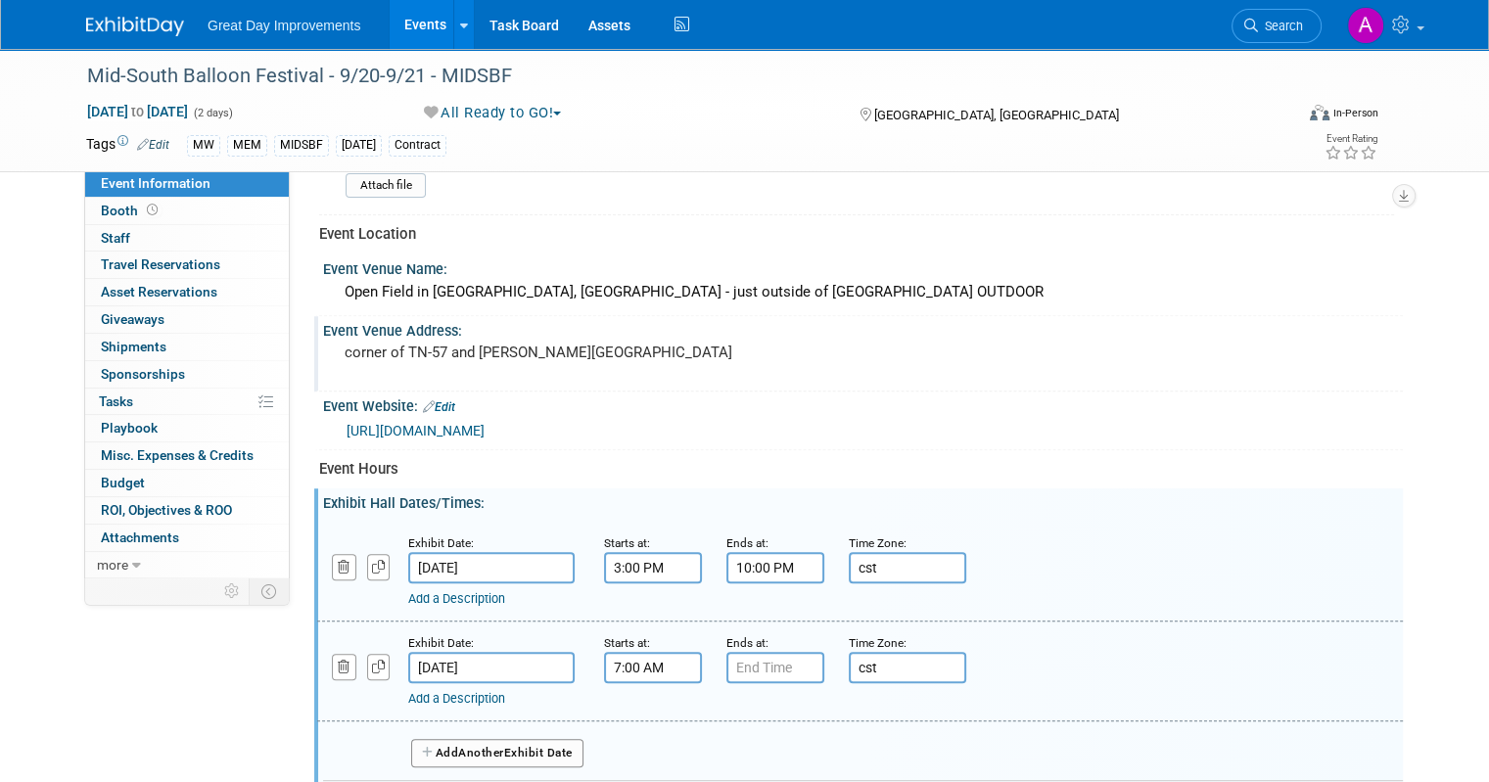
click at [658, 666] on input "7:00 AM" at bounding box center [653, 667] width 98 height 31
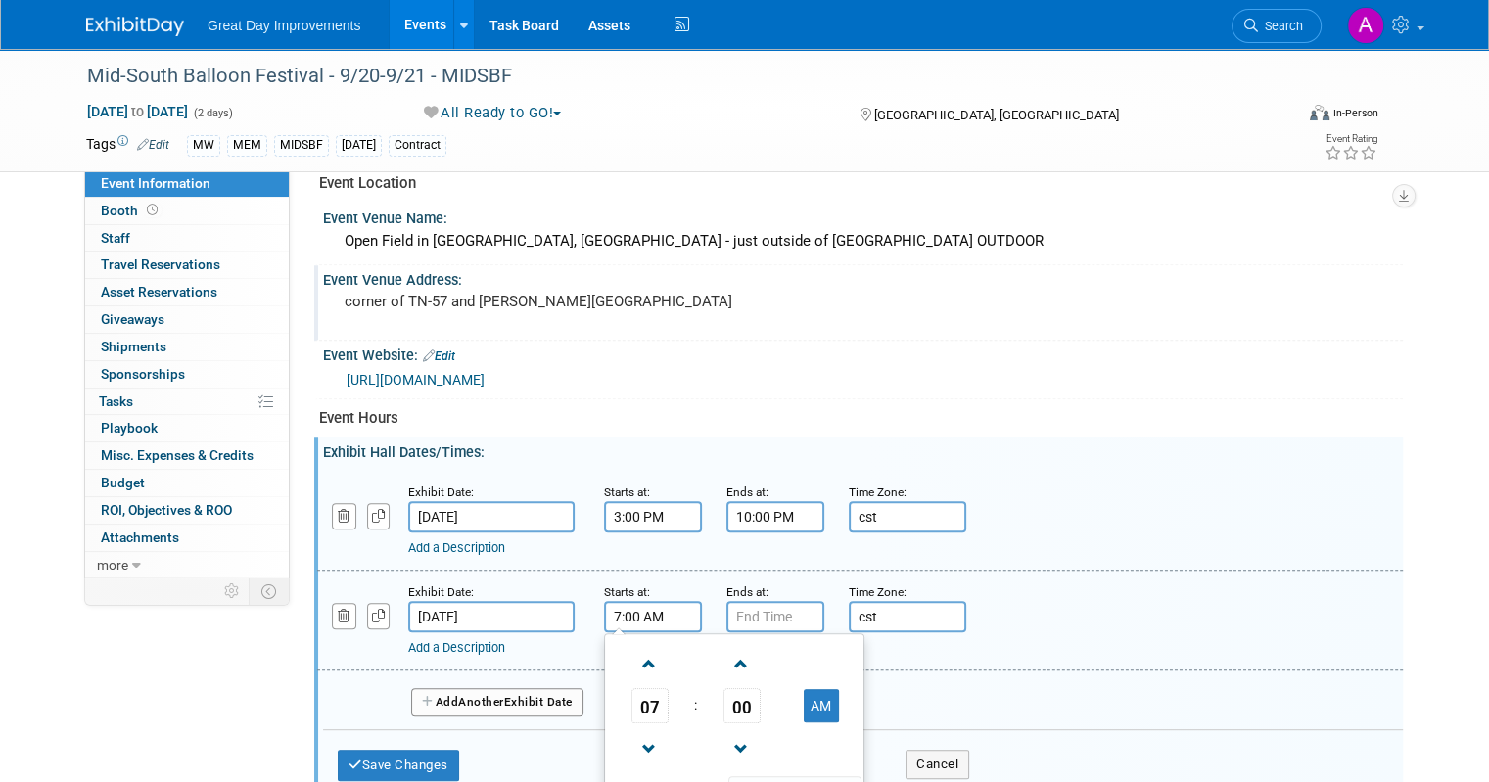
scroll to position [783, 0]
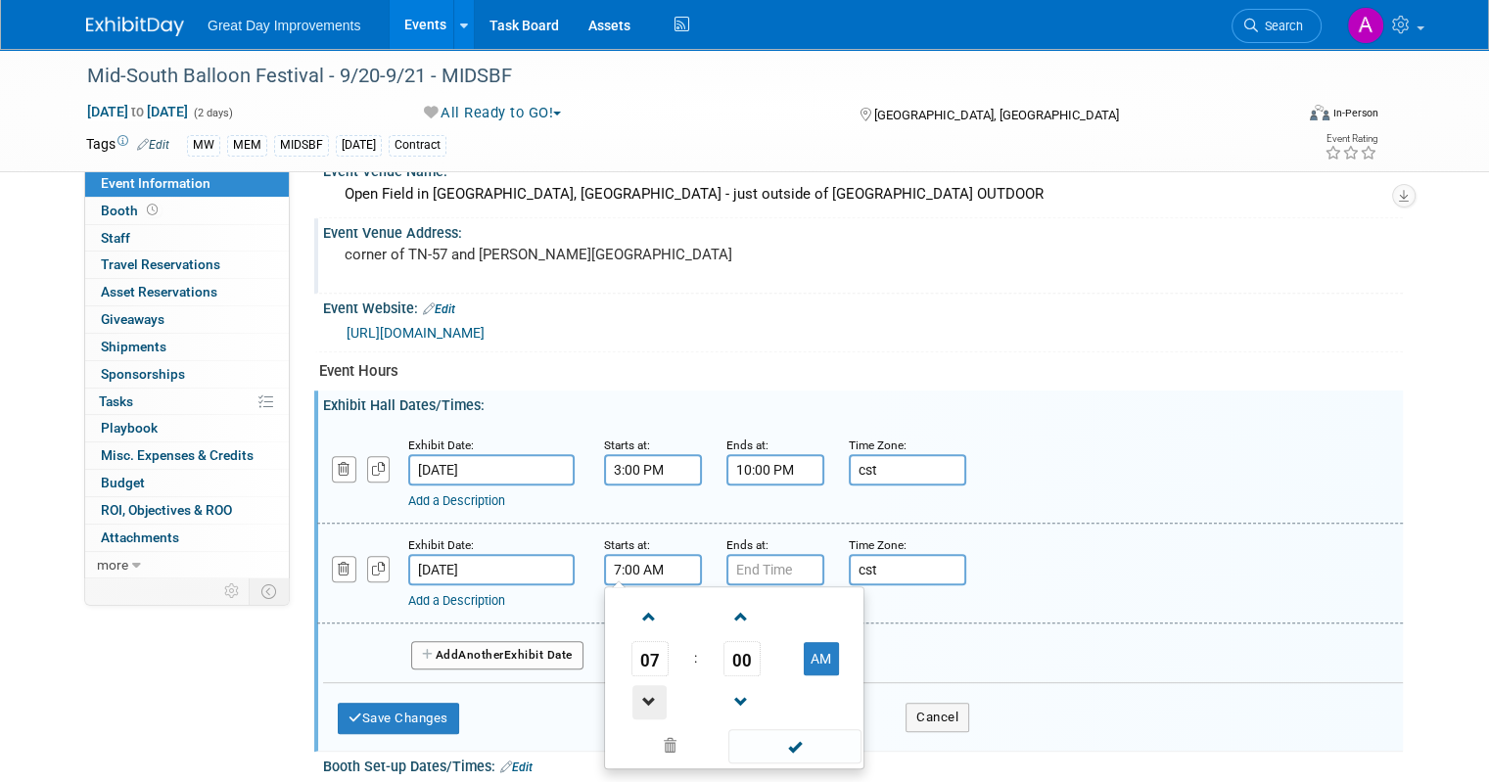
click at [633, 685] on span at bounding box center [650, 702] width 34 height 34
click at [637, 685] on span at bounding box center [650, 702] width 34 height 34
click at [804, 642] on button "AM" at bounding box center [821, 658] width 35 height 33
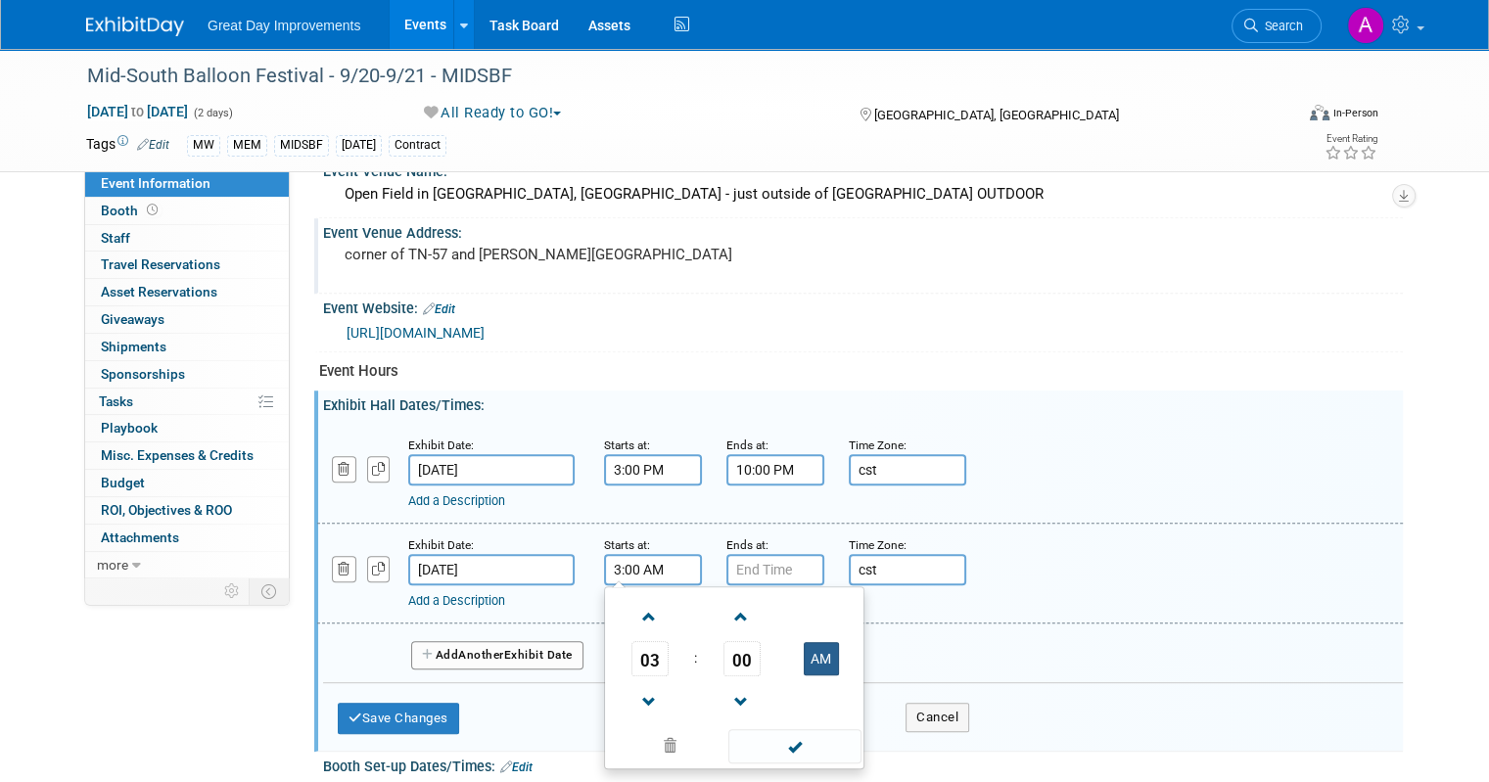
type input "3:00 PM"
click at [787, 735] on span at bounding box center [794, 746] width 132 height 34
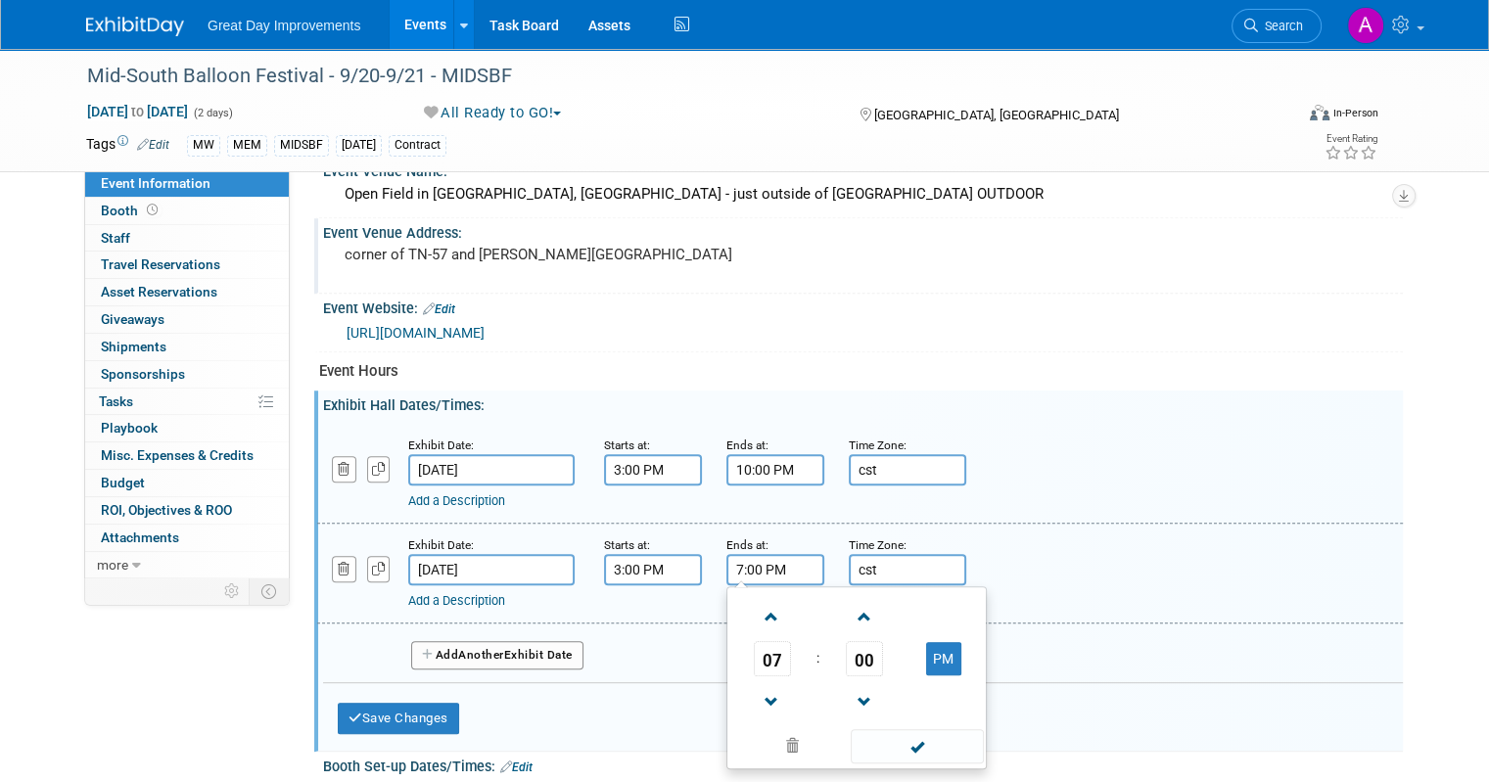
click at [778, 568] on input "7:00 PM" at bounding box center [776, 569] width 98 height 31
click at [755, 605] on span at bounding box center [772, 617] width 34 height 34
click at [755, 602] on span at bounding box center [772, 617] width 34 height 34
click at [755, 600] on span at bounding box center [772, 617] width 34 height 34
type input "10:00 PM"
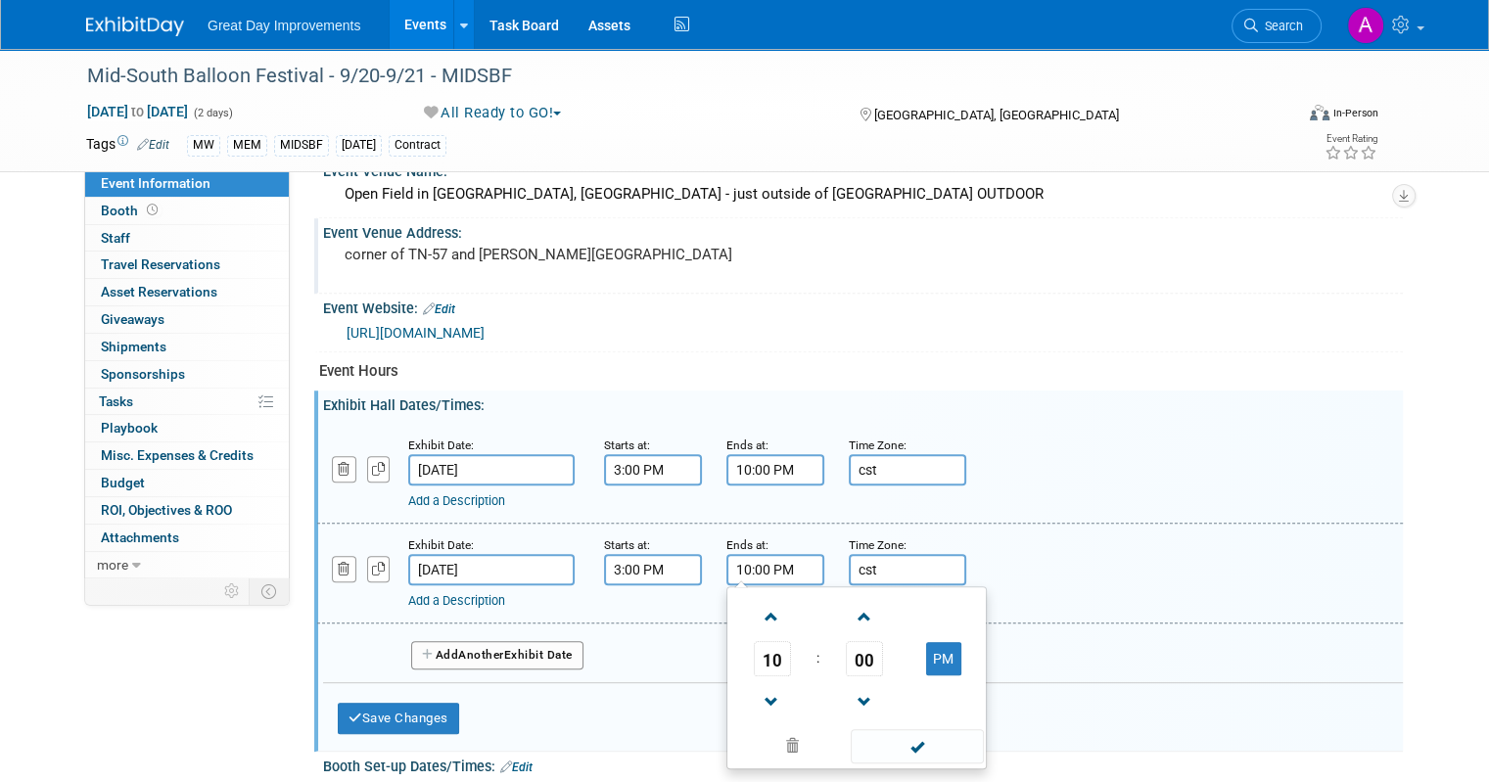
drag, startPoint x: 862, startPoint y: 730, endPoint x: 864, endPoint y: 688, distance: 42.1
click at [862, 729] on span at bounding box center [917, 746] width 132 height 34
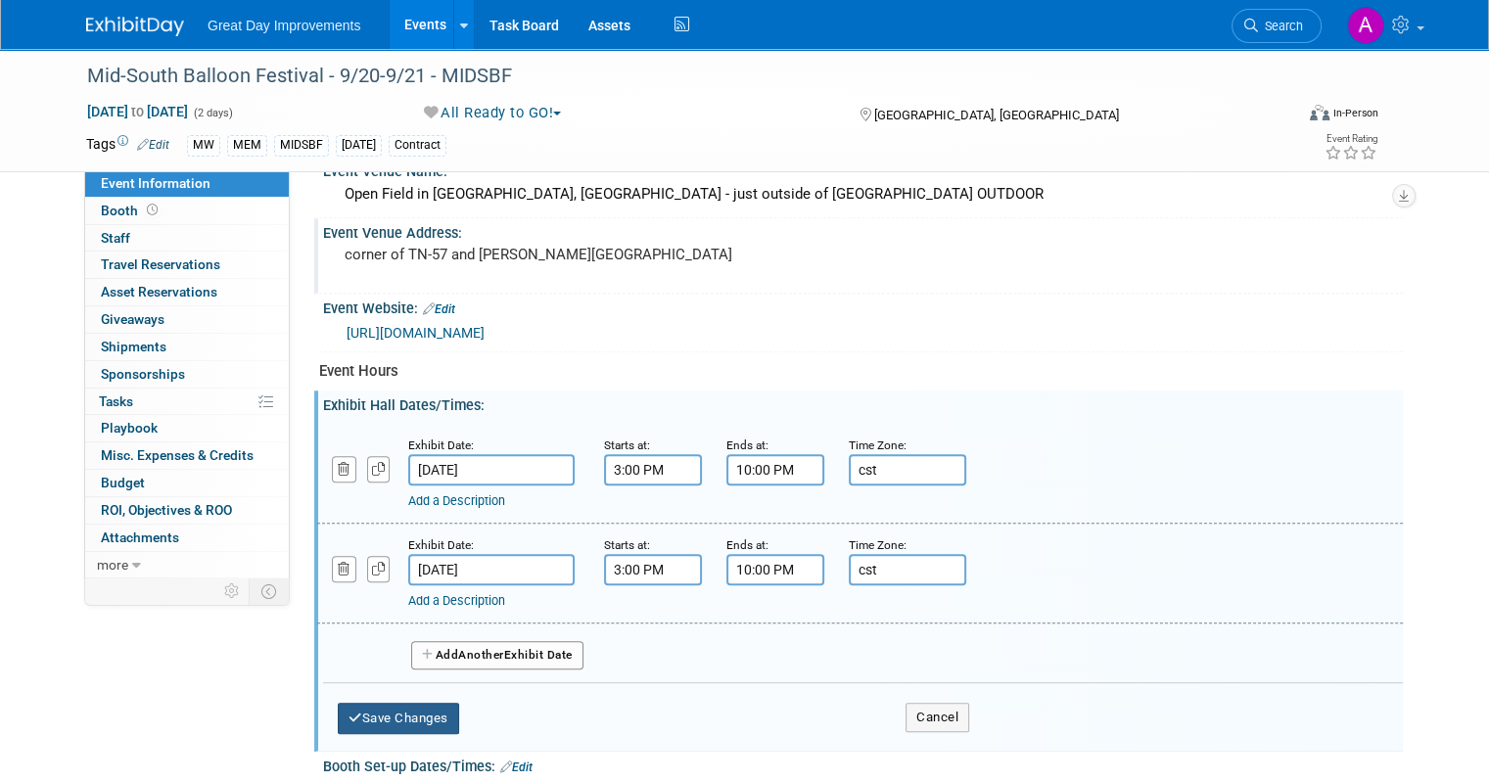
click at [429, 703] on button "Save Changes" at bounding box center [398, 718] width 121 height 31
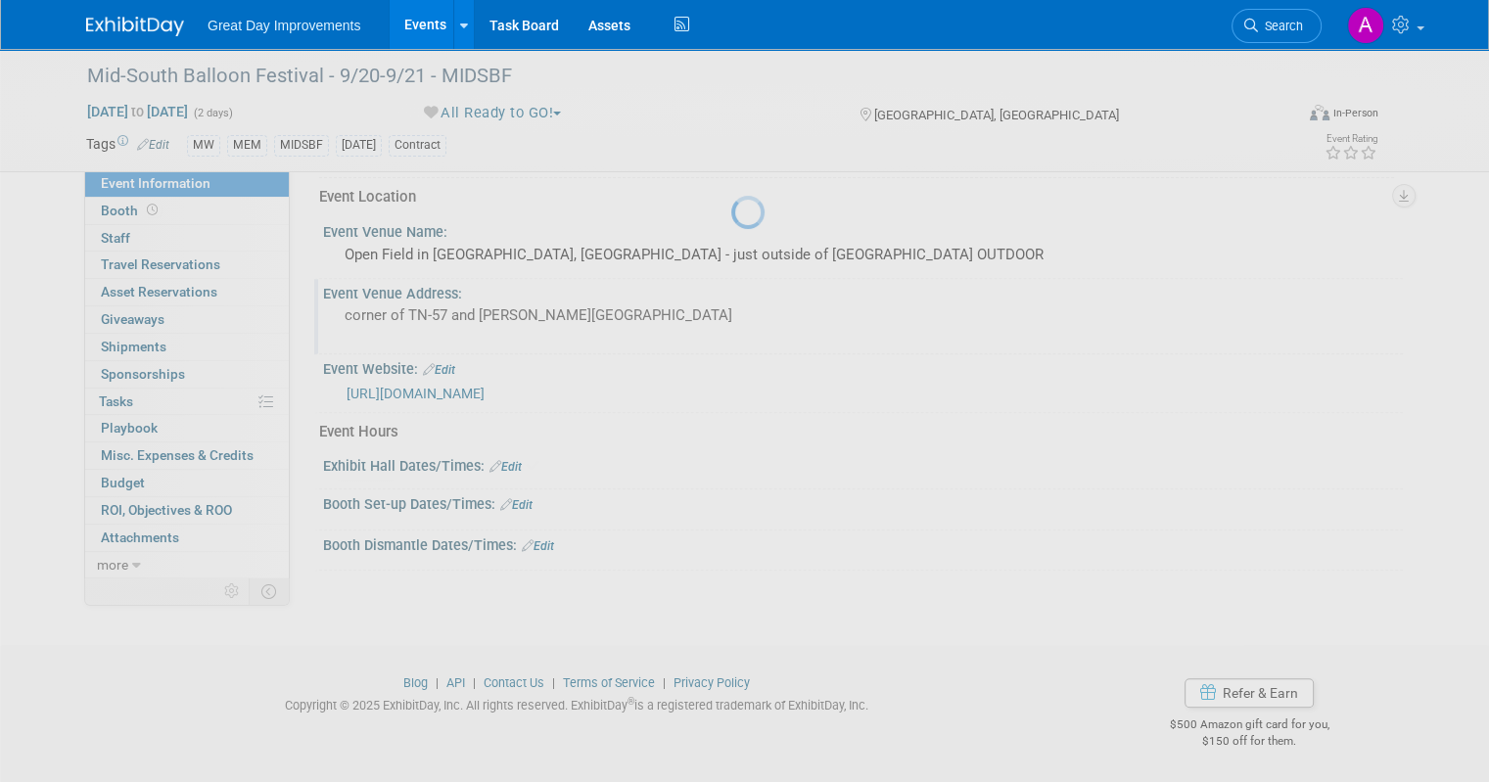
scroll to position [711, 0]
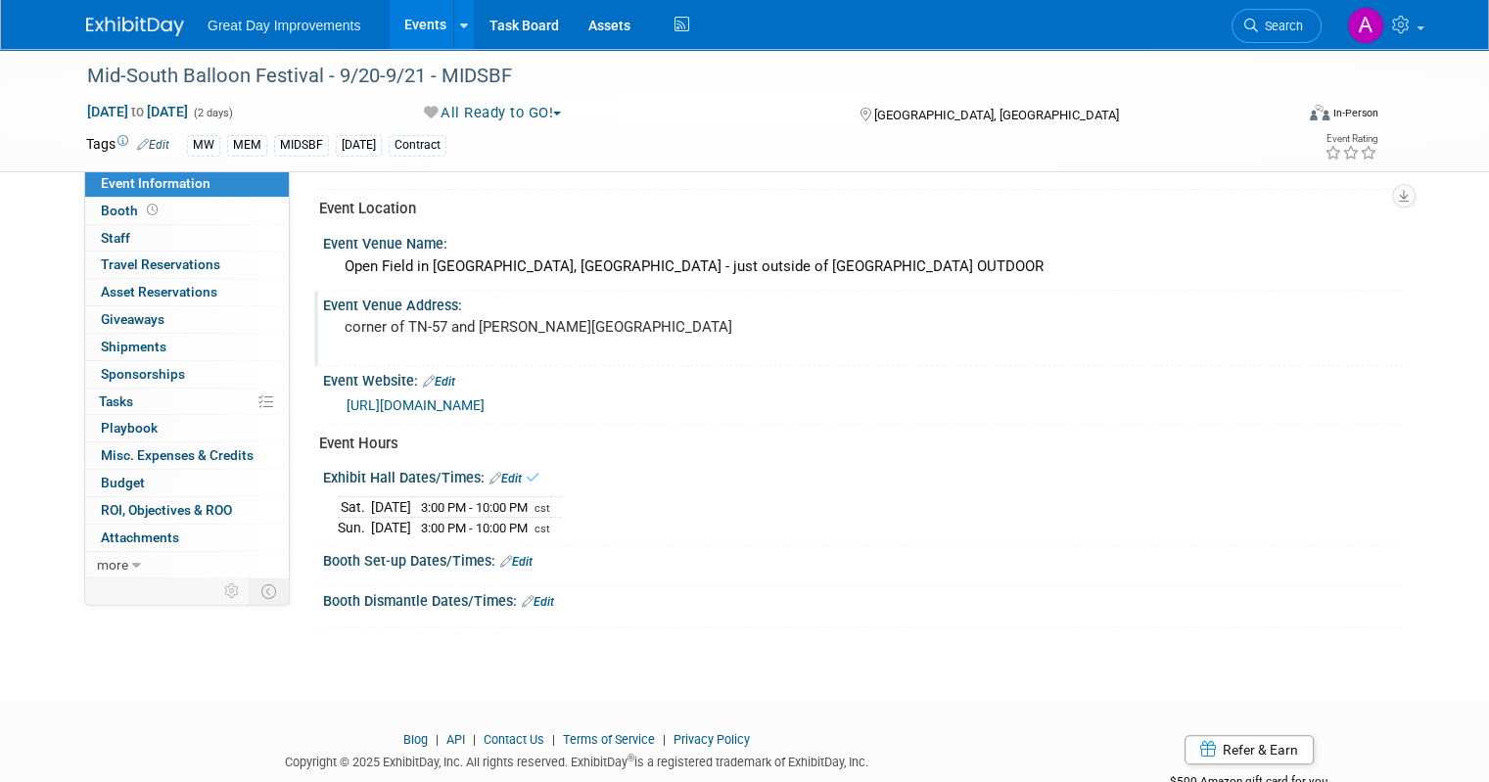
click at [516, 555] on link "Edit" at bounding box center [516, 562] width 32 height 14
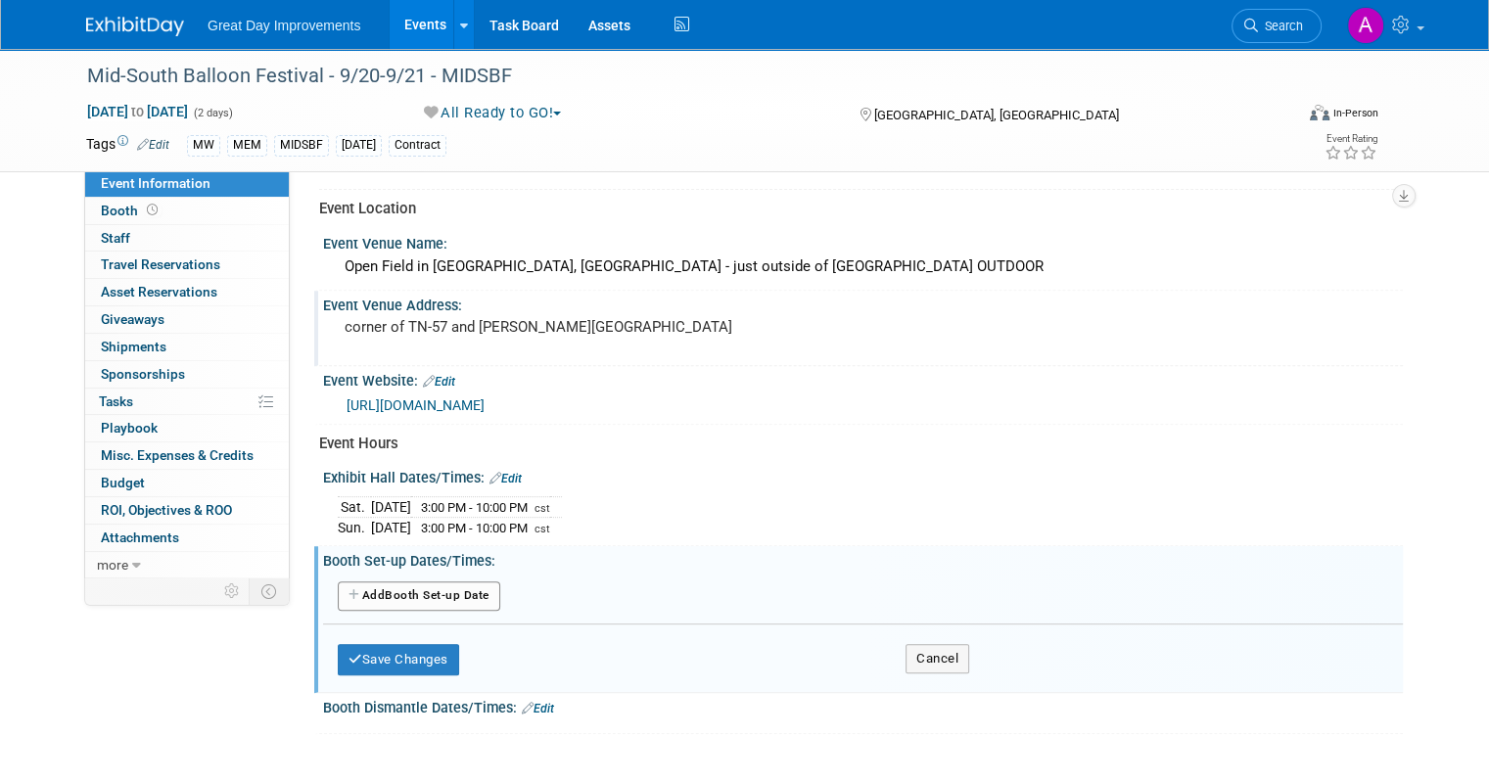
click at [470, 582] on button "Add Another Booth Set-up Date" at bounding box center [419, 596] width 163 height 29
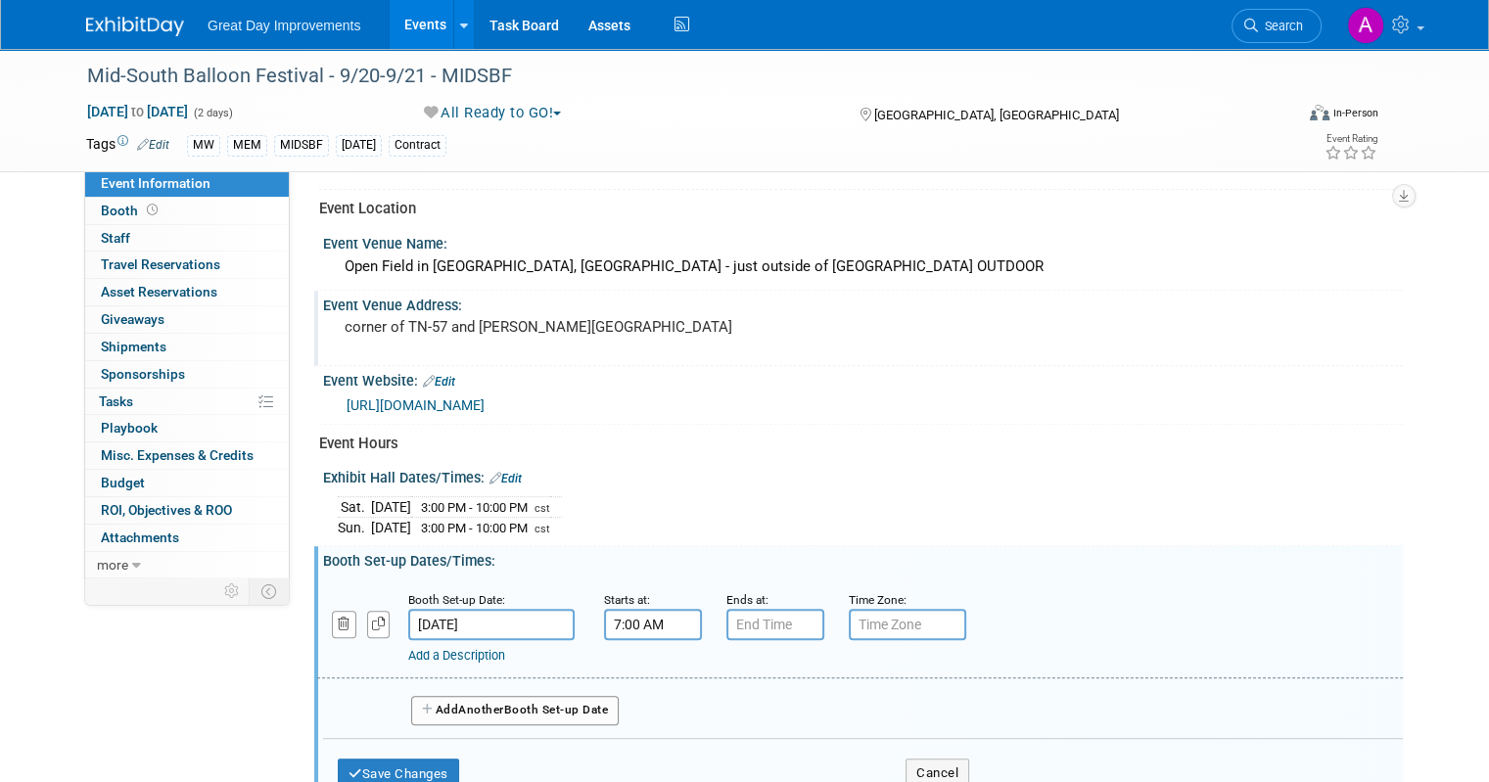
click at [642, 612] on input "7:00 AM" at bounding box center [653, 624] width 98 height 31
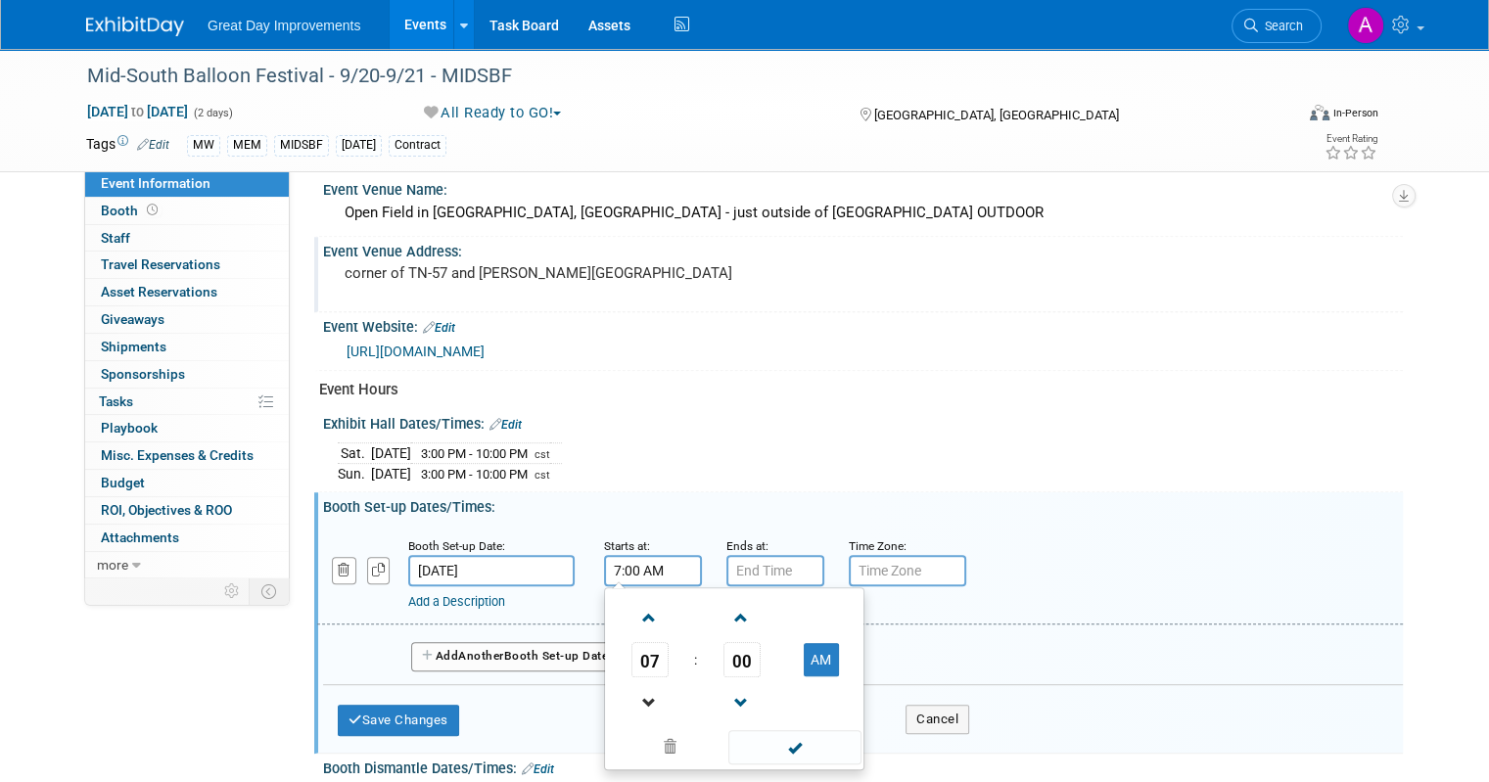
scroll to position [809, 0]
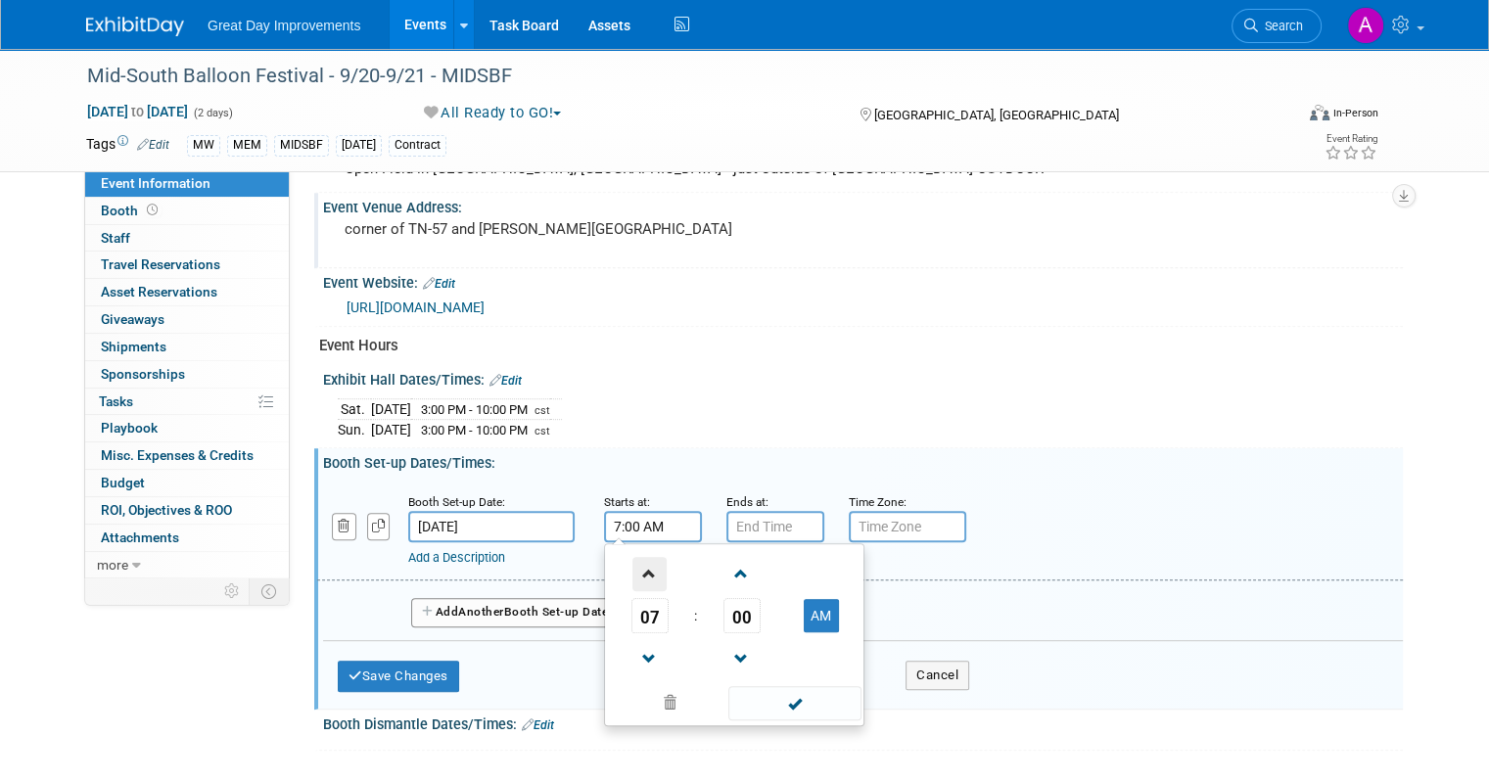
click at [642, 571] on span at bounding box center [650, 574] width 34 height 34
click at [633, 646] on span at bounding box center [650, 659] width 34 height 34
click at [633, 645] on span at bounding box center [650, 659] width 34 height 34
click at [633, 642] on span at bounding box center [650, 659] width 34 height 34
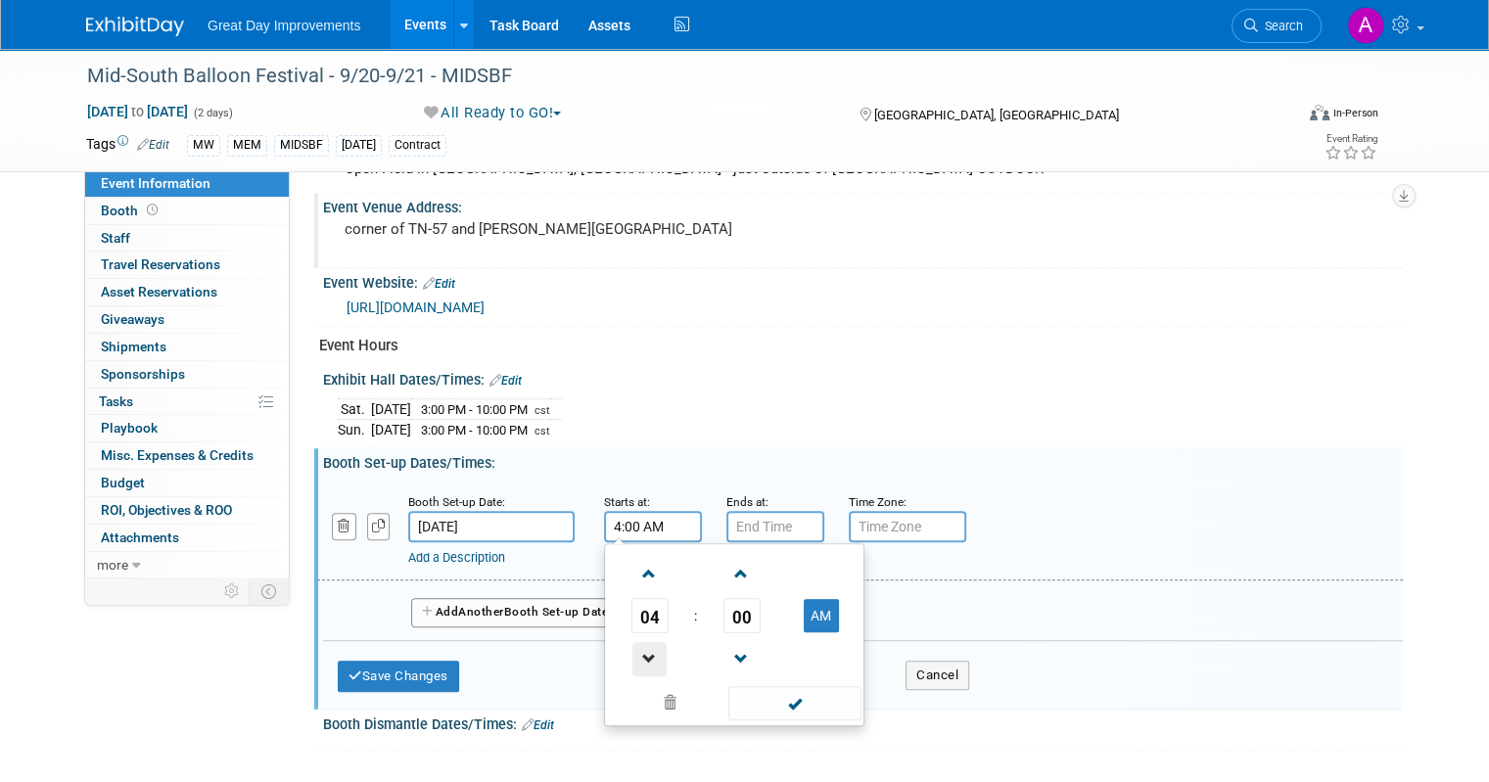
click at [633, 642] on span at bounding box center [650, 659] width 34 height 34
click at [633, 645] on span at bounding box center [650, 659] width 34 height 34
click at [805, 607] on button "AM" at bounding box center [821, 615] width 35 height 33
type input "2:00 PM"
drag, startPoint x: 797, startPoint y: 695, endPoint x: 793, endPoint y: 640, distance: 55.0
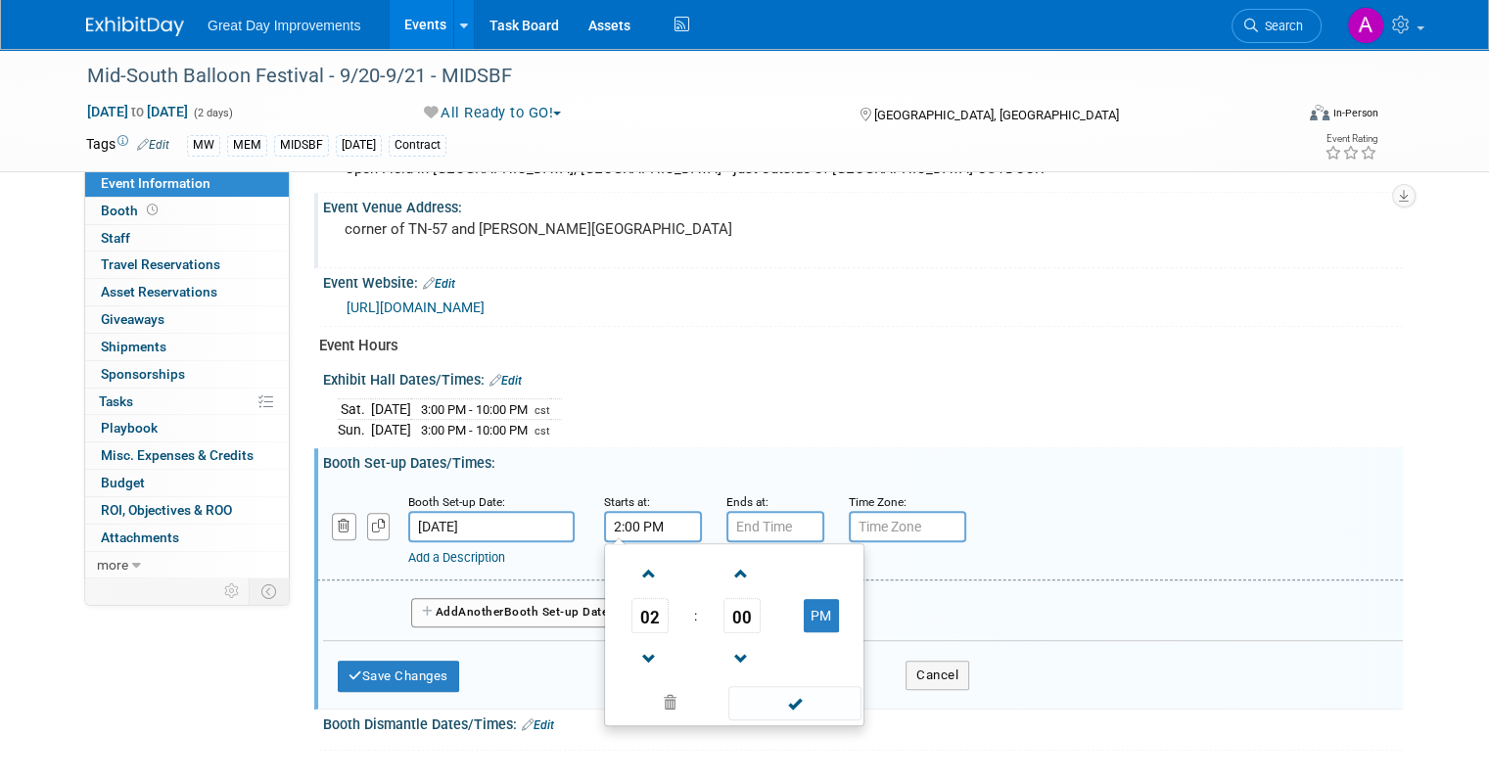
click at [797, 696] on span at bounding box center [794, 703] width 132 height 34
click at [753, 516] on input "7:00 PM" at bounding box center [776, 526] width 98 height 31
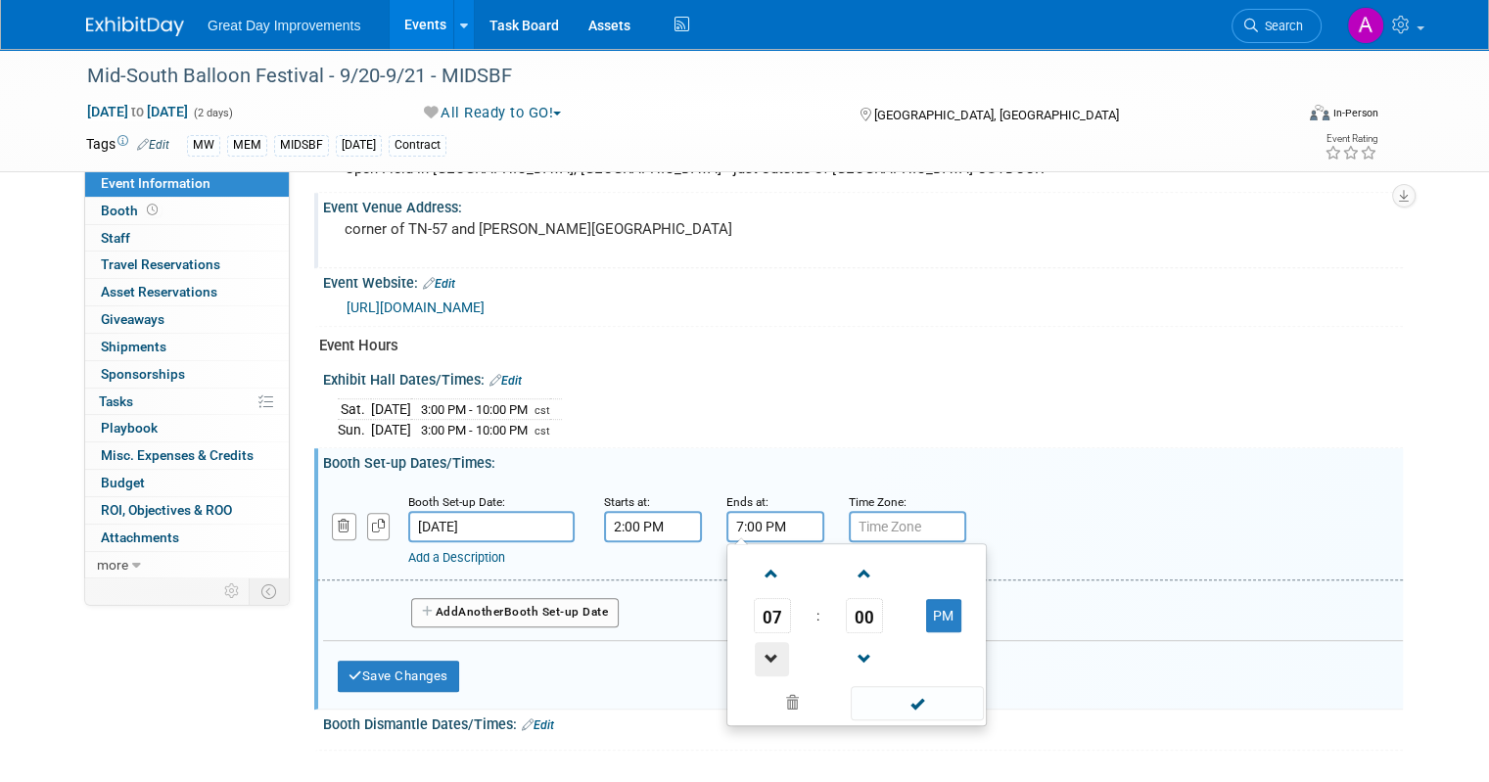
click at [756, 642] on span at bounding box center [772, 659] width 34 height 34
click at [755, 642] on span at bounding box center [772, 659] width 34 height 34
click at [754, 634] on link at bounding box center [772, 659] width 37 height 50
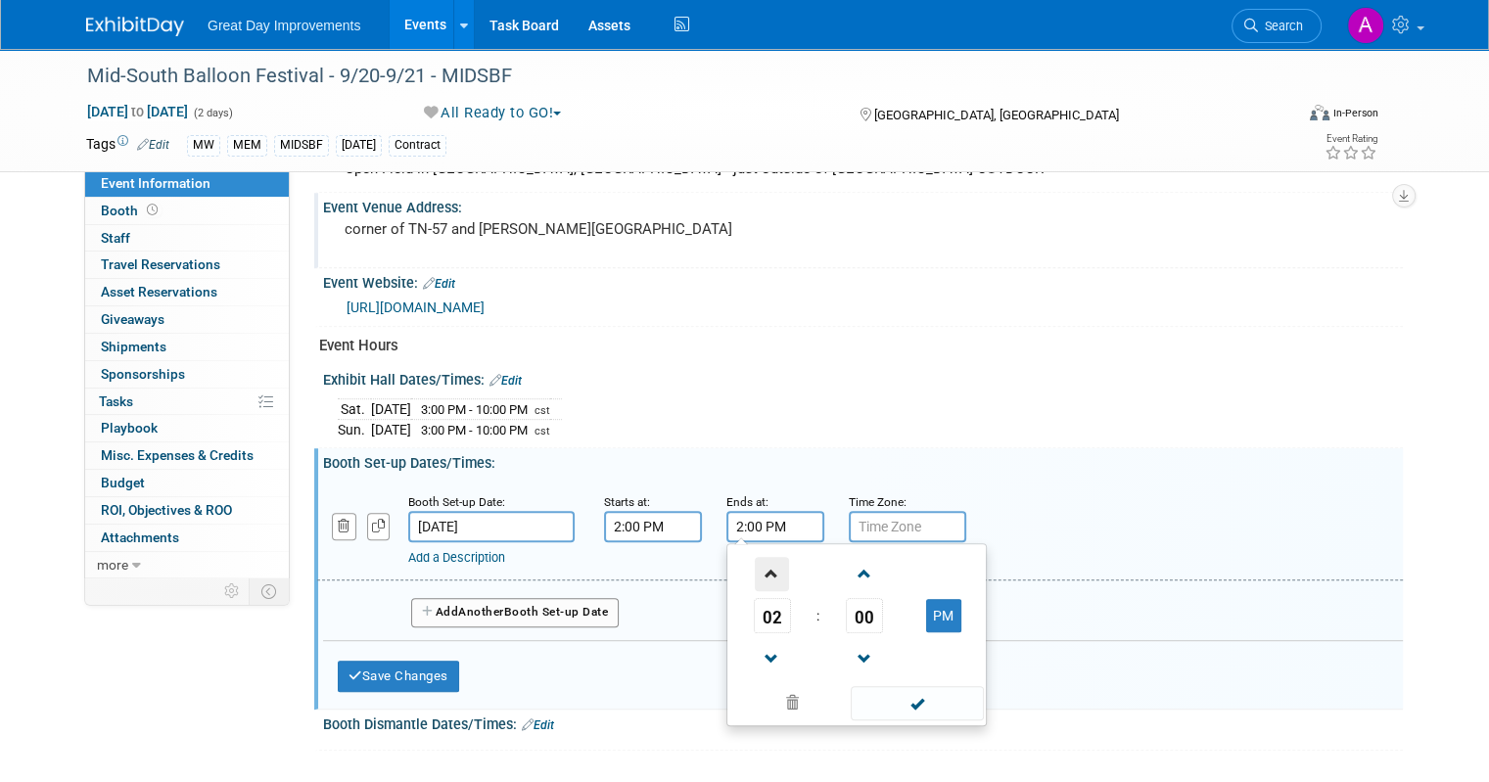
click at [755, 571] on span at bounding box center [772, 574] width 34 height 34
click at [926, 613] on button "PM" at bounding box center [943, 615] width 35 height 33
click at [926, 608] on button "AM" at bounding box center [943, 615] width 35 height 33
type input "3:00 PM"
drag, startPoint x: 884, startPoint y: 694, endPoint x: 878, endPoint y: 683, distance: 12.3
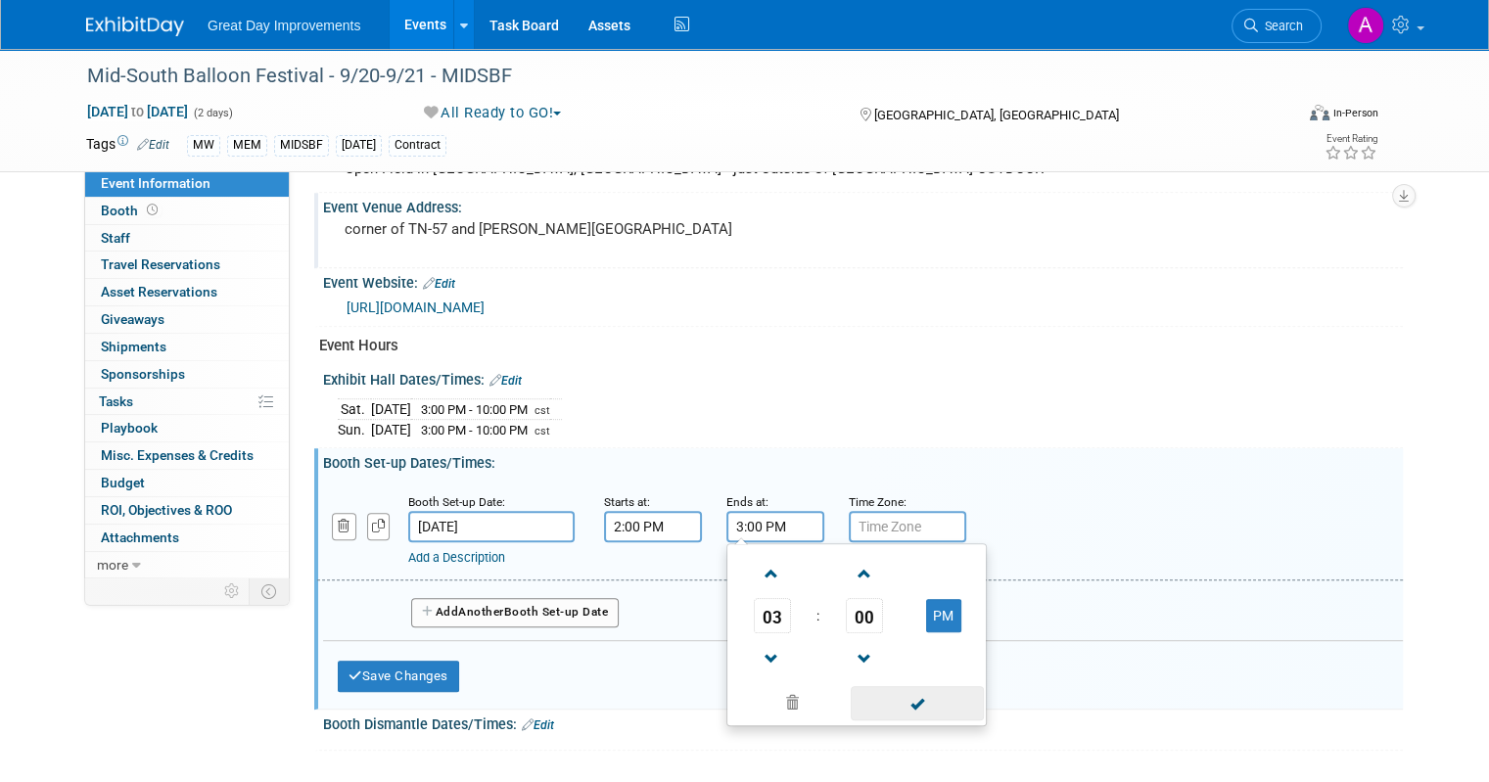
click at [883, 694] on span at bounding box center [917, 703] width 132 height 34
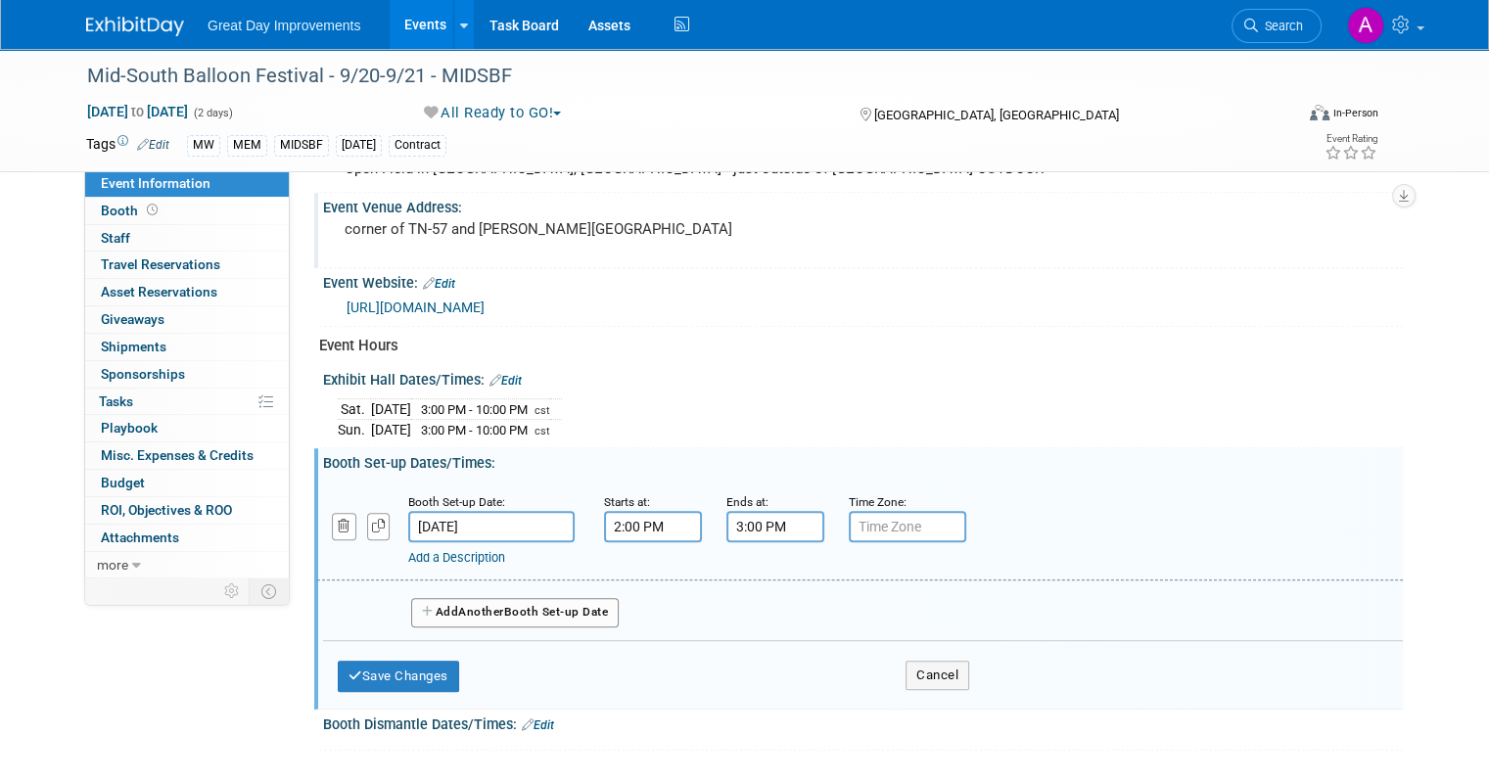
click at [873, 520] on input "text" at bounding box center [907, 526] width 117 height 31
type input "cst"
click at [428, 669] on button "Save Changes" at bounding box center [398, 676] width 121 height 31
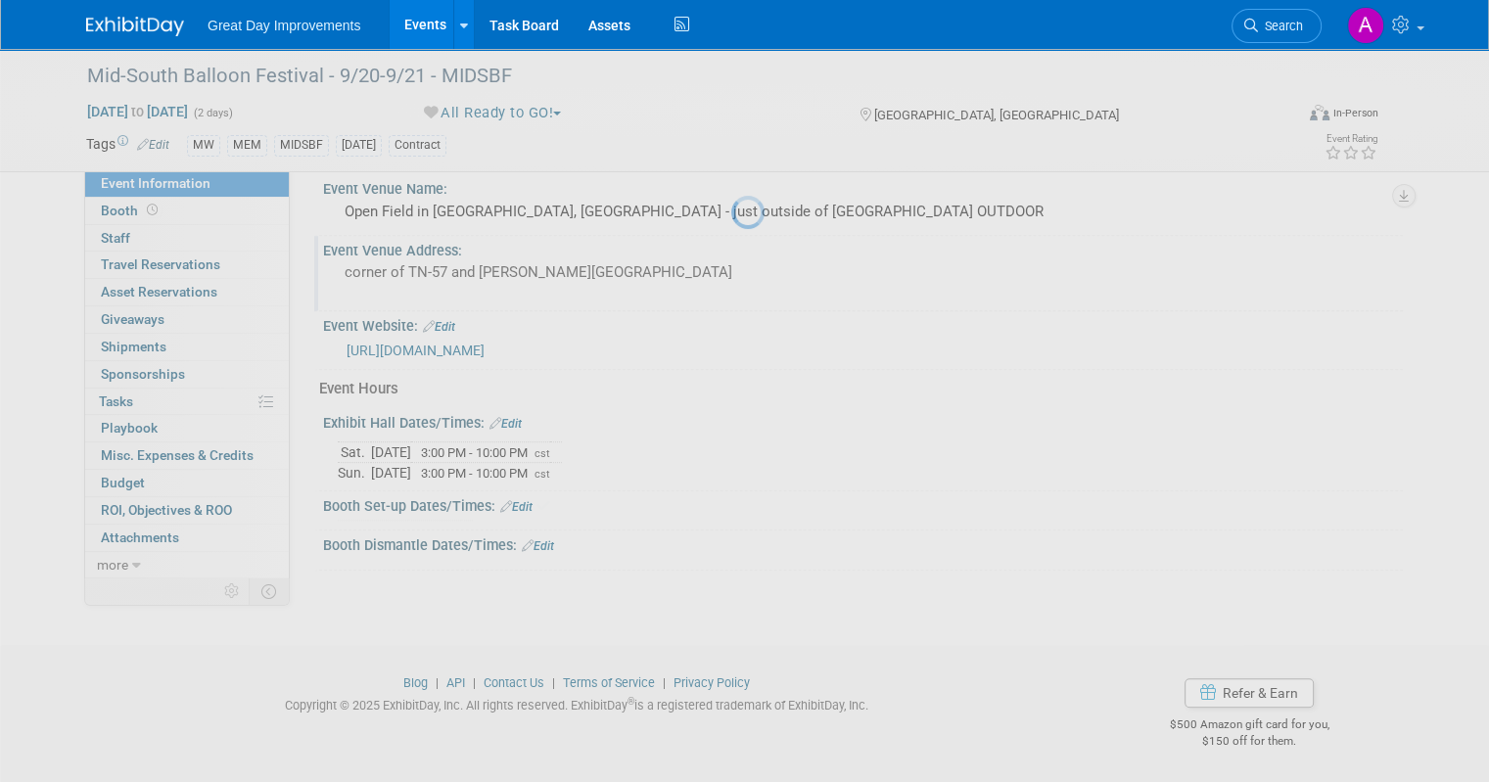
scroll to position [752, 0]
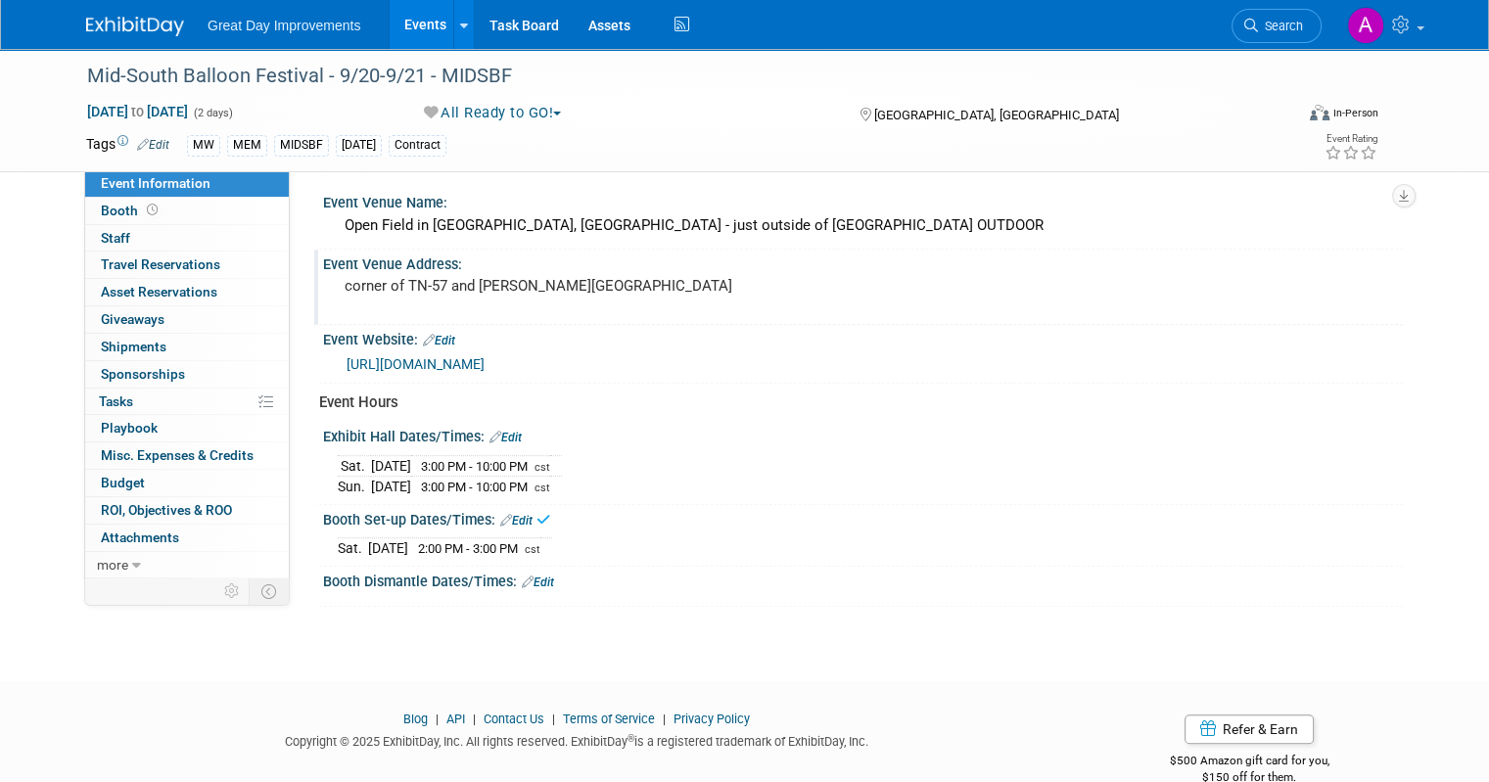
click at [522, 576] on link "Edit" at bounding box center [538, 583] width 32 height 14
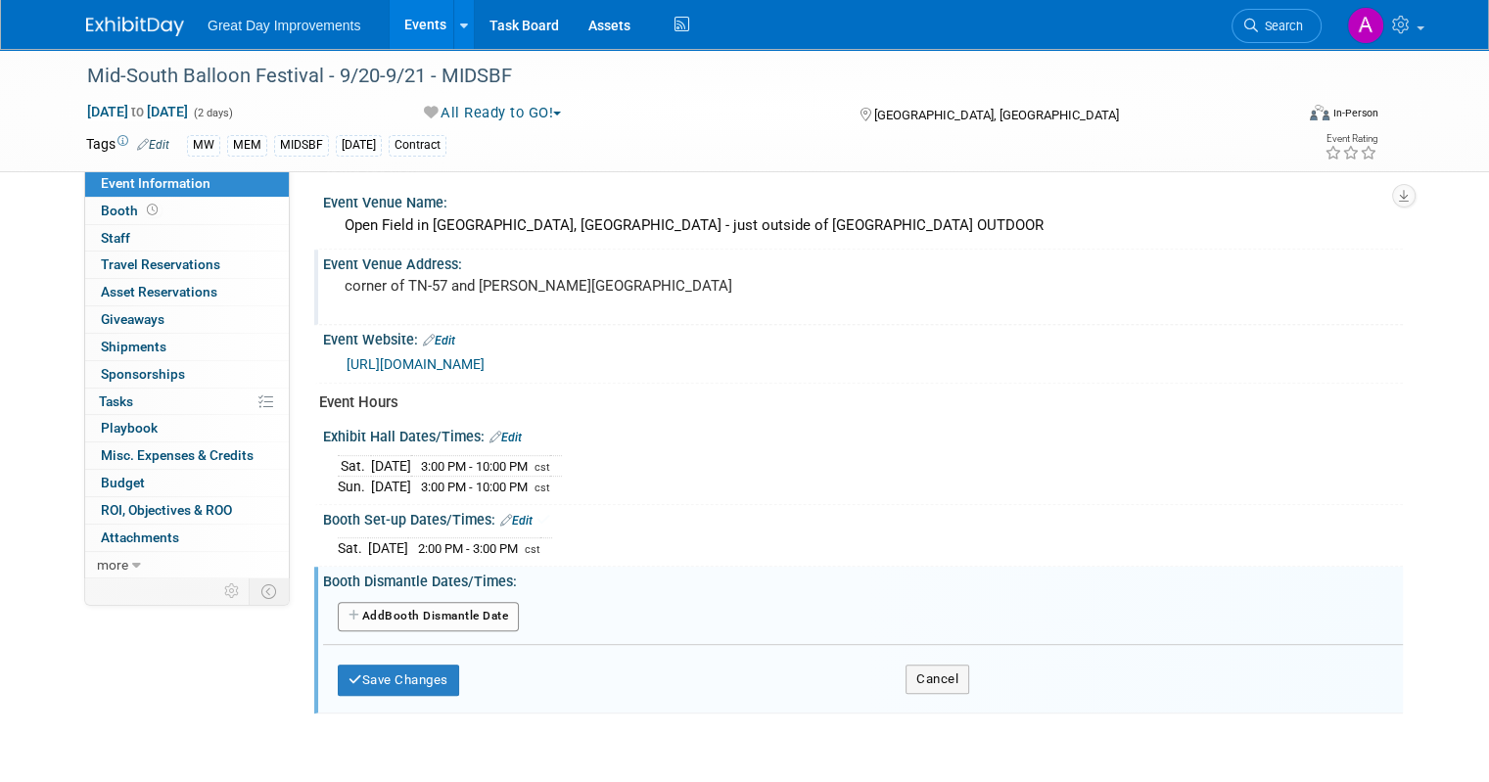
click at [490, 602] on button "Add Another Booth Dismantle Date" at bounding box center [428, 616] width 181 height 29
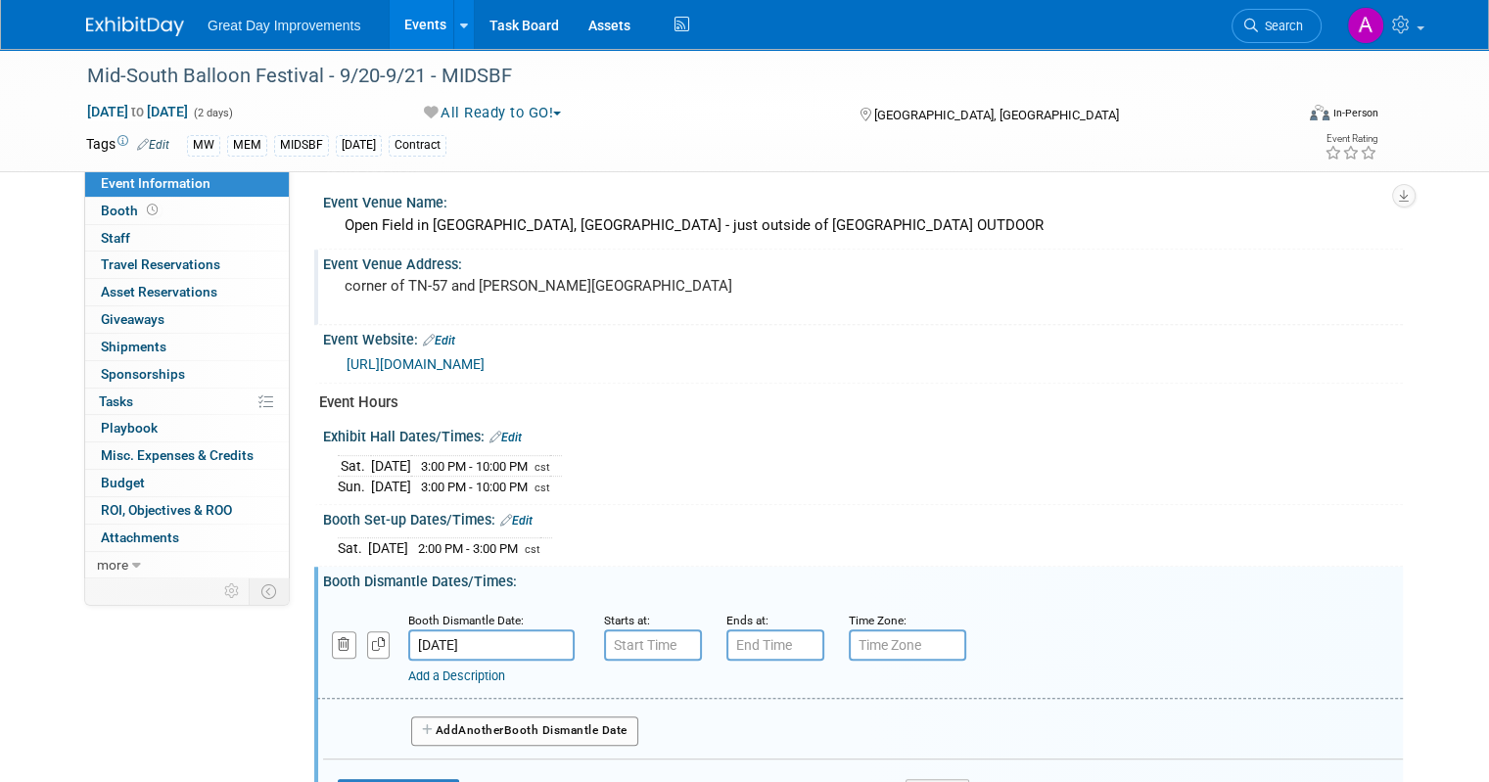
click at [500, 514] on link "Edit" at bounding box center [516, 521] width 32 height 14
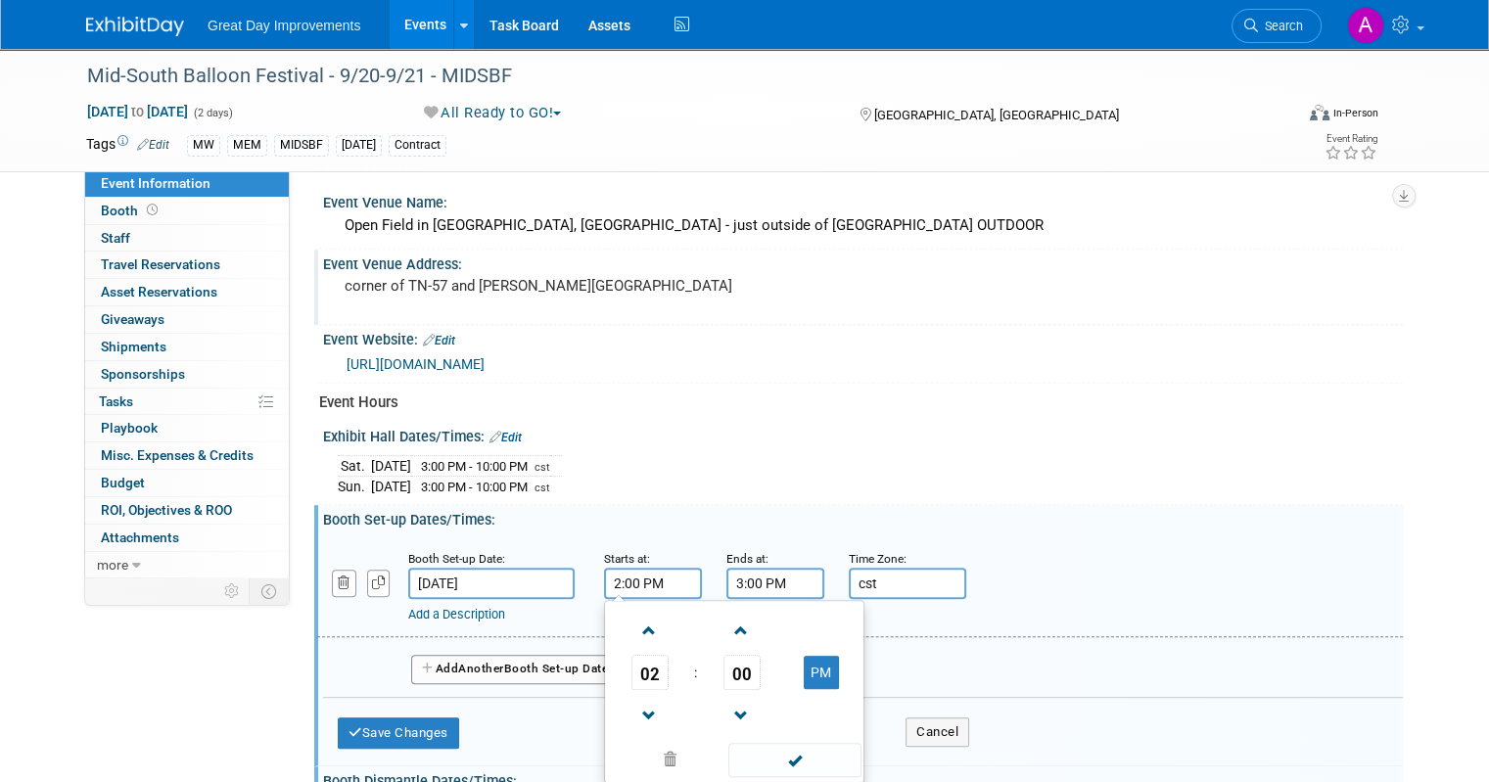
click at [604, 568] on input "2:00 PM" at bounding box center [653, 583] width 98 height 31
click at [789, 745] on span at bounding box center [794, 760] width 132 height 34
type input "1:00 PM"
click at [755, 568] on input "3:00 PM" at bounding box center [776, 583] width 98 height 31
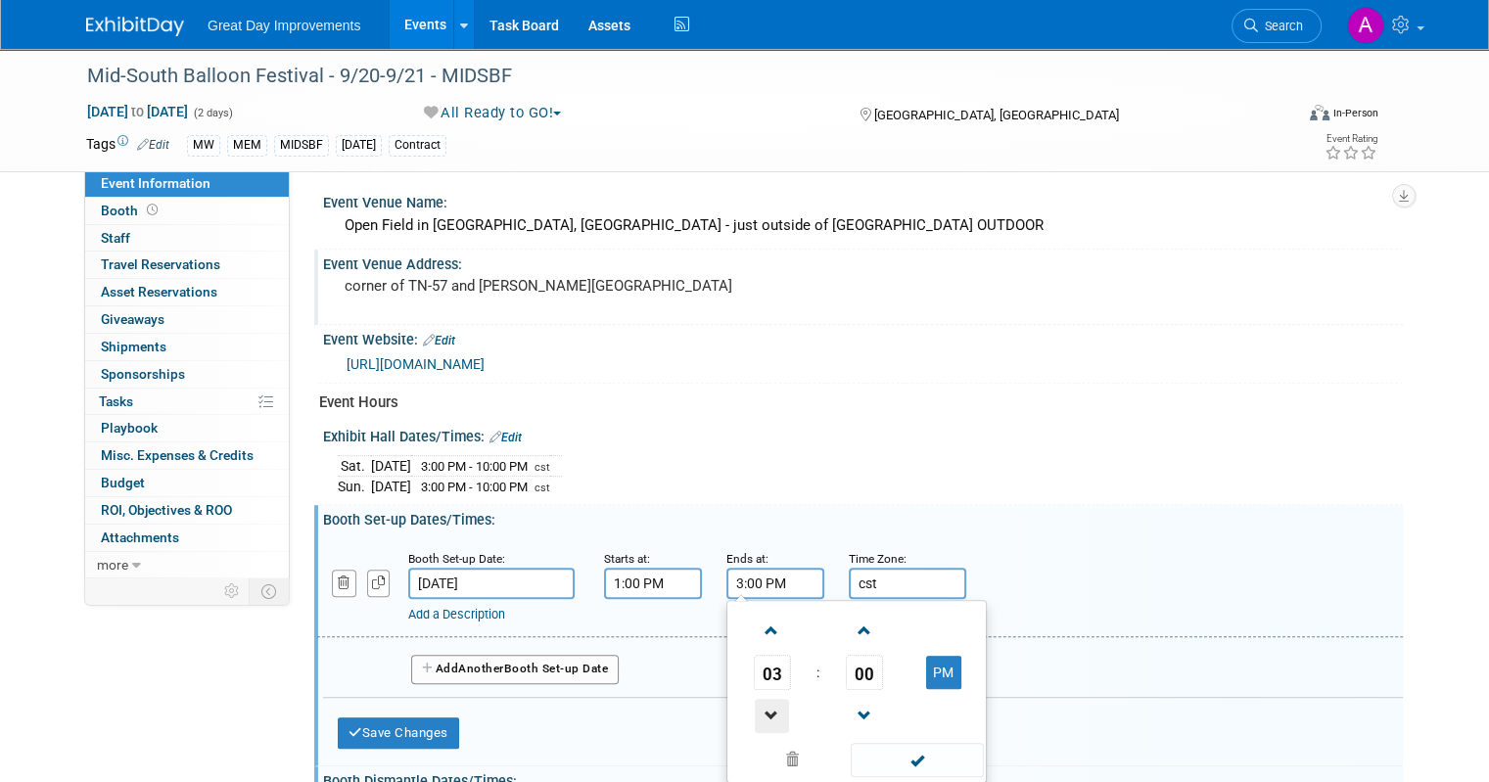
click at [758, 701] on span at bounding box center [772, 716] width 34 height 34
type input "2:00 PM"
click at [889, 761] on span at bounding box center [917, 760] width 132 height 34
click at [501, 655] on button "Add Another Booth Set-up Date" at bounding box center [515, 669] width 208 height 29
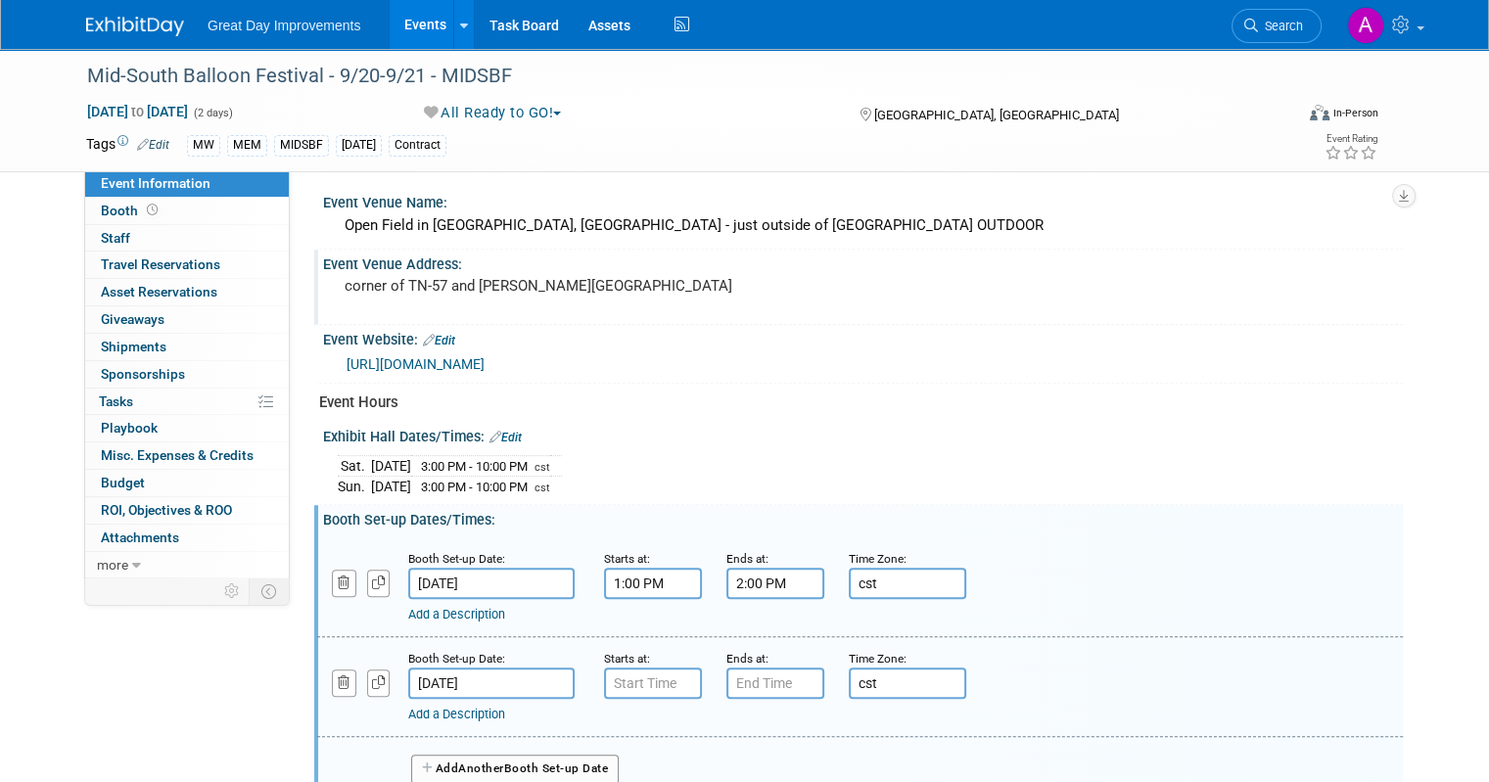
click at [342, 665] on div at bounding box center [363, 672] width 62 height 48
click at [332, 670] on button "button" at bounding box center [344, 683] width 24 height 26
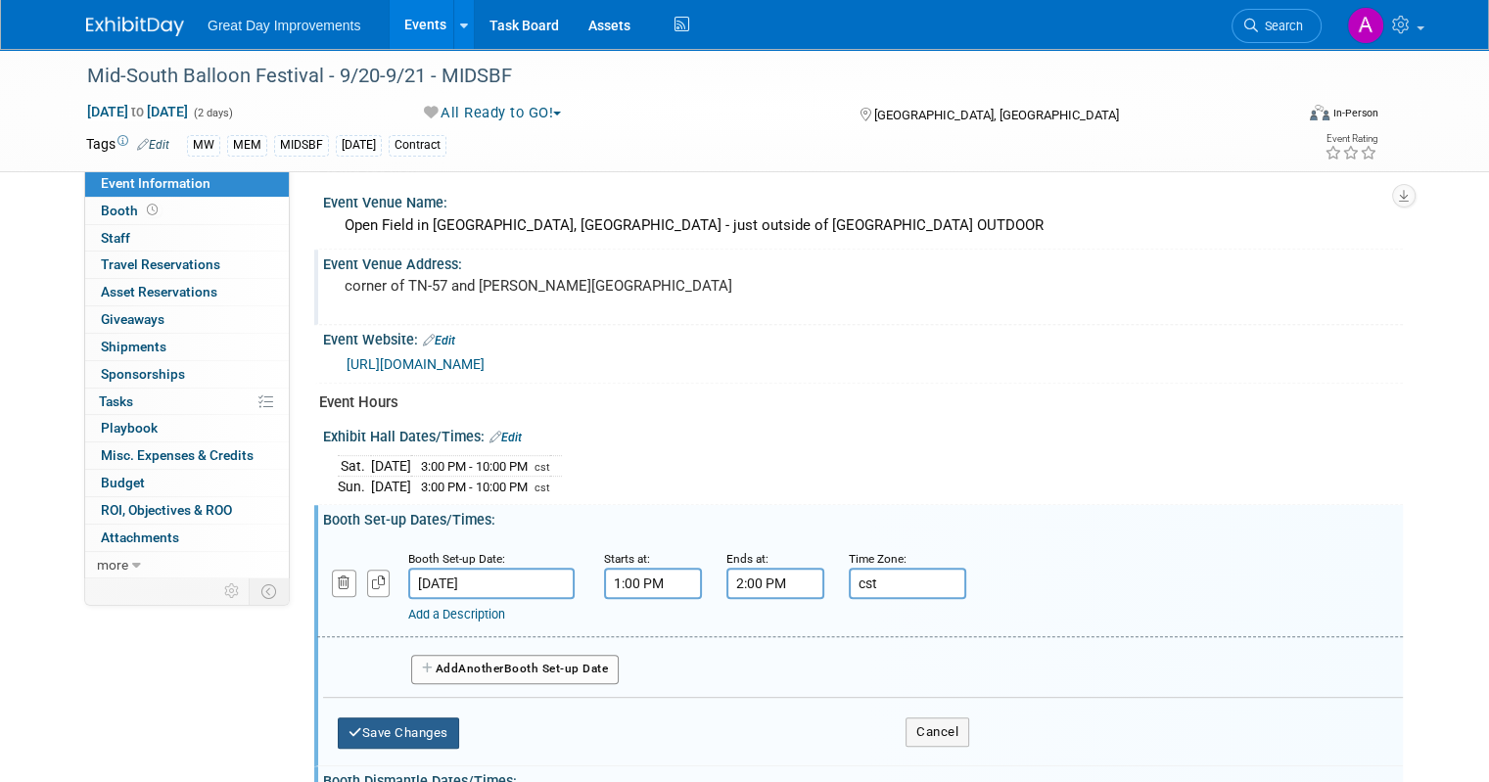
click at [387, 719] on button "Save Changes" at bounding box center [398, 733] width 121 height 31
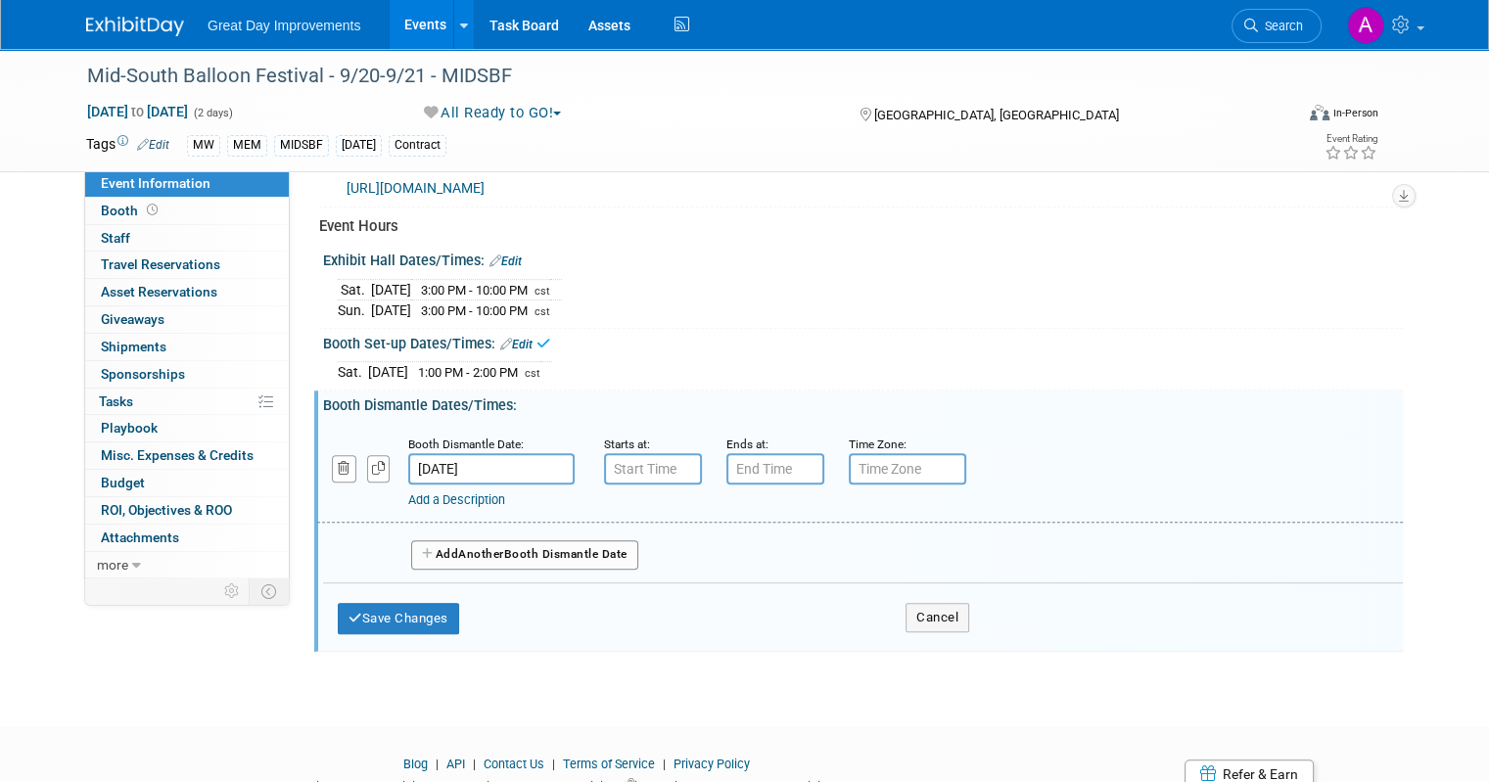
scroll to position [948, 0]
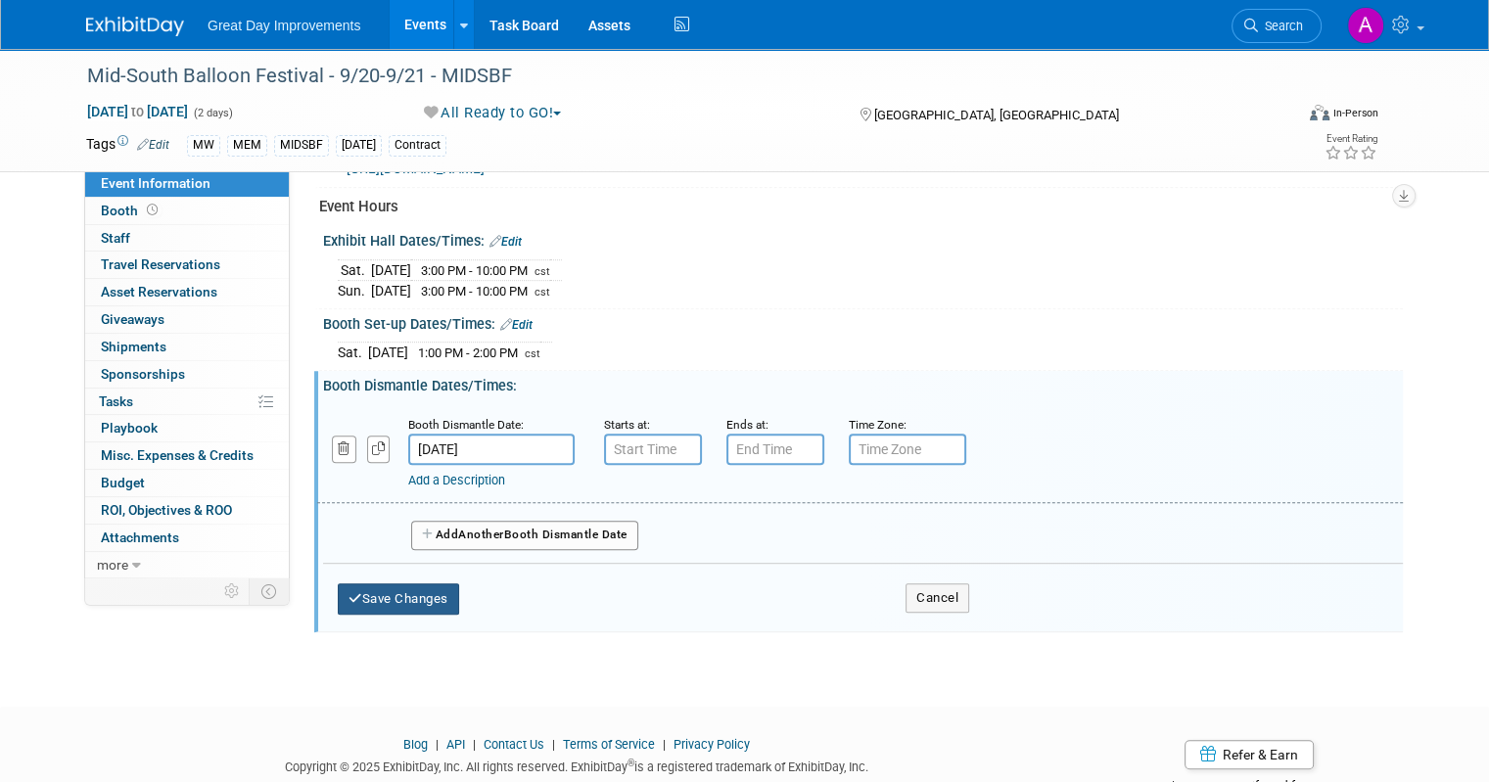
click at [369, 597] on button "Save Changes" at bounding box center [398, 599] width 121 height 31
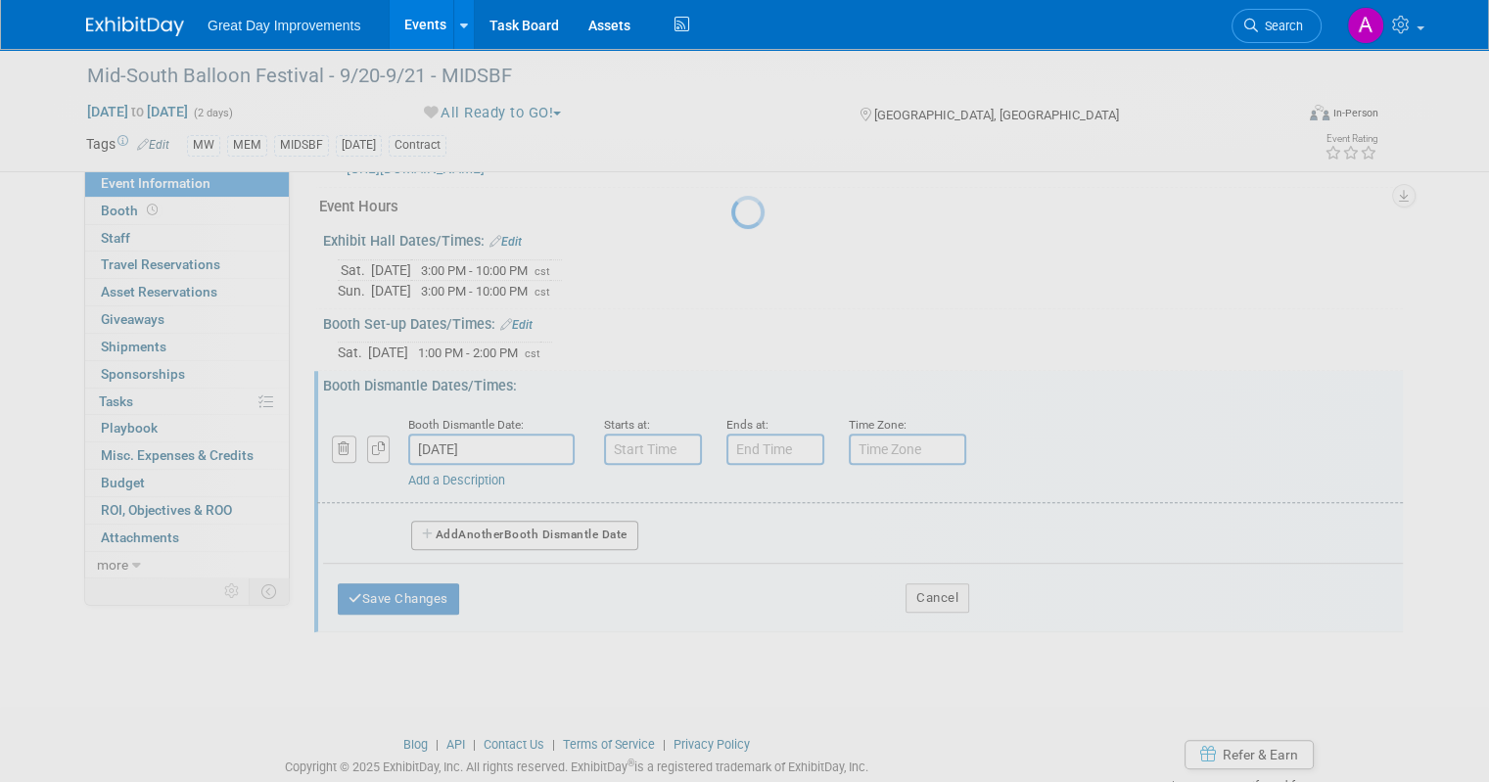
scroll to position [772, 0]
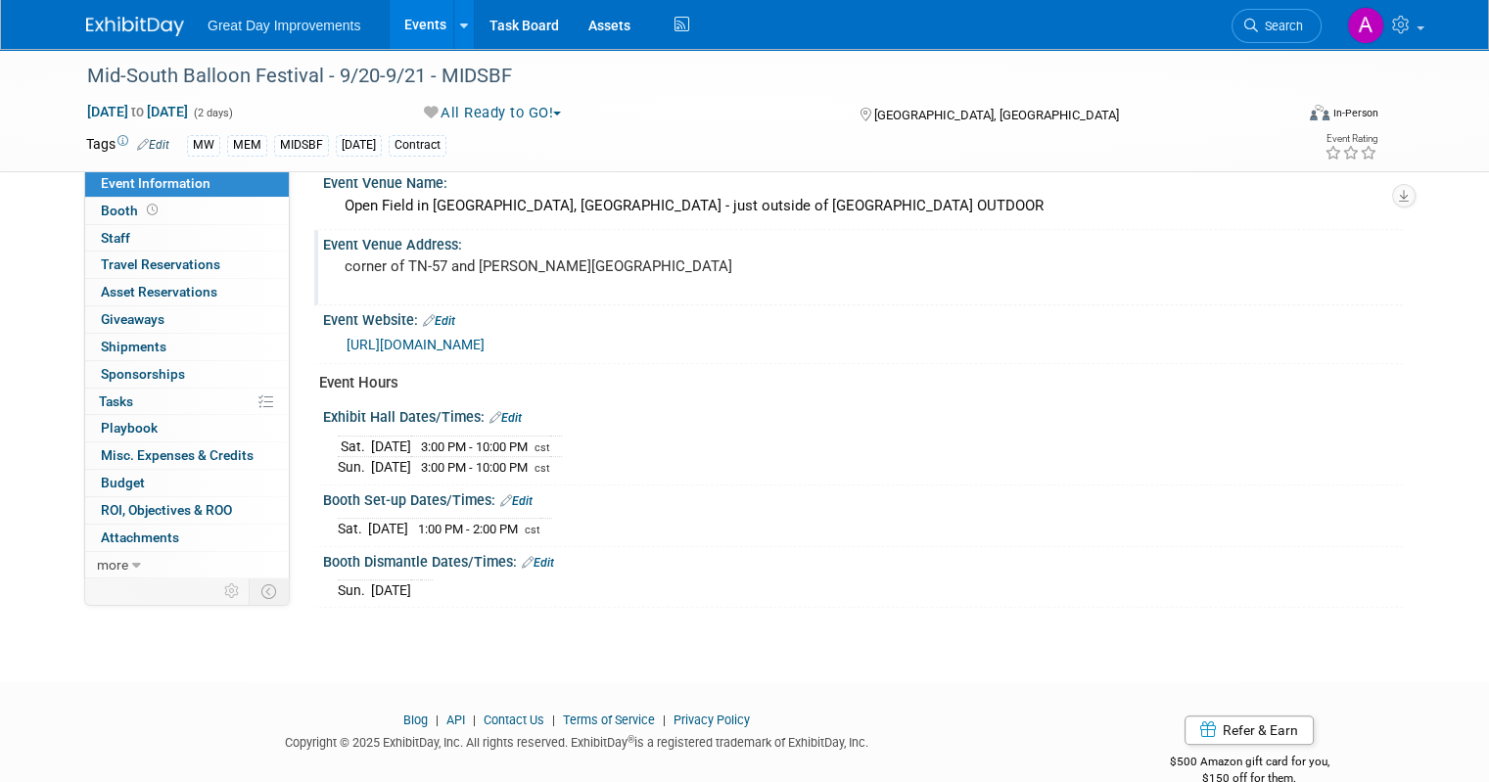
click at [529, 547] on div "Booth Dismantle Dates/Times: Edit" at bounding box center [863, 559] width 1080 height 25
click at [530, 556] on link "Edit" at bounding box center [538, 563] width 32 height 14
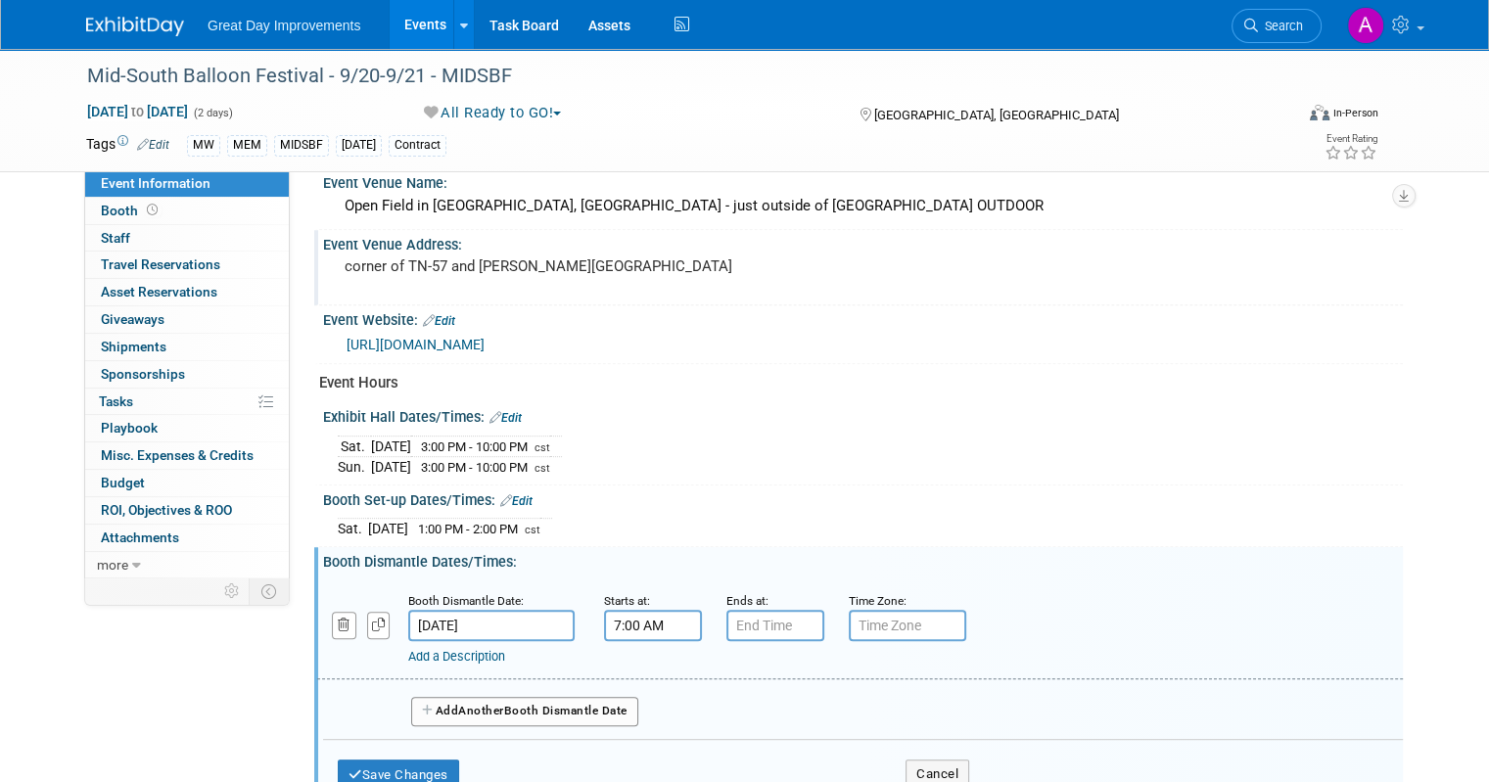
click at [634, 626] on input "7:00 AM" at bounding box center [653, 625] width 98 height 31
click at [634, 657] on span at bounding box center [650, 674] width 34 height 34
click at [633, 657] on span at bounding box center [650, 674] width 34 height 34
click at [810, 706] on button "AM" at bounding box center [821, 715] width 35 height 33
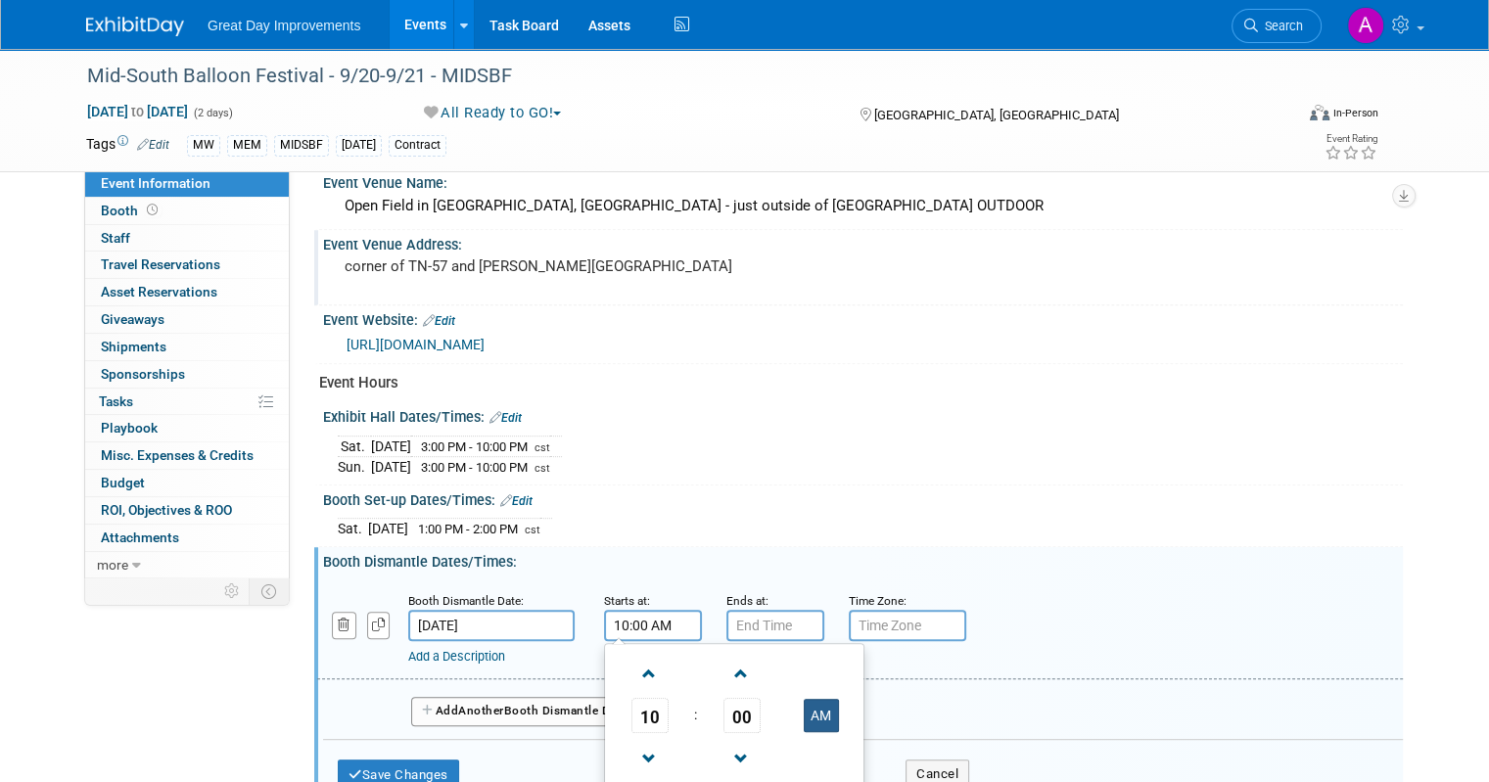
type input "10:00 PM"
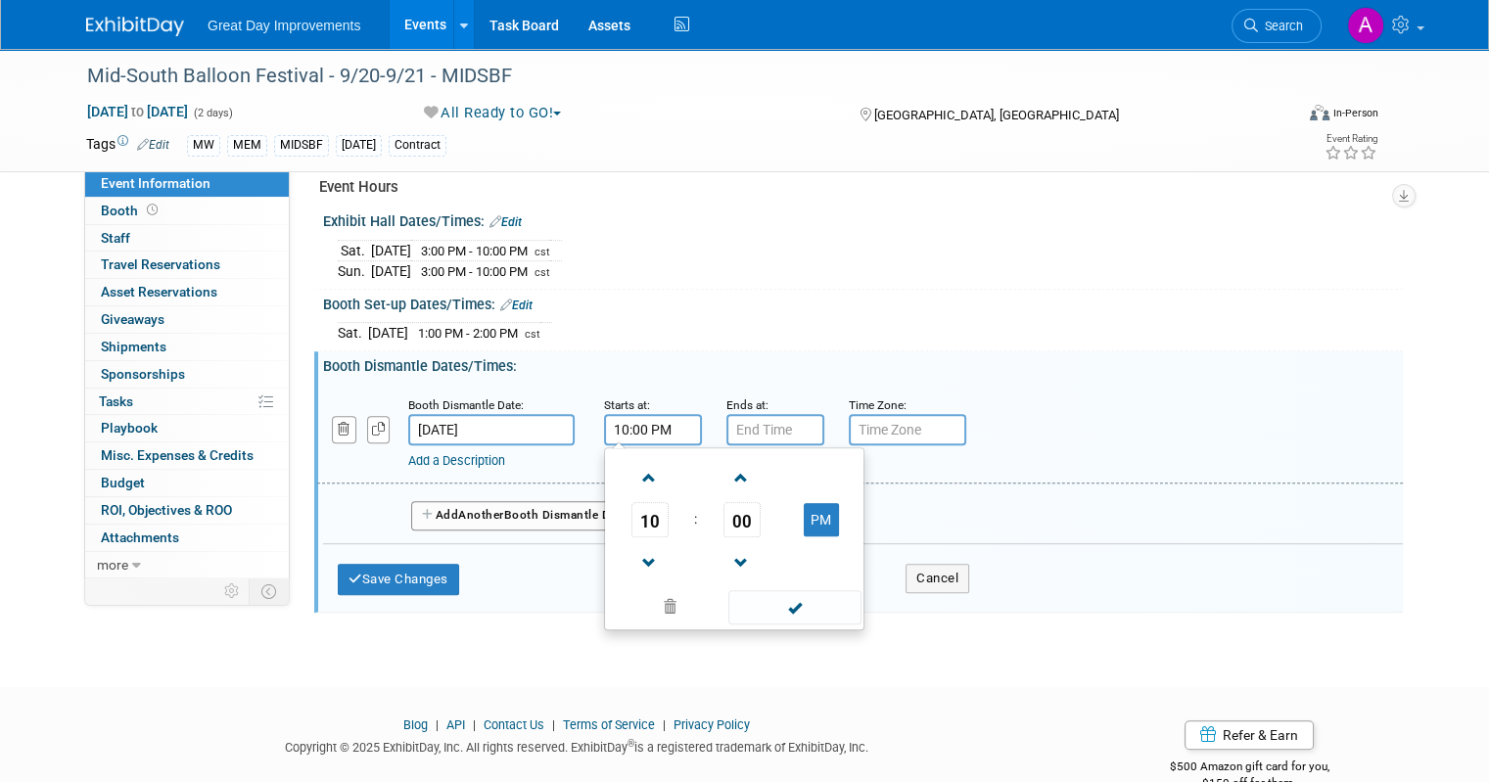
click at [777, 614] on div "10 : 00 PM 12 01 02 03 04 05 06 07 08 09 10 11 00 05 10 15 20 25 30 35 40 45 50…" at bounding box center [734, 538] width 260 height 183
click at [779, 590] on span at bounding box center [794, 607] width 132 height 34
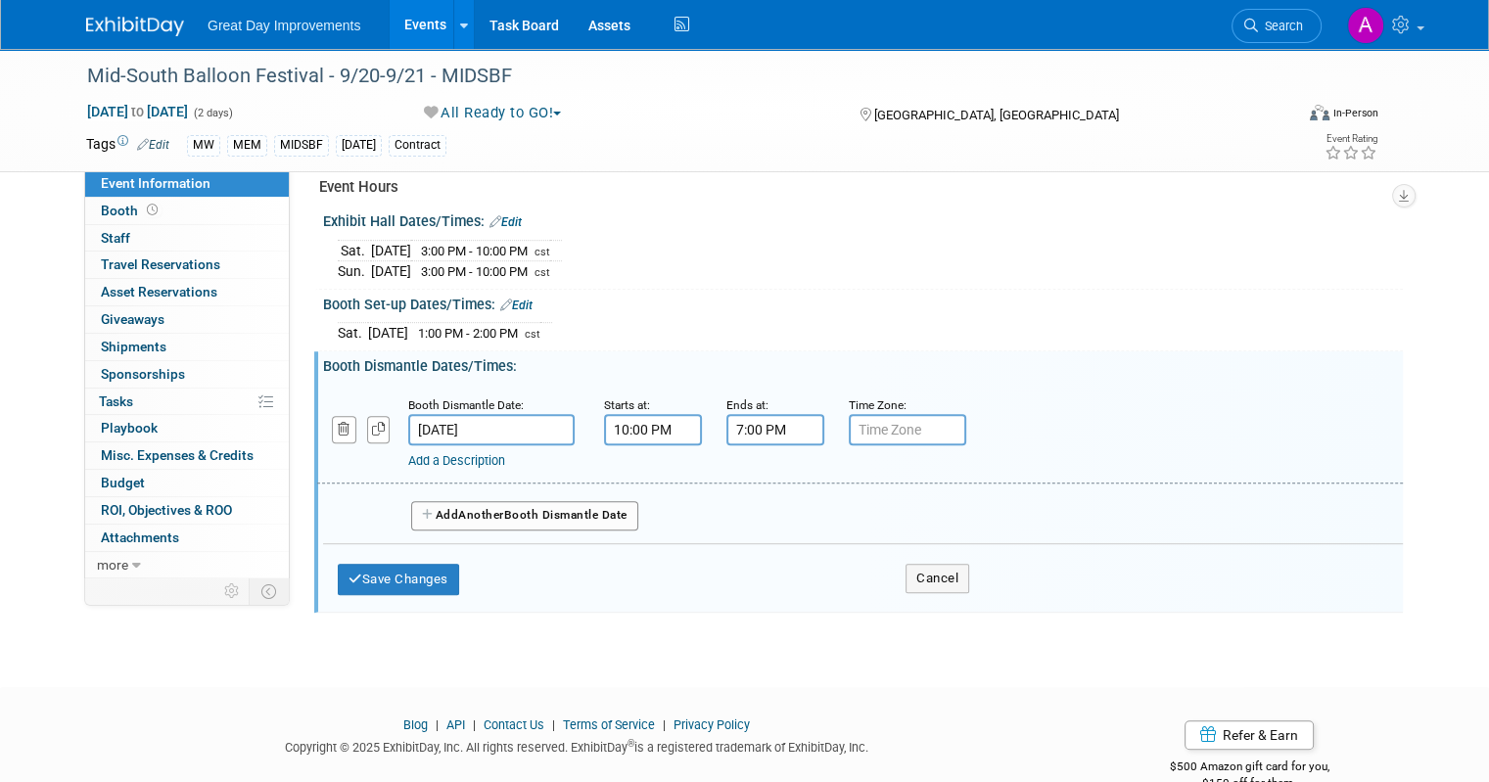
click at [756, 426] on input "7:00 PM" at bounding box center [776, 429] width 98 height 31
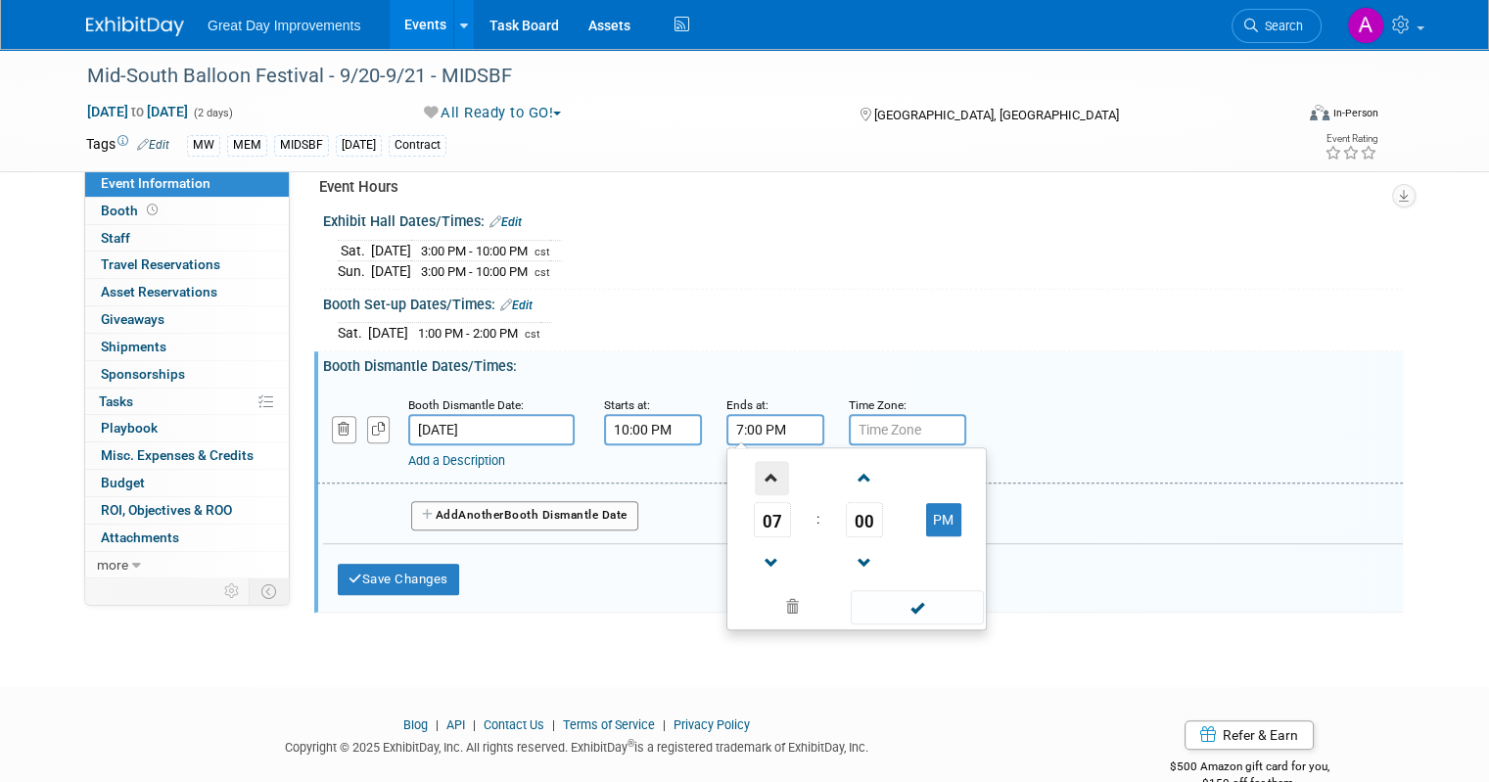
click at [756, 465] on span at bounding box center [772, 478] width 34 height 34
click at [758, 465] on span at bounding box center [772, 478] width 34 height 34
click at [760, 465] on span at bounding box center [772, 478] width 34 height 34
type input "11:00 PM"
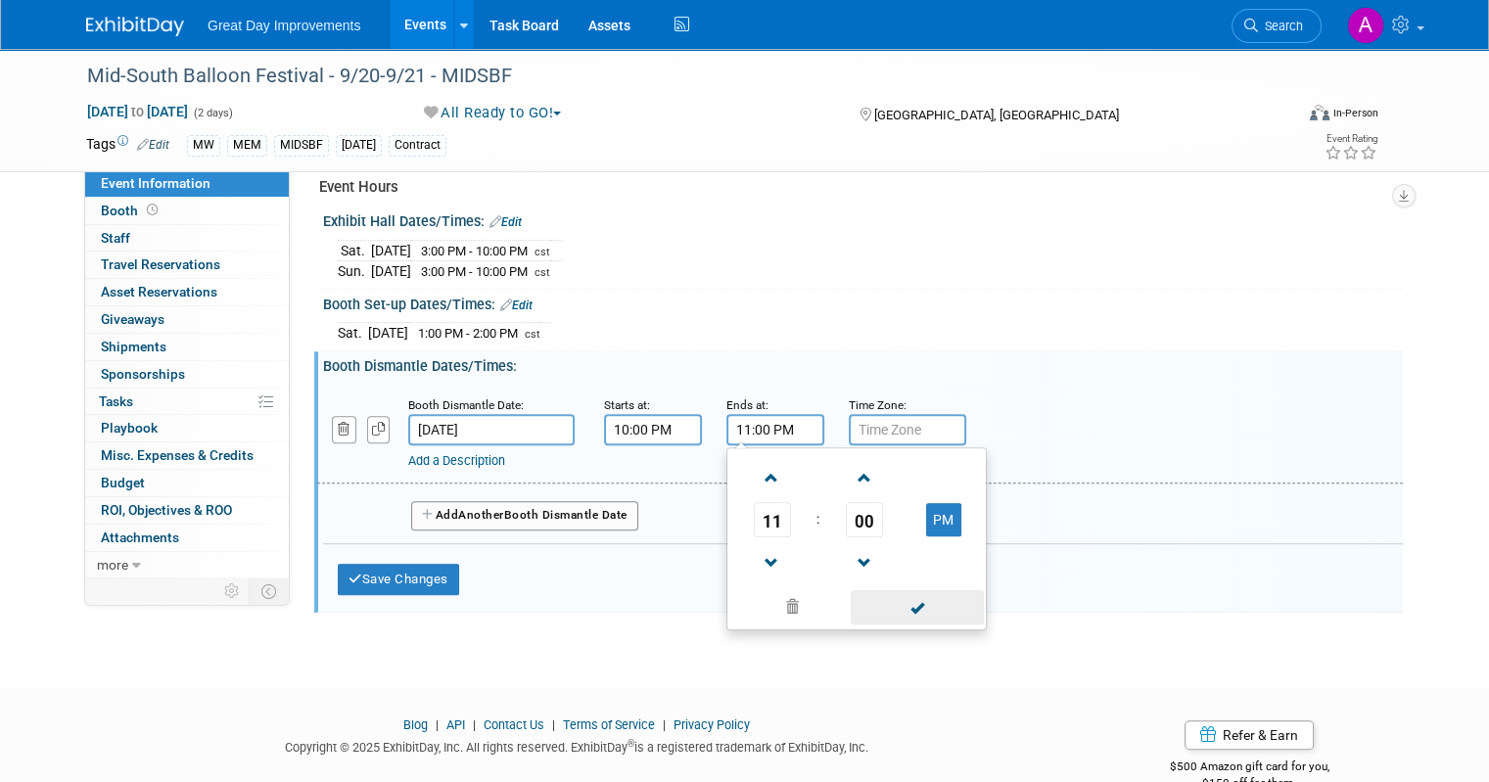
click at [851, 590] on span at bounding box center [917, 607] width 132 height 34
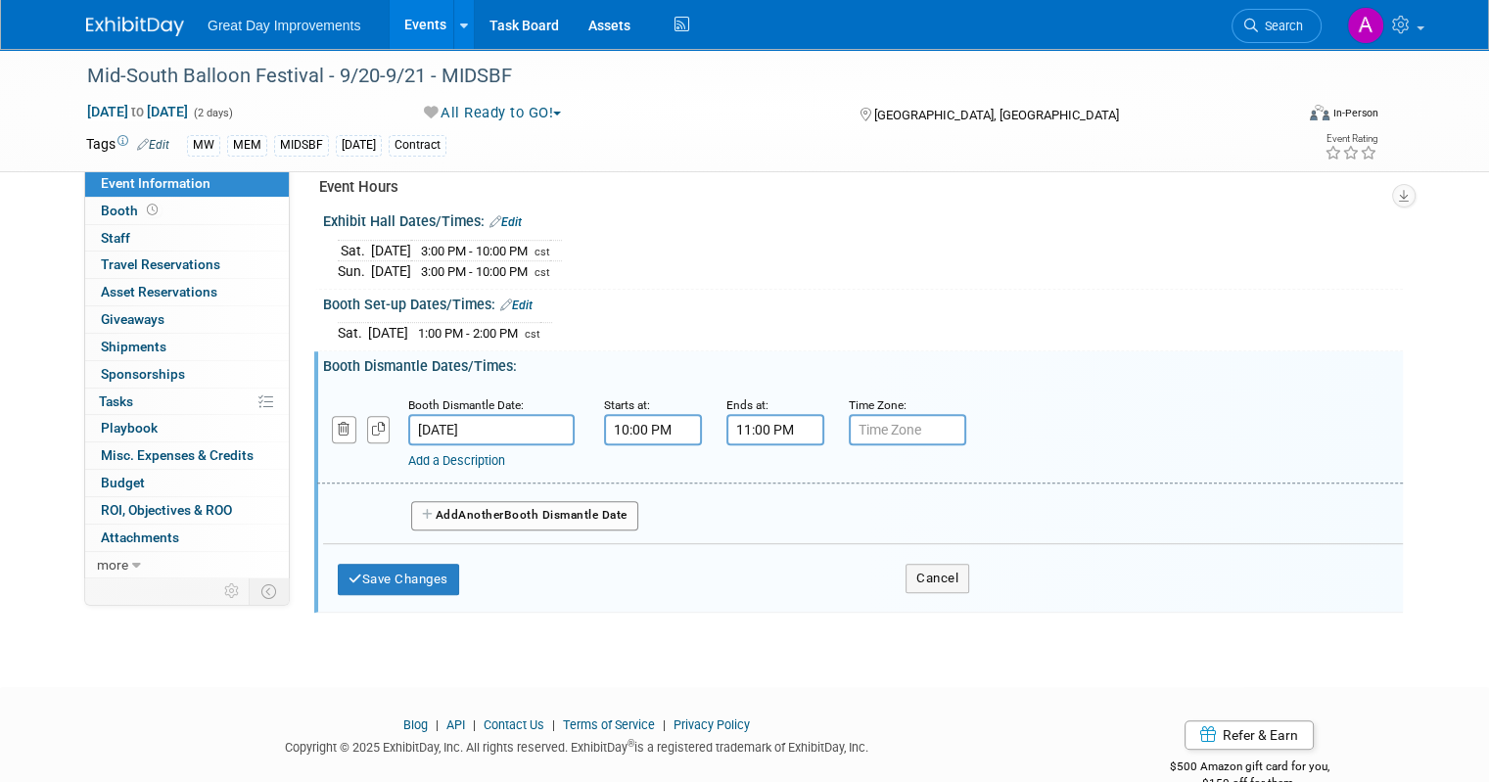
click at [886, 414] on input "text" at bounding box center [907, 429] width 117 height 31
type input "cst"
click at [423, 571] on button "Save Changes" at bounding box center [398, 579] width 121 height 31
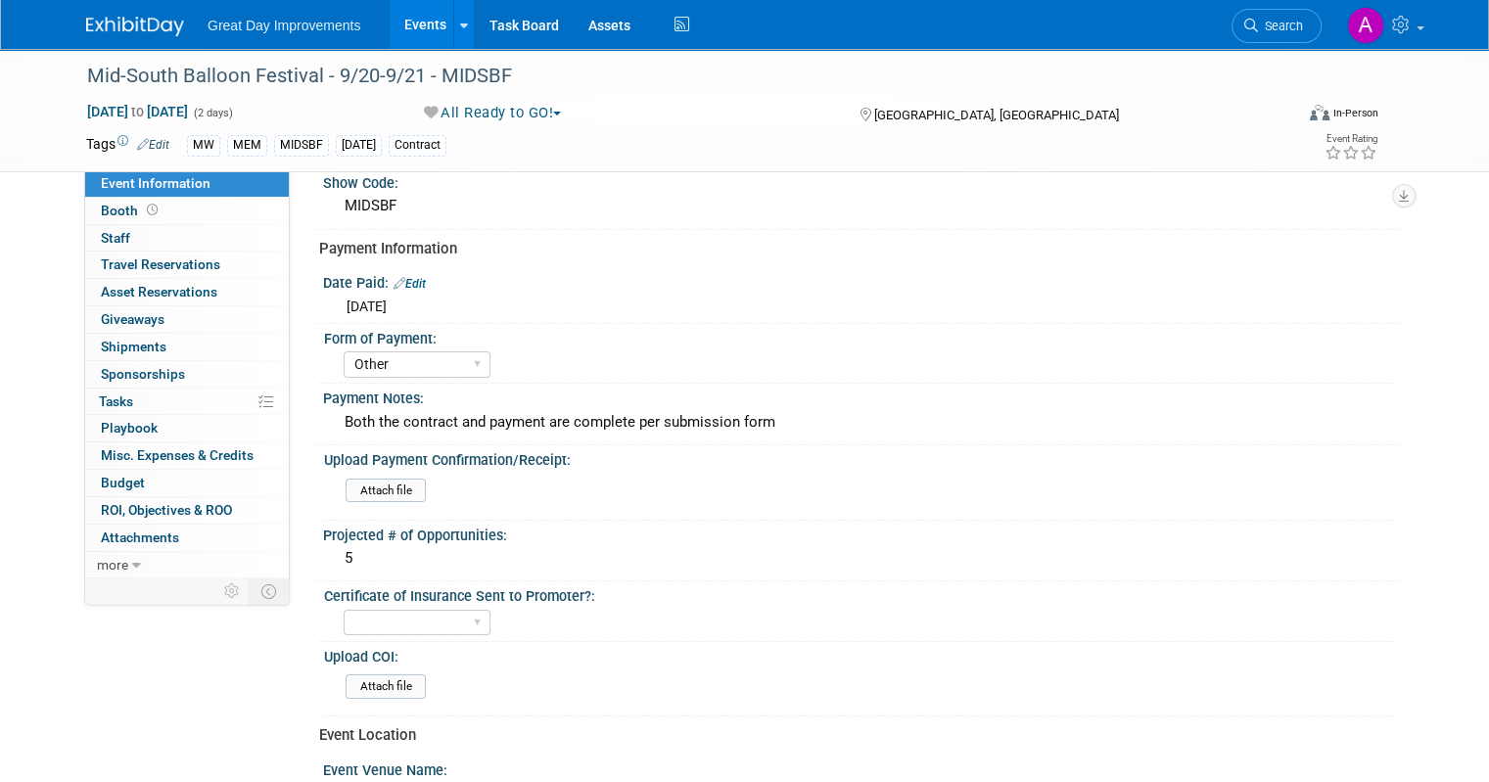
scroll to position [0, 0]
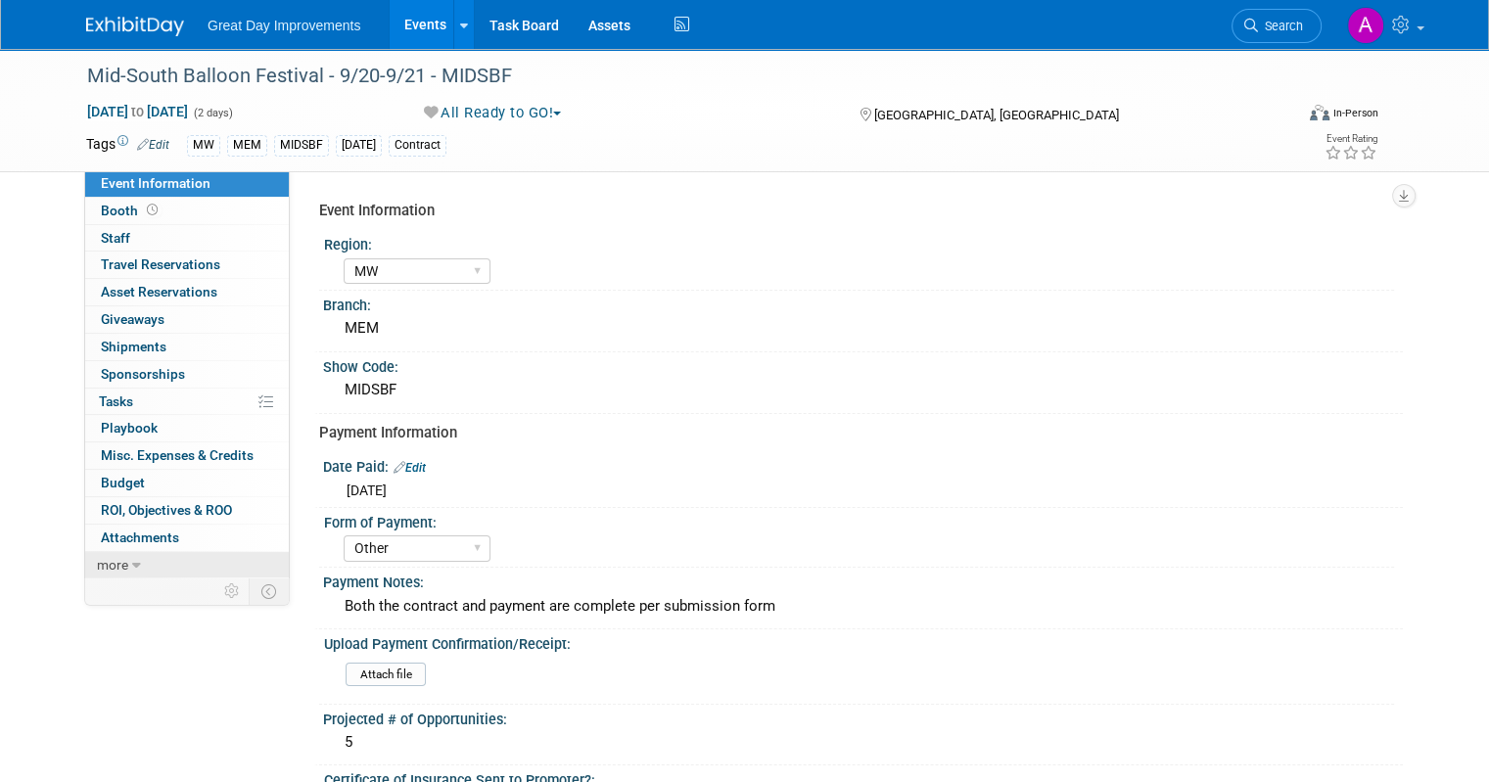
click at [114, 565] on link "more" at bounding box center [187, 565] width 204 height 26
click at [136, 601] on link "Event Binder (.pdf export)" at bounding box center [187, 592] width 204 height 26
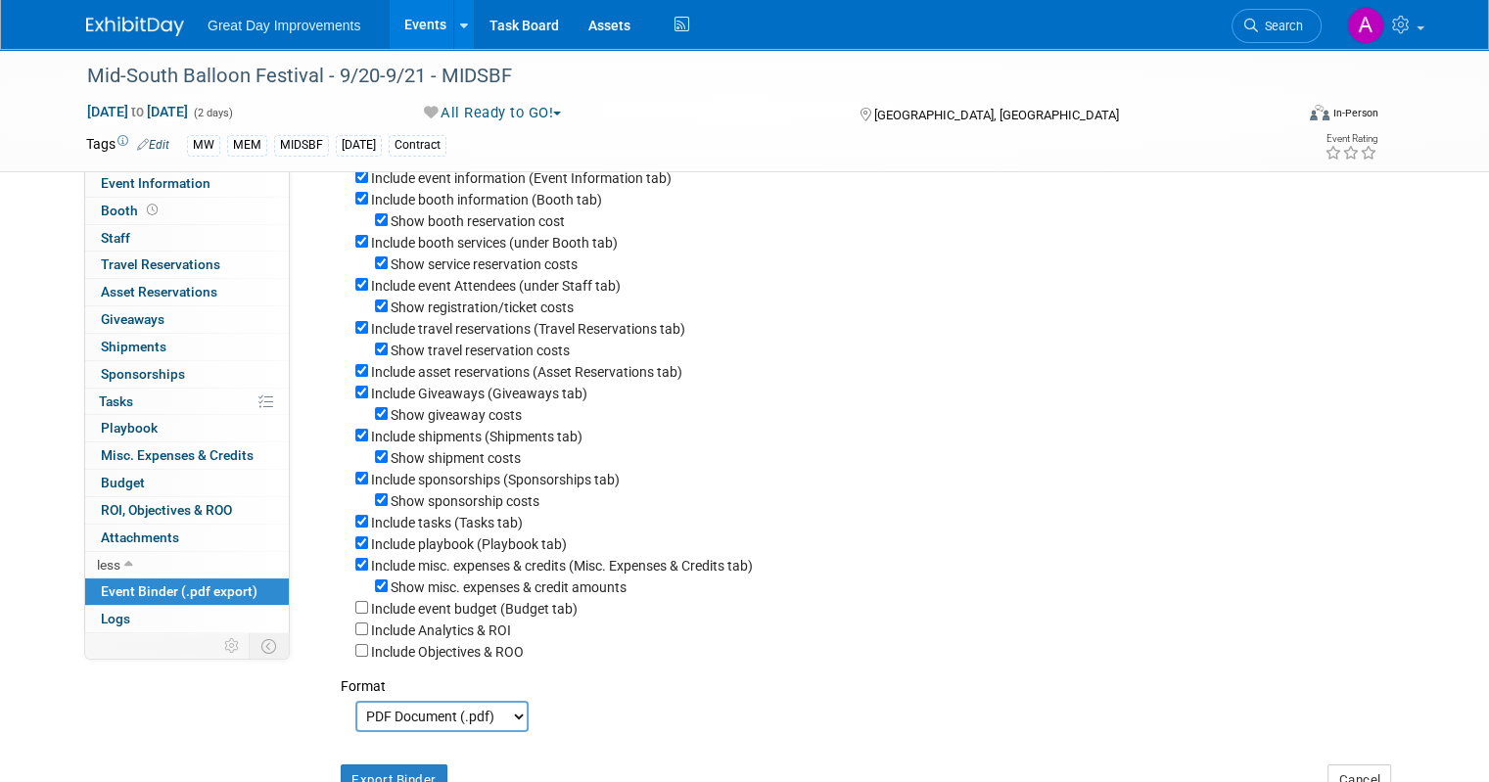
scroll to position [294, 0]
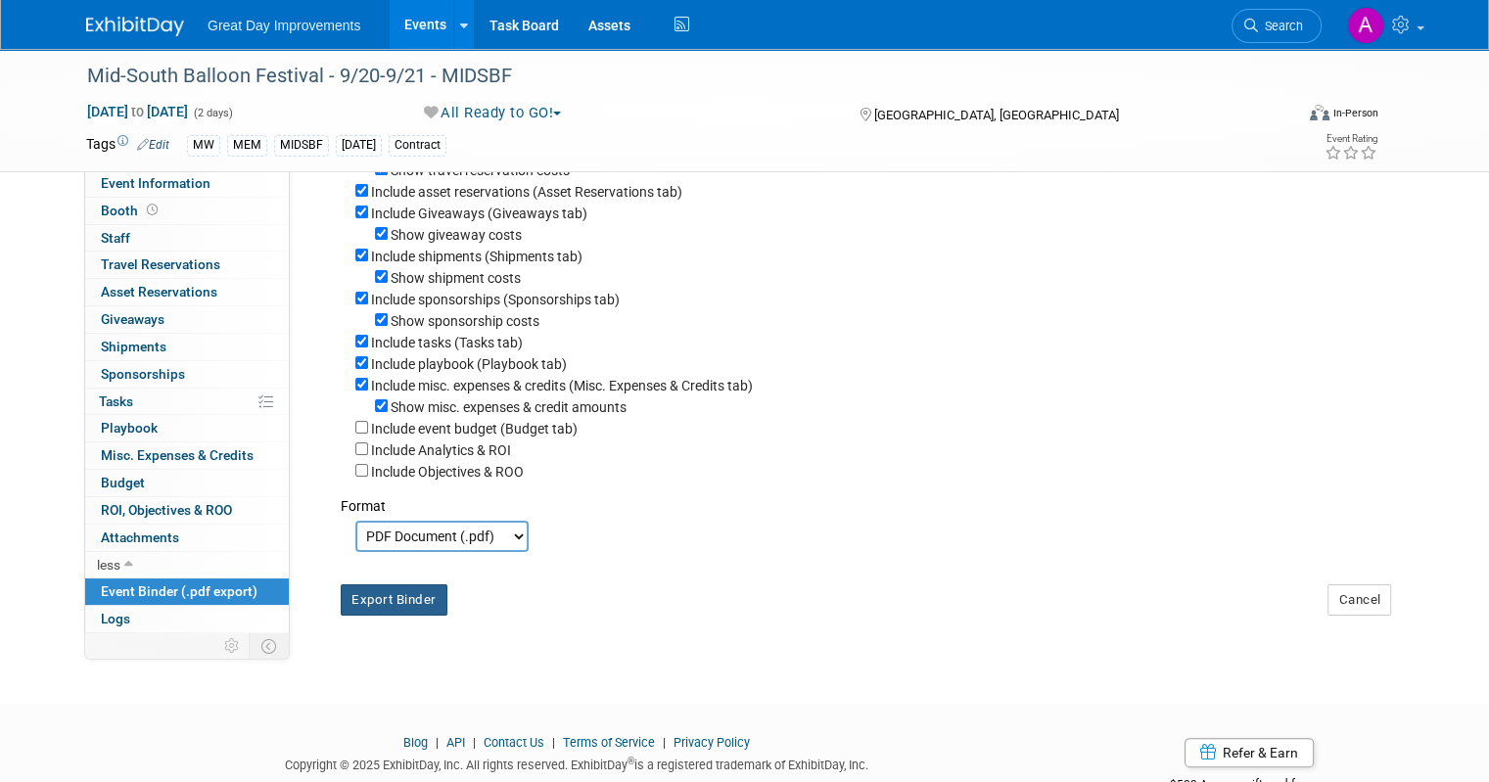
click at [383, 602] on button "Export Binder" at bounding box center [394, 600] width 107 height 31
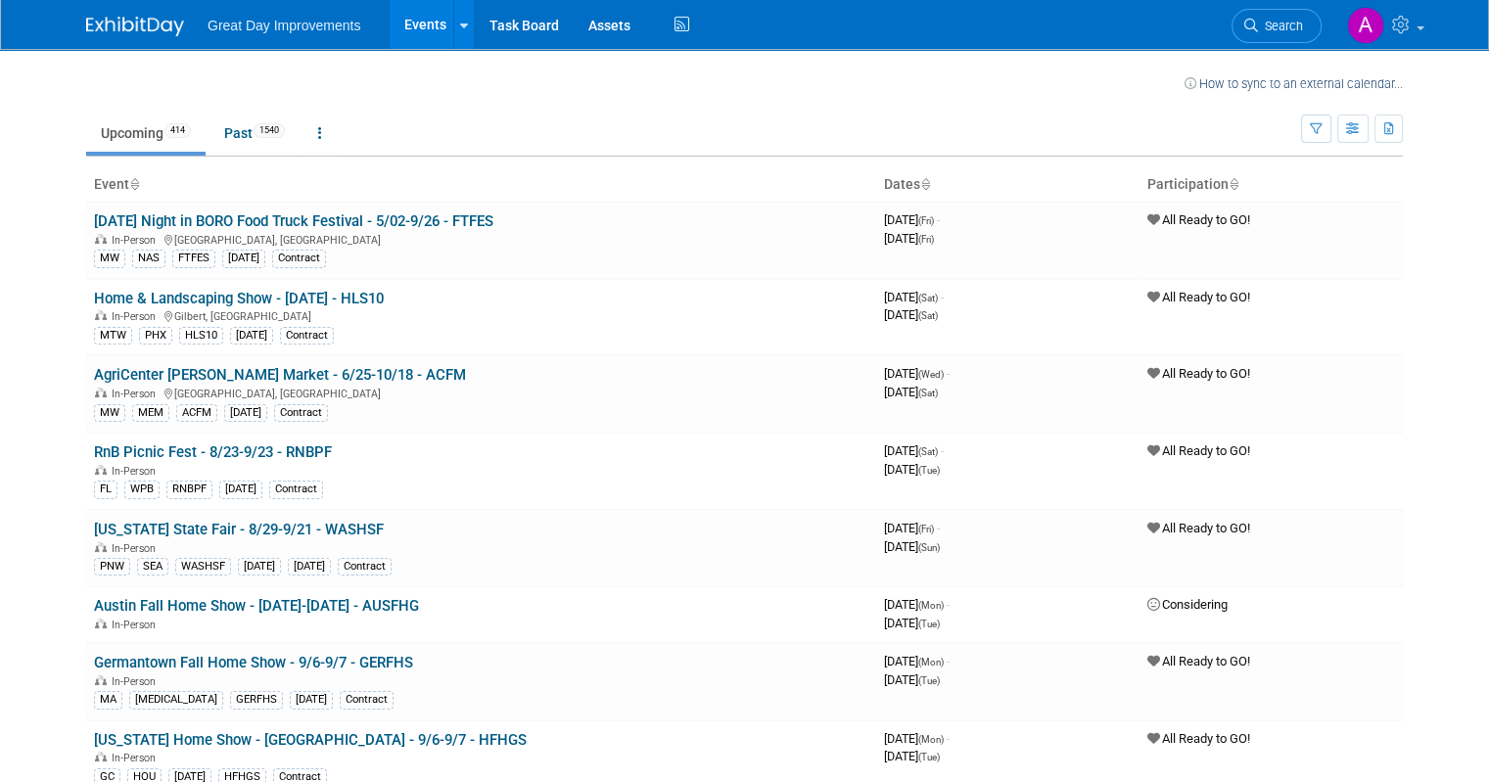
click at [1300, 27] on span "Search" at bounding box center [1280, 26] width 45 height 15
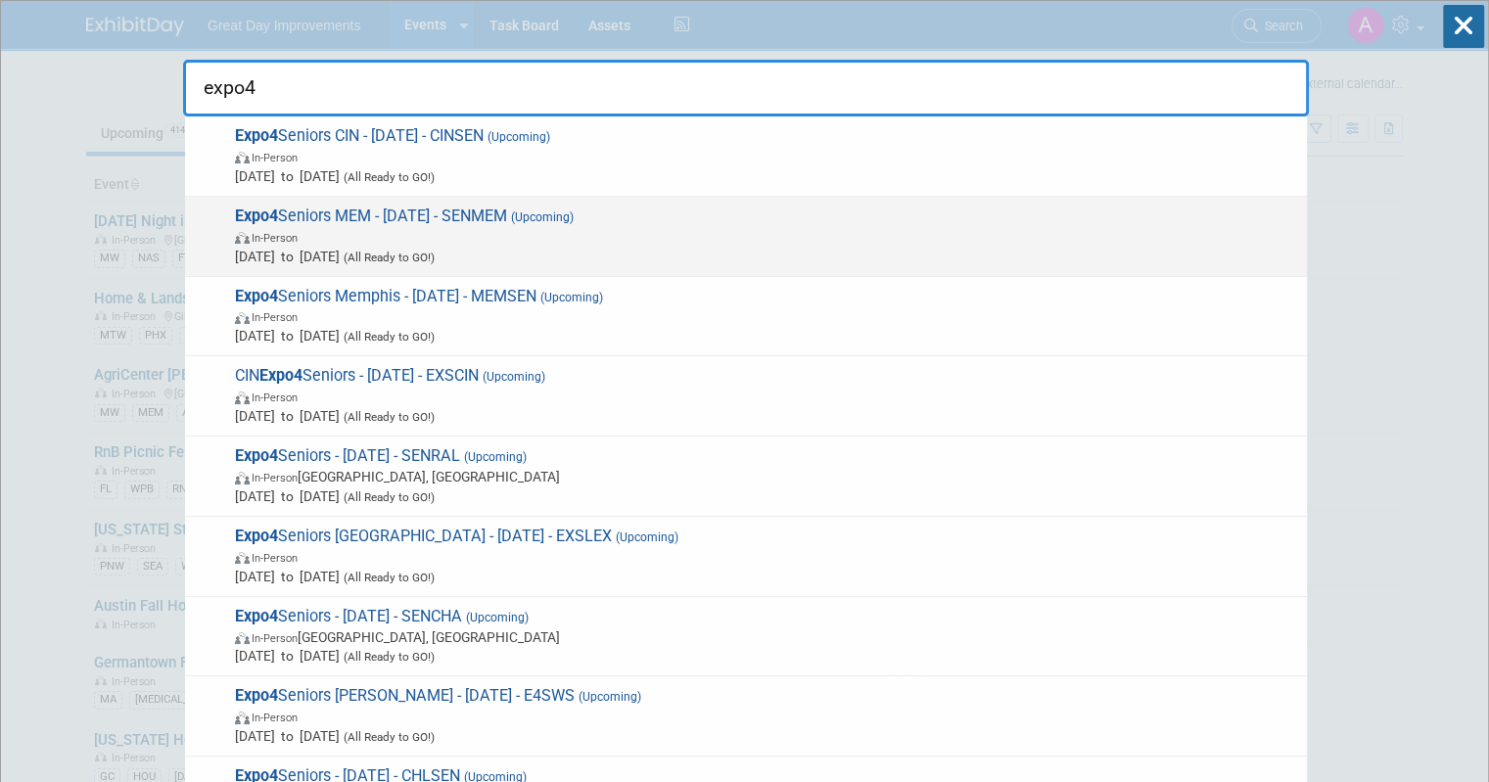
type input "expo4"
click at [811, 233] on span "In-Person" at bounding box center [766, 237] width 1062 height 20
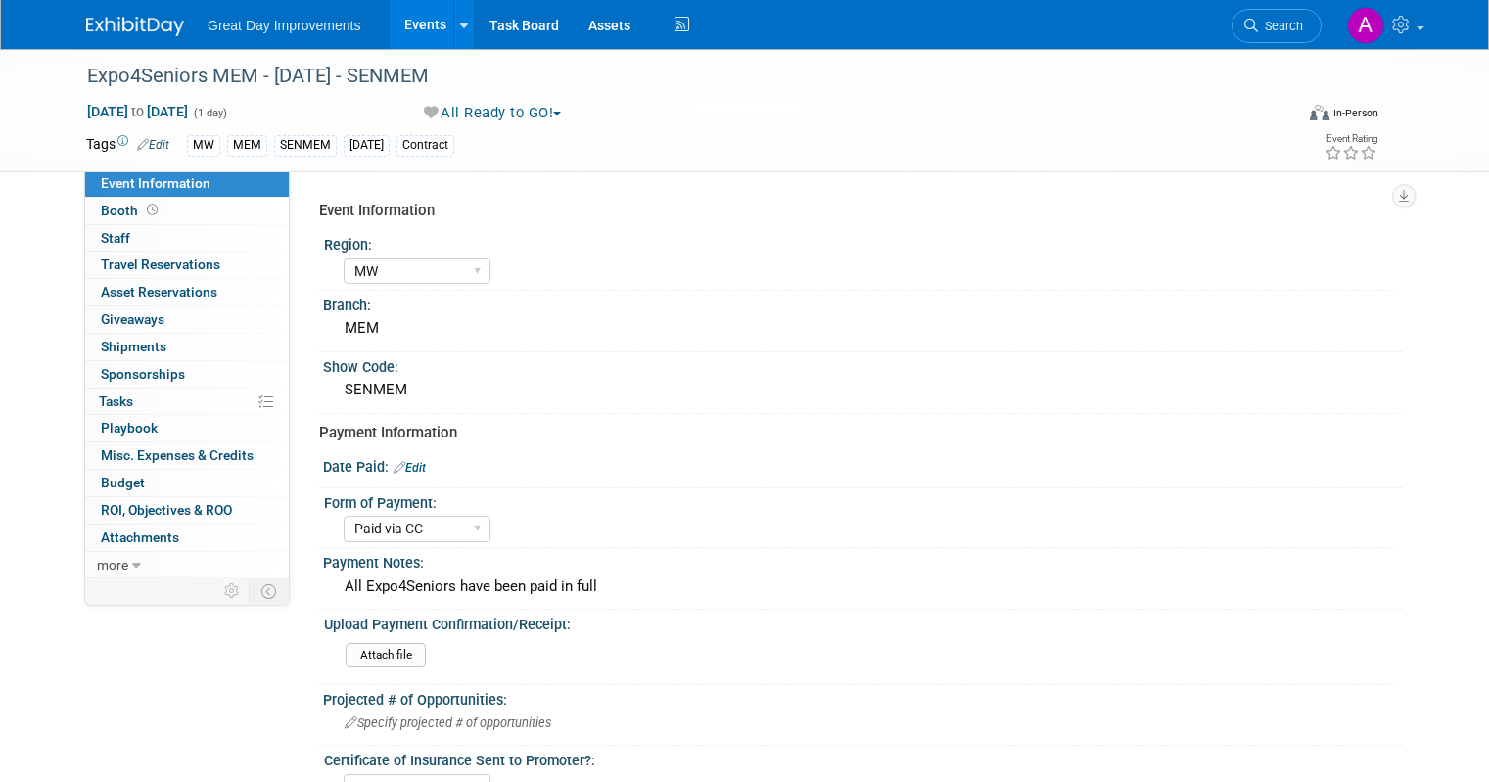
select select "MW"
select select "Paid via CC"
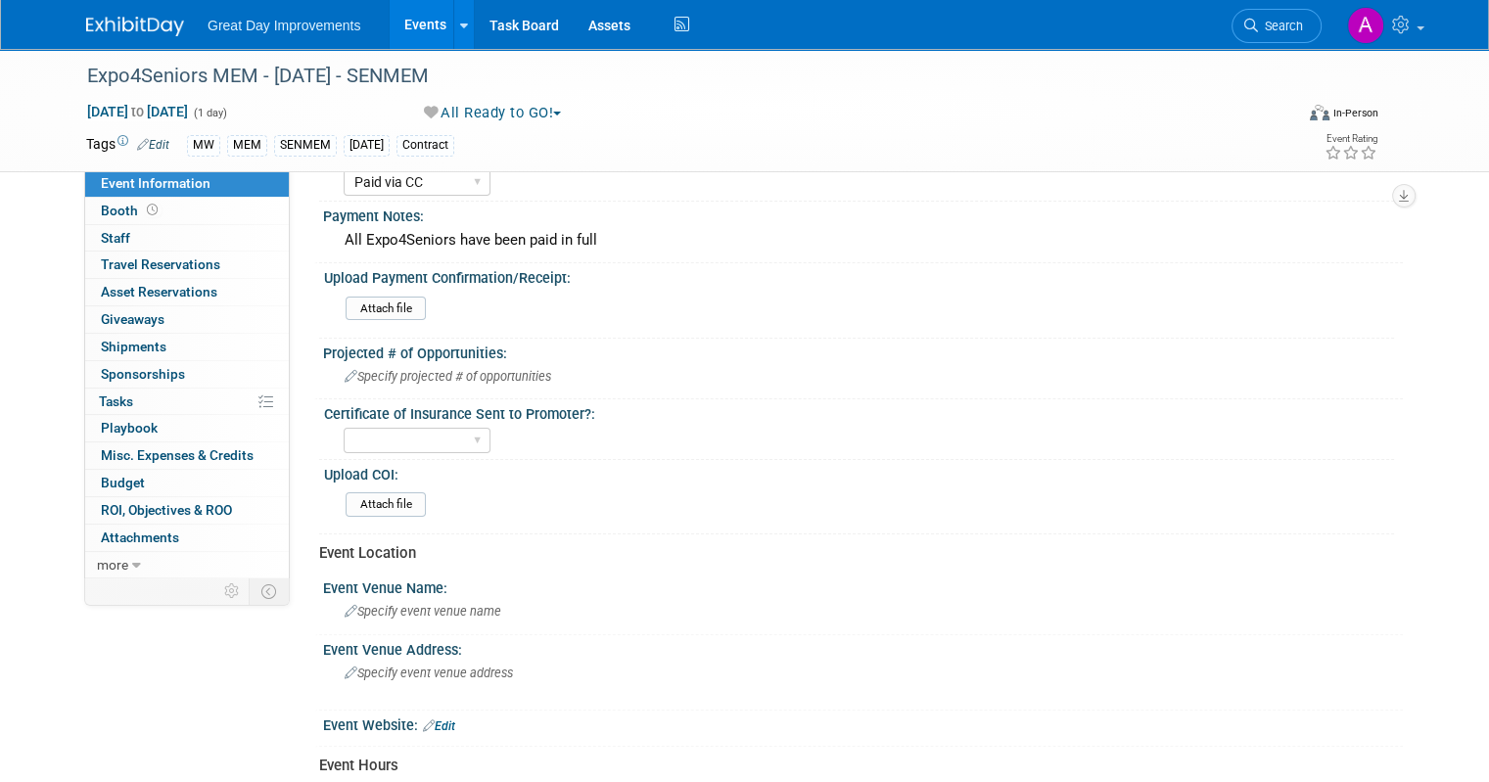
scroll to position [392, 0]
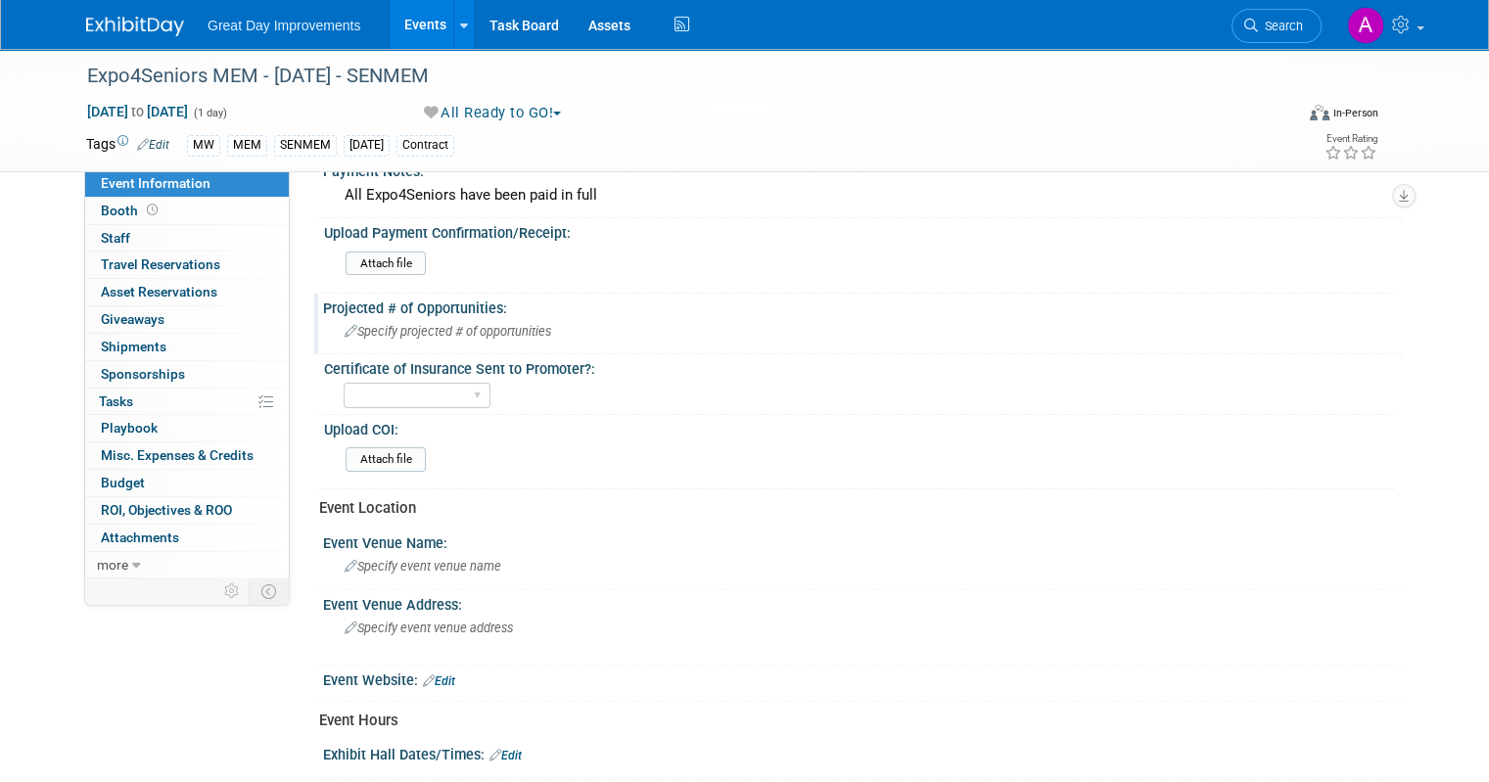
click at [411, 332] on span "Specify projected # of opportunities" at bounding box center [448, 331] width 207 height 15
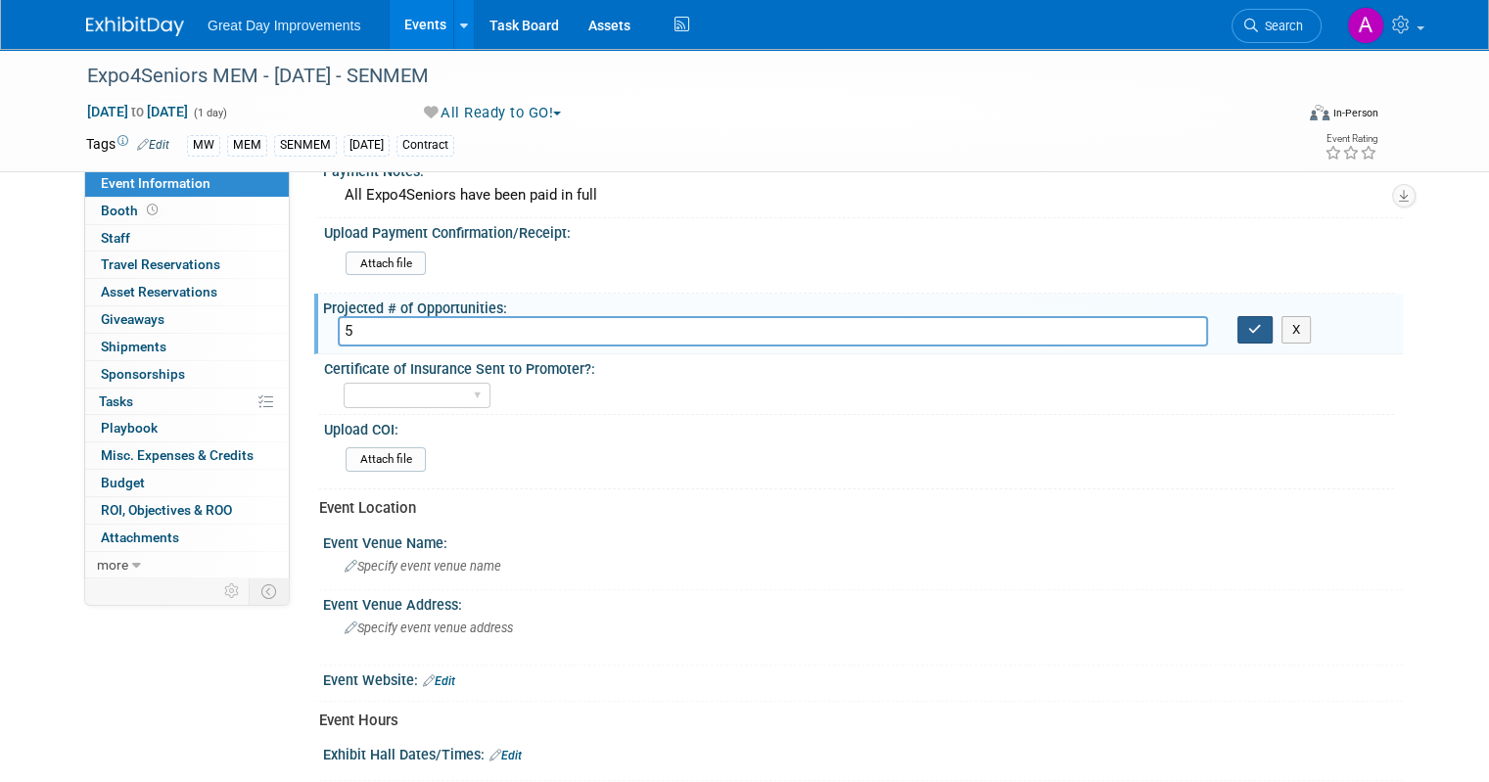
type input "5"
click at [1260, 323] on icon "button" at bounding box center [1255, 329] width 14 height 13
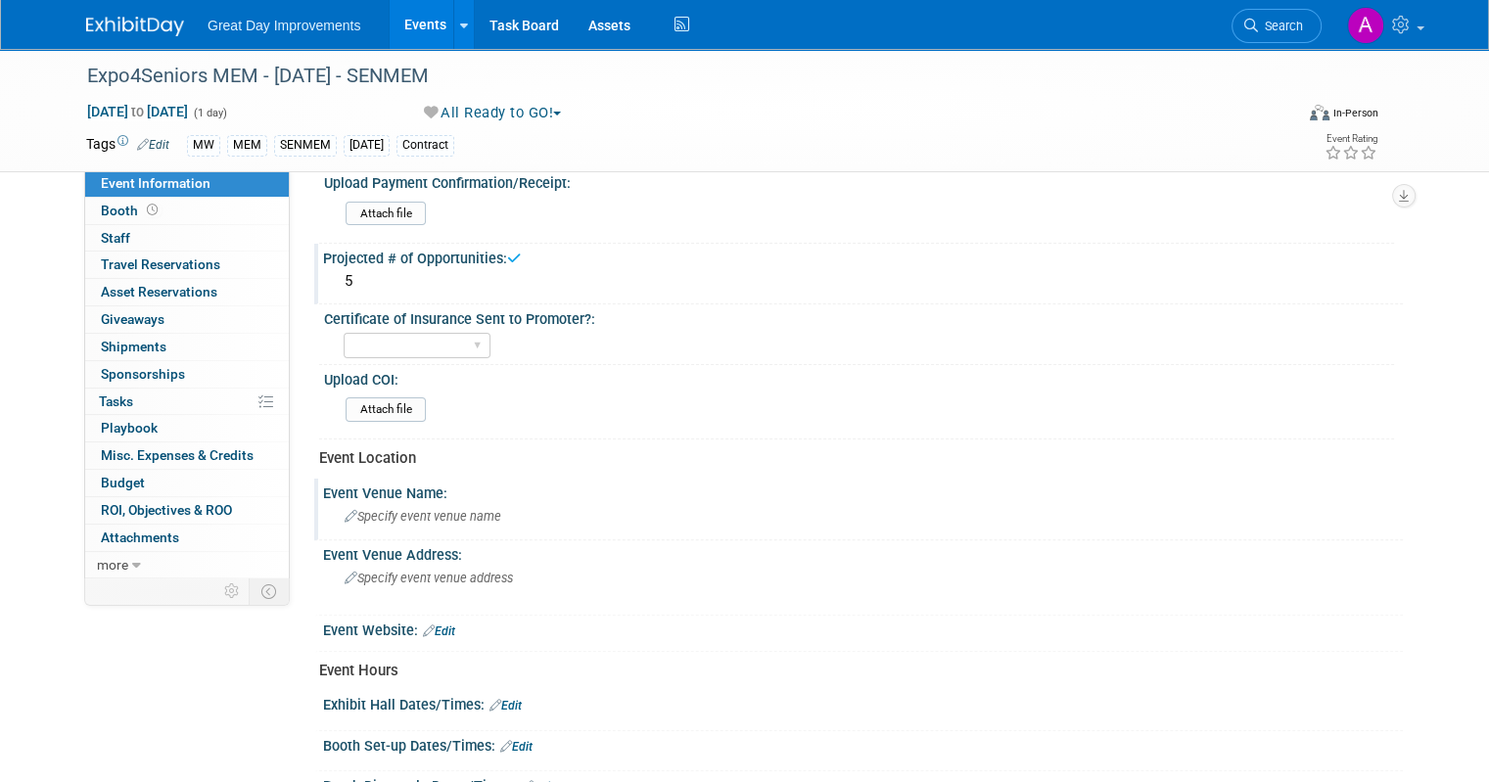
scroll to position [490, 0]
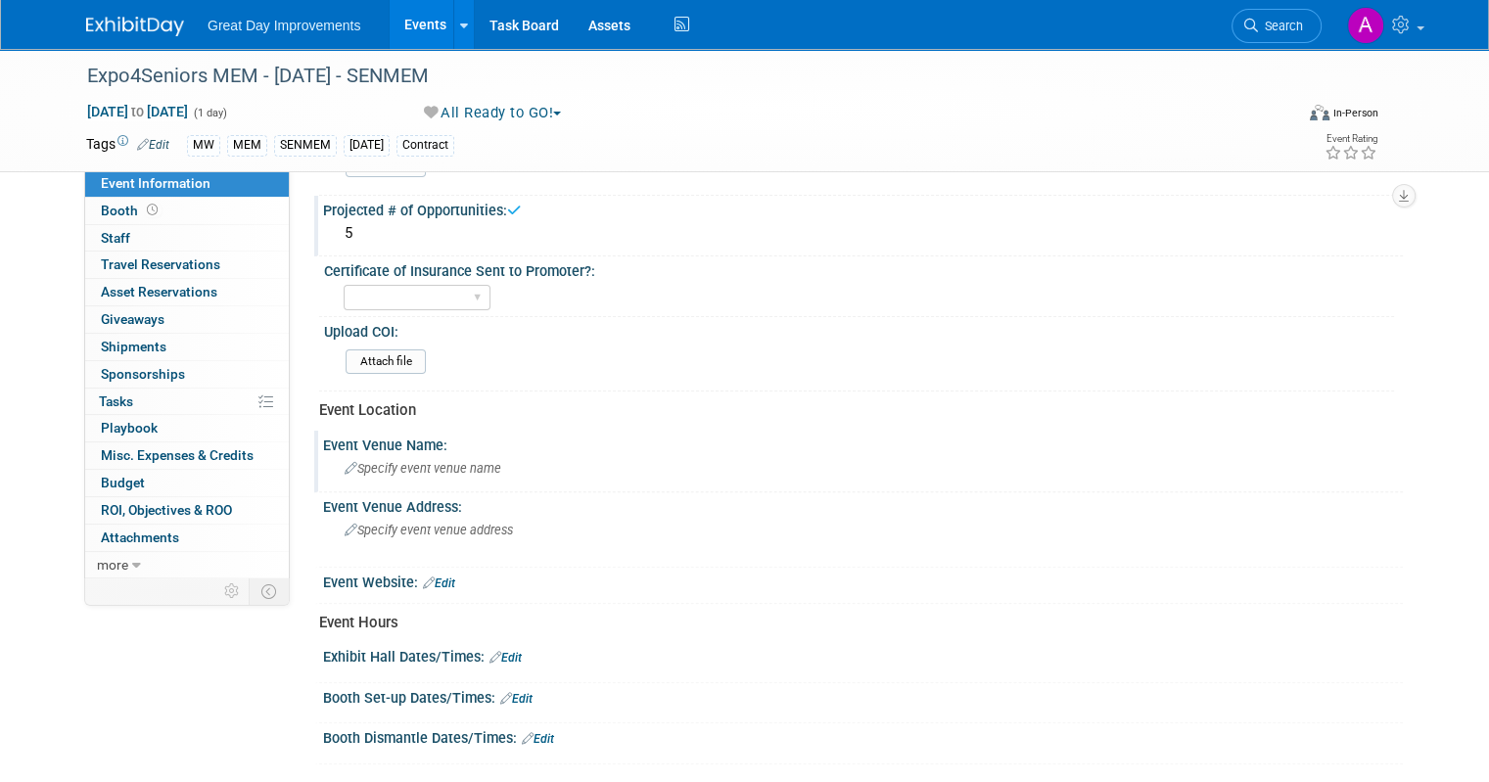
click at [398, 461] on span "Specify event venue name" at bounding box center [423, 468] width 157 height 15
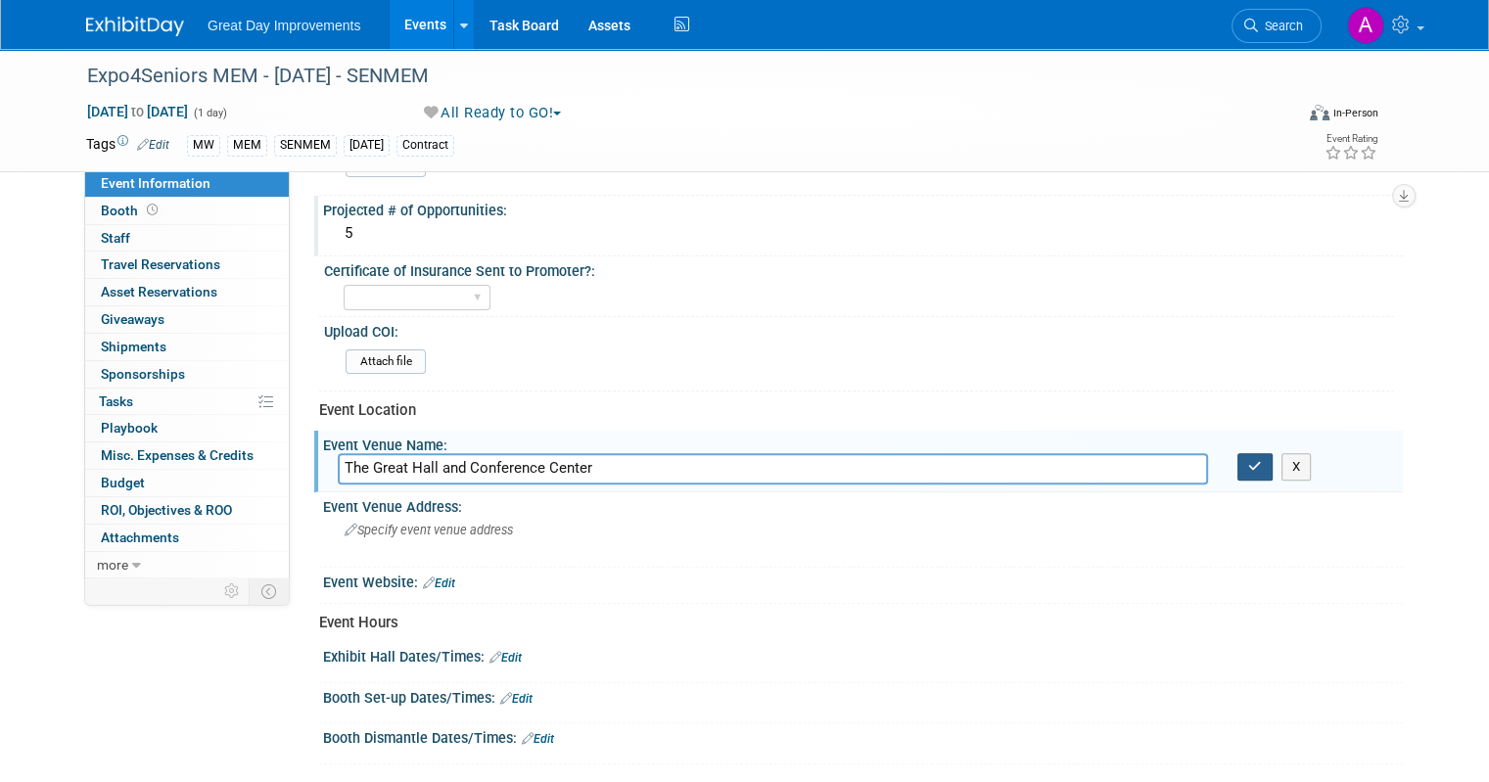
type input "The Great Hall and Conference Center"
click at [1261, 460] on icon "button" at bounding box center [1255, 466] width 14 height 13
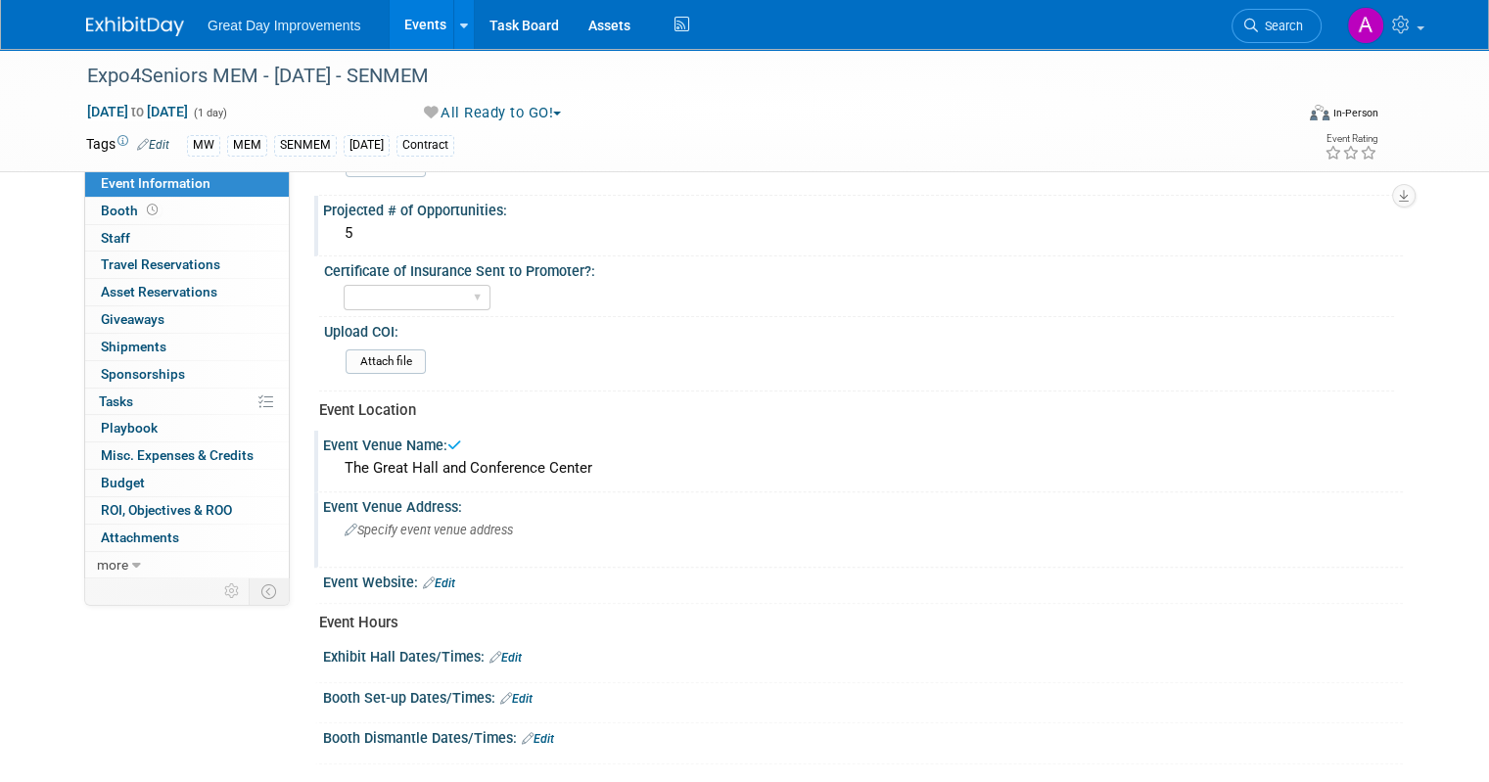
click at [403, 523] on span "Specify event venue address" at bounding box center [429, 530] width 168 height 15
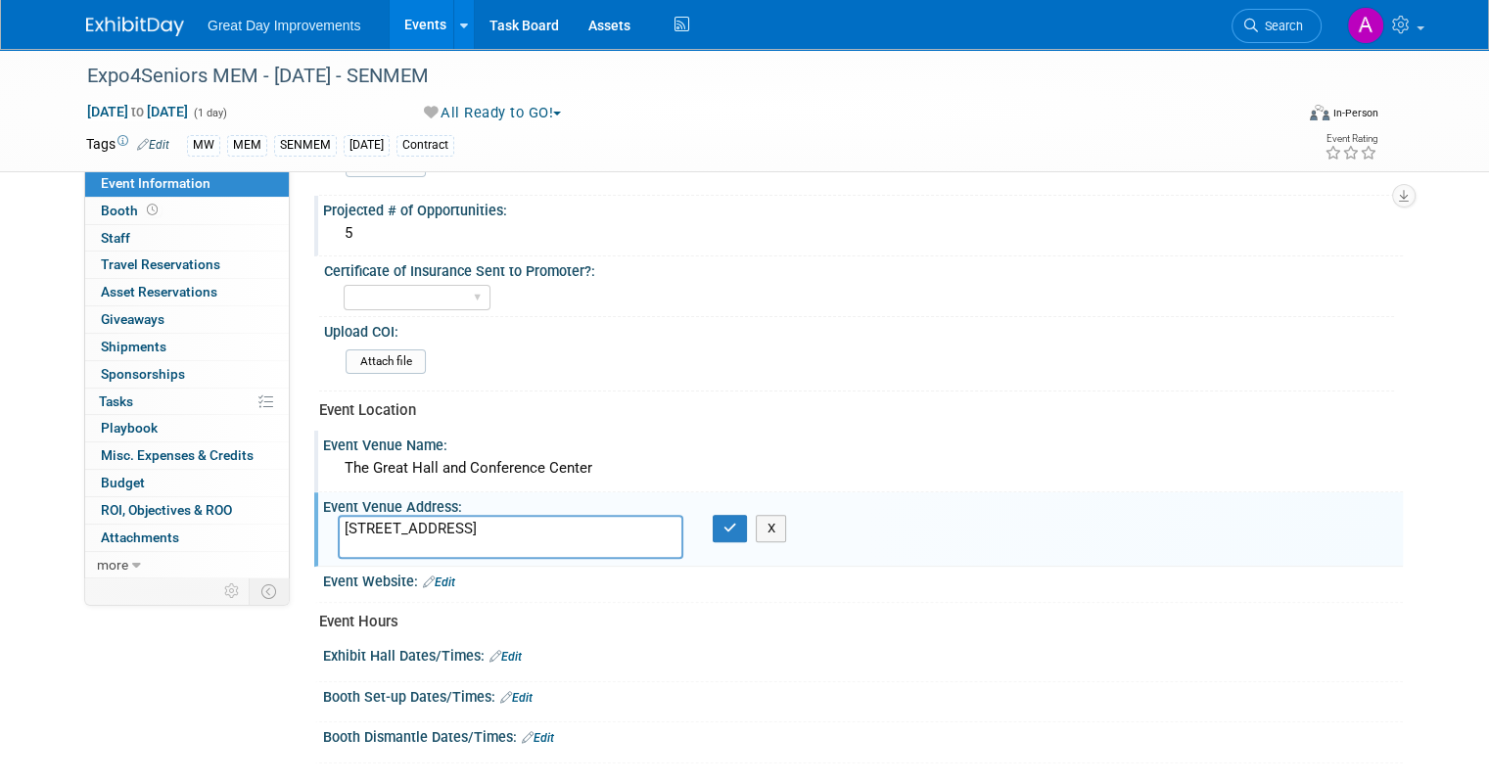
type textarea "[STREET_ADDRESS]"
click at [737, 519] on button "button" at bounding box center [730, 528] width 35 height 27
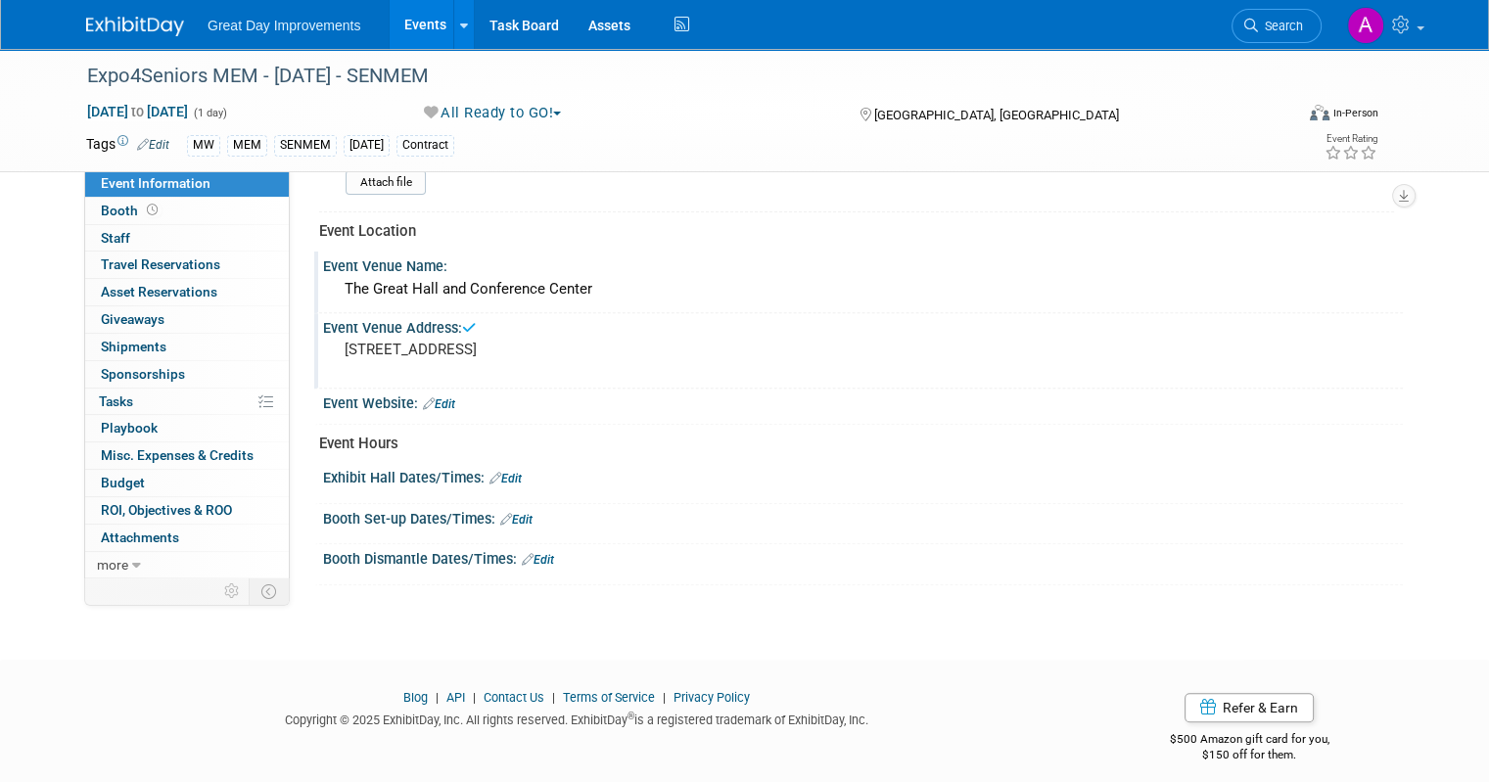
scroll to position [674, 0]
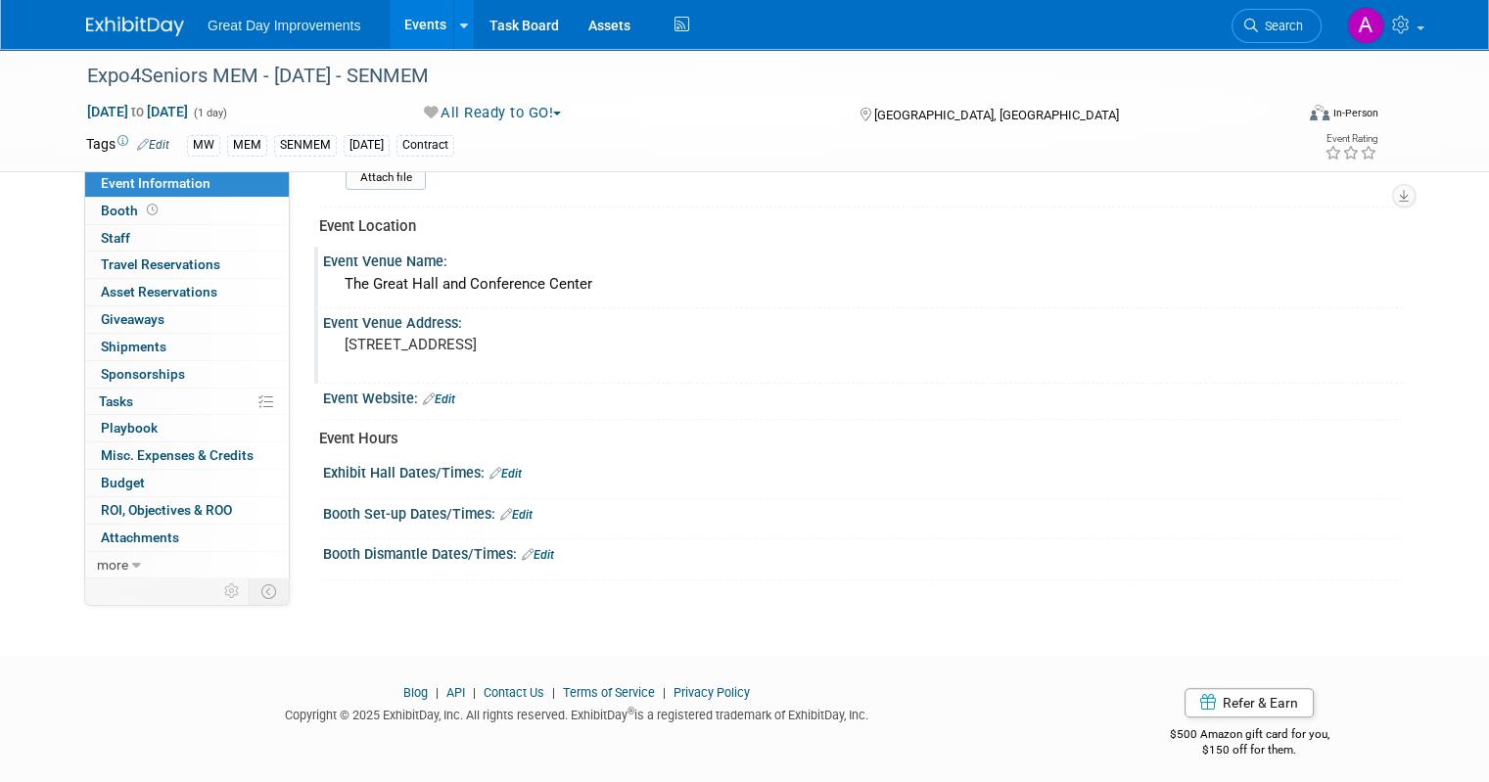
click at [435, 393] on link "Edit" at bounding box center [439, 400] width 32 height 14
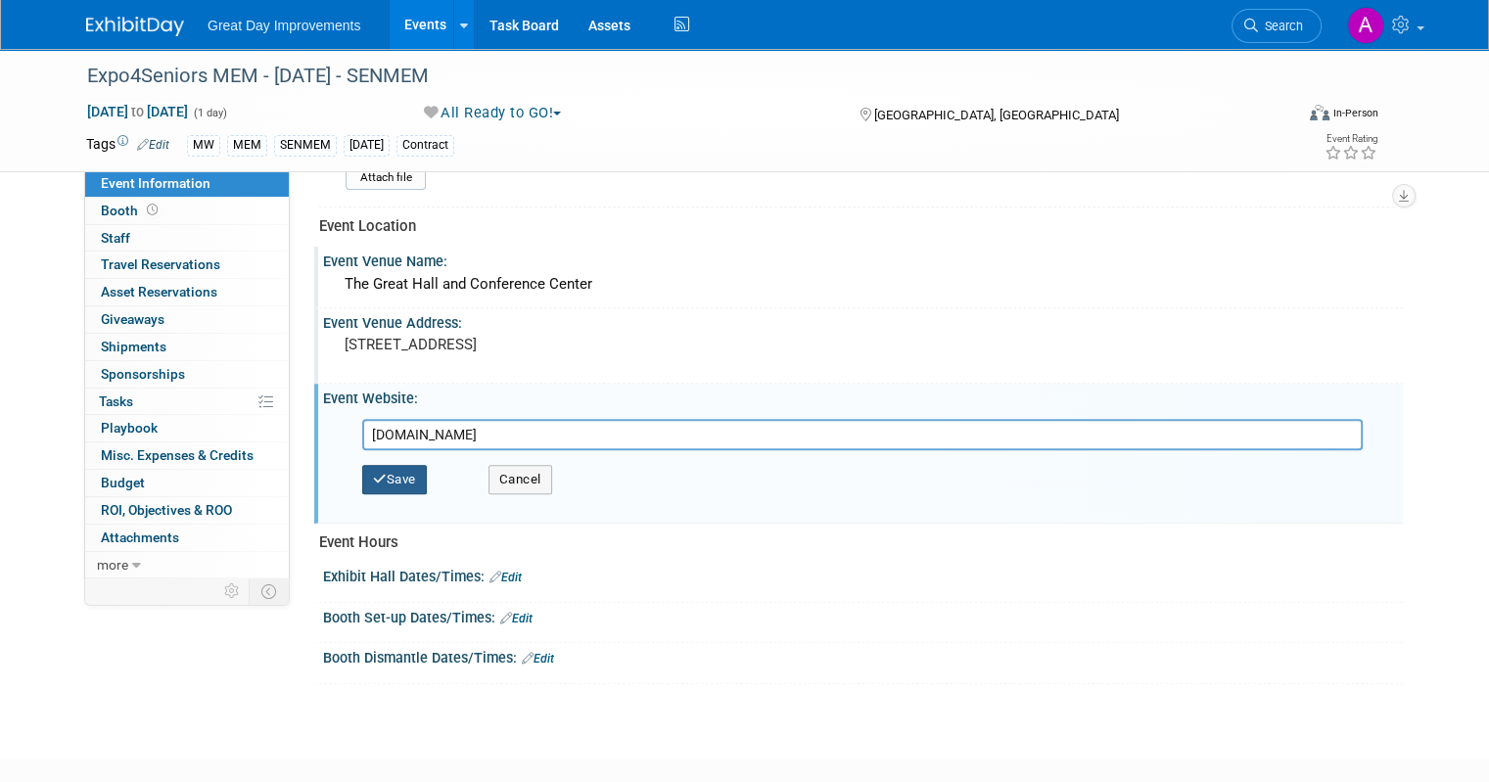
type input "[DOMAIN_NAME]"
click at [375, 476] on button "Save" at bounding box center [394, 479] width 65 height 29
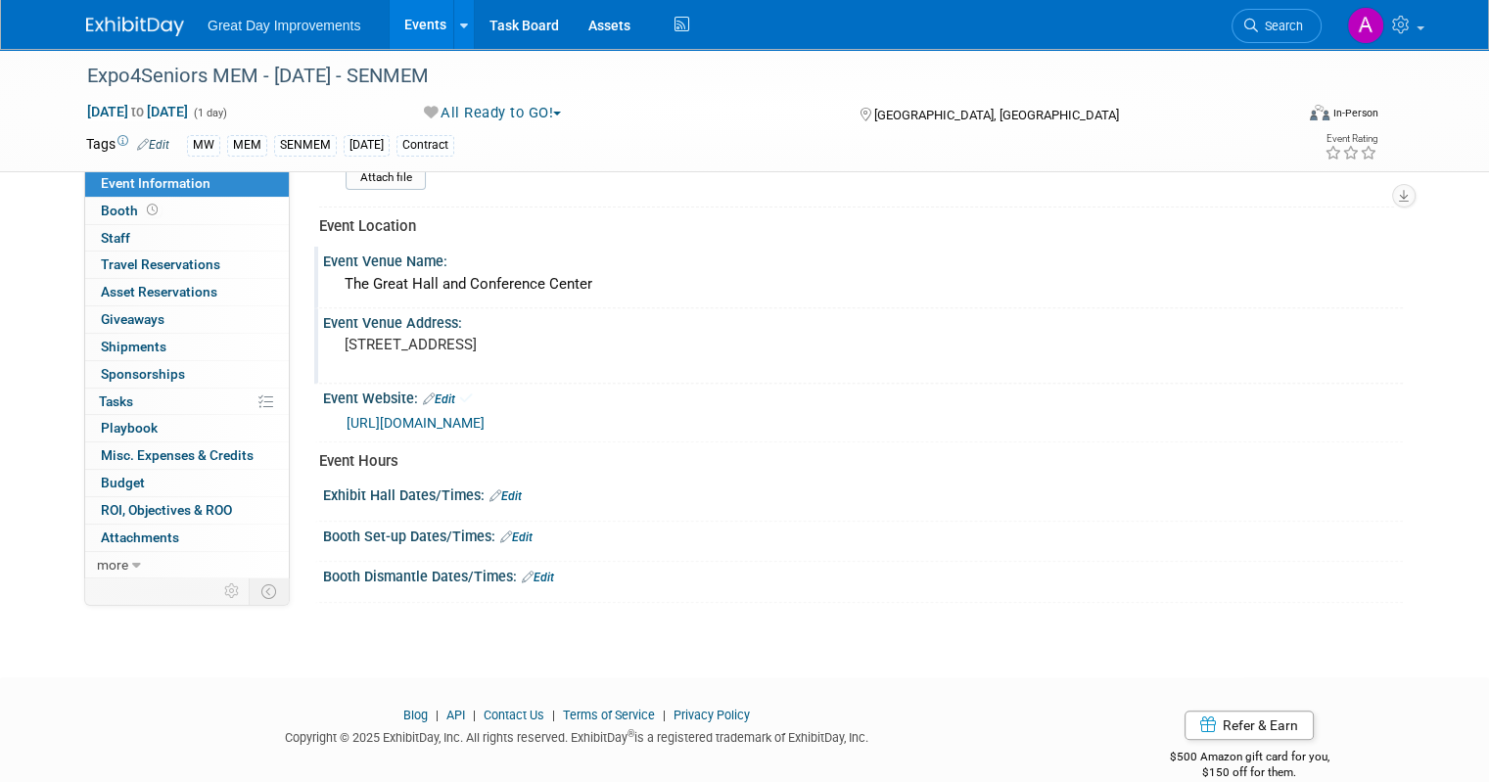
click at [493, 490] on link "Edit" at bounding box center [506, 497] width 32 height 14
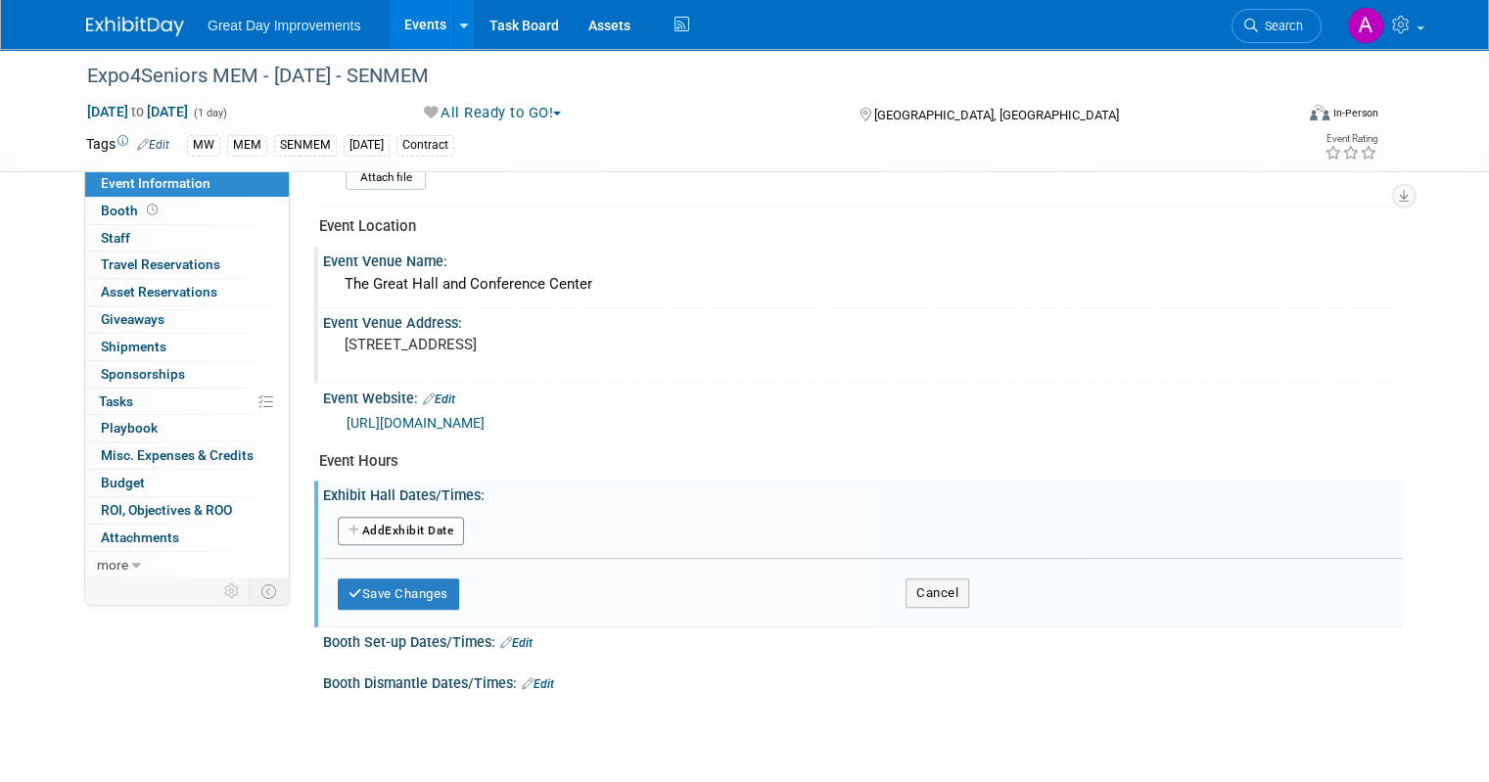
click at [423, 514] on div "Add Another Exhibit Date" at bounding box center [863, 532] width 1080 height 37
click at [411, 520] on button "Add Another Exhibit Date" at bounding box center [401, 531] width 126 height 29
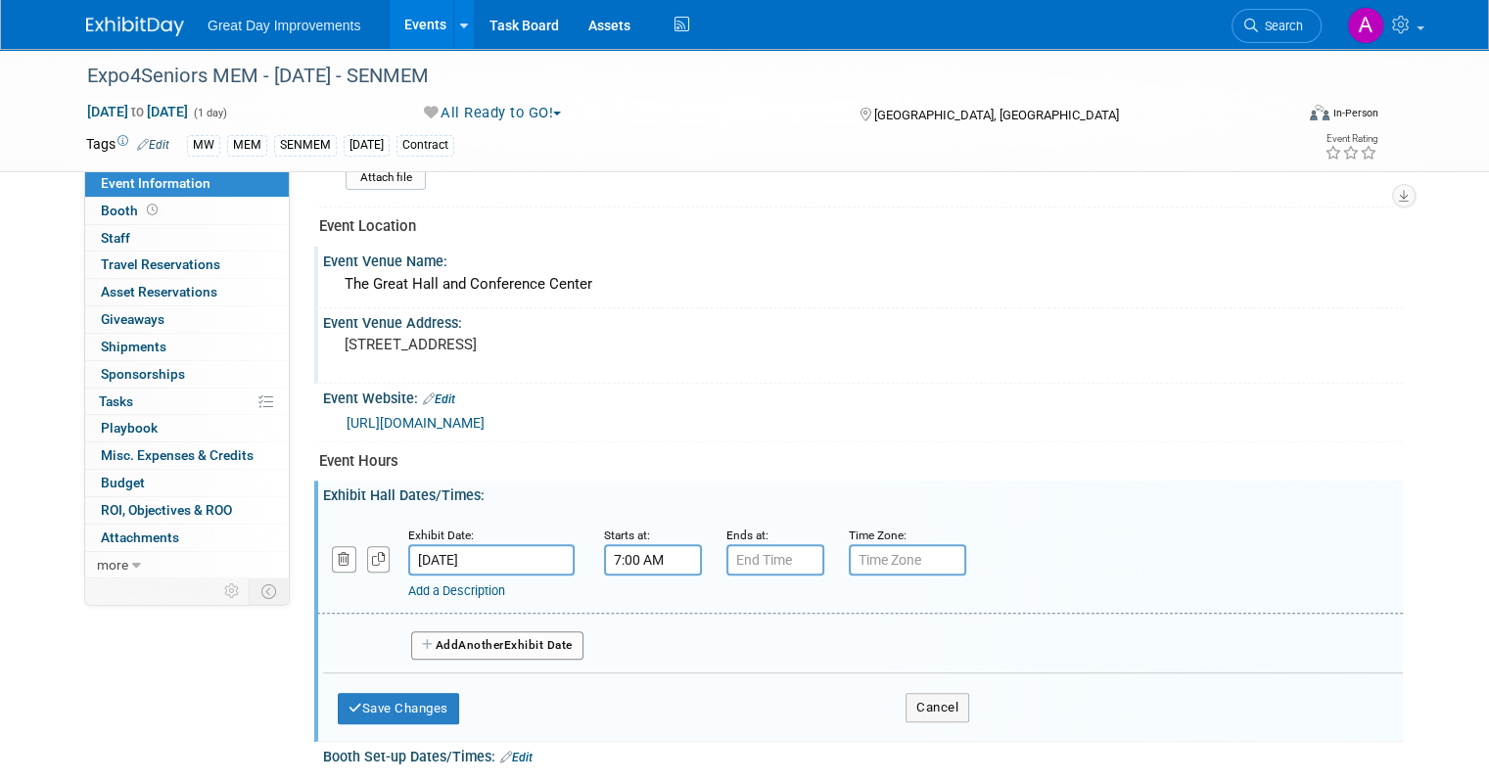
click at [634, 553] on input "7:00 AM" at bounding box center [653, 559] width 98 height 31
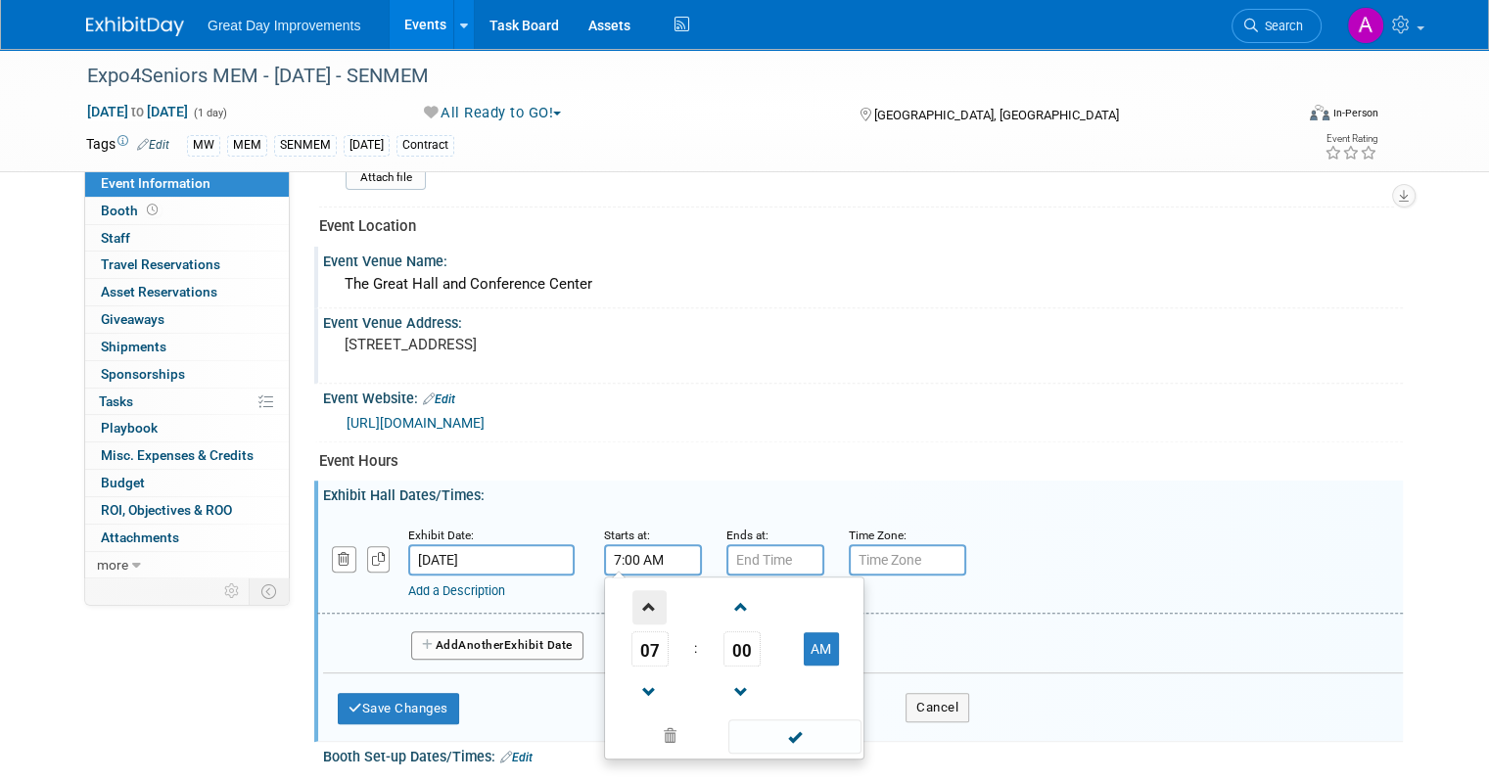
click at [633, 590] on span at bounding box center [650, 607] width 34 height 34
type input "10:00 AM"
drag, startPoint x: 776, startPoint y: 719, endPoint x: 787, endPoint y: 720, distance: 10.8
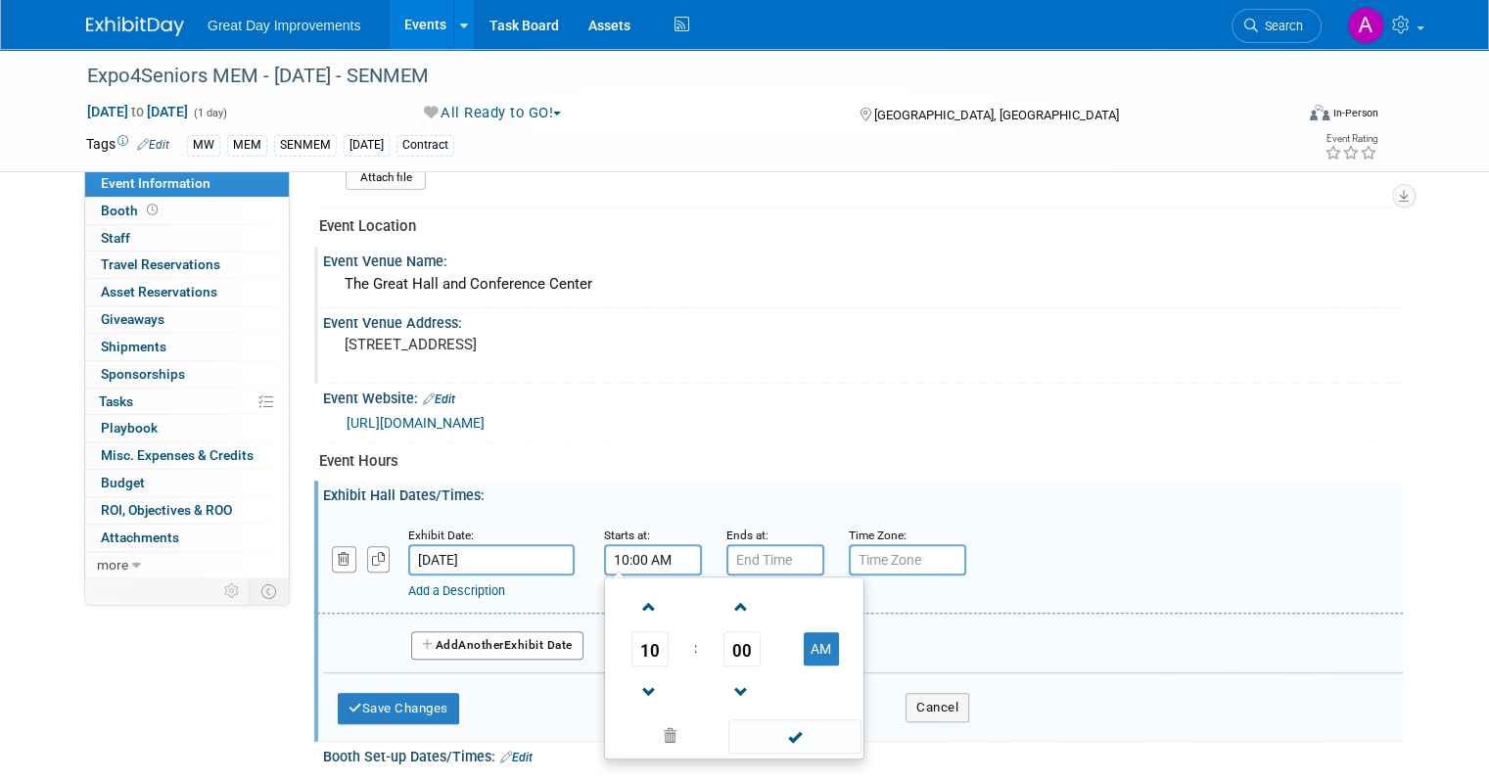
click at [787, 722] on span at bounding box center [794, 737] width 132 height 34
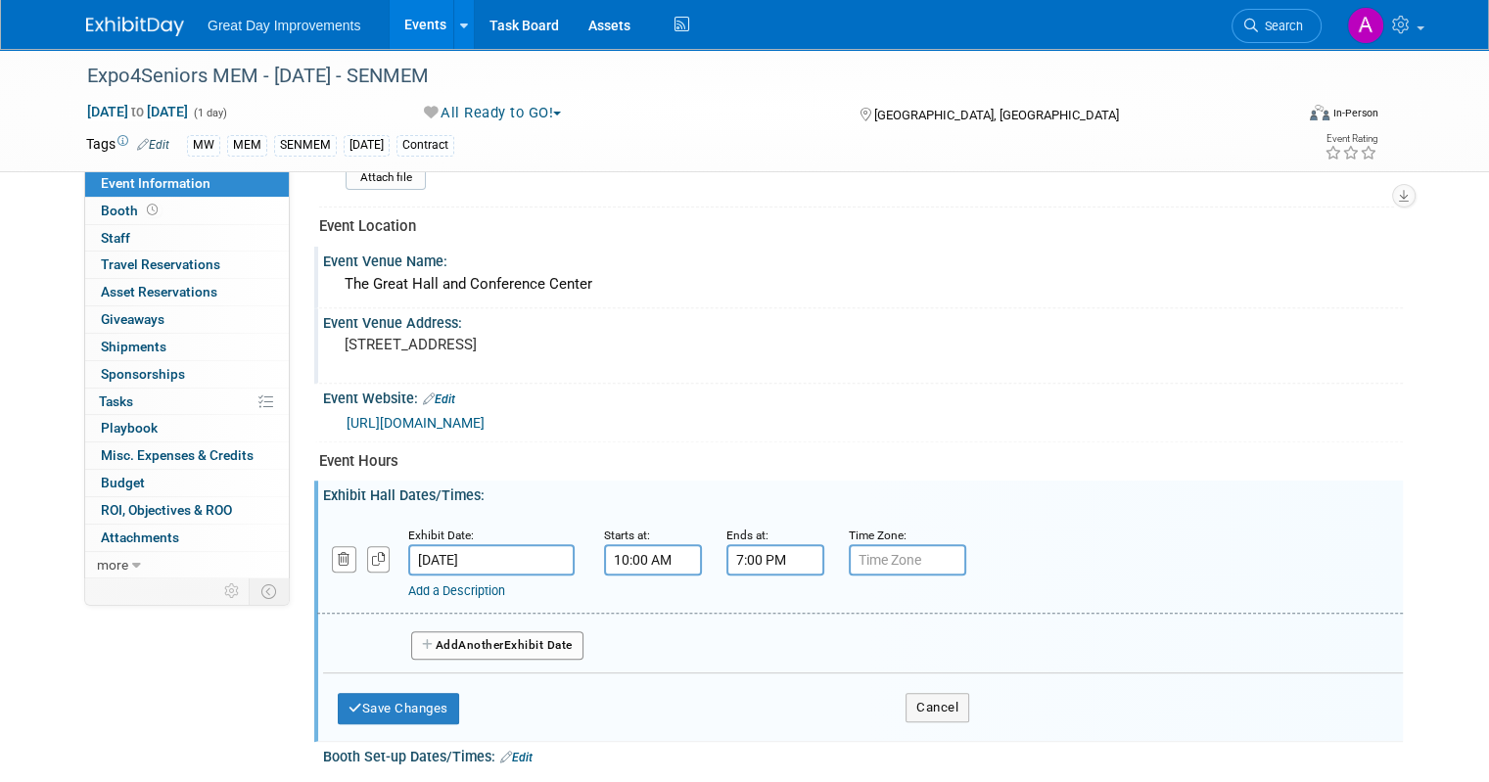
click at [772, 544] on input "7:00 PM" at bounding box center [776, 559] width 98 height 31
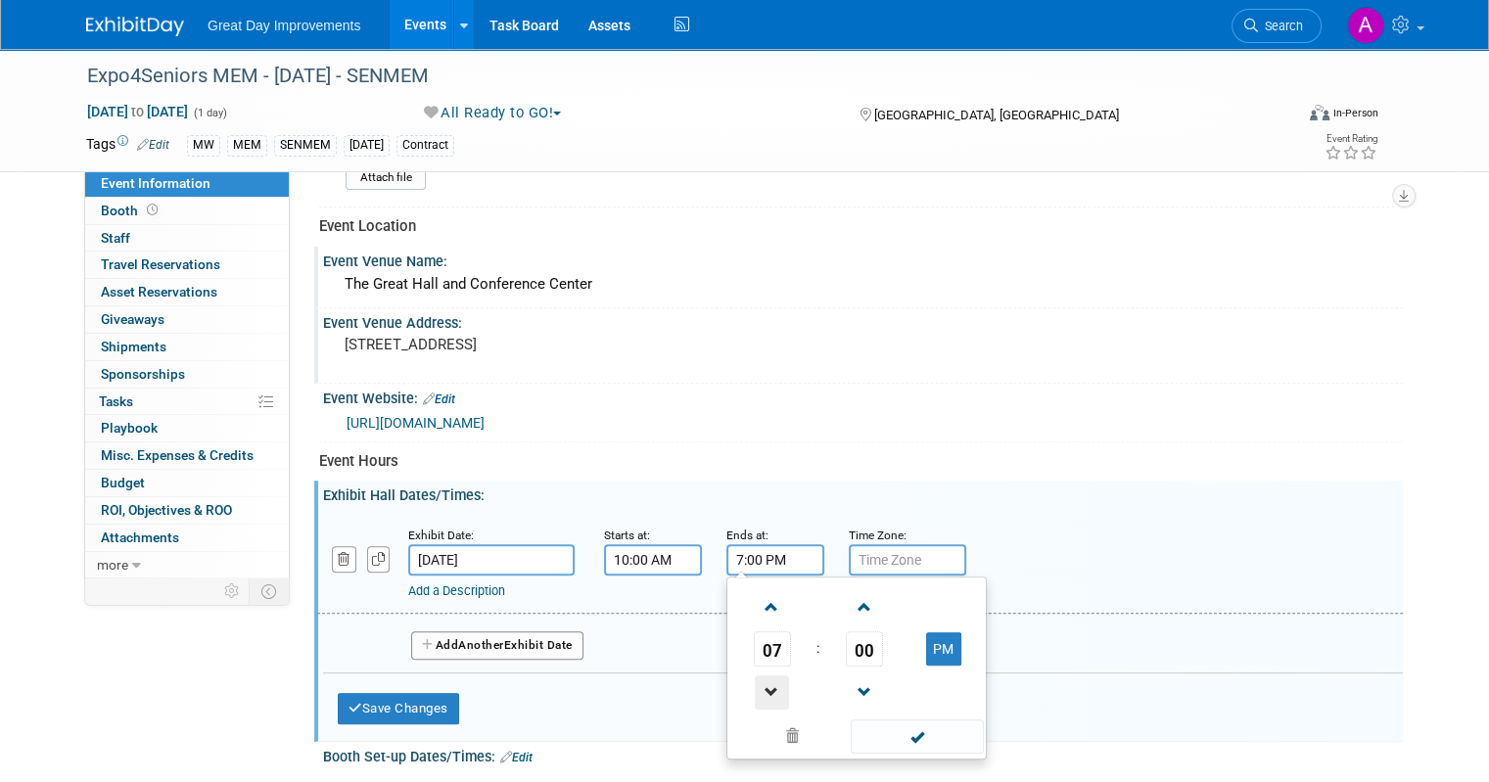
click at [768, 681] on span at bounding box center [772, 693] width 34 height 34
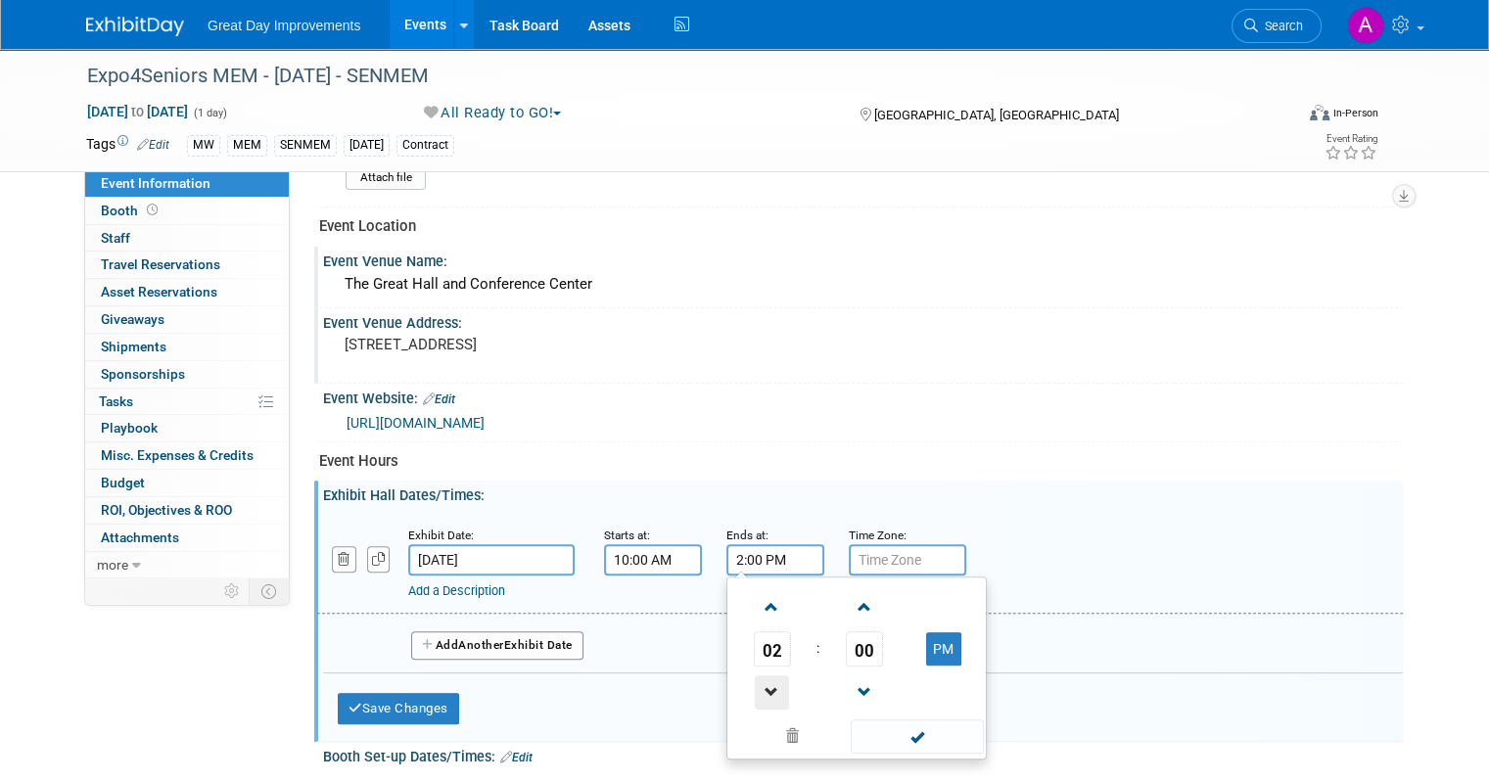
click at [768, 681] on span at bounding box center [772, 693] width 34 height 34
type input "1:00 PM"
click at [889, 720] on span at bounding box center [917, 737] width 132 height 34
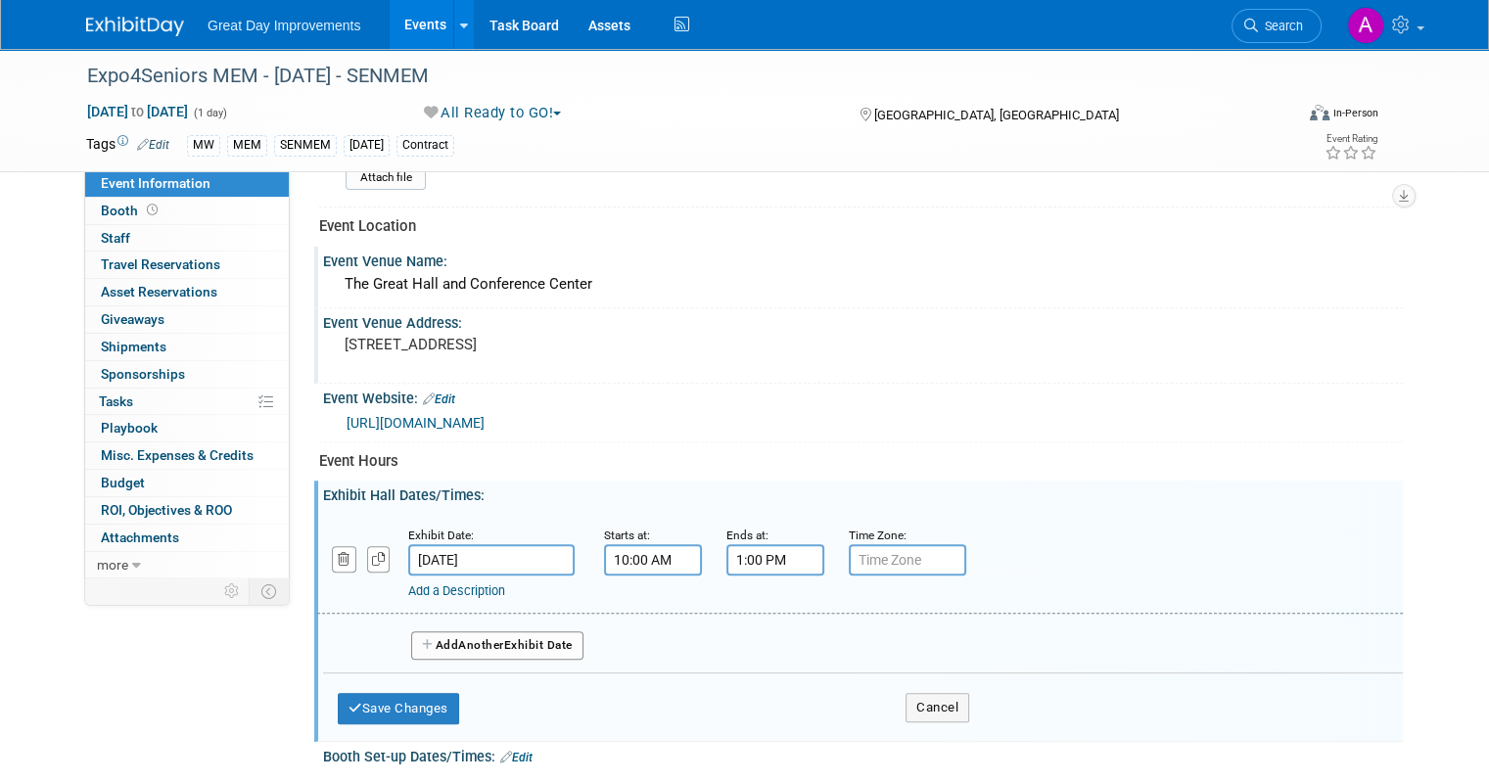
click at [879, 551] on input "text" at bounding box center [907, 559] width 117 height 31
type input "cst"
click at [396, 708] on button "Save Changes" at bounding box center [398, 708] width 121 height 31
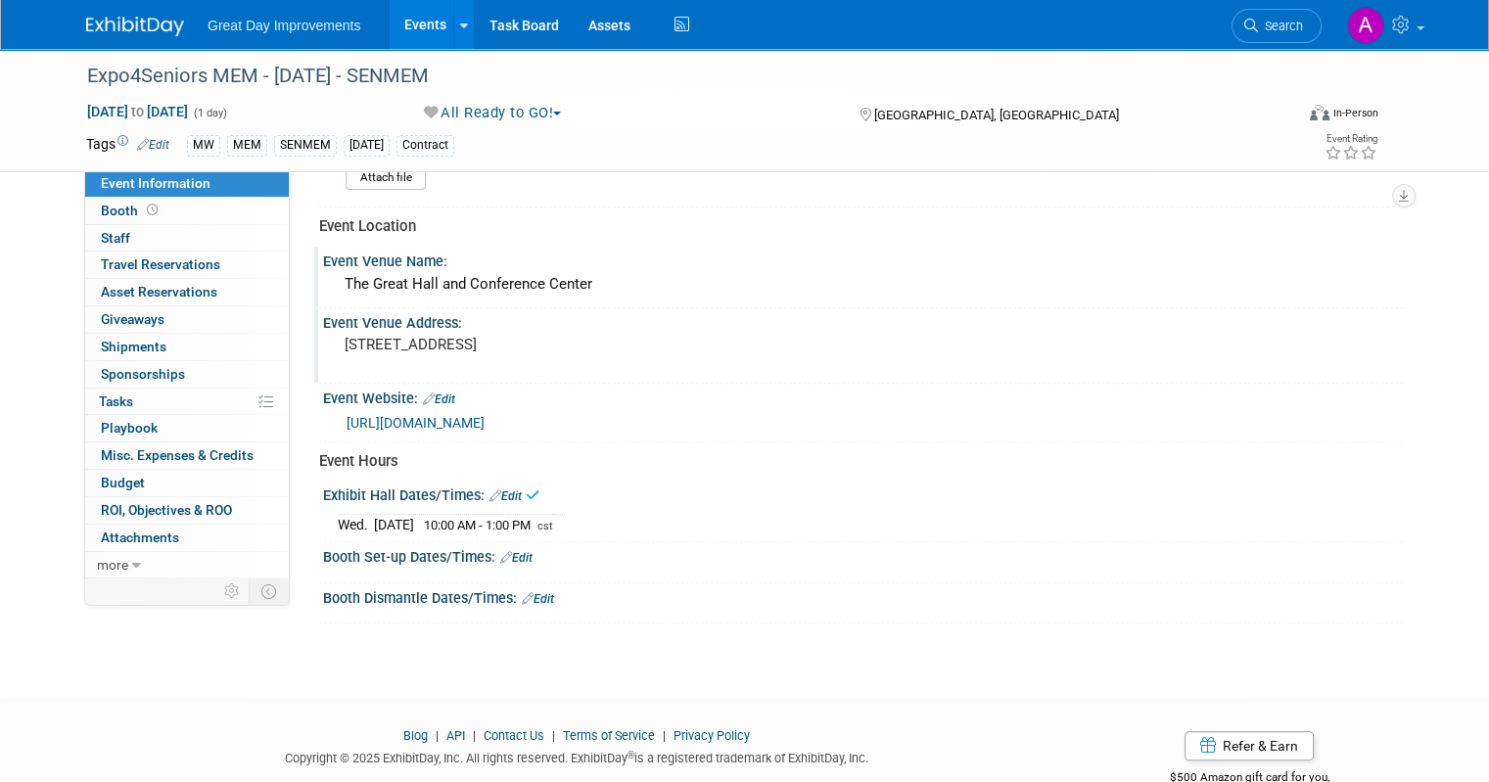
click at [510, 551] on link "Edit" at bounding box center [516, 558] width 32 height 14
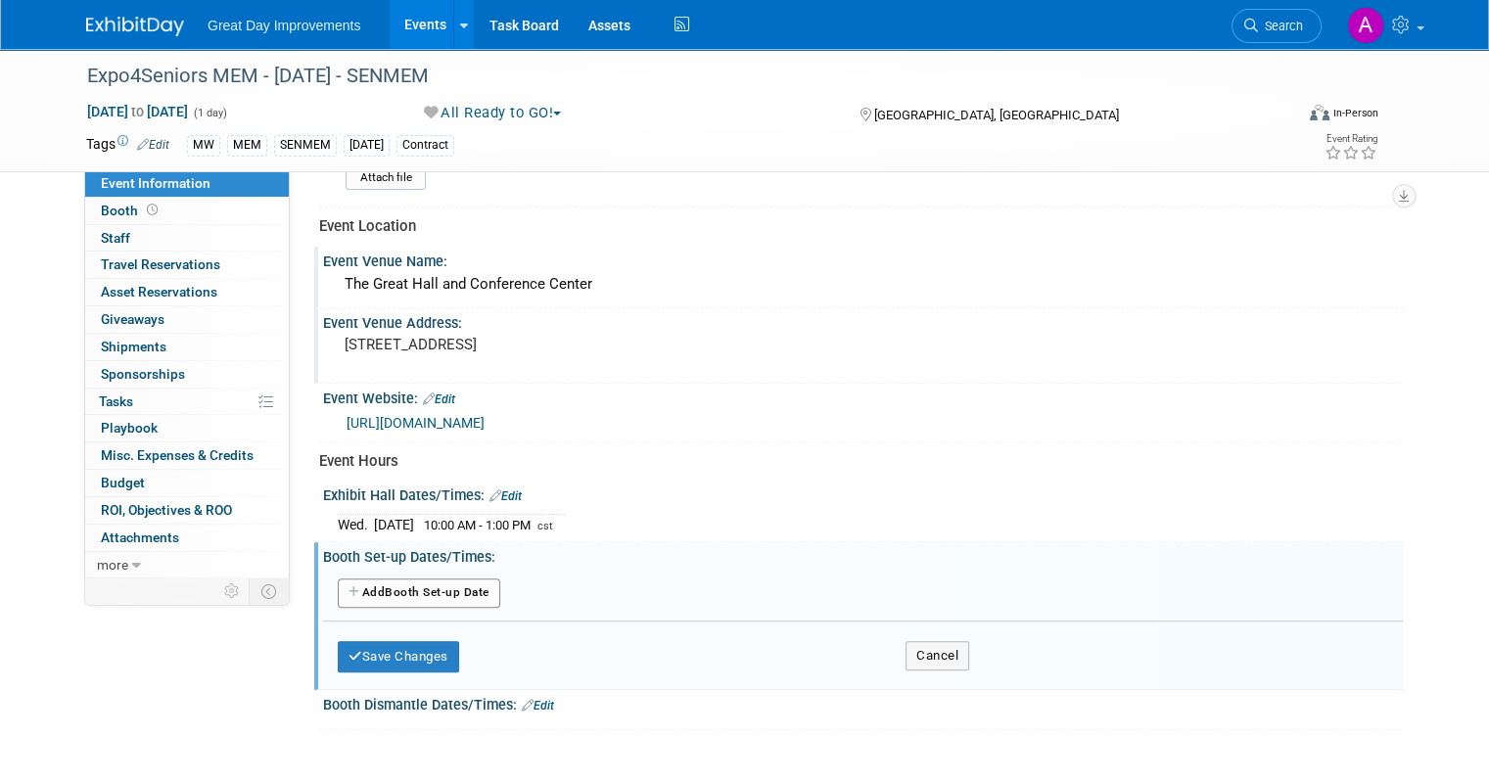
click at [428, 590] on button "Add Another Booth Set-up Date" at bounding box center [419, 593] width 163 height 29
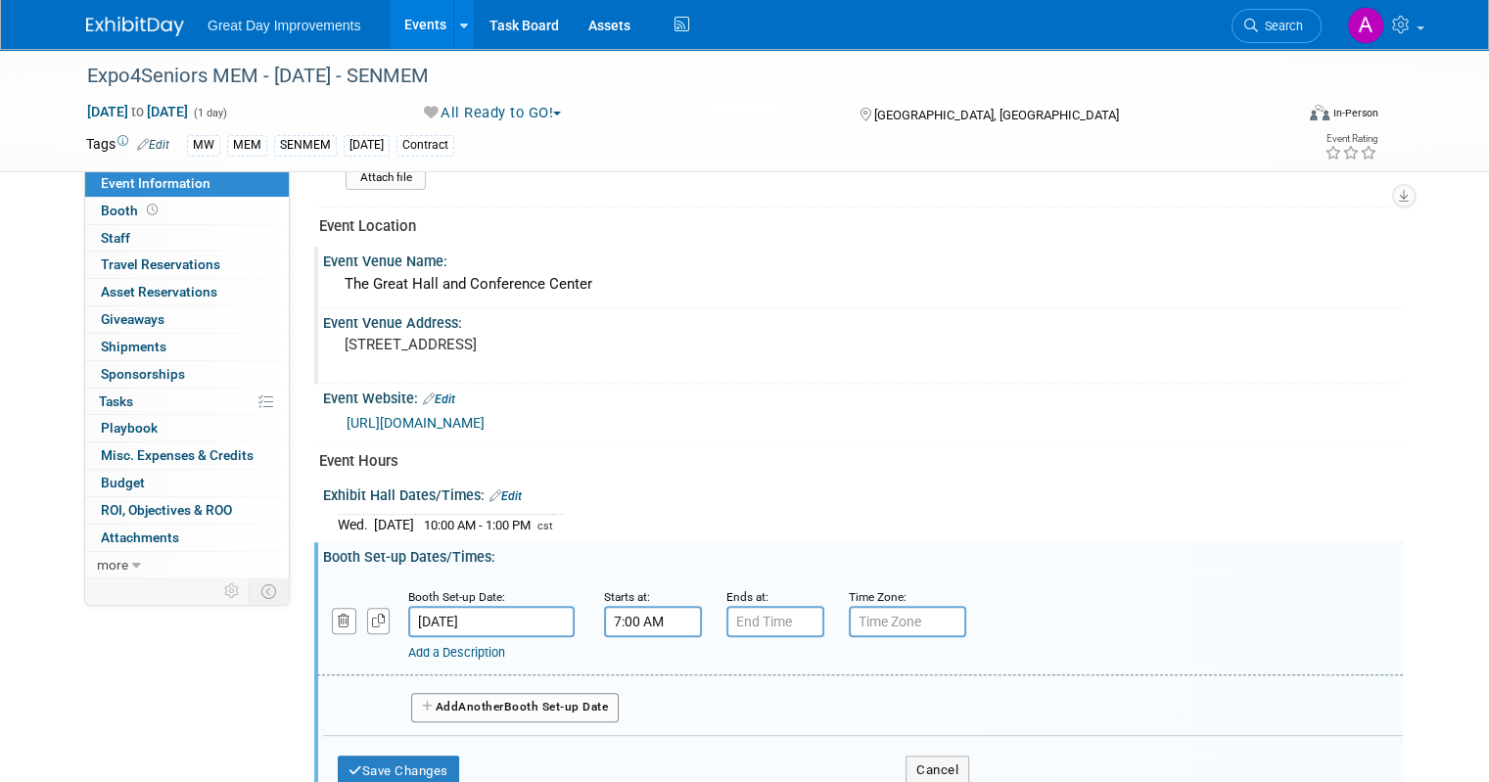
click at [634, 612] on input "7:00 AM" at bounding box center [653, 621] width 98 height 31
click at [634, 666] on span at bounding box center [650, 669] width 34 height 34
type input "8:00 AM"
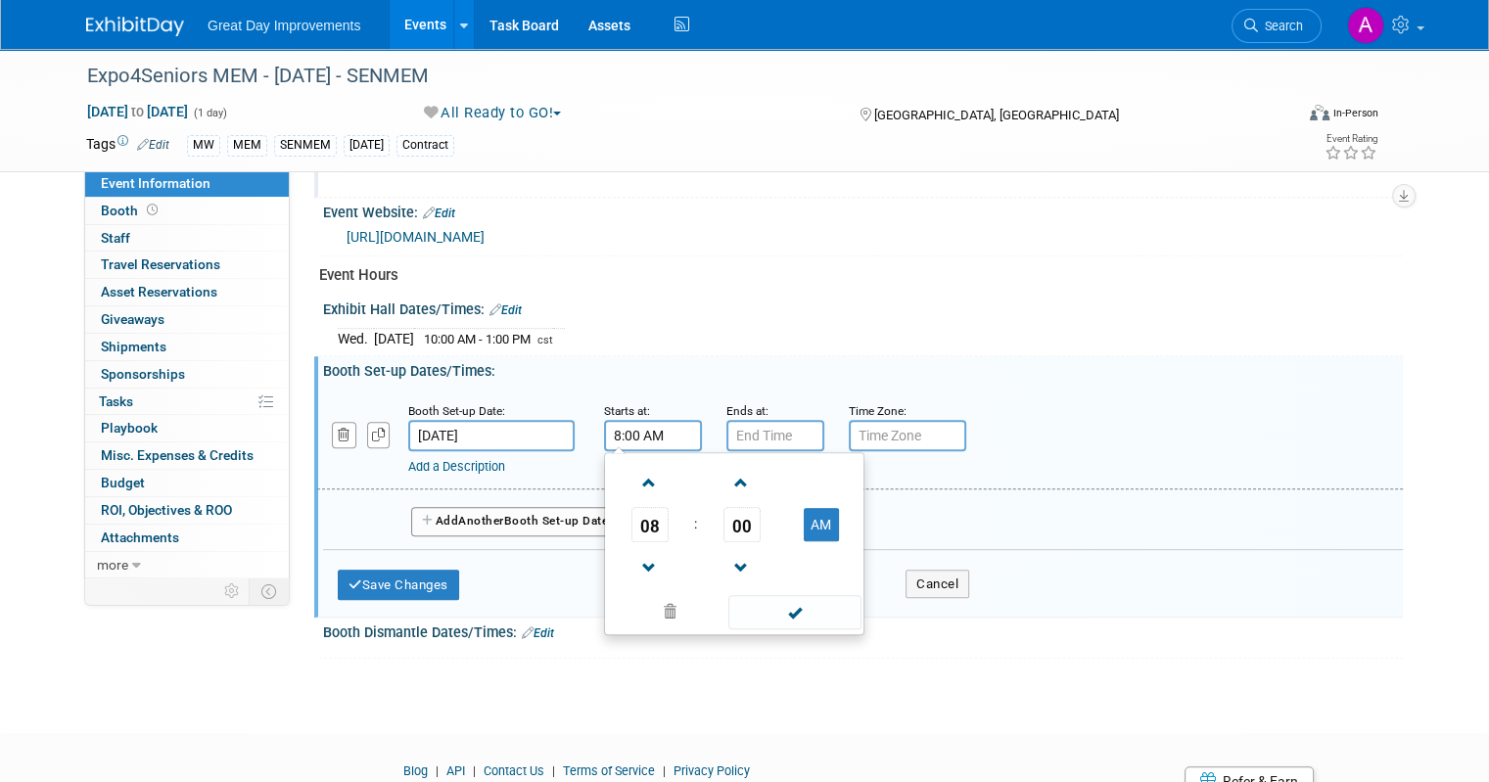
scroll to position [869, 0]
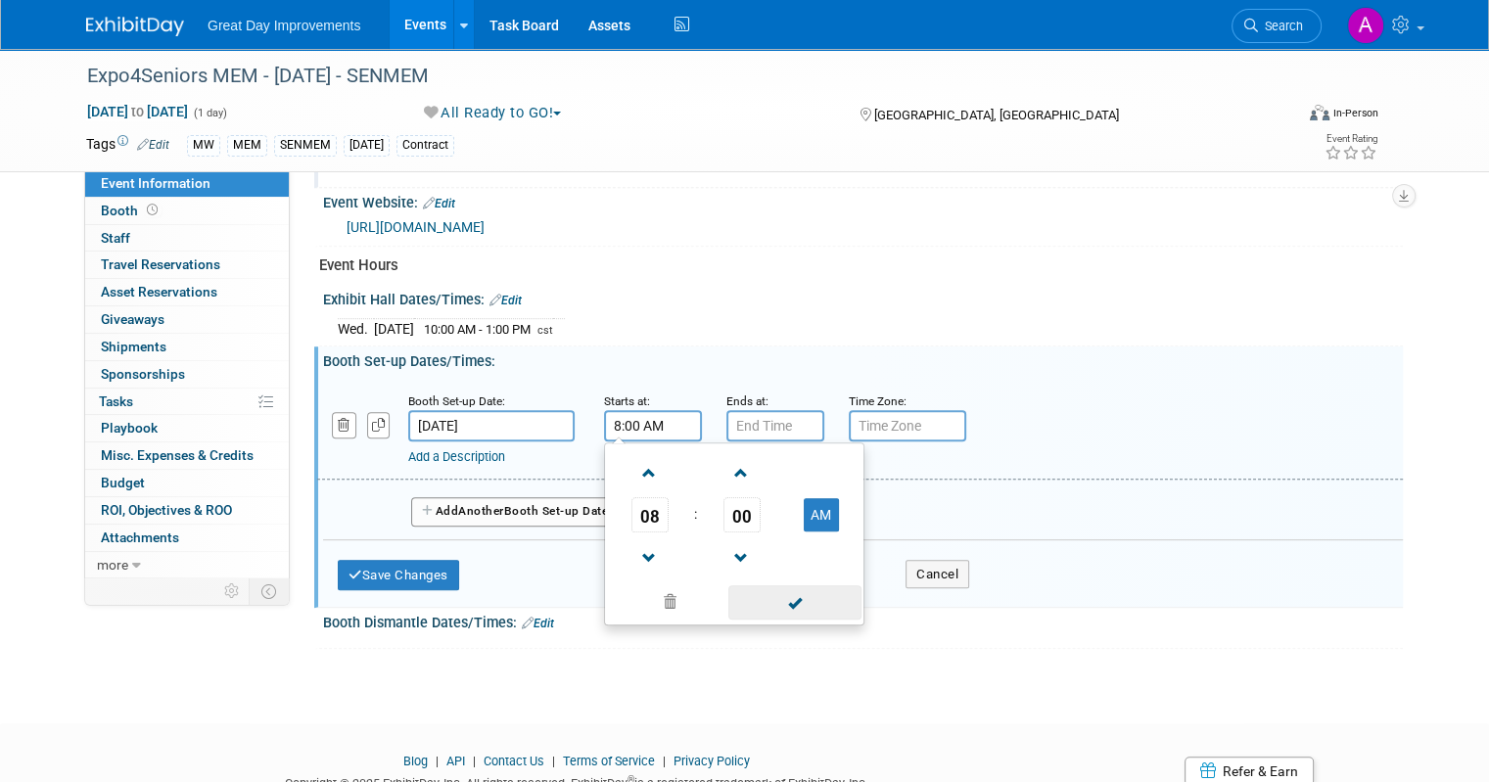
click at [791, 591] on span at bounding box center [794, 603] width 132 height 34
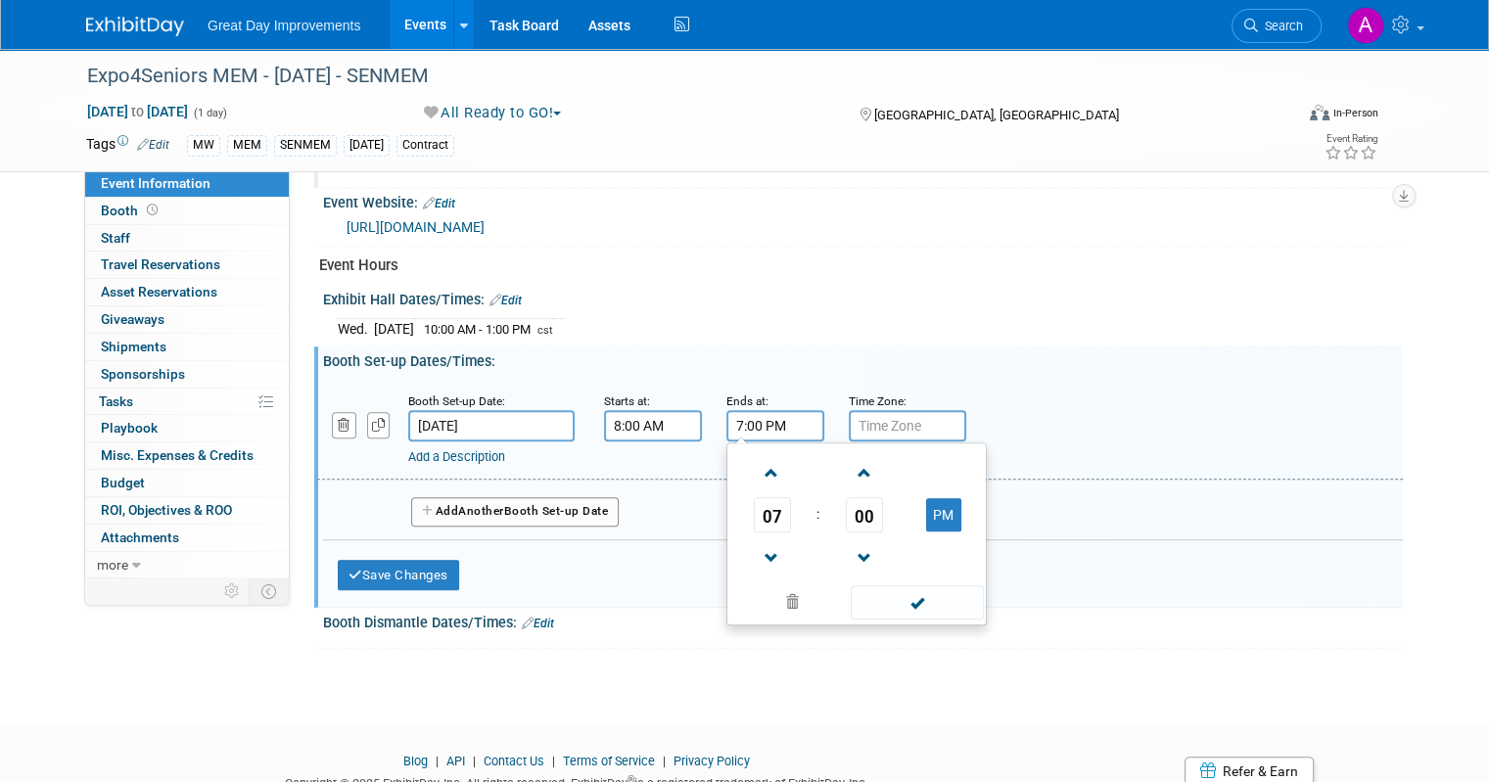
click at [782, 410] on input "7:00 PM" at bounding box center [776, 425] width 98 height 31
click at [756, 471] on span at bounding box center [772, 473] width 34 height 34
click at [755, 469] on span at bounding box center [772, 473] width 34 height 34
click at [926, 502] on button "PM" at bounding box center [943, 514] width 35 height 33
type input "9:00 AM"
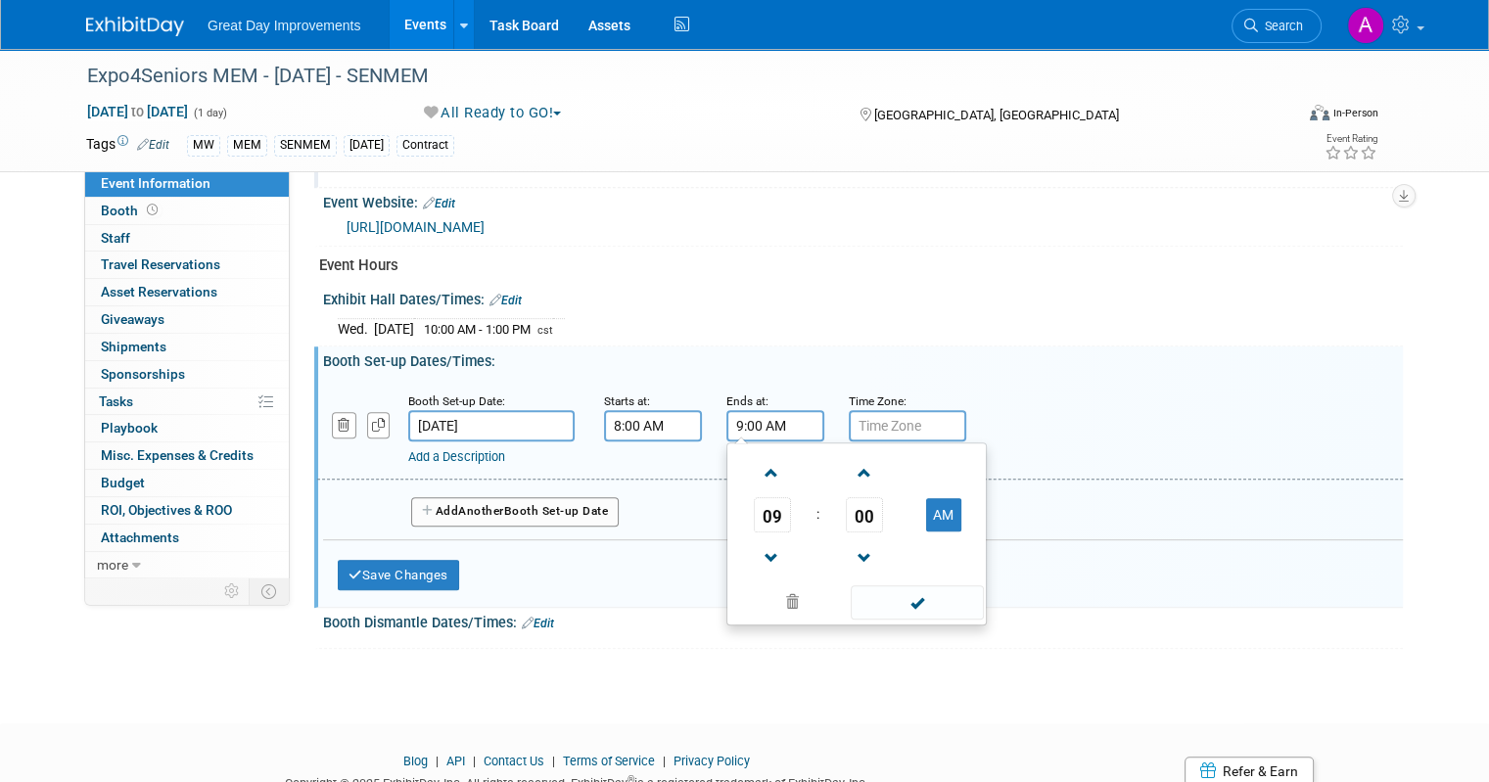
click at [912, 632] on div "Save Changes Cancel" at bounding box center [863, 638] width 1080 height 12
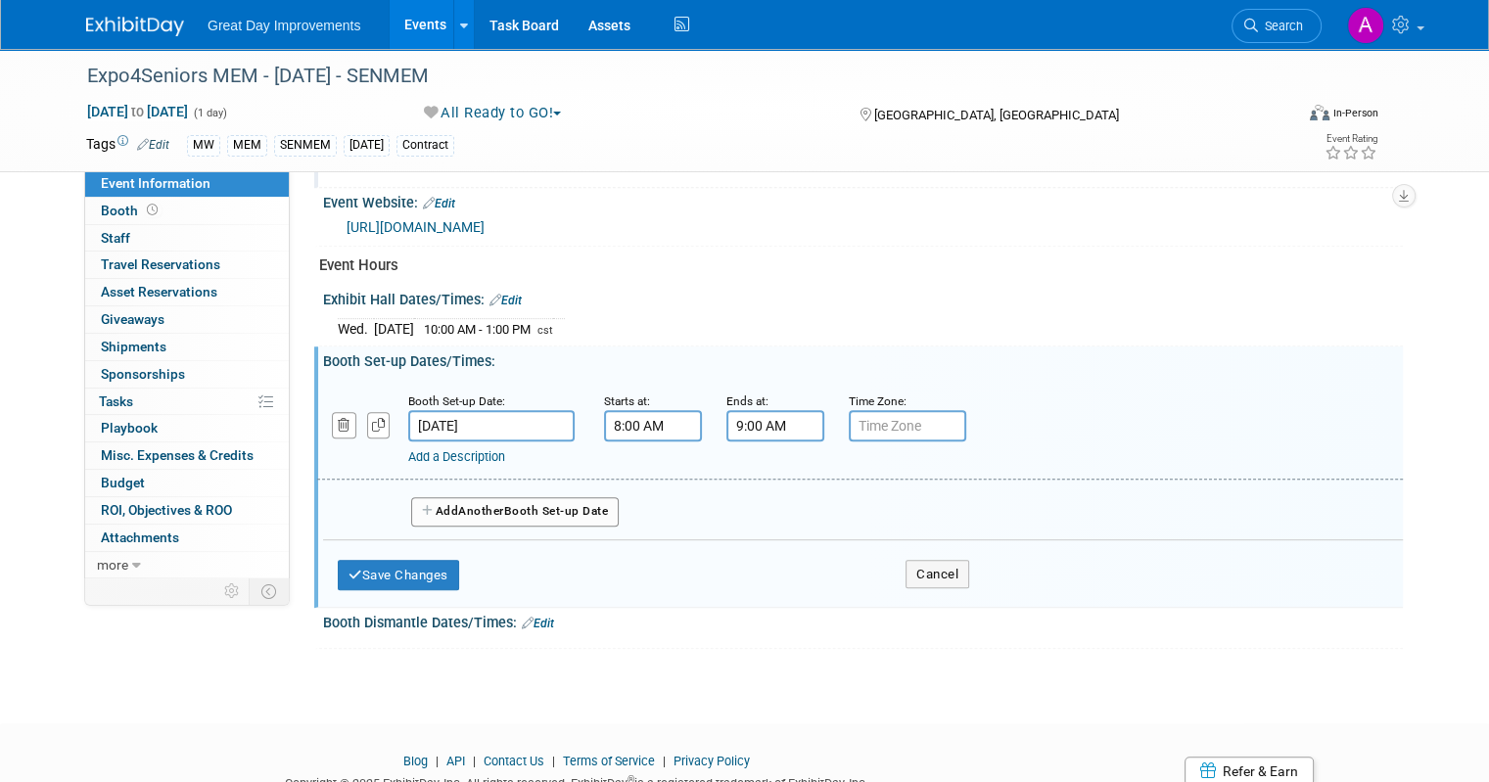
click at [915, 410] on input "text" at bounding box center [907, 425] width 117 height 31
type input "cst"
click at [407, 562] on button "Save Changes" at bounding box center [398, 575] width 121 height 31
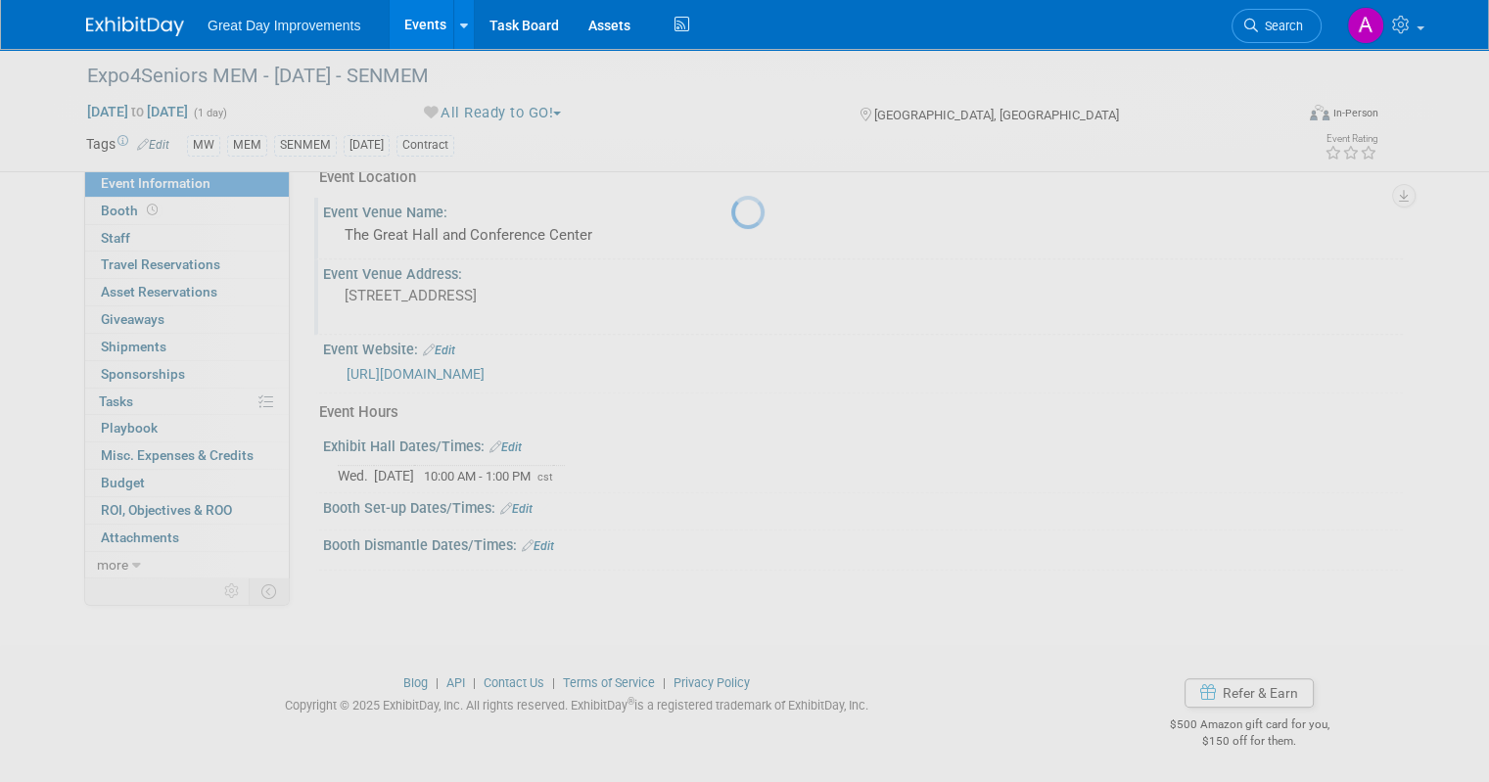
scroll to position [712, 0]
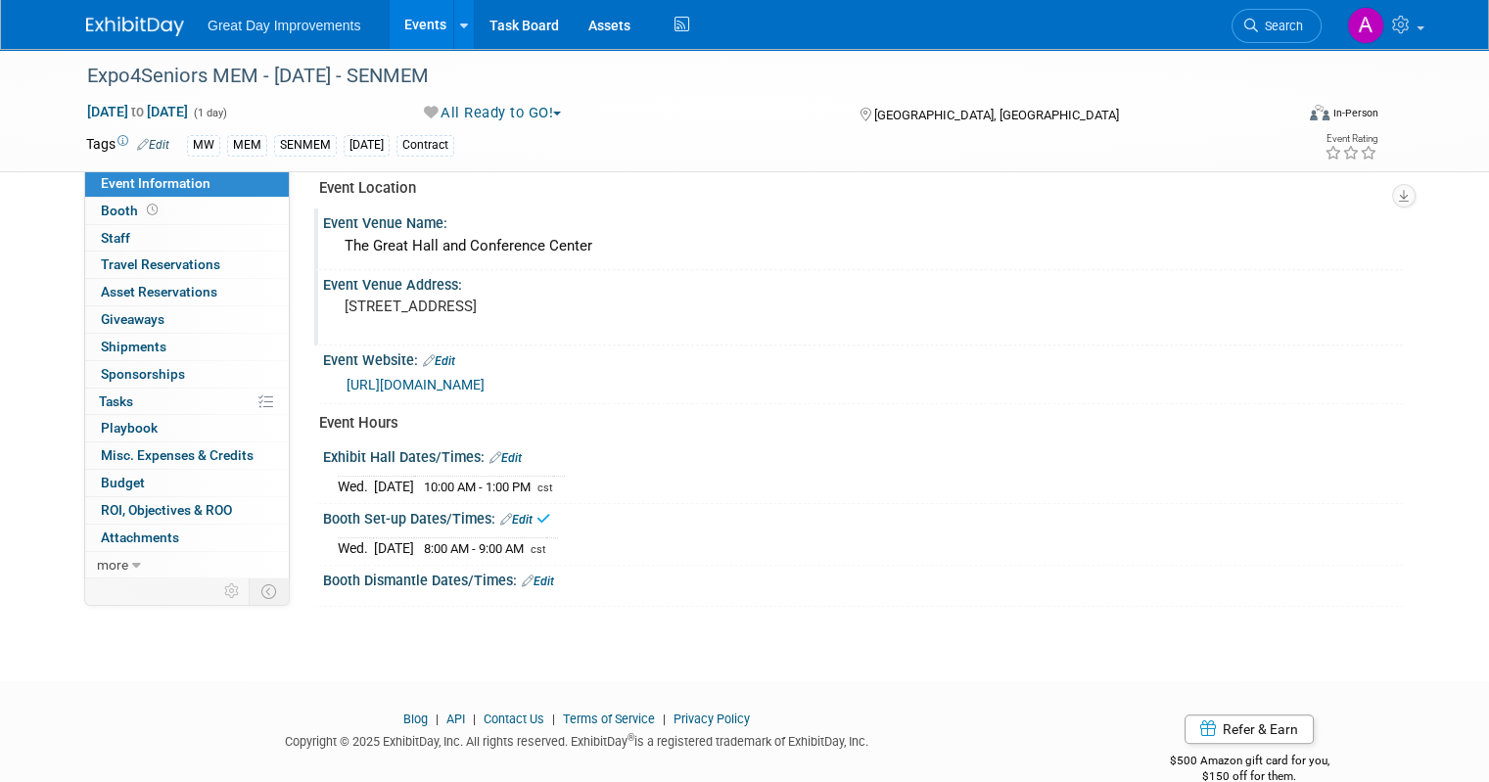
click at [523, 566] on div "Booth Dismantle Dates/Times: Edit" at bounding box center [863, 578] width 1080 height 25
click at [530, 575] on link "Edit" at bounding box center [538, 582] width 32 height 14
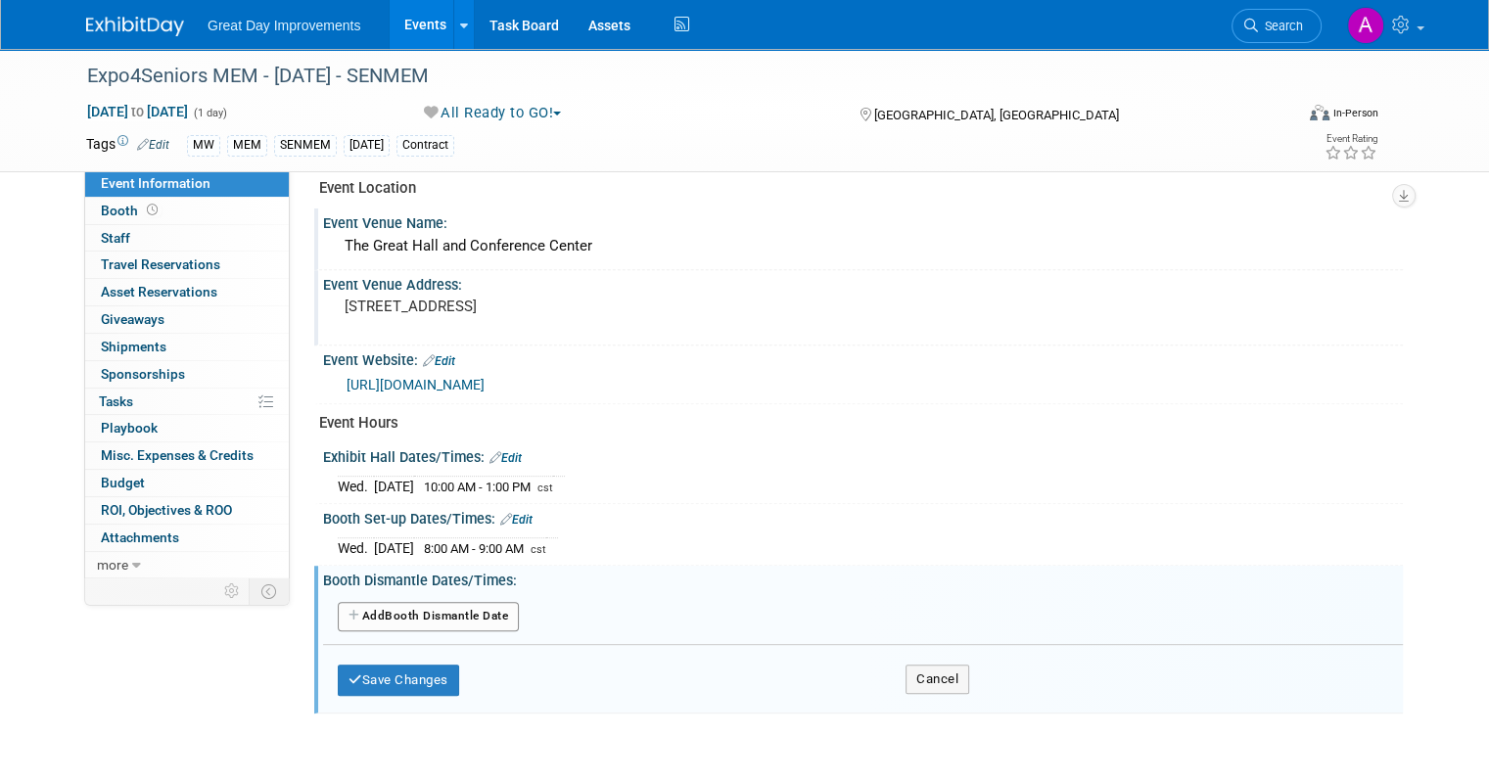
click at [478, 602] on button "Add Another Booth Dismantle Date" at bounding box center [428, 616] width 181 height 29
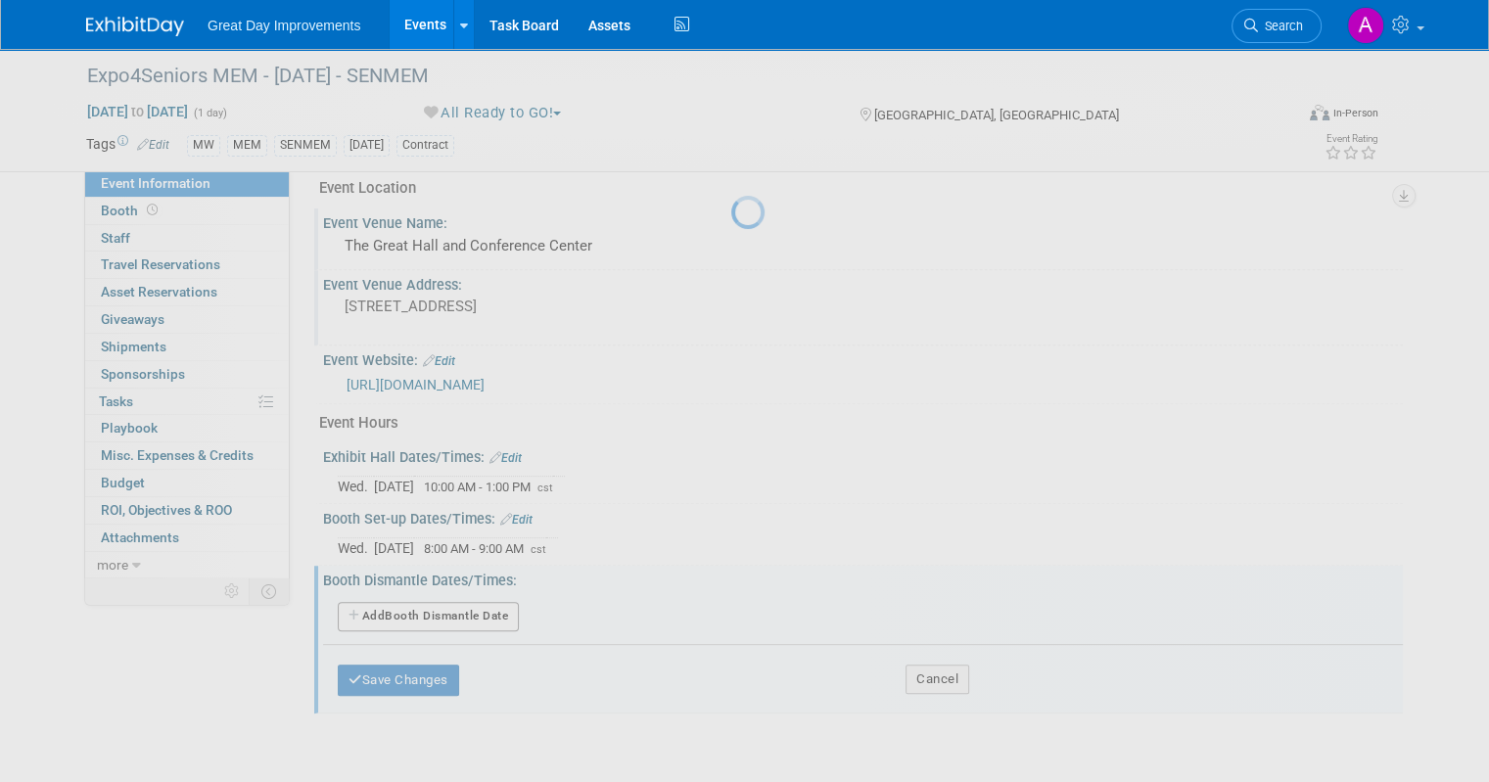
select select "8"
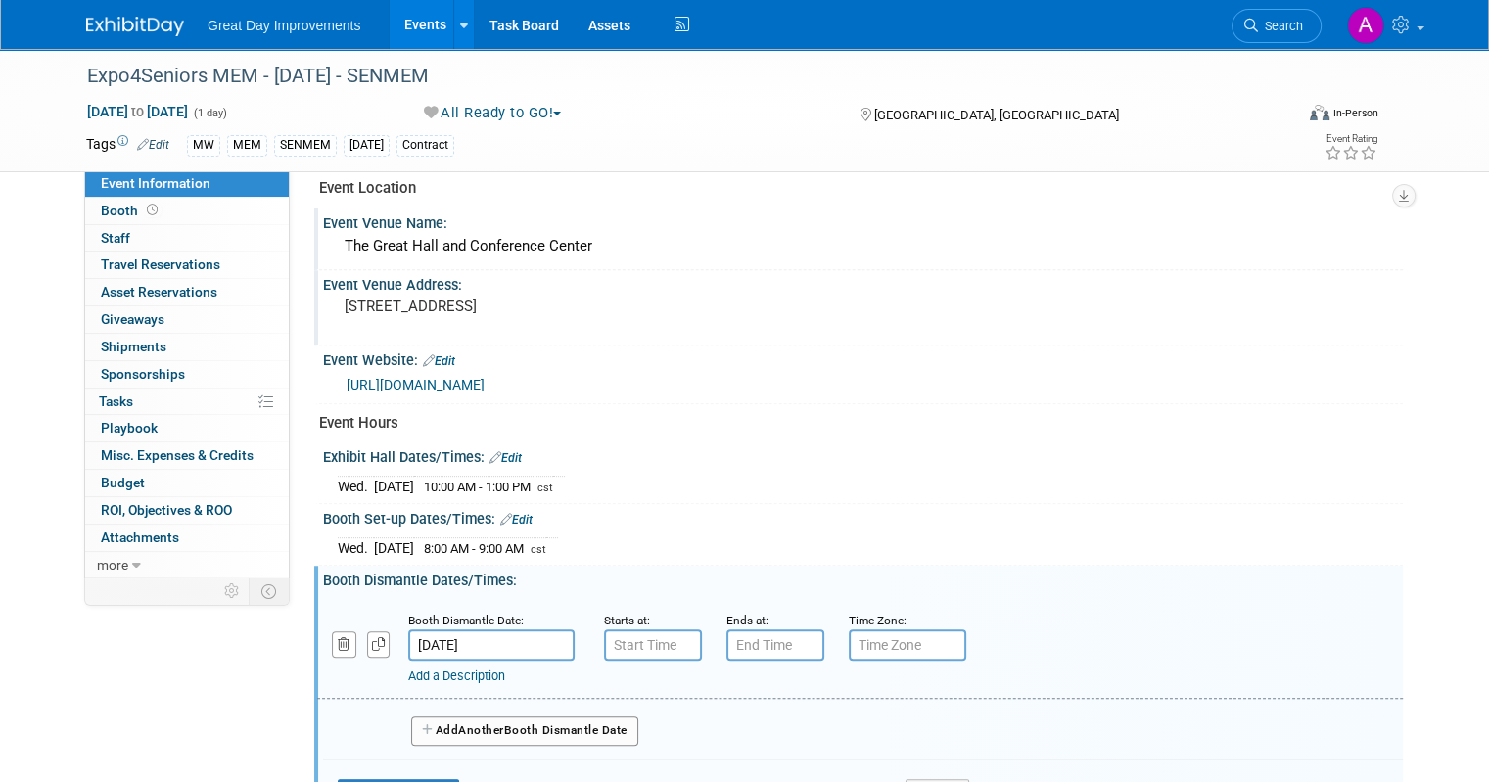
click at [505, 633] on input "Sep 24, 2025" at bounding box center [491, 645] width 166 height 31
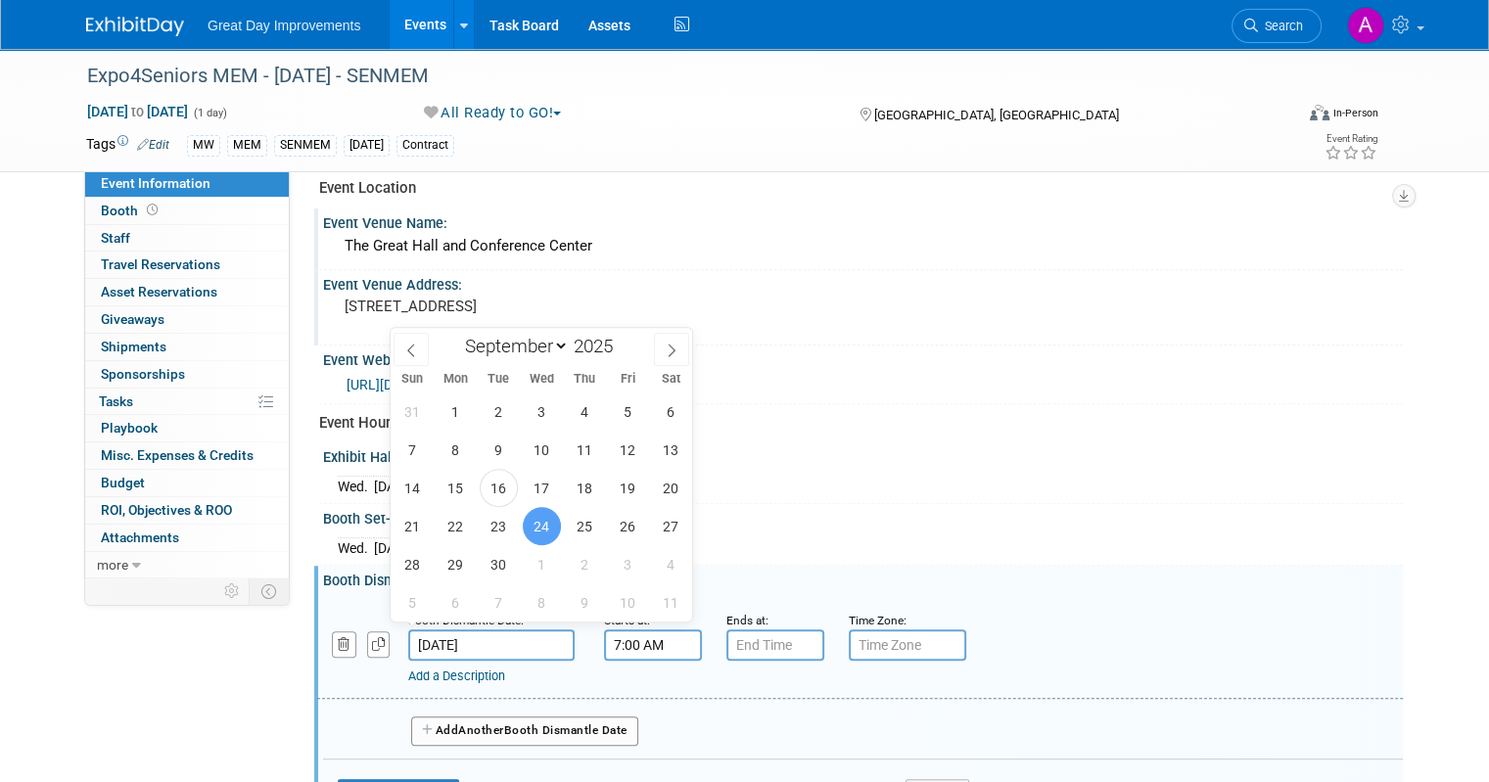
click at [608, 635] on input "7:00 AM" at bounding box center [653, 645] width 98 height 31
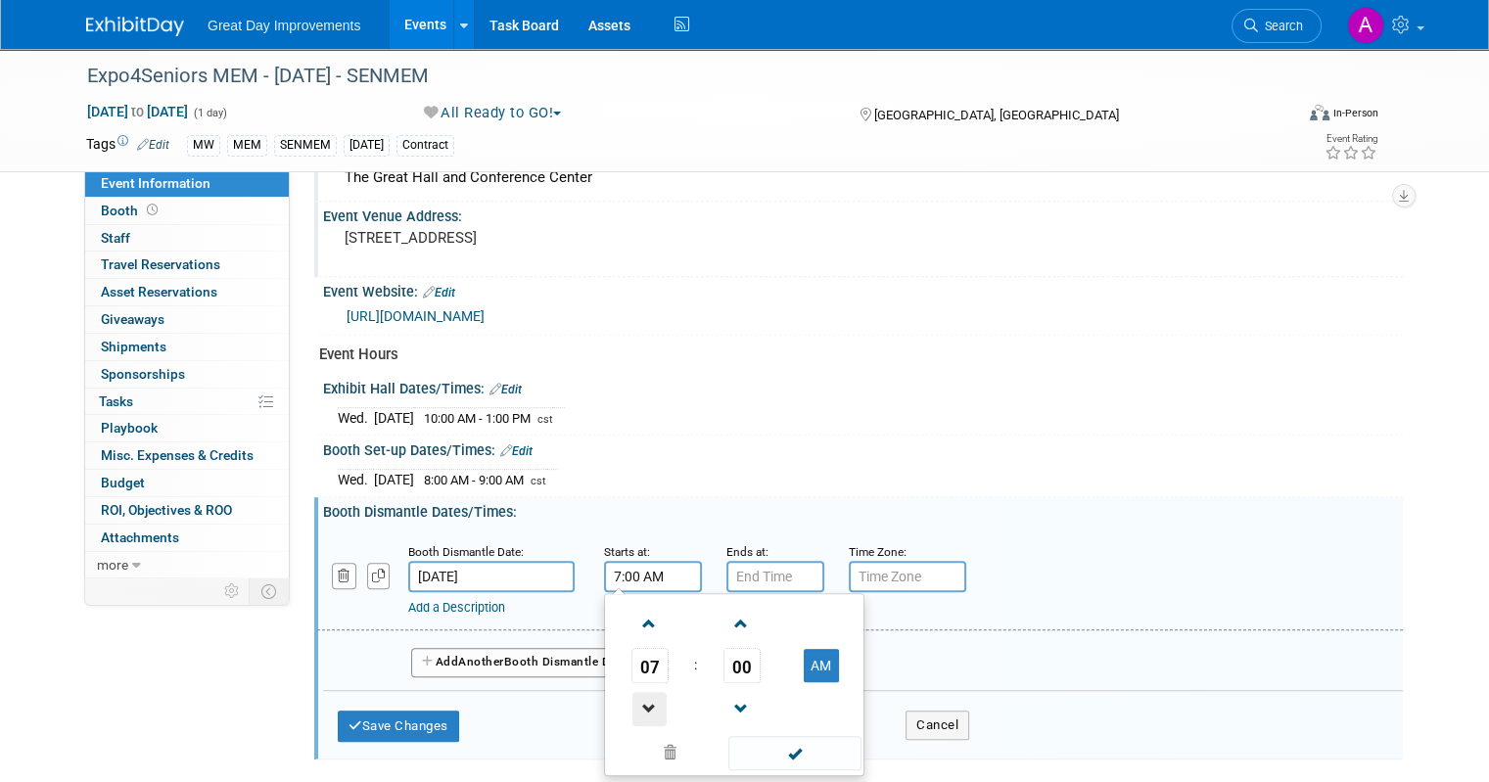
scroll to position [908, 0]
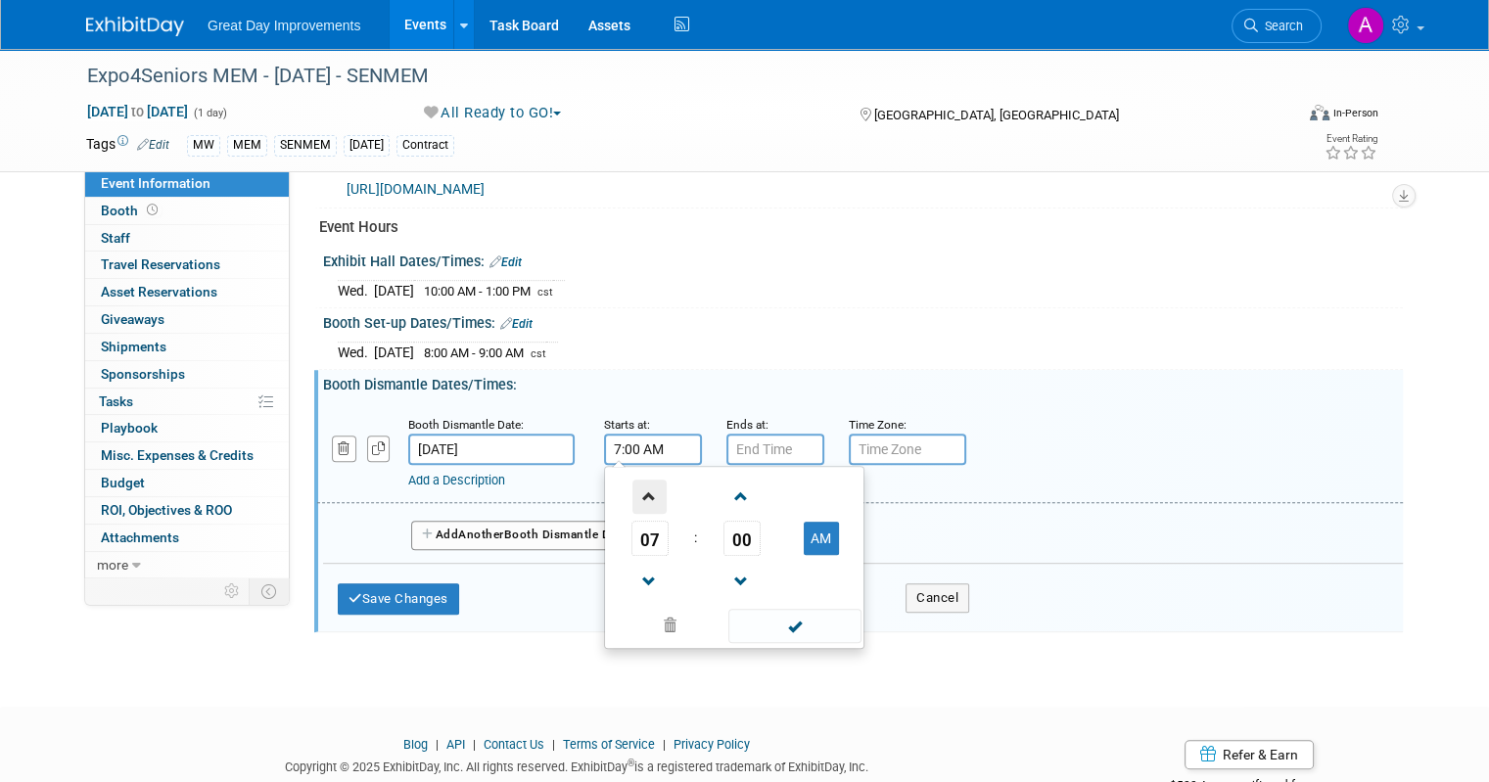
click at [639, 489] on span at bounding box center [650, 497] width 34 height 34
click at [639, 490] on span at bounding box center [650, 497] width 34 height 34
click at [639, 492] on span at bounding box center [650, 497] width 34 height 34
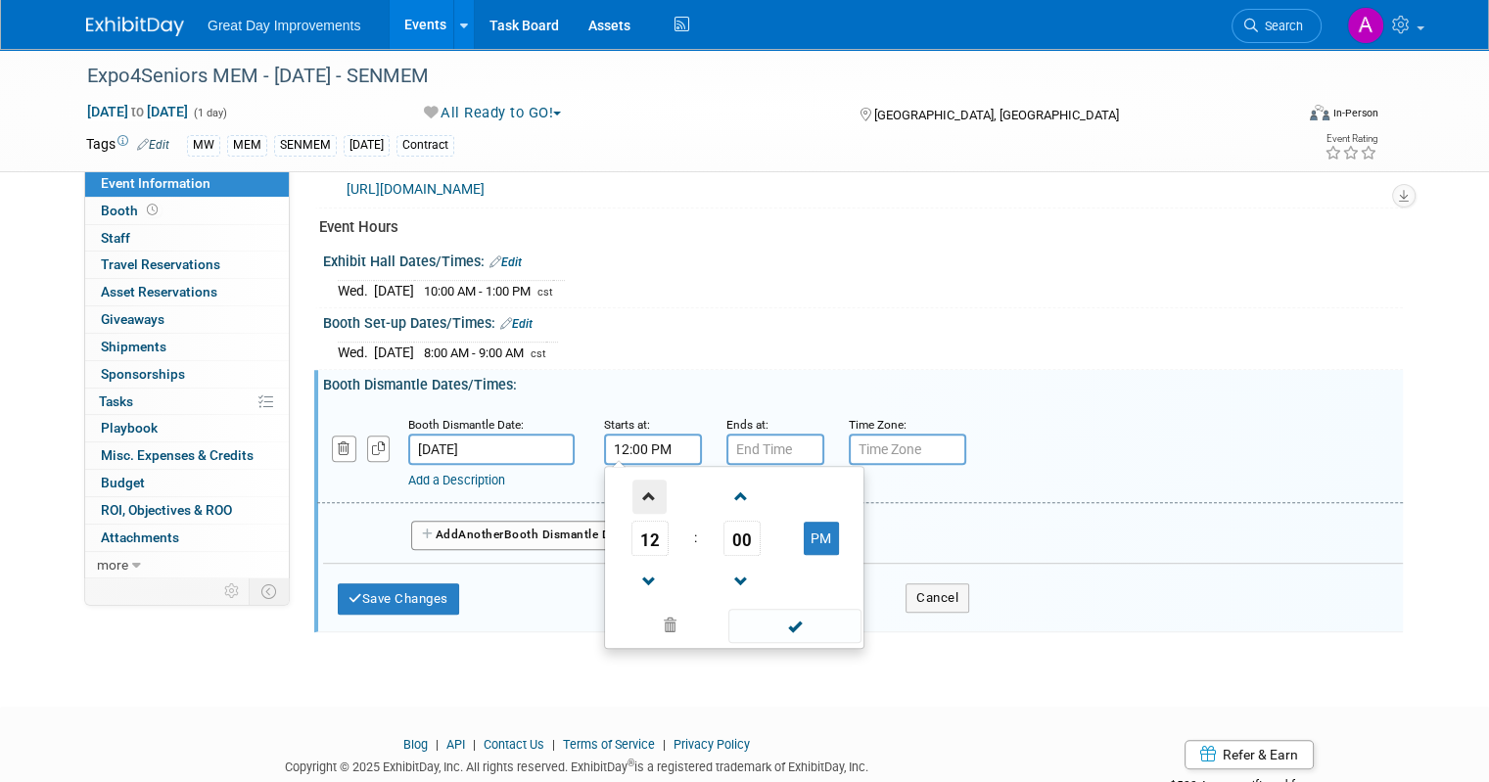
click at [638, 492] on span at bounding box center [650, 497] width 34 height 34
type input "1:00 PM"
click at [800, 622] on span at bounding box center [794, 626] width 132 height 34
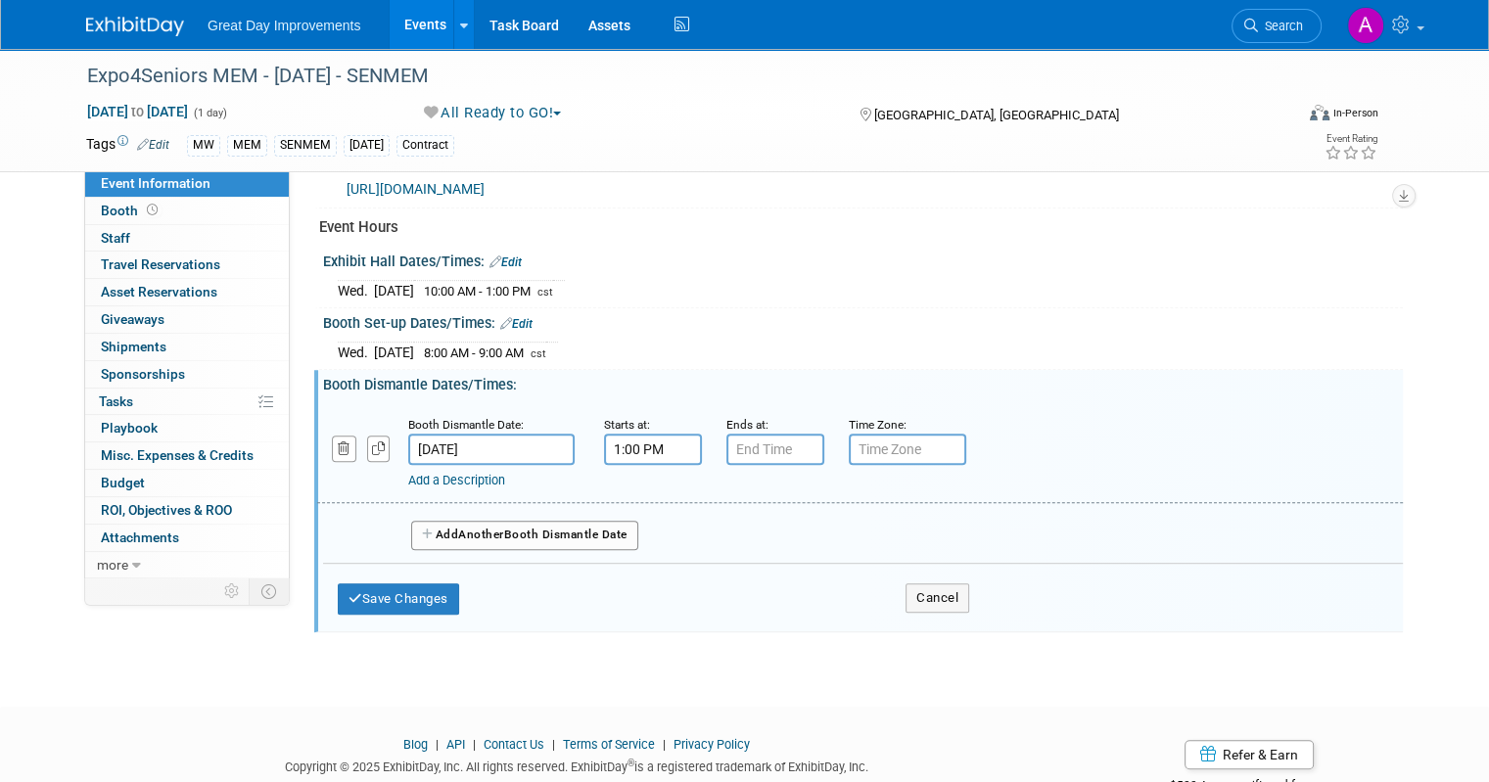
click at [756, 414] on div "Ends at:" at bounding box center [773, 424] width 93 height 20
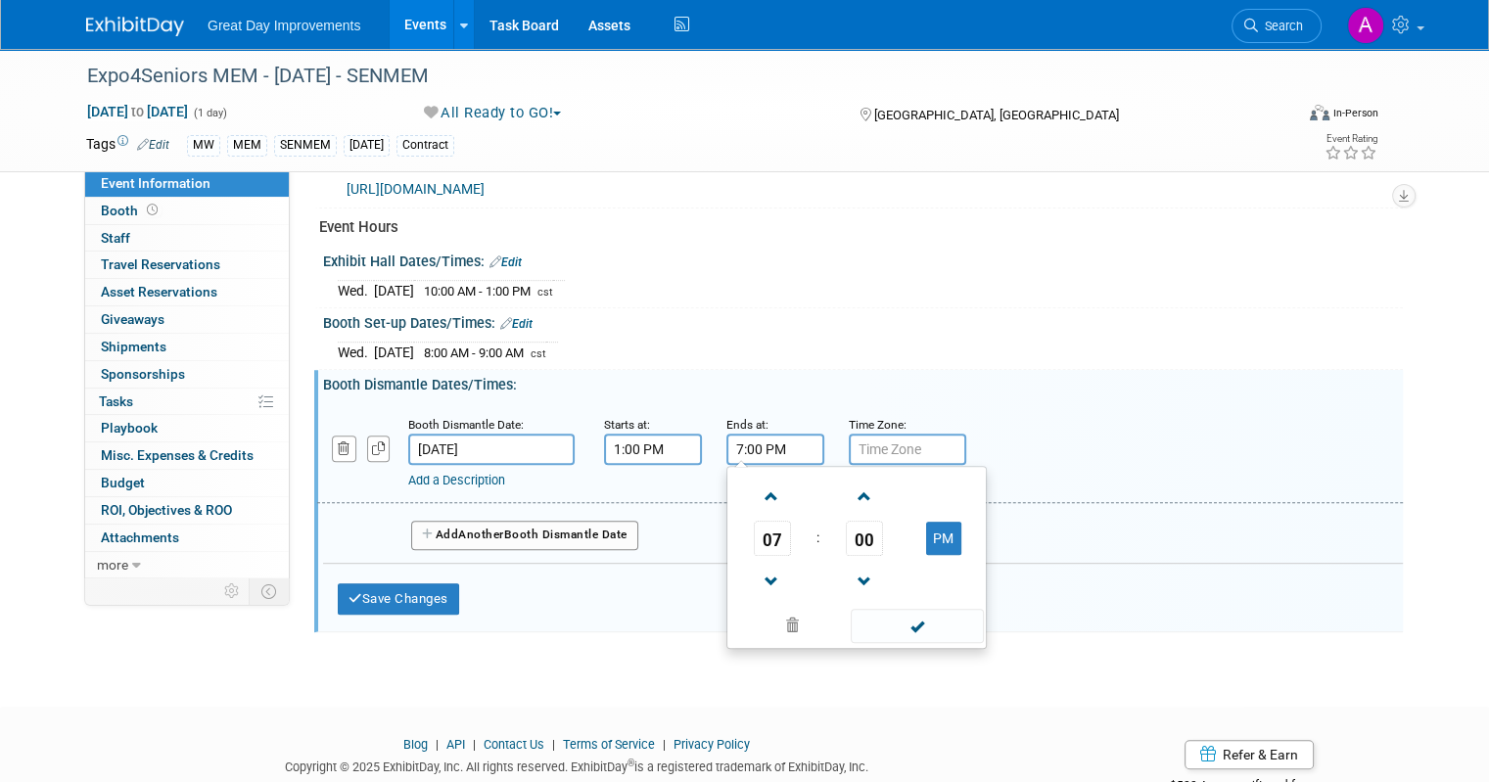
click at [746, 452] on input "7:00 PM" at bounding box center [776, 449] width 98 height 31
click at [755, 579] on span at bounding box center [772, 582] width 34 height 34
click at [755, 575] on span at bounding box center [772, 582] width 34 height 34
click at [755, 572] on span at bounding box center [772, 582] width 34 height 34
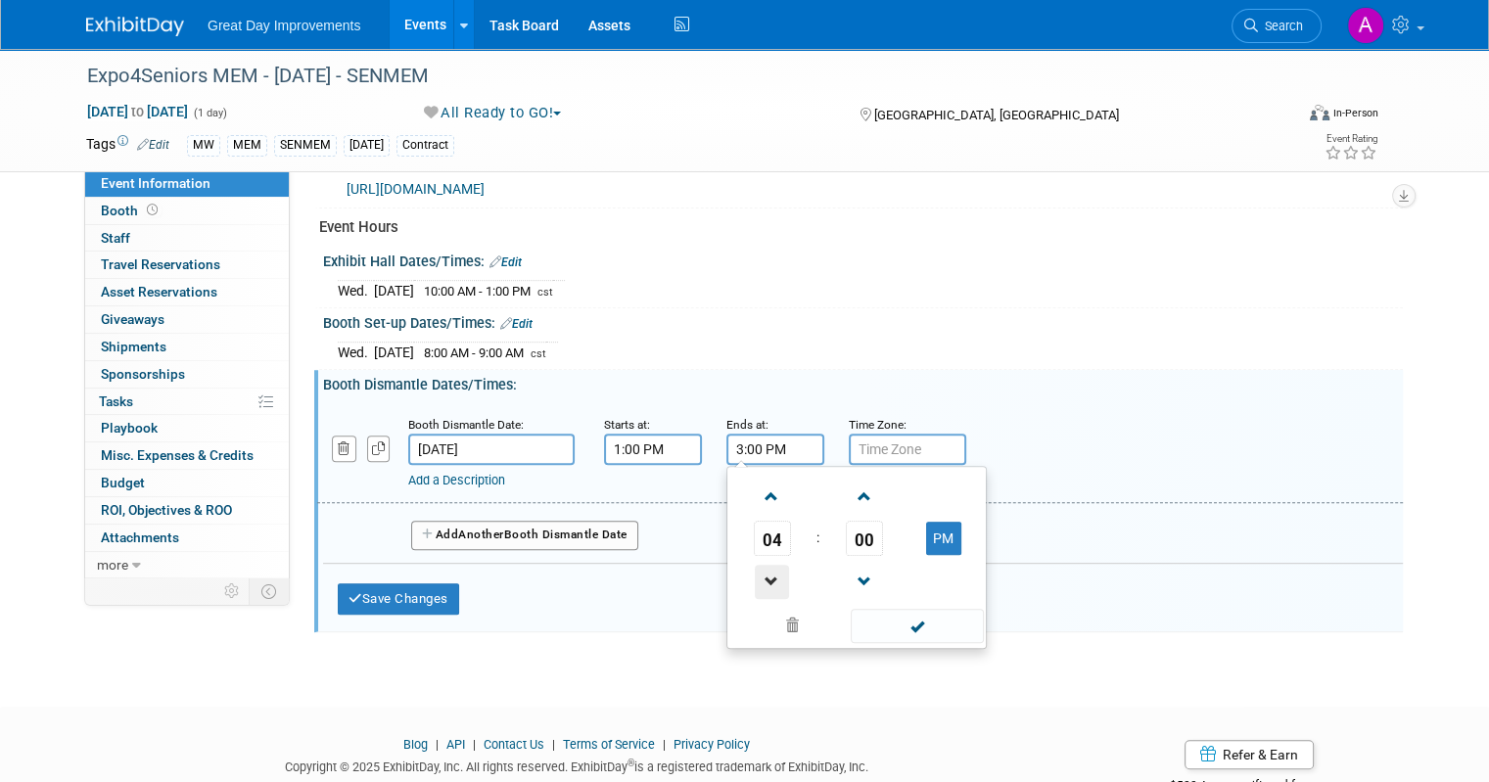
click at [755, 568] on span at bounding box center [772, 582] width 34 height 34
type input "2:00 PM"
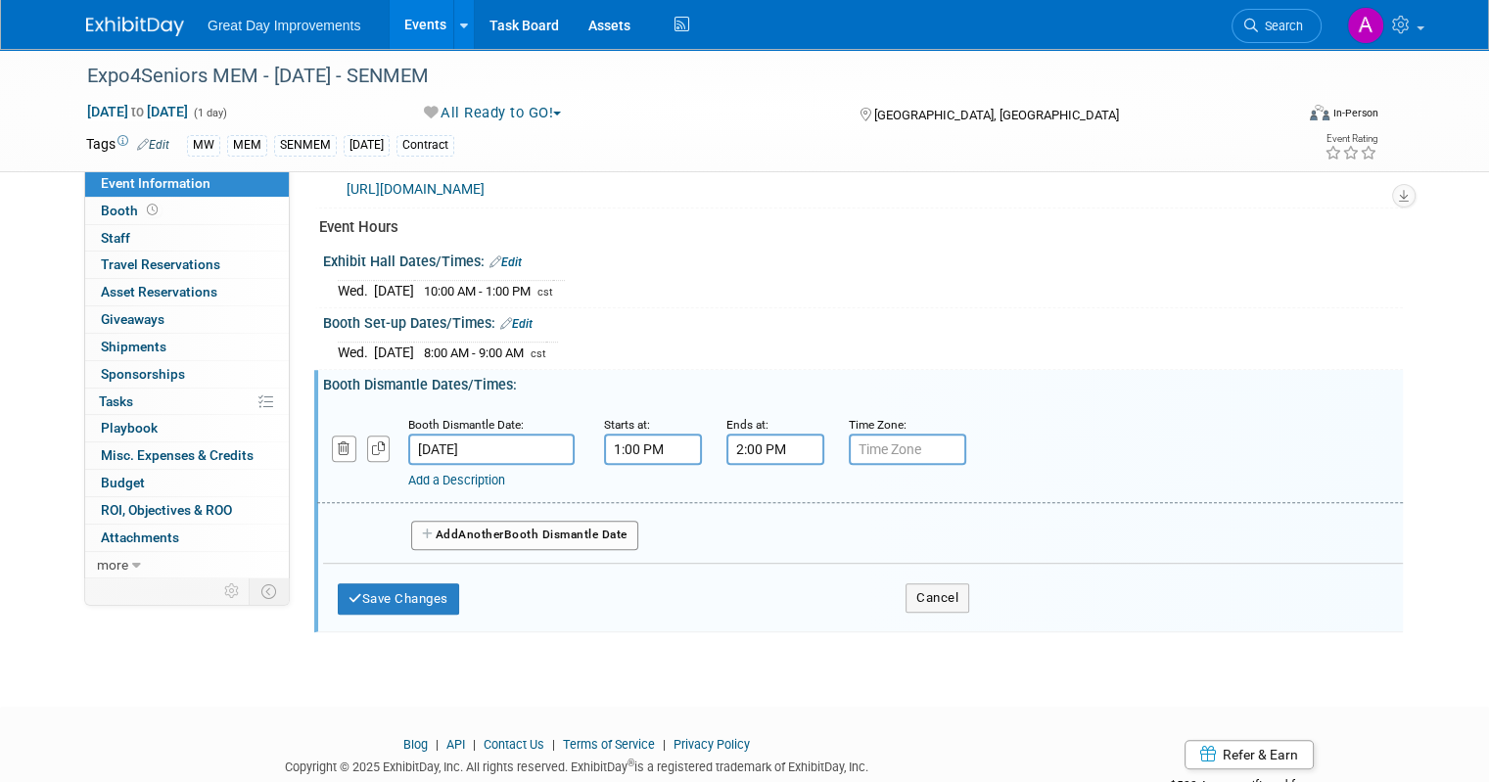
drag, startPoint x: 919, startPoint y: 644, endPoint x: 910, endPoint y: 627, distance: 20.2
click at [889, 434] on input "text" at bounding box center [907, 449] width 117 height 31
type input "cst"
click at [430, 584] on button "Save Changes" at bounding box center [398, 599] width 121 height 31
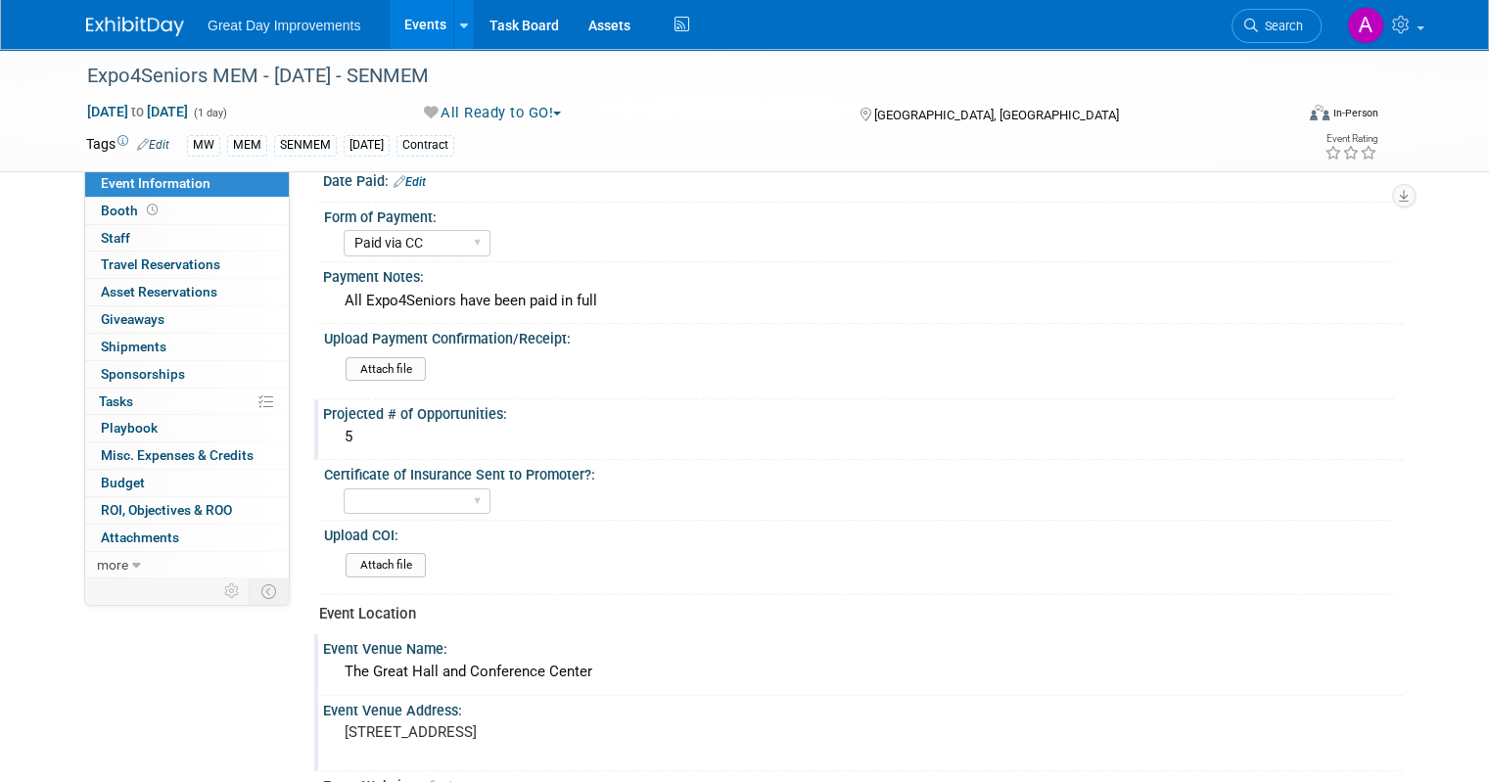
scroll to position [392, 0]
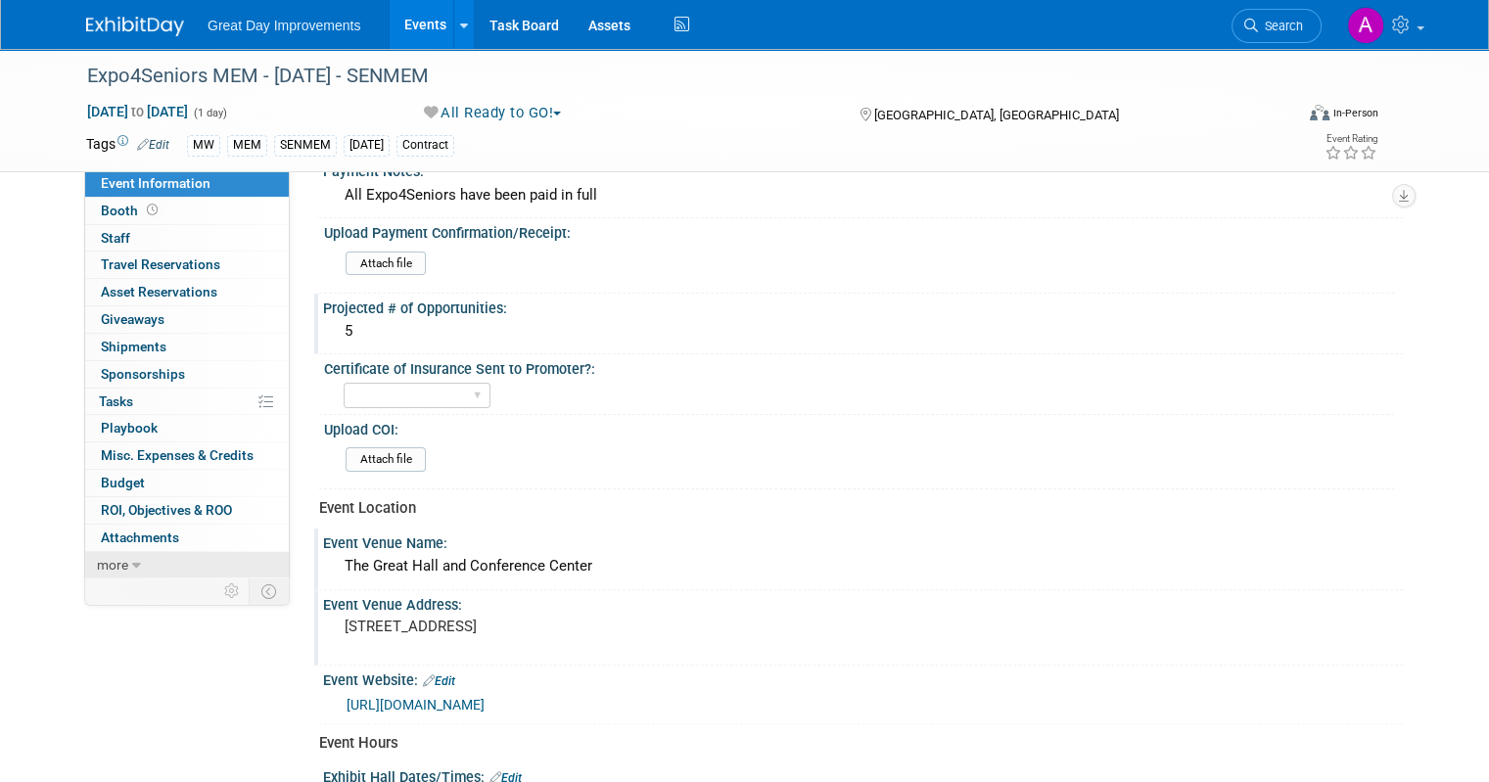
click at [112, 568] on link "more" at bounding box center [187, 565] width 204 height 26
click at [202, 587] on span "Event Binder (.pdf export)" at bounding box center [179, 592] width 157 height 16
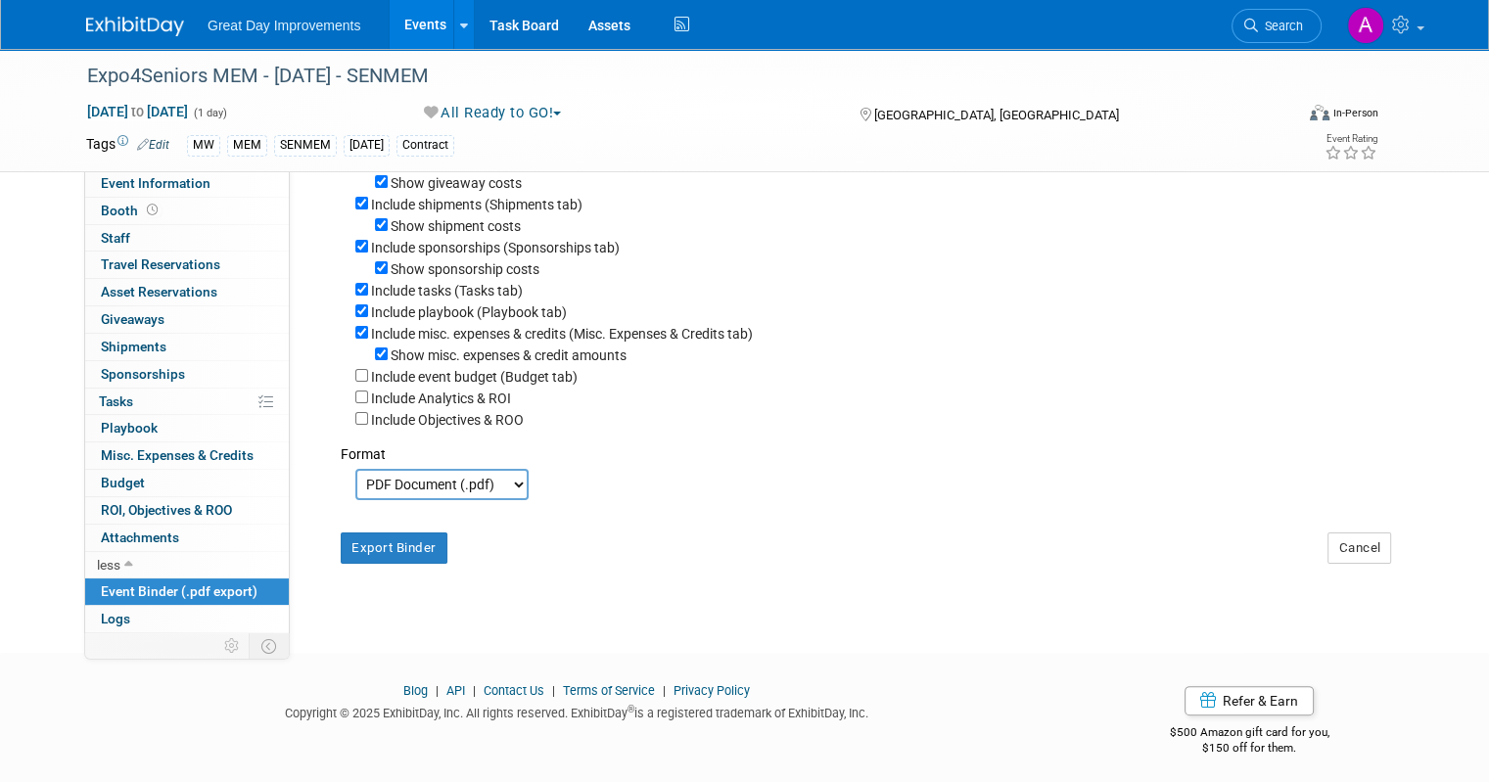
scroll to position [348, 0]
click at [394, 542] on button "Export Binder" at bounding box center [394, 546] width 107 height 31
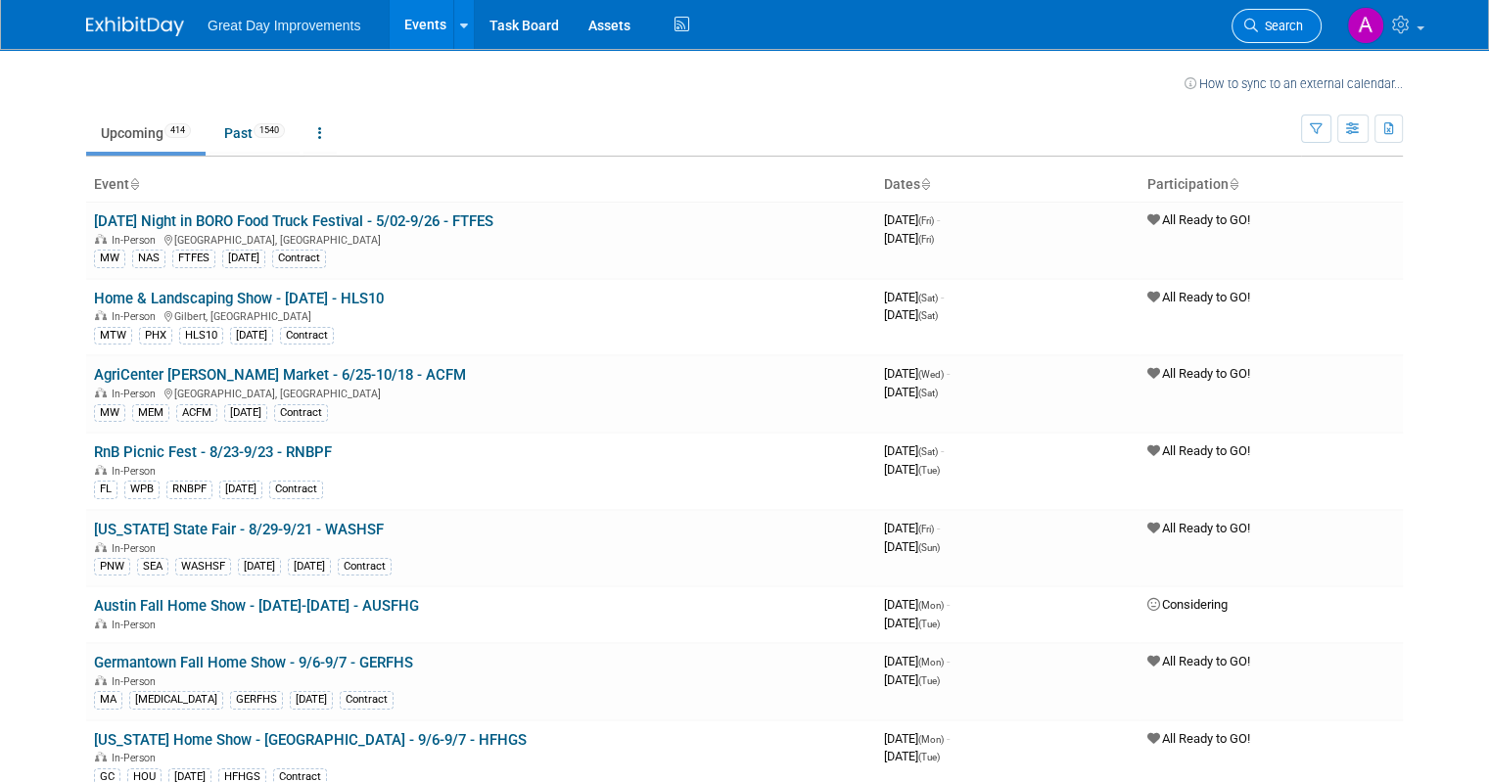
click at [1300, 23] on span "Search" at bounding box center [1280, 26] width 45 height 15
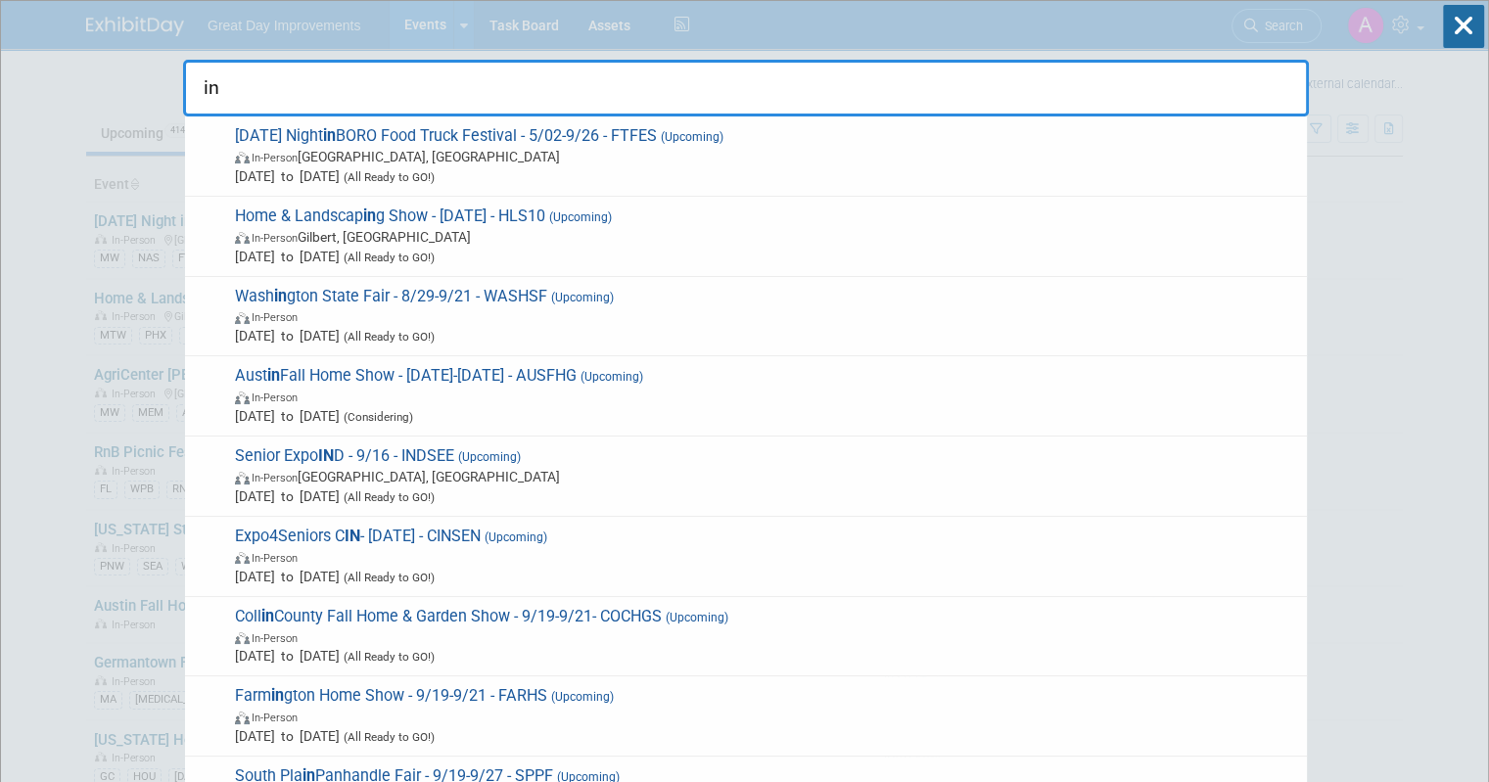
type input "i"
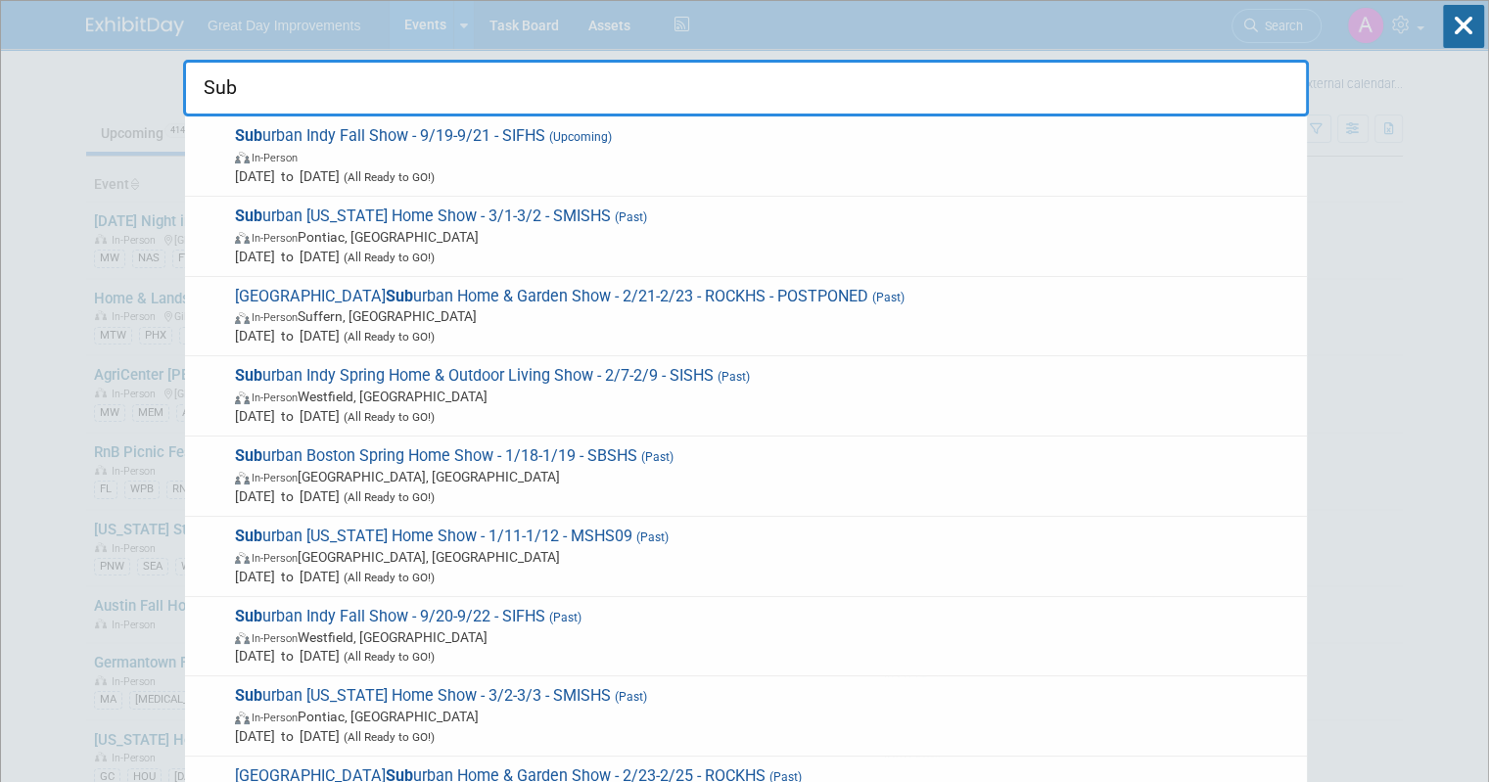
type input "Sub"
click at [652, 154] on span "In-Person" at bounding box center [766, 157] width 1062 height 20
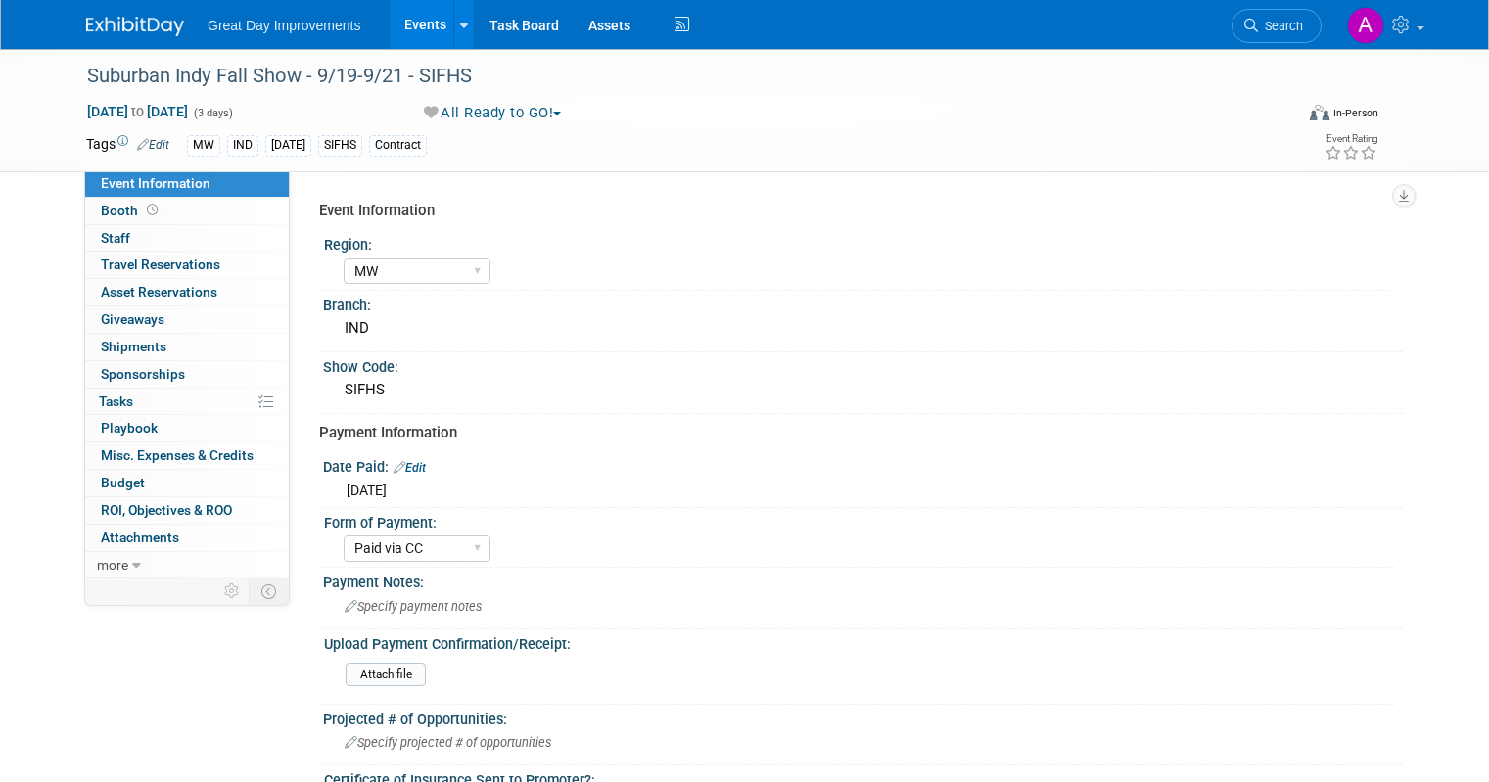
select select "MW"
select select "Paid via CC"
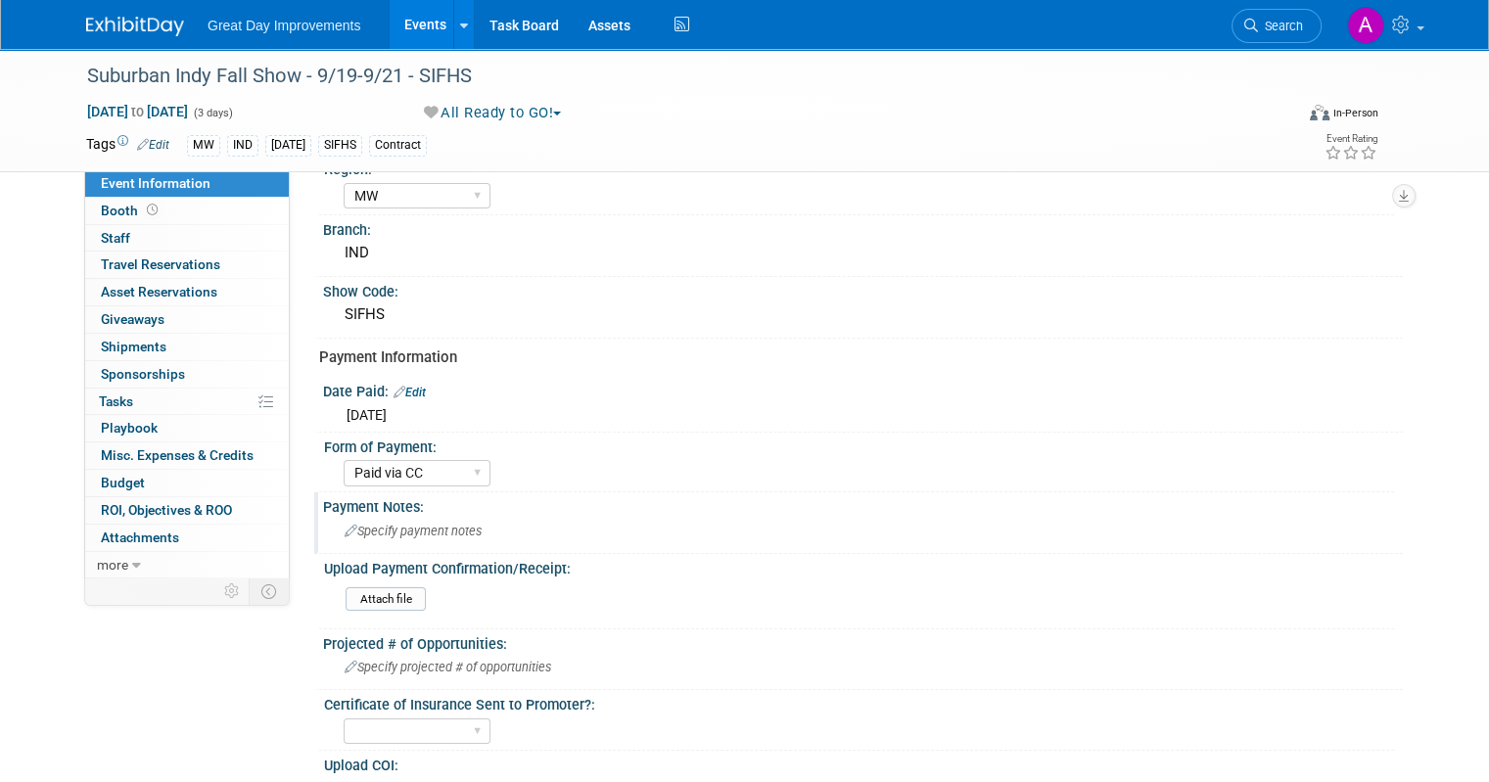
scroll to position [392, 0]
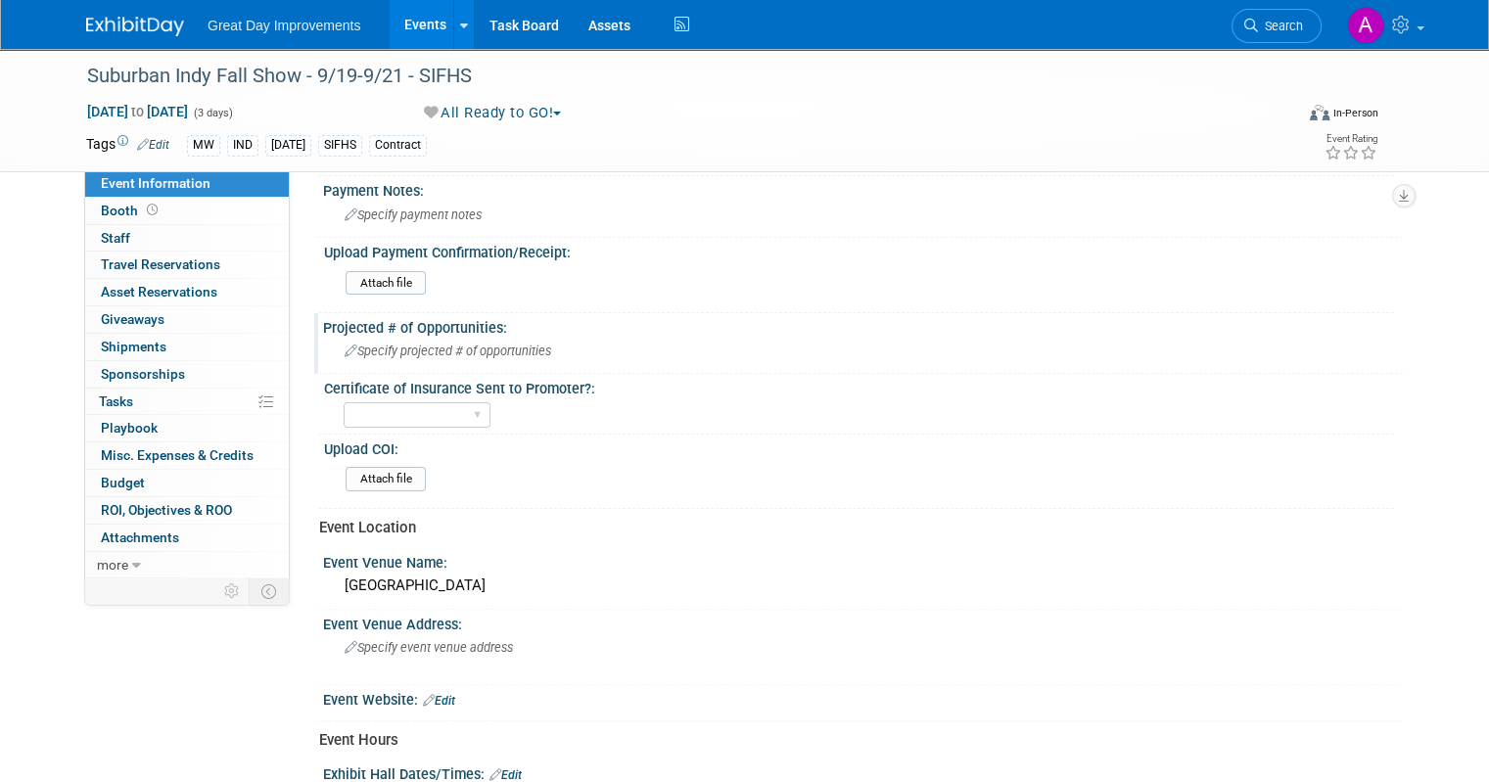
click at [435, 336] on div "Specify projected # of opportunities" at bounding box center [863, 351] width 1051 height 30
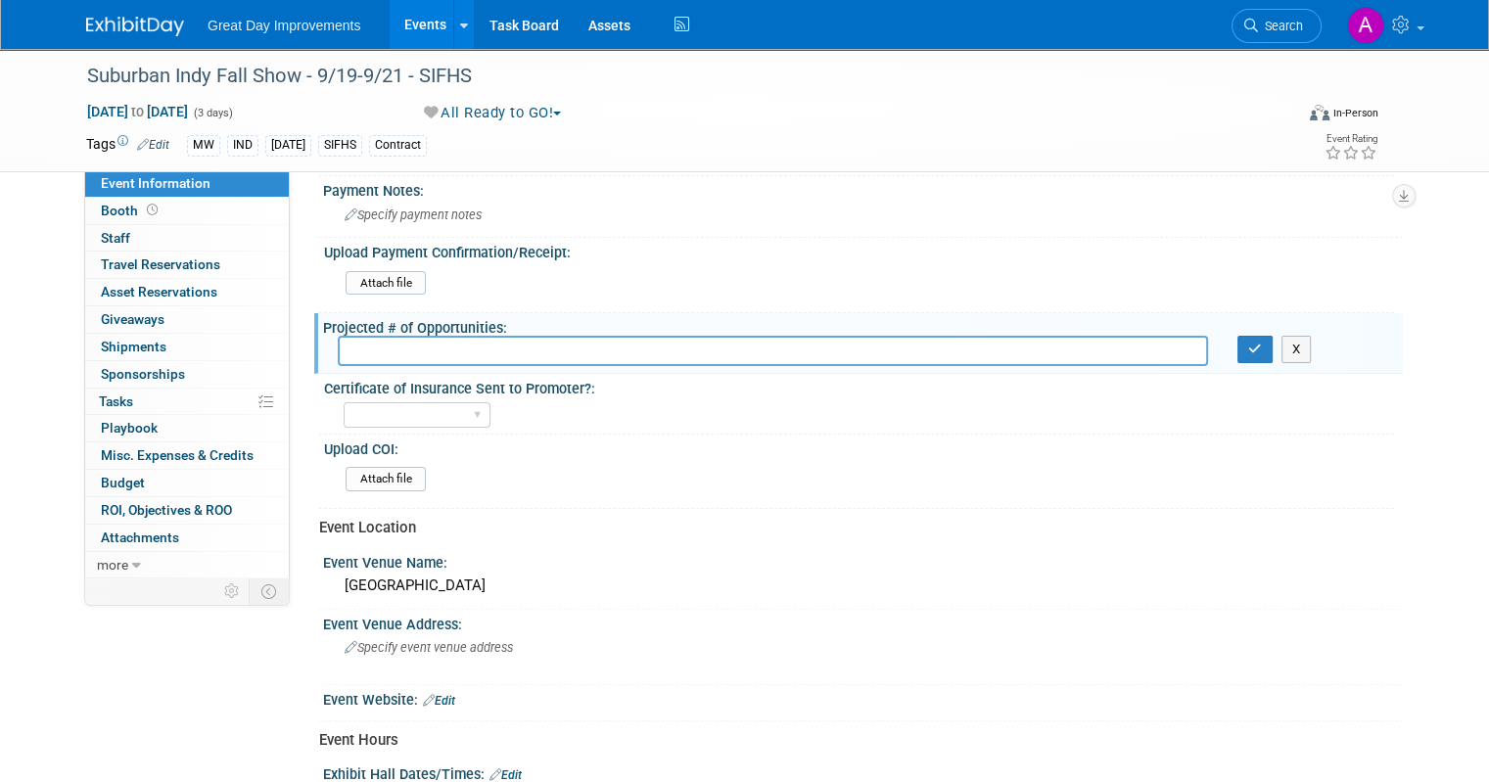
click at [352, 346] on input "text" at bounding box center [773, 351] width 870 height 30
type input "18"
click at [1273, 348] on button "button" at bounding box center [1255, 349] width 35 height 27
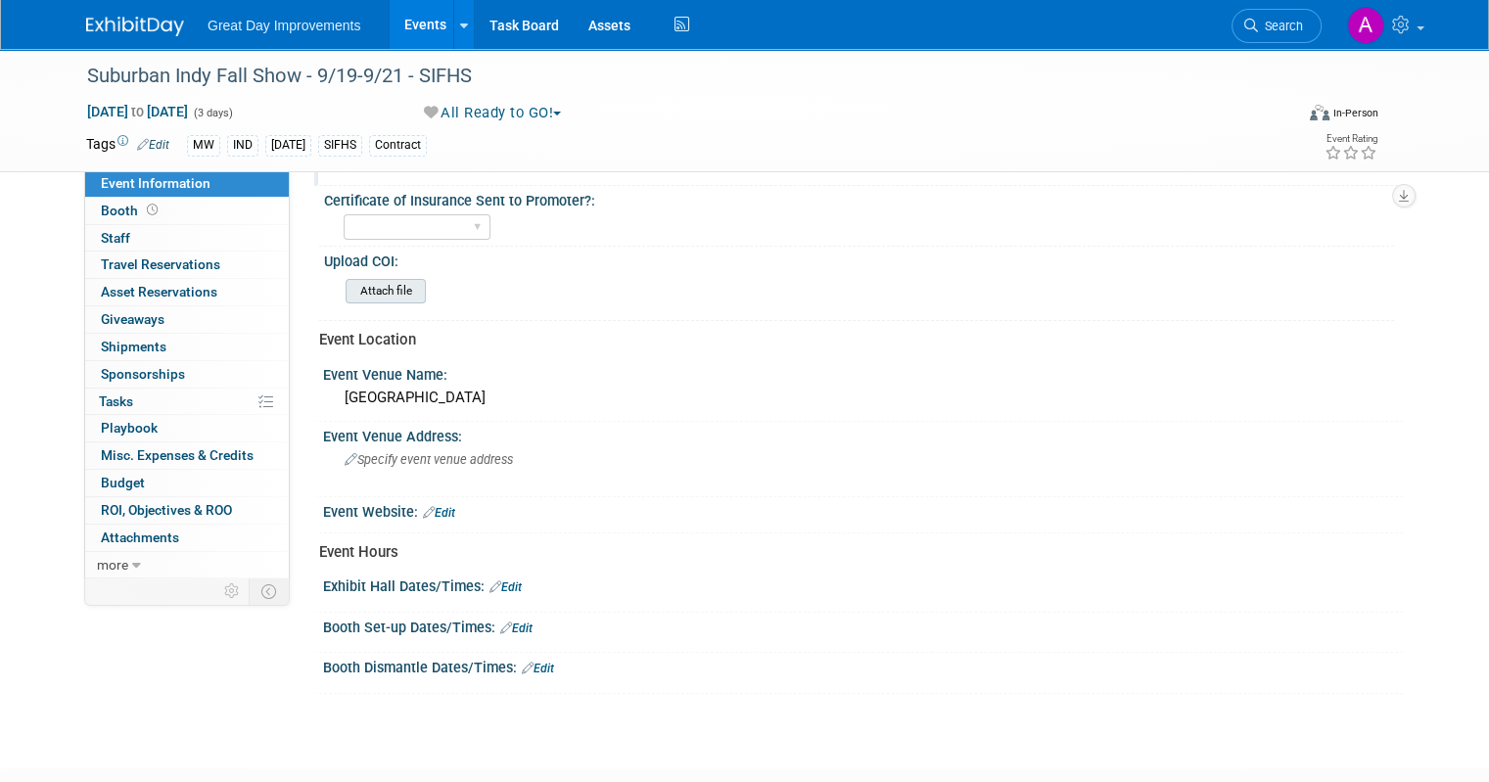
scroll to position [587, 0]
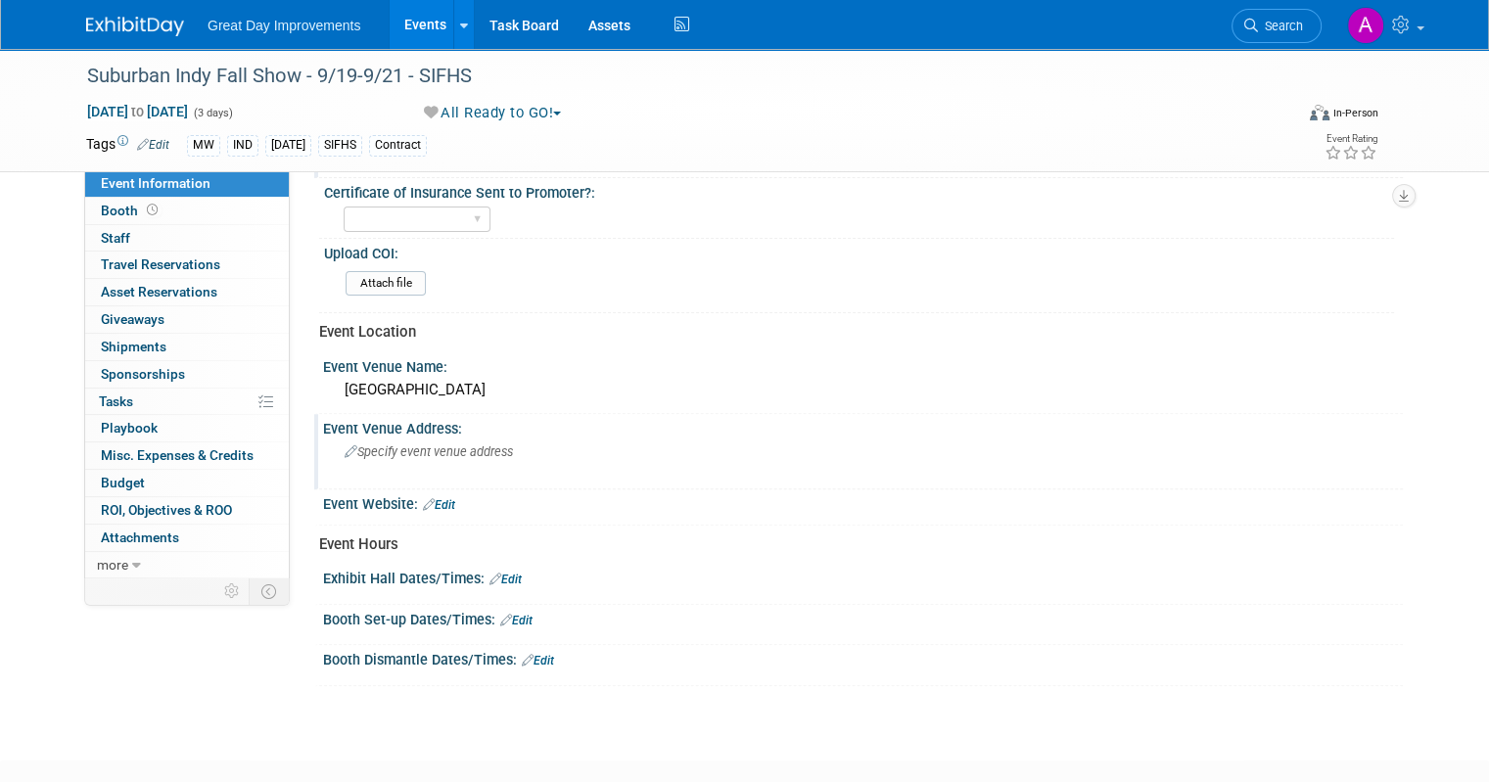
click at [441, 437] on div "Specify event venue address" at bounding box center [548, 459] width 421 height 45
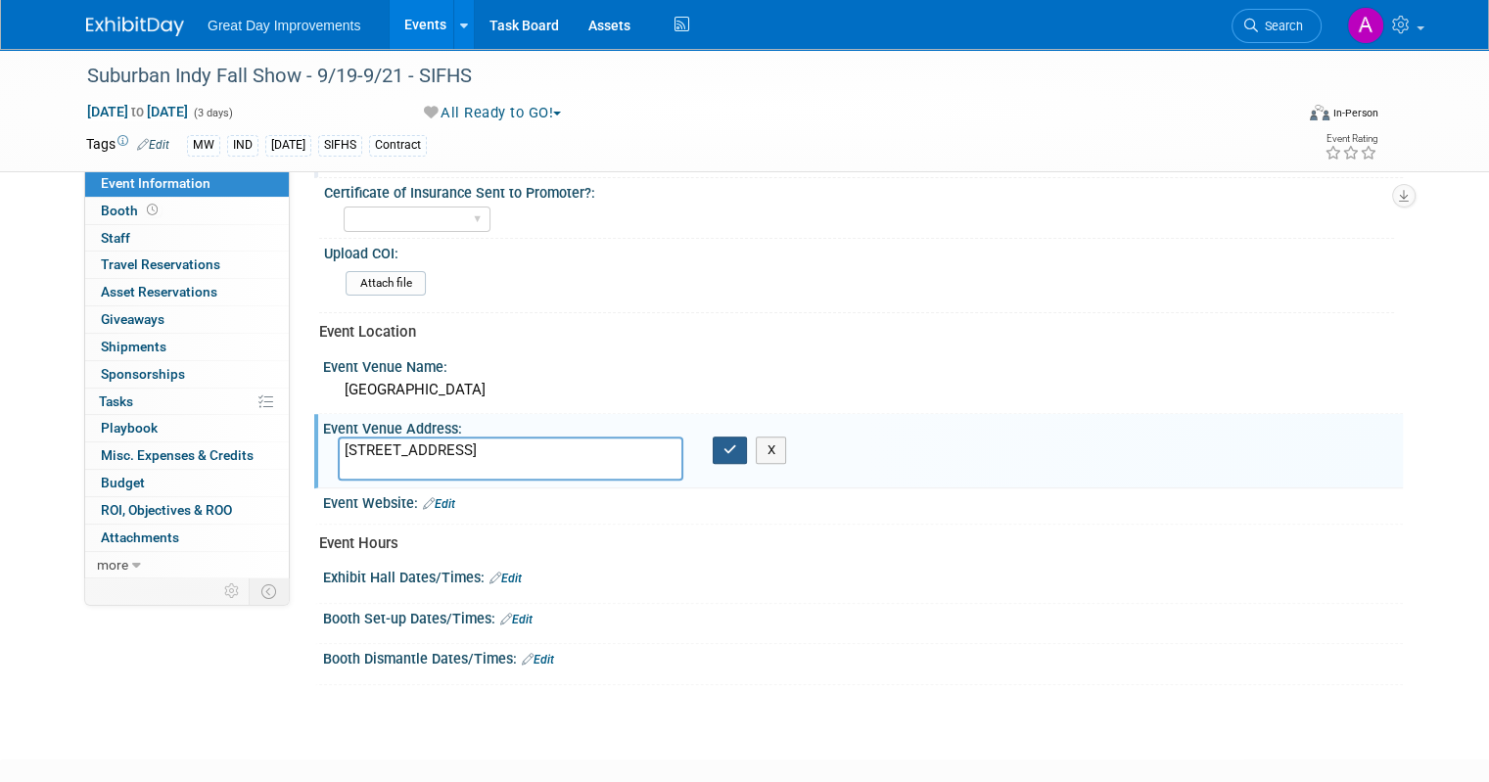
type textarea "[STREET_ADDRESS]"
click at [728, 437] on button "button" at bounding box center [730, 450] width 35 height 27
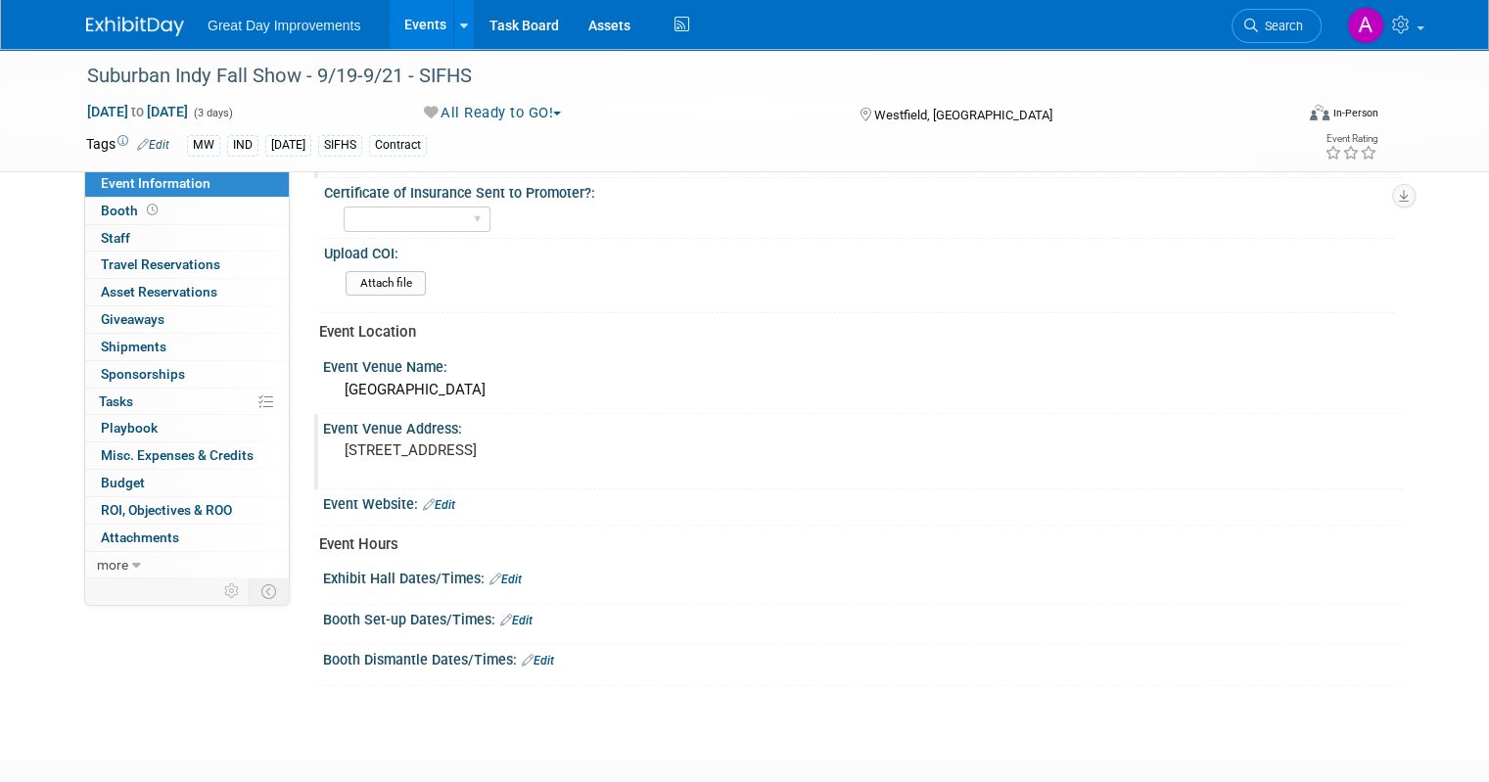
click at [497, 573] on link "Edit" at bounding box center [506, 580] width 32 height 14
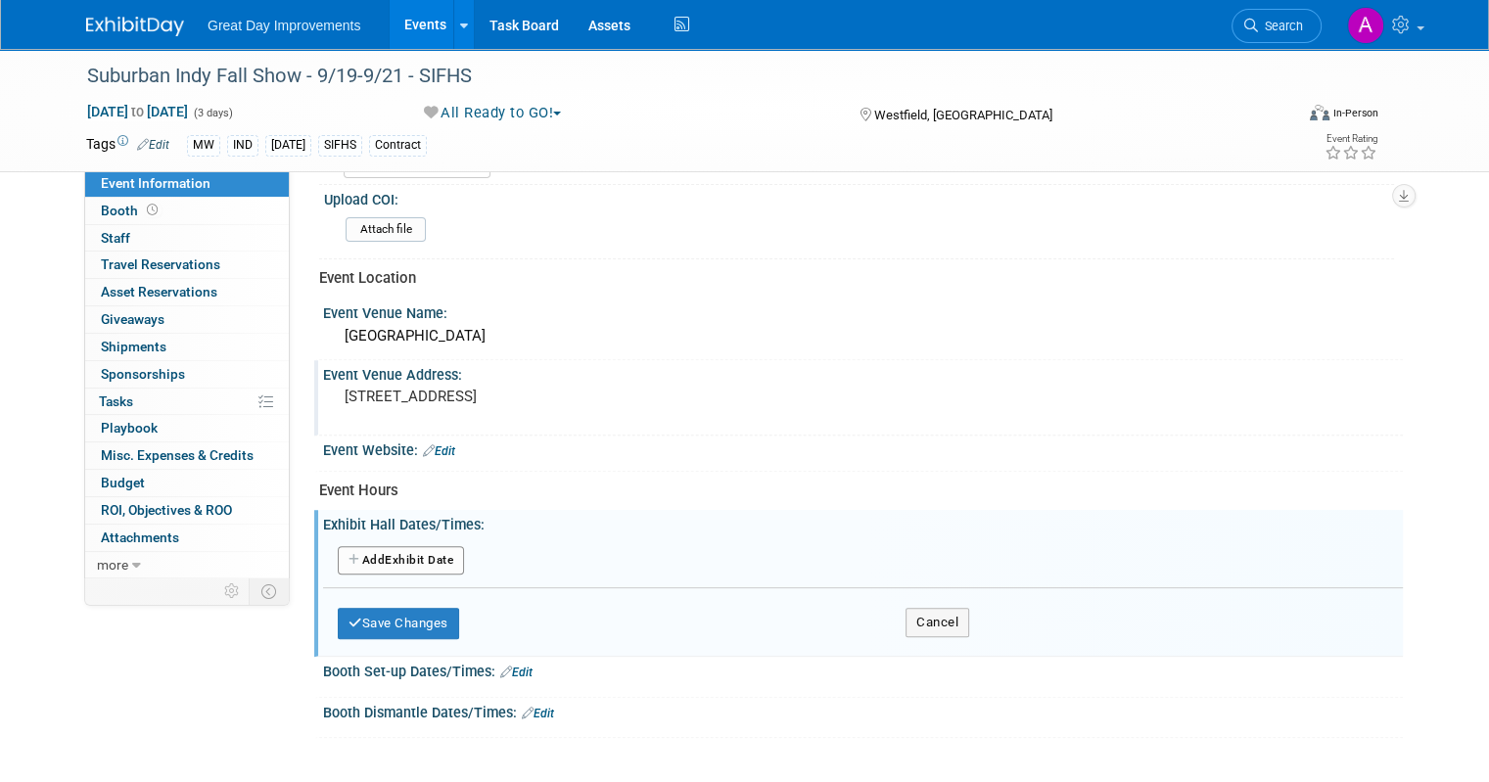
scroll to position [685, 0]
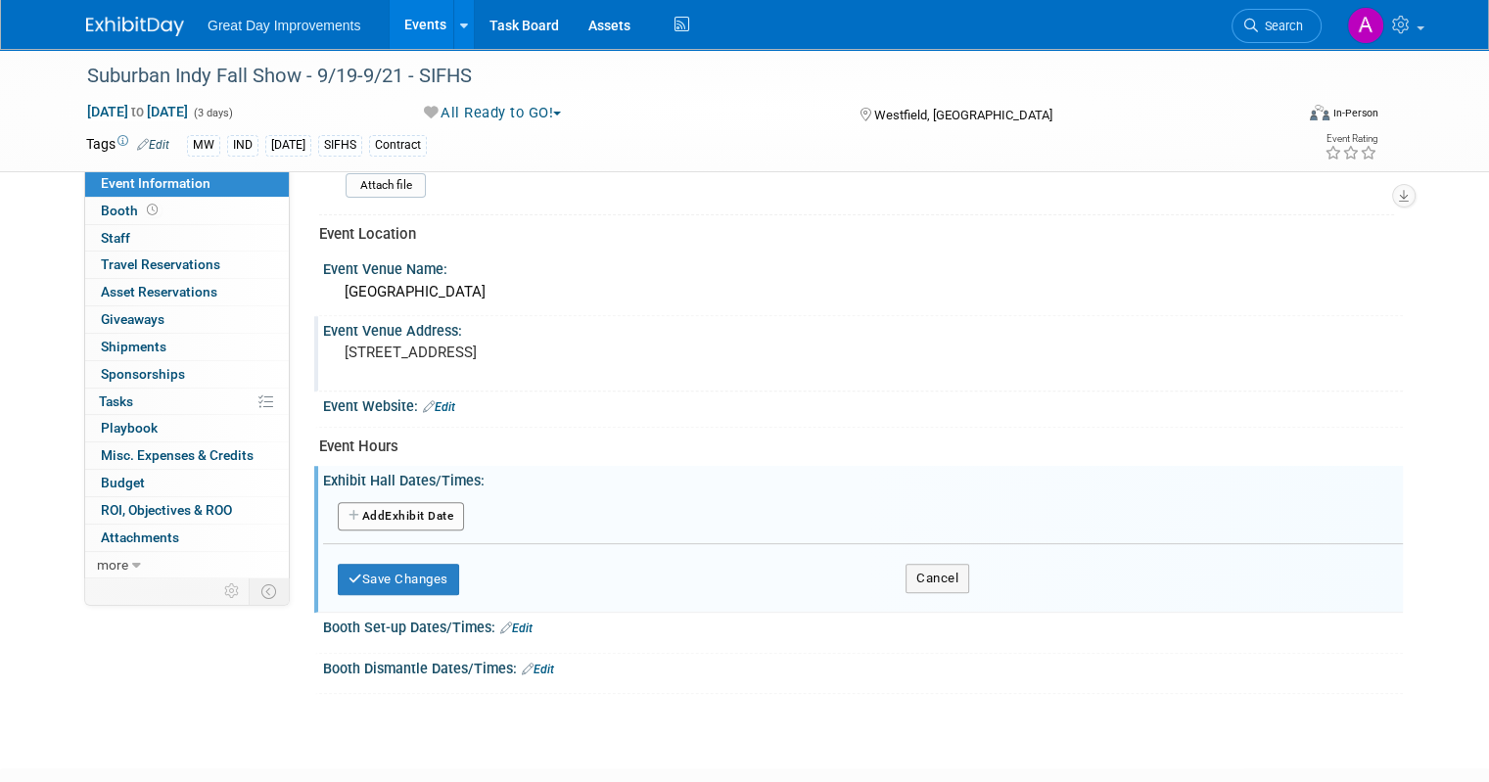
click at [399, 507] on button "Add Another Exhibit Date" at bounding box center [401, 516] width 126 height 29
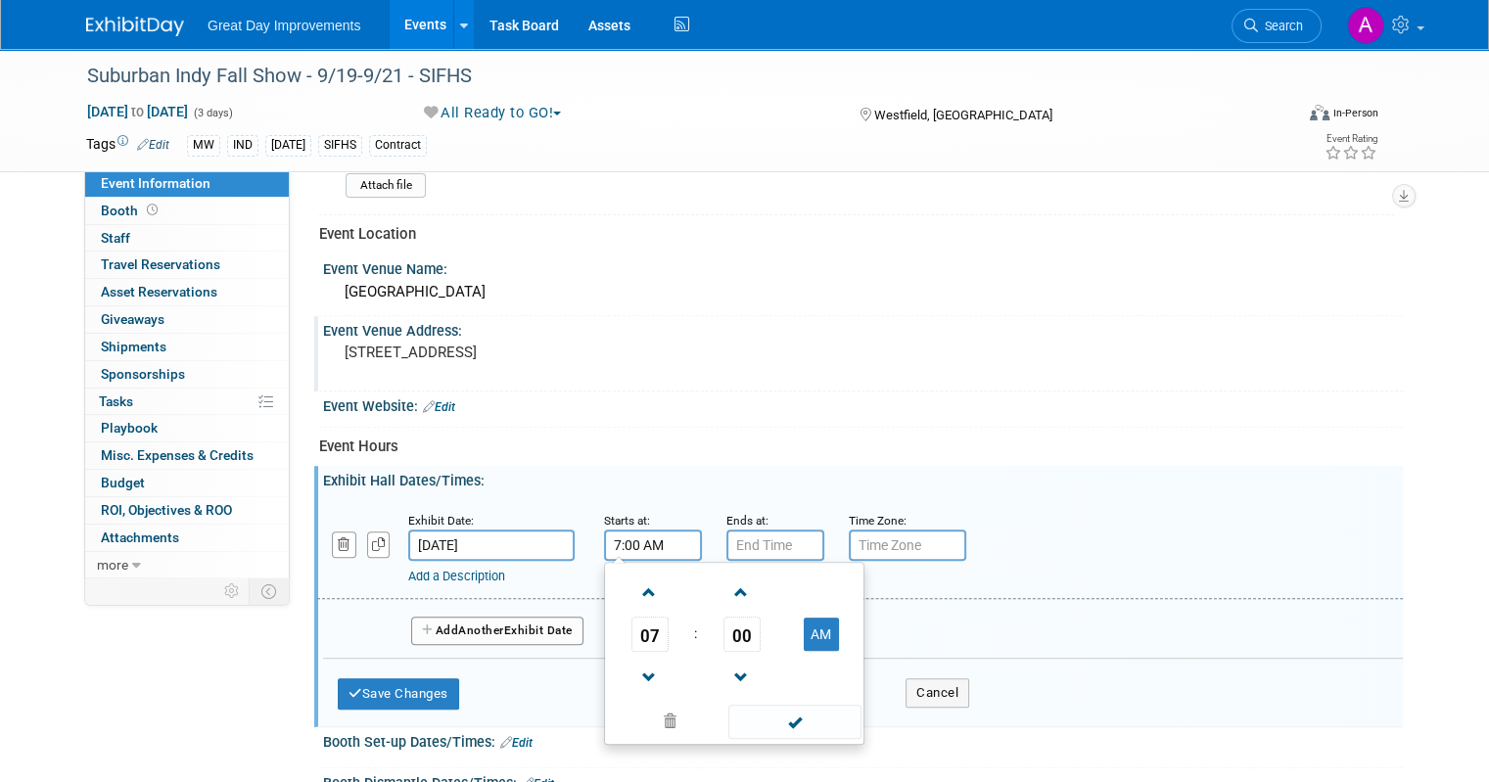
click at [641, 530] on input "7:00 AM" at bounding box center [653, 545] width 98 height 31
click at [633, 589] on span at bounding box center [650, 593] width 34 height 34
type input "8:00 AM"
click at [756, 716] on span at bounding box center [794, 722] width 132 height 34
click at [738, 530] on input "7:00 PM" at bounding box center [776, 545] width 98 height 31
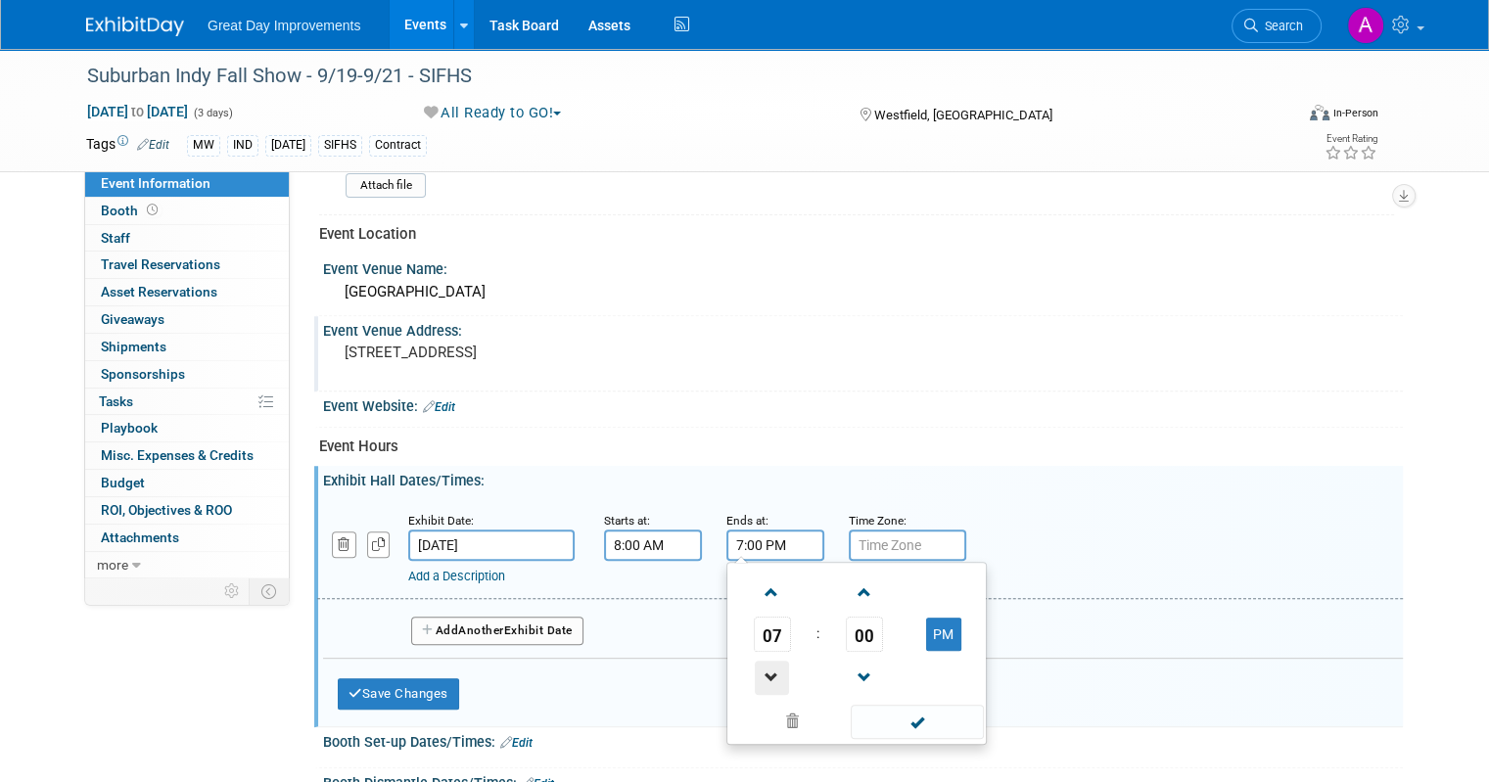
click at [755, 664] on span at bounding box center [772, 678] width 34 height 34
click at [755, 663] on span at bounding box center [772, 678] width 34 height 34
type input "5:00 PM"
click at [897, 707] on span at bounding box center [917, 722] width 132 height 34
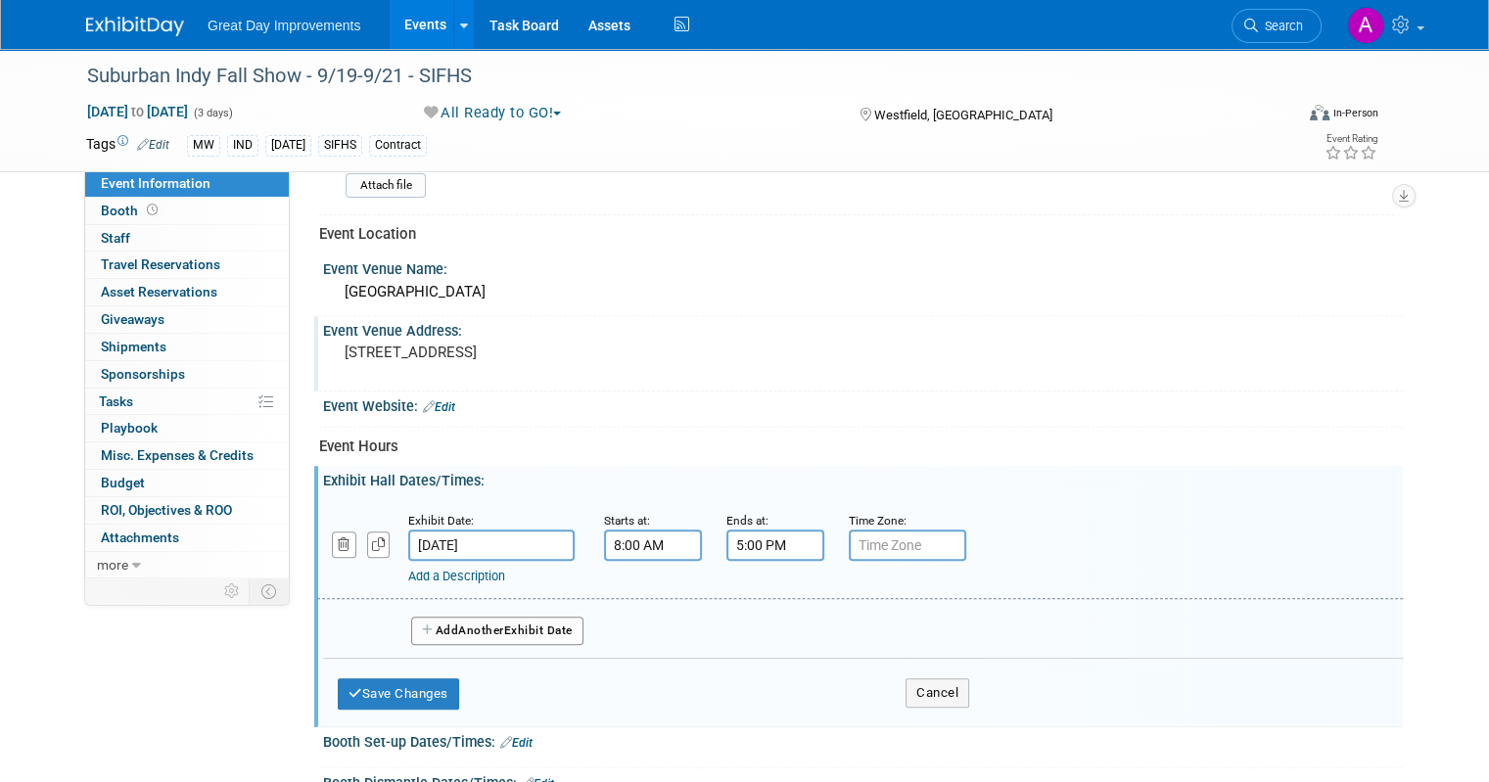
click at [871, 532] on input "text" at bounding box center [907, 545] width 117 height 31
type input "est"
click at [540, 638] on div "Add Another Exhibit Date" at bounding box center [863, 625] width 1080 height 52
click at [533, 617] on button "Add Another Exhibit Date" at bounding box center [497, 631] width 172 height 29
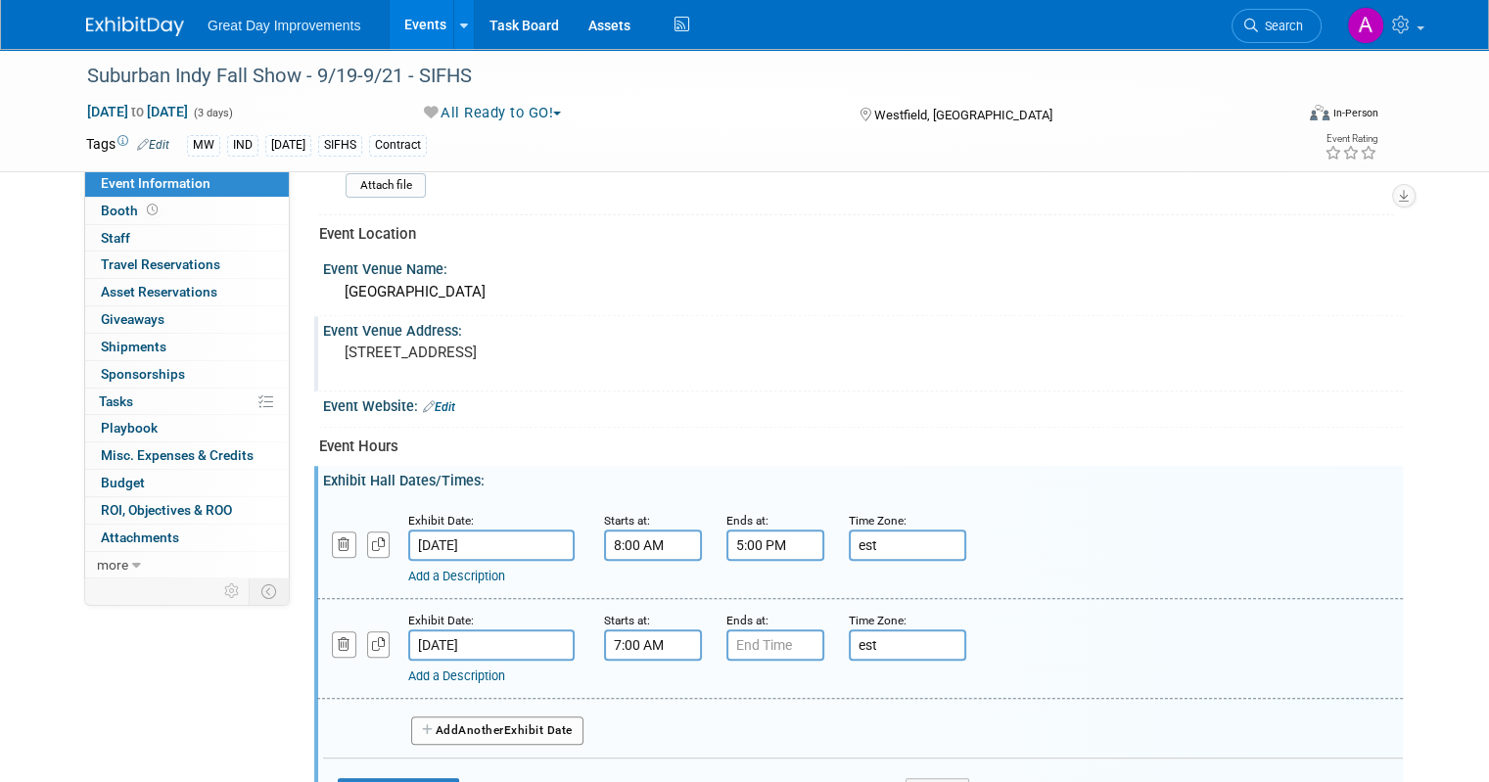
click at [654, 633] on input "7:00 AM" at bounding box center [653, 645] width 98 height 31
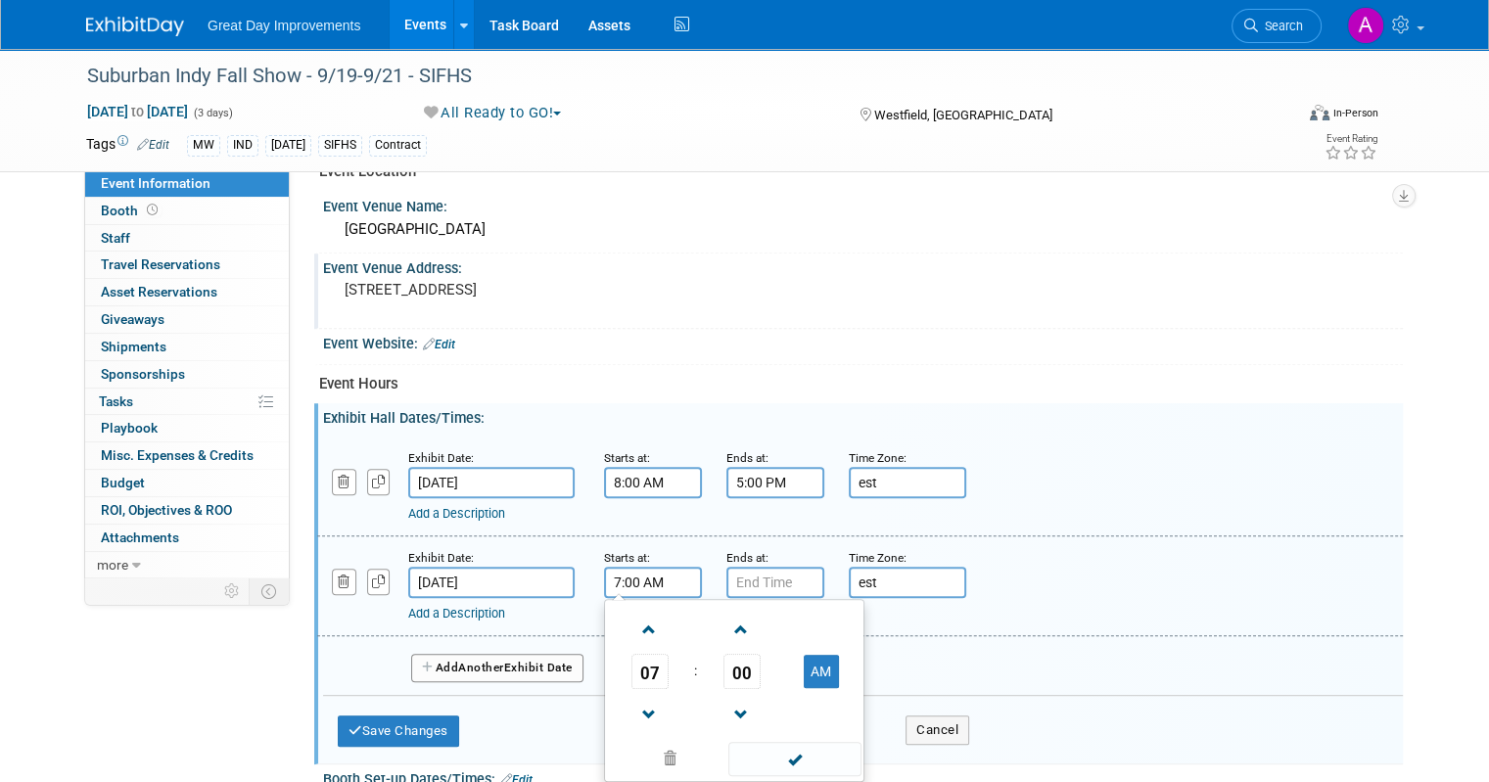
scroll to position [783, 0]
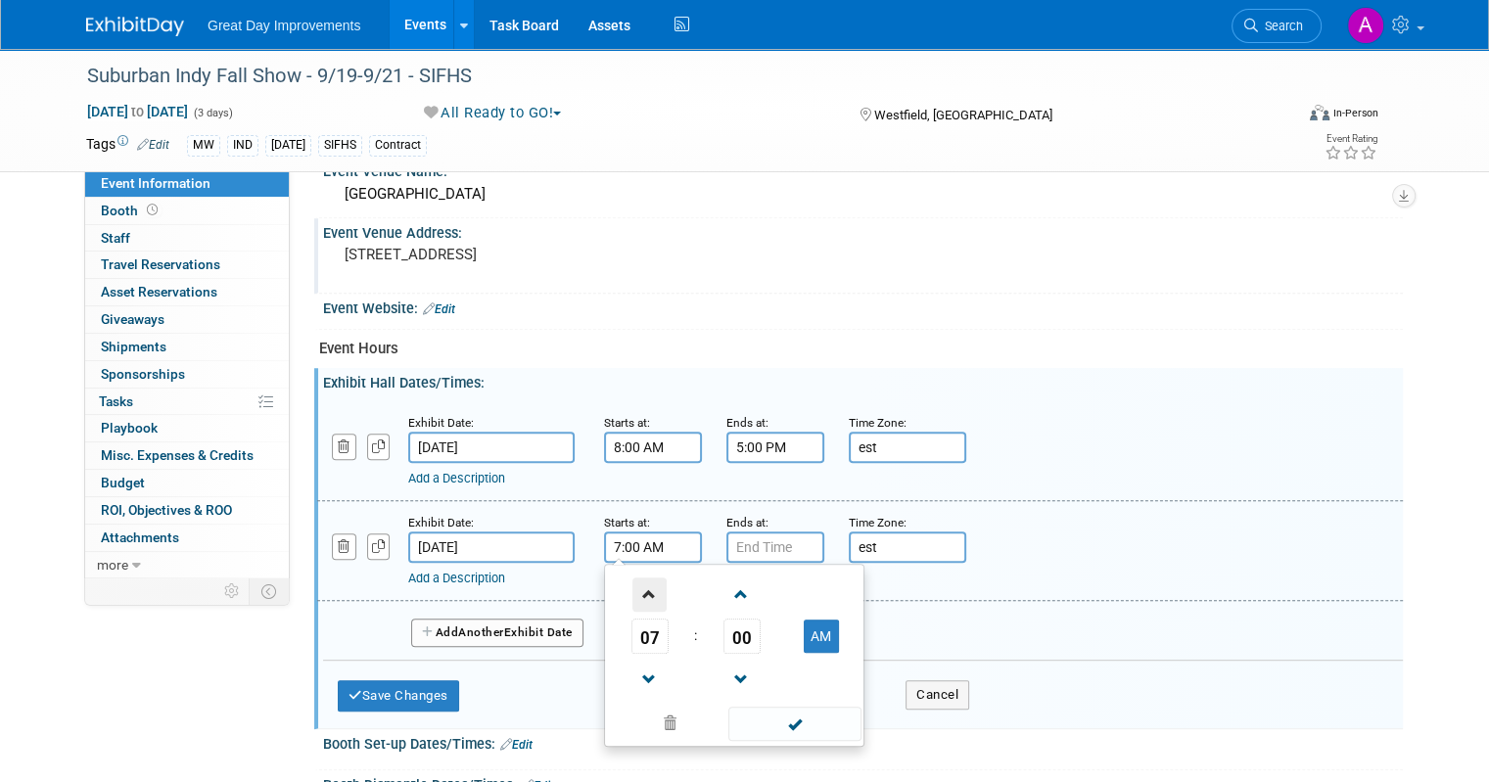
click at [633, 583] on span at bounding box center [650, 595] width 34 height 34
type input "8:00 AM"
click at [783, 716] on span at bounding box center [794, 724] width 132 height 34
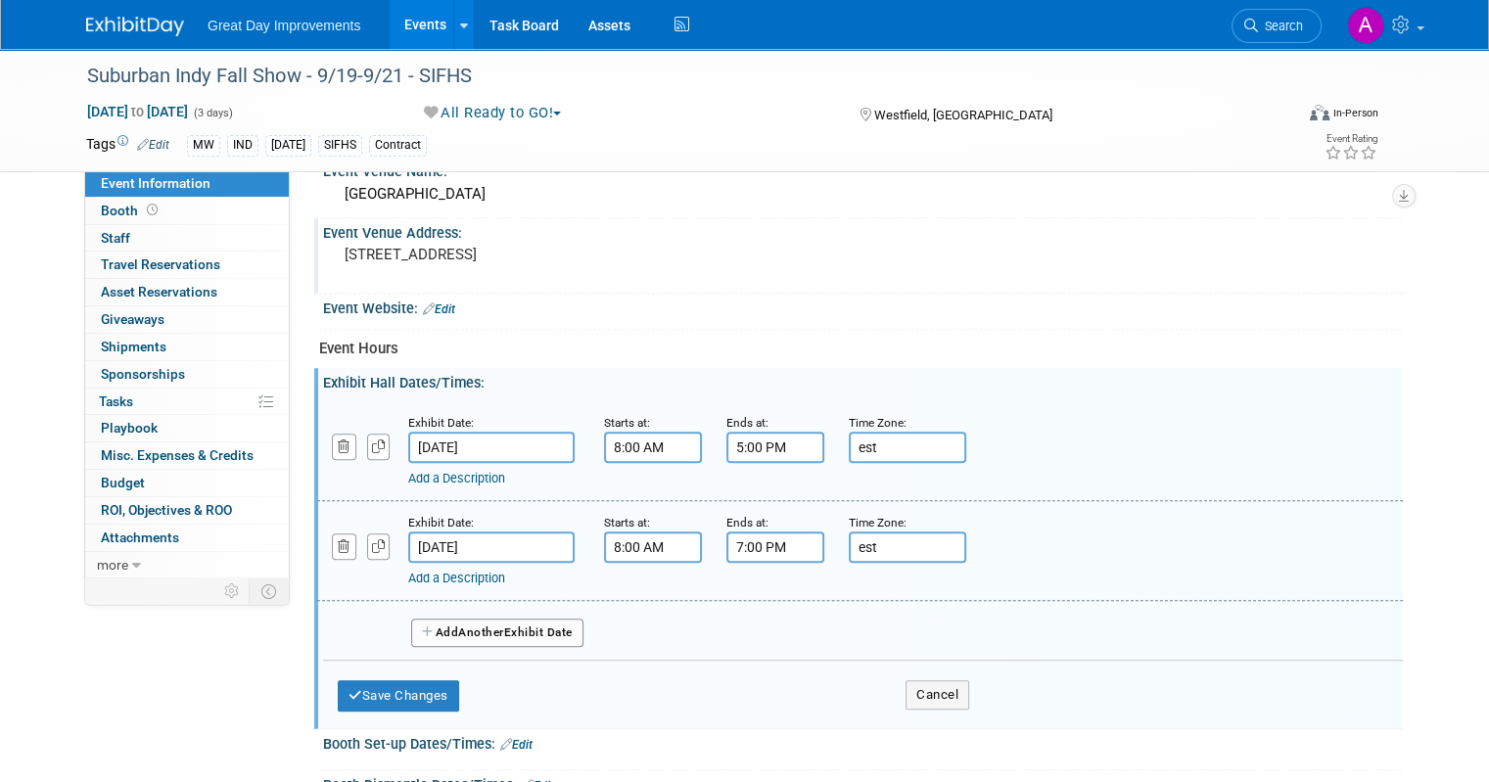
click at [768, 538] on input "7:00 PM" at bounding box center [776, 547] width 98 height 31
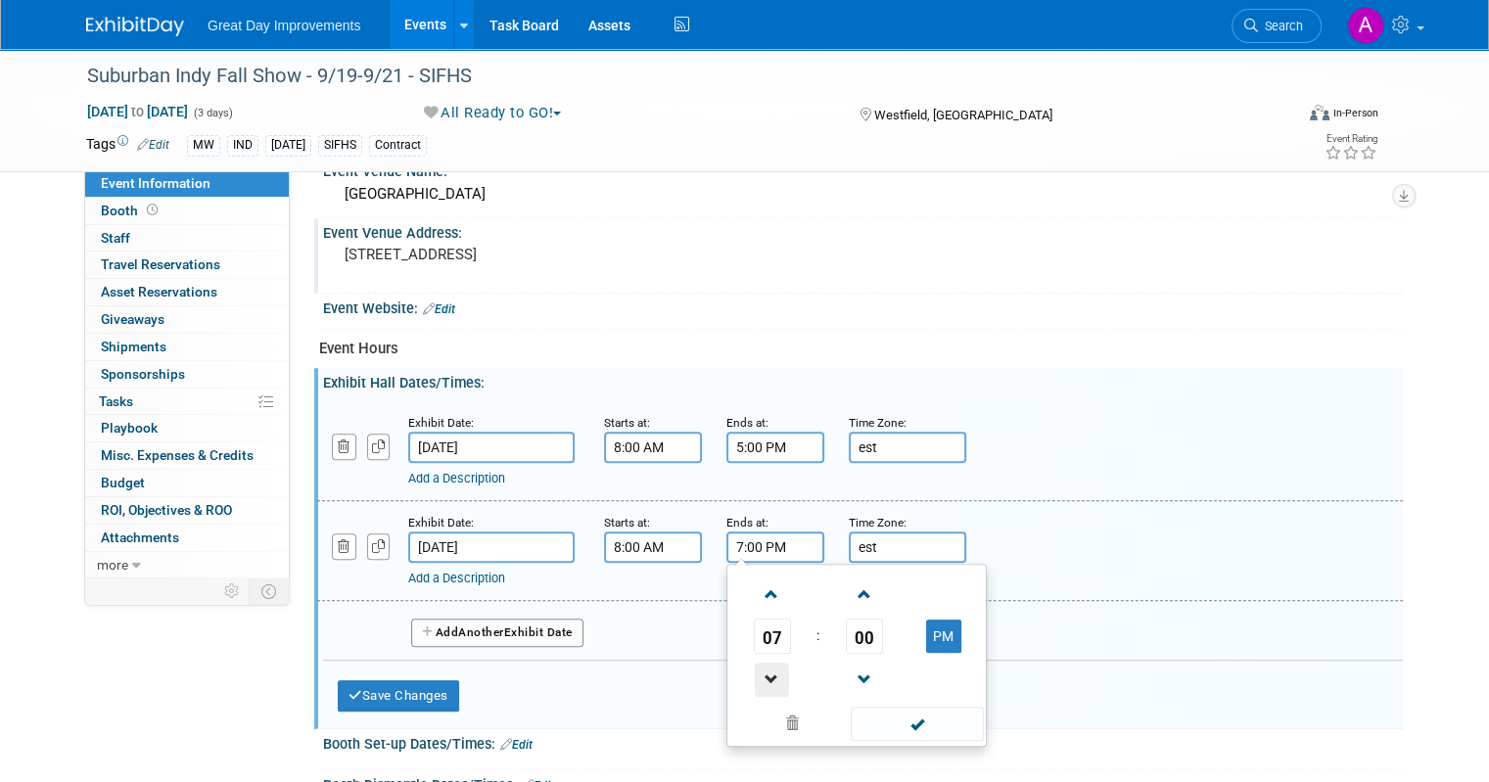
click at [755, 680] on span at bounding box center [772, 680] width 34 height 34
click at [755, 678] on span at bounding box center [772, 680] width 34 height 34
type input "5:00 PM"
click at [878, 707] on span at bounding box center [917, 724] width 132 height 34
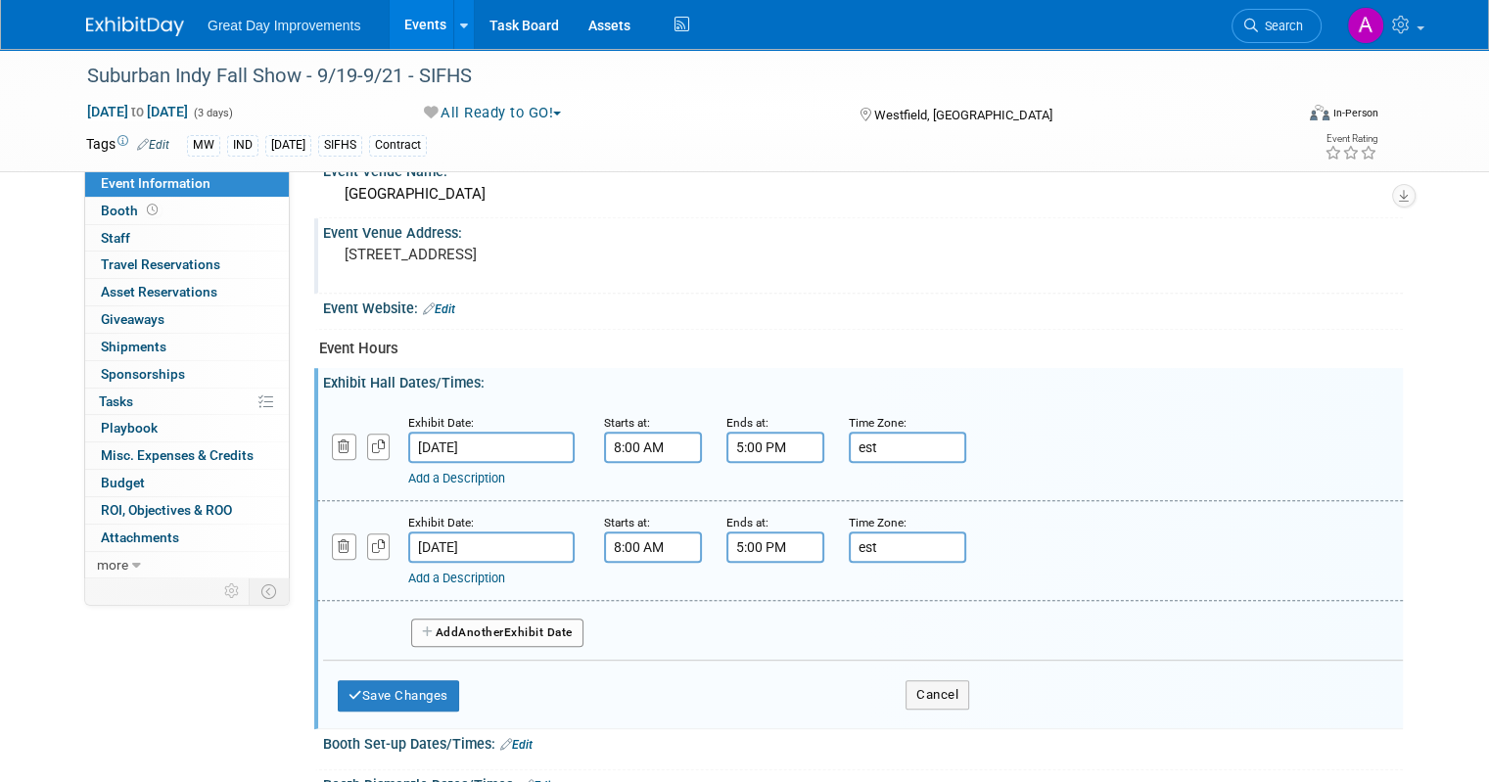
click at [518, 631] on button "Add Another Exhibit Date" at bounding box center [497, 633] width 172 height 29
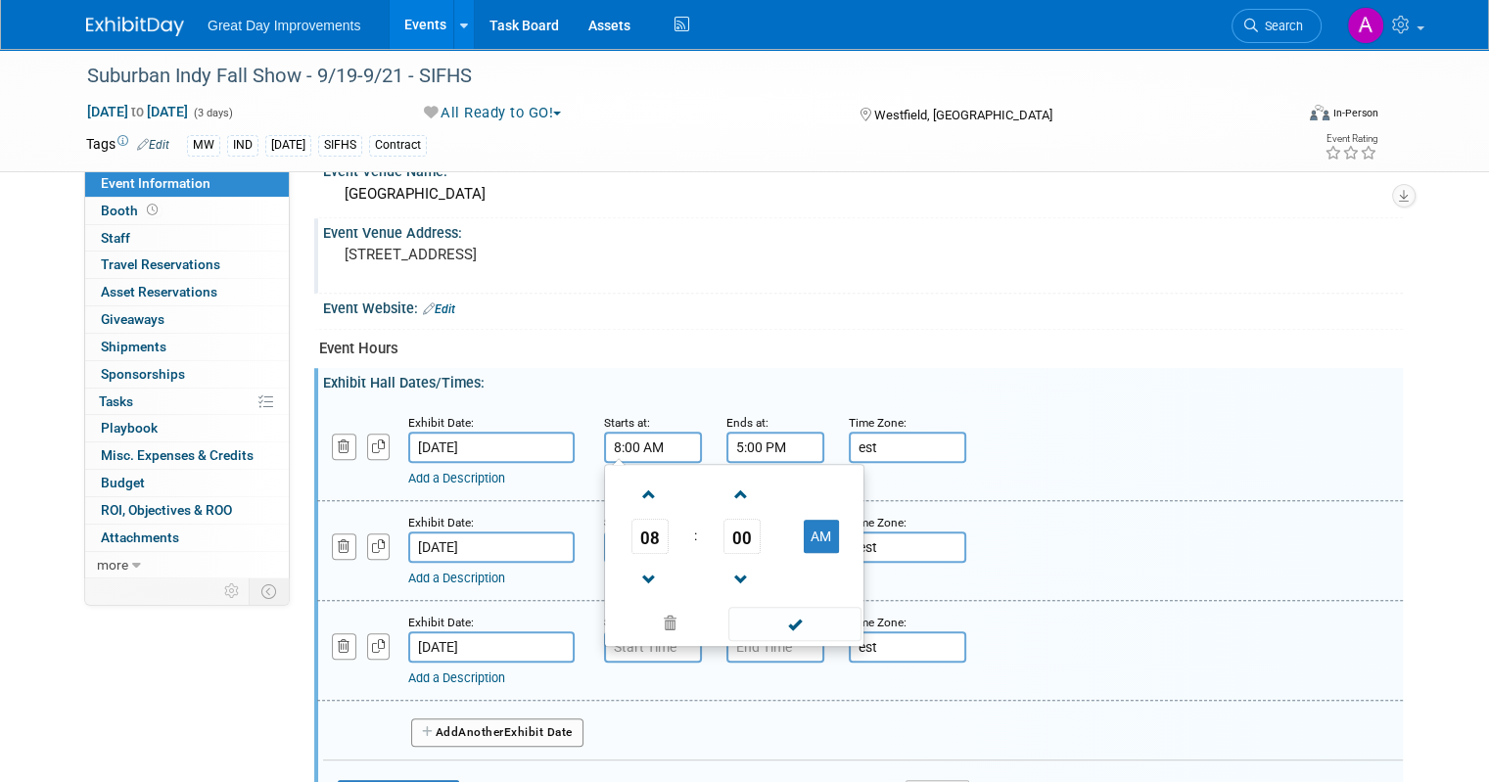
click at [665, 434] on input "8:00 AM" at bounding box center [653, 447] width 98 height 31
click at [633, 492] on span at bounding box center [650, 495] width 34 height 34
type input "10:00 AM"
click at [774, 609] on span at bounding box center [794, 624] width 132 height 34
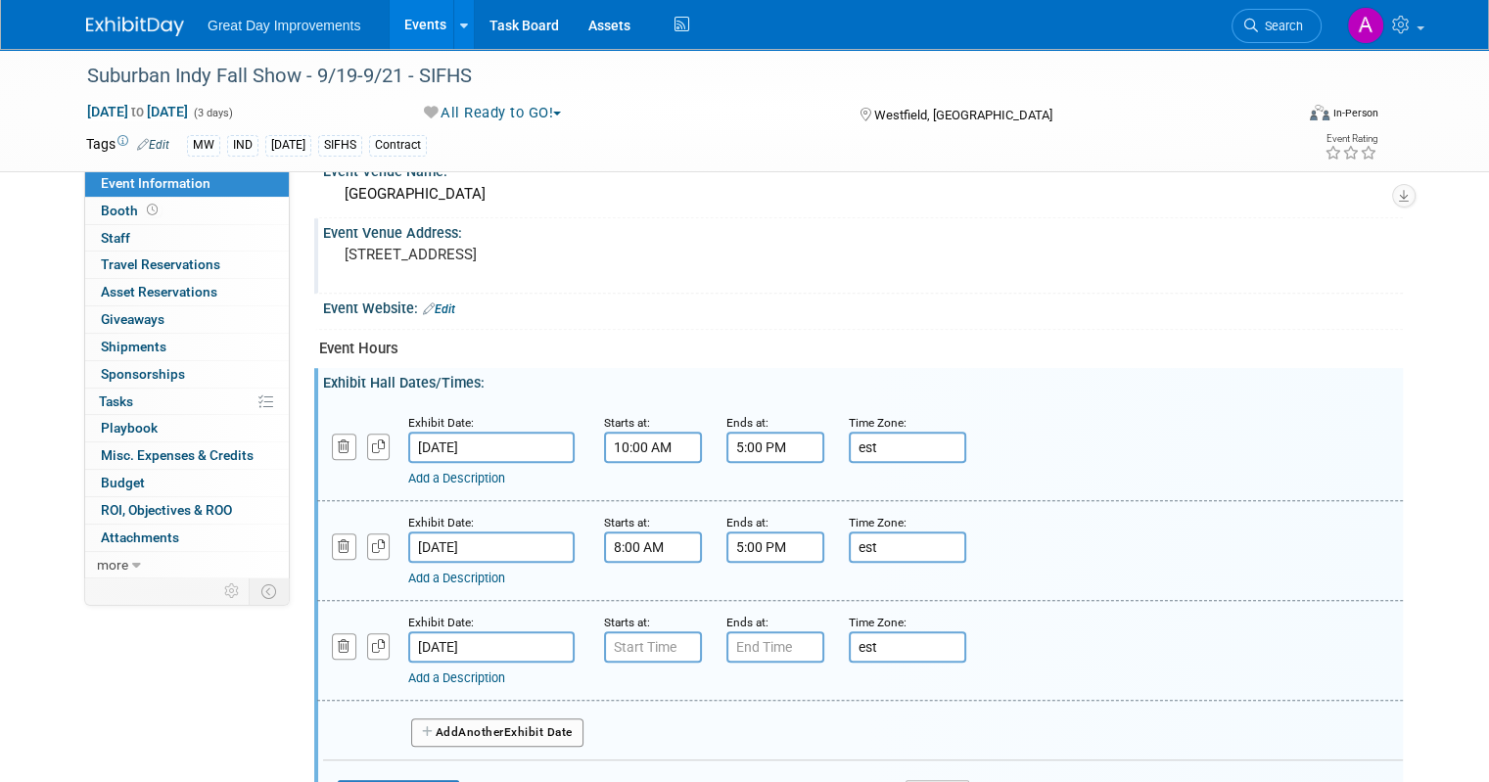
click at [764, 449] on input "5:00 PM" at bounding box center [776, 447] width 98 height 31
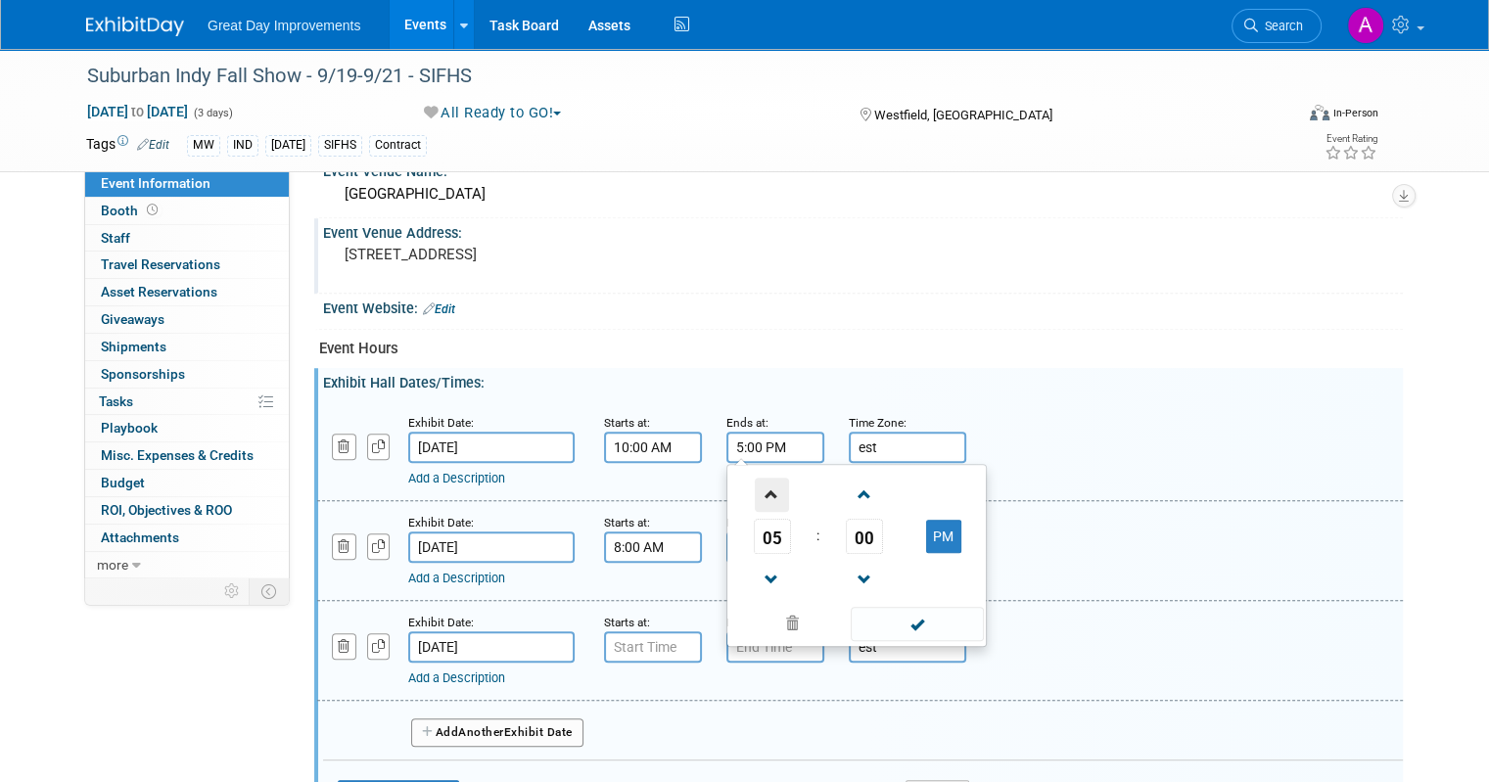
click at [755, 489] on span at bounding box center [772, 495] width 34 height 34
type input "7:00 PM"
drag, startPoint x: 937, startPoint y: 621, endPoint x: 819, endPoint y: 564, distance: 131.4
click at [937, 621] on span at bounding box center [917, 624] width 132 height 34
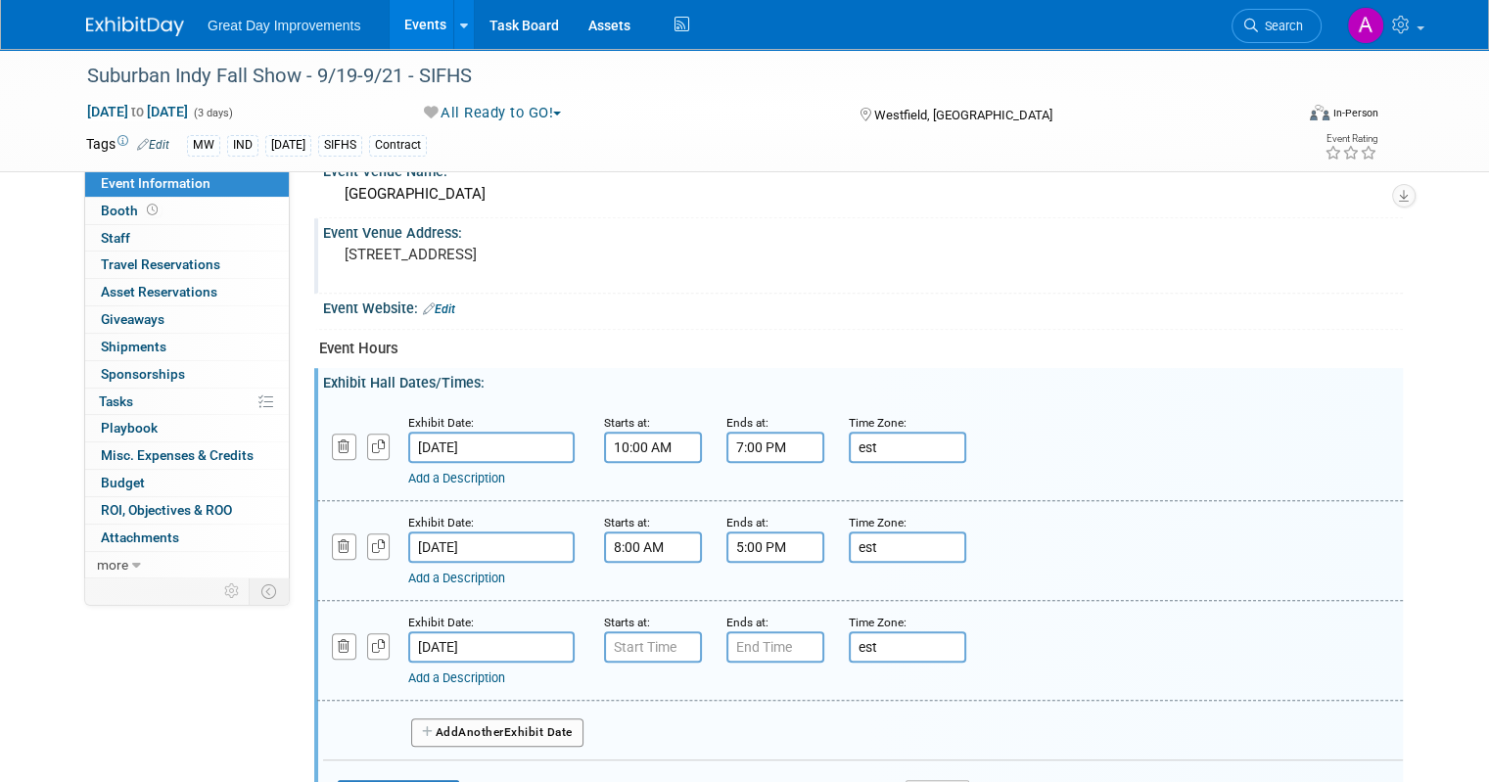
click at [604, 519] on small "Starts at:" at bounding box center [627, 523] width 46 height 14
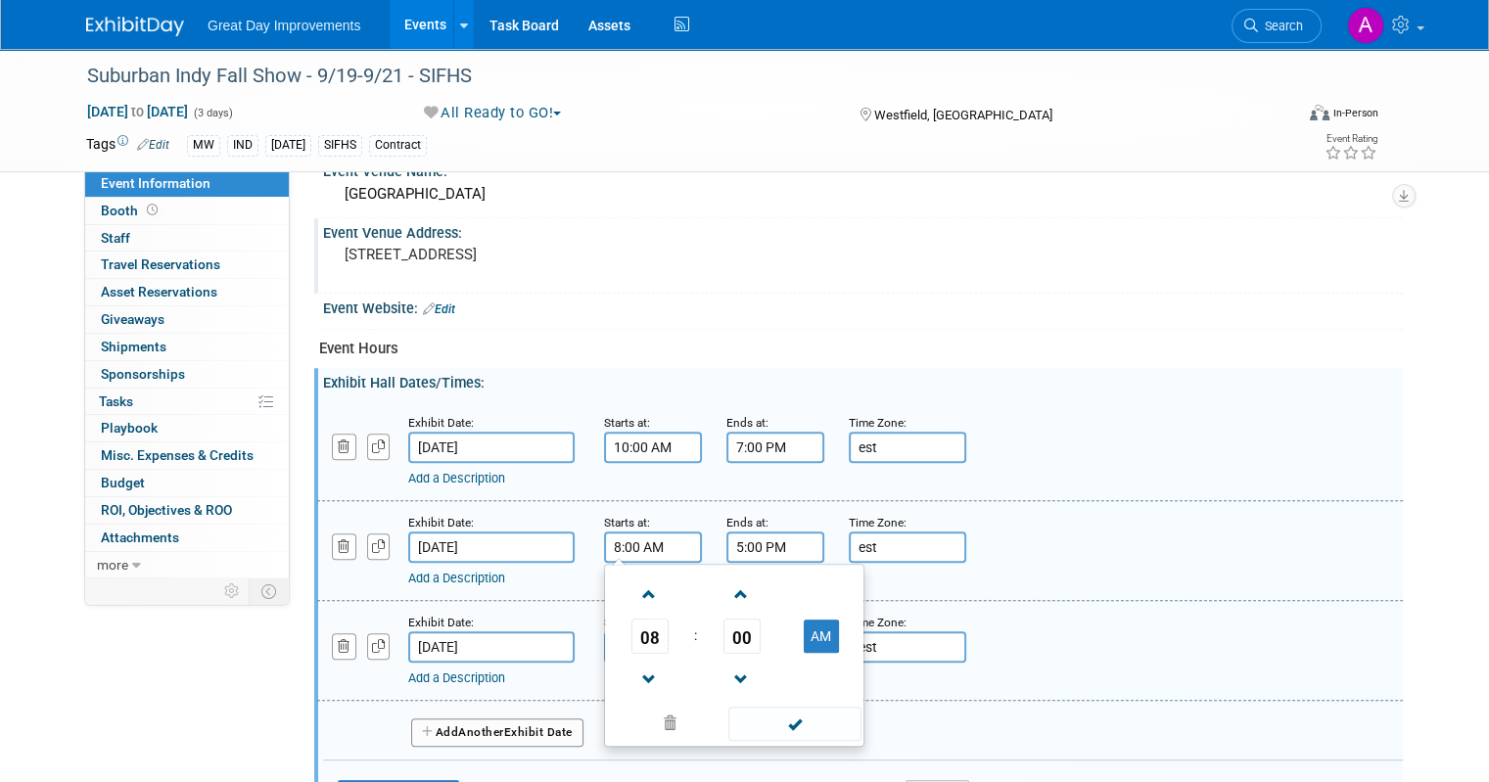
click at [634, 540] on input "8:00 AM" at bounding box center [653, 547] width 98 height 31
click at [637, 578] on span at bounding box center [650, 595] width 34 height 34
click at [635, 578] on span at bounding box center [650, 595] width 34 height 34
type input "10:00 AM"
click at [846, 734] on div "10 : 00 AM 12 01 02 03 04 05 06 07 08 09 10 11 00 05 10 15 20 25 30 35 40 45 50…" at bounding box center [734, 655] width 260 height 183
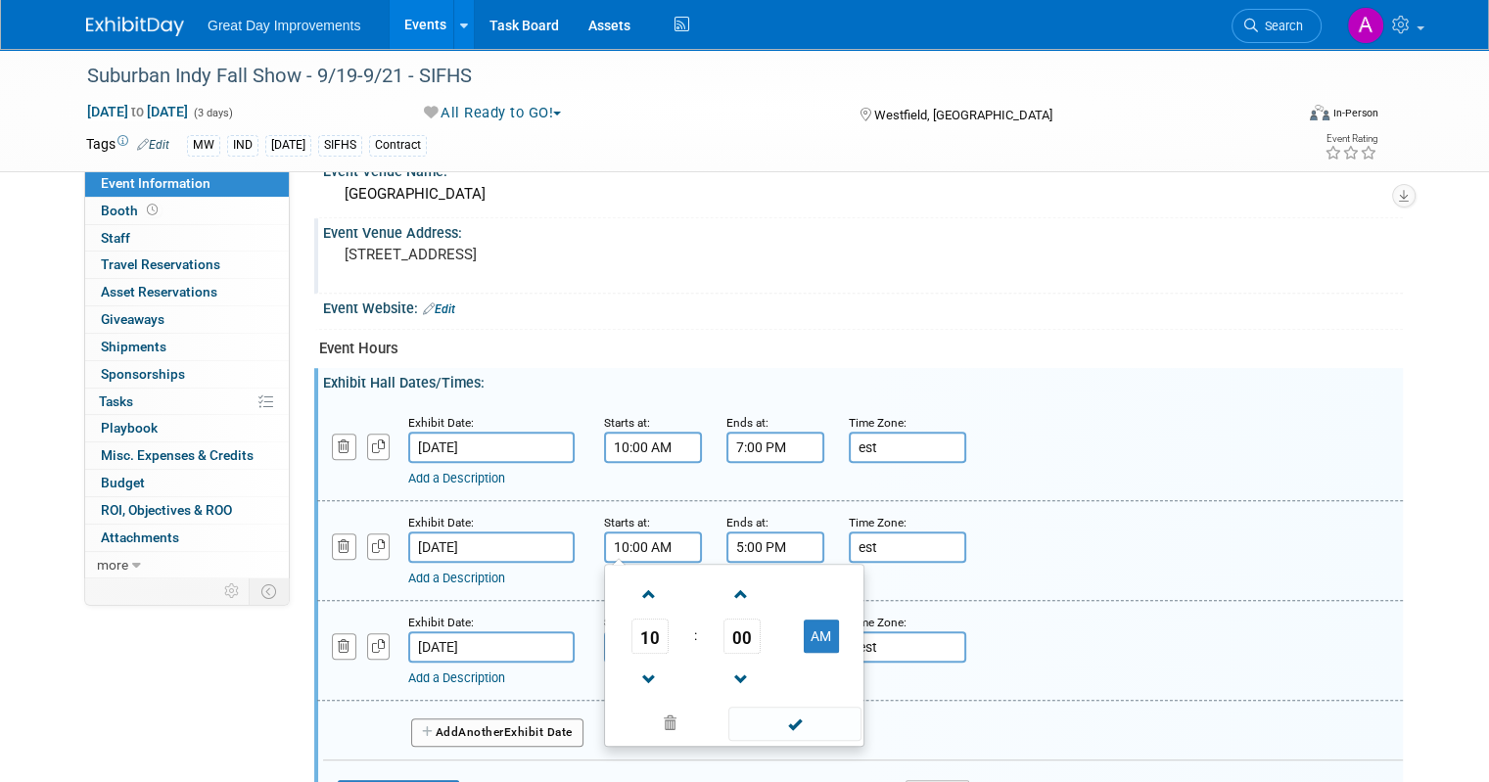
click at [806, 722] on span at bounding box center [794, 724] width 132 height 34
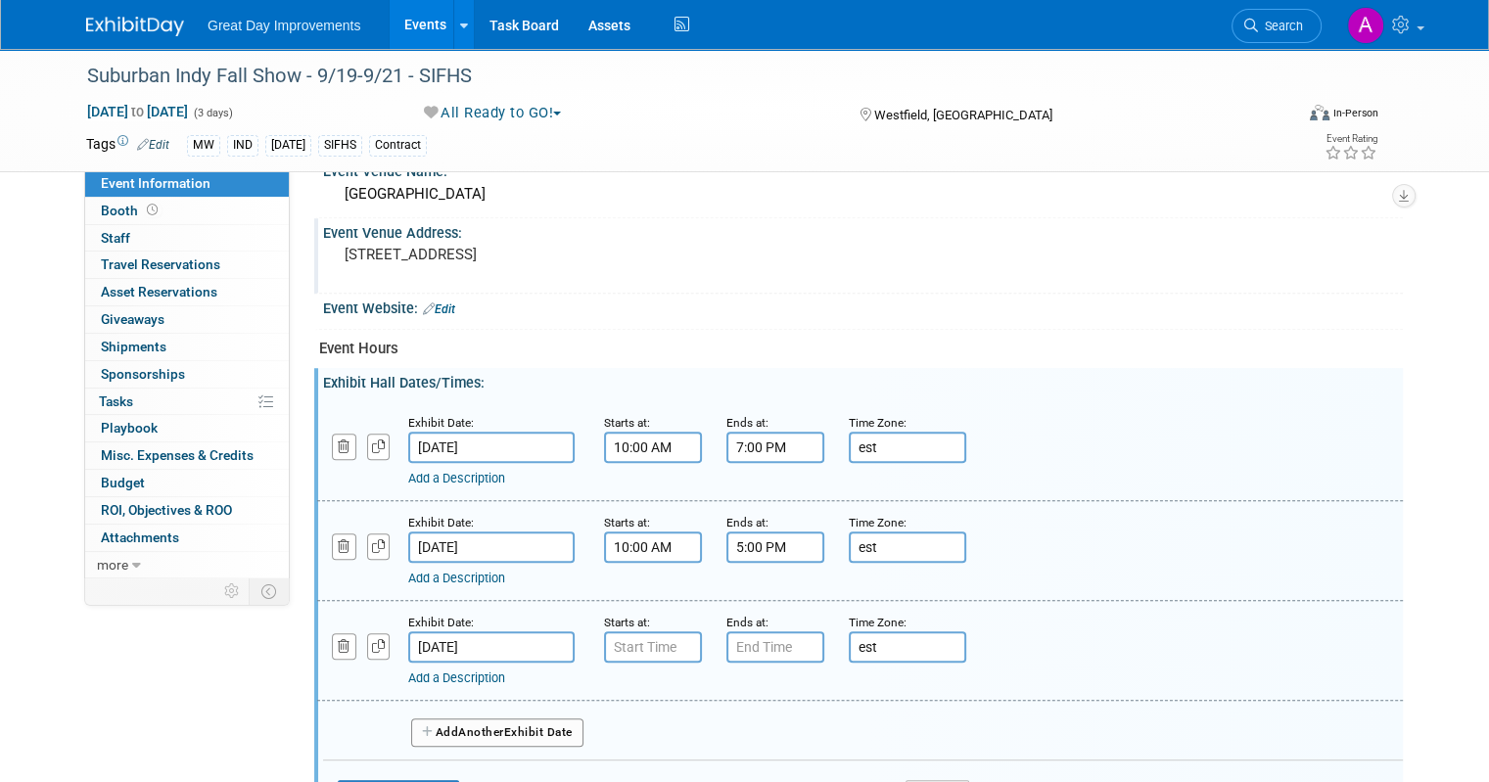
click at [780, 547] on input "5:00 PM" at bounding box center [776, 547] width 98 height 31
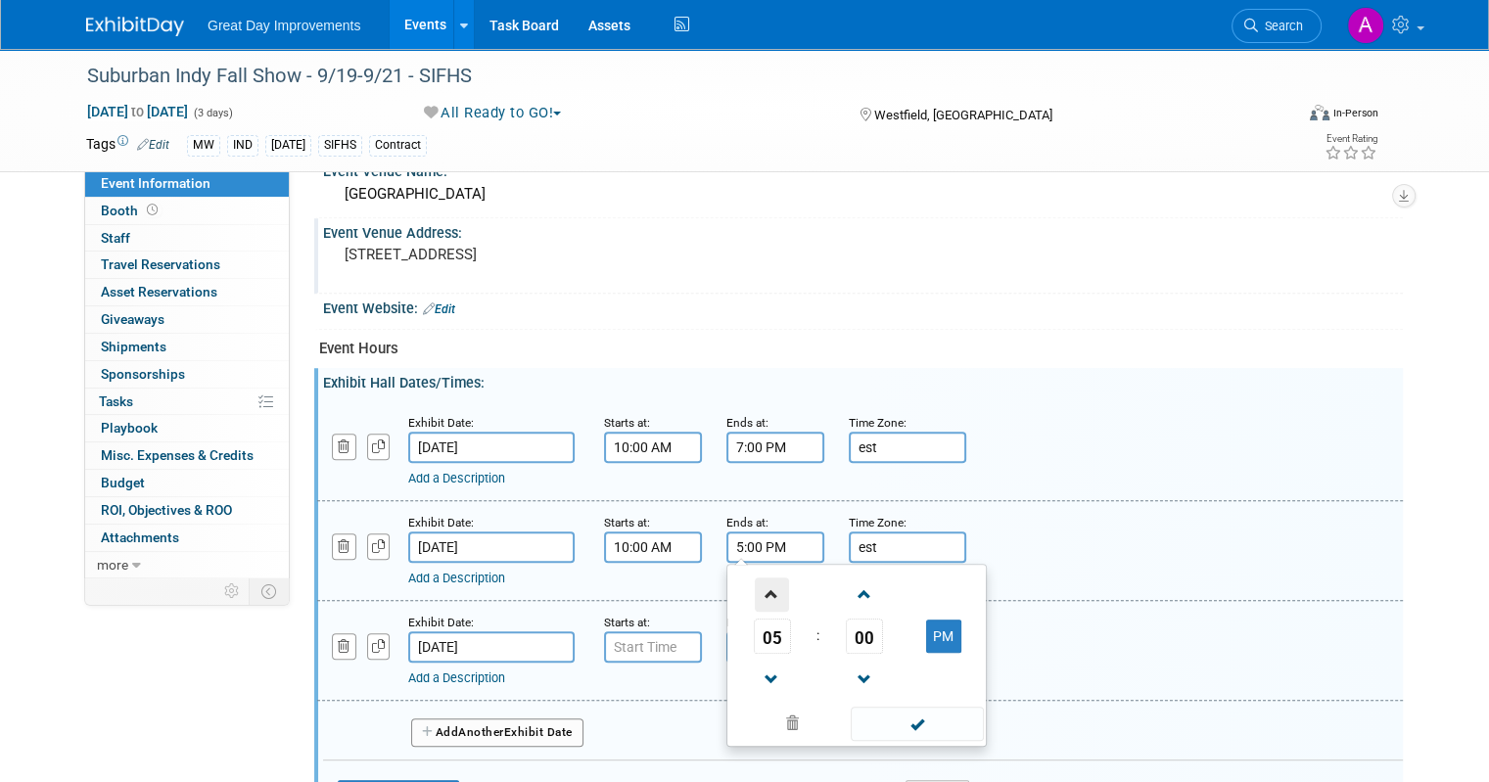
click at [760, 595] on span at bounding box center [772, 595] width 34 height 34
click at [760, 594] on span at bounding box center [772, 595] width 34 height 34
type input "7:00 PM"
drag, startPoint x: 897, startPoint y: 728, endPoint x: 892, endPoint y: 715, distance: 13.6
click at [892, 720] on span at bounding box center [917, 724] width 132 height 34
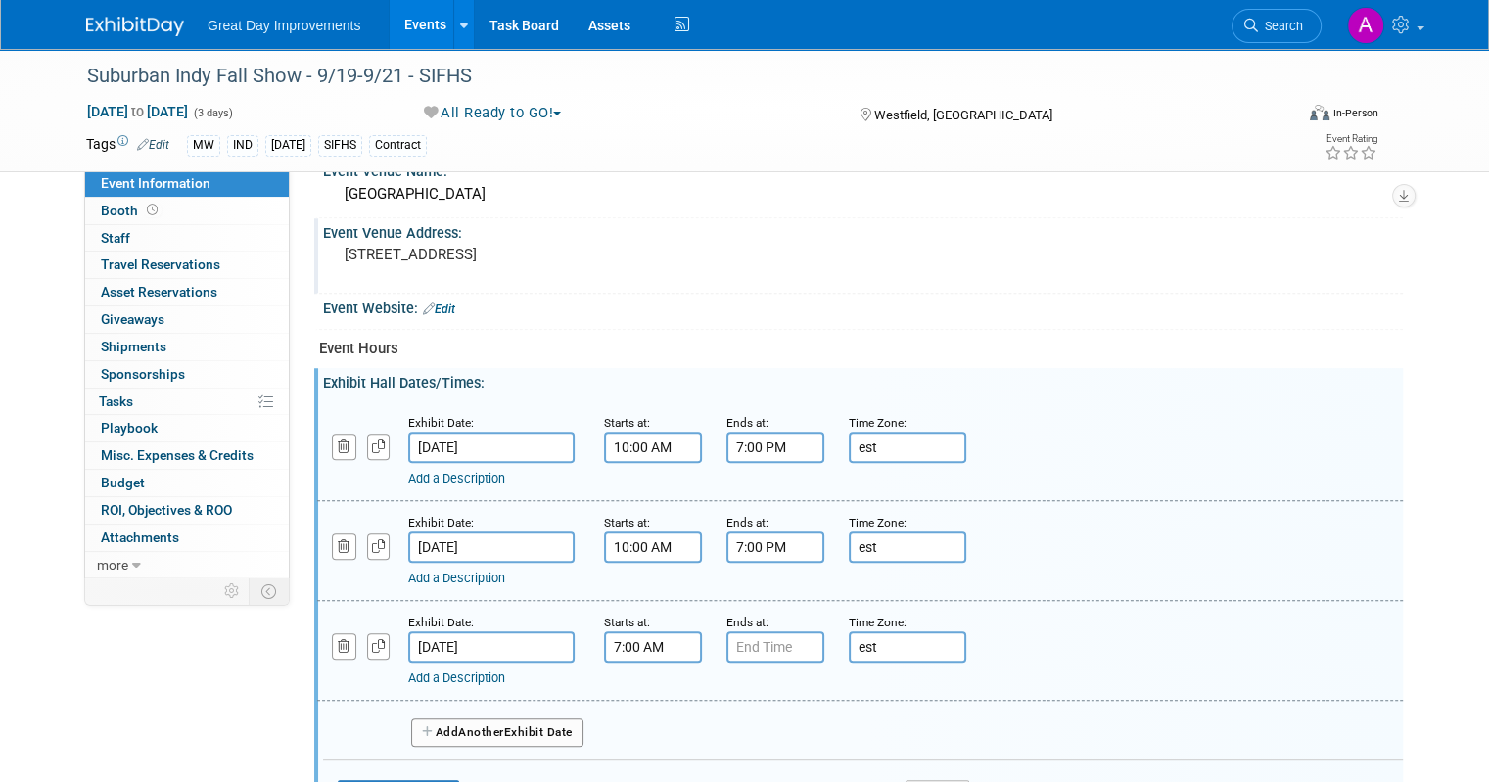
click at [650, 633] on input "7:00 AM" at bounding box center [653, 647] width 98 height 31
click at [641, 678] on span at bounding box center [650, 695] width 34 height 34
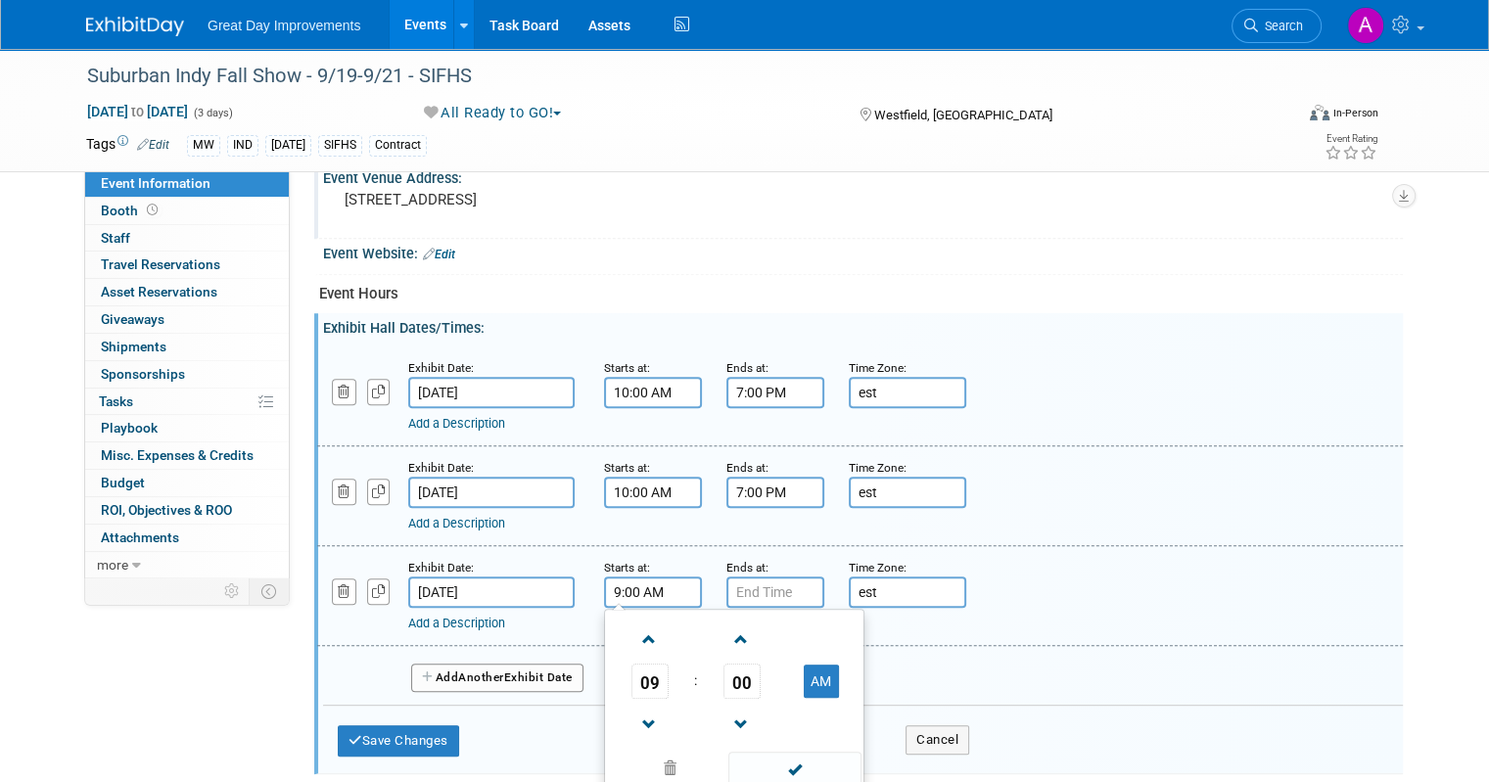
scroll to position [979, 0]
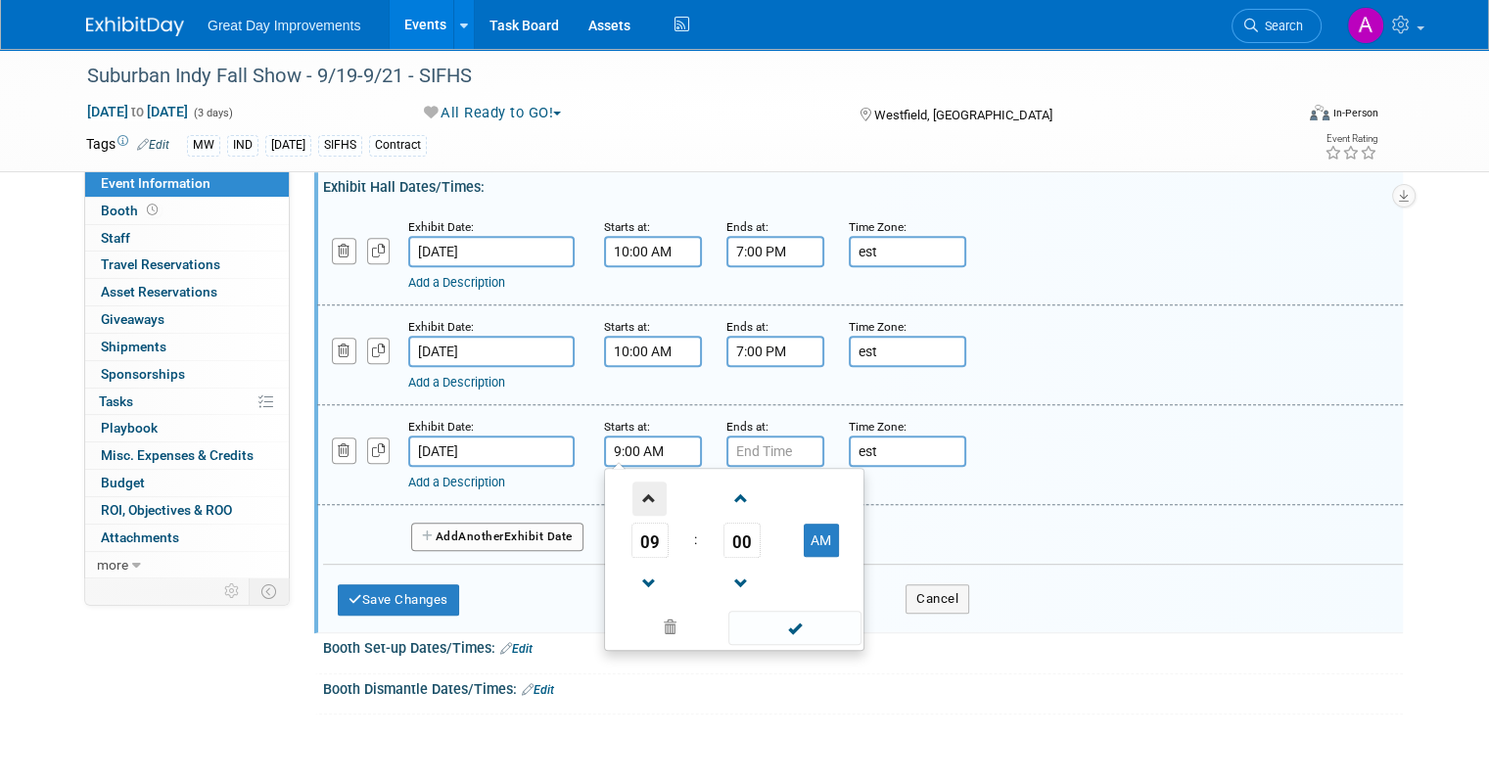
click at [633, 489] on span at bounding box center [650, 499] width 34 height 34
type input "10:00 AM"
click at [787, 629] on span at bounding box center [794, 628] width 132 height 34
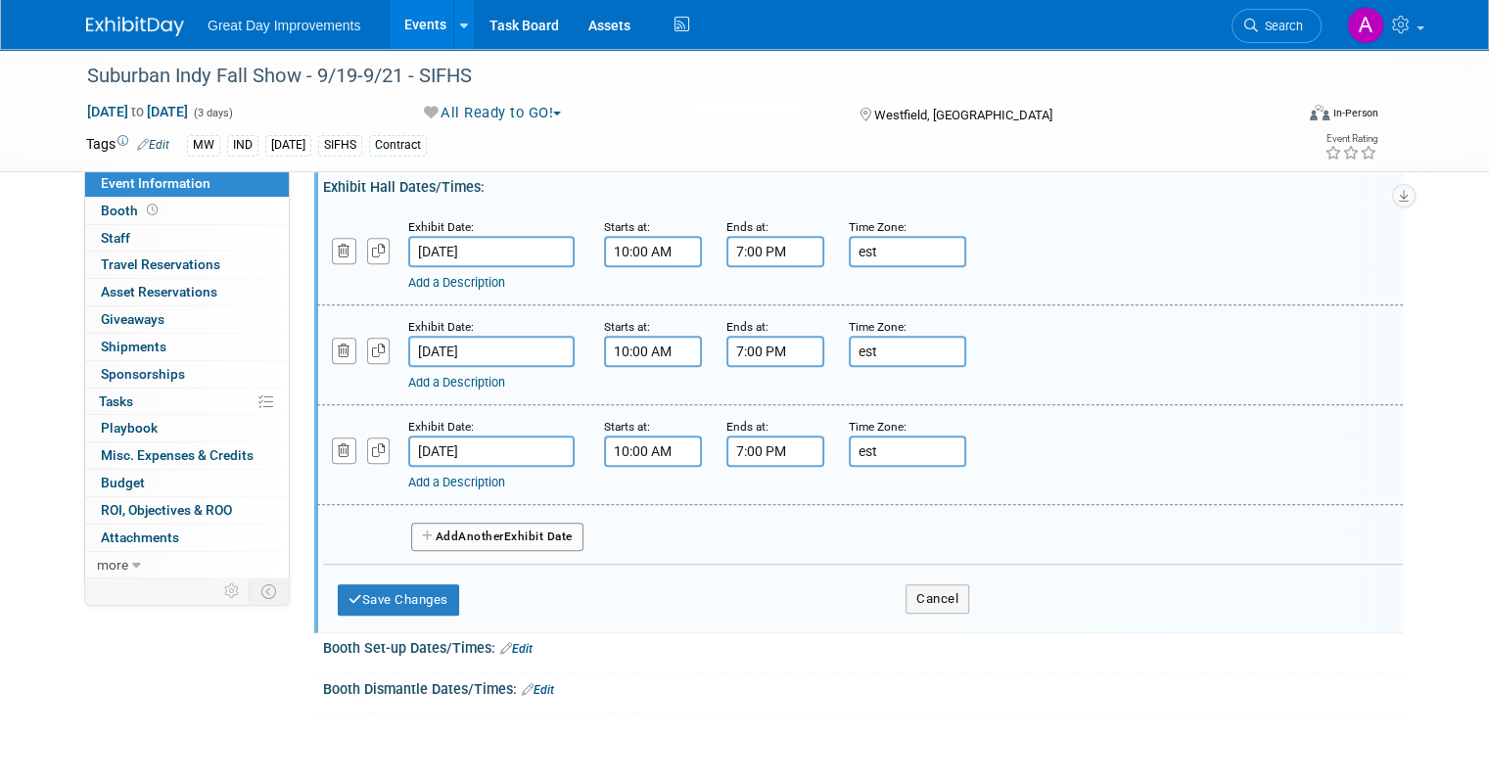
click at [760, 444] on input "7:00 PM" at bounding box center [776, 451] width 98 height 31
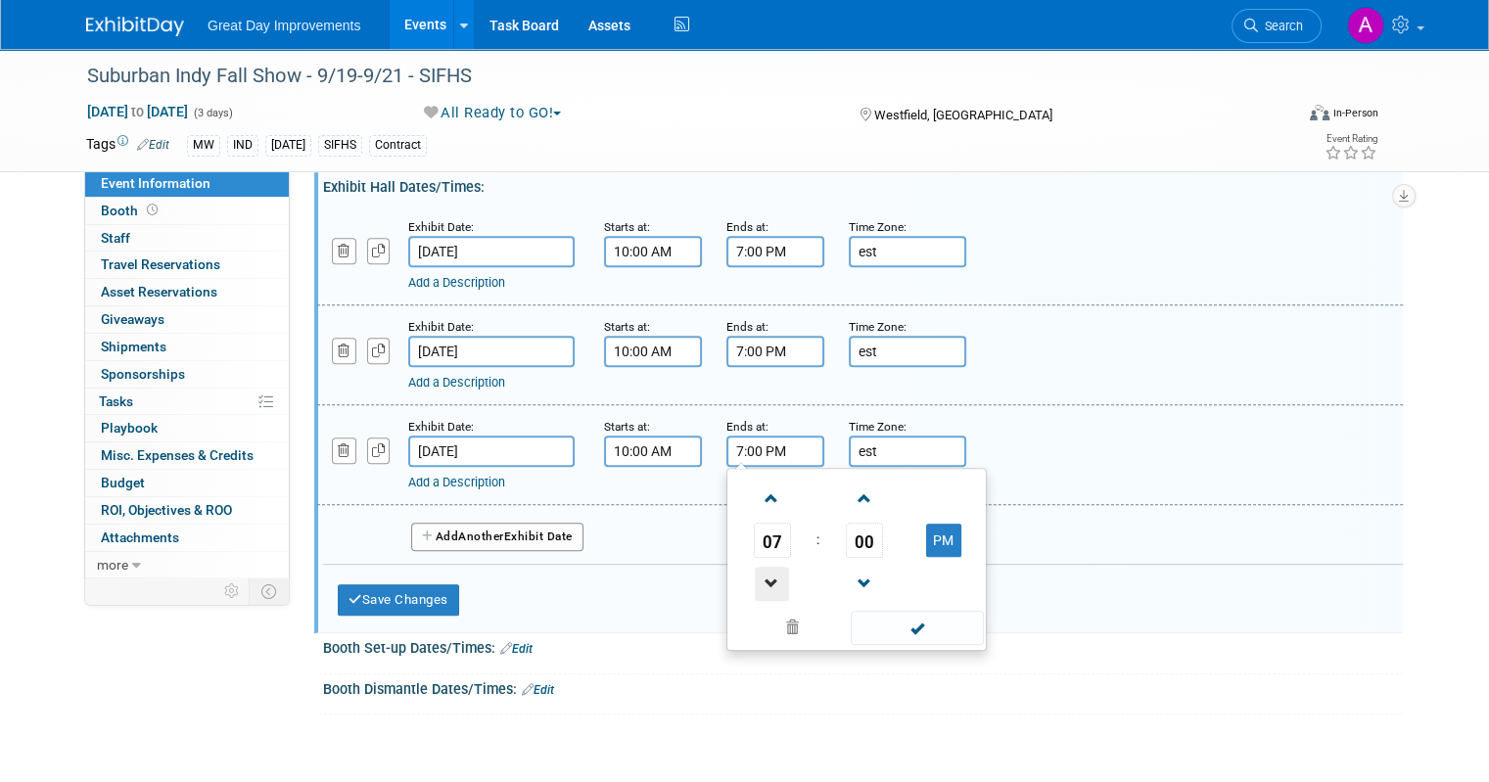
click at [767, 567] on span at bounding box center [772, 584] width 34 height 34
type input "5:00 PM"
click at [903, 616] on span at bounding box center [917, 628] width 132 height 34
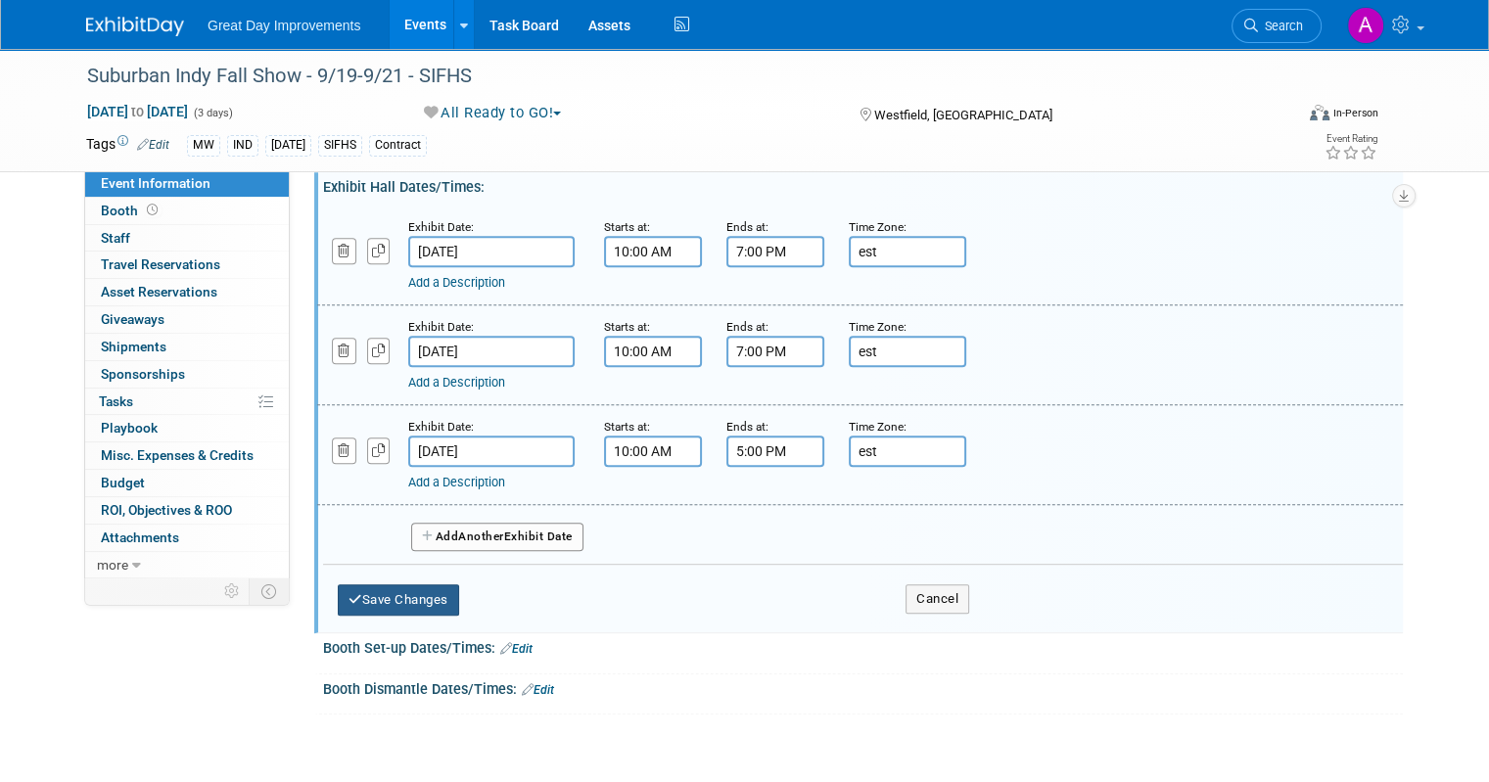
click at [372, 591] on button "Save Changes" at bounding box center [398, 600] width 121 height 31
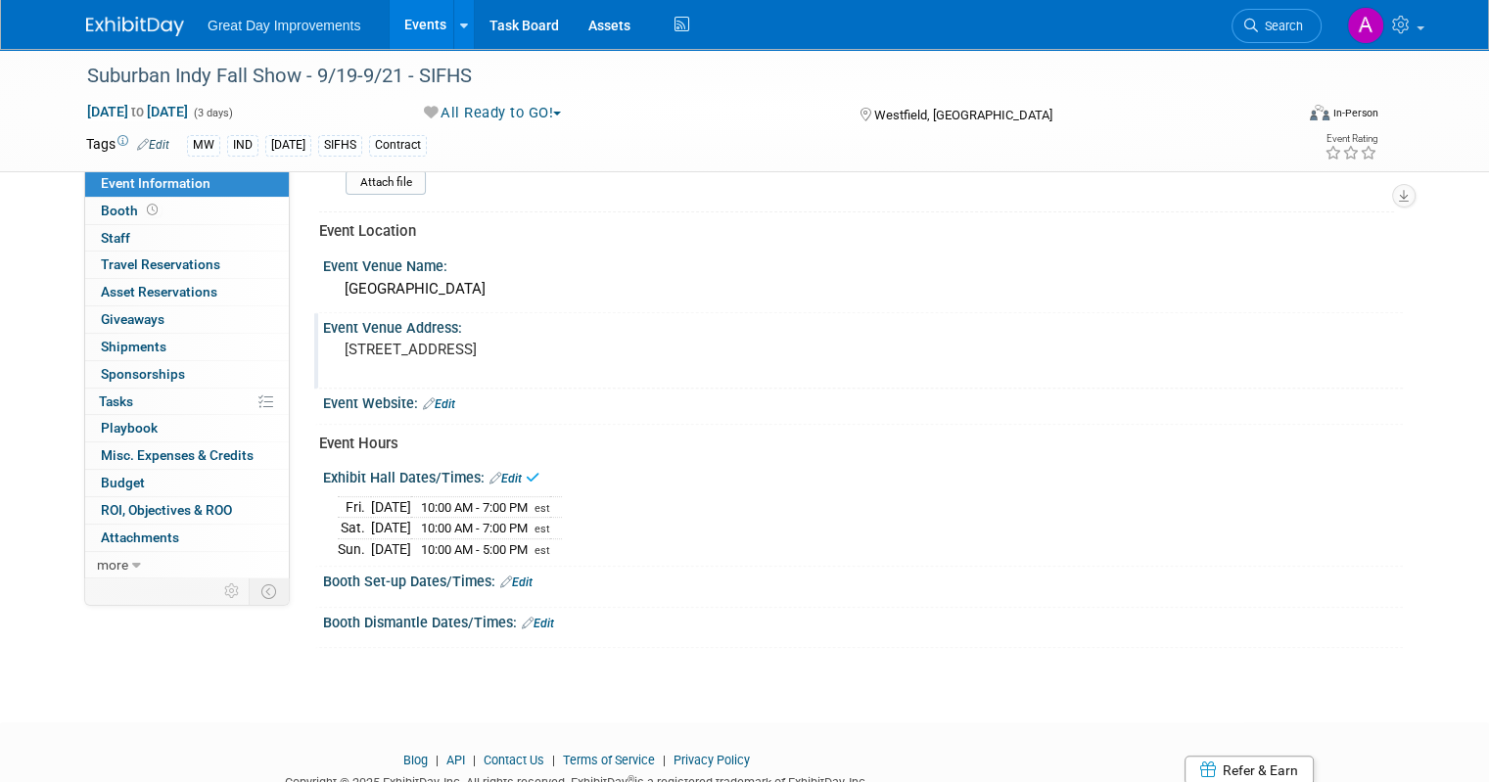
scroll to position [755, 0]
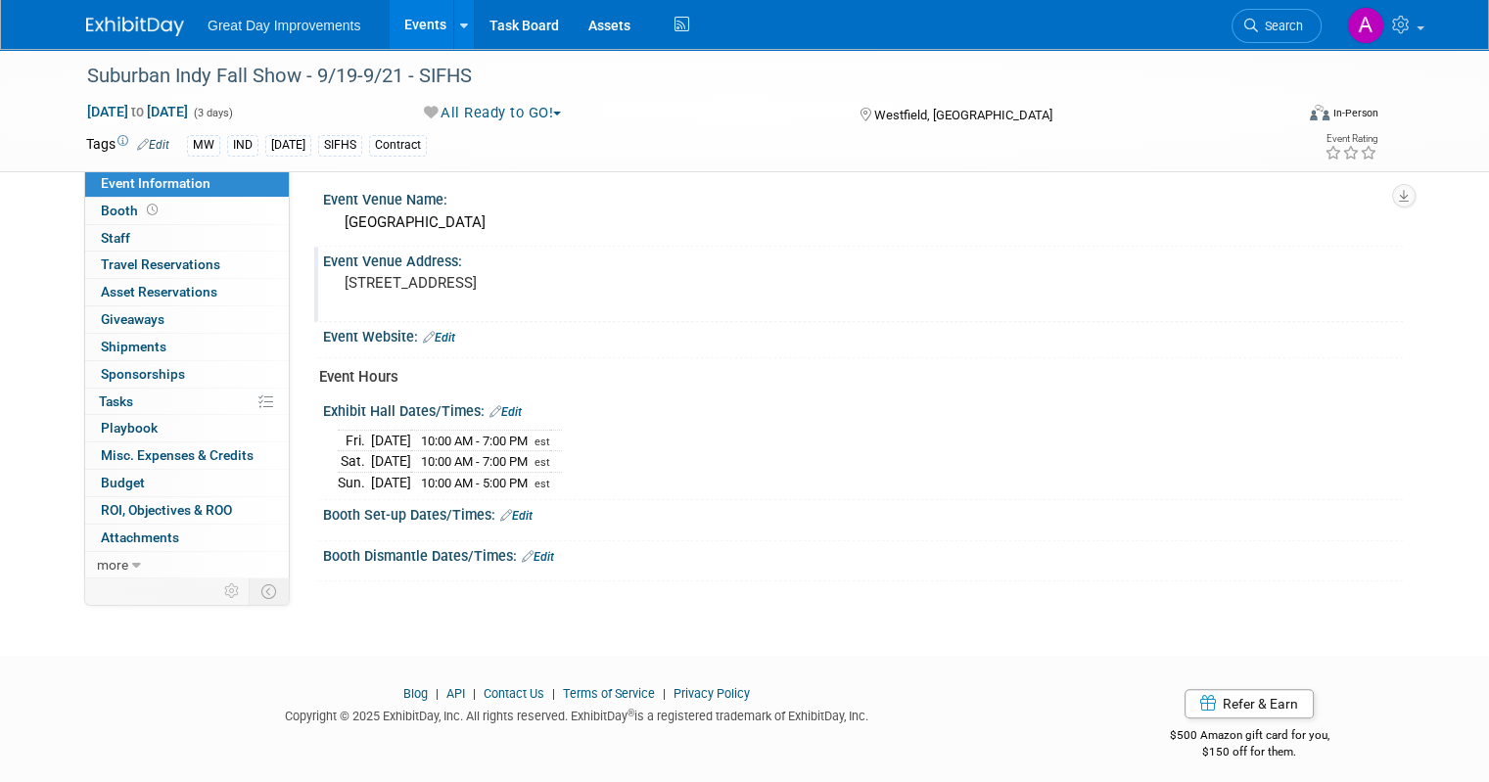
click at [502, 509] on link "Edit" at bounding box center [516, 516] width 32 height 14
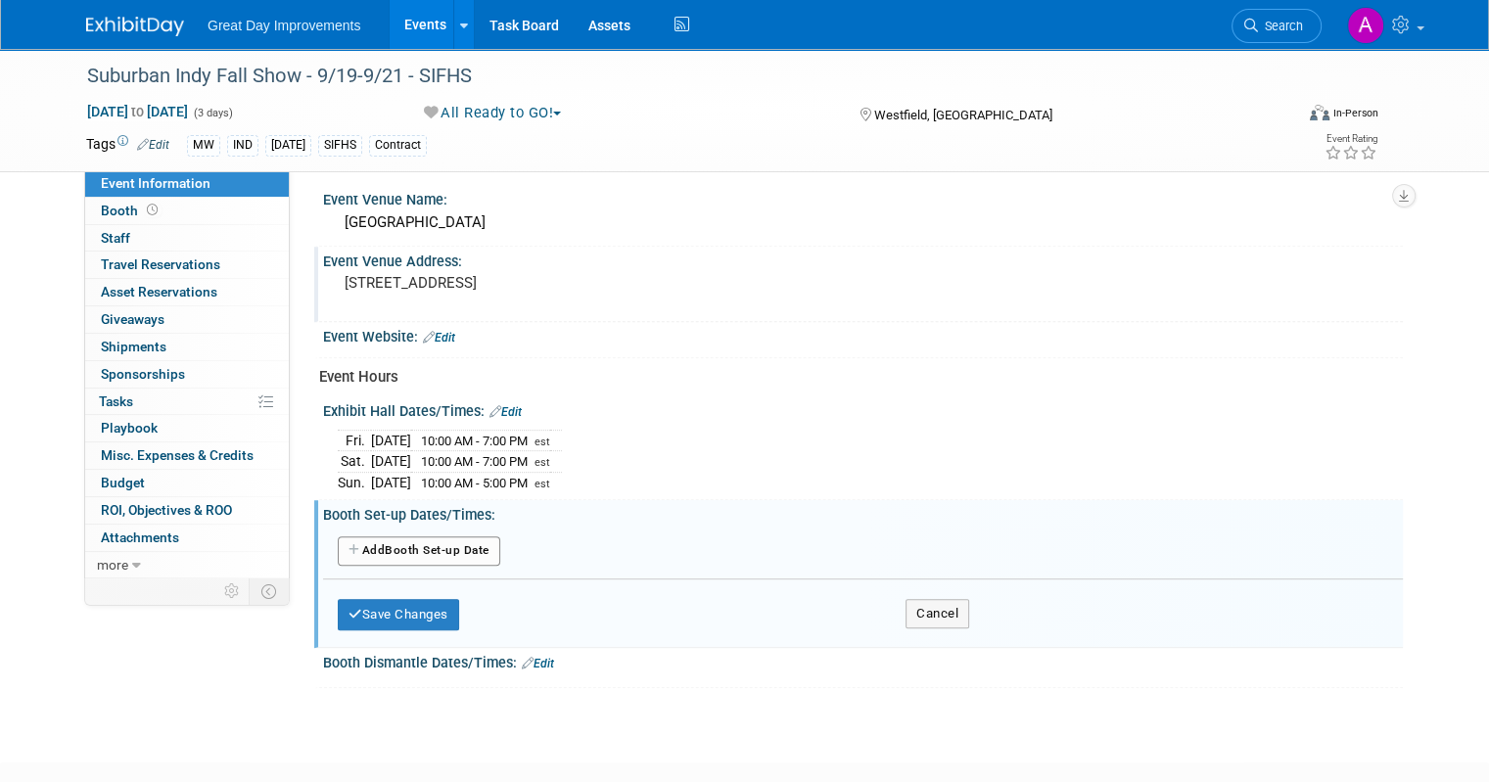
click at [452, 540] on button "Add Another Booth Set-up Date" at bounding box center [419, 551] width 163 height 29
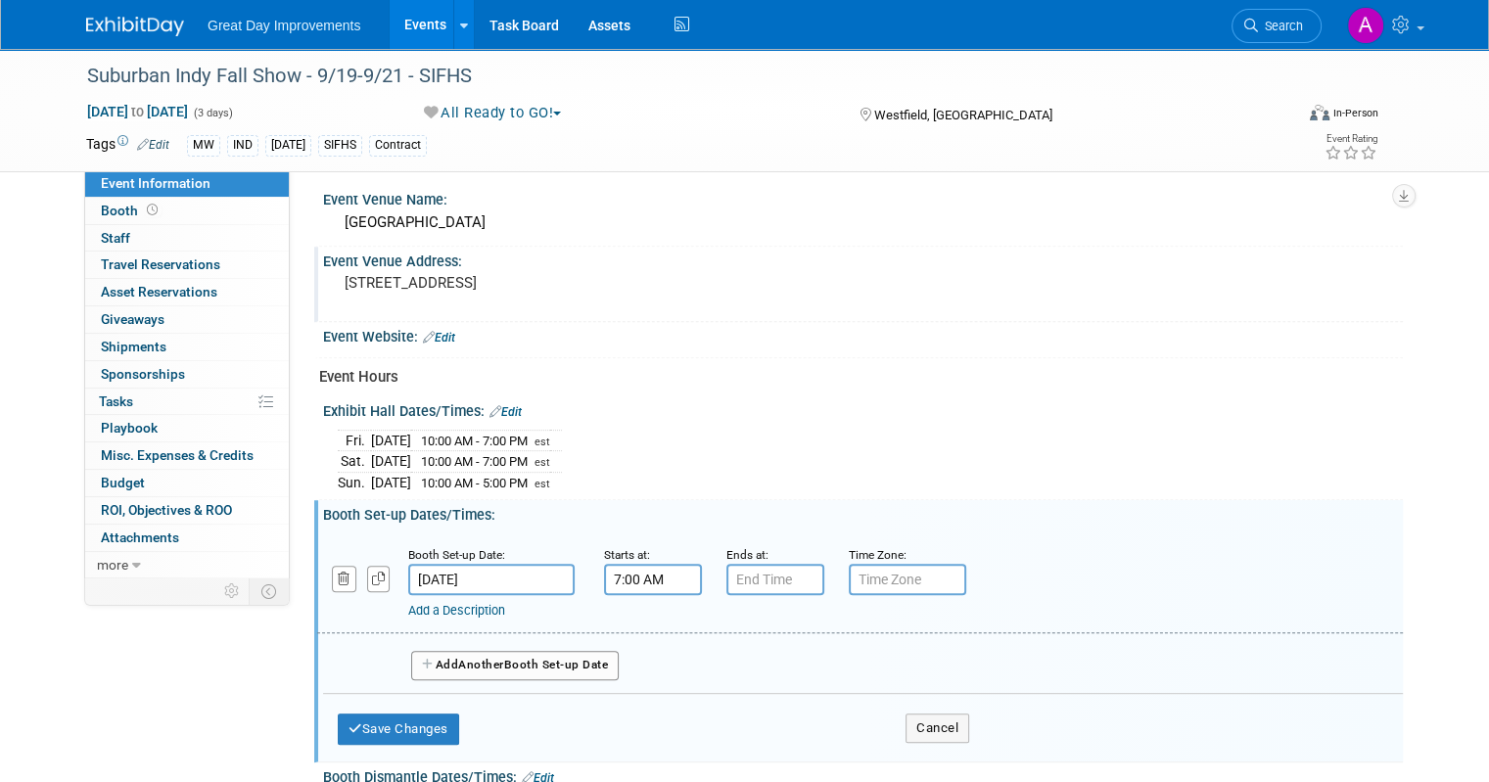
click at [631, 567] on input "7:00 AM" at bounding box center [653, 579] width 98 height 31
click at [633, 611] on span at bounding box center [650, 627] width 34 height 34
type input "8:00 AM"
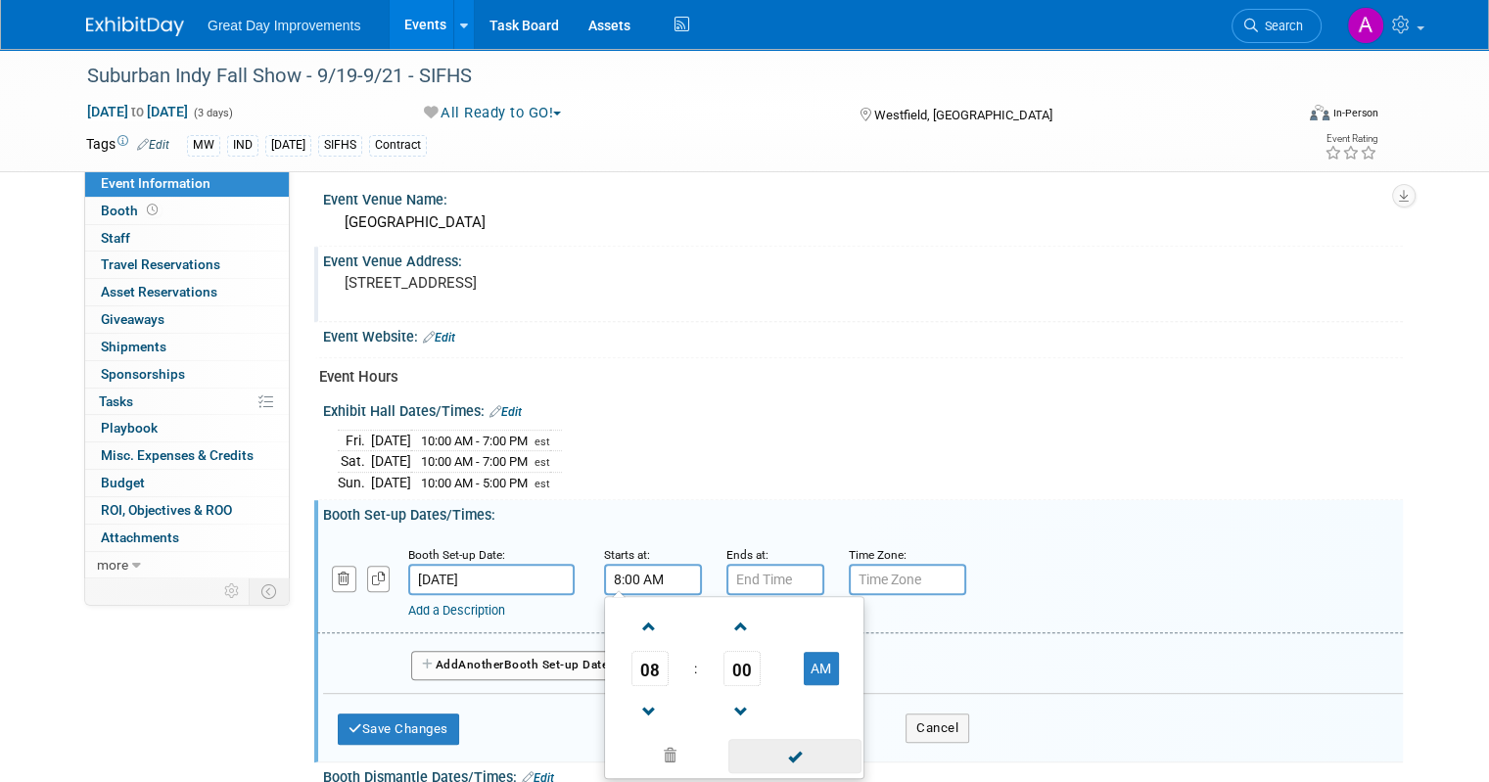
click at [809, 762] on span at bounding box center [794, 756] width 132 height 34
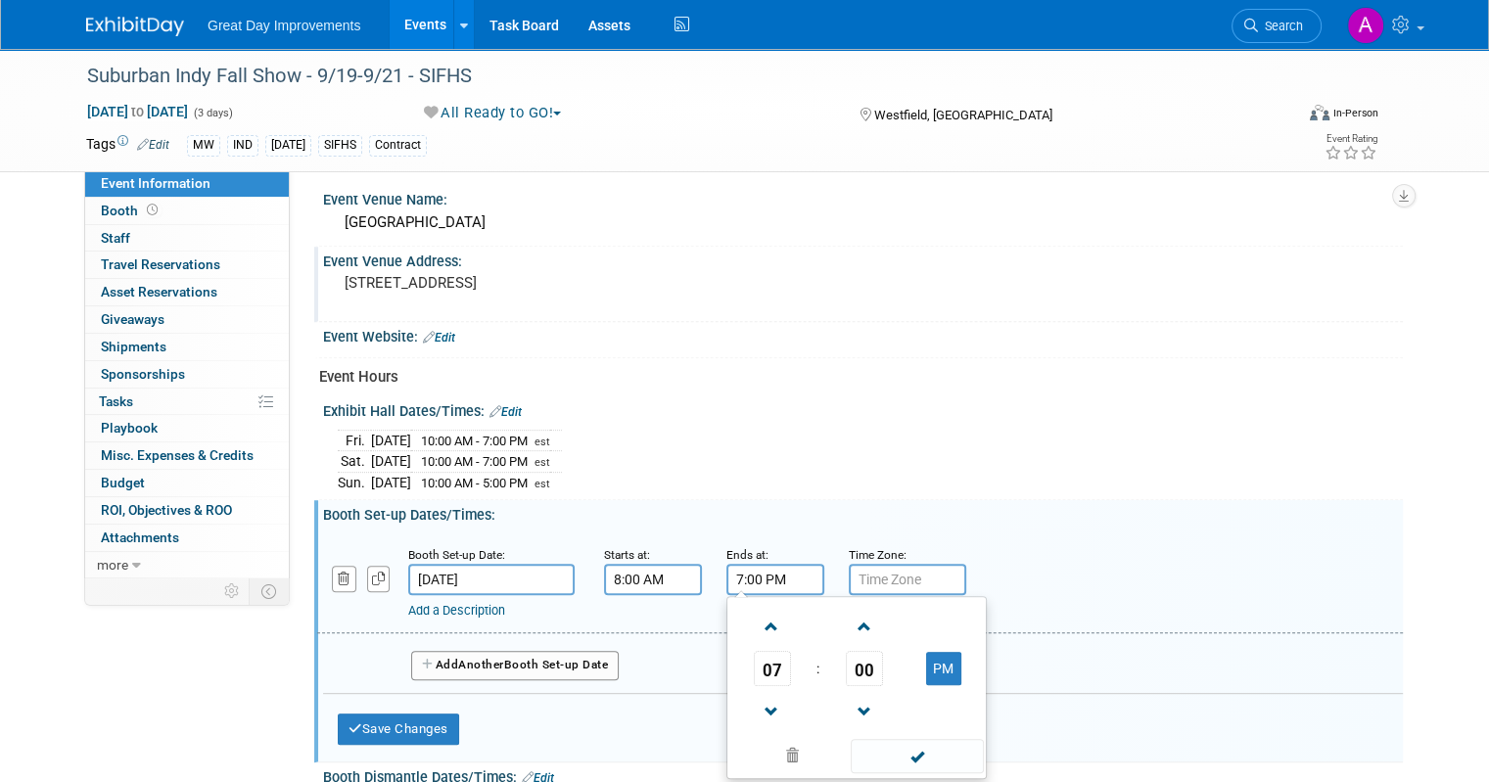
click at [766, 571] on input "7:00 PM" at bounding box center [776, 579] width 98 height 31
click at [760, 614] on span at bounding box center [772, 627] width 34 height 34
click at [760, 613] on span at bounding box center [772, 627] width 34 height 34
click at [948, 667] on td "PM" at bounding box center [943, 668] width 77 height 35
click at [927, 652] on button "PM" at bounding box center [943, 668] width 35 height 33
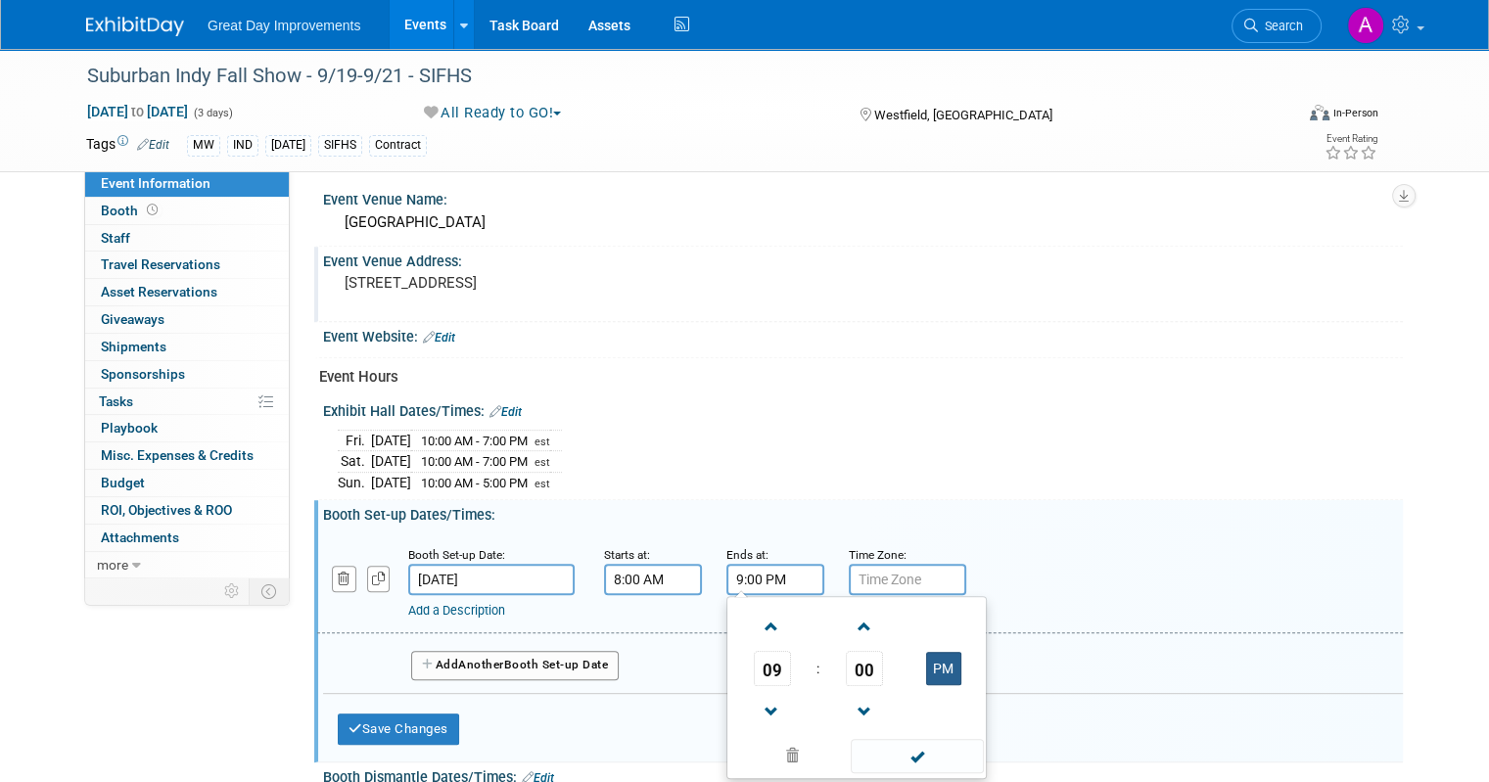
type input "9:00 AM"
click at [911, 744] on span at bounding box center [917, 756] width 132 height 34
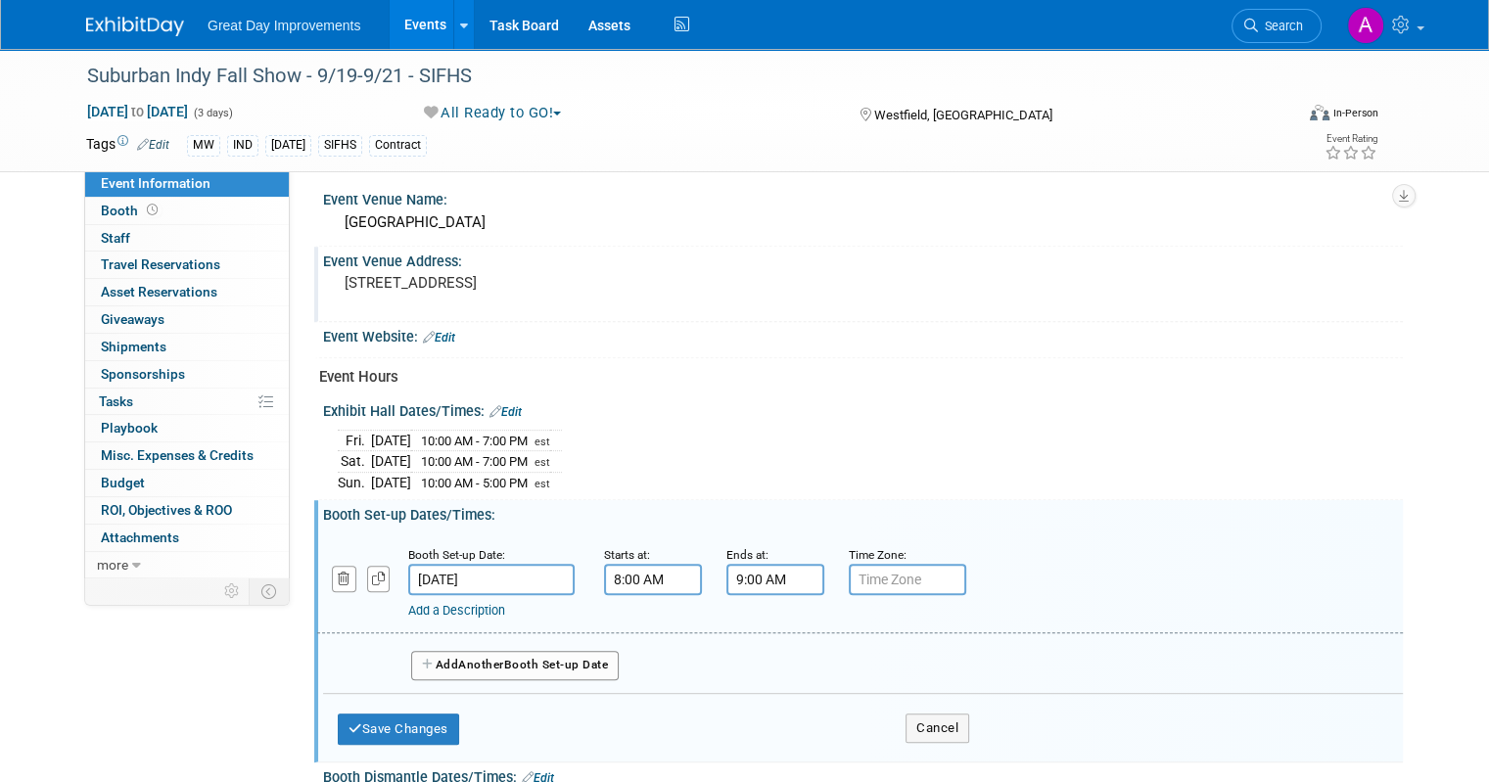
click at [880, 578] on input "text" at bounding box center [907, 579] width 117 height 31
type input "est"
click at [391, 718] on button "Save Changes" at bounding box center [398, 729] width 121 height 31
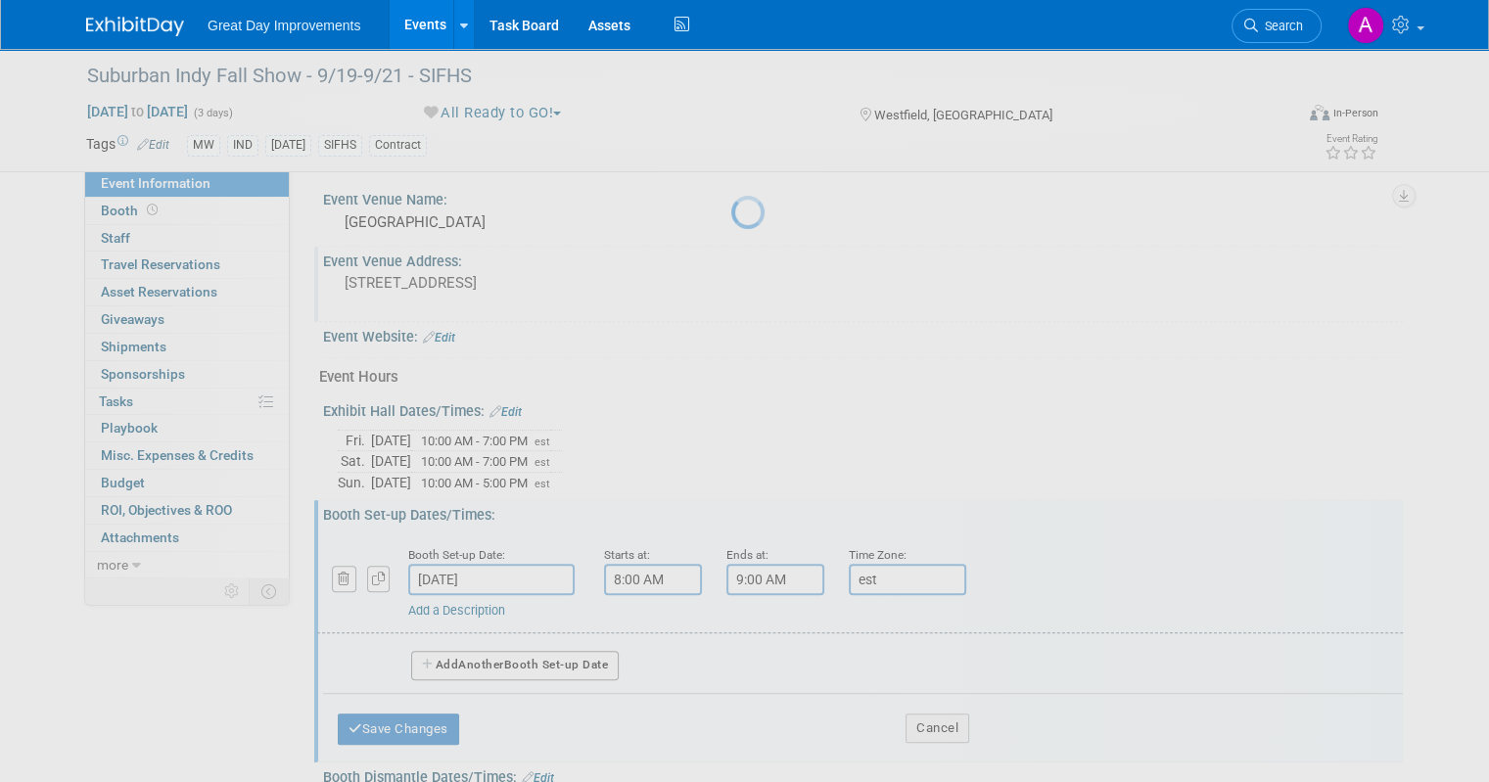
scroll to position [750, 0]
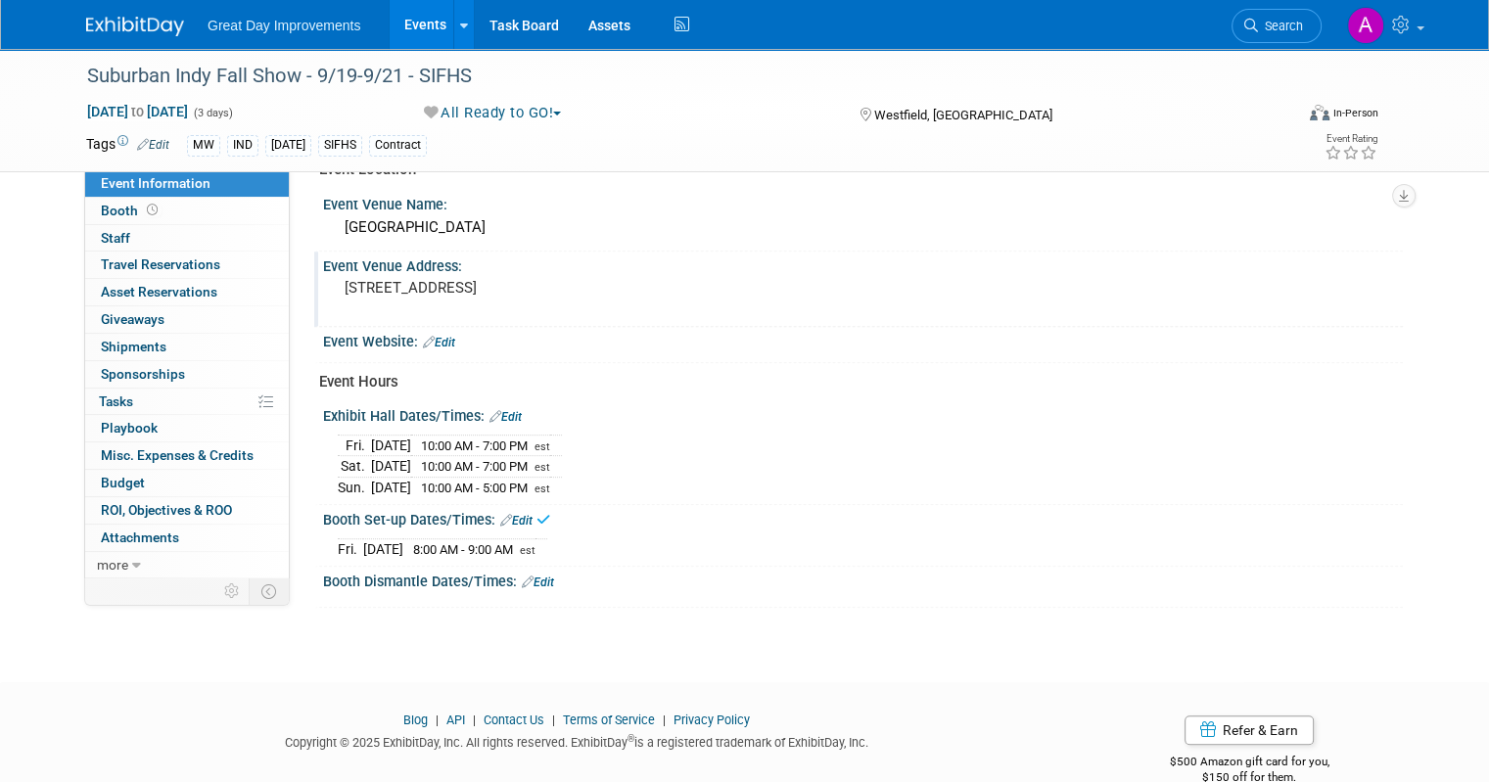
click at [531, 567] on div "Booth Dismantle Dates/Times: Edit" at bounding box center [863, 579] width 1080 height 25
click at [525, 576] on link "Edit" at bounding box center [538, 583] width 32 height 14
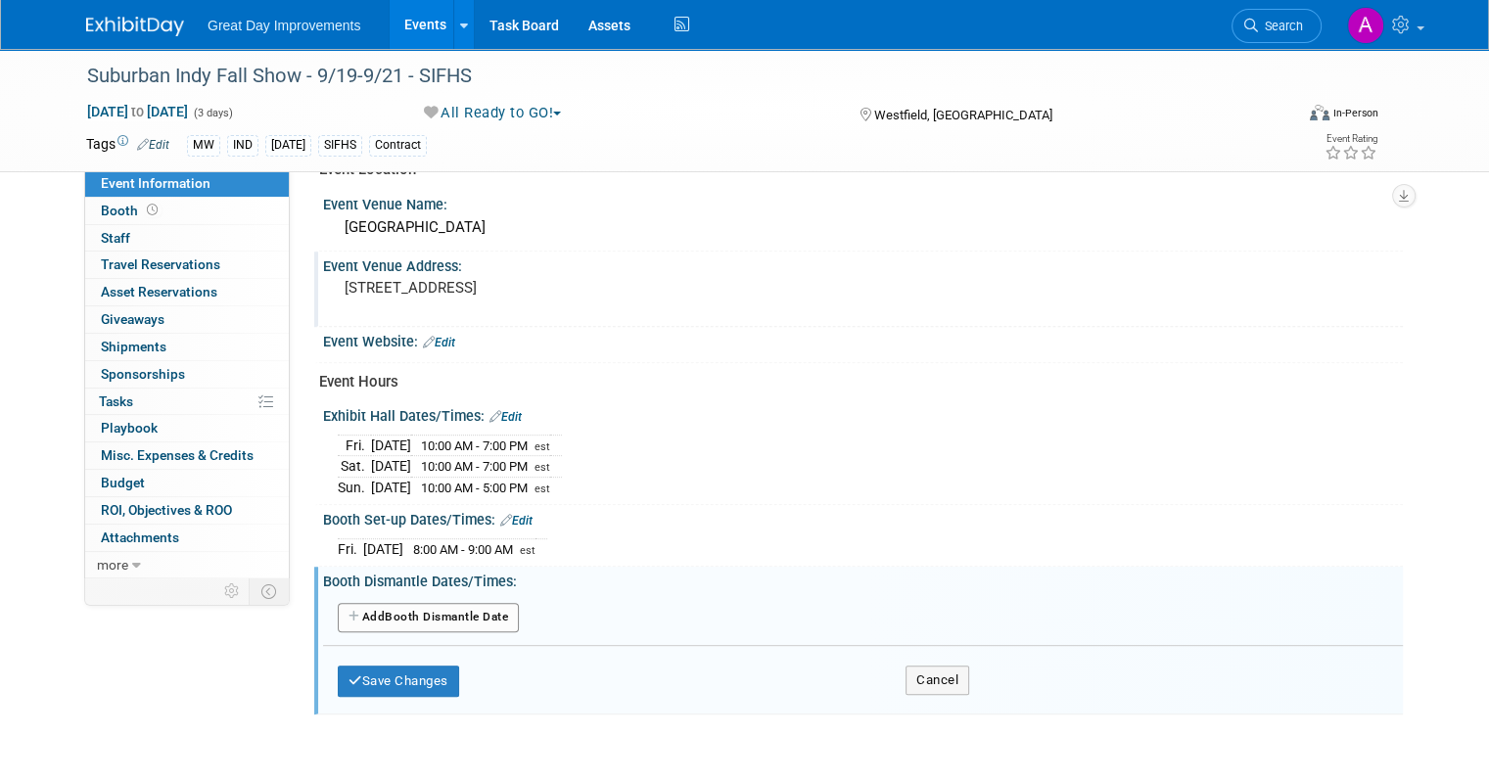
drag, startPoint x: 459, startPoint y: 610, endPoint x: 469, endPoint y: 612, distance: 10.0
click at [459, 610] on button "Add Another Booth Dismantle Date" at bounding box center [428, 617] width 181 height 29
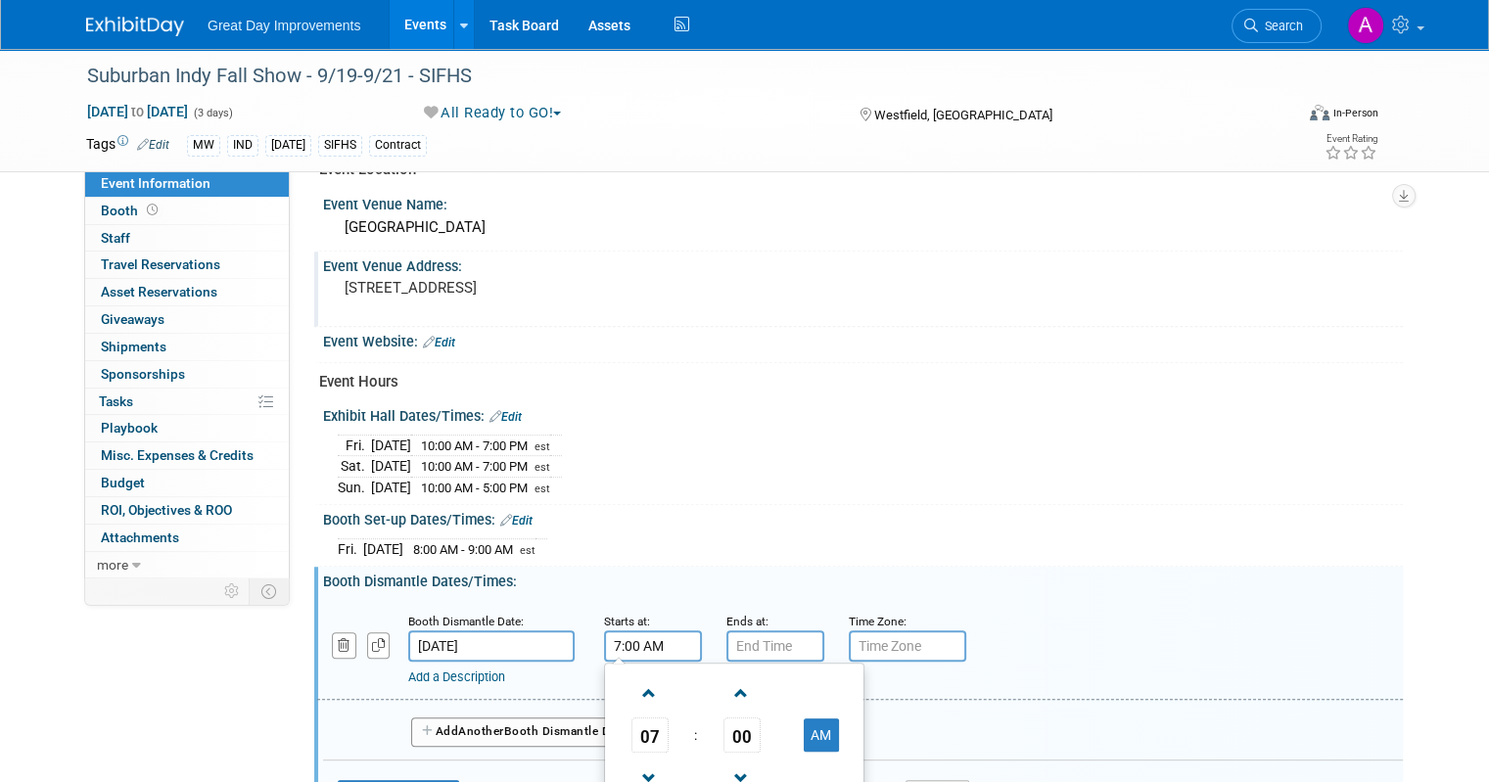
click at [626, 631] on input "7:00 AM" at bounding box center [653, 646] width 98 height 31
click at [635, 762] on span at bounding box center [650, 779] width 34 height 34
click at [638, 765] on span at bounding box center [650, 779] width 34 height 34
click at [804, 737] on button "AM" at bounding box center [821, 735] width 35 height 33
type input "5:00 PM"
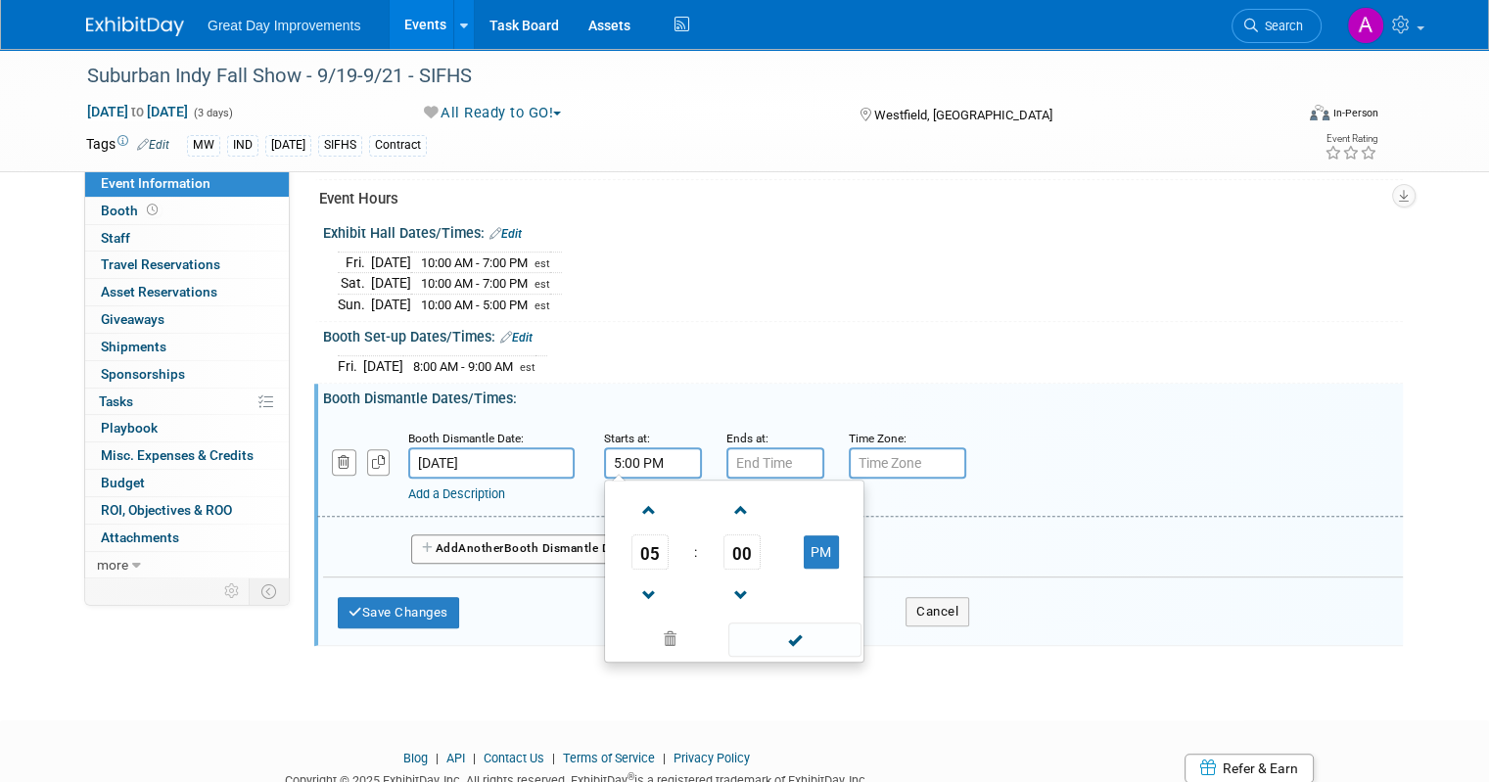
scroll to position [946, 0]
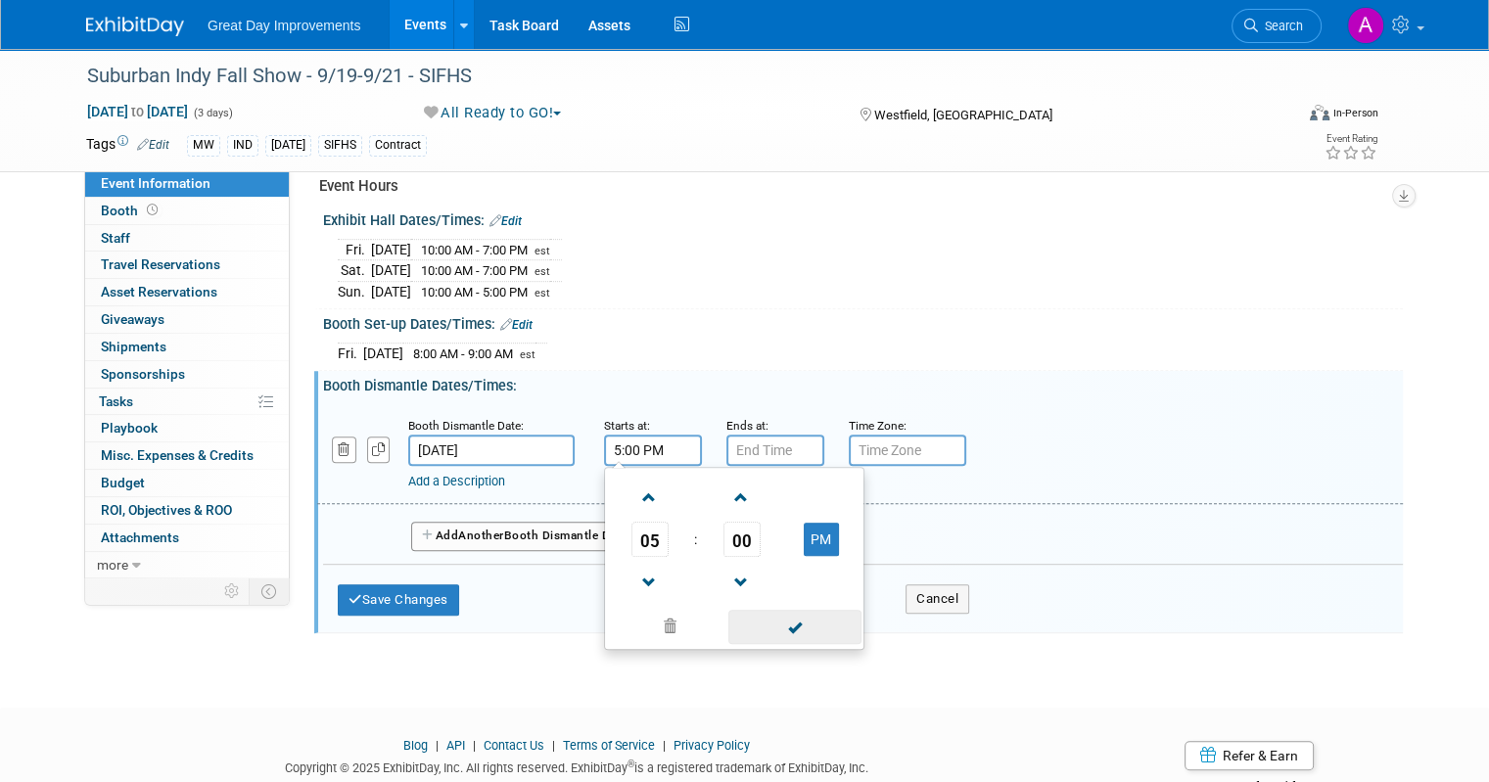
click at [800, 632] on span at bounding box center [794, 627] width 132 height 34
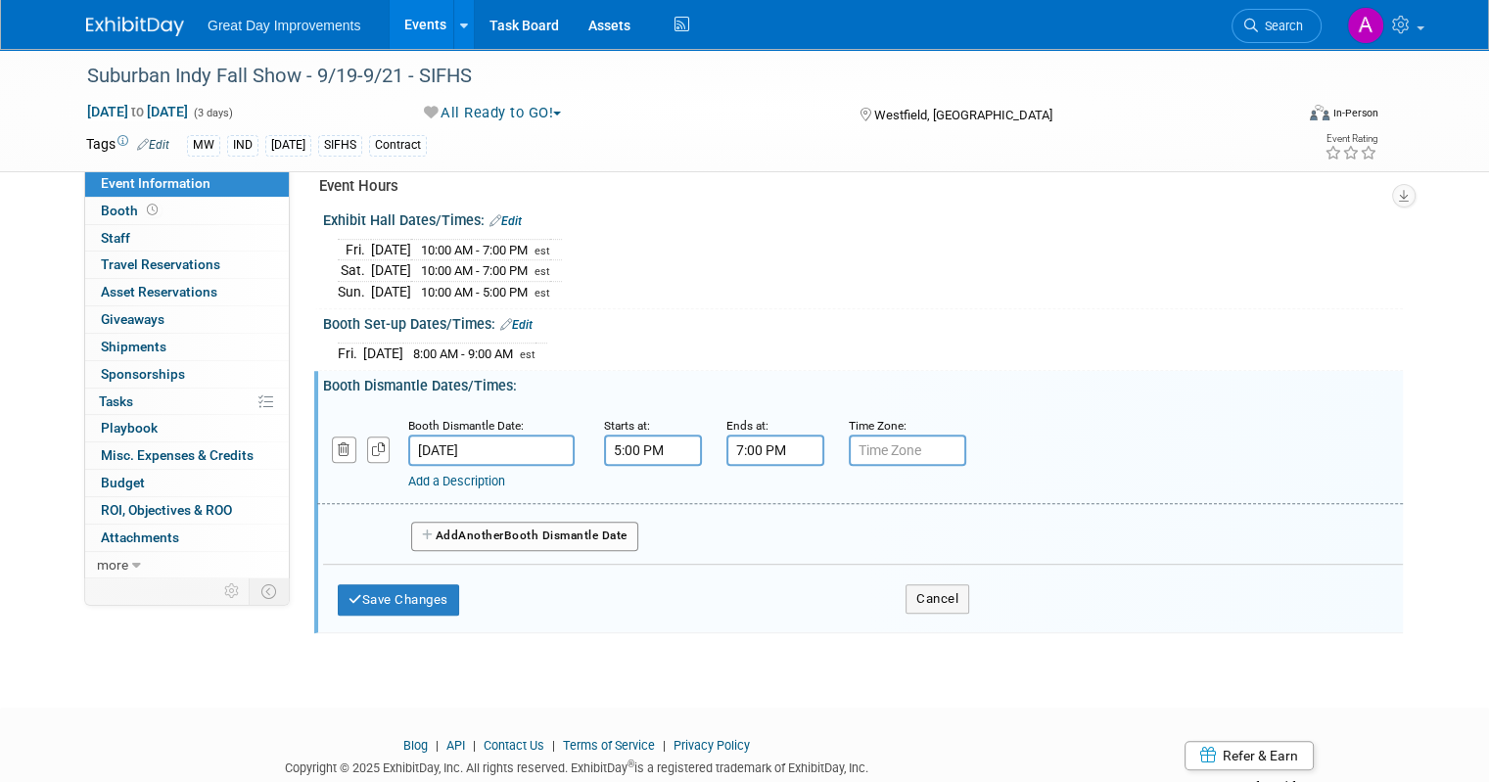
click at [779, 435] on input "7:00 PM" at bounding box center [776, 450] width 98 height 31
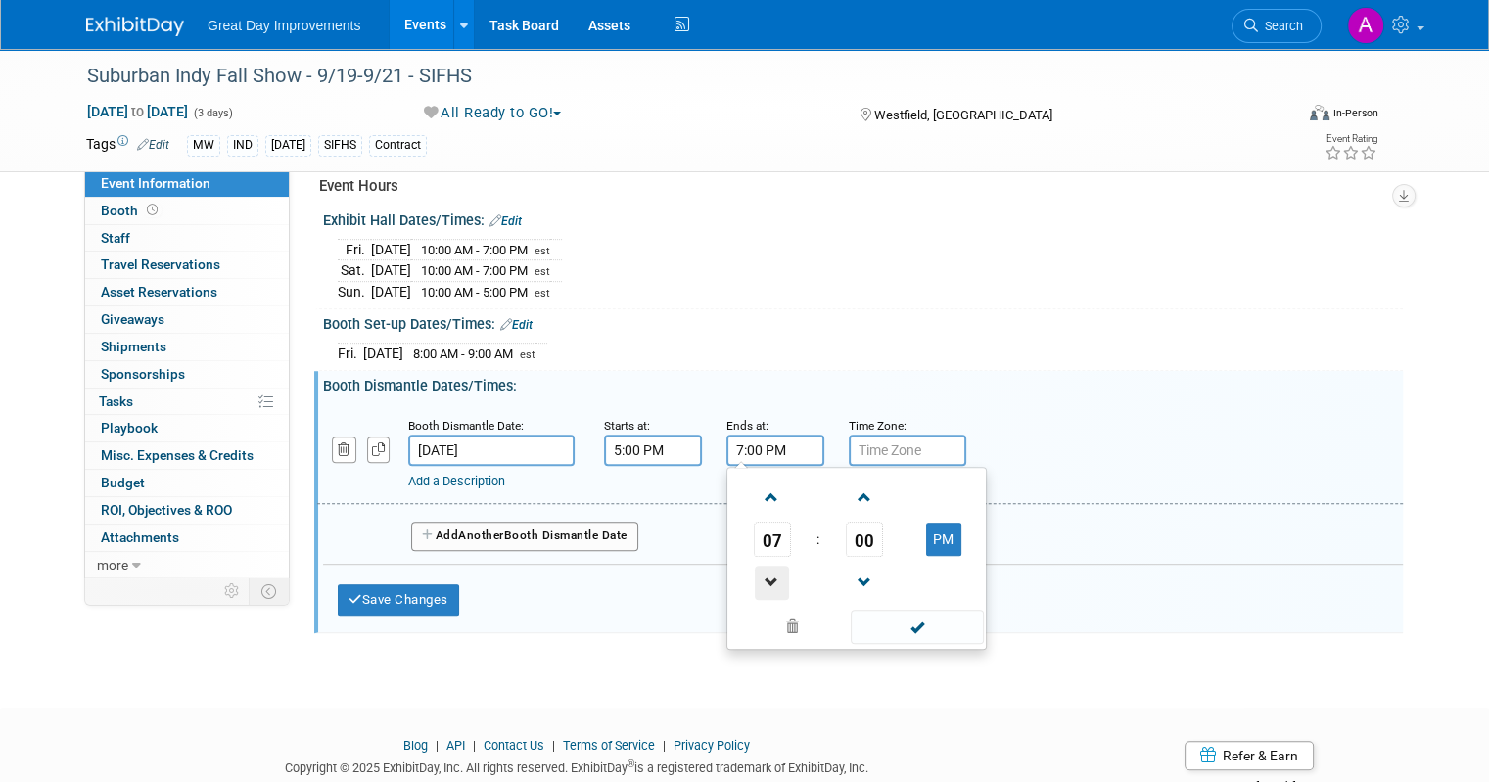
click at [755, 580] on span at bounding box center [772, 583] width 34 height 34
type input "6:00 PM"
click at [877, 621] on span at bounding box center [917, 627] width 132 height 34
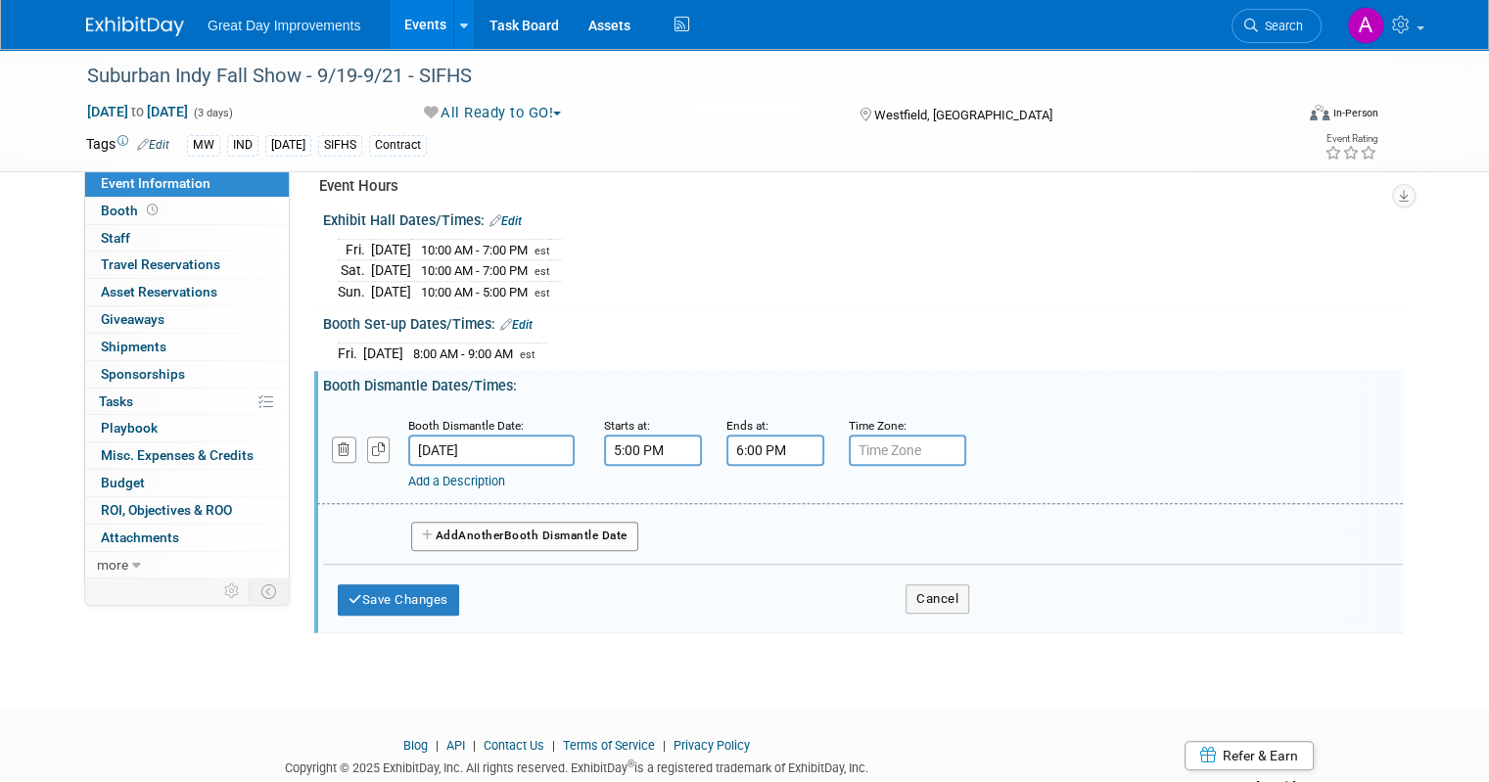
click at [865, 448] on input "text" at bounding box center [907, 450] width 117 height 31
type input "est"
click at [419, 585] on button "Save Changes" at bounding box center [398, 600] width 121 height 31
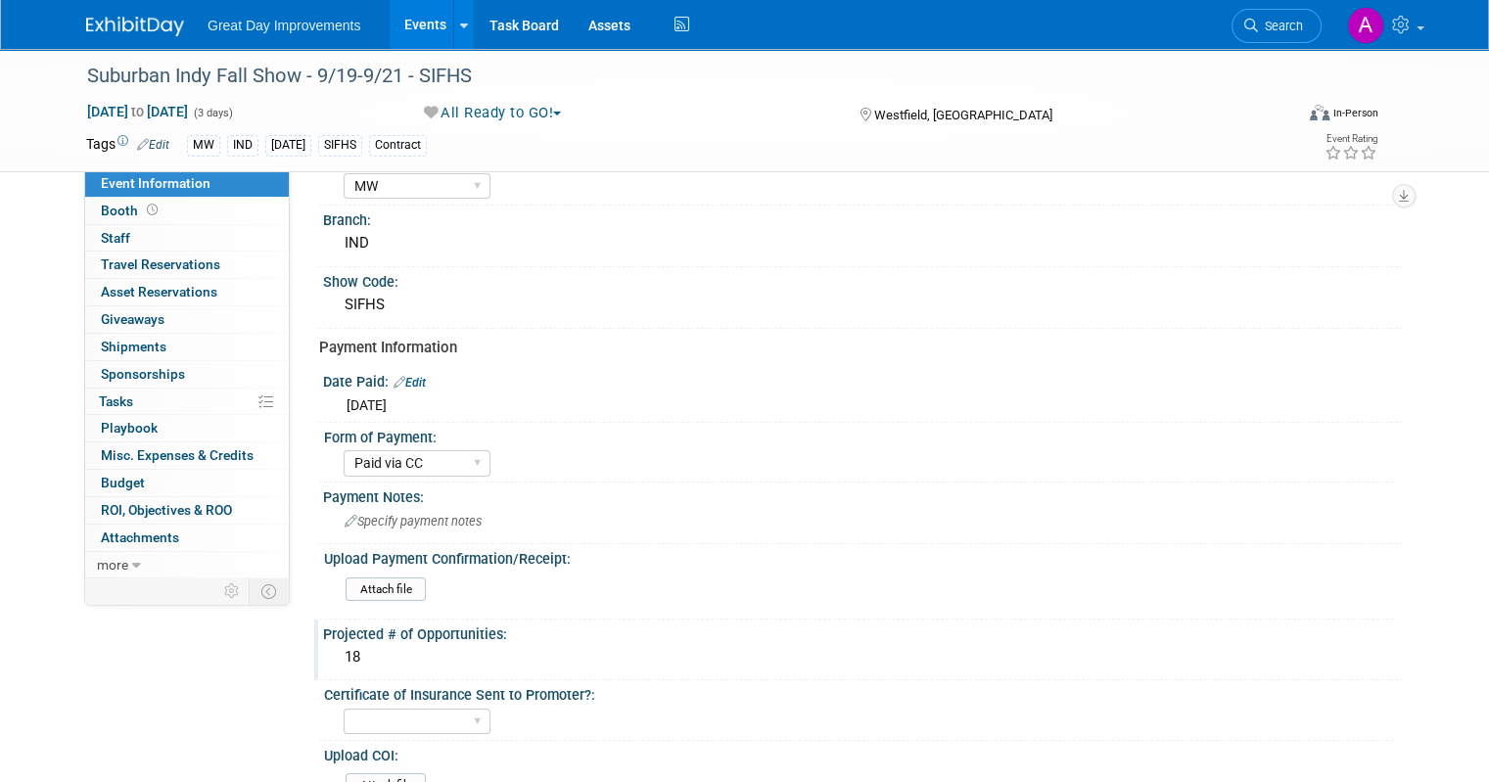
scroll to position [0, 0]
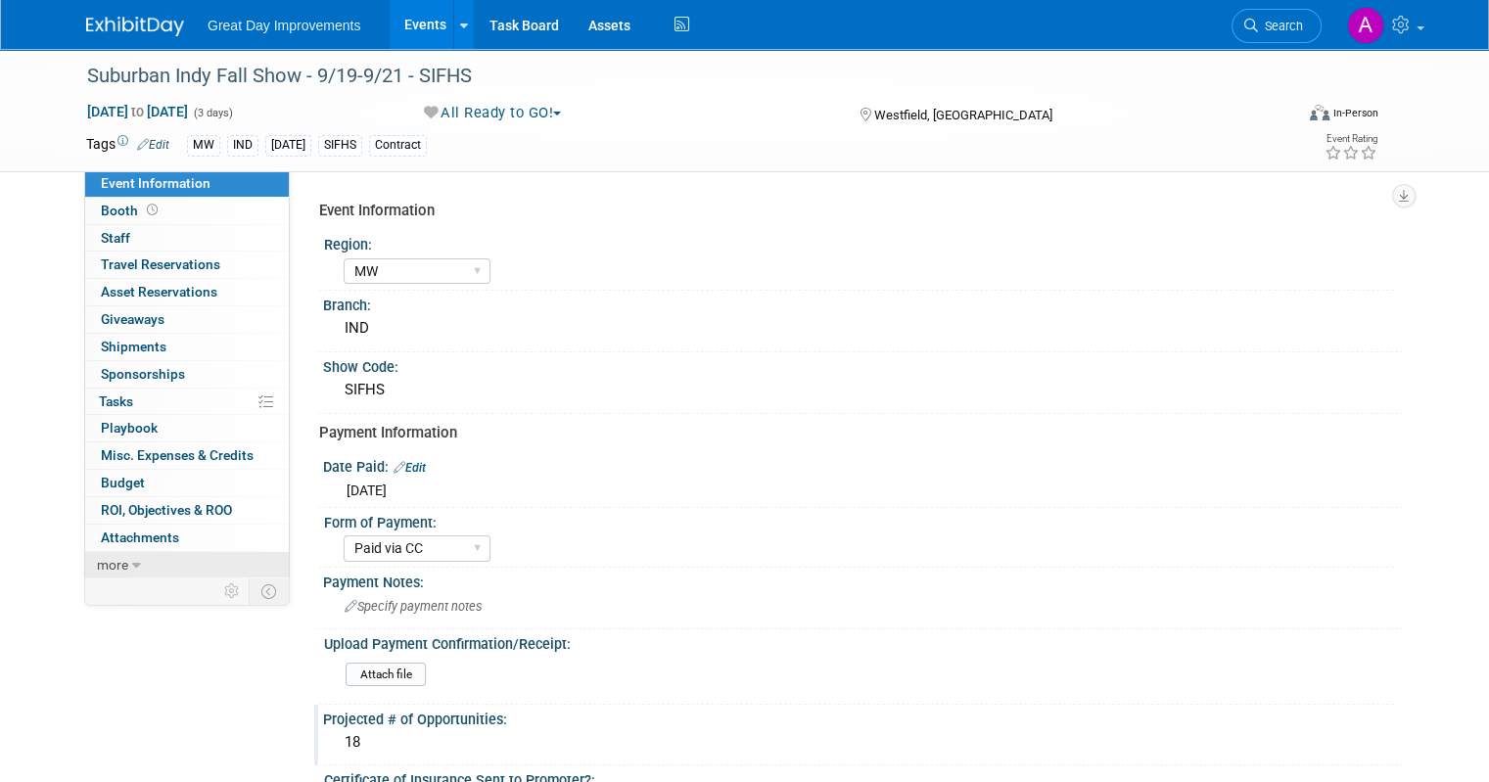
click at [144, 560] on link "more" at bounding box center [187, 565] width 204 height 26
click at [164, 586] on span "Event Binder (.pdf export)" at bounding box center [179, 592] width 157 height 16
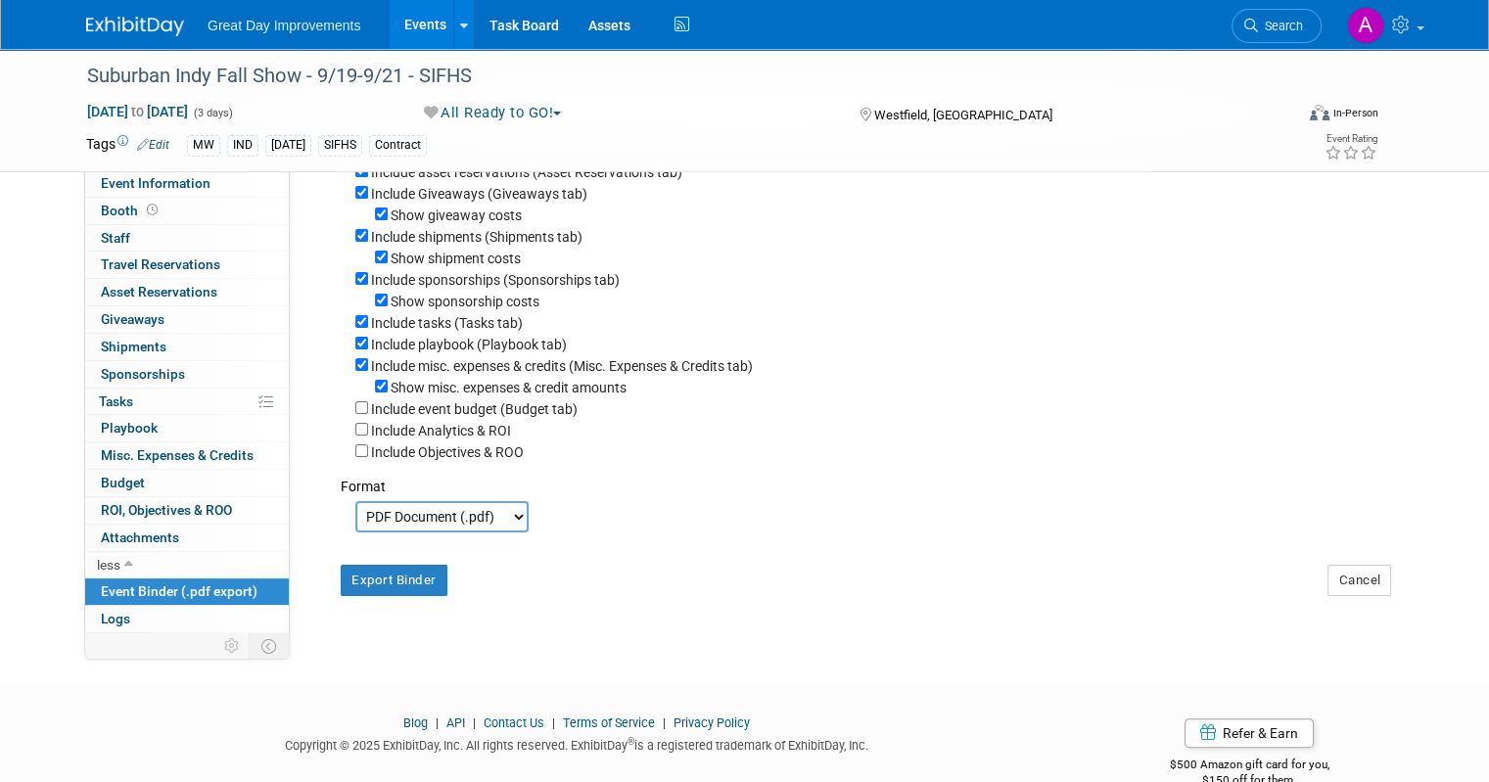
scroll to position [348, 0]
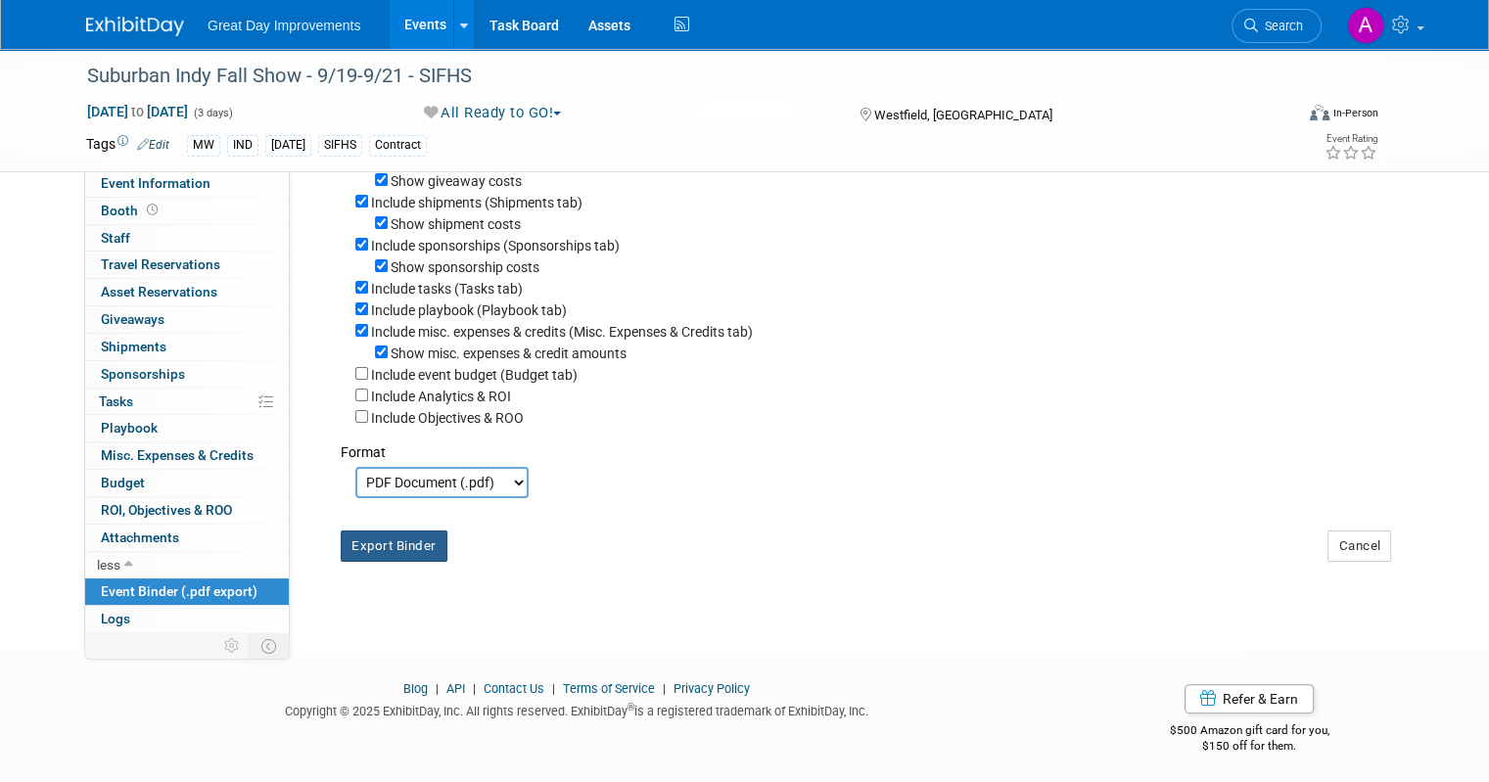
click at [399, 543] on button "Export Binder" at bounding box center [394, 546] width 107 height 31
